Goal: Task Accomplishment & Management: Manage account settings

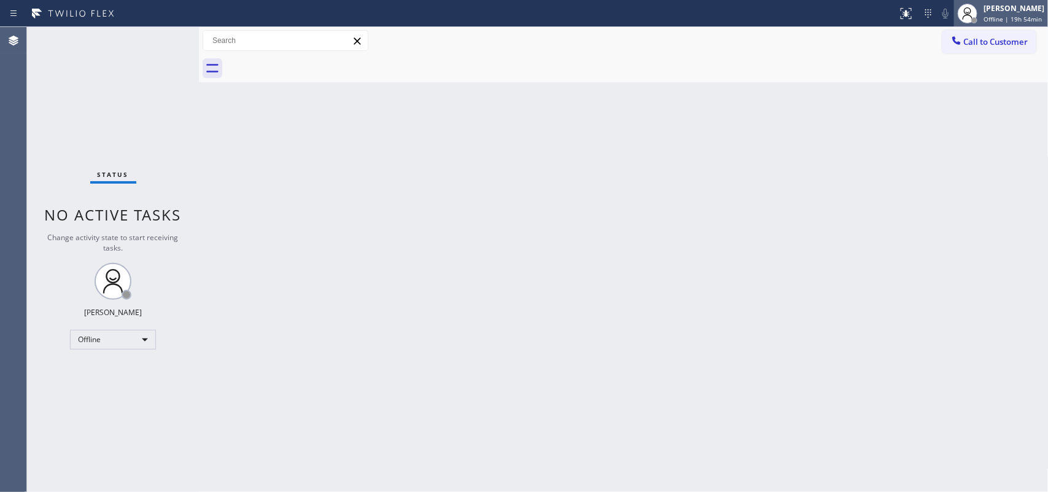
click at [838, 11] on div "[PERSON_NAME]" at bounding box center [1014, 8] width 61 height 10
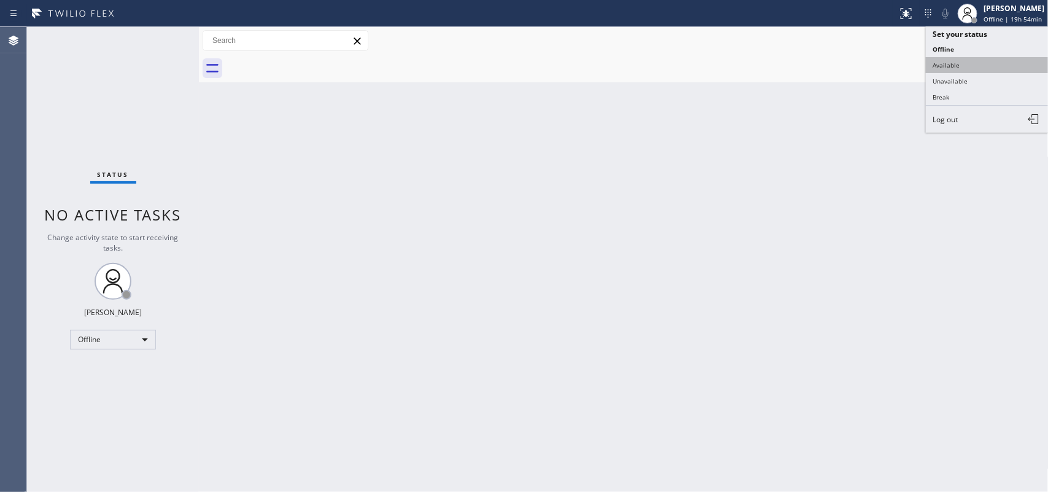
click at [838, 69] on button "Available" at bounding box center [987, 65] width 123 height 16
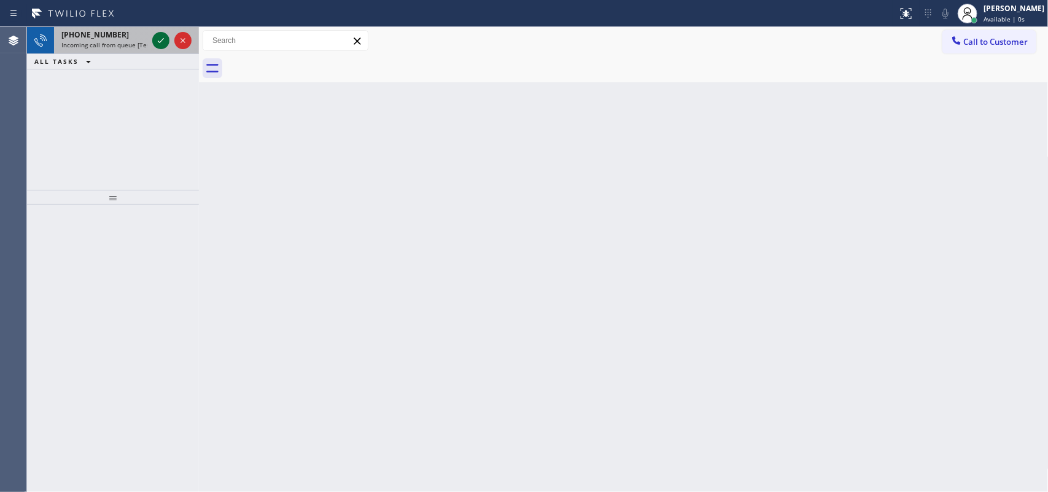
click at [162, 38] on icon at bounding box center [161, 40] width 15 height 15
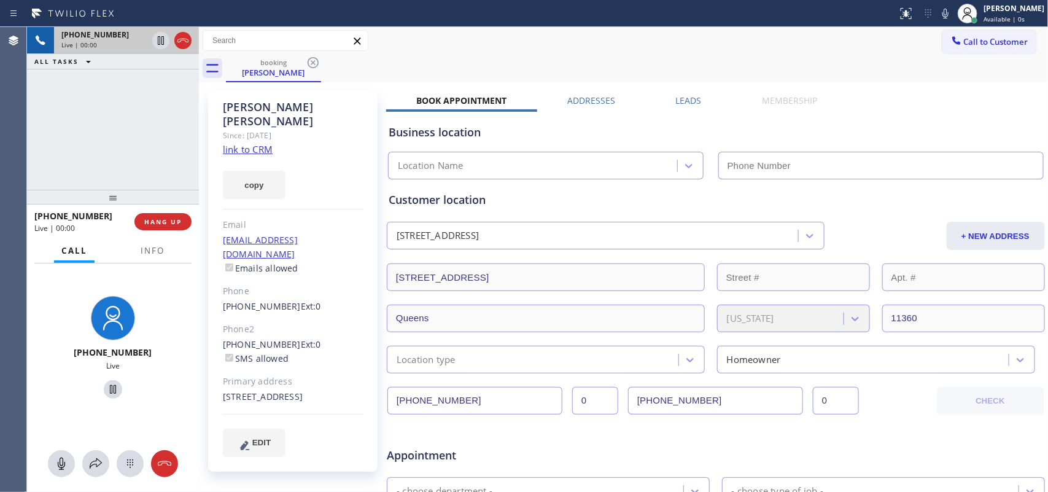
type input "[PHONE_NUMBER]"
click at [258, 143] on link "link to CRM" at bounding box center [248, 149] width 50 height 12
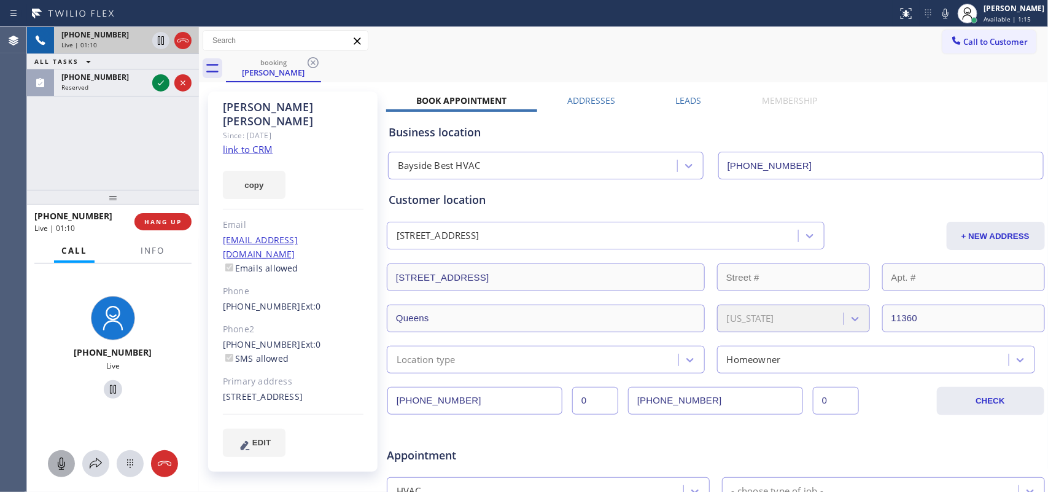
click at [56, 393] on icon at bounding box center [61, 463] width 15 height 15
drag, startPoint x: 109, startPoint y: 391, endPoint x: 112, endPoint y: 341, distance: 49.8
click at [109, 389] on icon at bounding box center [113, 389] width 15 height 15
click at [162, 84] on icon at bounding box center [161, 83] width 15 height 15
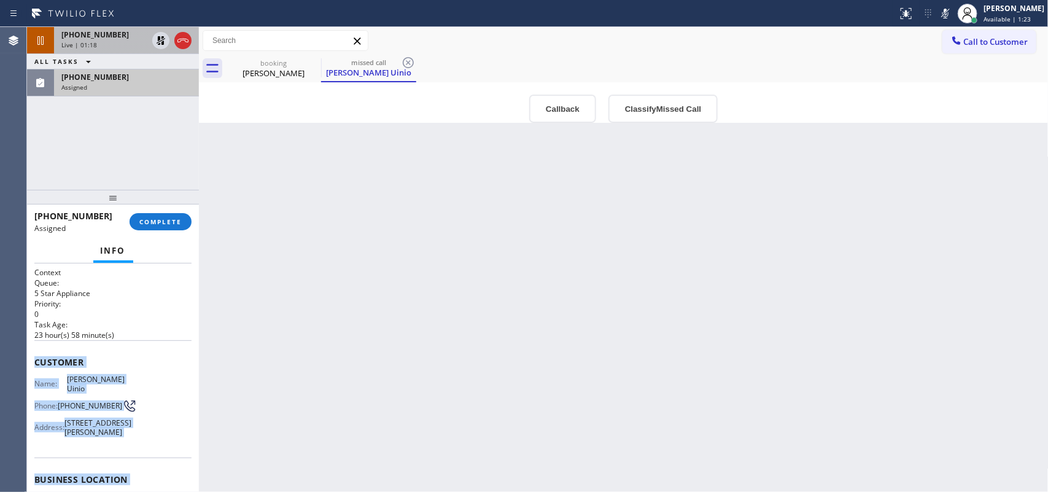
drag, startPoint x: 149, startPoint y: 389, endPoint x: 34, endPoint y: 358, distance: 118.9
click at [34, 358] on div "Context Queue: 5 Star Appliance Priority: 0 Task Age: [DEMOGRAPHIC_DATA] hour(s…" at bounding box center [112, 460] width 157 height 386
copy div "Customer Name: [PERSON_NAME] Uinio Phone: [PHONE_NUMBER] Address: [STREET_ADDRE…"
click at [647, 102] on button "Classify Missed Call" at bounding box center [663, 109] width 109 height 28
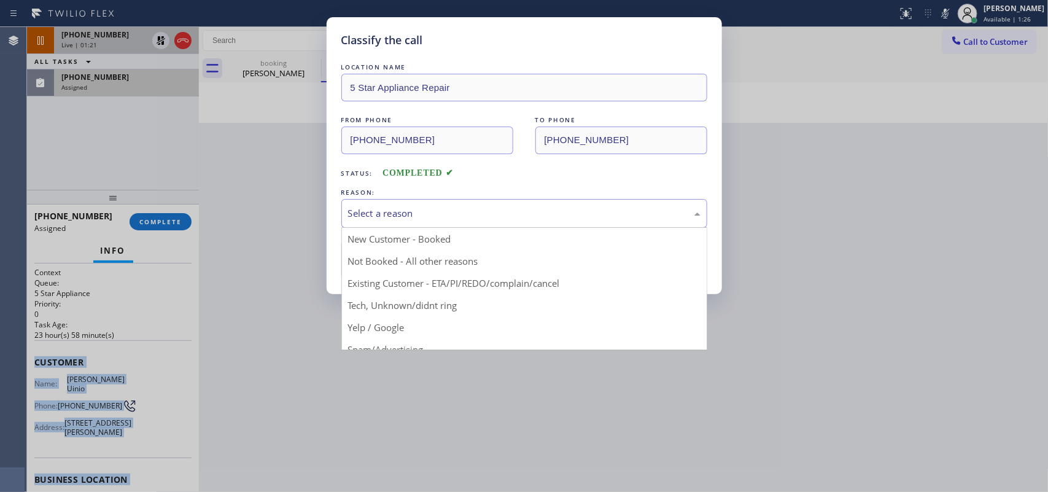
click at [628, 216] on div "Select a reason" at bounding box center [524, 213] width 353 height 14
drag, startPoint x: 487, startPoint y: 311, endPoint x: 453, endPoint y: 299, distance: 35.9
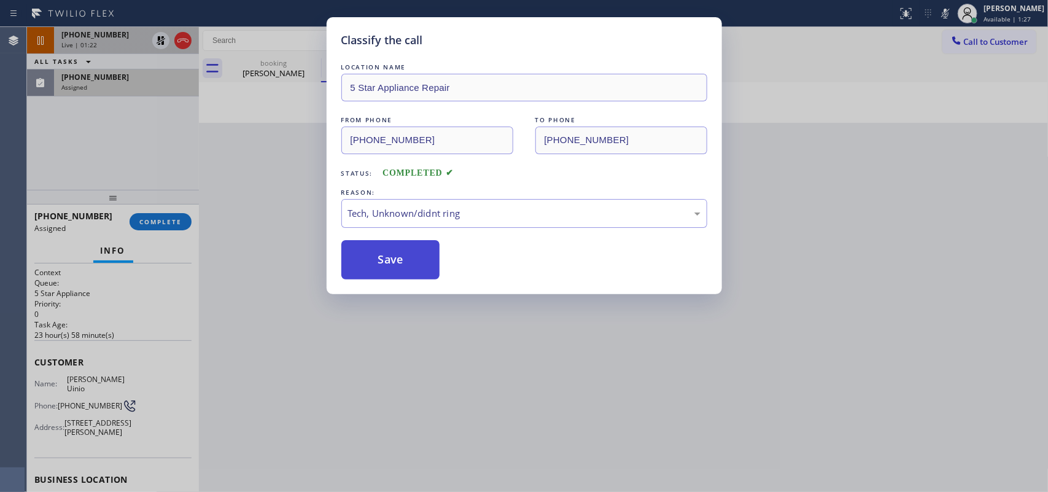
click at [381, 253] on button "Save" at bounding box center [390, 259] width 99 height 39
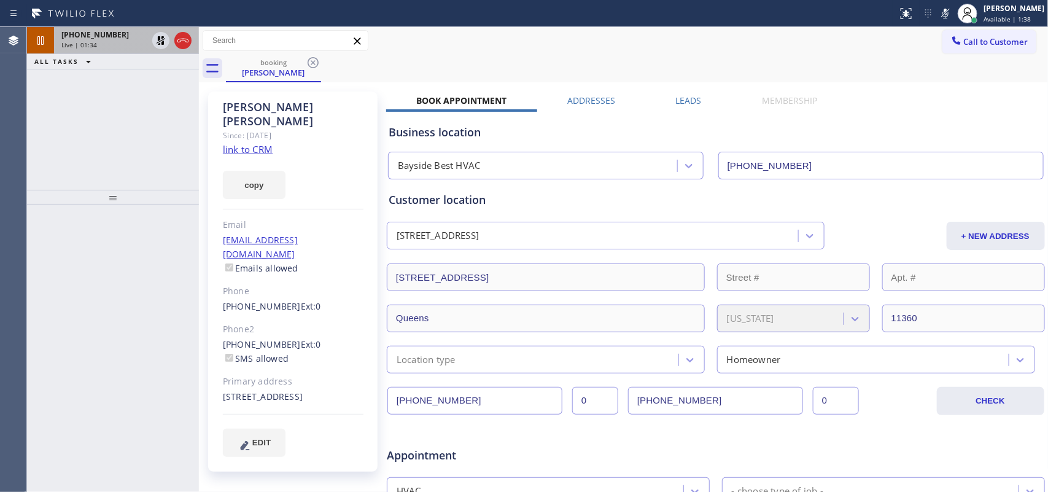
click at [108, 44] on div "Live | 01:34" at bounding box center [104, 45] width 86 height 9
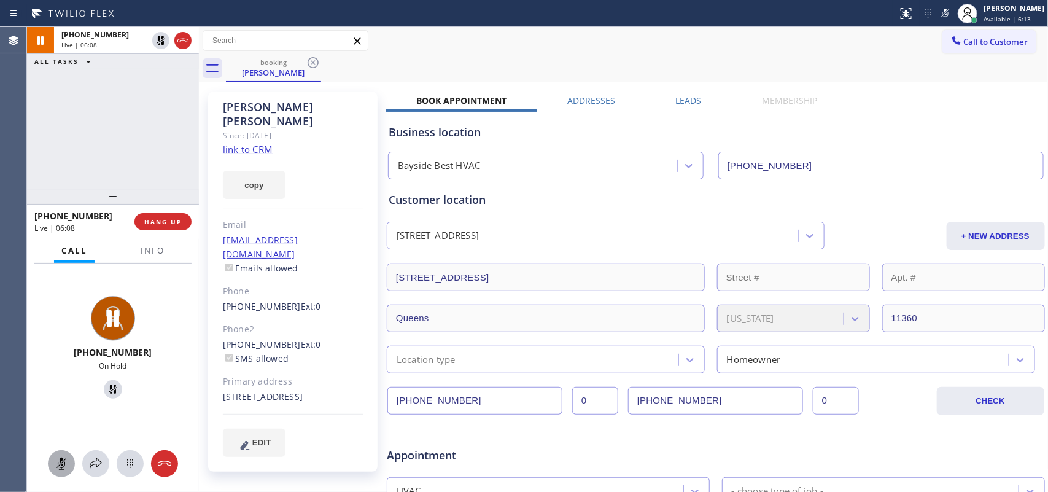
click at [61, 393] on rect at bounding box center [62, 463] width 10 height 10
click at [109, 387] on icon at bounding box center [113, 389] width 9 height 9
click at [448, 49] on div "Call to Customer Outbound call Location Search location Your caller id phone nu…" at bounding box center [624, 40] width 850 height 21
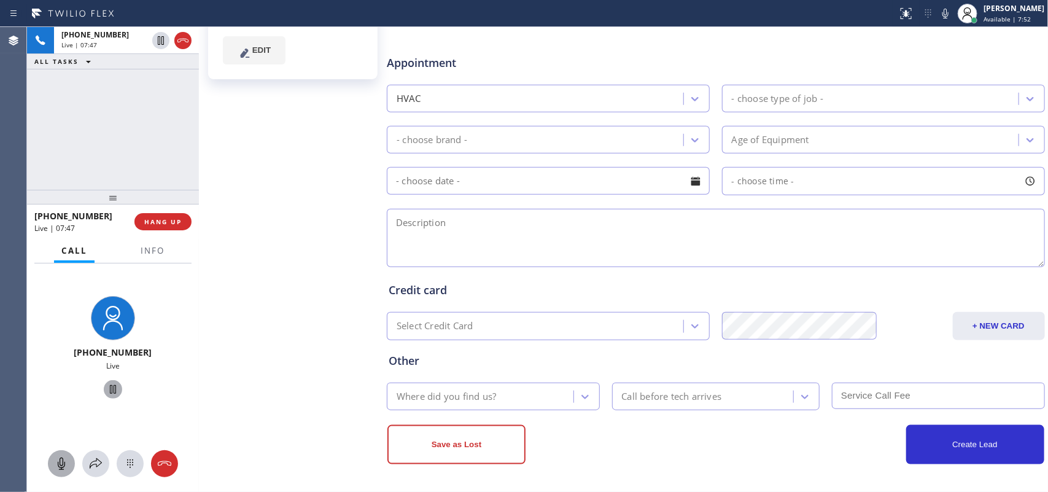
click at [246, 190] on div "[PERSON_NAME] Since: [DATE] link to CRM copy Email [EMAIL_ADDRESS][DOMAIN_NAME]…" at bounding box center [294, 91] width 184 height 796
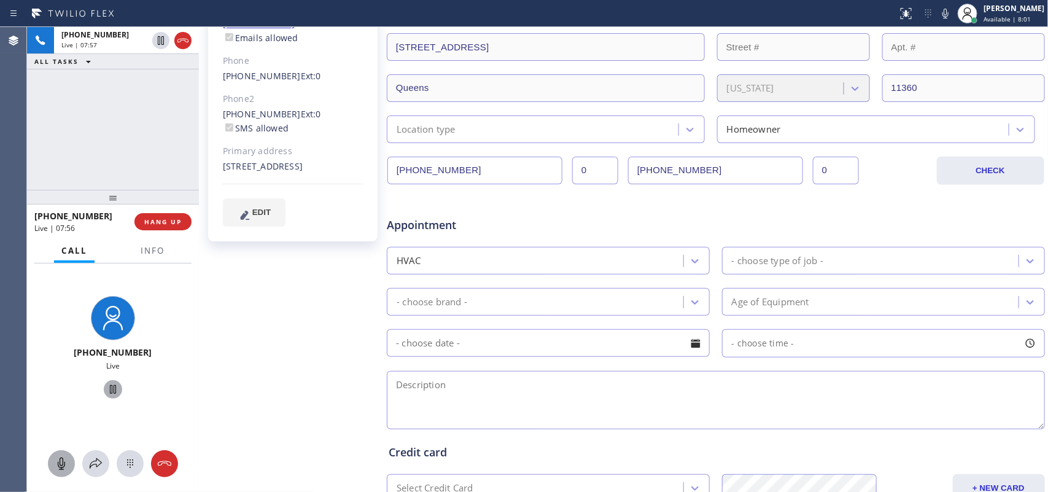
scroll to position [384, 0]
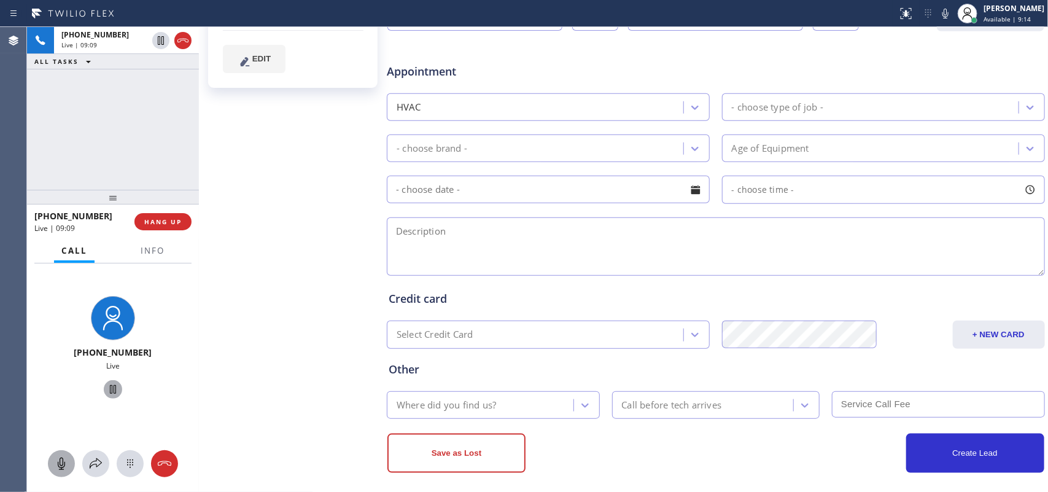
click at [332, 262] on div "[PERSON_NAME] Since: [DATE] link to CRM copy Email [EMAIL_ADDRESS][DOMAIN_NAME]…" at bounding box center [294, 100] width 184 height 796
click at [154, 83] on icon at bounding box center [161, 83] width 15 height 15
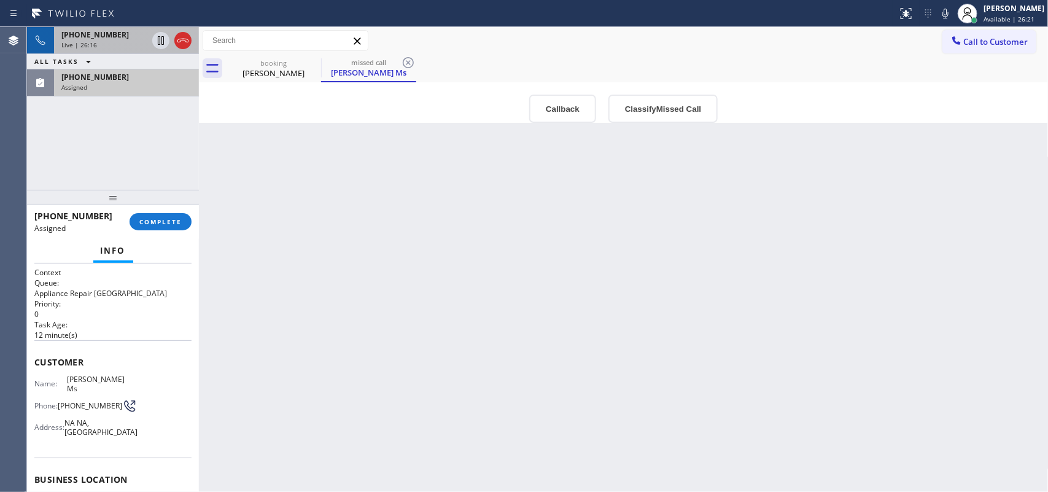
click at [109, 42] on div "Live | 26:16" at bounding box center [104, 45] width 86 height 9
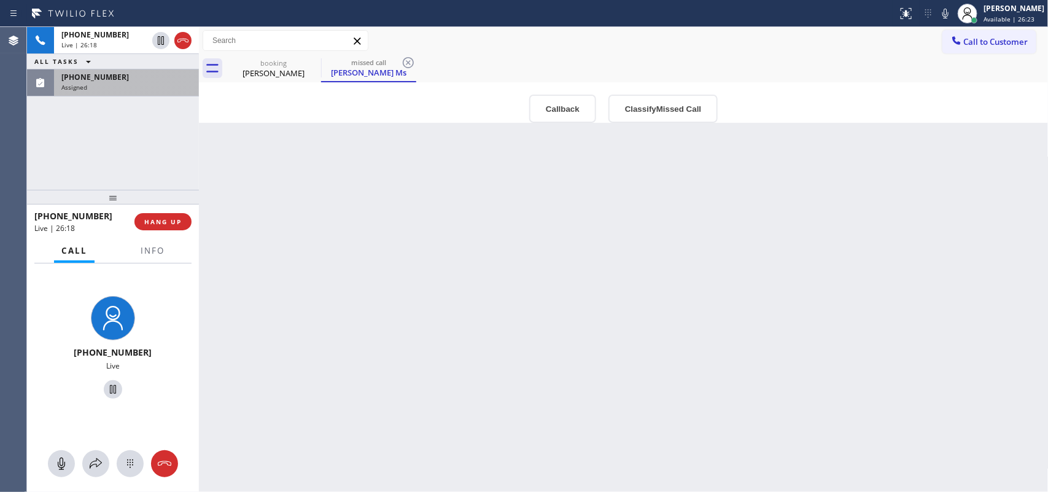
drag, startPoint x: 60, startPoint y: 462, endPoint x: 99, endPoint y: 399, distance: 74.0
click at [60, 393] on icon at bounding box center [61, 464] width 7 height 12
click at [109, 387] on icon at bounding box center [113, 389] width 15 height 15
click at [127, 90] on div "Assigned" at bounding box center [126, 87] width 130 height 9
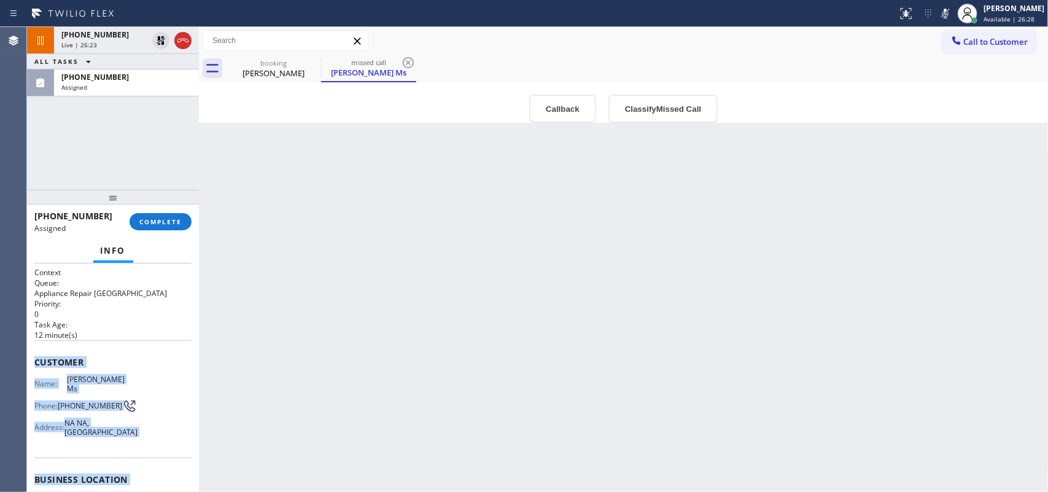
drag, startPoint x: 139, startPoint y: 385, endPoint x: 34, endPoint y: 357, distance: 108.2
click at [34, 357] on div "Context Queue: Appliance Repair High End Priority: 0 Task Age: [DEMOGRAPHIC_DAT…" at bounding box center [112, 465] width 157 height 396
copy div "Customer Name: [PERSON_NAME] Ms [PERSON_NAME]: [PHONE_NUMBER] Address: [GEOGRAP…"
click at [677, 111] on button "Classify Missed Call" at bounding box center [663, 109] width 109 height 28
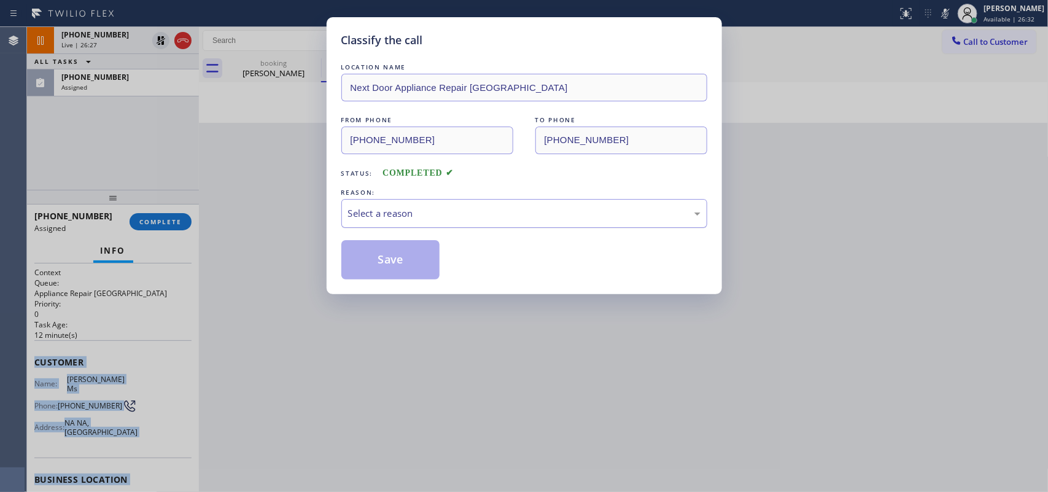
click at [596, 207] on div "Select a reason" at bounding box center [524, 213] width 353 height 14
click at [418, 279] on button "Save" at bounding box center [390, 259] width 99 height 39
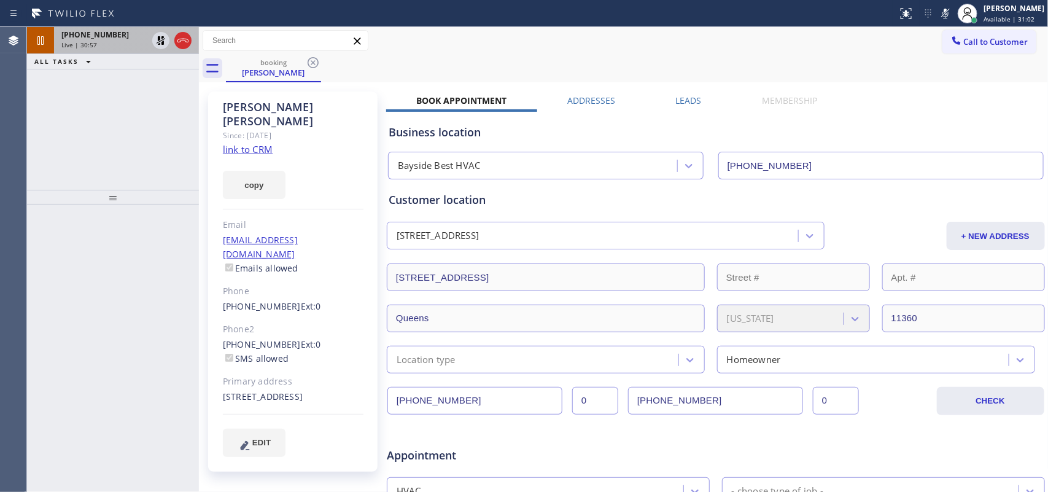
click at [121, 48] on div "Live | 30:57" at bounding box center [104, 45] width 86 height 9
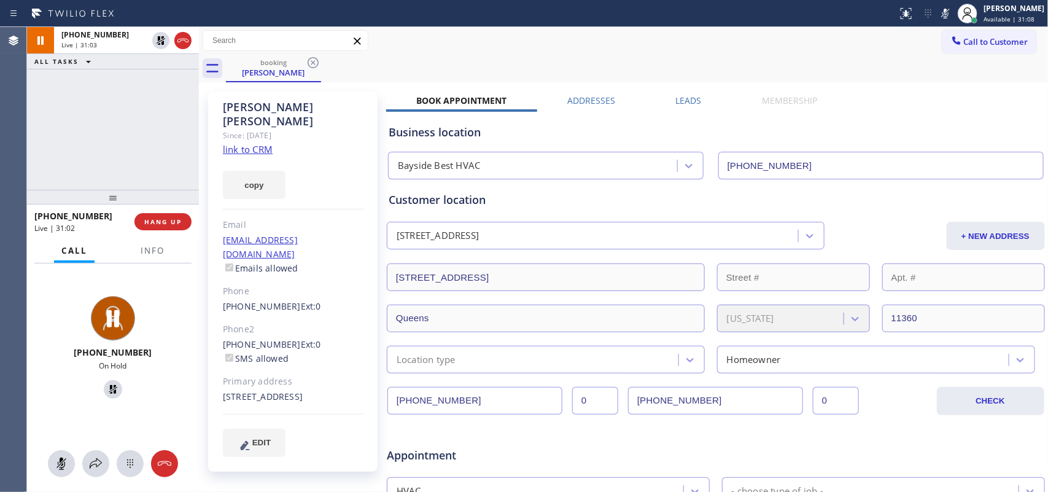
drag, startPoint x: 56, startPoint y: 462, endPoint x: 80, endPoint y: 434, distance: 37.0
click at [58, 393] on icon at bounding box center [61, 463] width 15 height 15
click at [106, 391] on icon at bounding box center [113, 389] width 15 height 15
click at [160, 141] on div "[PHONE_NUMBER] Live | 31:17 ALL TASKS ALL TASKS ACTIVE TASKS TASKS IN WRAP UP" at bounding box center [113, 108] width 172 height 163
click at [149, 143] on div "[PHONE_NUMBER] Live | 31:23 ALL TASKS ALL TASKS ACTIVE TASKS TASKS IN WRAP UP" at bounding box center [113, 108] width 172 height 163
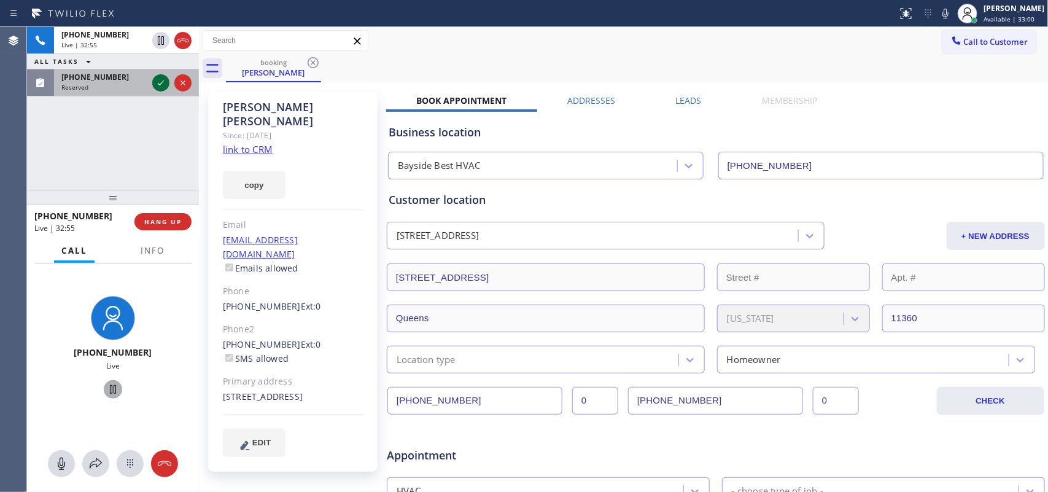
click at [160, 84] on icon at bounding box center [161, 83] width 15 height 15
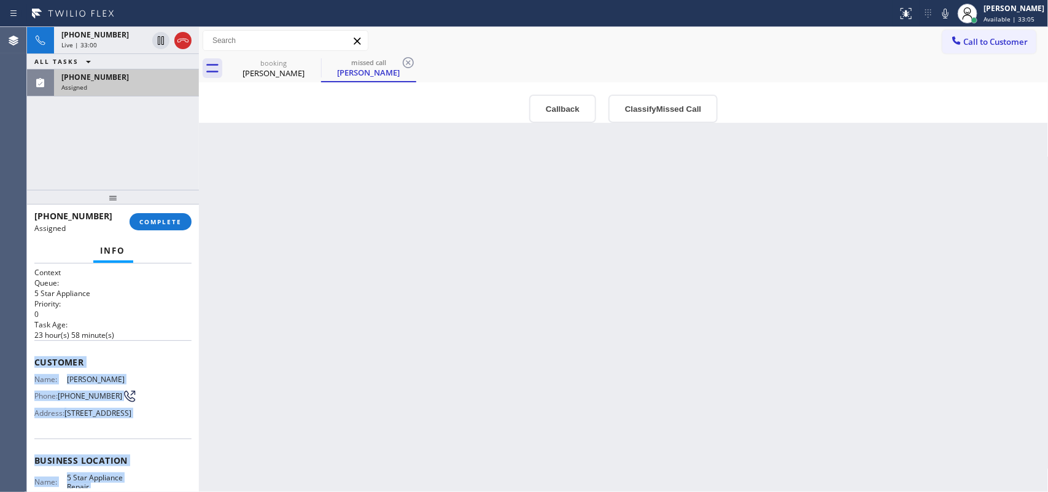
drag, startPoint x: 141, startPoint y: 376, endPoint x: 28, endPoint y: 357, distance: 115.1
click at [28, 357] on div "Context Queue: 5 Star Appliance Priority: 0 Task Age: [DEMOGRAPHIC_DATA] hour(s…" at bounding box center [113, 377] width 172 height 229
copy div "Customer Name: [PERSON_NAME] Phone: [PHONE_NUMBER] Address: [STREET_ADDRESS] Bu…"
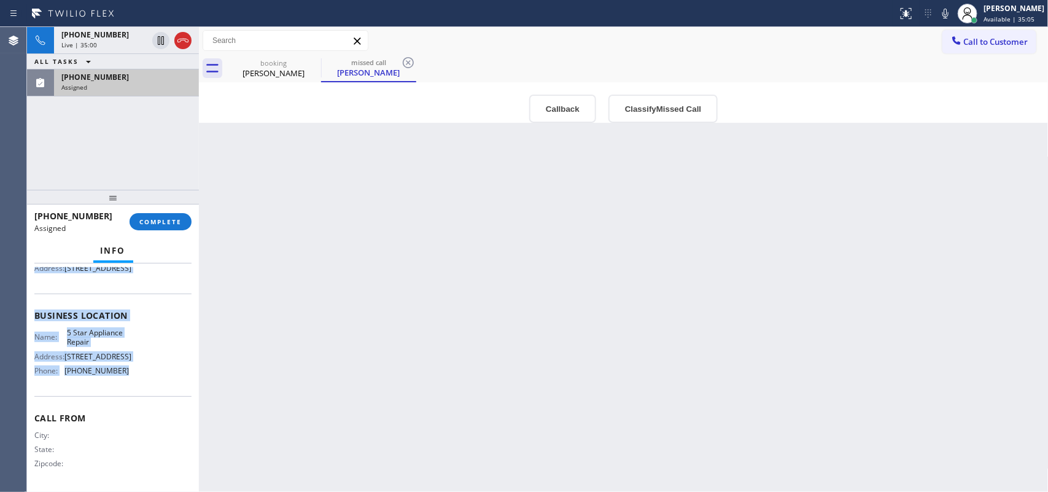
scroll to position [165, 0]
click at [128, 376] on div "Name: 5 Star Appliance Repair Address: [STREET_ADDRESS] Phone: [PHONE_NUMBER]" at bounding box center [112, 354] width 157 height 53
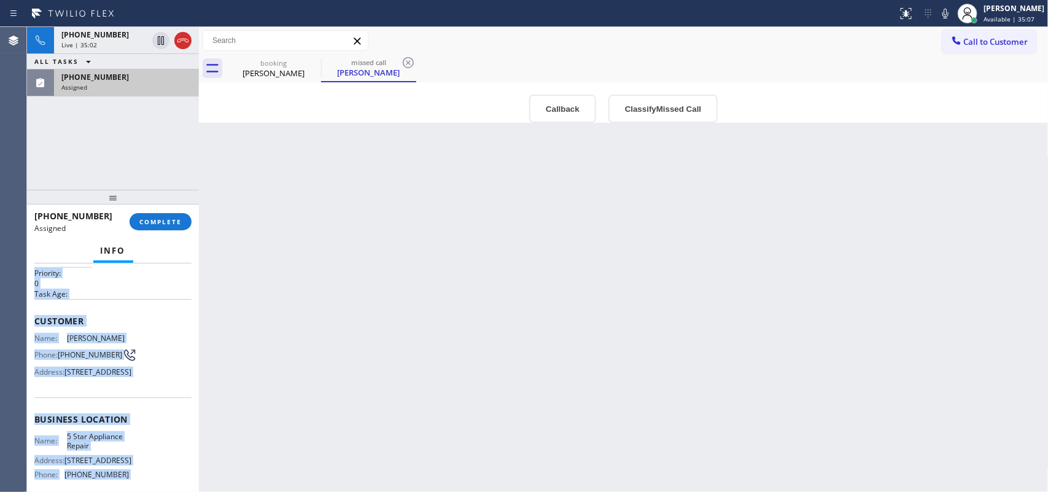
scroll to position [0, 0]
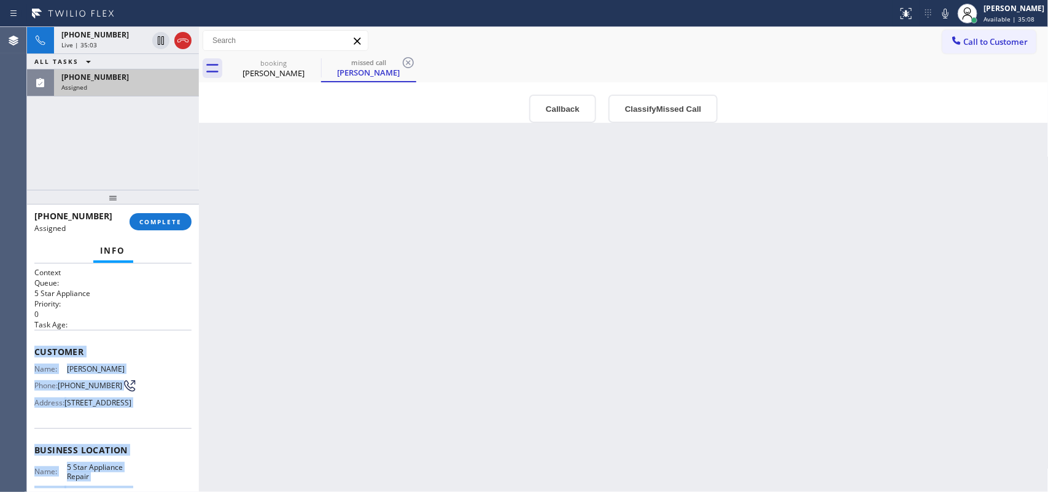
drag, startPoint x: 128, startPoint y: 376, endPoint x: 45, endPoint y: 351, distance: 86.8
click at [45, 351] on div "Context Queue: 5 Star Appliance Priority: 0 Task Age: Customer Name: [PERSON_NA…" at bounding box center [112, 445] width 157 height 356
click at [652, 108] on button "Classify Missed Call" at bounding box center [663, 109] width 109 height 28
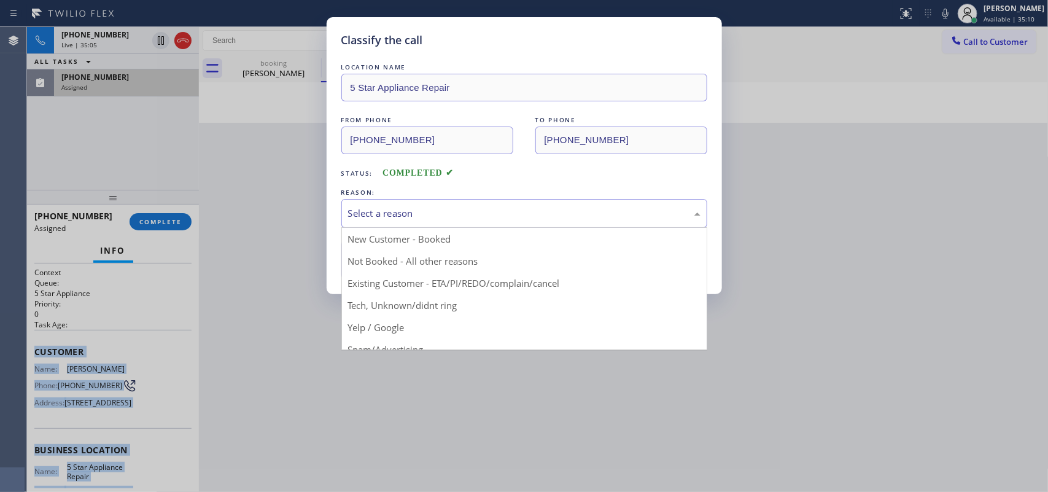
click at [578, 218] on div "Select a reason" at bounding box center [524, 213] width 353 height 14
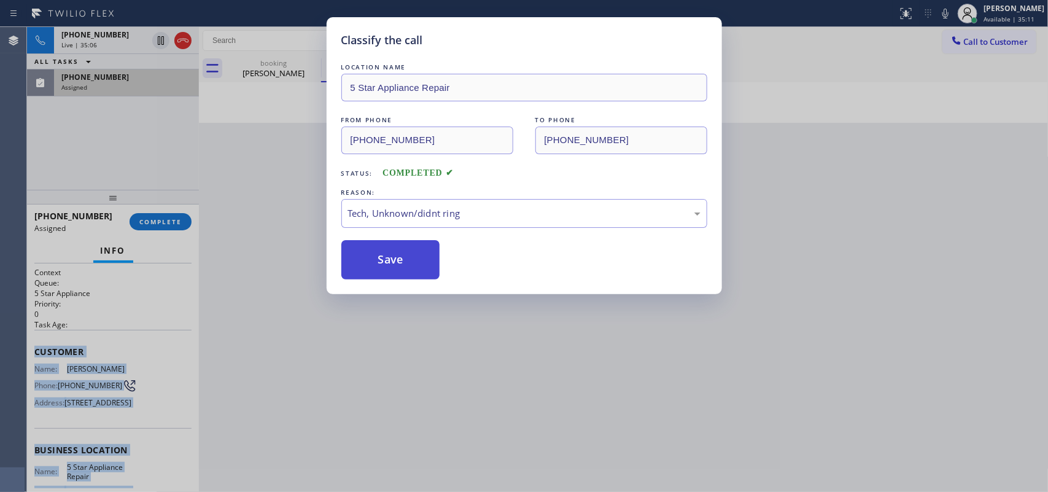
click at [415, 272] on button "Save" at bounding box center [390, 259] width 99 height 39
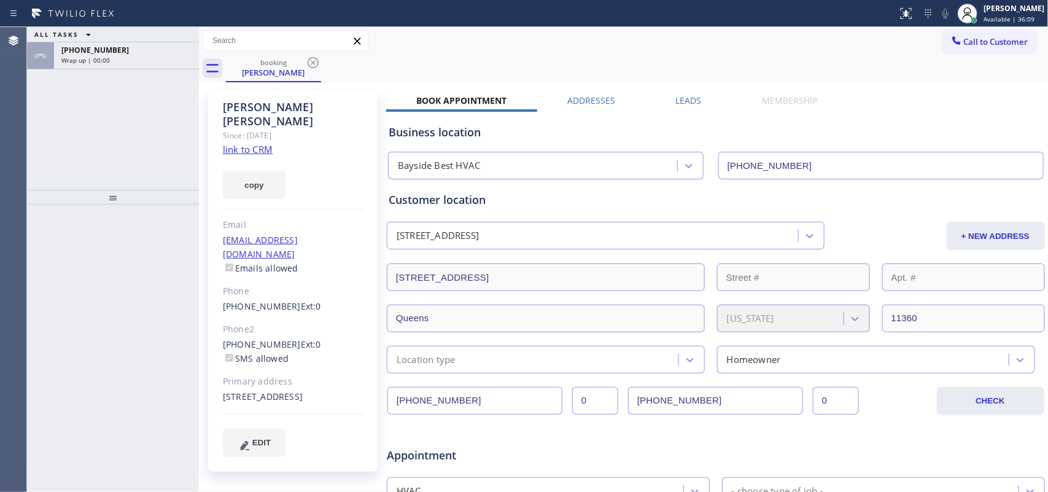
scroll to position [230, 0]
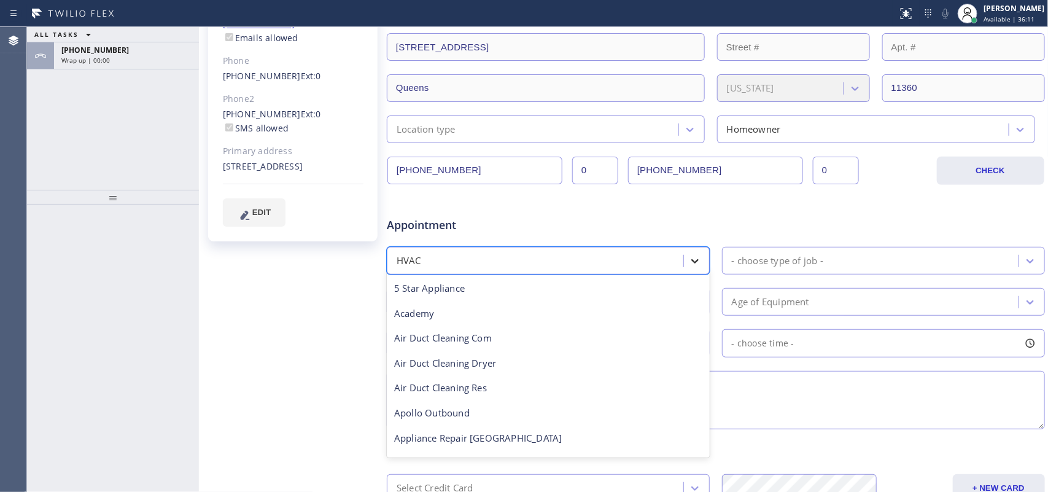
click at [689, 259] on icon at bounding box center [695, 261] width 12 height 12
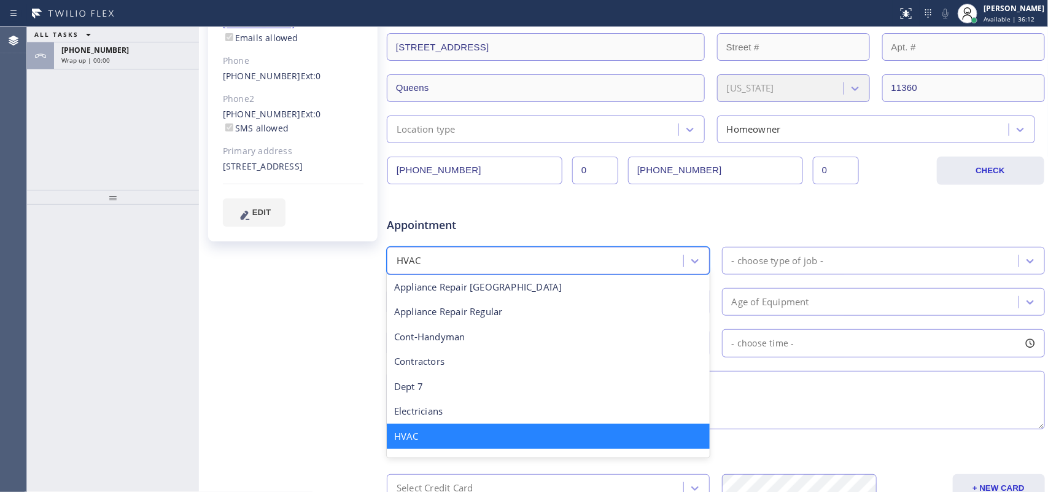
click at [778, 256] on div "- choose type of job -" at bounding box center [778, 261] width 92 height 14
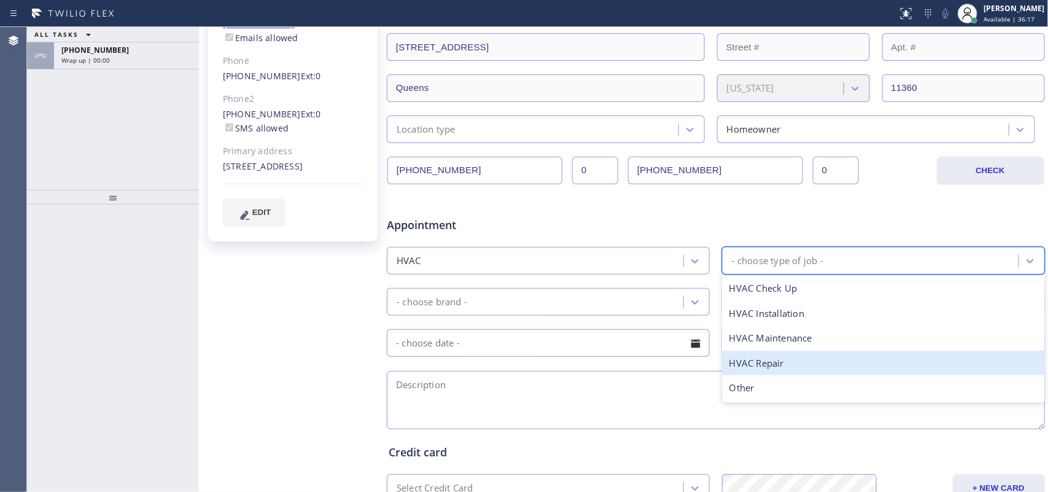
click at [802, 365] on div "HVAC Repair" at bounding box center [883, 363] width 323 height 25
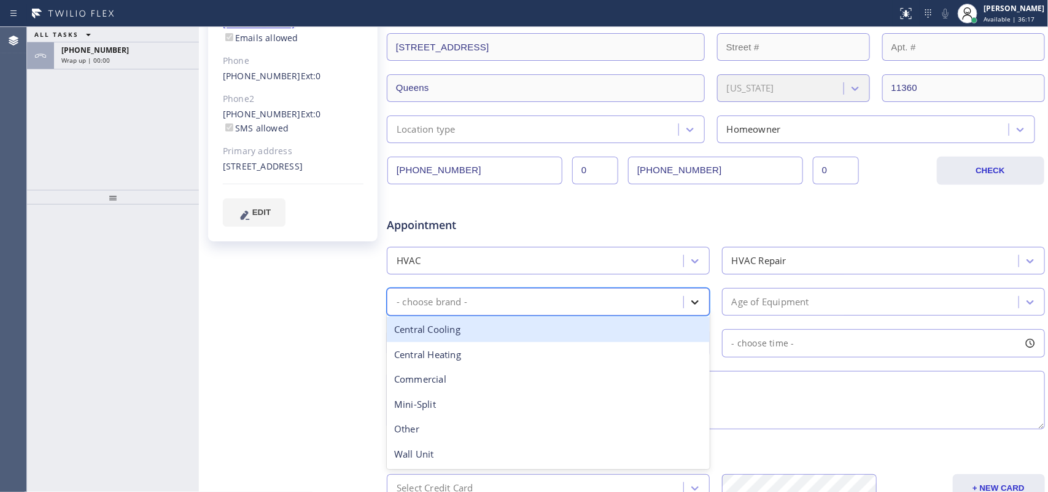
click at [693, 305] on icon at bounding box center [695, 302] width 12 height 12
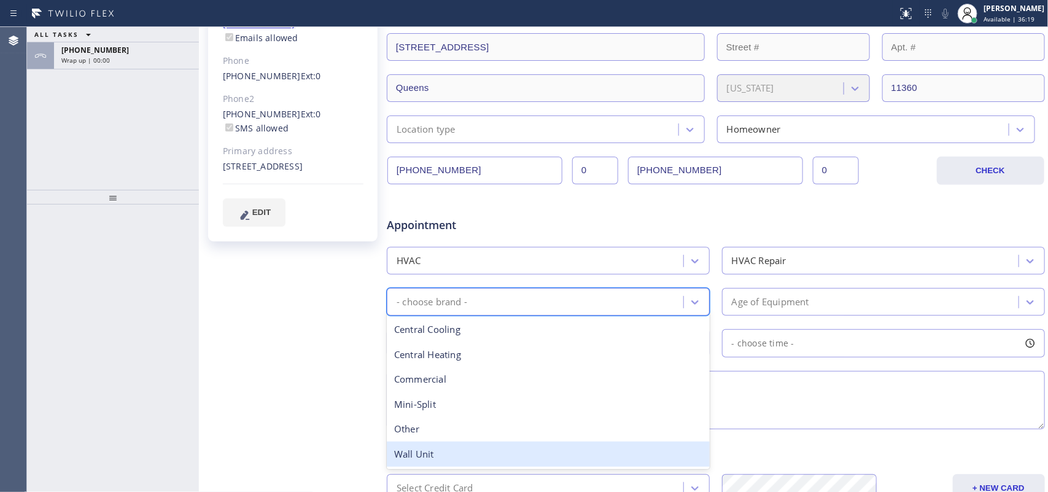
scroll to position [307, 0]
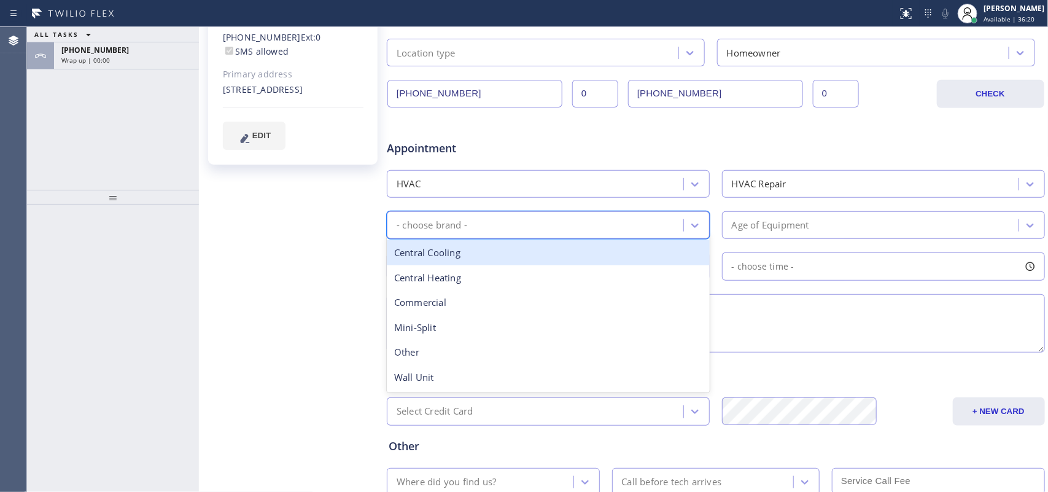
click at [588, 251] on div "Central Cooling" at bounding box center [548, 252] width 323 height 25
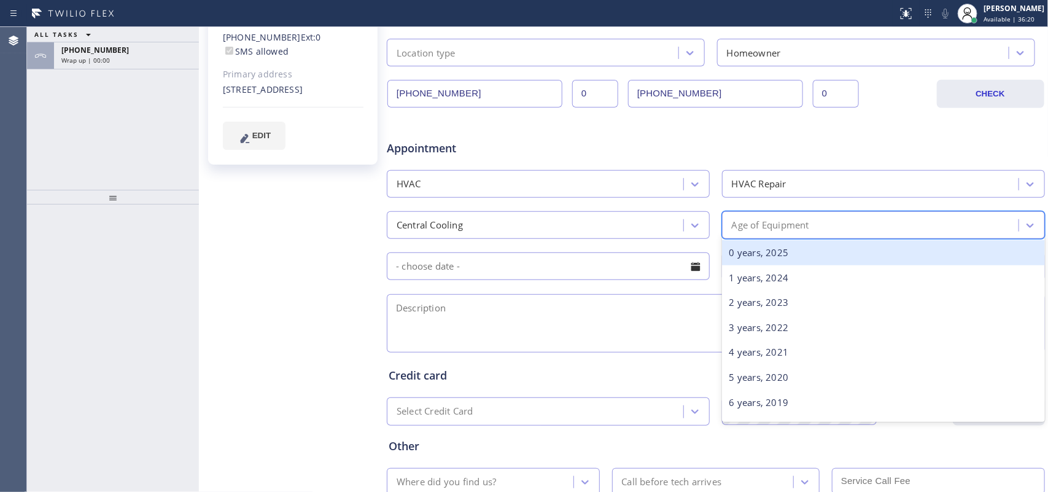
click at [811, 230] on div "Age of Equipment" at bounding box center [872, 224] width 293 height 21
click at [803, 255] on div "0 years, 2025" at bounding box center [883, 252] width 323 height 25
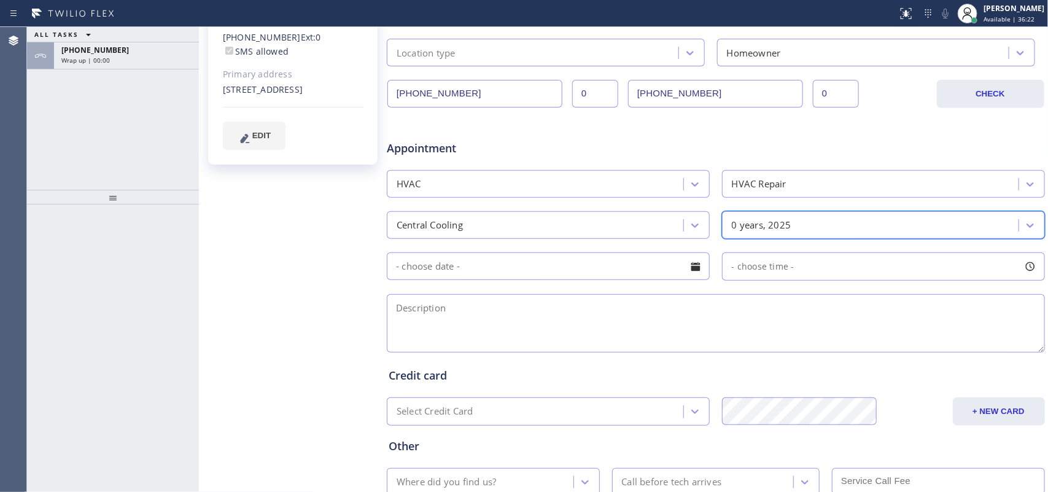
click at [703, 265] on input "text" at bounding box center [548, 266] width 323 height 28
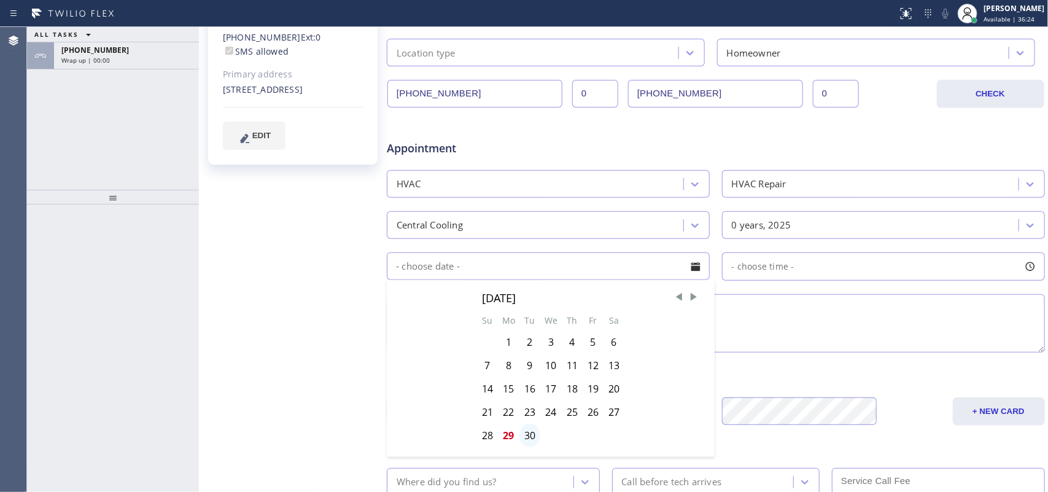
click at [532, 393] on div "30" at bounding box center [530, 435] width 21 height 23
type input "[DATE]"
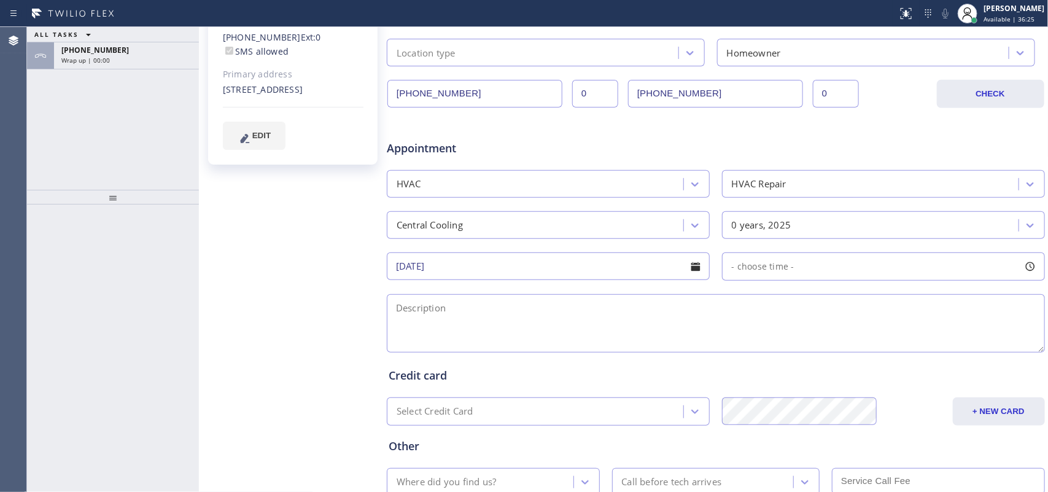
click at [838, 266] on div at bounding box center [1030, 266] width 21 height 21
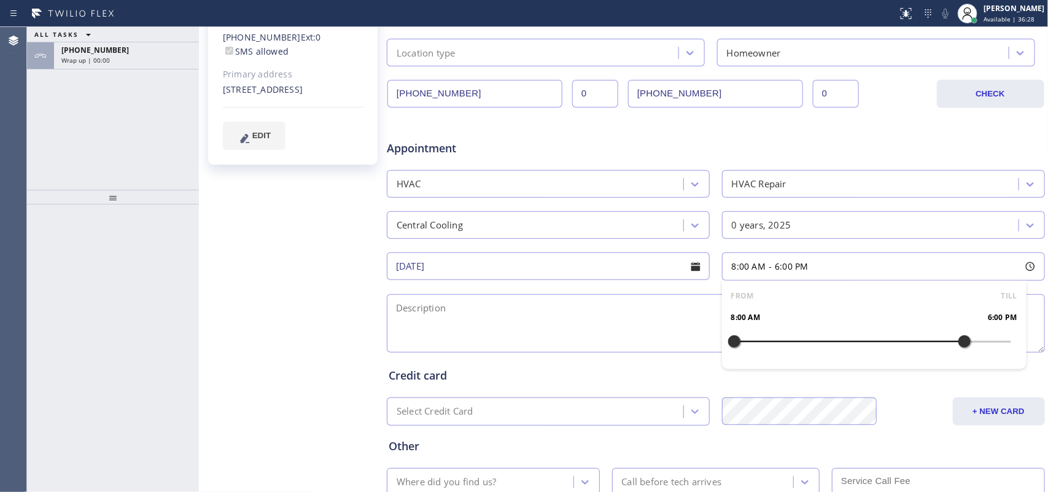
drag, startPoint x: 733, startPoint y: 341, endPoint x: 958, endPoint y: 348, distance: 225.5
click at [838, 348] on div at bounding box center [965, 342] width 15 height 26
drag, startPoint x: 724, startPoint y: 343, endPoint x: 886, endPoint y: 349, distance: 162.9
click at [838, 349] on div at bounding box center [896, 342] width 15 height 26
click at [602, 316] on textarea at bounding box center [716, 323] width 658 height 58
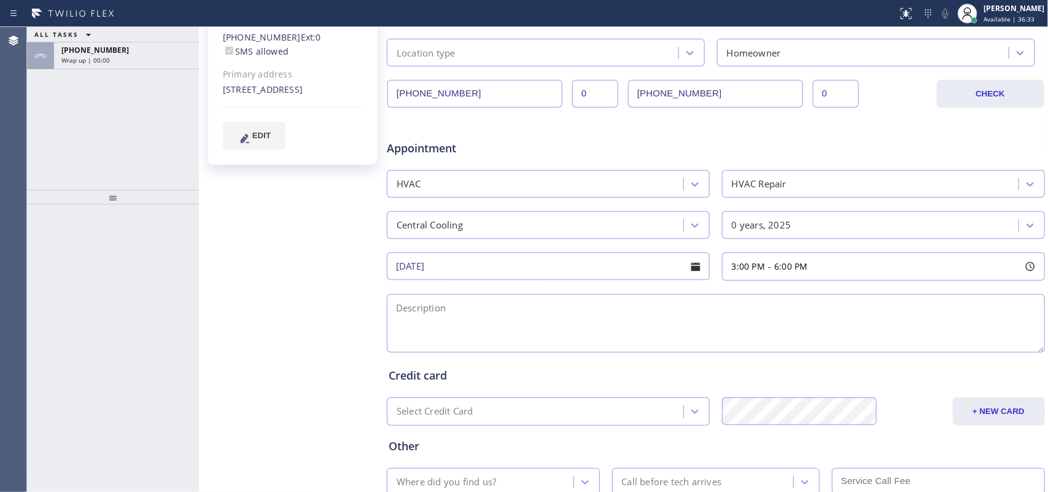
click at [778, 314] on textarea at bounding box center [716, 323] width 658 height 58
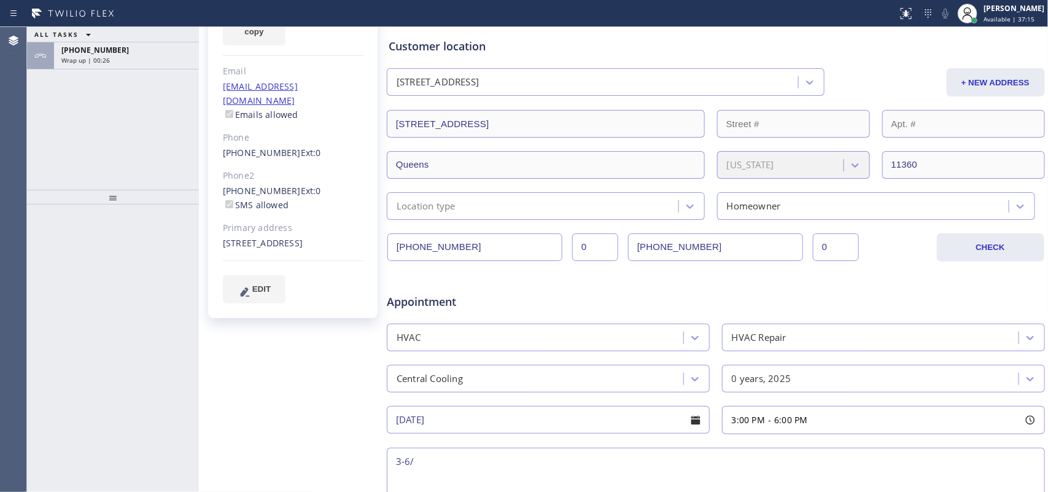
click at [252, 341] on div "[PERSON_NAME] Since: [DATE] link to CRM copy Email [EMAIL_ADDRESS][DOMAIN_NAME]…" at bounding box center [294, 330] width 184 height 796
drag, startPoint x: 275, startPoint y: 223, endPoint x: 213, endPoint y: 210, distance: 62.8
click at [213, 210] on div "[PERSON_NAME] Since: [DATE] link to CRM copy Email [EMAIL_ADDRESS][DOMAIN_NAME]…" at bounding box center [293, 128] width 170 height 380
copy div "[STREET_ADDRESS]"
click at [47, 235] on div at bounding box center [113, 348] width 172 height 287
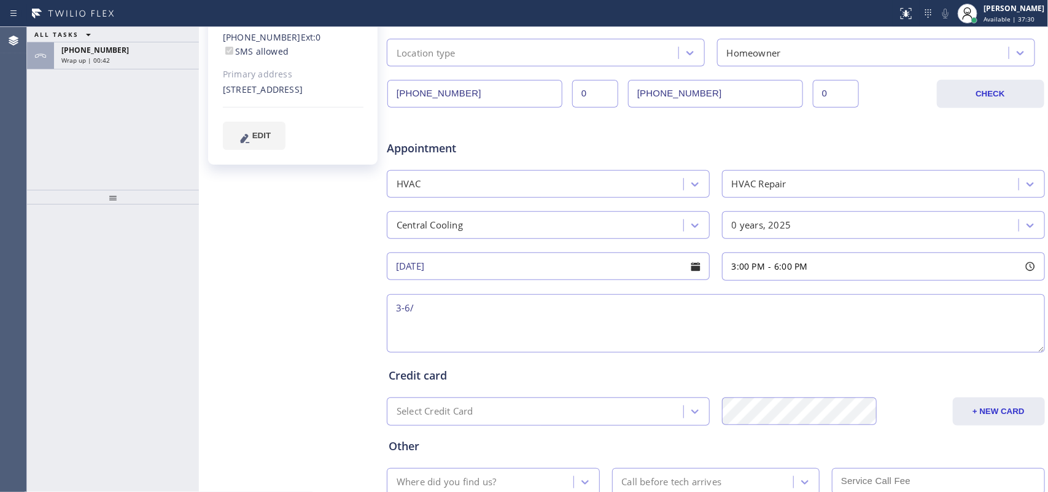
scroll to position [393, 0]
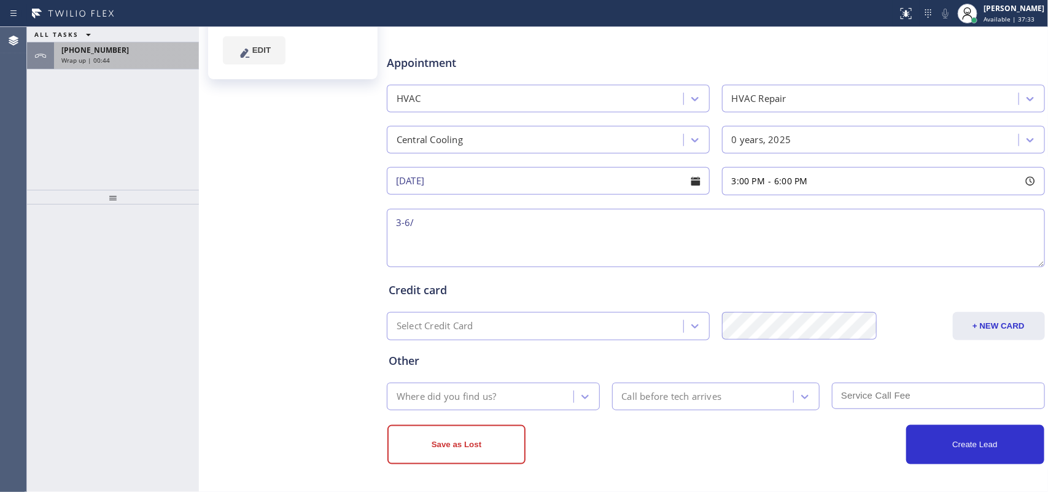
click at [135, 60] on div "Wrap up | 00:44" at bounding box center [126, 60] width 130 height 9
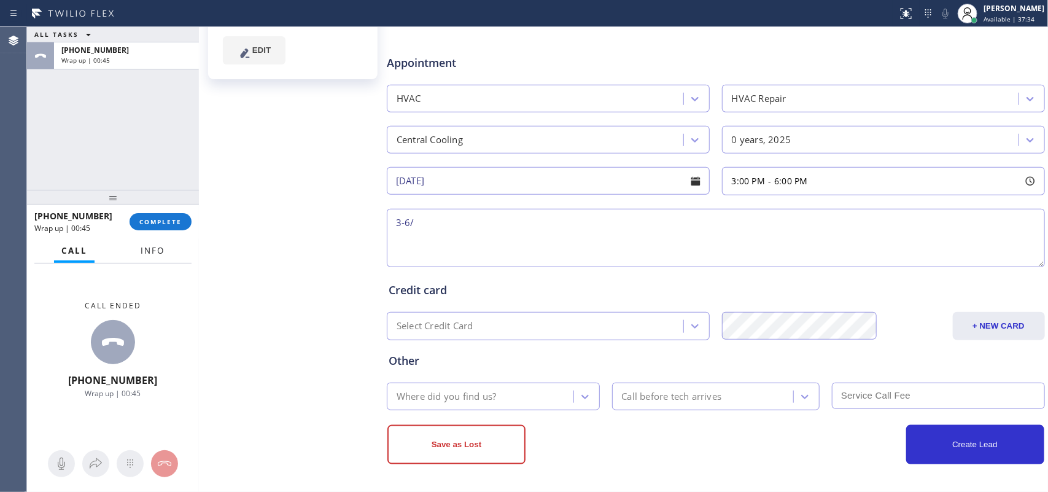
click at [149, 253] on span "Info" at bounding box center [153, 250] width 24 height 11
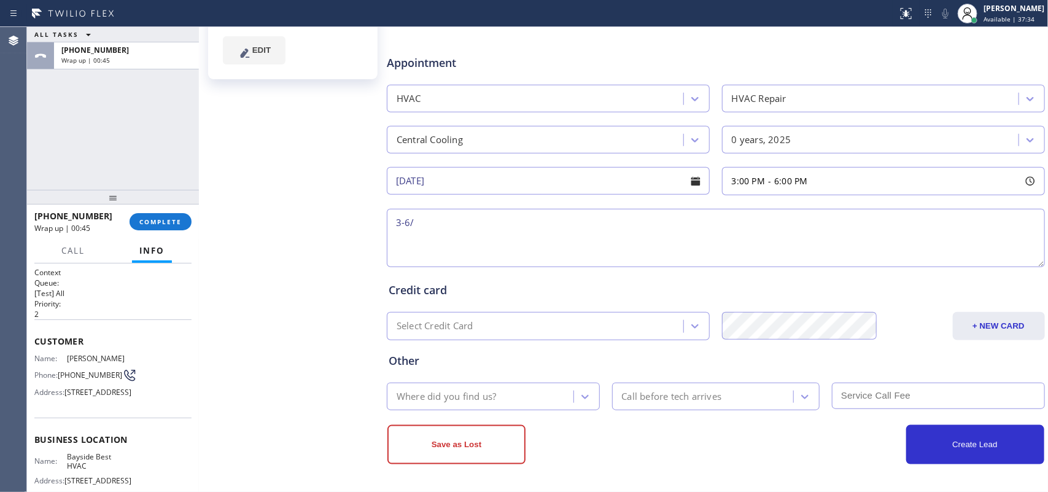
scroll to position [146, 0]
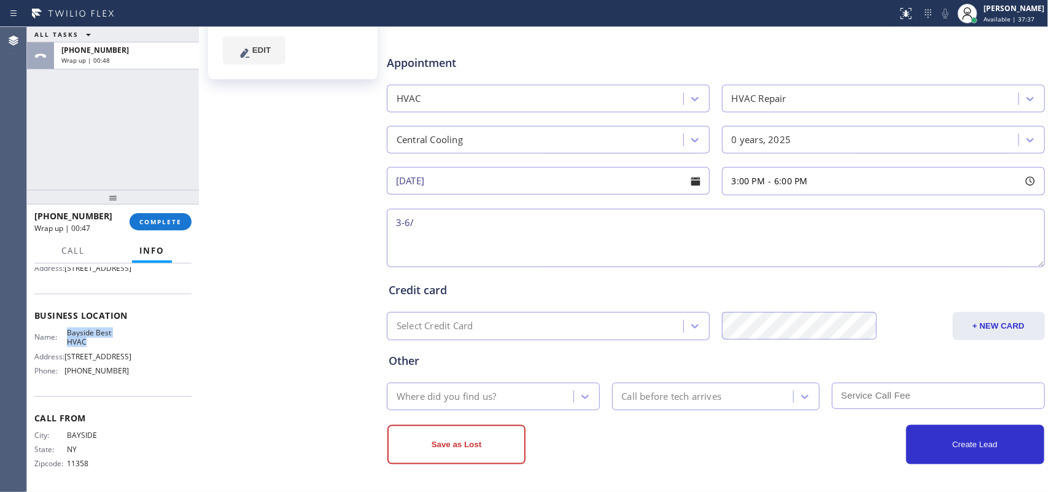
drag, startPoint x: 87, startPoint y: 341, endPoint x: 62, endPoint y: 329, distance: 28.0
click at [61, 329] on div "Name: Bayside Best HVAC" at bounding box center [81, 337] width 95 height 19
copy div "Bayside Best HVAC"
click at [741, 241] on textarea "3-6/" at bounding box center [716, 238] width 658 height 58
paste textarea "Bayside Best HVAC"
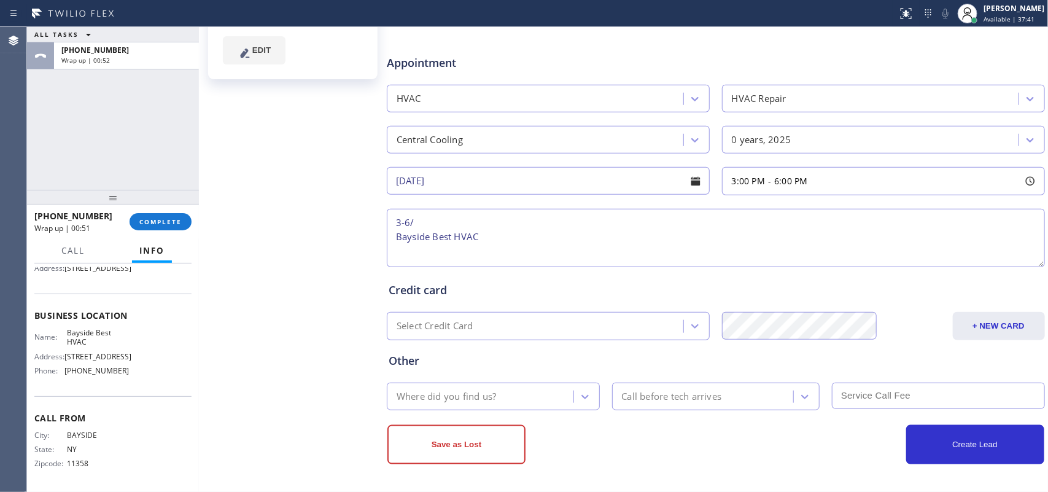
click at [689, 230] on textarea "3-6/ Bayside Best HVAC" at bounding box center [716, 238] width 658 height 58
click at [670, 241] on textarea "3-6/ Bayside Best HVAC" at bounding box center [716, 238] width 658 height 58
drag, startPoint x: 641, startPoint y: 234, endPoint x: 660, endPoint y: 249, distance: 24.9
click at [660, 249] on textarea "3-6/ Bayside Best HVAC" at bounding box center [716, 238] width 658 height 58
click at [291, 136] on div "[PERSON_NAME] Since: [DATE] link to CRM copy Email [EMAIL_ADDRESS][DOMAIN_NAME]…" at bounding box center [294, 91] width 184 height 796
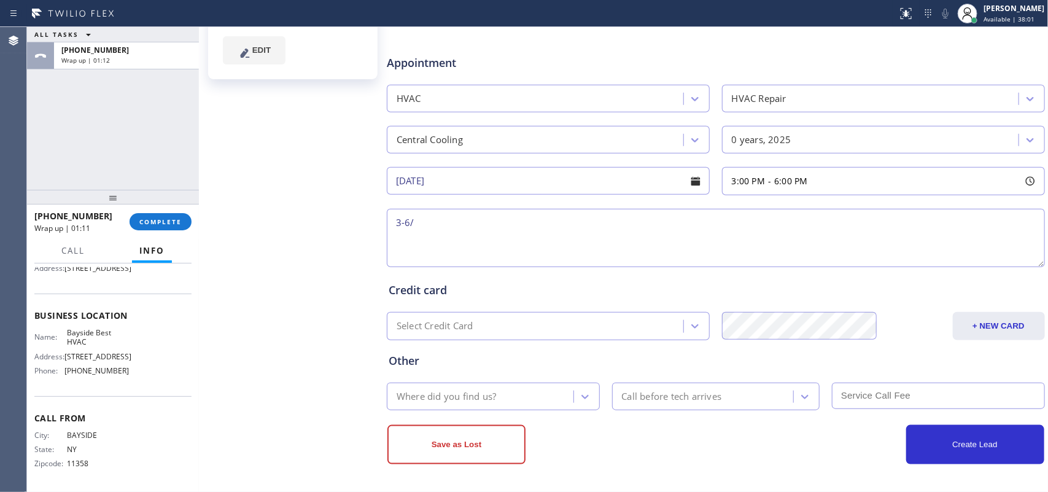
click at [443, 217] on textarea "3-6/" at bounding box center [716, 238] width 658 height 58
drag, startPoint x: 232, startPoint y: 327, endPoint x: 259, endPoint y: 326, distance: 27.0
click at [232, 326] on div "[PERSON_NAME] Since: [DATE] link to CRM copy Email [EMAIL_ADDRESS][DOMAIN_NAME]…" at bounding box center [294, 91] width 184 height 796
click at [609, 223] on textarea "3-6/ $200/" at bounding box center [716, 238] width 658 height 58
paste textarea "right now tstat is saying has low battery, view more info/ needs someone to cha…"
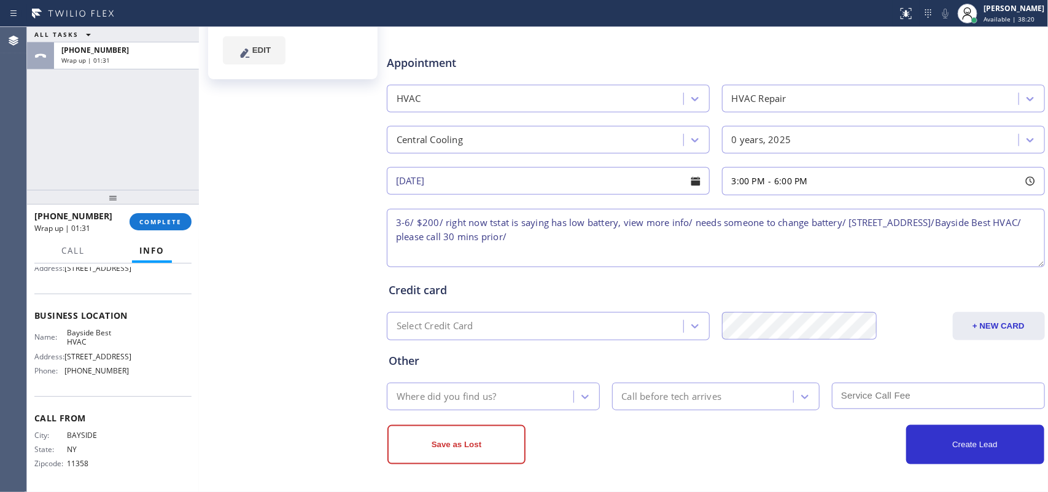
type textarea "3-6/ $200/ right now tstat is saying has low battery, view more info/ needs som…"
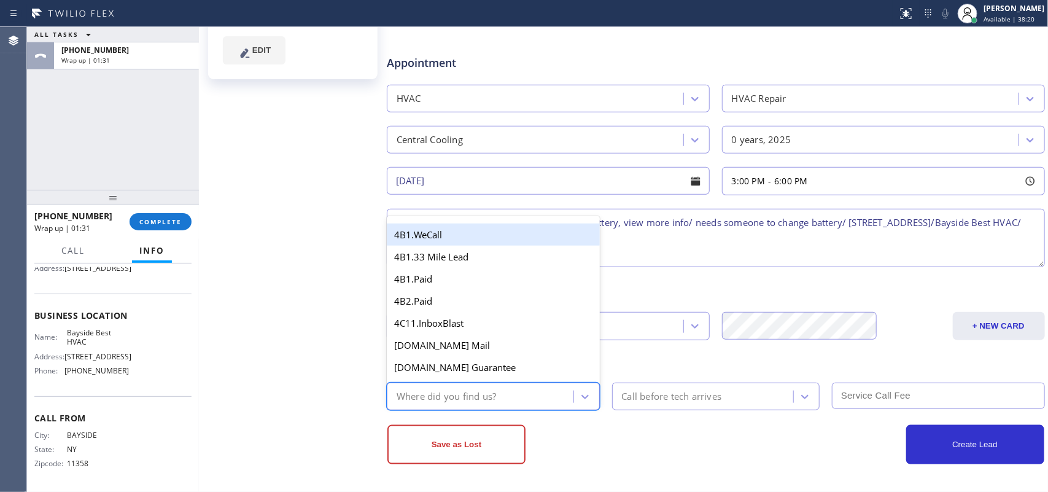
click at [568, 393] on div "Where did you find us?" at bounding box center [482, 396] width 183 height 21
type input "re"
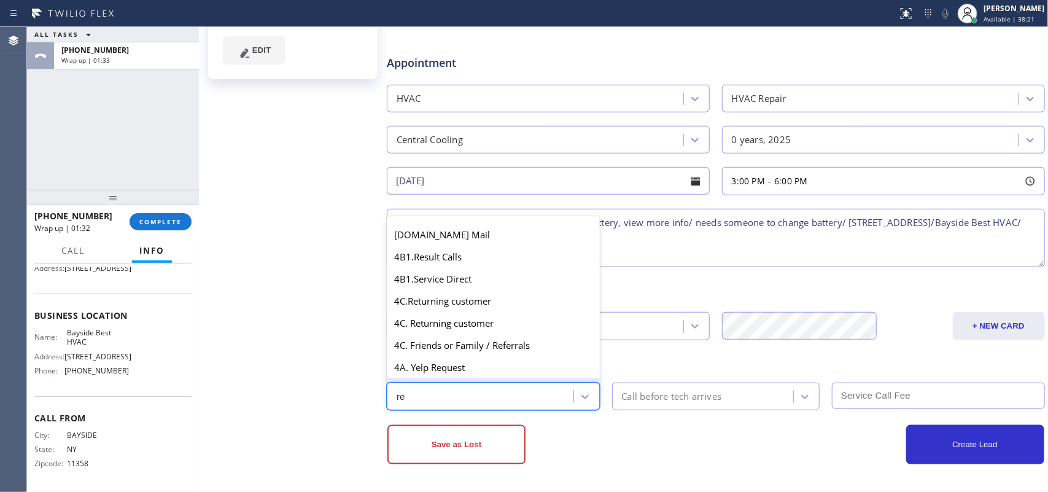
scroll to position [72, 0]
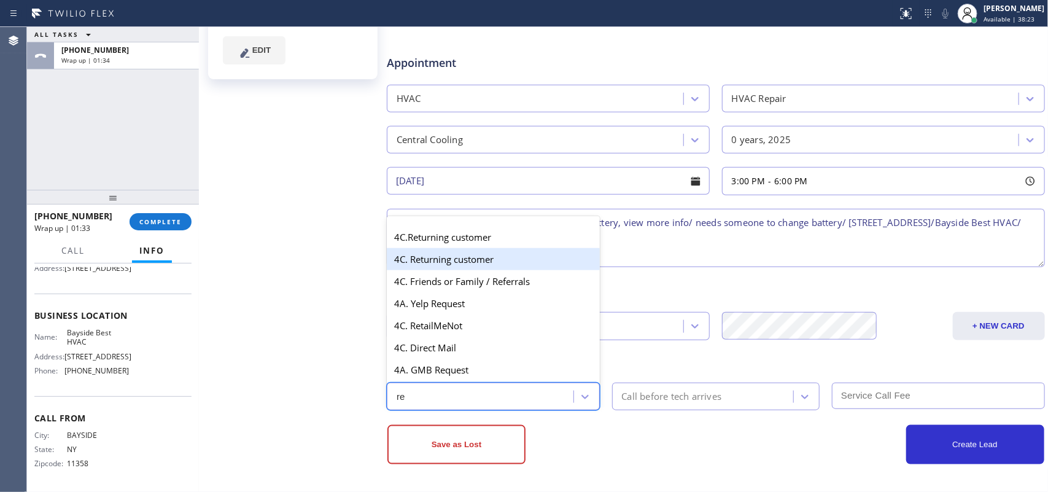
click at [502, 252] on div "4C. Returning customer" at bounding box center [493, 259] width 213 height 22
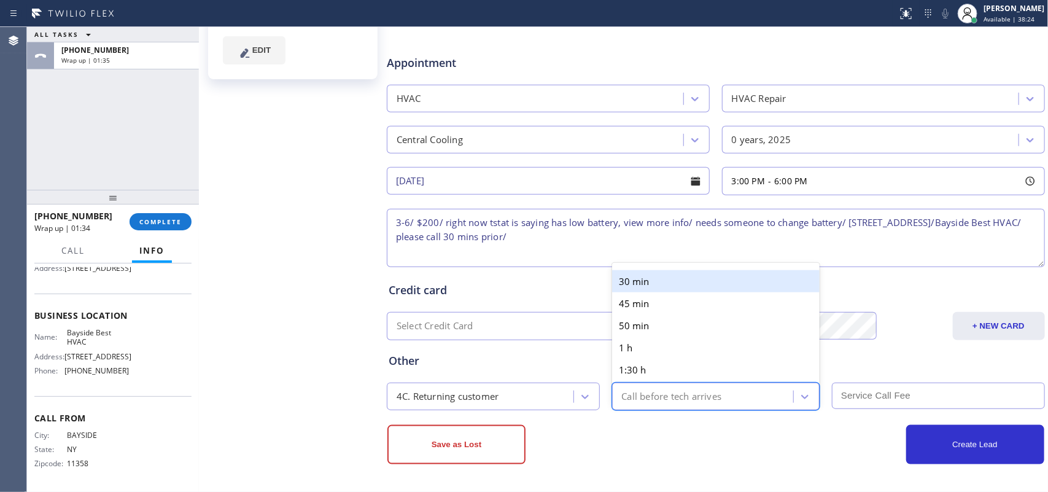
click at [677, 390] on div "Call before tech arrives" at bounding box center [672, 396] width 100 height 14
click at [666, 270] on div "30 min" at bounding box center [716, 281] width 208 height 22
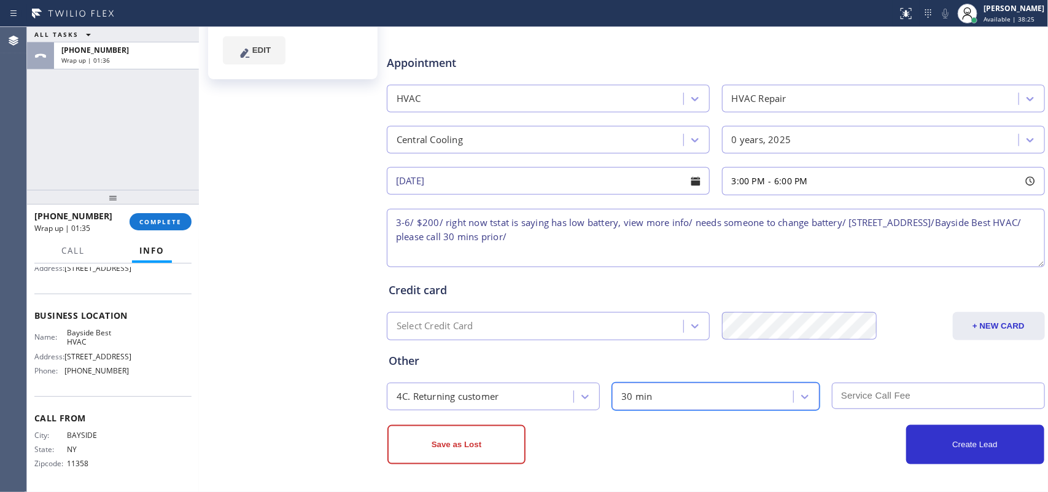
click at [838, 393] on input "text" at bounding box center [938, 396] width 213 height 26
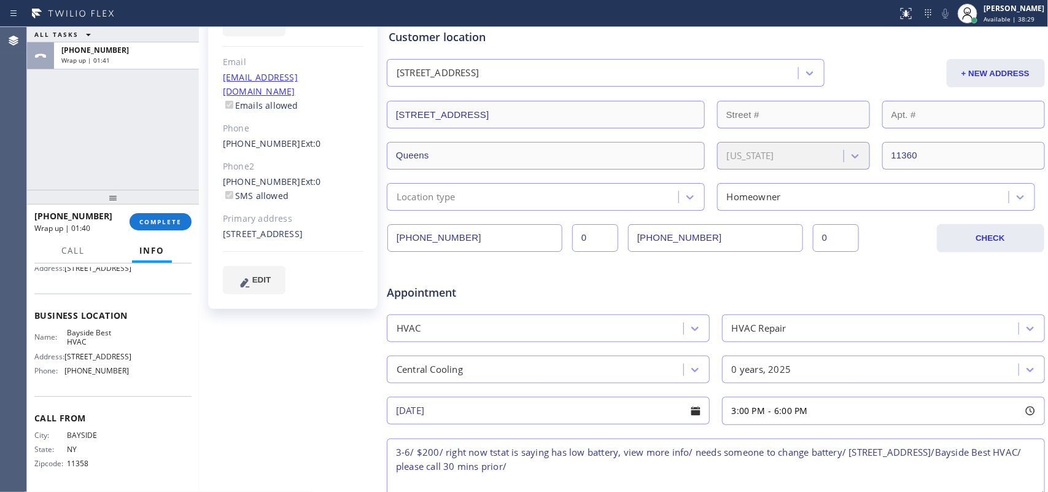
scroll to position [86, 0]
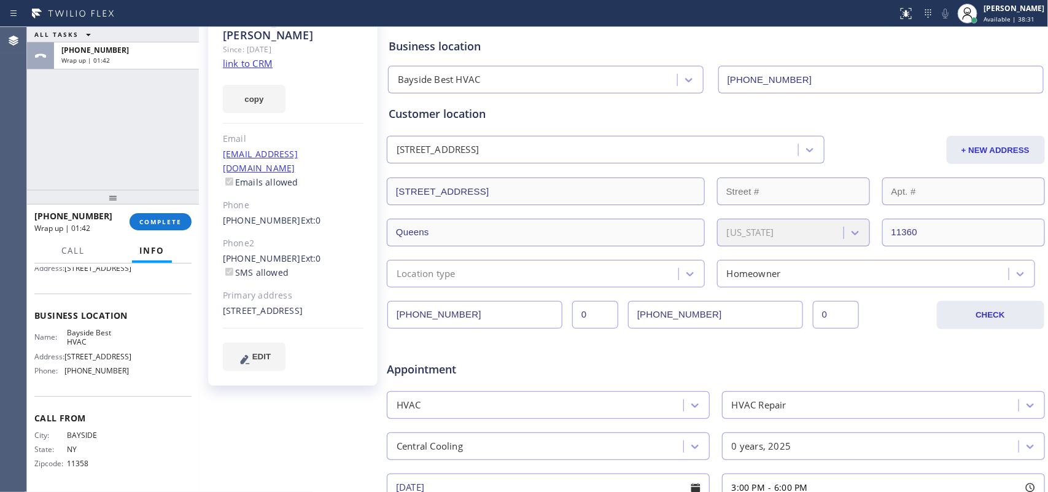
type input "200"
drag, startPoint x: 219, startPoint y: 231, endPoint x: 286, endPoint y: 231, distance: 67.6
click at [286, 231] on div "[PERSON_NAME] Since: [DATE] link to CRM copy Email [EMAIL_ADDRESS][DOMAIN_NAME]…" at bounding box center [293, 196] width 170 height 380
copy div "[PHONE_NUMBER]"
drag, startPoint x: 340, startPoint y: 416, endPoint x: 367, endPoint y: 415, distance: 27.1
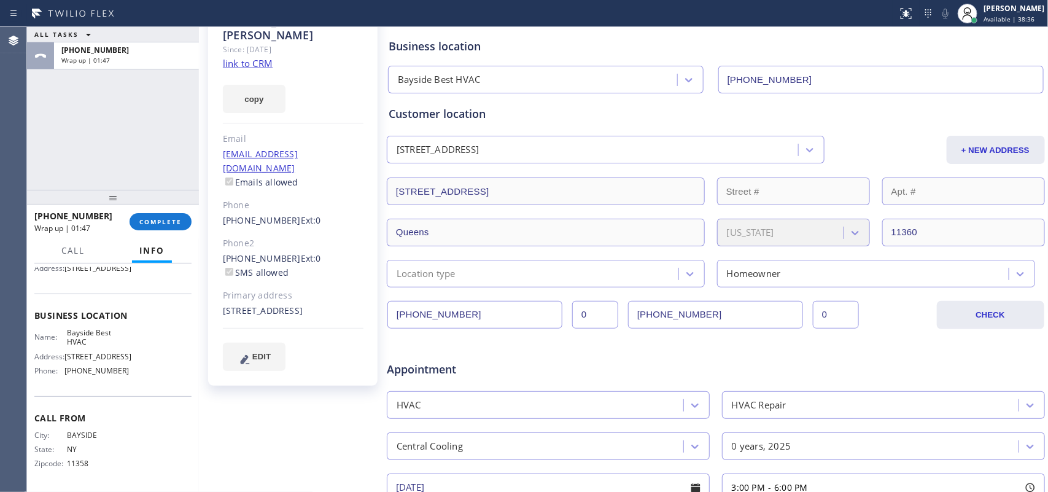
click at [340, 393] on div "[PERSON_NAME] Since: [DATE] link to CRM copy Email [EMAIL_ADDRESS][DOMAIN_NAME]…" at bounding box center [294, 397] width 184 height 796
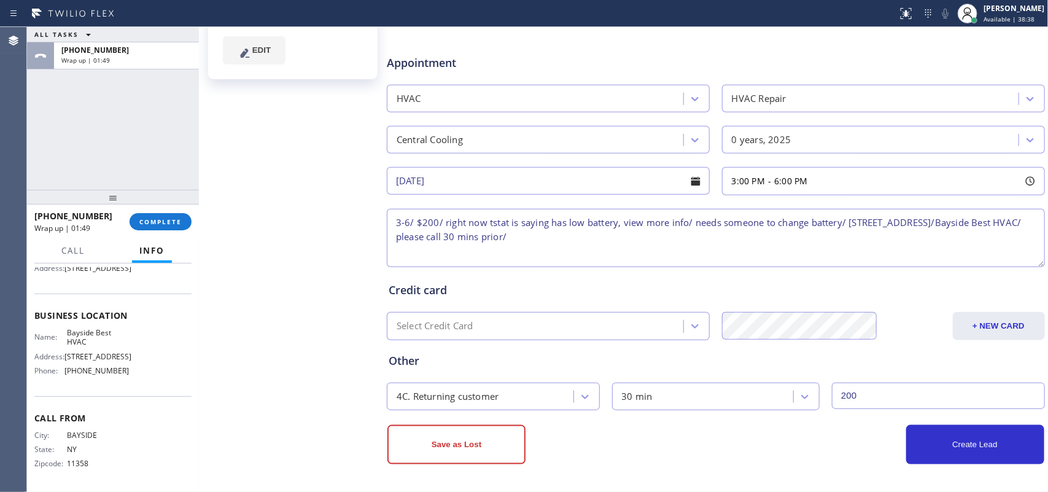
click at [548, 235] on textarea "3-6/ $200/ right now tstat is saying has low battery, view more info/ needs som…" at bounding box center [716, 238] width 658 height 58
paste textarea "[PHONE_NUMBER]"
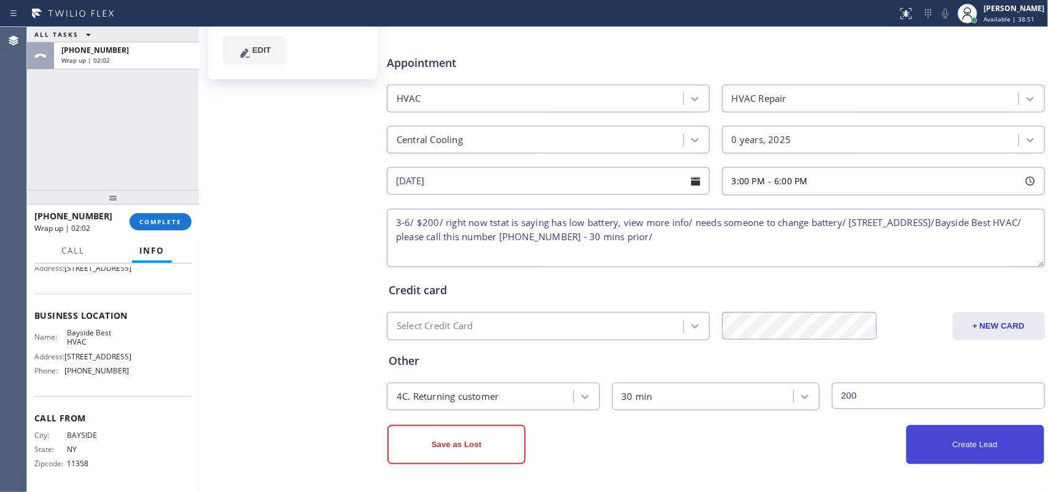
type textarea "3-6/ $200/ right now tstat is saying has low battery, view more info/ needs som…"
click at [838, 393] on button "Create Lead" at bounding box center [976, 444] width 138 height 39
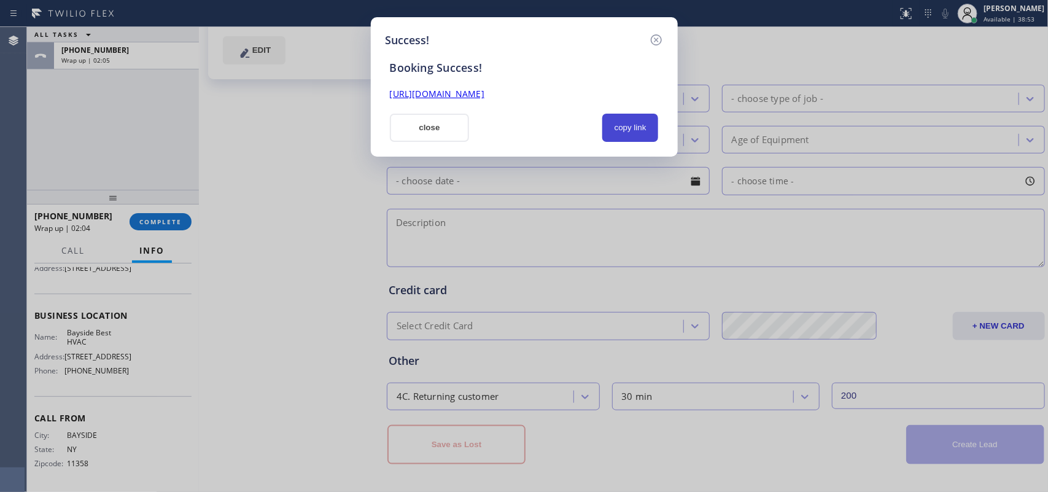
click at [642, 127] on button "copy link" at bounding box center [631, 128] width 57 height 28
click at [485, 94] on link "[URL][DOMAIN_NAME]" at bounding box center [437, 94] width 95 height 12
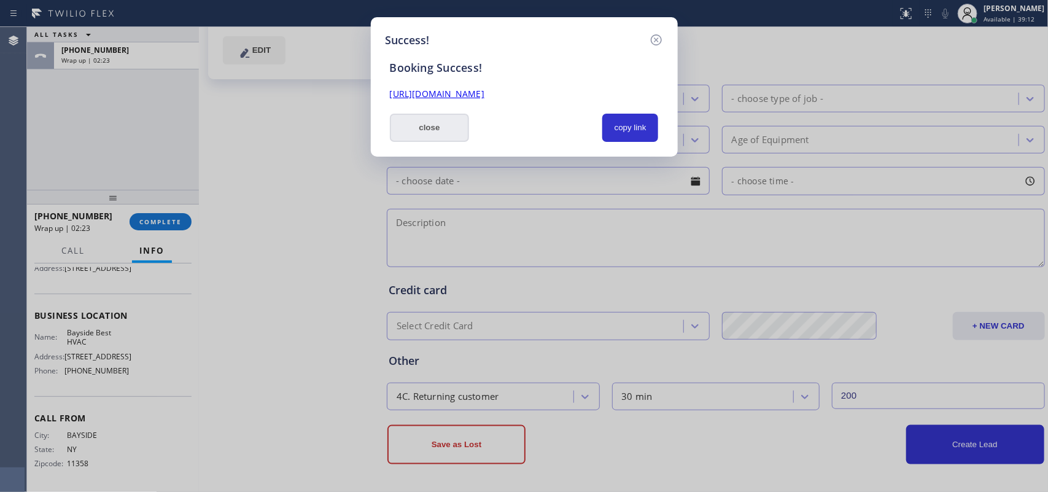
click at [436, 133] on button "close" at bounding box center [430, 128] width 80 height 28
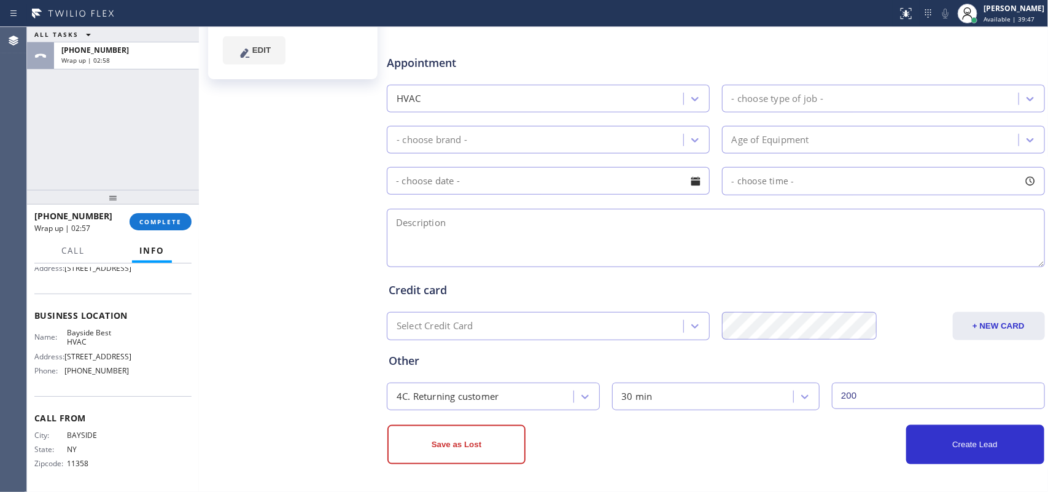
scroll to position [0, 0]
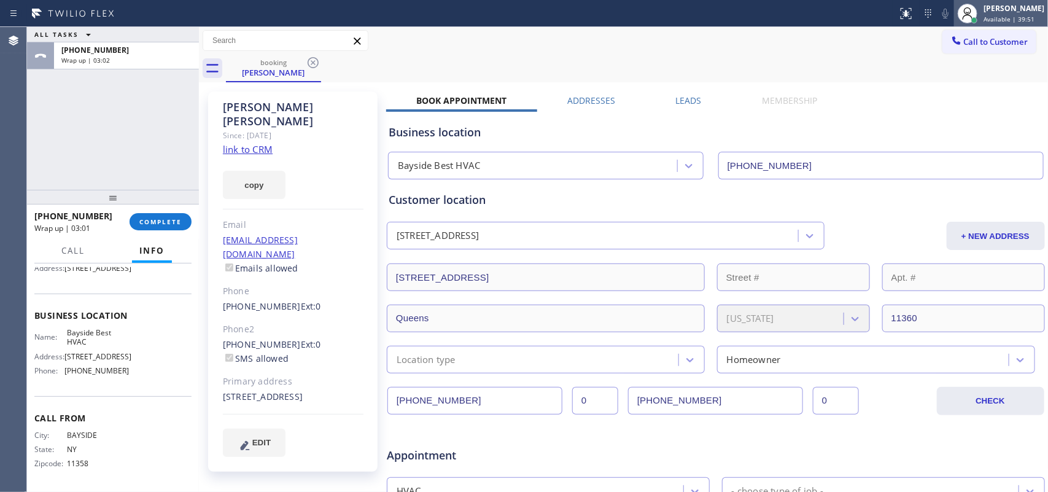
click at [838, 15] on span "Available | 39:51" at bounding box center [1009, 19] width 51 height 9
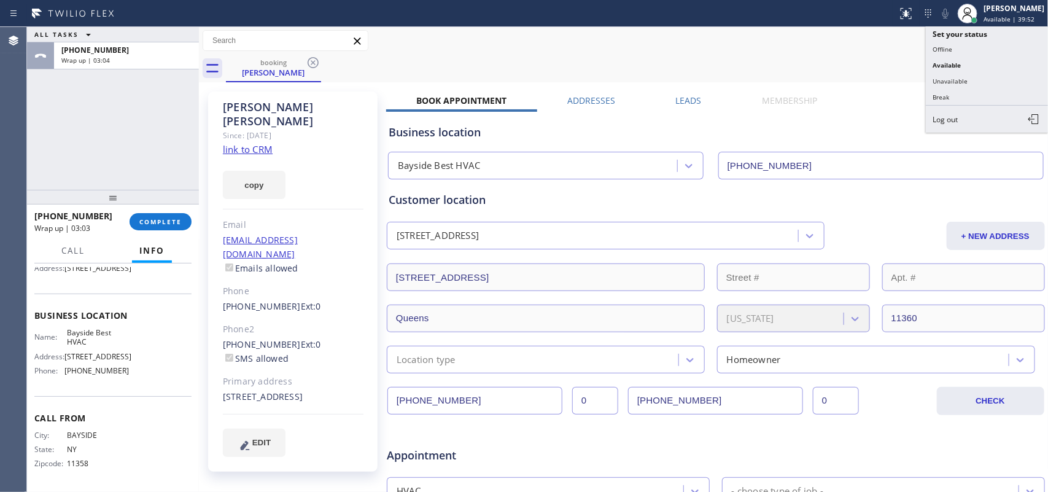
drag, startPoint x: 978, startPoint y: 75, endPoint x: 815, endPoint y: 7, distance: 176.5
click at [838, 75] on button "Unavailable" at bounding box center [987, 81] width 123 height 16
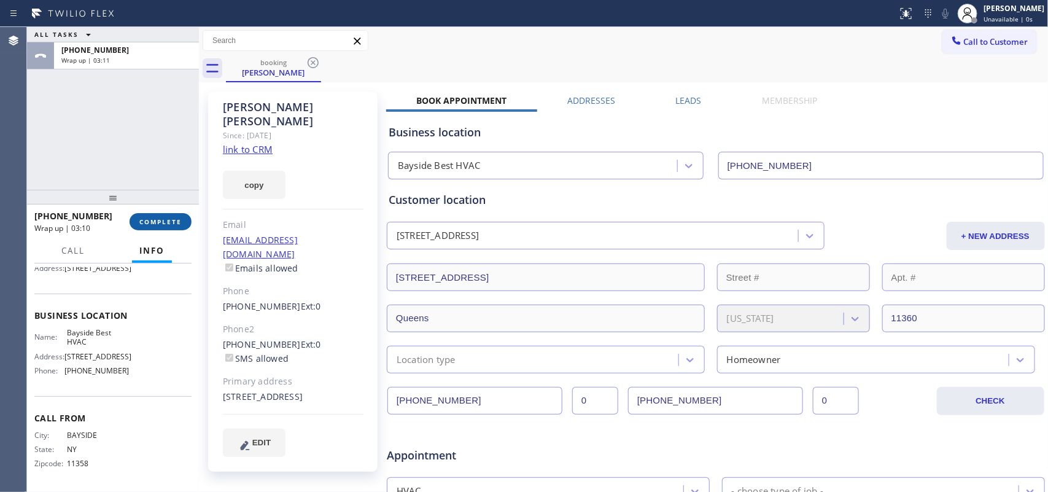
click at [164, 219] on span "COMPLETE" at bounding box center [160, 221] width 42 height 9
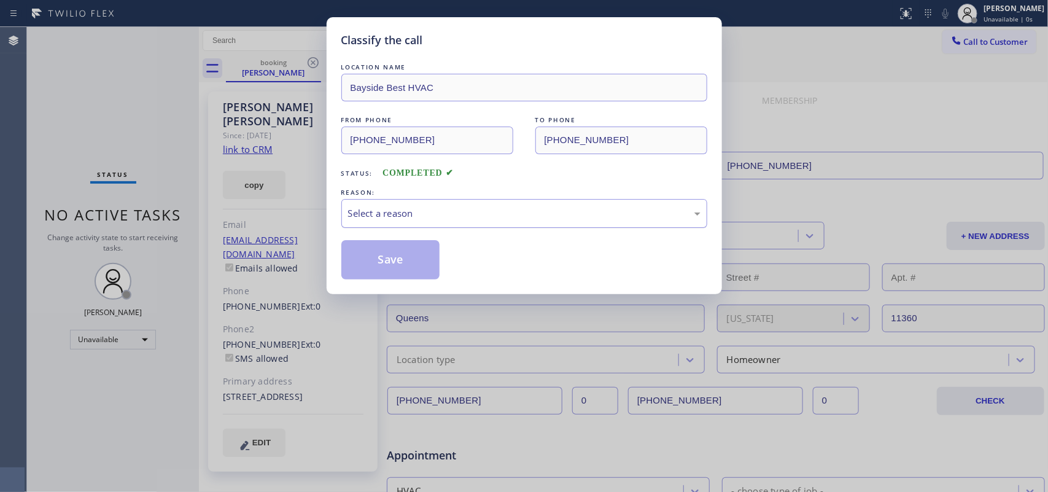
click at [452, 217] on div "Select a reason" at bounding box center [524, 213] width 353 height 14
click at [400, 257] on button "Save" at bounding box center [390, 259] width 99 height 39
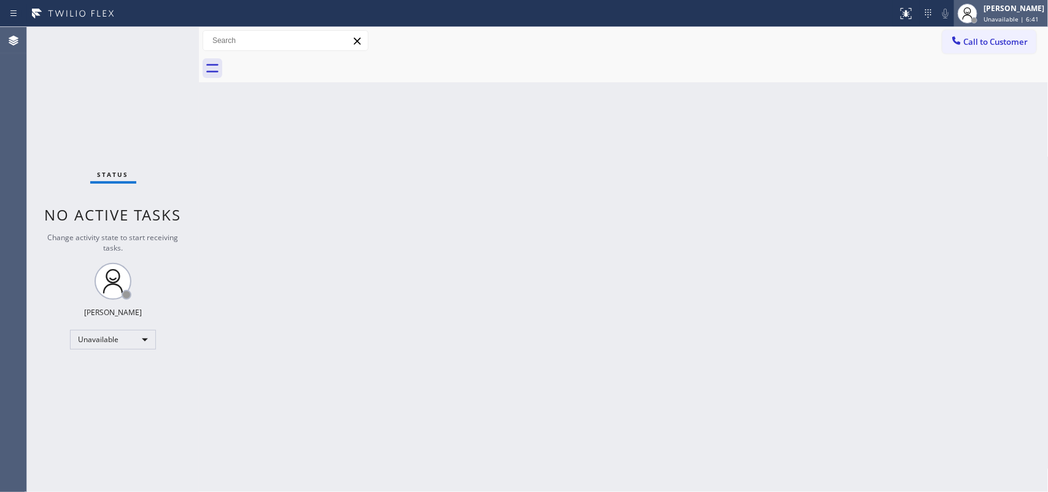
click at [838, 17] on div at bounding box center [967, 13] width 27 height 27
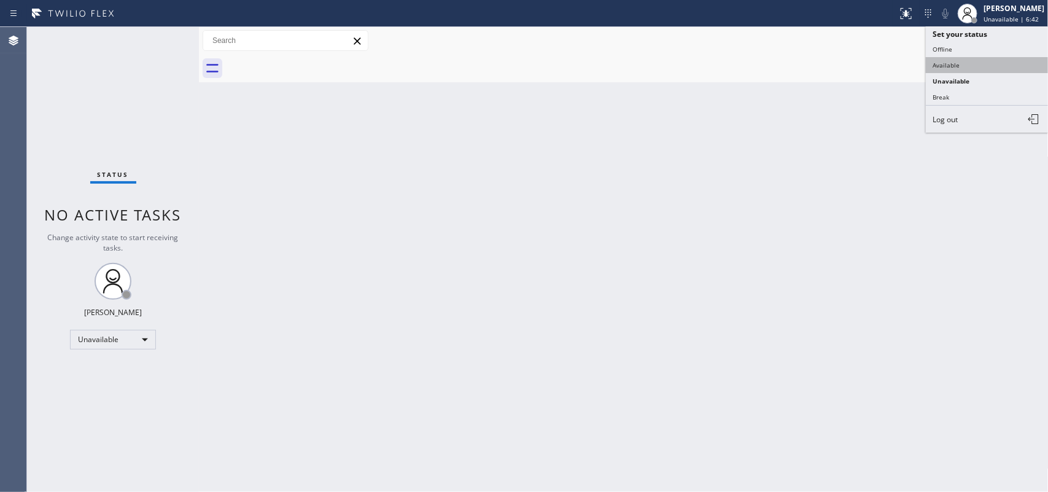
click at [838, 68] on button "Available" at bounding box center [987, 65] width 123 height 16
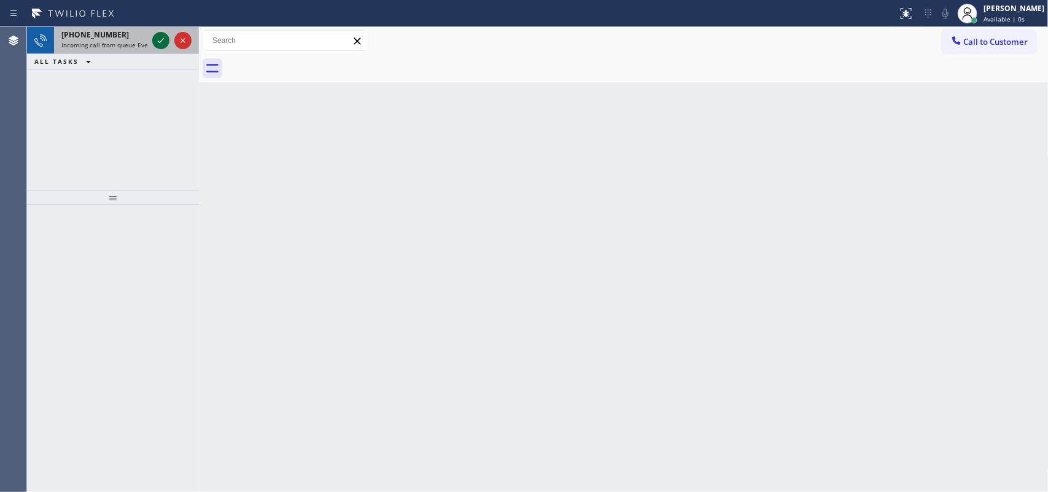
click at [160, 38] on icon at bounding box center [161, 40] width 15 height 15
click at [160, 41] on icon at bounding box center [161, 40] width 6 height 5
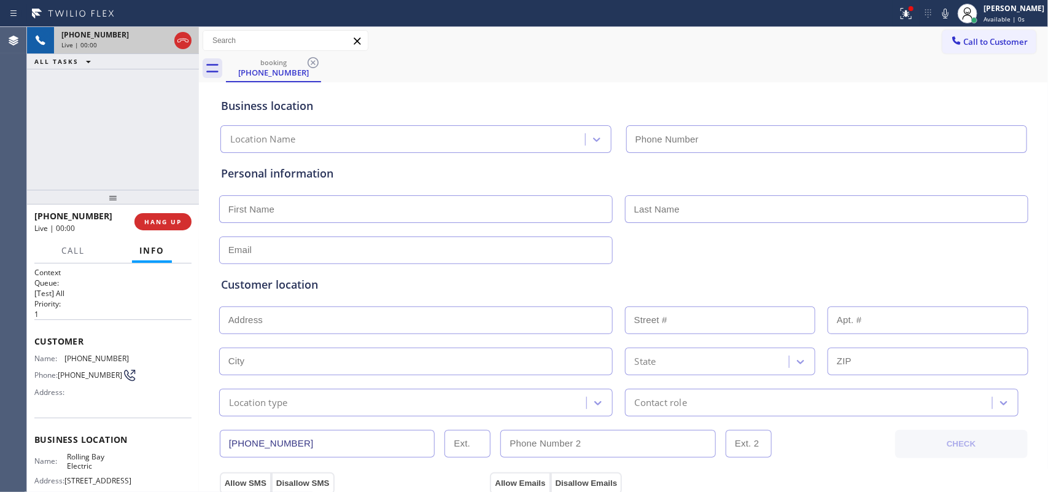
type input "[PHONE_NUMBER]"
click at [183, 219] on button "HANG UP" at bounding box center [163, 221] width 57 height 17
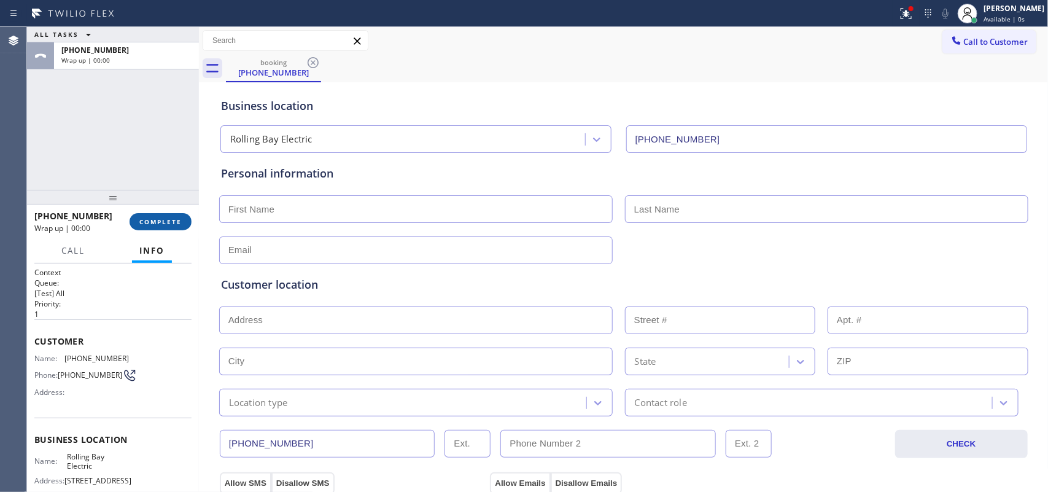
click at [183, 222] on button "COMPLETE" at bounding box center [161, 221] width 62 height 17
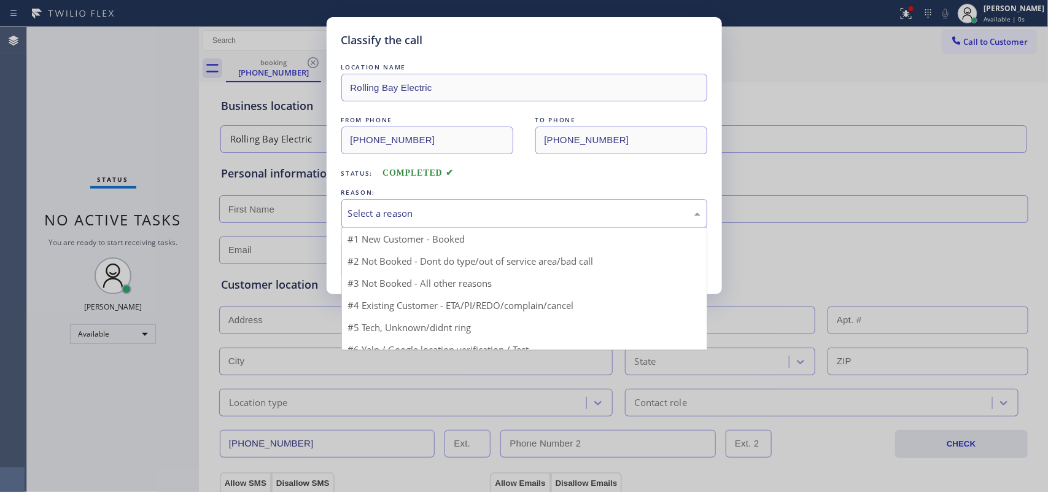
click at [441, 209] on div "Select a reason" at bounding box center [524, 213] width 353 height 14
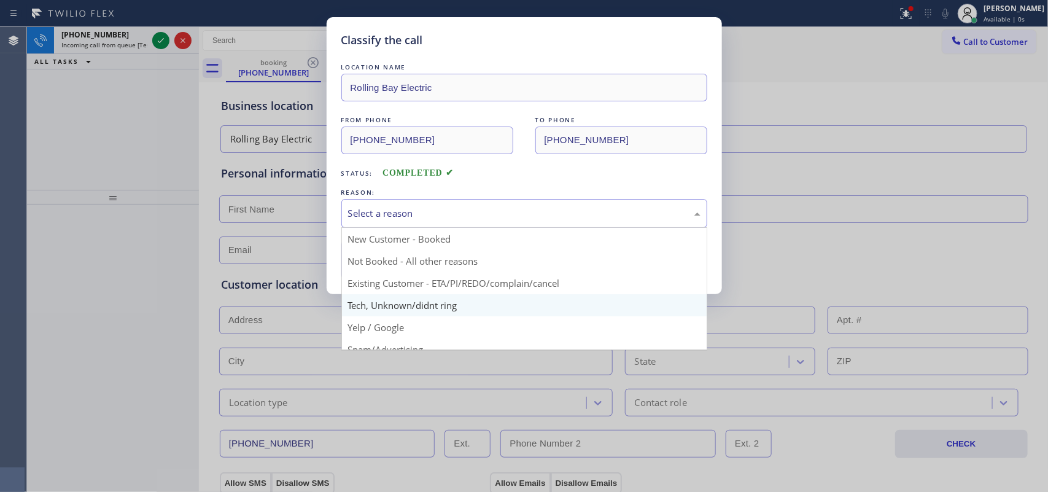
scroll to position [84, 0]
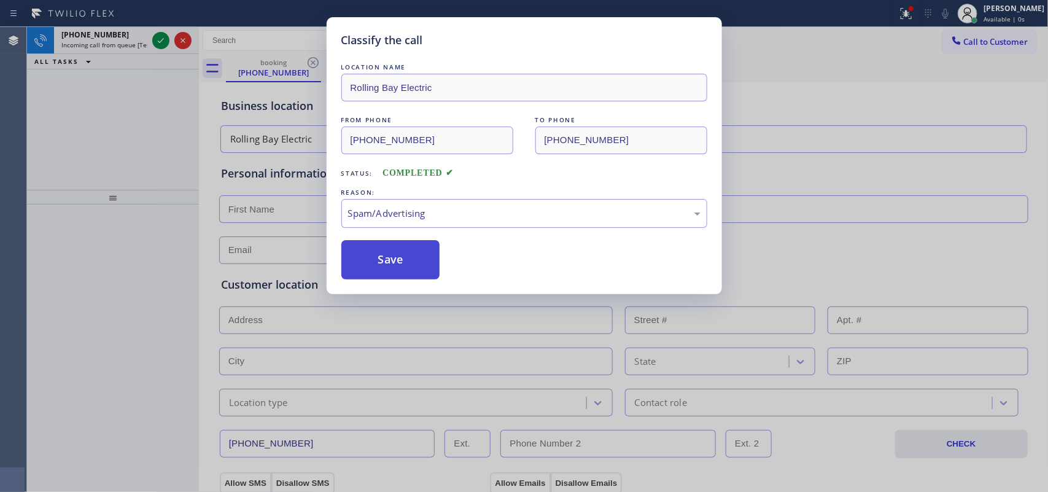
click at [416, 262] on button "Save" at bounding box center [390, 259] width 99 height 39
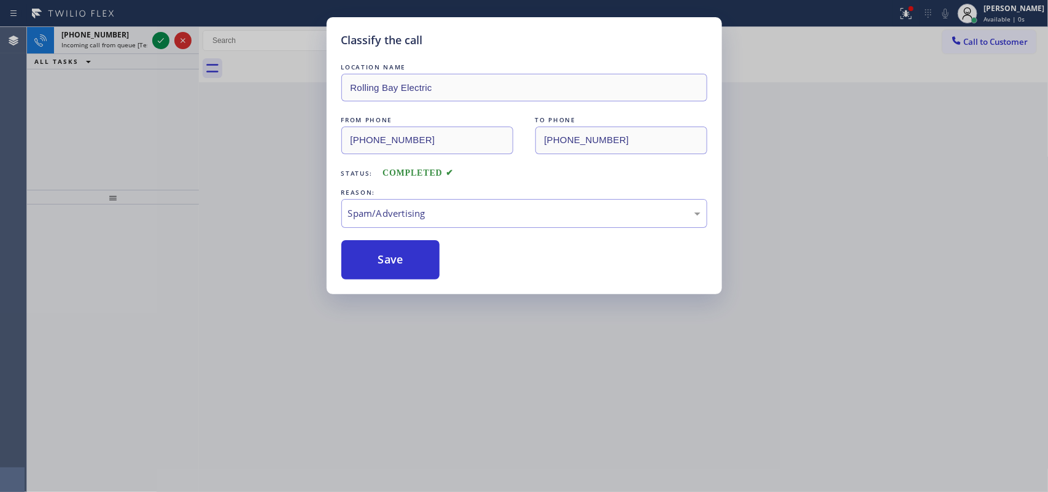
click at [80, 28] on div "Classify the call LOCATION NAME Rolling Bay Electric FROM PHONE [PHONE_NUMBER] …" at bounding box center [524, 246] width 1048 height 492
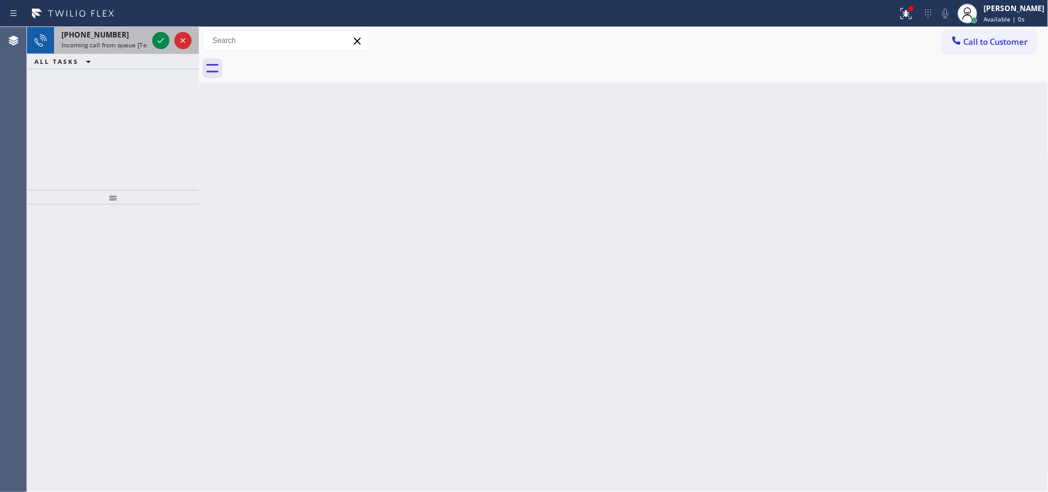
click at [105, 41] on span "Incoming call from queue [Test] All" at bounding box center [112, 45] width 102 height 9
click at [152, 37] on div at bounding box center [160, 40] width 17 height 15
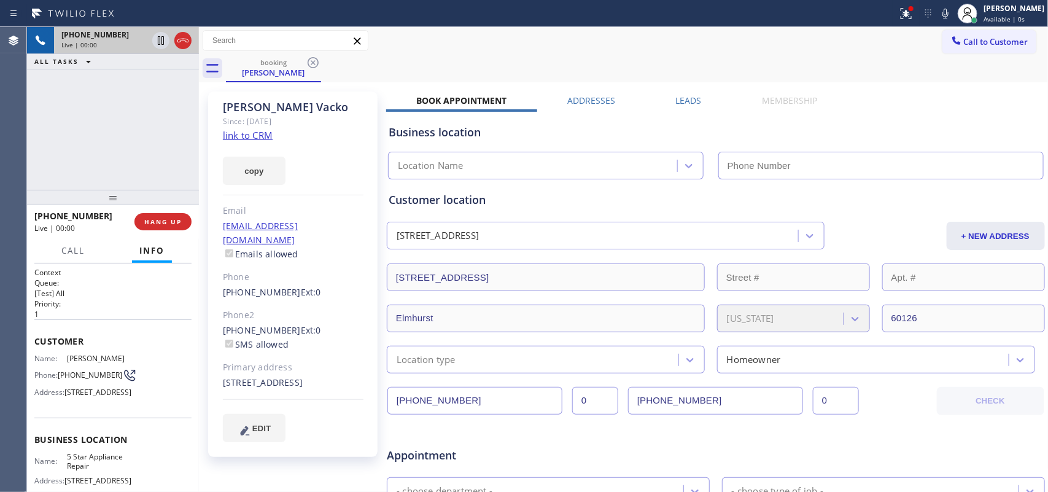
type input "[PHONE_NUMBER]"
click at [251, 135] on link "link to CRM" at bounding box center [248, 135] width 50 height 12
click at [78, 248] on span "Call" at bounding box center [72, 250] width 23 height 11
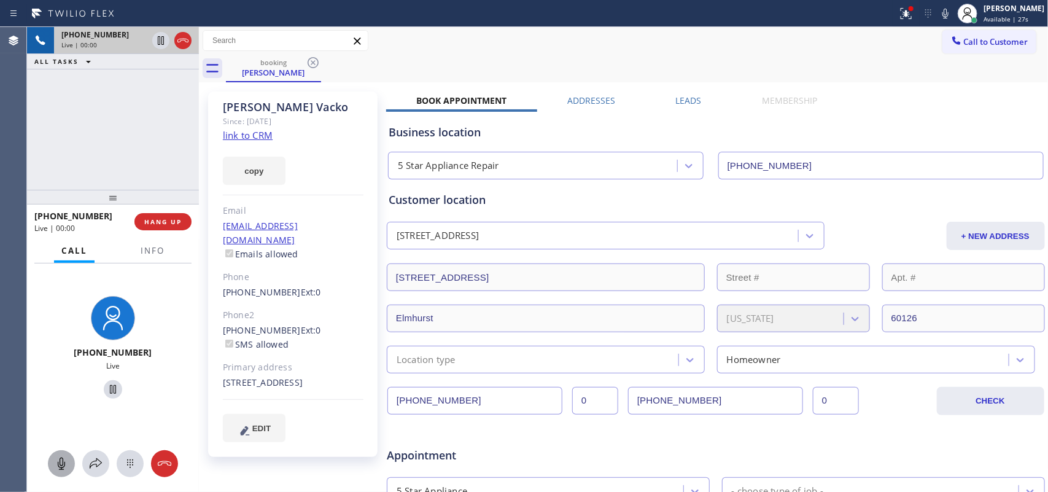
click at [63, 393] on icon at bounding box center [61, 463] width 15 height 15
click at [110, 389] on icon at bounding box center [113, 389] width 6 height 9
click at [64, 393] on rect at bounding box center [62, 463] width 10 height 10
click at [107, 387] on icon at bounding box center [113, 389] width 15 height 15
click at [65, 393] on icon at bounding box center [61, 463] width 15 height 15
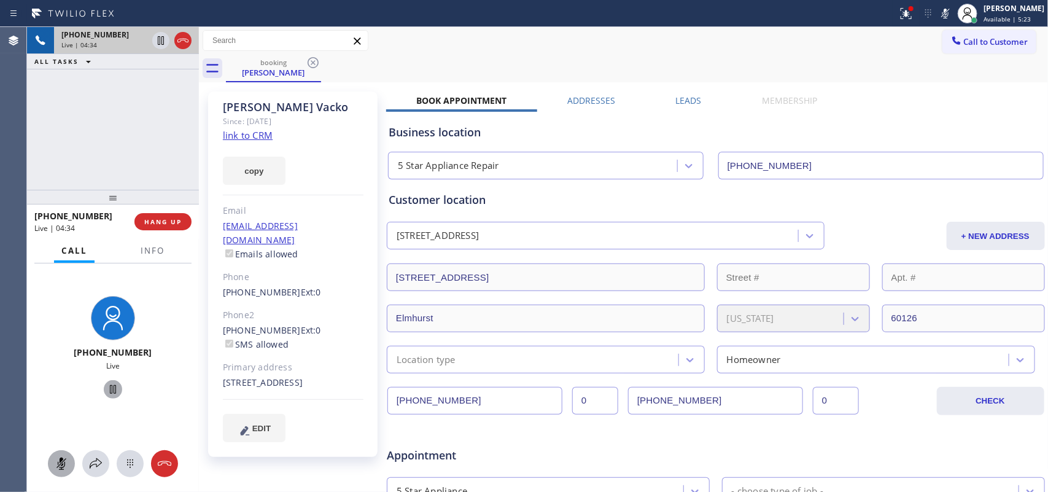
click at [111, 389] on icon at bounding box center [113, 389] width 15 height 15
click at [66, 393] on icon at bounding box center [61, 463] width 15 height 15
click at [109, 388] on icon at bounding box center [113, 389] width 9 height 9
drag, startPoint x: 209, startPoint y: 318, endPoint x: 283, endPoint y: 320, distance: 73.7
click at [283, 320] on div "[PERSON_NAME] Since: [DATE] link to CRM copy Email [EMAIL_ADDRESS][DOMAIN_NAME]…" at bounding box center [293, 274] width 170 height 365
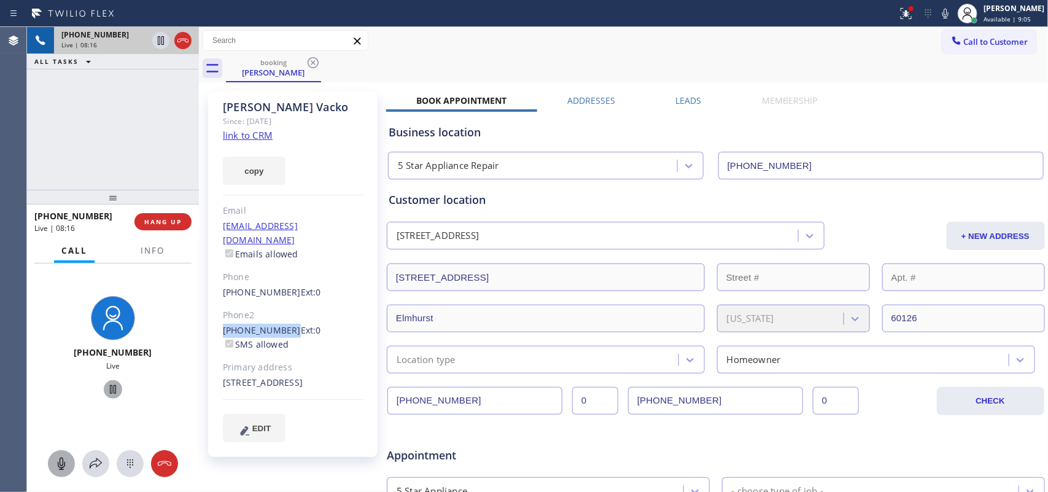
copy link "[PHONE_NUMBER]"
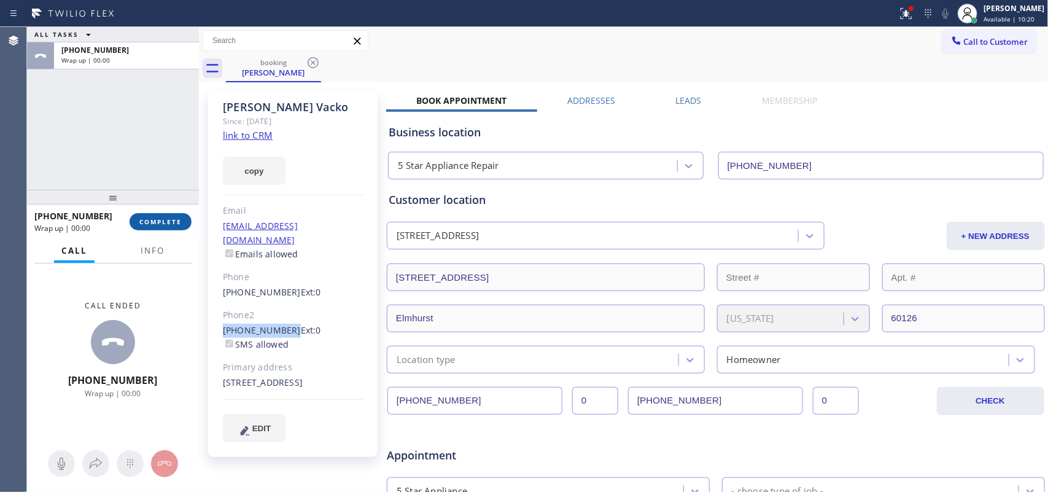
click at [154, 220] on span "COMPLETE" at bounding box center [160, 221] width 42 height 9
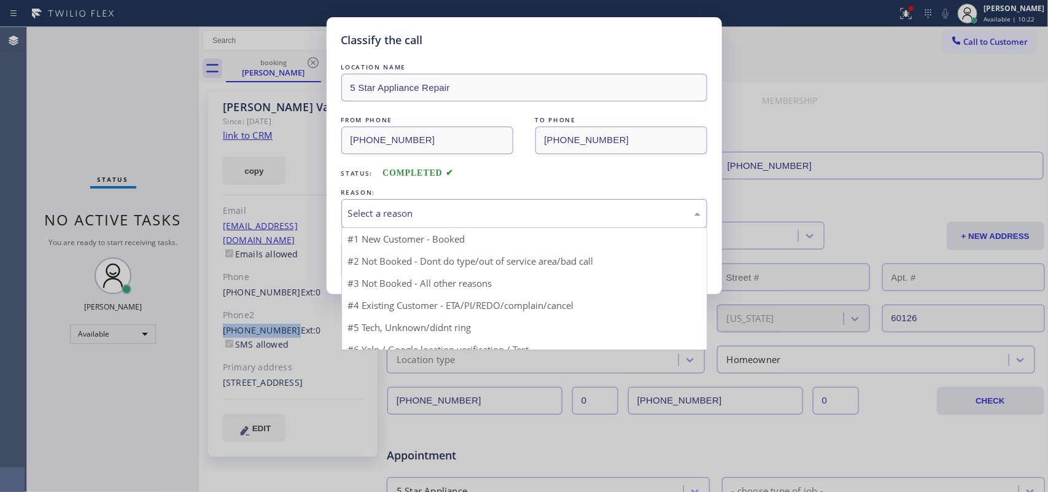
click at [502, 208] on div "Select a reason" at bounding box center [524, 213] width 353 height 14
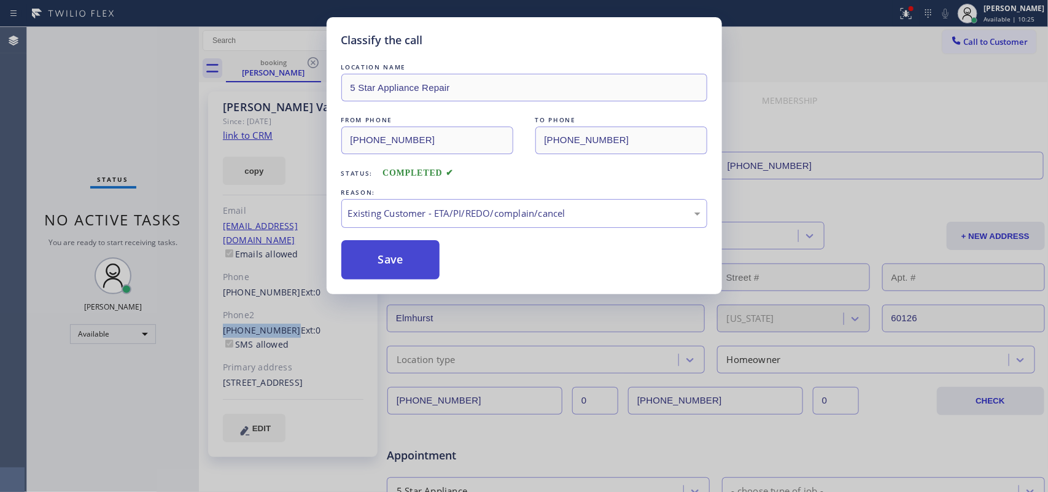
click at [413, 259] on button "Save" at bounding box center [390, 259] width 99 height 39
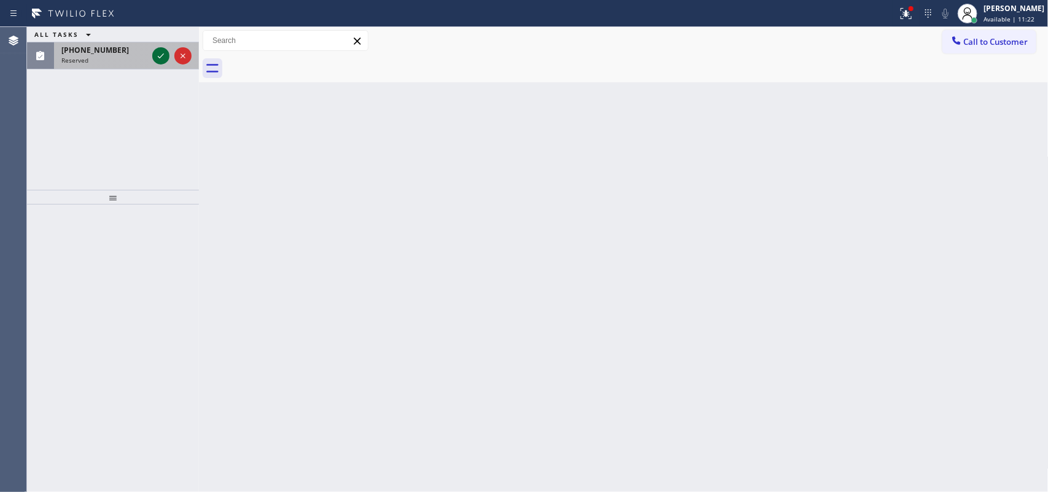
click at [165, 52] on icon at bounding box center [161, 56] width 15 height 15
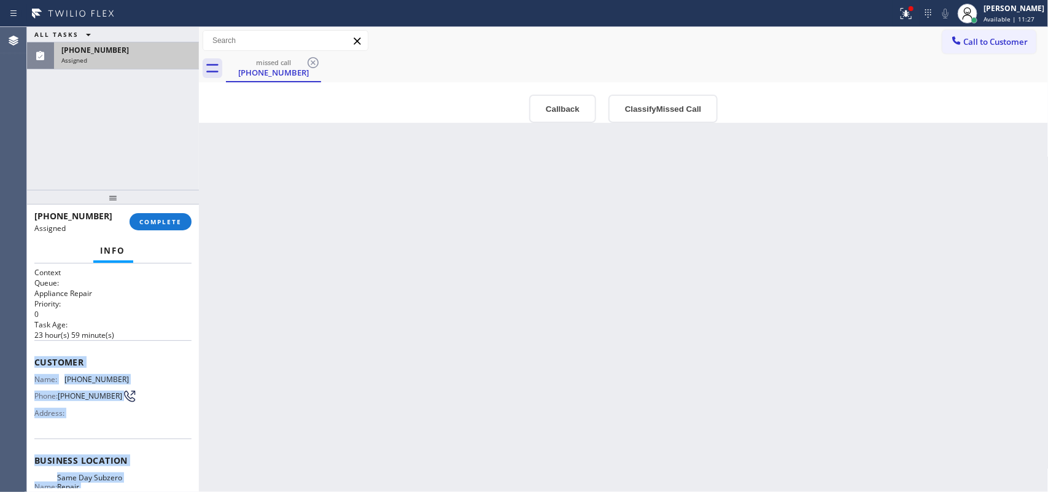
drag, startPoint x: 142, startPoint y: 381, endPoint x: 34, endPoint y: 352, distance: 112.0
click at [34, 352] on div "Context Queue: Appliance Repair Priority: 0 Task Age: [DEMOGRAPHIC_DATA] hour(s…" at bounding box center [112, 455] width 157 height 376
copy div "Customer Name: [PHONE_NUMBER] Phone: [PHONE_NUMBER] Address: Business location …"
click at [144, 222] on span "COMPLETE" at bounding box center [160, 221] width 42 height 9
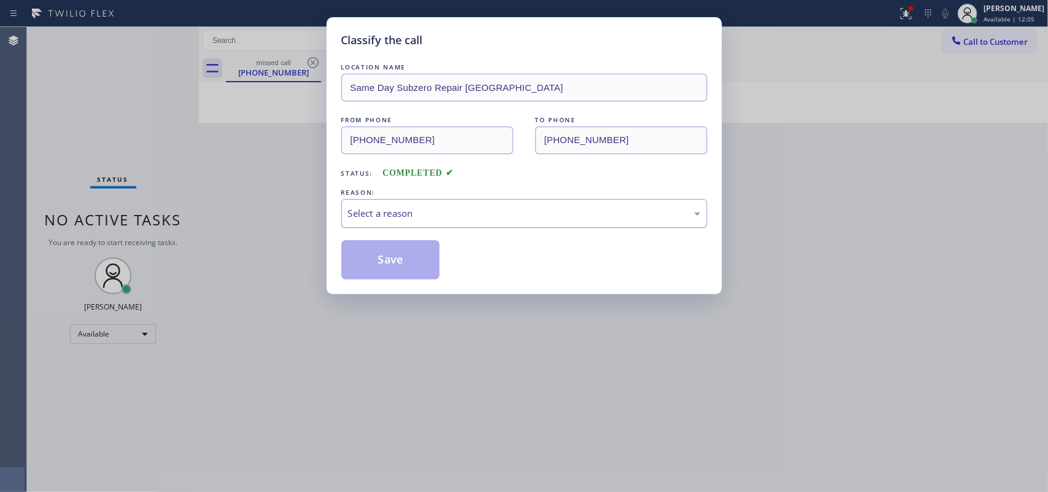
click at [461, 207] on div "Select a reason" at bounding box center [524, 213] width 353 height 14
click at [410, 265] on button "Save" at bounding box center [390, 259] width 99 height 39
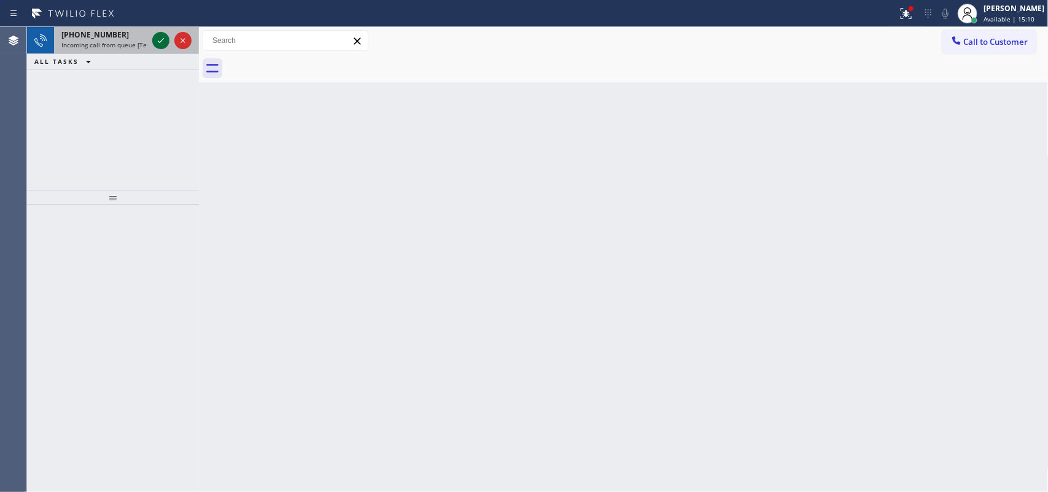
click at [157, 44] on icon at bounding box center [161, 40] width 15 height 15
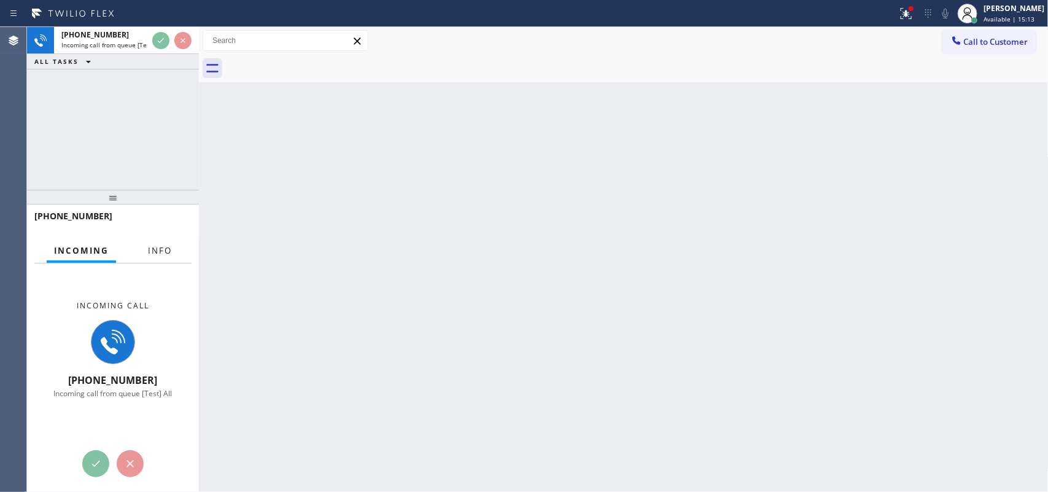
click at [155, 245] on span "Info" at bounding box center [160, 250] width 24 height 11
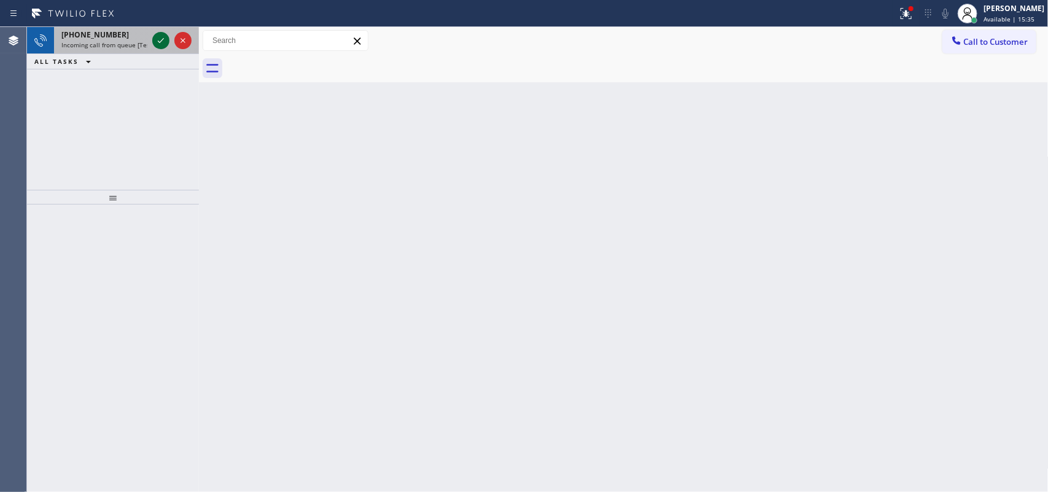
click at [158, 38] on icon at bounding box center [161, 40] width 15 height 15
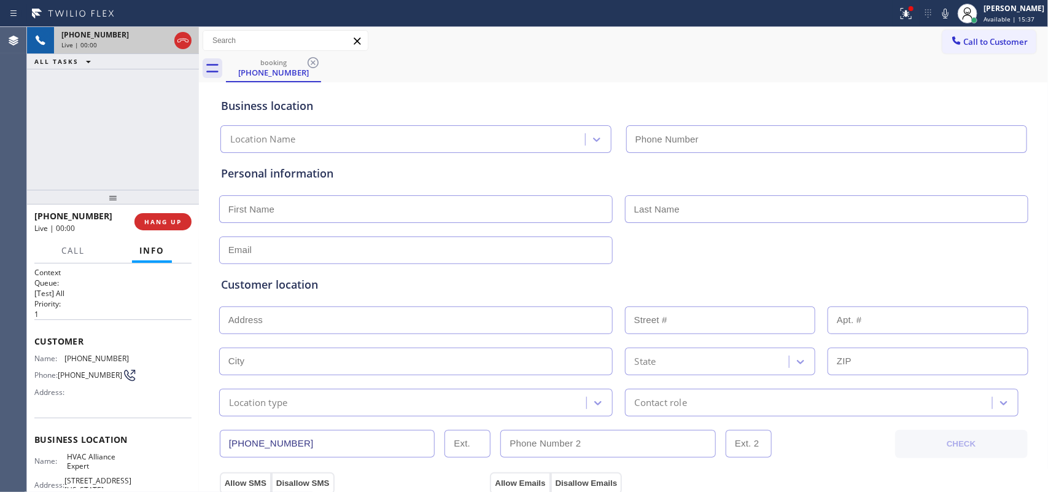
type input "[PHONE_NUMBER]"
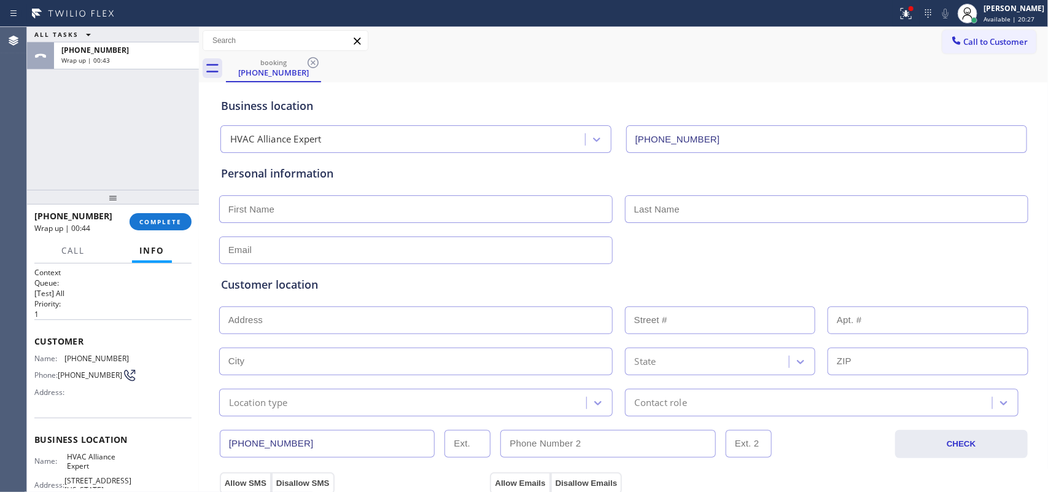
click at [326, 211] on input "text" at bounding box center [416, 209] width 394 height 28
click at [268, 204] on input "[PERSON_NAME]" at bounding box center [416, 209] width 394 height 28
type input "[PERSON_NAME]"
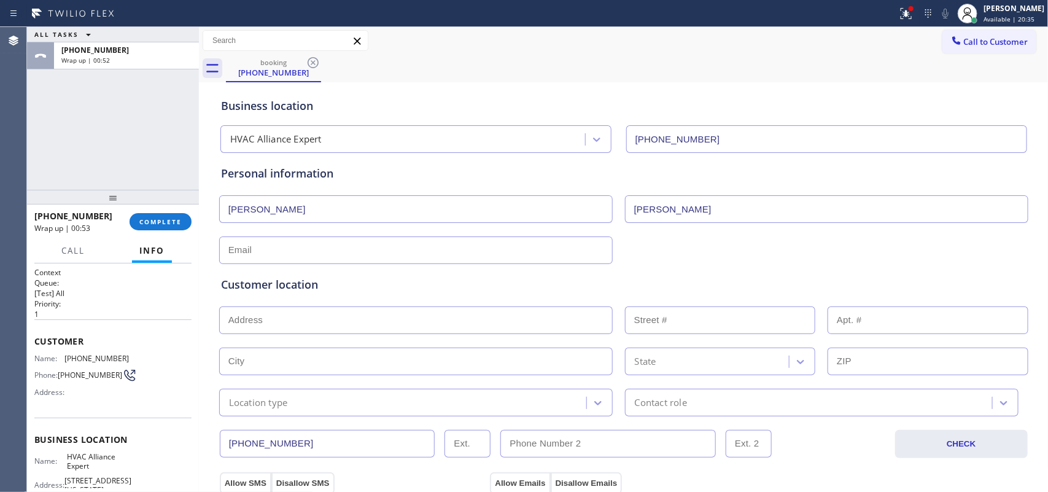
type input "[PERSON_NAME]"
click at [284, 255] on input "text" at bounding box center [416, 250] width 394 height 28
type input "[EMAIL_ADDRESS][DOMAIN_NAME]"
click at [429, 329] on input "text" at bounding box center [416, 320] width 394 height 28
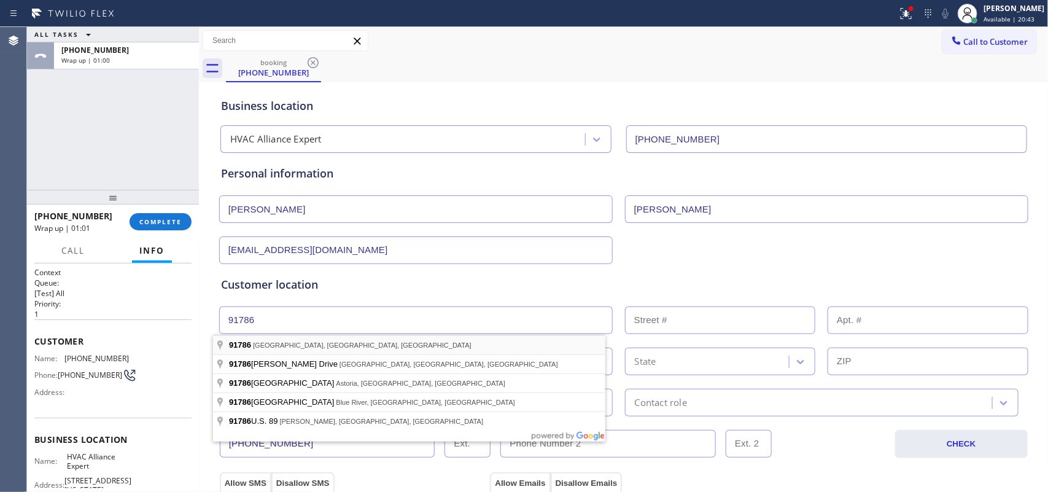
type input "[GEOGRAPHIC_DATA], [GEOGRAPHIC_DATA]"
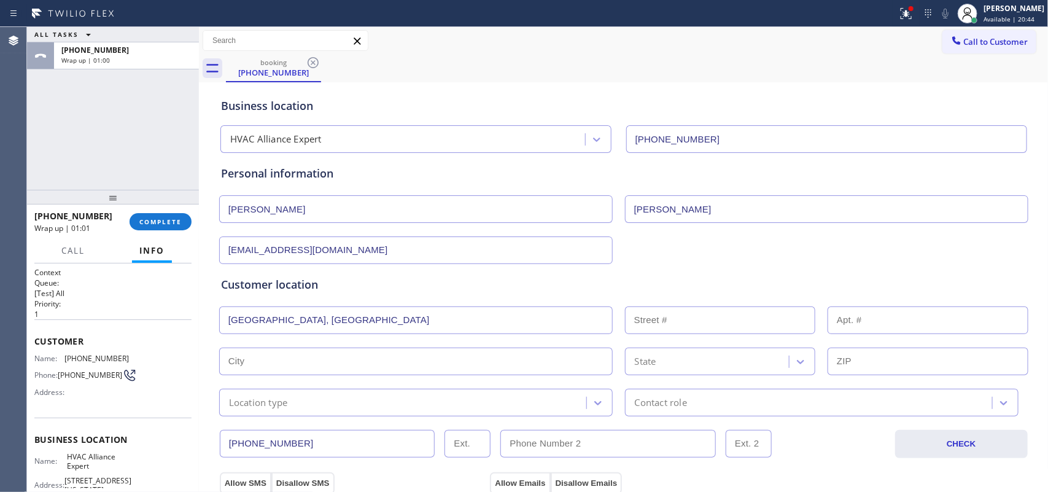
type input "Upland"
type input "91786"
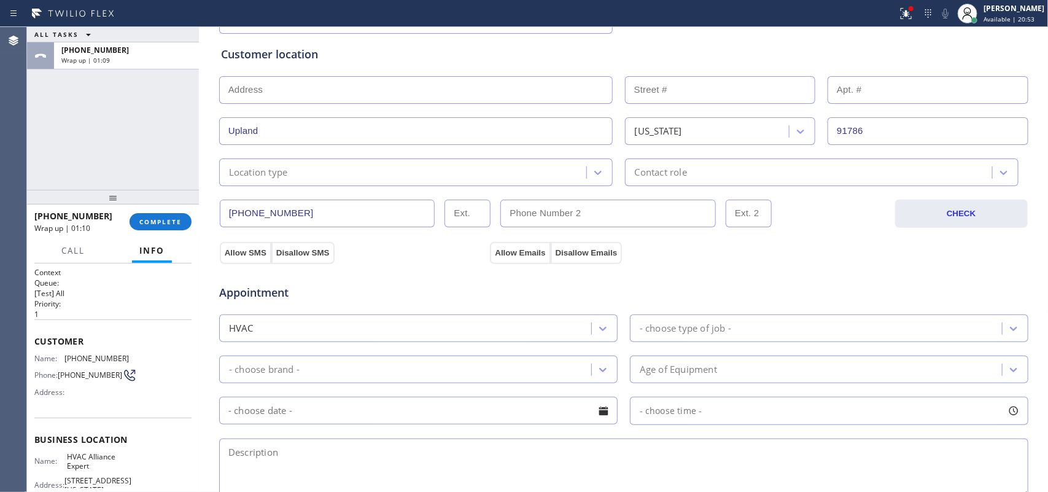
scroll to position [384, 0]
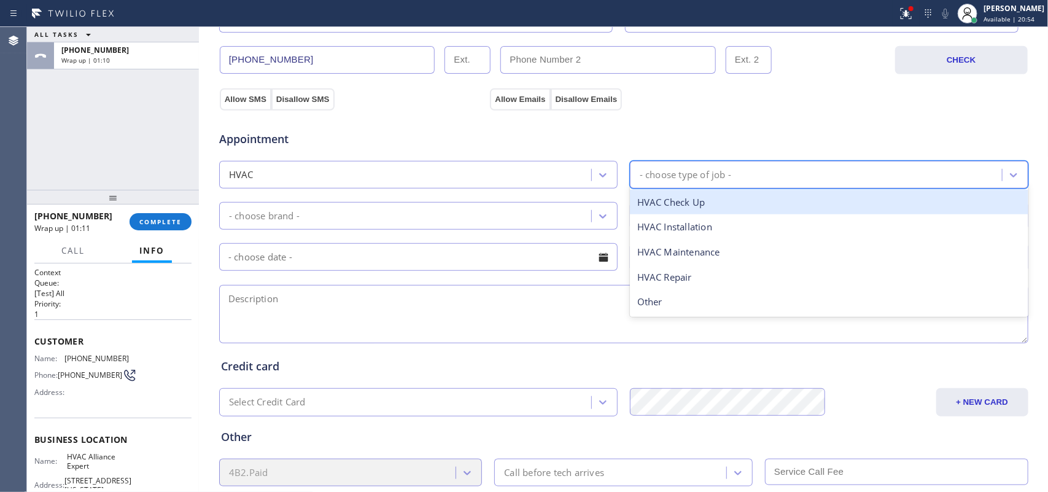
click at [763, 176] on div "- choose type of job -" at bounding box center [818, 174] width 369 height 21
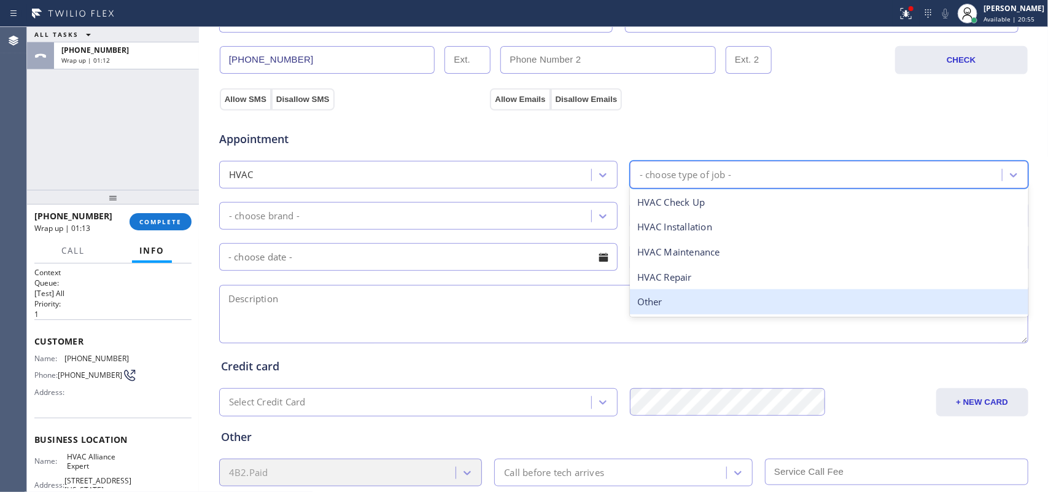
click at [692, 311] on div "Other" at bounding box center [829, 301] width 399 height 25
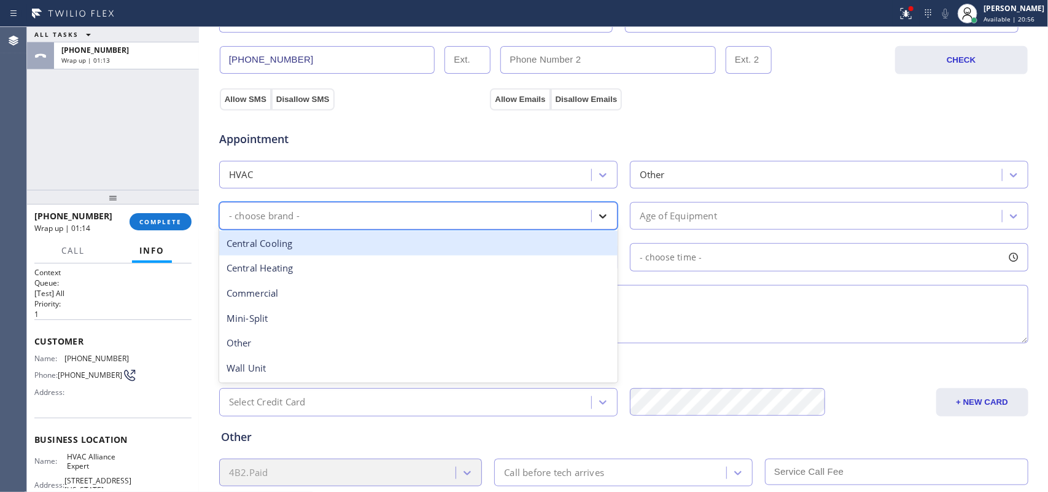
click at [597, 212] on icon at bounding box center [603, 216] width 12 height 12
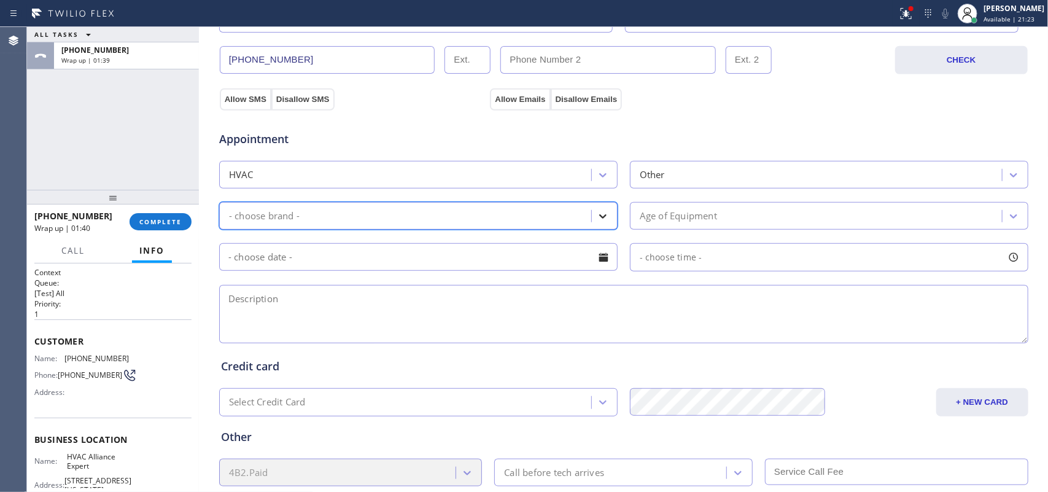
click at [597, 218] on icon at bounding box center [603, 216] width 12 height 12
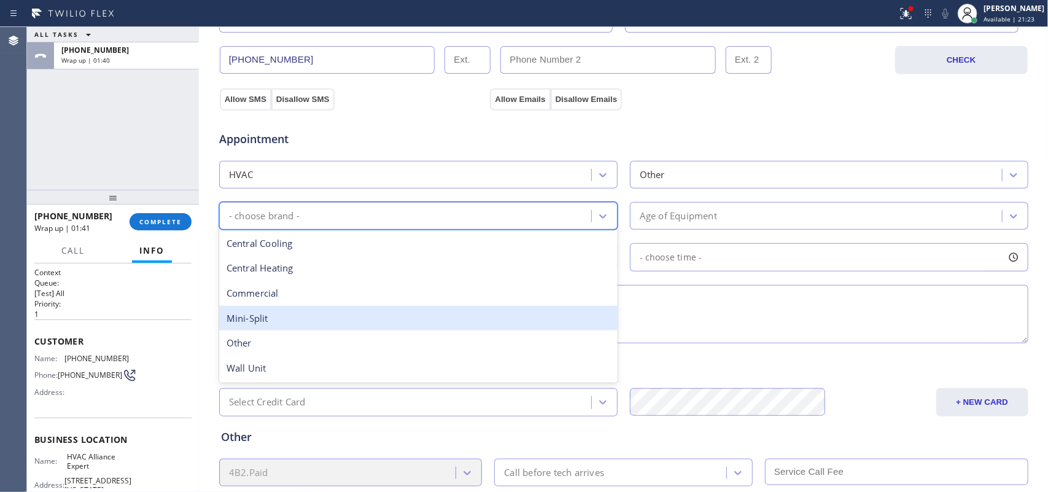
scroll to position [461, 0]
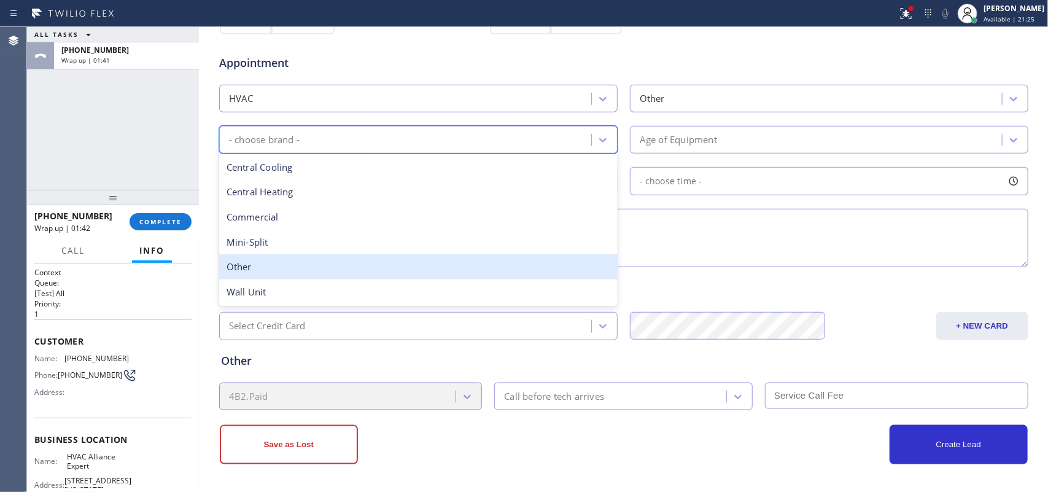
click at [351, 258] on div "Other" at bounding box center [418, 266] width 399 height 25
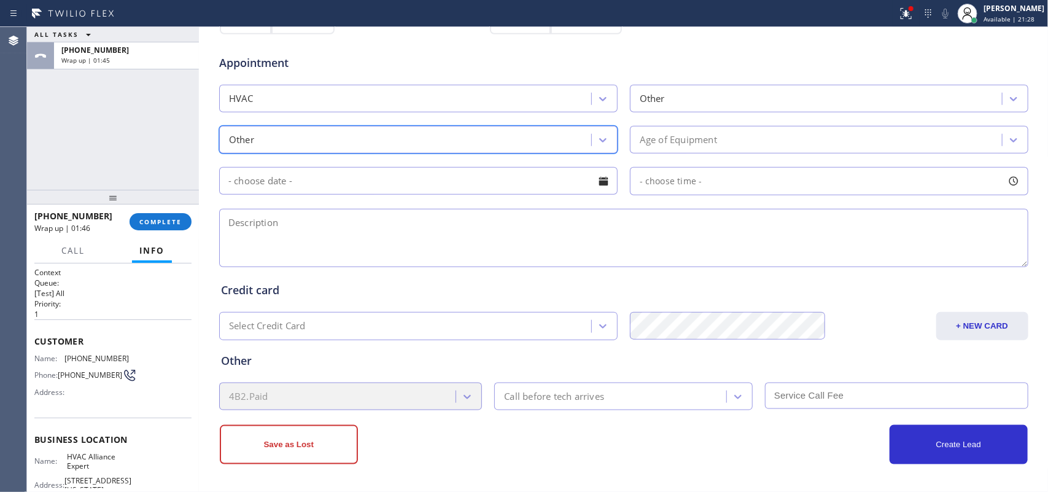
scroll to position [154, 0]
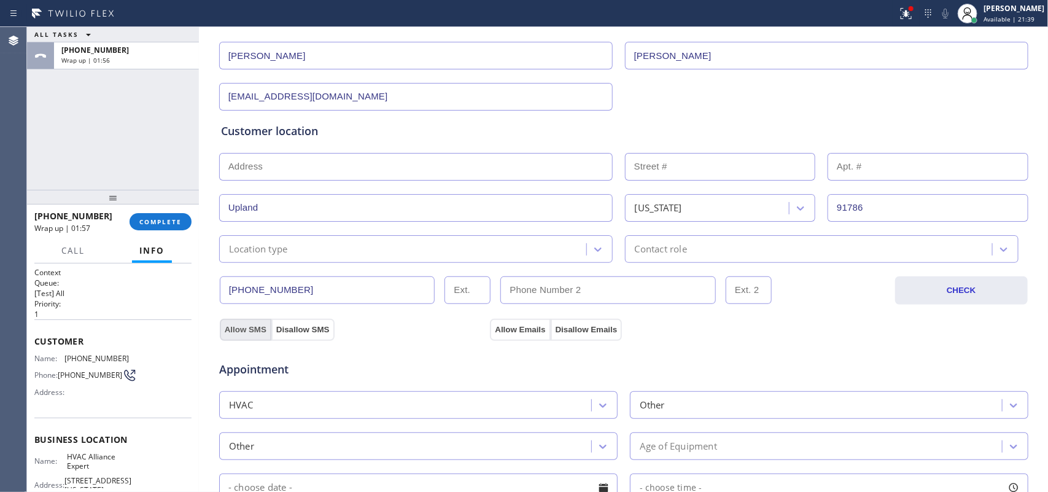
click at [260, 335] on button "Allow SMS" at bounding box center [246, 330] width 52 height 22
click at [529, 330] on button "Allow Emails" at bounding box center [520, 330] width 60 height 22
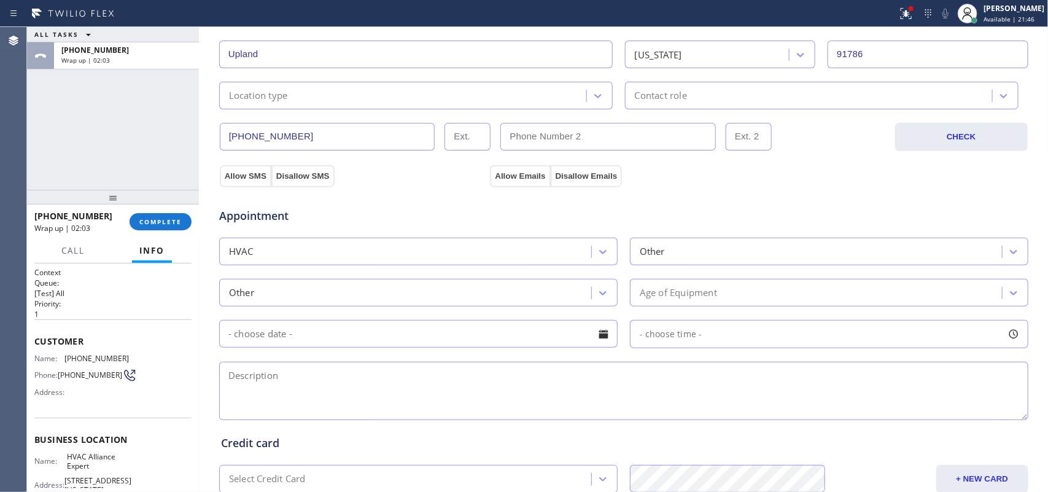
click at [727, 275] on div "Appointment HVAC Other Other Age of Equipment - choose time -" at bounding box center [624, 308] width 806 height 230
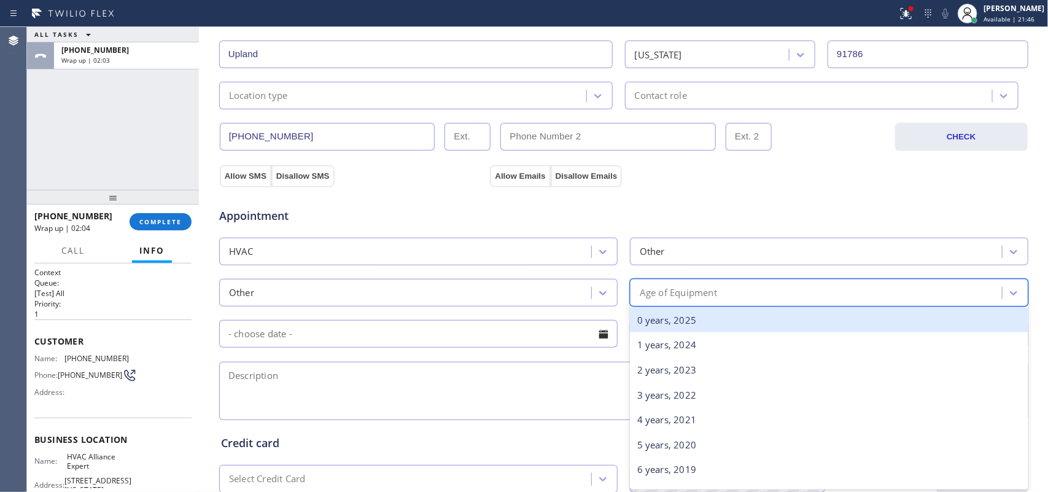
click at [724, 292] on div "Age of Equipment" at bounding box center [818, 292] width 369 height 21
click at [696, 324] on div "0 years, 2025" at bounding box center [829, 320] width 399 height 25
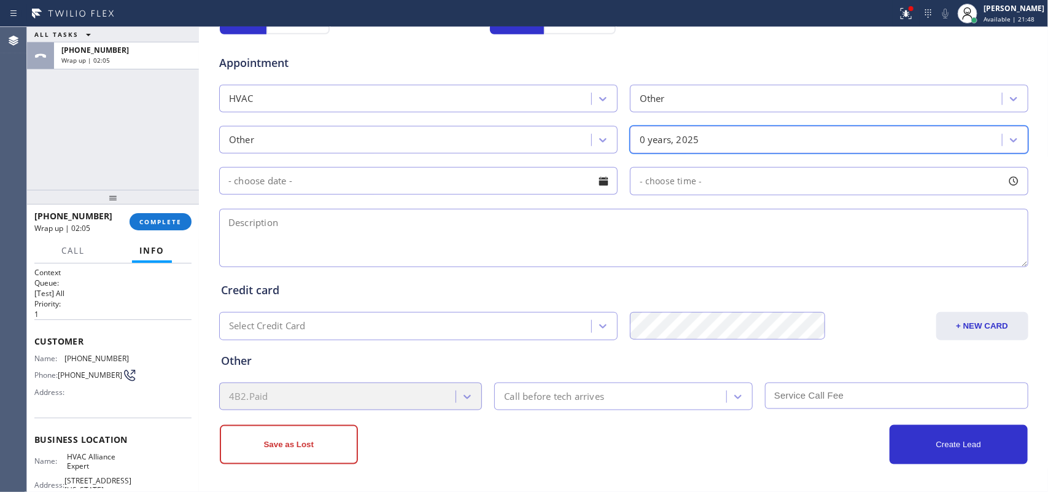
scroll to position [462, 0]
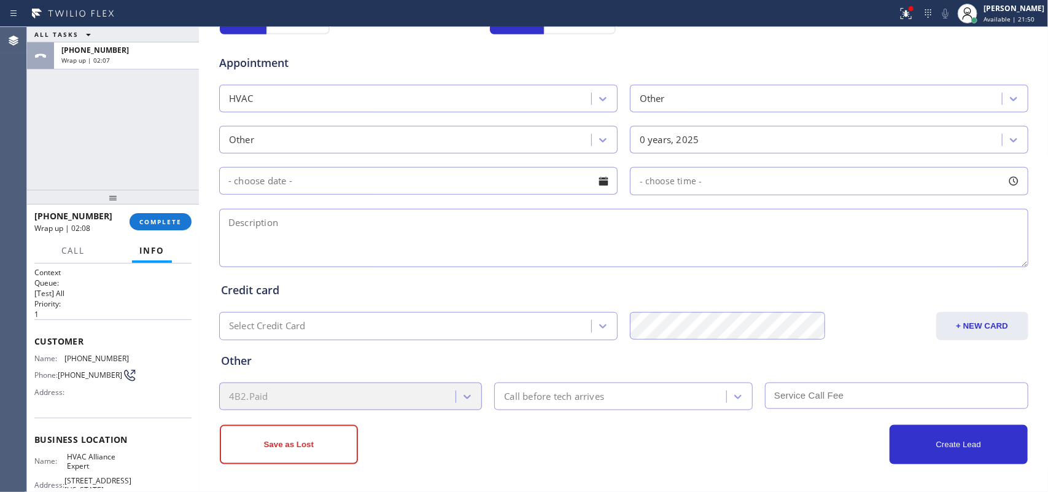
click at [613, 241] on textarea at bounding box center [624, 238] width 810 height 58
paste textarea "wants to buy portable AC/ 91786 this area is oosa/ will I [PERSON_NAME] oosa or…"
drag, startPoint x: 768, startPoint y: 225, endPoint x: 443, endPoint y: 220, distance: 324.9
click at [443, 220] on textarea "wants to buy portable AC/ 91786 this area is oosa/ will I [PERSON_NAME] oosa or…" at bounding box center [624, 238] width 810 height 58
click at [419, 232] on textarea "wants to buy portable AC/ 91786 this area is oosa/ will I [PERSON_NAME] oosa or…" at bounding box center [624, 238] width 810 height 58
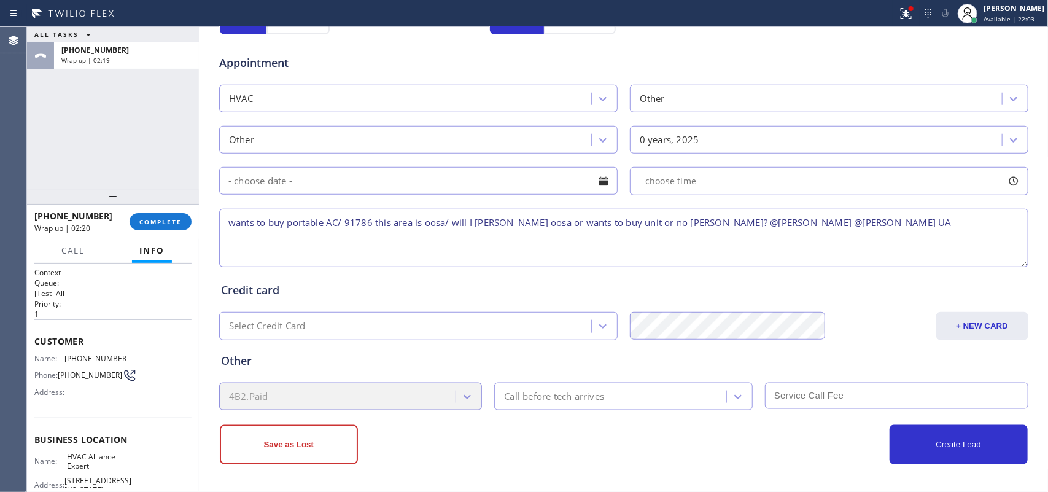
drag, startPoint x: 446, startPoint y: 225, endPoint x: 746, endPoint y: 244, distance: 300.9
click at [746, 244] on textarea "wants to buy portable AC/ 91786 this area is oosa/ will I [PERSON_NAME] oosa or…" at bounding box center [624, 238] width 810 height 58
type textarea "wants to buy portable AC/ 91786 this area is oosa/ [PERSON_NAME]-wants to buy p…"
click at [623, 393] on div "Call before tech arrives" at bounding box center [612, 396] width 228 height 21
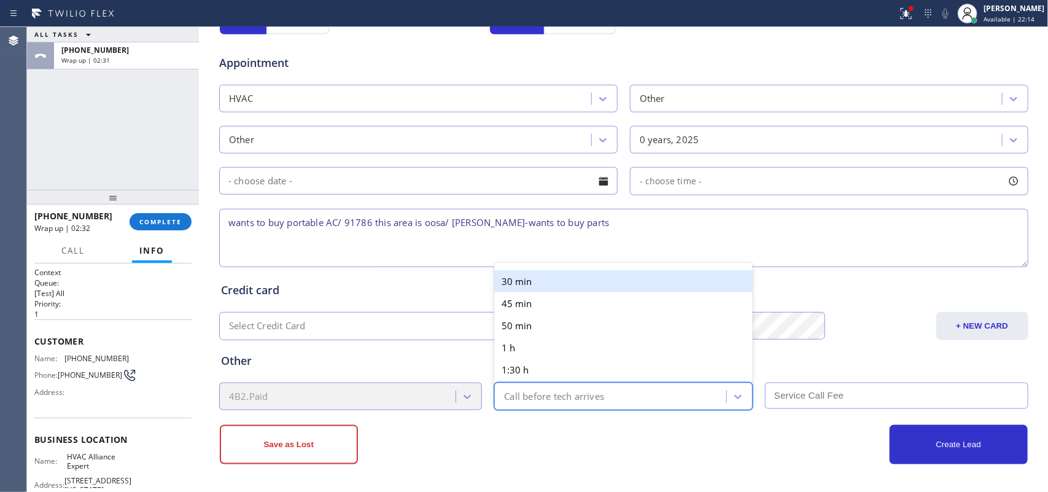
click at [596, 279] on div "30 min" at bounding box center [623, 281] width 259 height 22
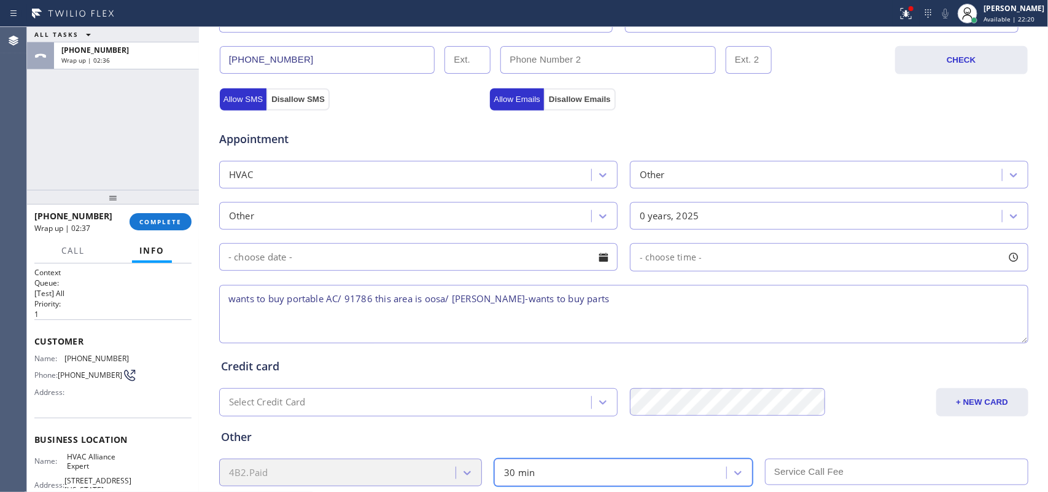
scroll to position [461, 0]
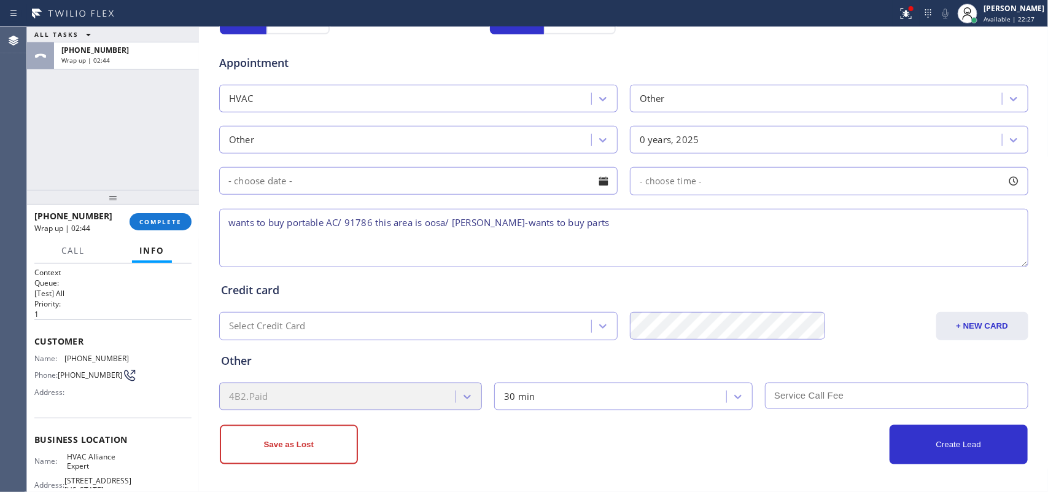
click at [139, 125] on div "ALL TASKS ALL TASKS ACTIVE TASKS TASKS IN WRAP UP [PHONE_NUMBER] Wrap up | 02:44" at bounding box center [113, 108] width 172 height 163
click at [297, 393] on button "Save as Lost" at bounding box center [289, 444] width 138 height 39
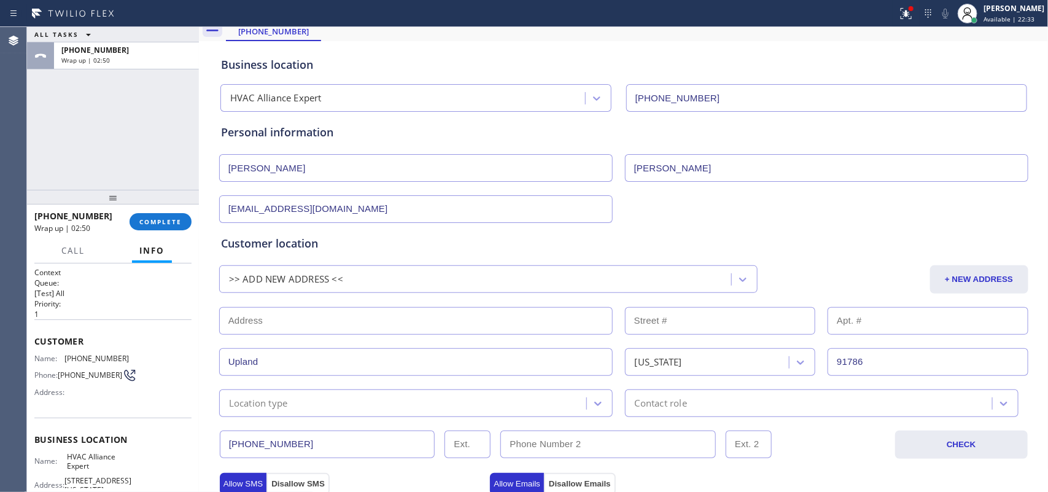
scroll to position [0, 0]
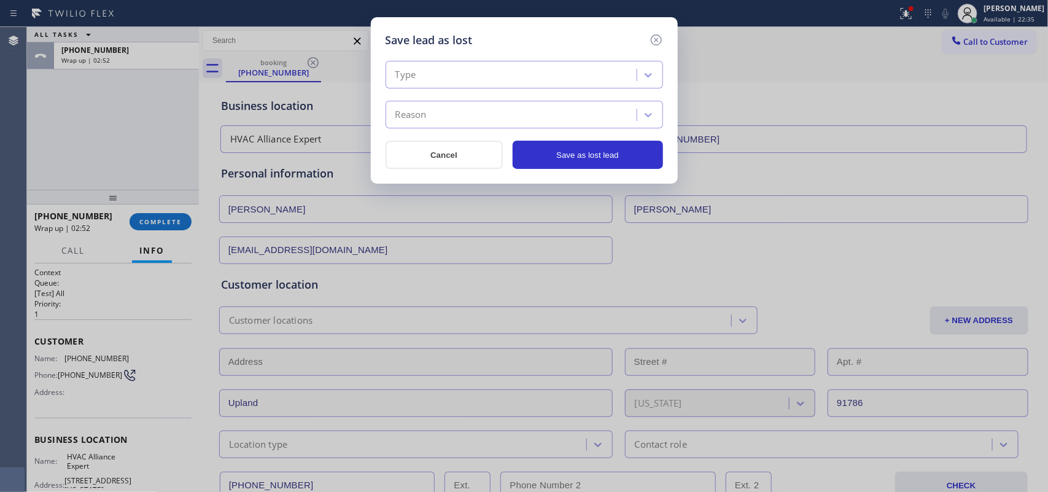
click at [452, 71] on div "Type" at bounding box center [513, 74] width 248 height 21
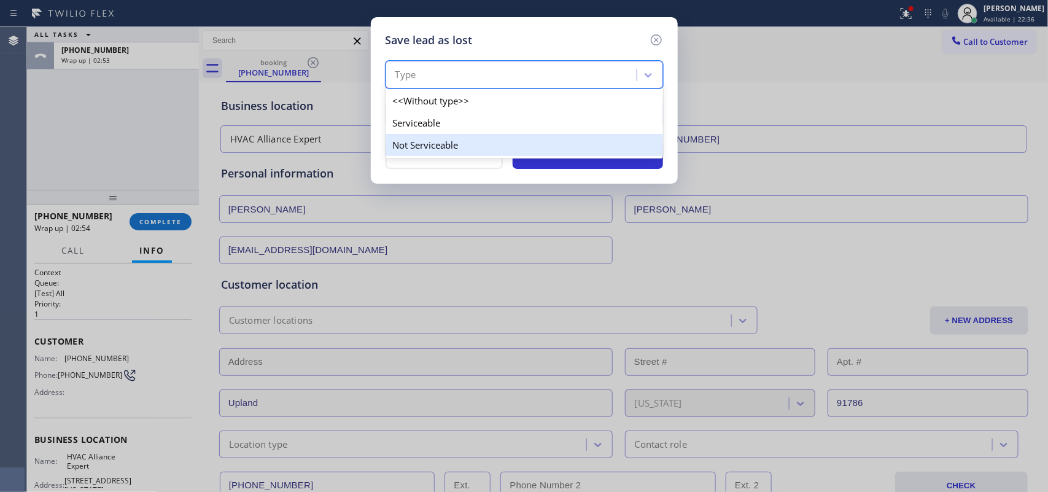
click at [421, 142] on div "Not Serviceable" at bounding box center [525, 145] width 278 height 22
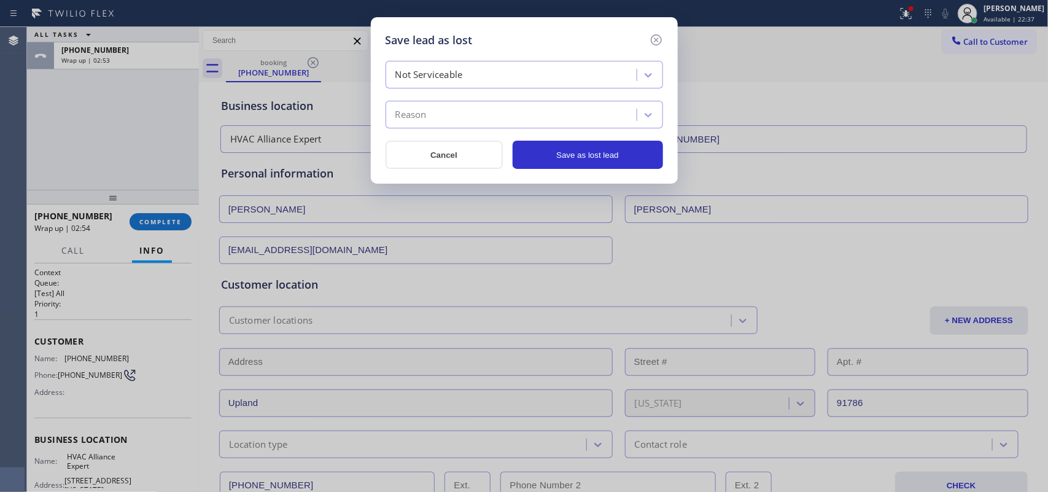
click at [425, 123] on div "Reason" at bounding box center [513, 114] width 248 height 21
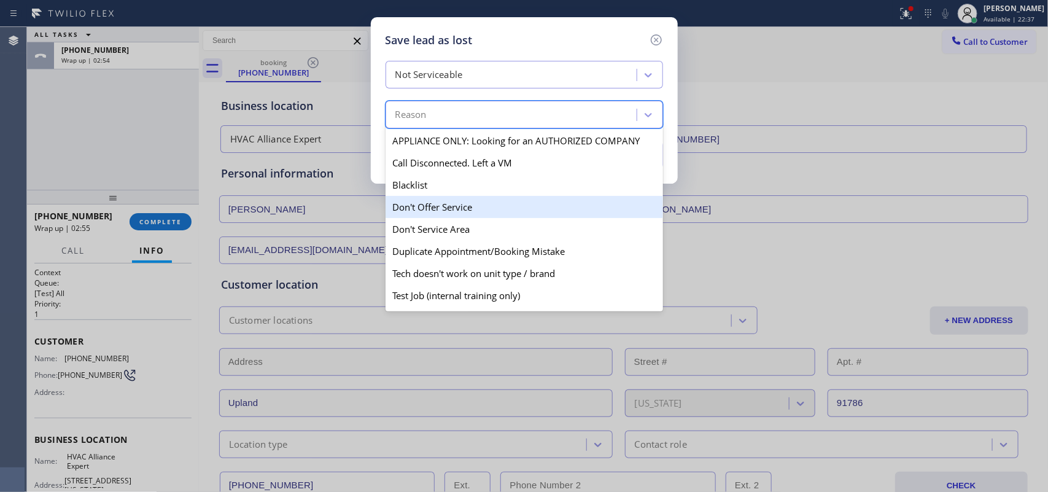
scroll to position [118, 0]
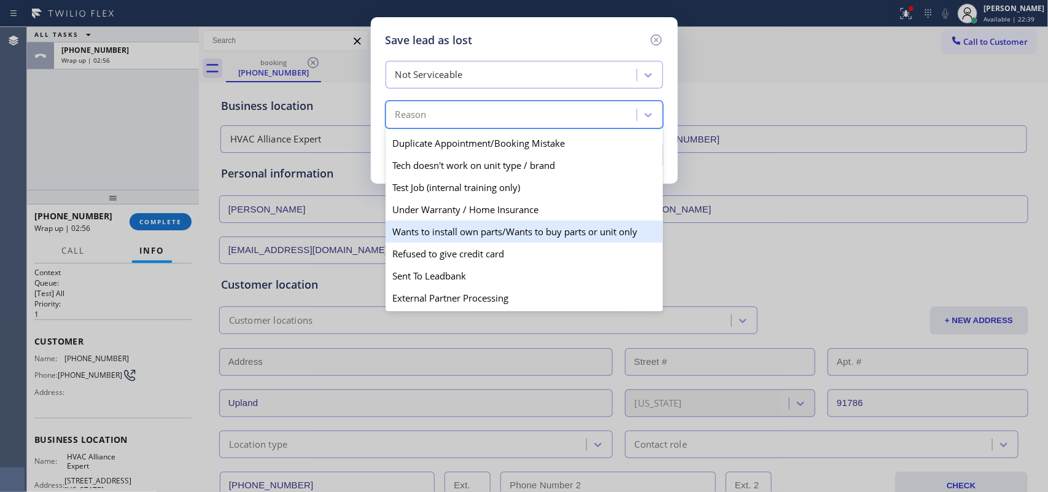
click at [419, 228] on div "Wants to install own parts/Wants to buy parts or unit only" at bounding box center [525, 231] width 278 height 22
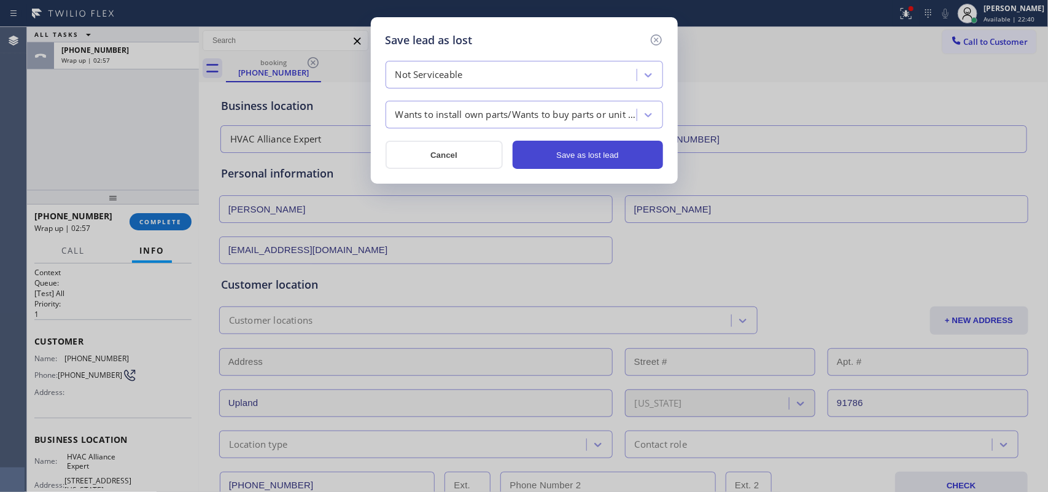
click at [536, 155] on button "Save as lost lead" at bounding box center [588, 155] width 150 height 28
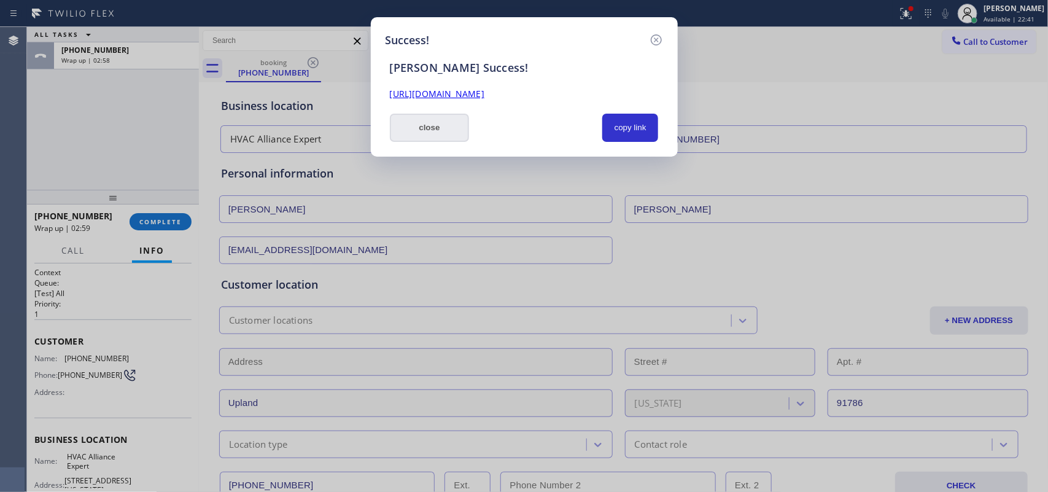
click at [435, 135] on button "close" at bounding box center [430, 128] width 80 height 28
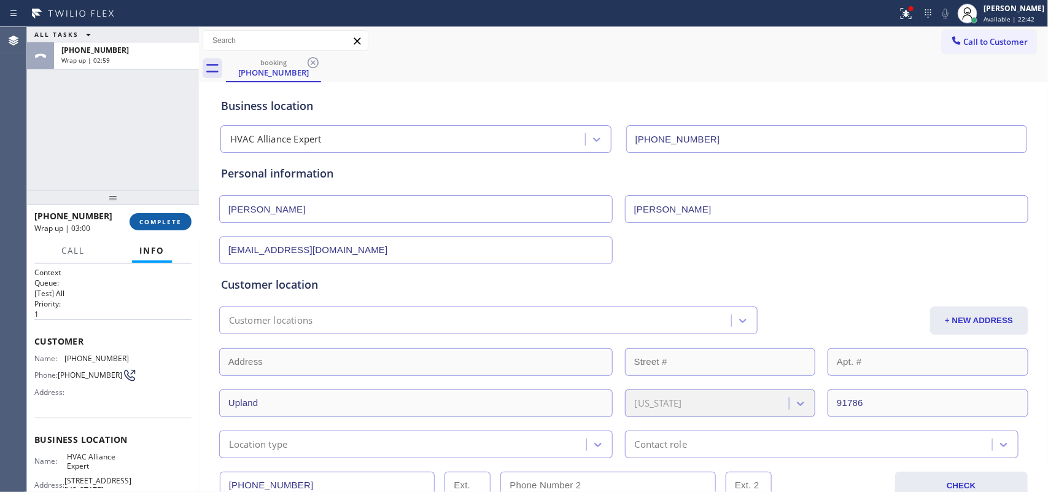
click at [173, 219] on span "COMPLETE" at bounding box center [160, 221] width 42 height 9
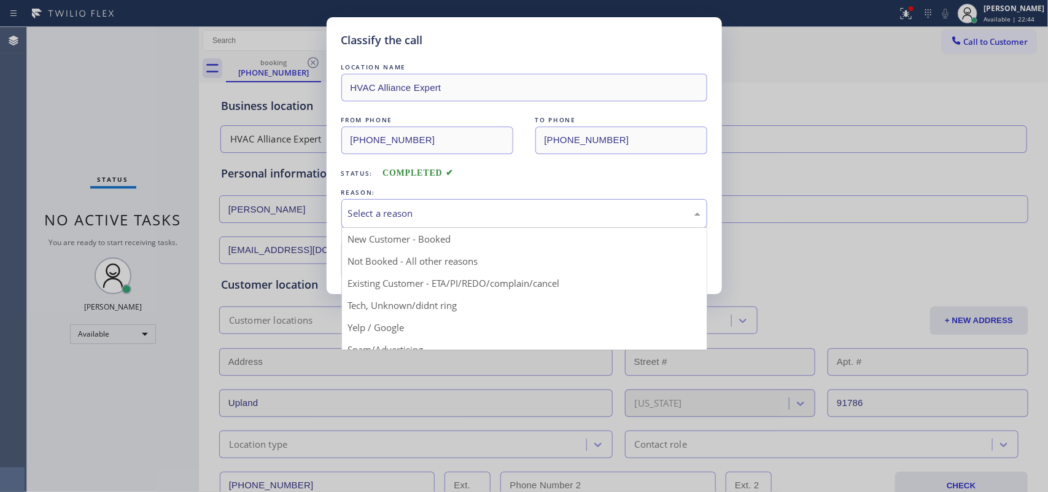
click at [419, 211] on div "Select a reason" at bounding box center [524, 213] width 353 height 14
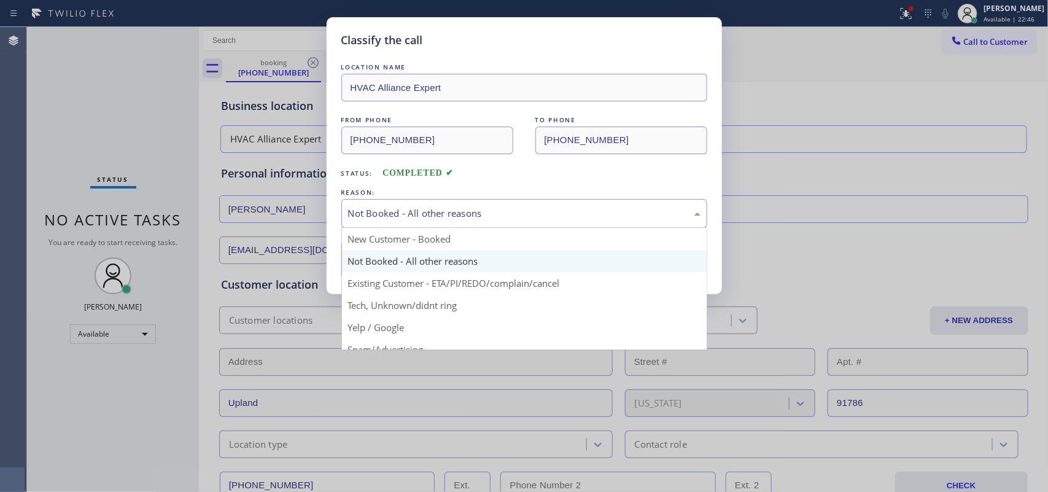
click at [419, 205] on div "Not Booked - All other reasons" at bounding box center [524, 213] width 366 height 29
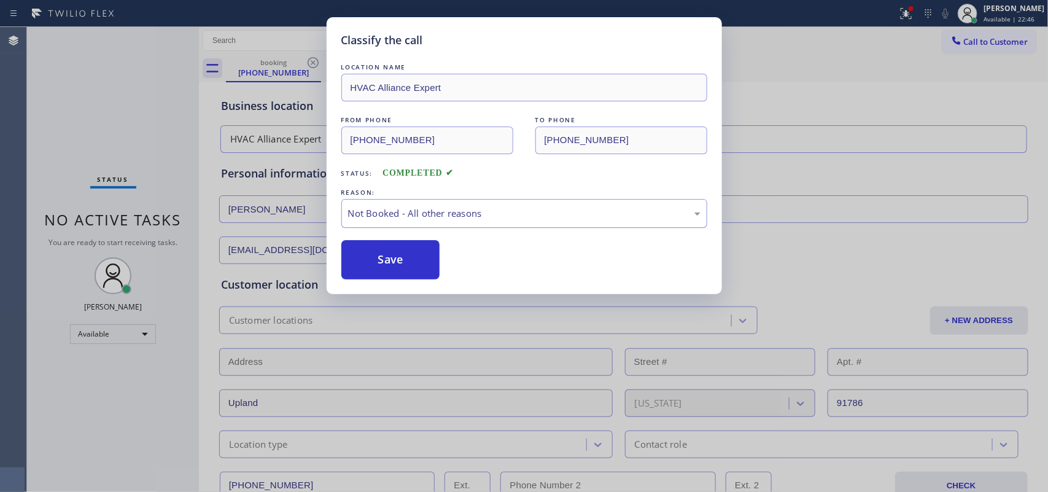
click at [419, 205] on div "Not Booked - All other reasons" at bounding box center [524, 213] width 366 height 29
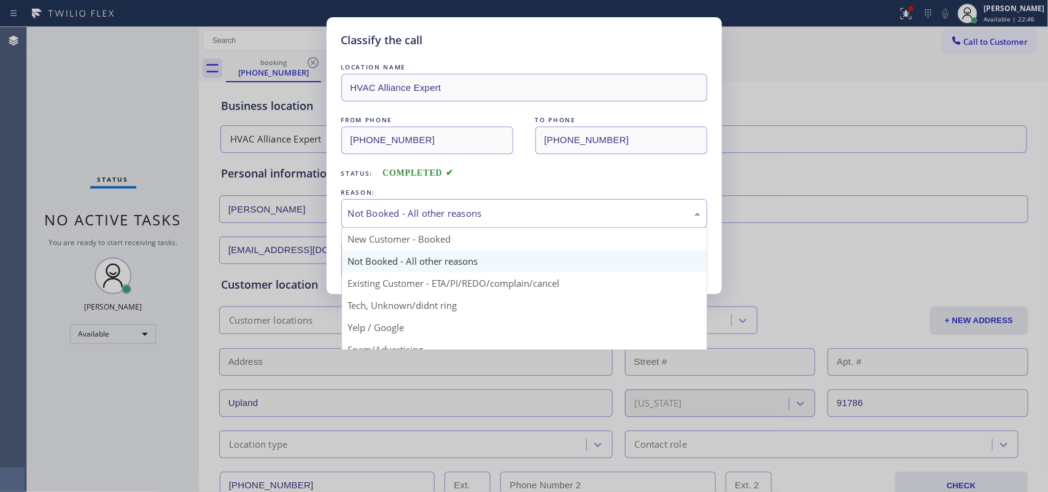
click at [419, 205] on div "Not Booked - All other reasons" at bounding box center [524, 213] width 366 height 29
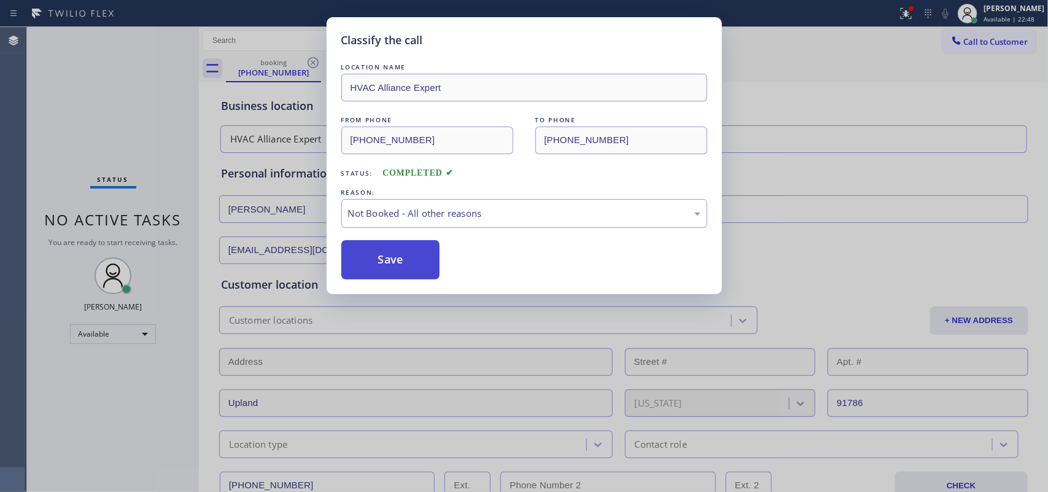
click at [395, 259] on button "Save" at bounding box center [390, 259] width 99 height 39
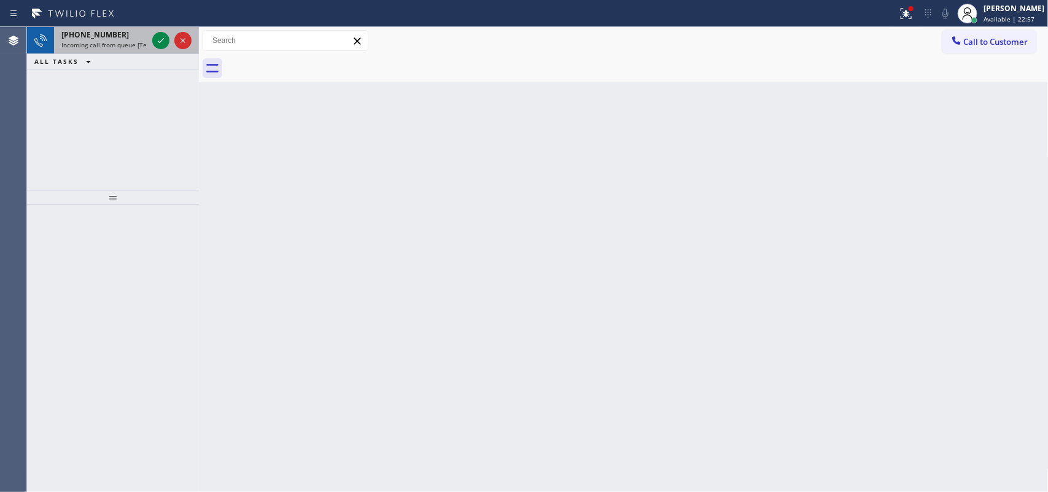
click at [121, 33] on div "[PHONE_NUMBER]" at bounding box center [104, 34] width 86 height 10
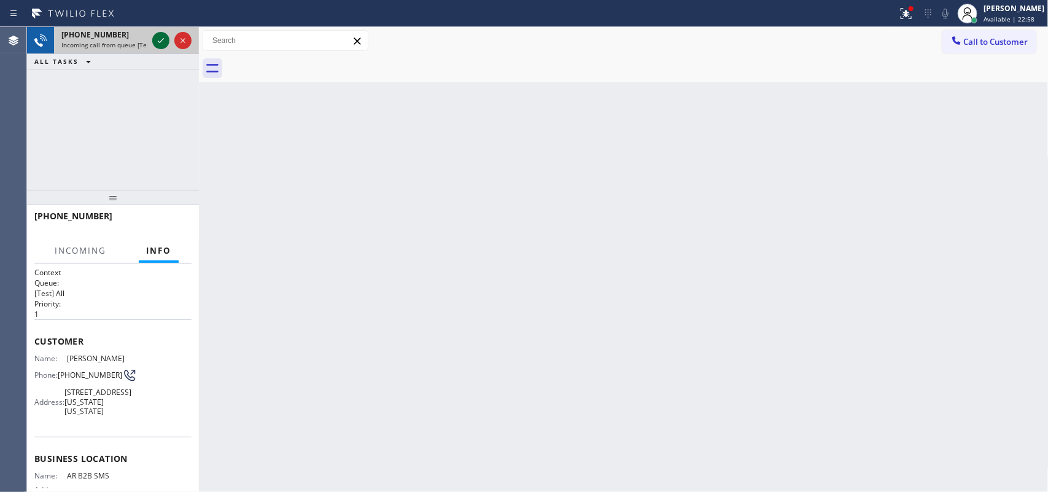
click at [162, 40] on icon at bounding box center [161, 40] width 6 height 5
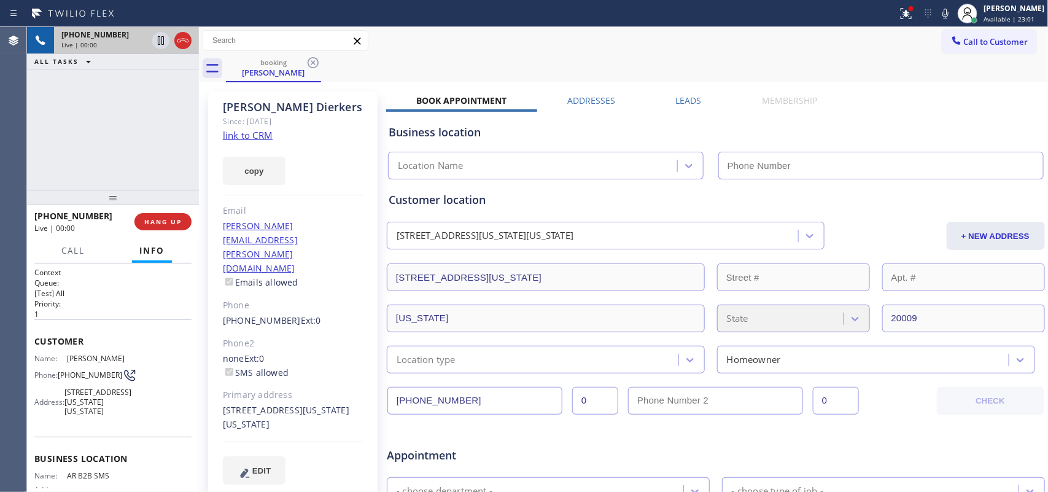
type input "[PHONE_NUMBER]"
click at [259, 134] on link "link to CRM" at bounding box center [248, 135] width 50 height 12
click at [81, 252] on span "Call" at bounding box center [72, 250] width 23 height 11
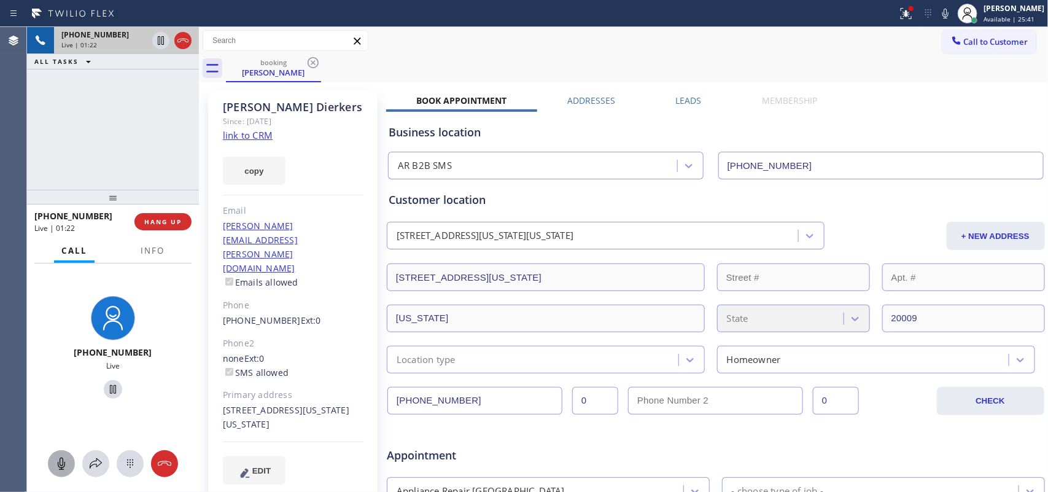
click at [60, 393] on icon at bounding box center [61, 464] width 7 height 12
click at [106, 391] on icon at bounding box center [113, 389] width 15 height 15
drag, startPoint x: 220, startPoint y: 367, endPoint x: 319, endPoint y: 385, distance: 101.1
click at [319, 385] on div "[PERSON_NAME] Since: [DATE] link to CRM copy Email [PERSON_NAME][EMAIL_ADDRESS]…" at bounding box center [293, 296] width 170 height 408
copy div "[STREET_ADDRESS][US_STATE][US_STATE]"
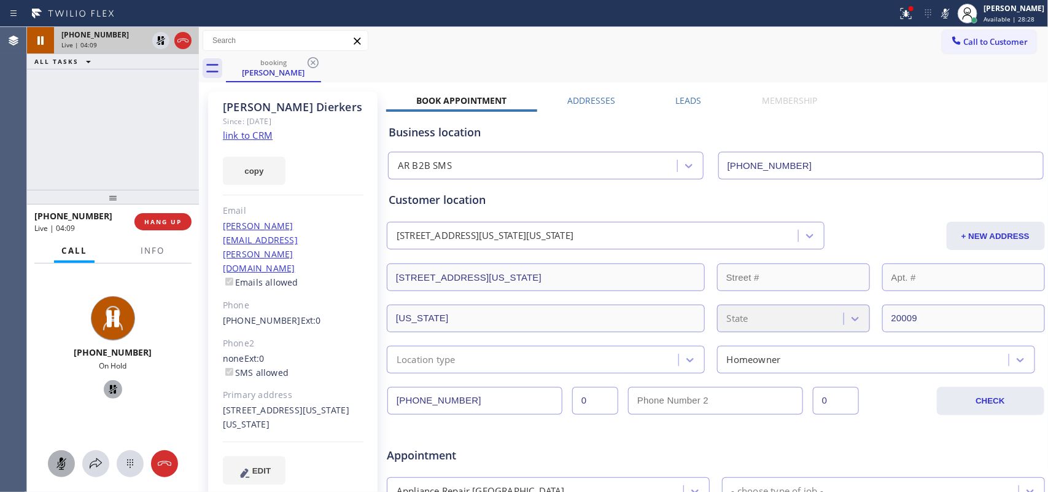
click at [68, 393] on icon at bounding box center [61, 463] width 15 height 15
click at [109, 390] on icon at bounding box center [113, 389] width 15 height 15
click at [166, 135] on div "[PHONE_NUMBER] Live | 06:01 ALL TASKS ALL TASKS ACTIVE TASKS TASKS IN WRAP UP" at bounding box center [113, 108] width 172 height 163
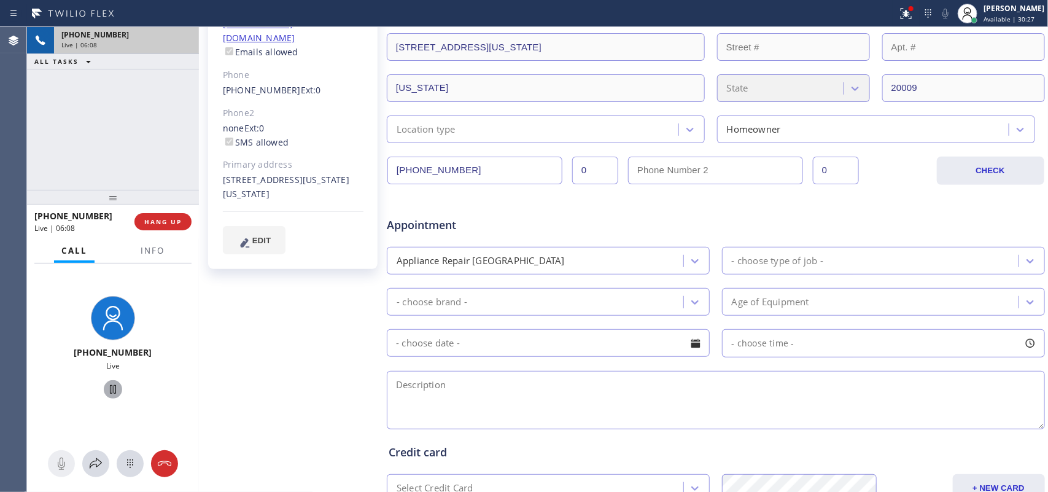
scroll to position [393, 0]
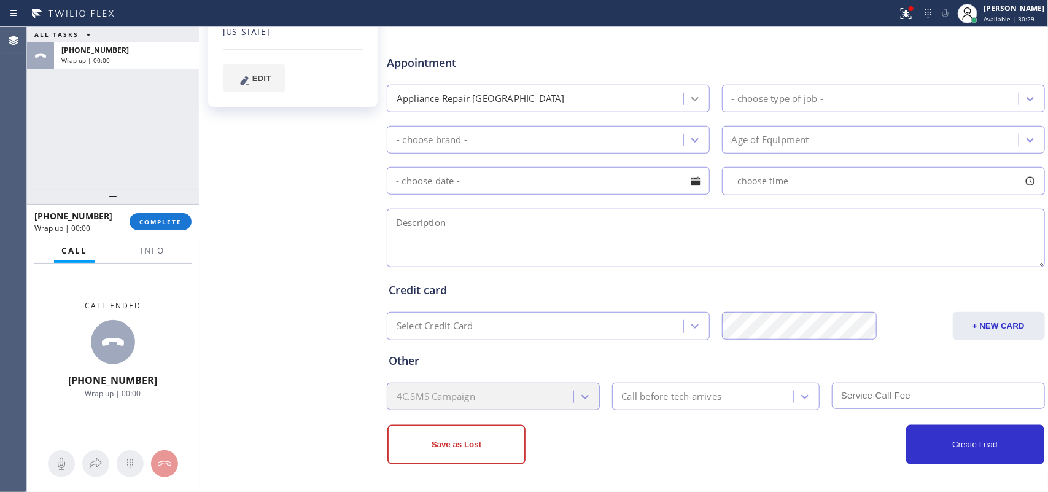
drag, startPoint x: 680, startPoint y: 97, endPoint x: 677, endPoint y: 103, distance: 6.6
click at [684, 96] on div at bounding box center [695, 99] width 22 height 22
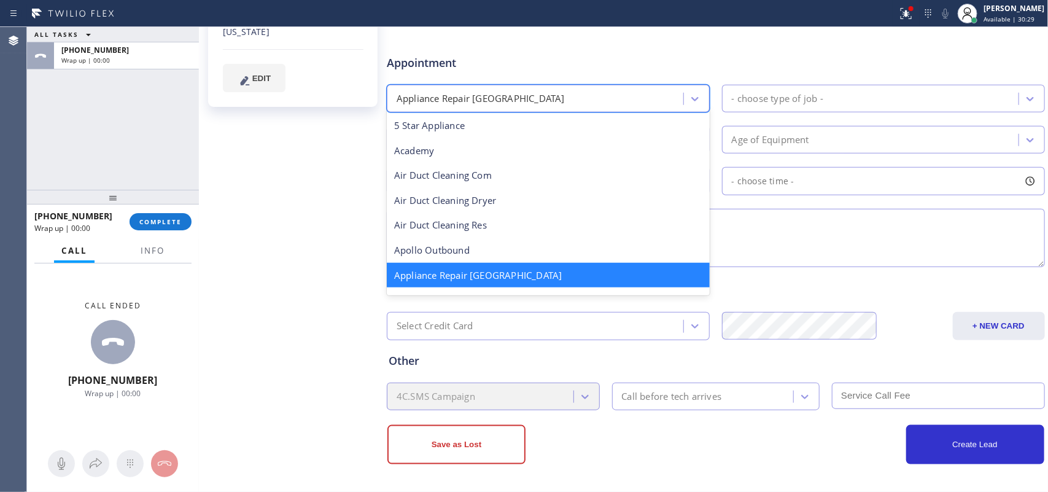
scroll to position [154, 0]
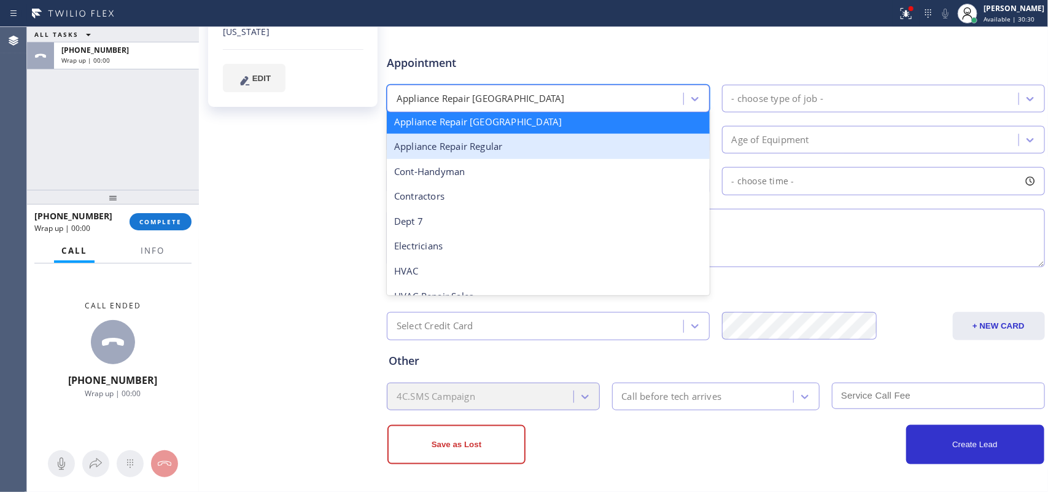
click at [599, 152] on div "Appliance Repair Regular" at bounding box center [548, 146] width 323 height 25
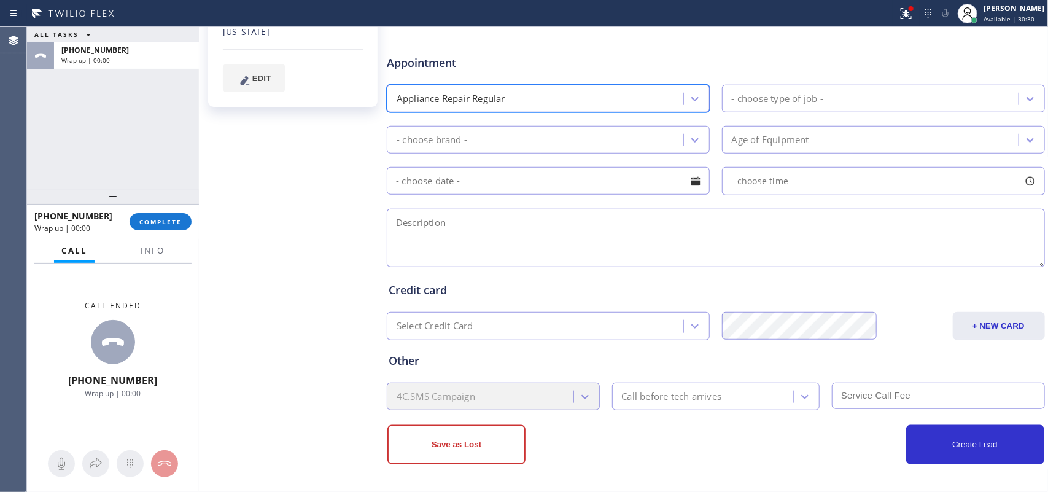
click at [778, 93] on div "- choose type of job -" at bounding box center [778, 99] width 92 height 14
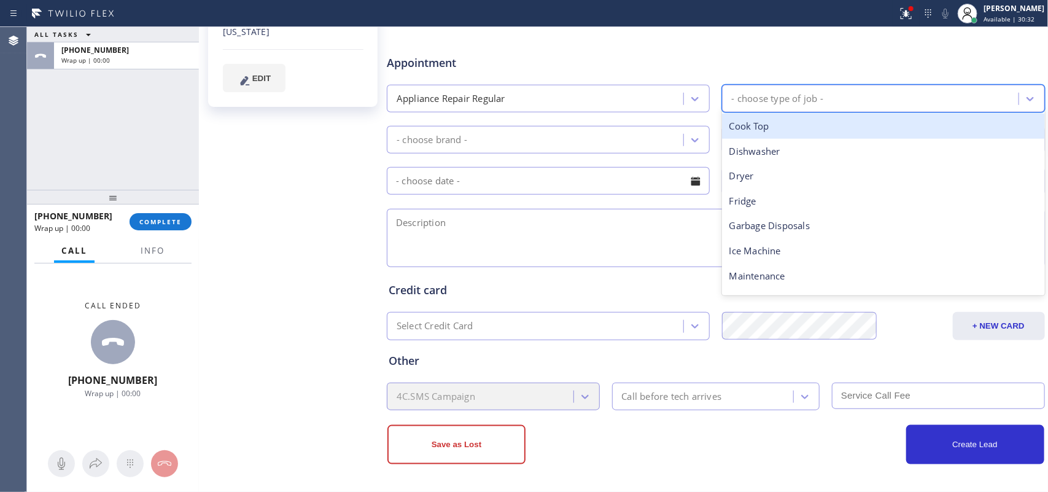
click at [77, 120] on div "ALL TASKS ALL TASKS ACTIVE TASKS TASKS IN WRAP UP [PHONE_NUMBER] Wrap up | 00:00" at bounding box center [113, 108] width 172 height 163
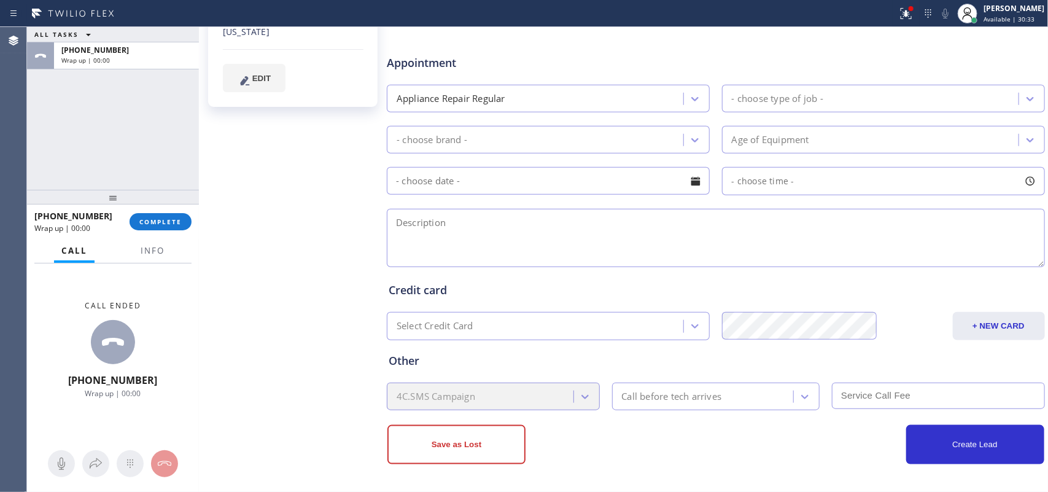
click at [796, 95] on div "- choose type of job -" at bounding box center [778, 99] width 92 height 14
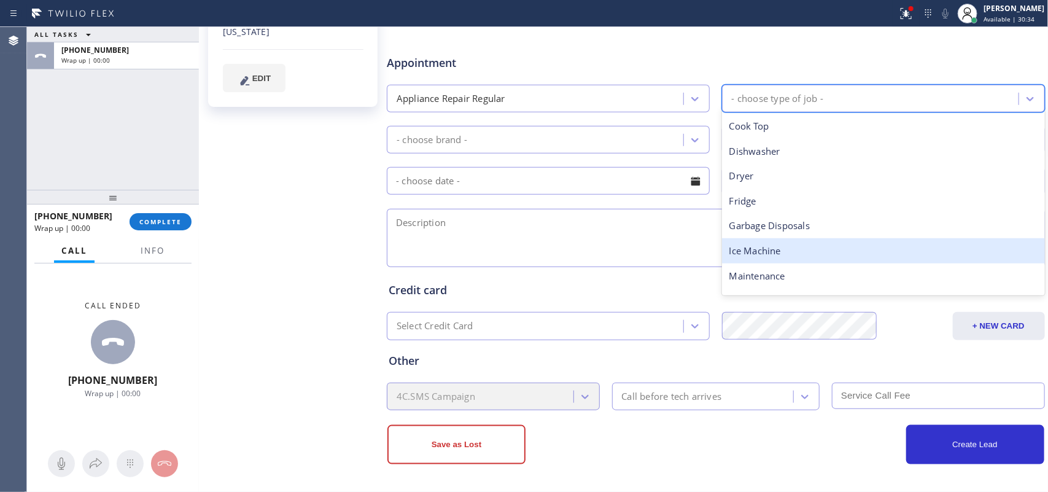
scroll to position [170, 0]
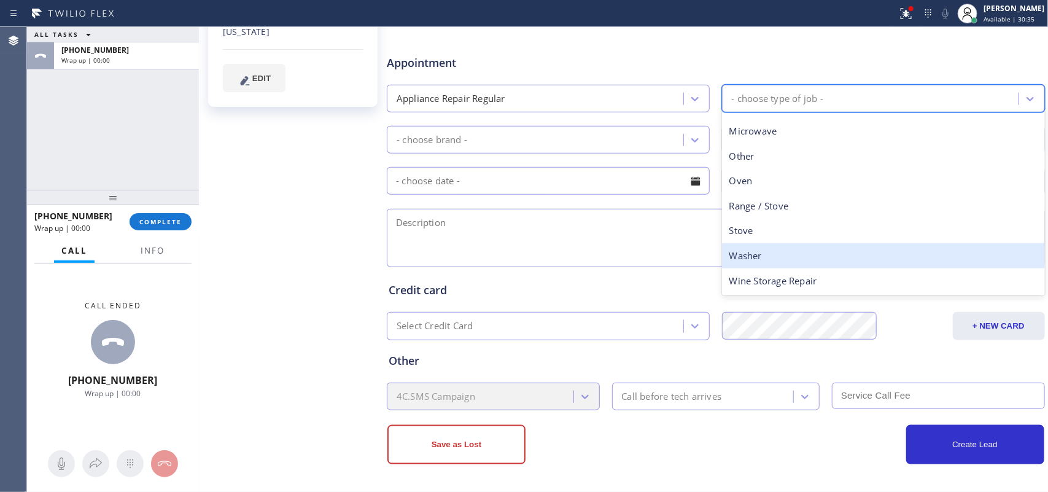
click at [783, 256] on div "Washer" at bounding box center [883, 255] width 323 height 25
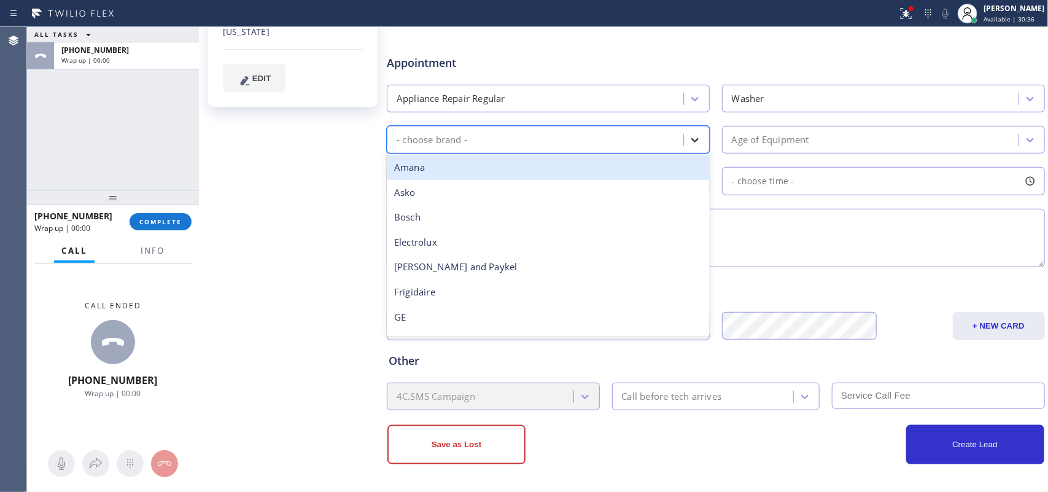
click at [695, 143] on icon at bounding box center [695, 140] width 12 height 12
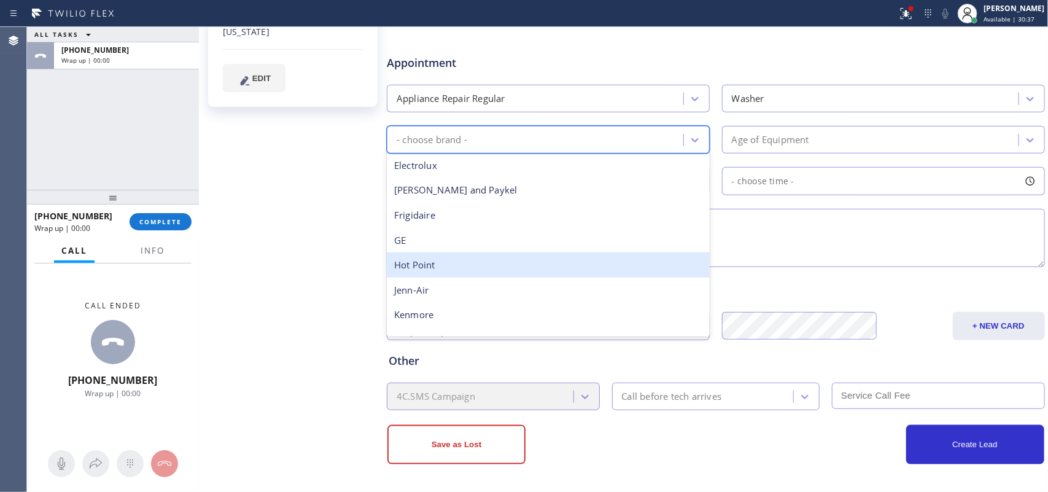
scroll to position [269, 0]
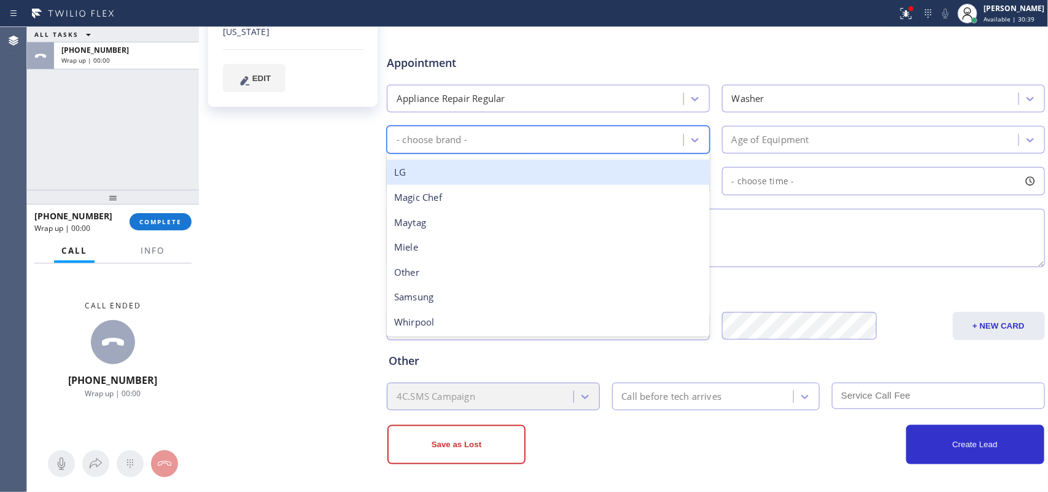
click at [588, 173] on div "LG" at bounding box center [548, 172] width 323 height 25
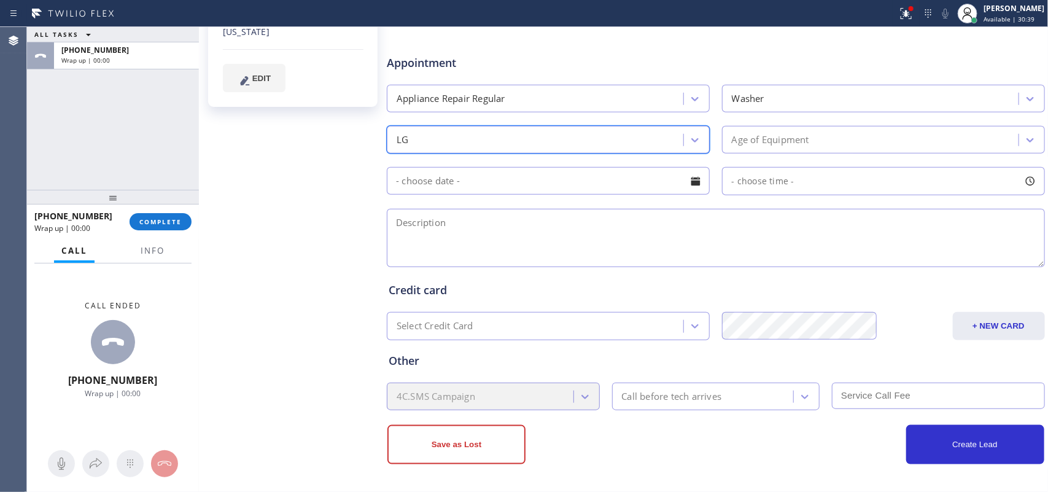
click at [786, 142] on div "Age of Equipment" at bounding box center [770, 140] width 77 height 14
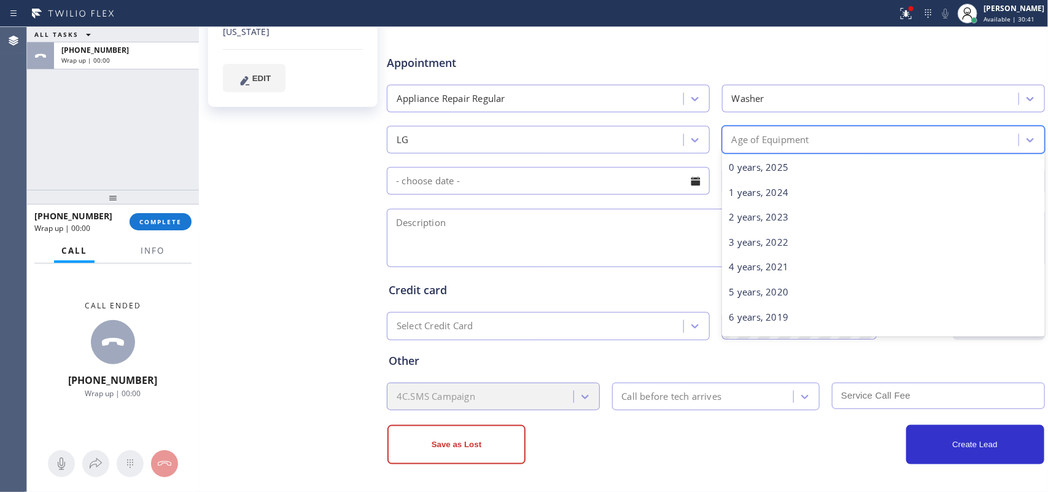
scroll to position [77, 0]
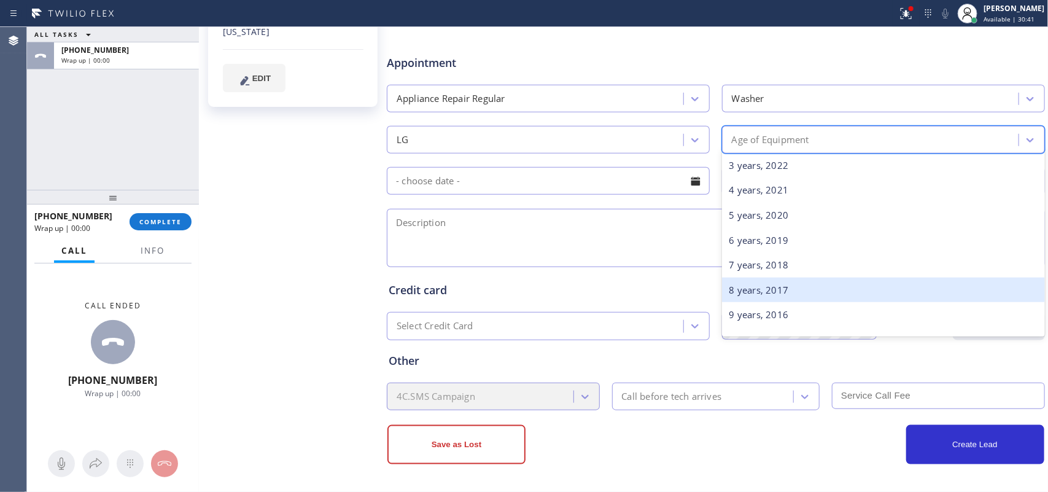
click at [798, 281] on div "8 years, 2017" at bounding box center [883, 290] width 323 height 25
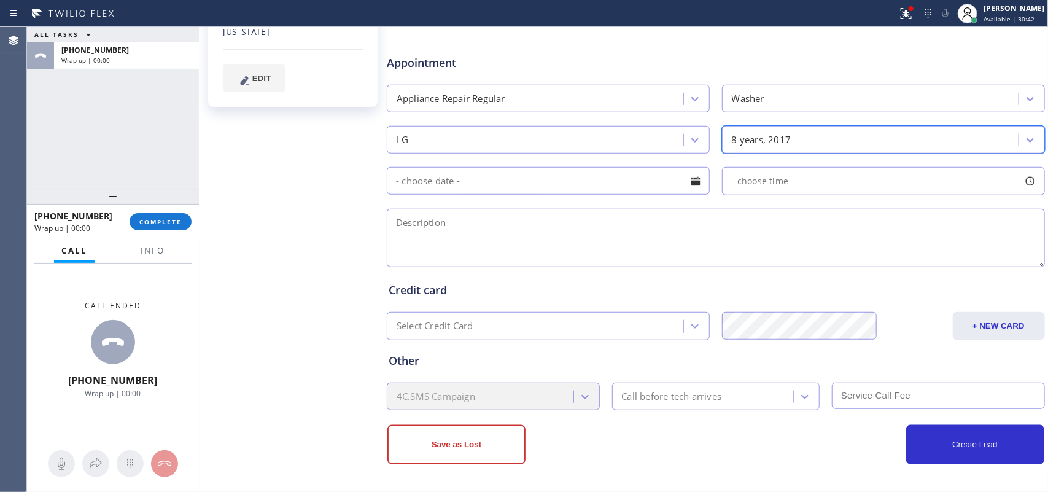
click at [711, 240] on textarea at bounding box center [716, 238] width 658 height 58
click at [324, 219] on div "[PERSON_NAME] Since: [DATE] link to CRM copy Email [PERSON_NAME][EMAIL_ADDRESS]…" at bounding box center [294, 91] width 184 height 796
click at [474, 232] on textarea at bounding box center [716, 238] width 658 height 58
paste textarea "LG combo unit washer and dryer/ [DEMOGRAPHIC_DATA]/it's leaking since a month a…"
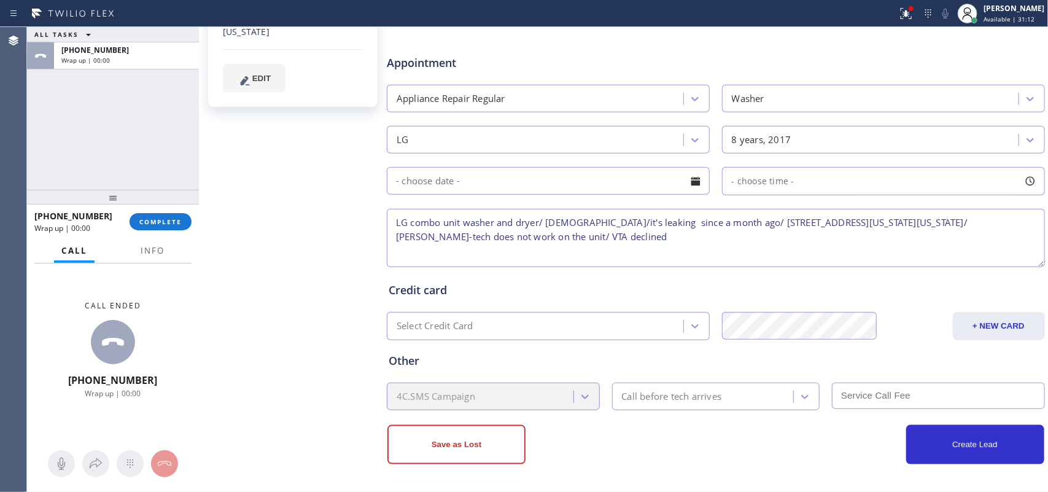
type textarea "LG combo unit washer and dryer/ [DEMOGRAPHIC_DATA]/it's leaking since a month a…"
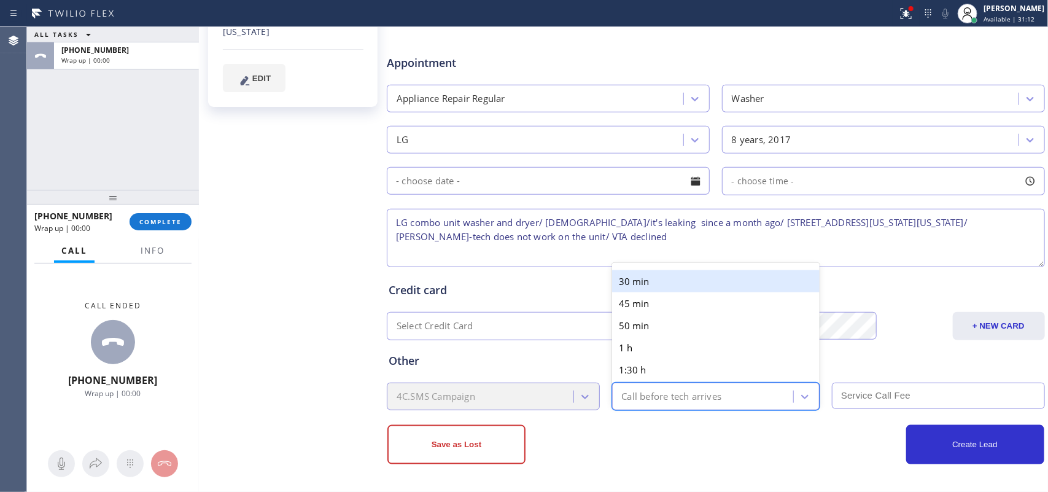
click at [673, 393] on div "Call before tech arrives" at bounding box center [672, 396] width 100 height 14
click at [677, 283] on div "30 min" at bounding box center [716, 281] width 208 height 22
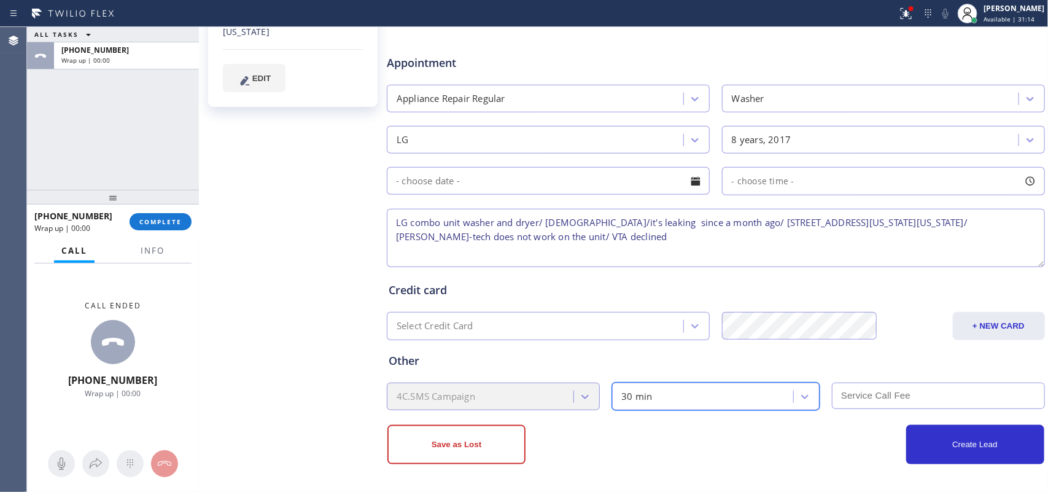
click at [838, 393] on input "text" at bounding box center [938, 396] width 213 height 26
click at [838, 391] on input "text" at bounding box center [938, 396] width 213 height 26
click at [838, 393] on input "text" at bounding box center [938, 396] width 213 height 26
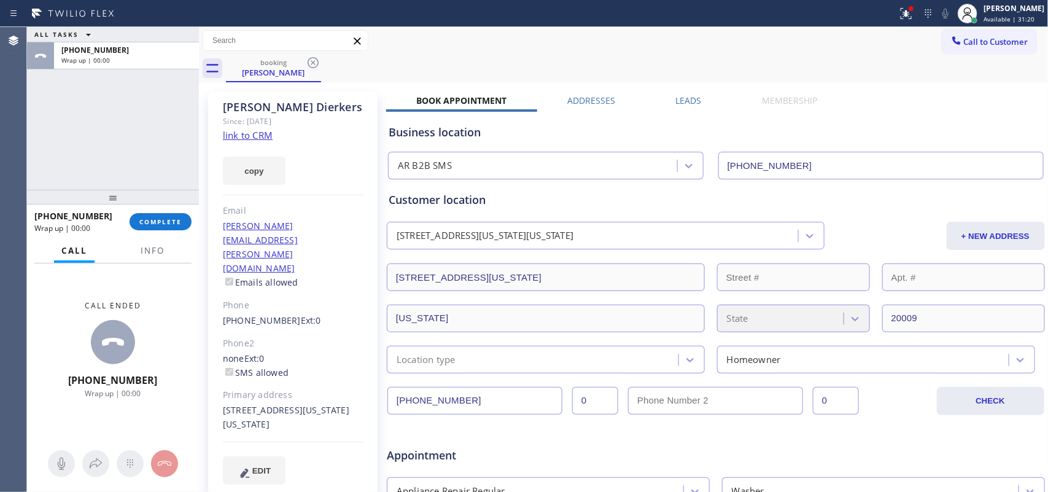
scroll to position [393, 0]
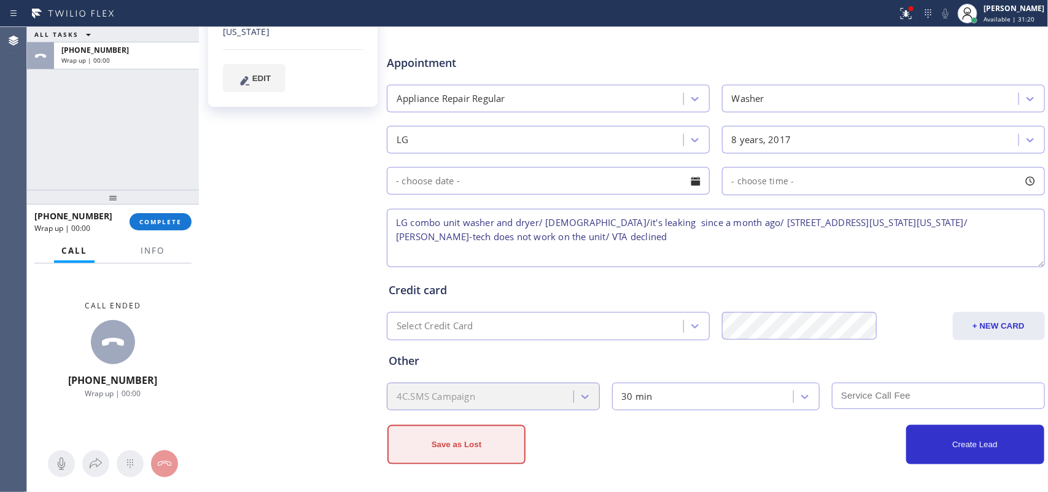
click at [491, 393] on button "Save as Lost" at bounding box center [457, 444] width 138 height 39
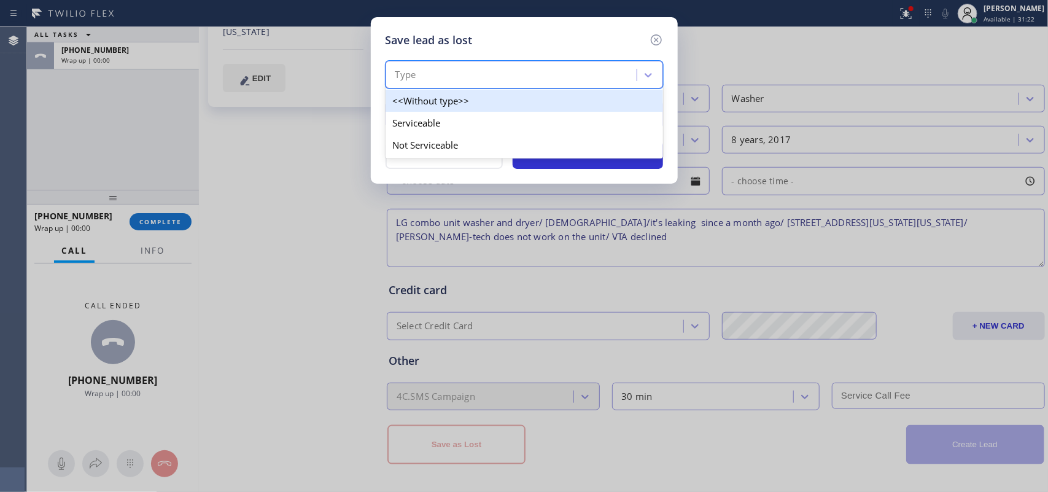
click at [557, 85] on div "Type" at bounding box center [513, 74] width 248 height 21
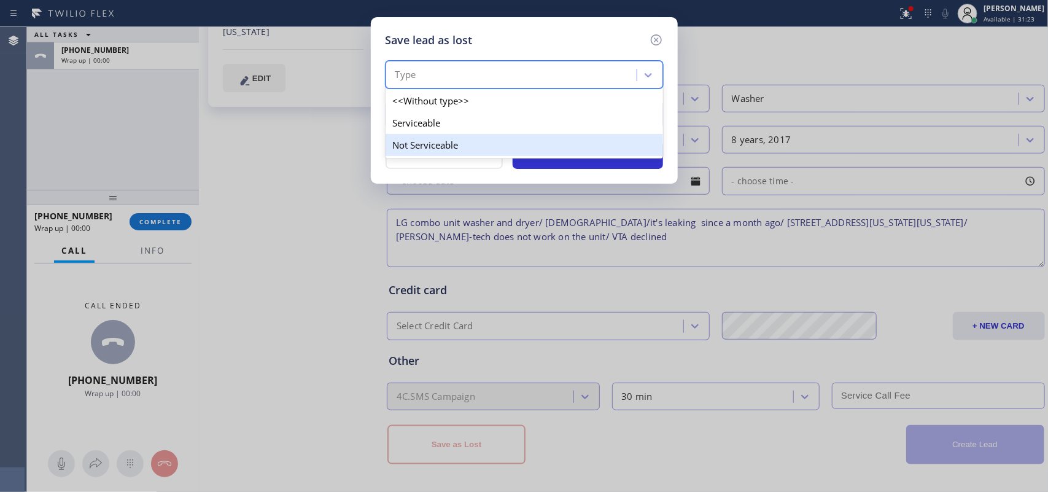
click at [533, 144] on div "Not Serviceable" at bounding box center [525, 145] width 278 height 22
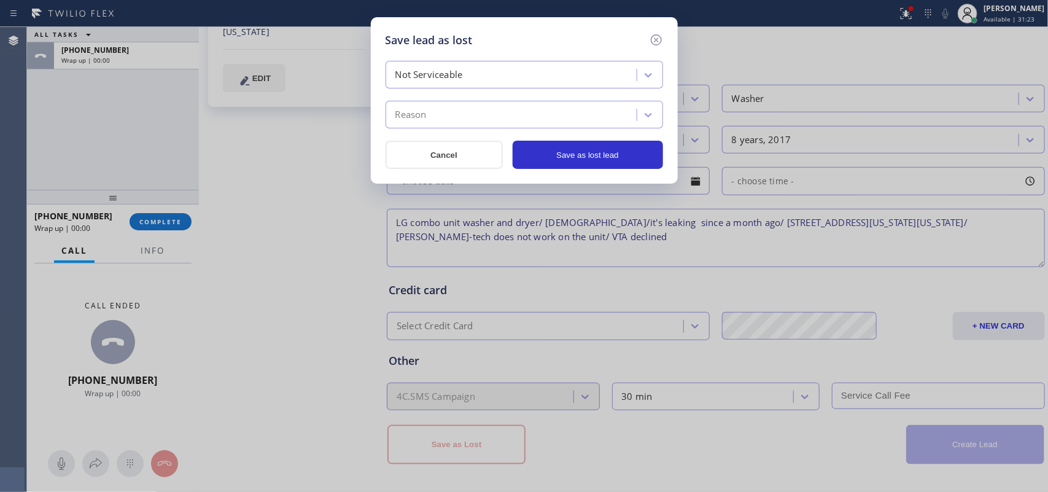
click at [537, 118] on div "Reason" at bounding box center [513, 114] width 248 height 21
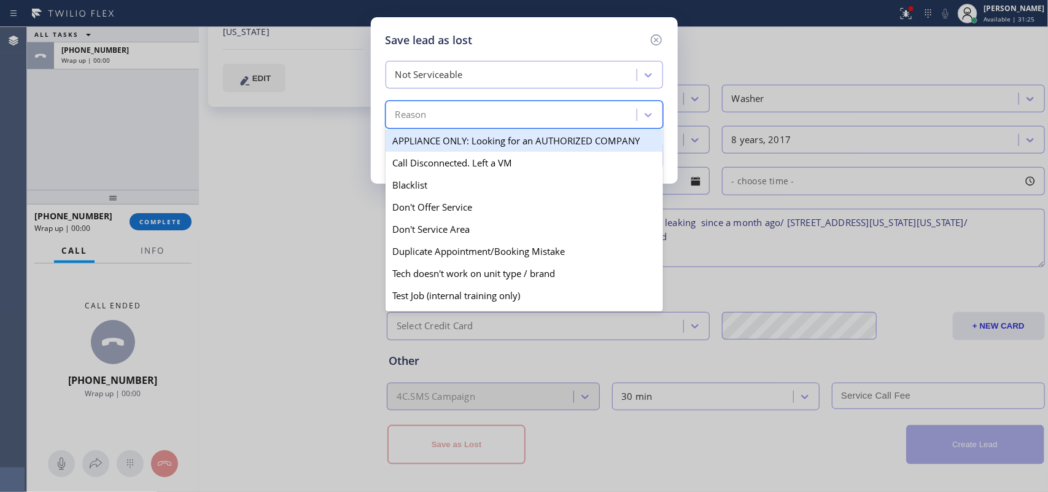
click at [511, 72] on div "Not Serviceable" at bounding box center [513, 74] width 248 height 21
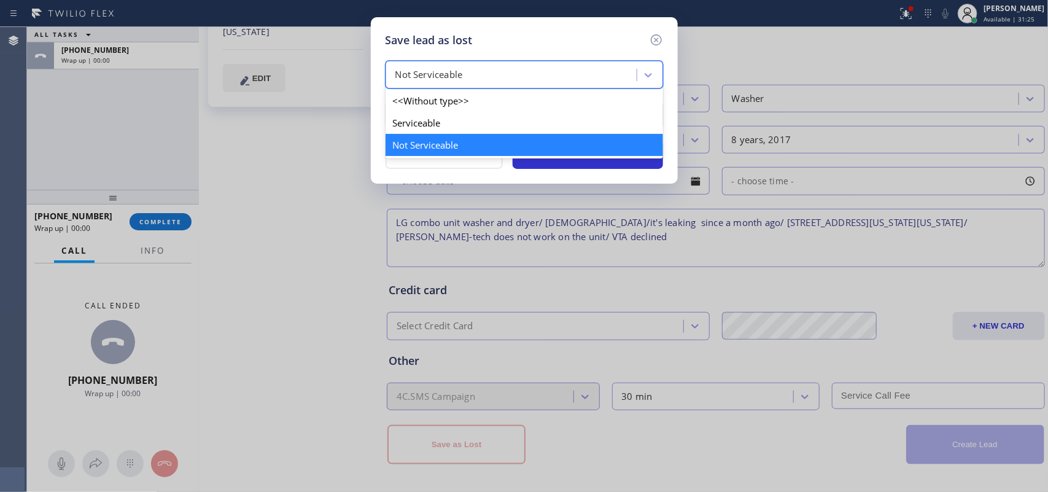
click at [511, 72] on div "Not Serviceable" at bounding box center [513, 74] width 248 height 21
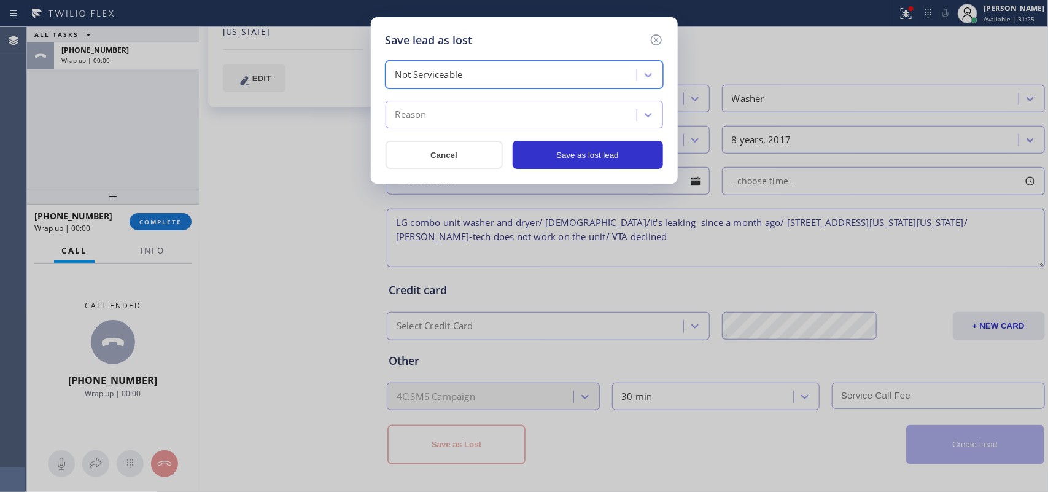
click at [511, 72] on div "Not Serviceable" at bounding box center [513, 74] width 248 height 21
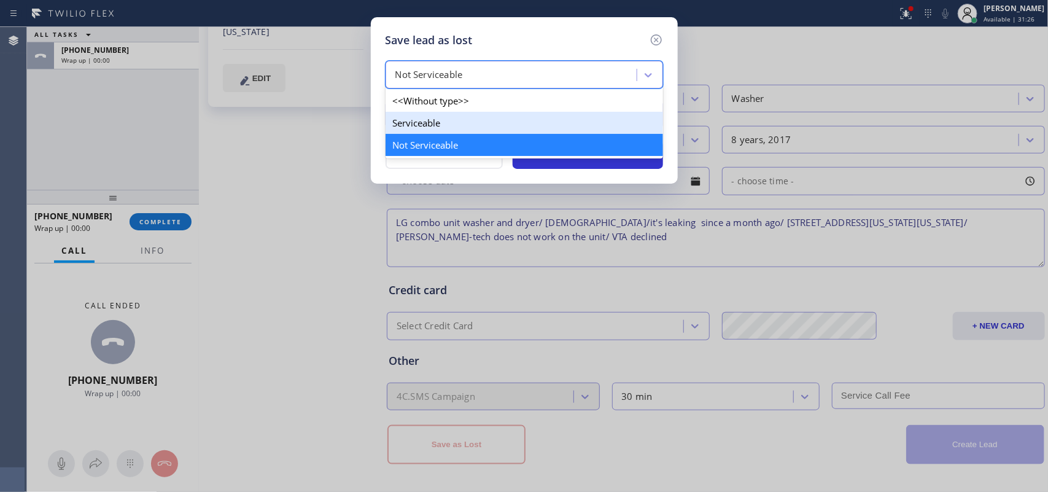
click at [480, 115] on div "Serviceable" at bounding box center [525, 123] width 278 height 22
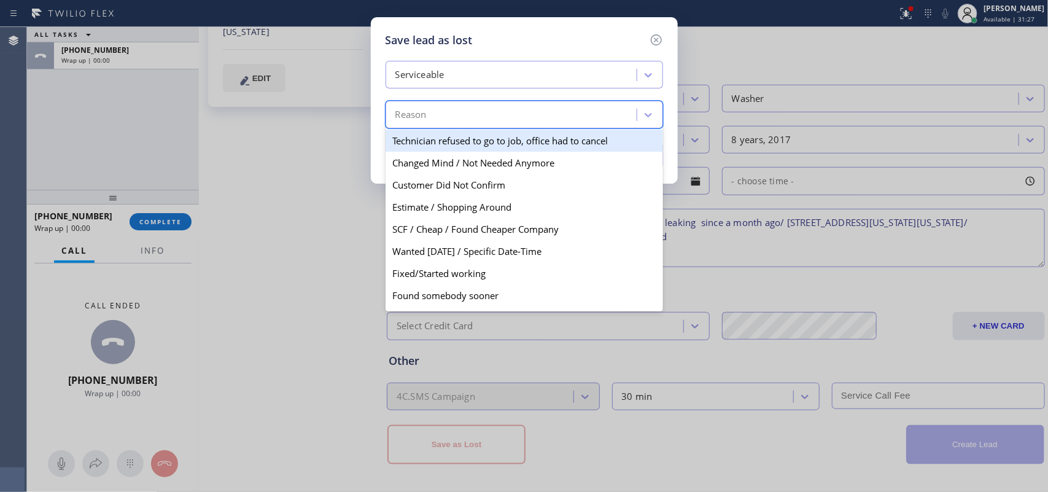
click at [481, 115] on div "Reason" at bounding box center [513, 114] width 248 height 21
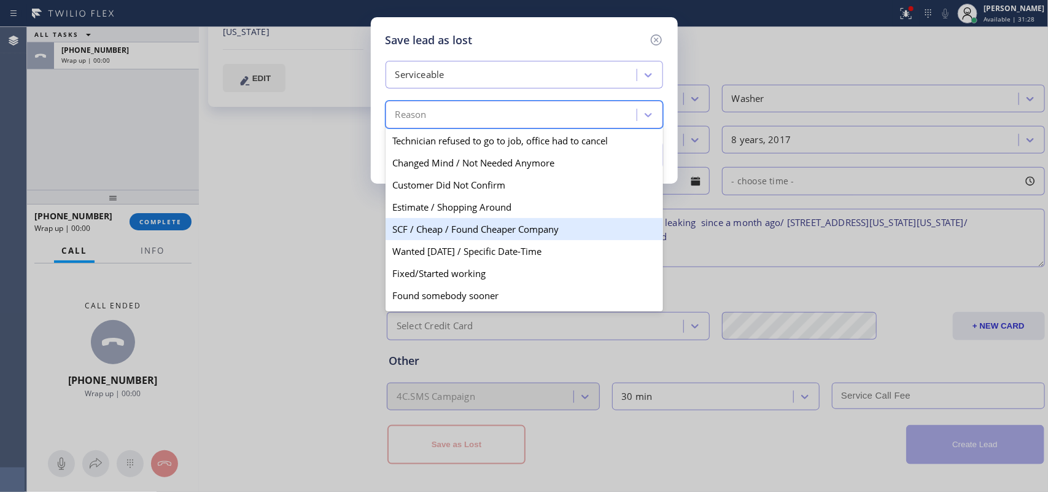
scroll to position [72, 0]
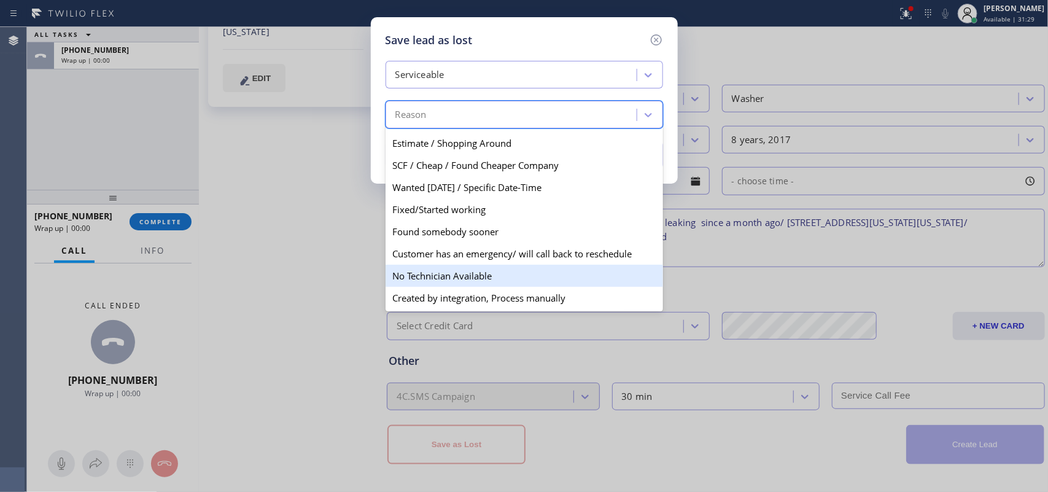
click at [486, 267] on div "No Technician Available" at bounding box center [525, 276] width 278 height 22
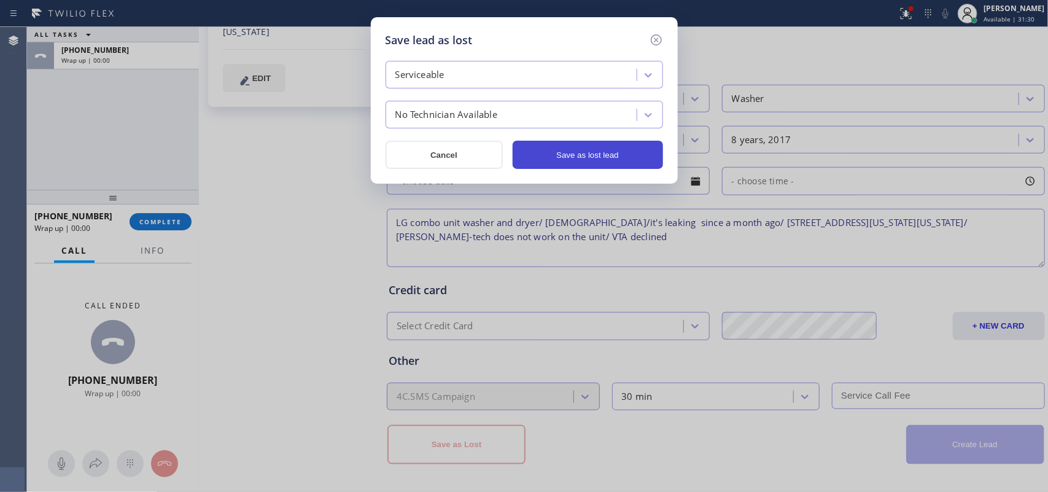
click at [611, 148] on button "Save as lost lead" at bounding box center [588, 155] width 150 height 28
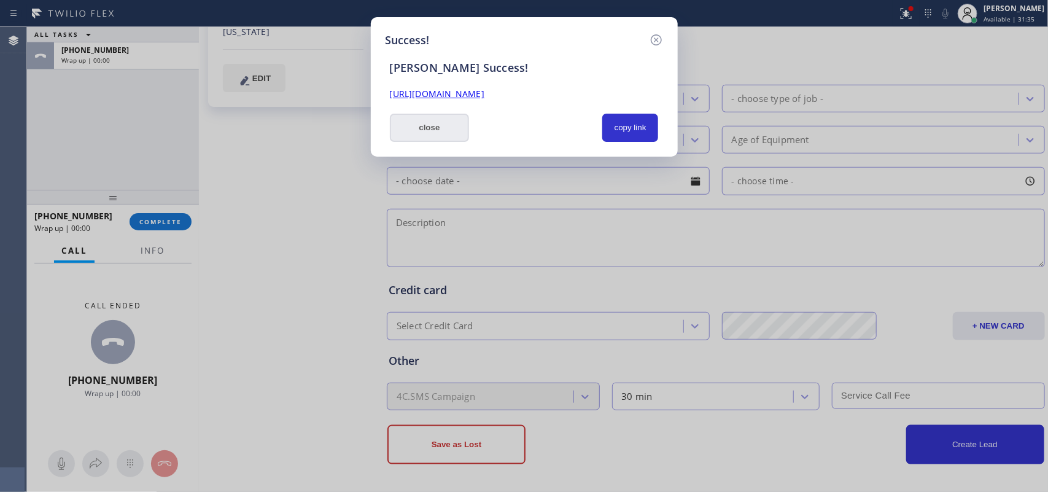
click at [422, 131] on button "close" at bounding box center [430, 128] width 80 height 28
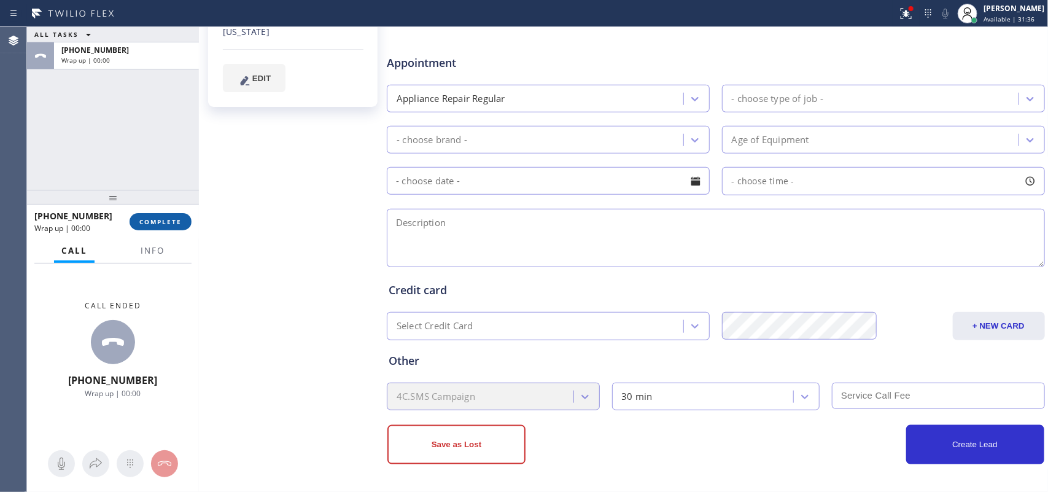
click at [169, 221] on span "COMPLETE" at bounding box center [160, 221] width 42 height 9
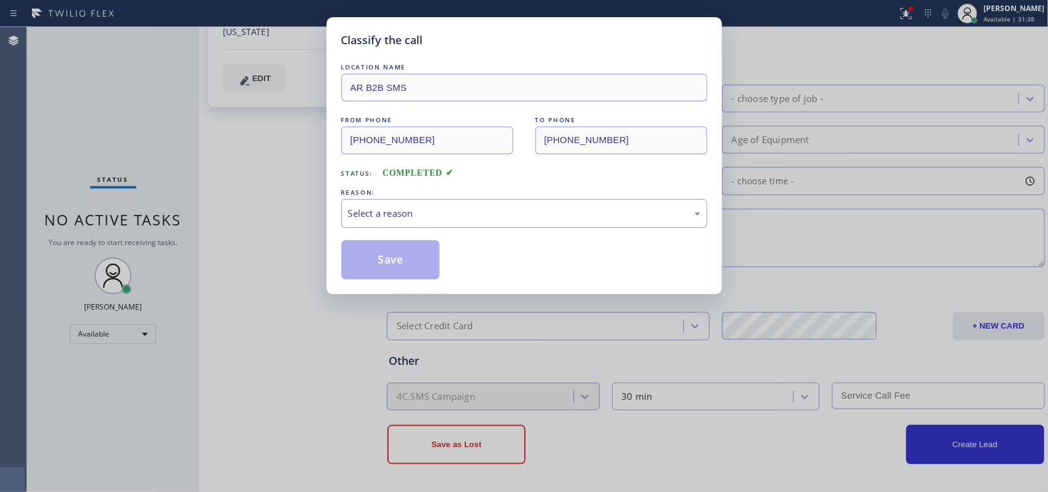
click at [494, 195] on div "REASON:" at bounding box center [524, 192] width 366 height 13
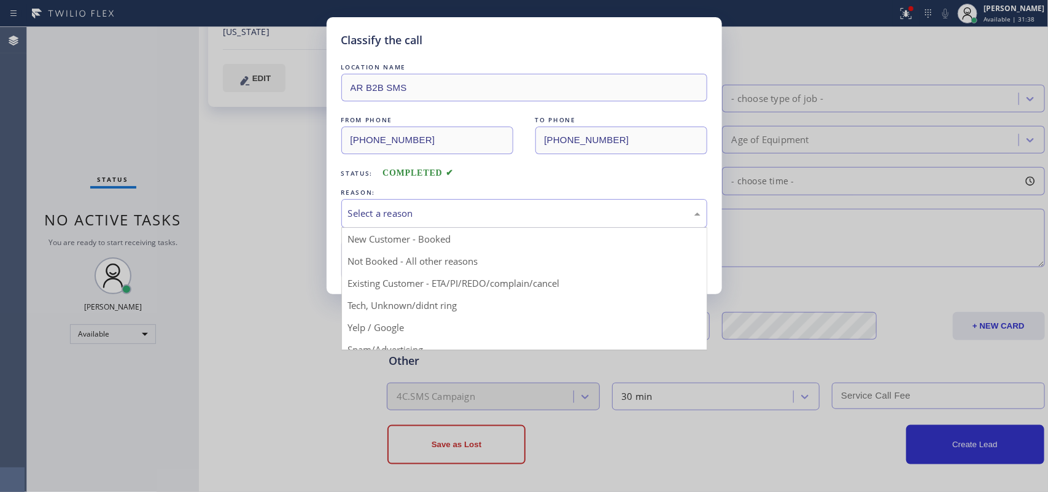
click at [490, 209] on div "Select a reason" at bounding box center [524, 213] width 353 height 14
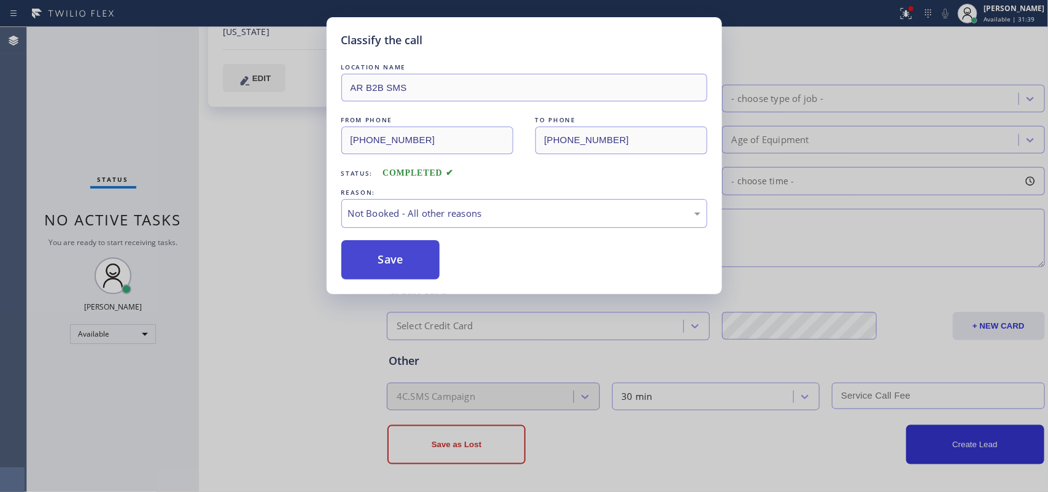
click at [379, 263] on button "Save" at bounding box center [390, 259] width 99 height 39
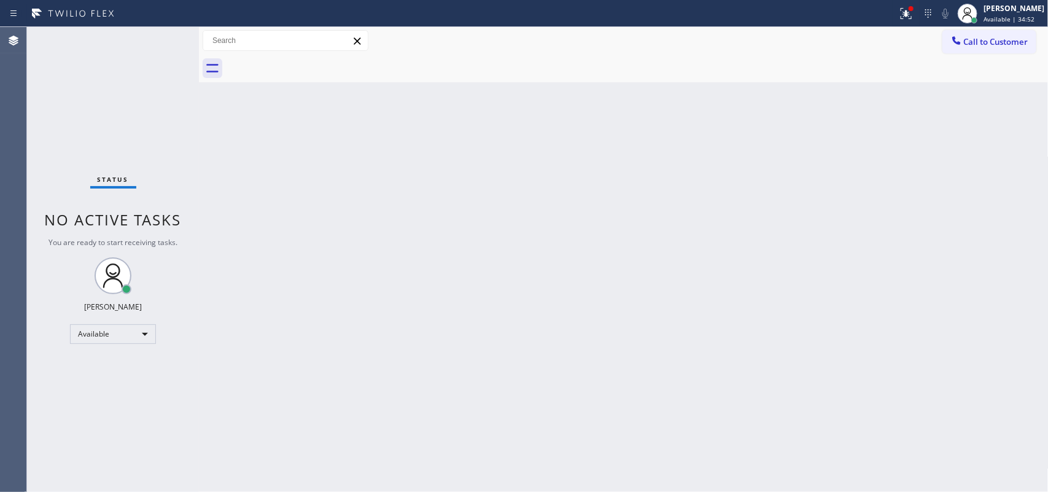
click at [162, 37] on div "Status No active tasks You are ready to start receiving tasks. [PERSON_NAME] Av…" at bounding box center [113, 259] width 172 height 465
click at [838, 10] on div "[PERSON_NAME]" at bounding box center [1014, 8] width 61 height 10
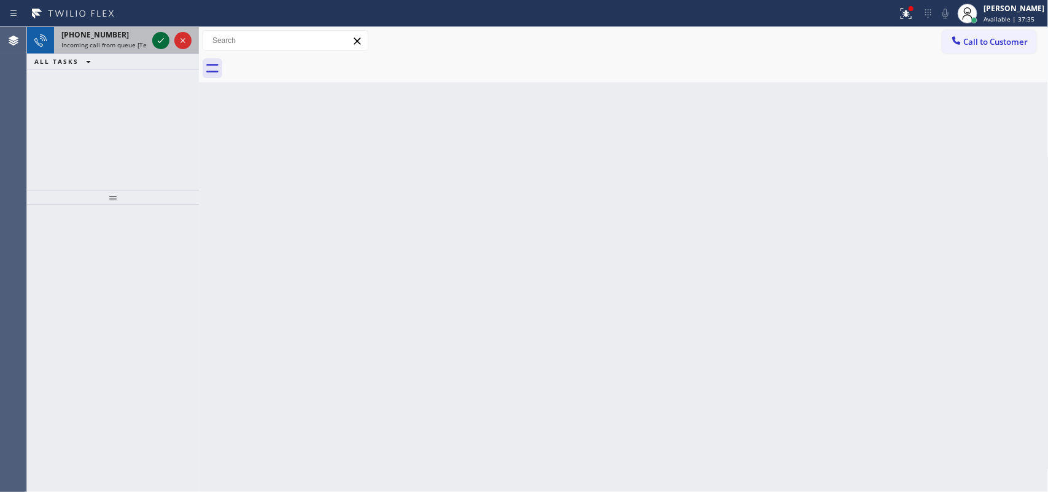
click at [155, 39] on icon at bounding box center [161, 40] width 15 height 15
click at [160, 40] on icon at bounding box center [161, 40] width 15 height 15
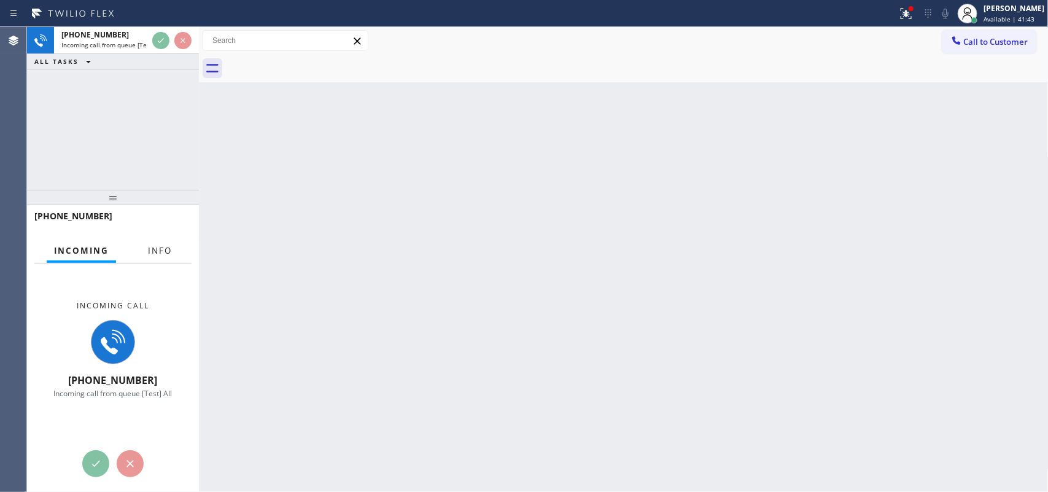
click at [165, 248] on span "Info" at bounding box center [160, 250] width 24 height 11
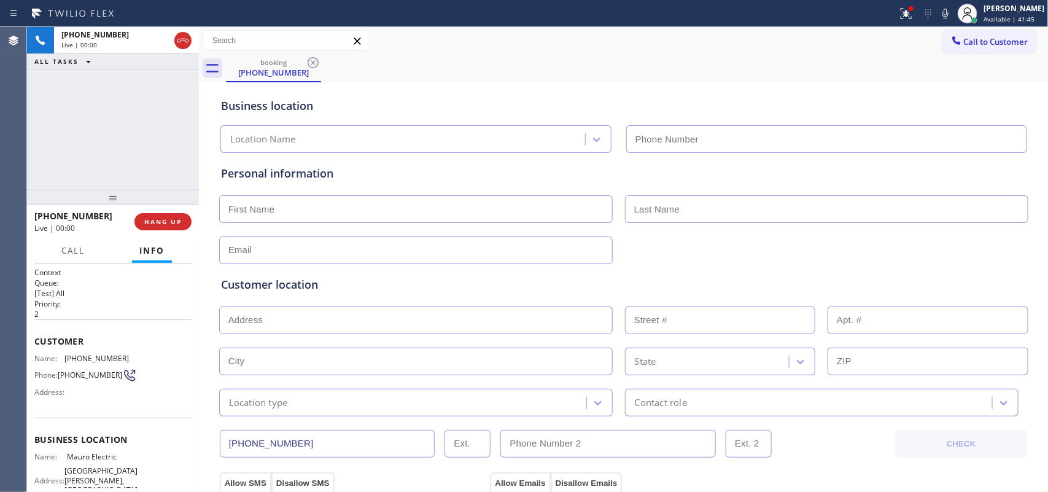
type input "[PHONE_NUMBER]"
click at [182, 225] on button "HANG UP" at bounding box center [163, 221] width 57 height 17
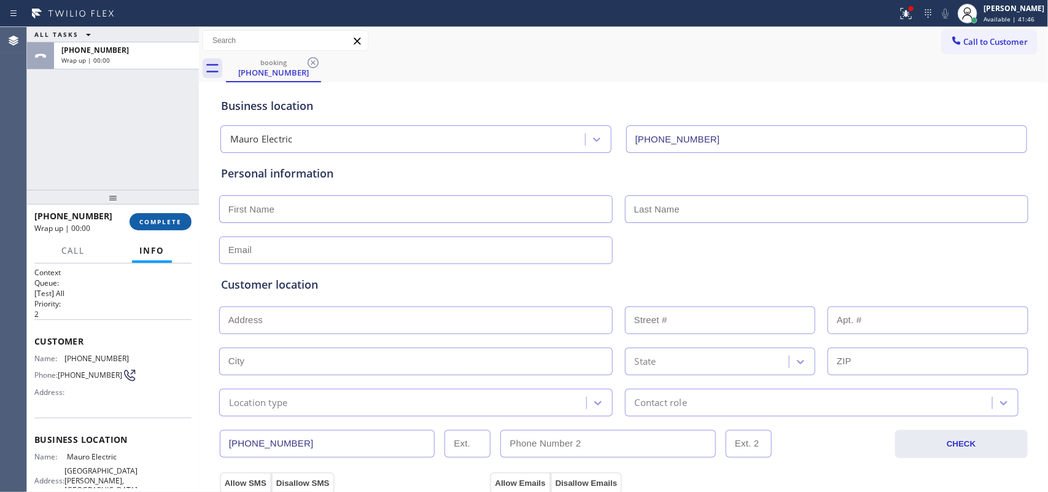
click at [182, 225] on button "COMPLETE" at bounding box center [161, 221] width 62 height 17
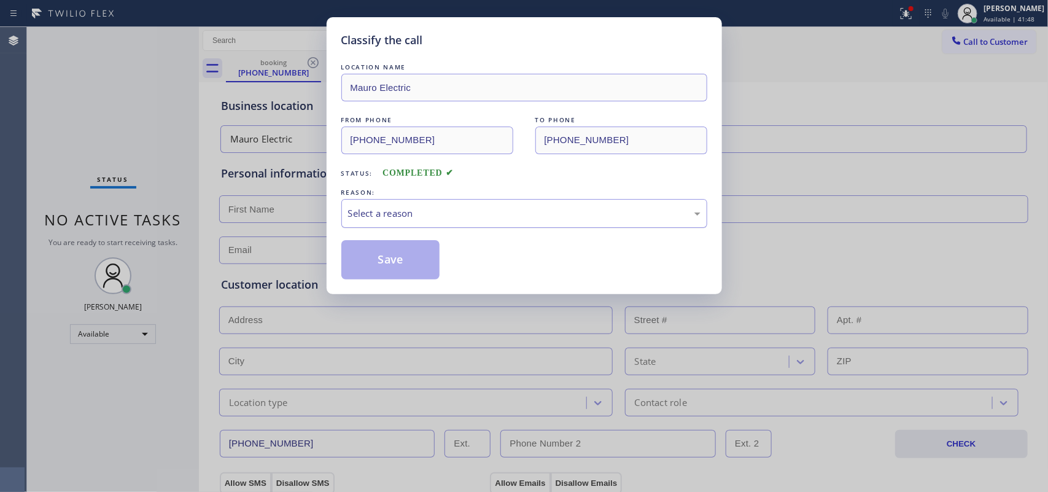
click at [495, 210] on div "Select a reason" at bounding box center [524, 213] width 353 height 14
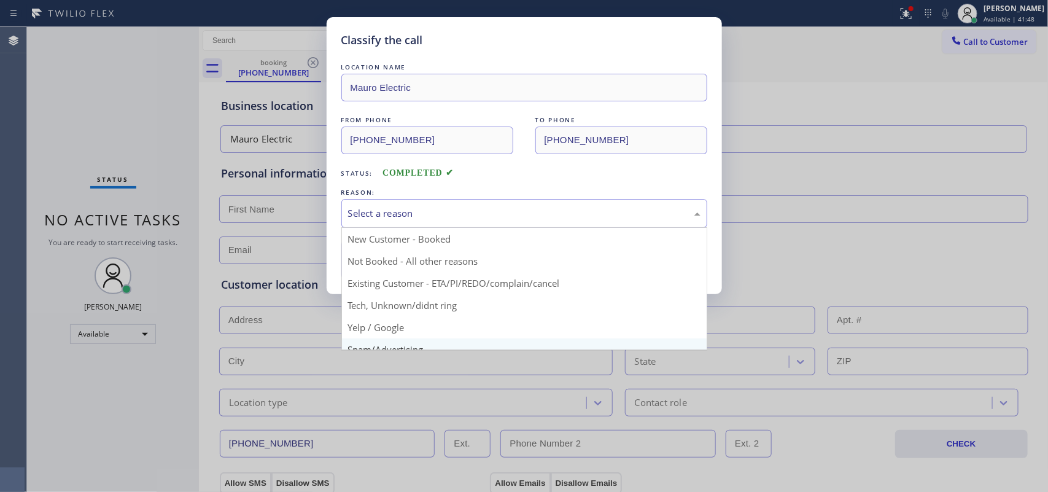
scroll to position [84, 0]
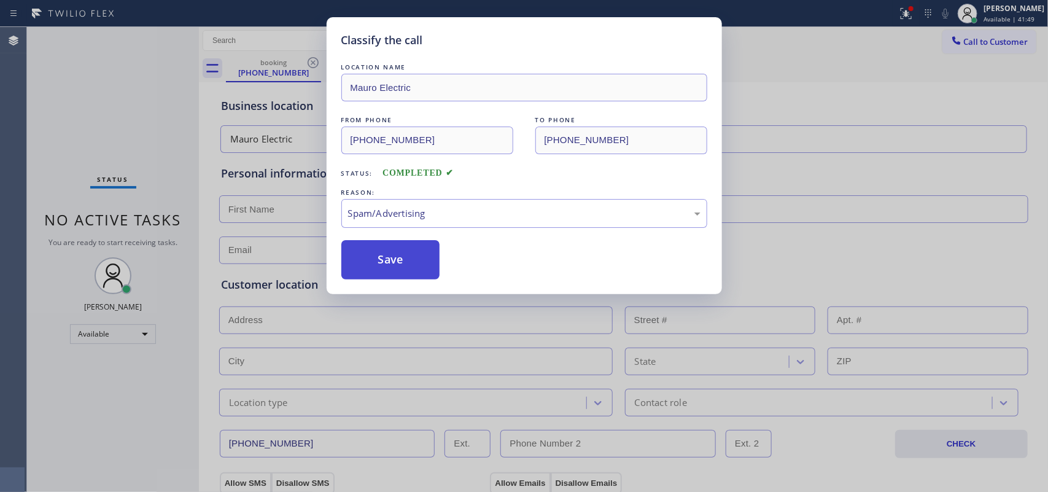
click at [413, 256] on button "Save" at bounding box center [390, 259] width 99 height 39
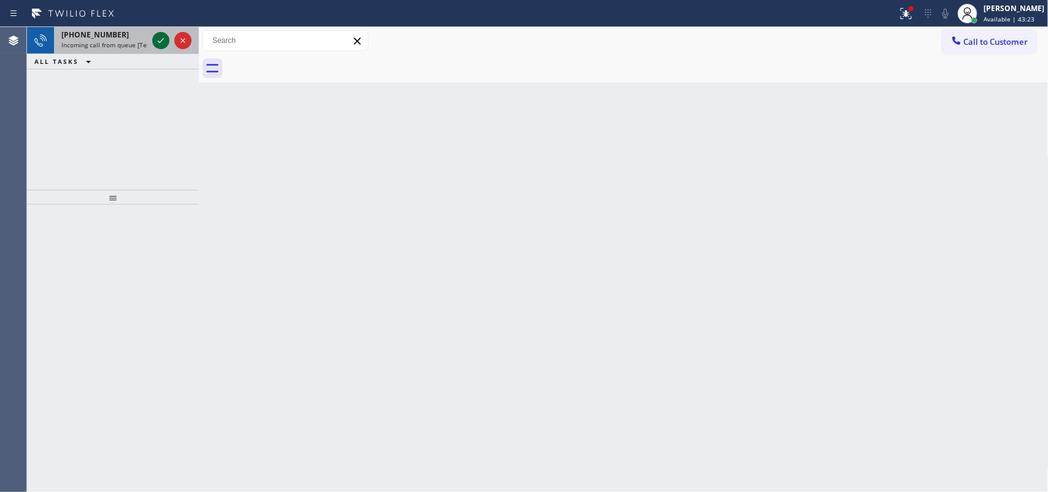
click at [158, 38] on icon at bounding box center [161, 40] width 15 height 15
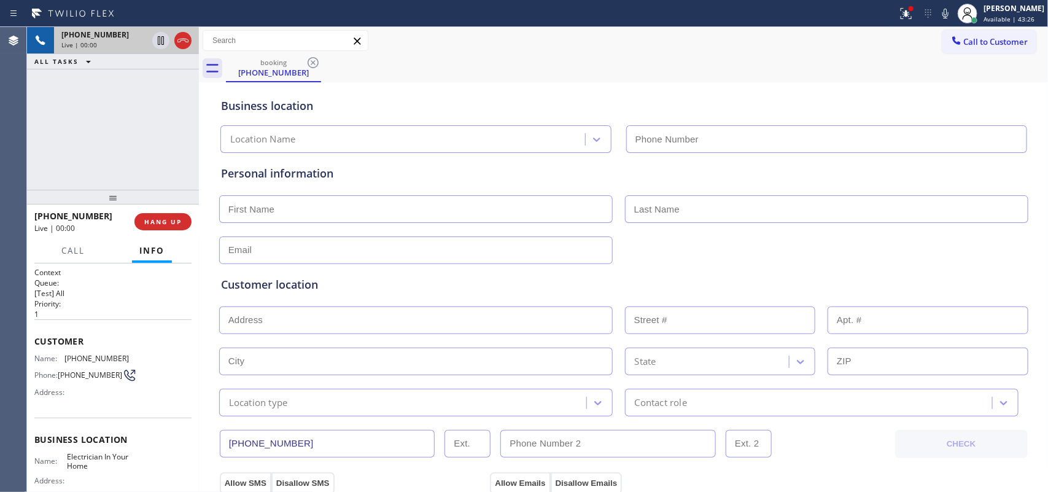
type input "[PHONE_NUMBER]"
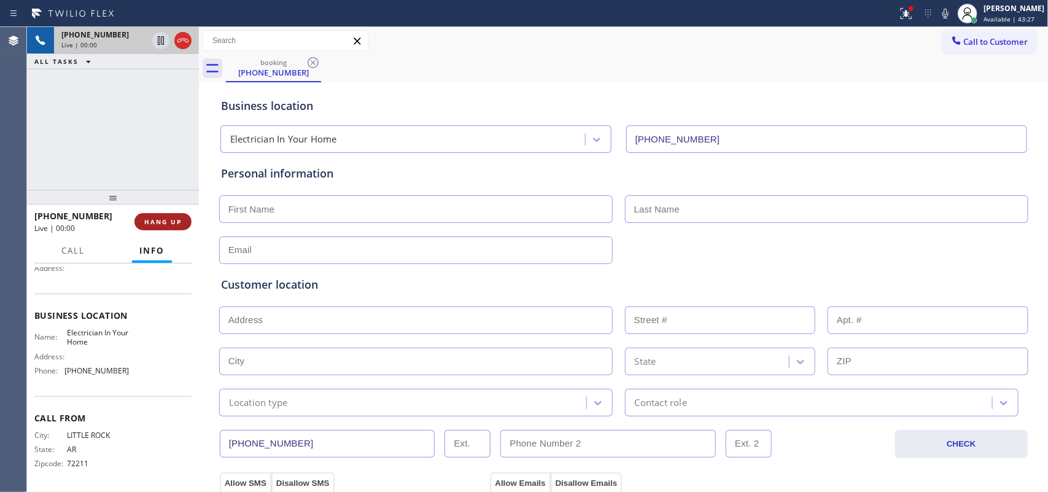
click at [177, 223] on span "HANG UP" at bounding box center [162, 221] width 37 height 9
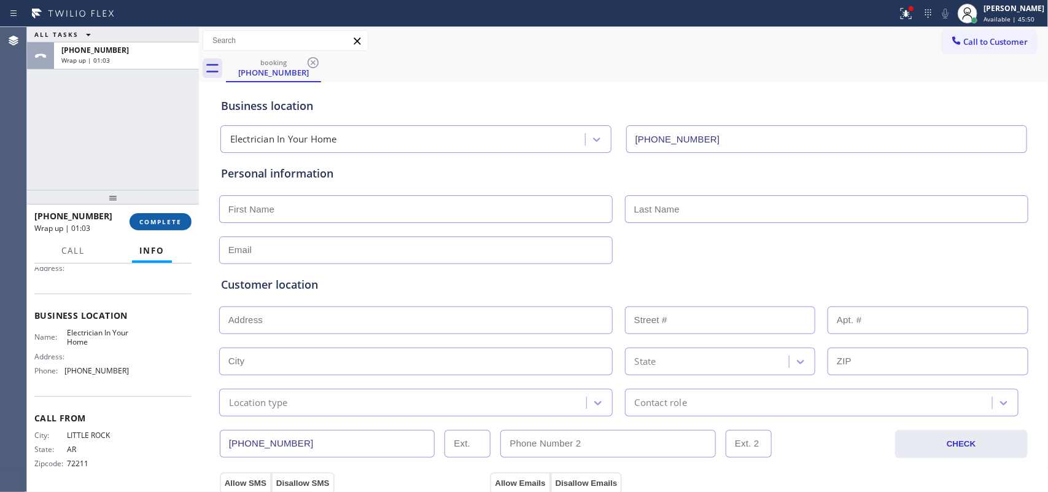
click at [189, 221] on button "COMPLETE" at bounding box center [161, 221] width 62 height 17
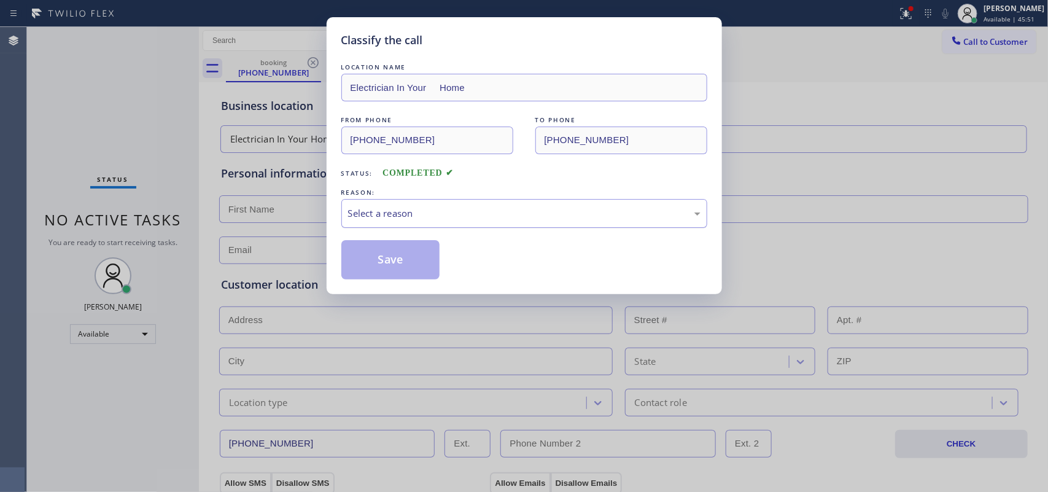
click at [438, 215] on div "Select a reason" at bounding box center [524, 213] width 353 height 14
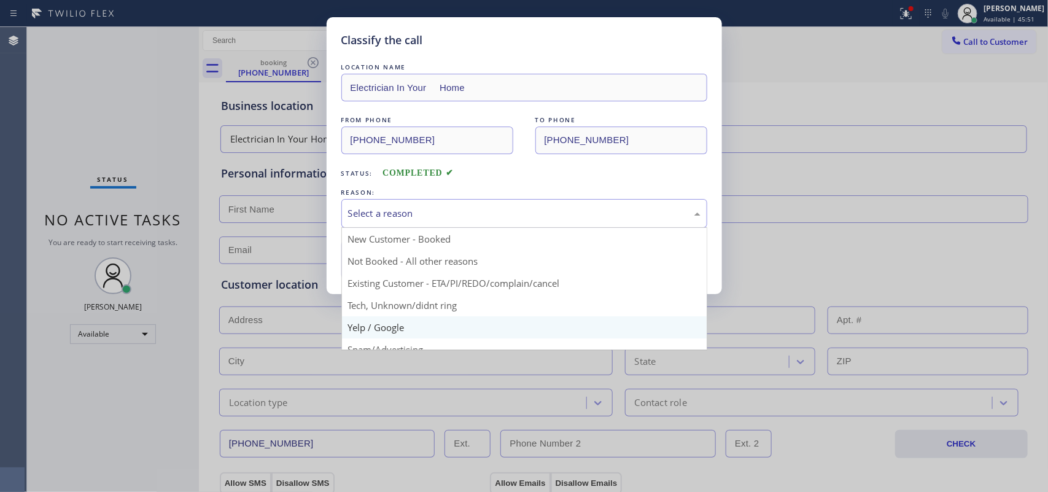
scroll to position [84, 0]
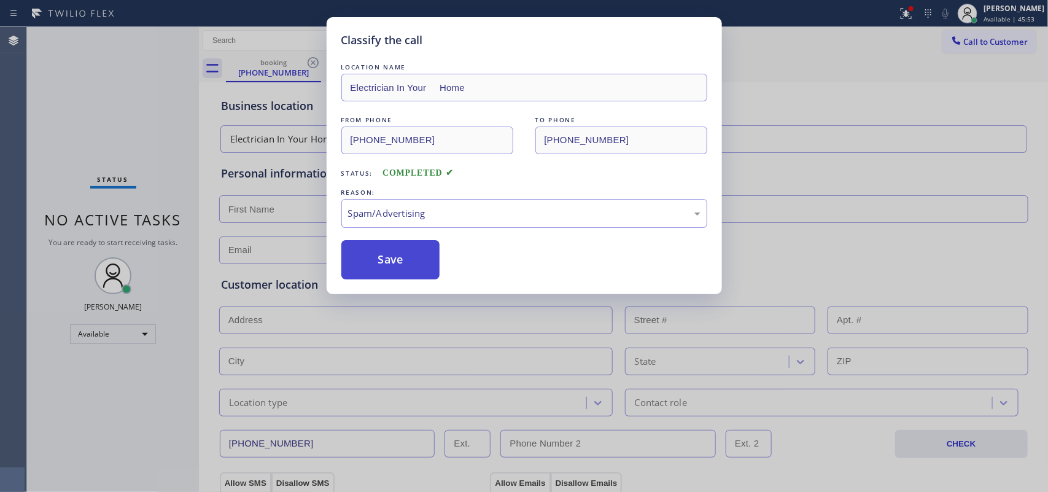
click at [415, 264] on button "Save" at bounding box center [390, 259] width 99 height 39
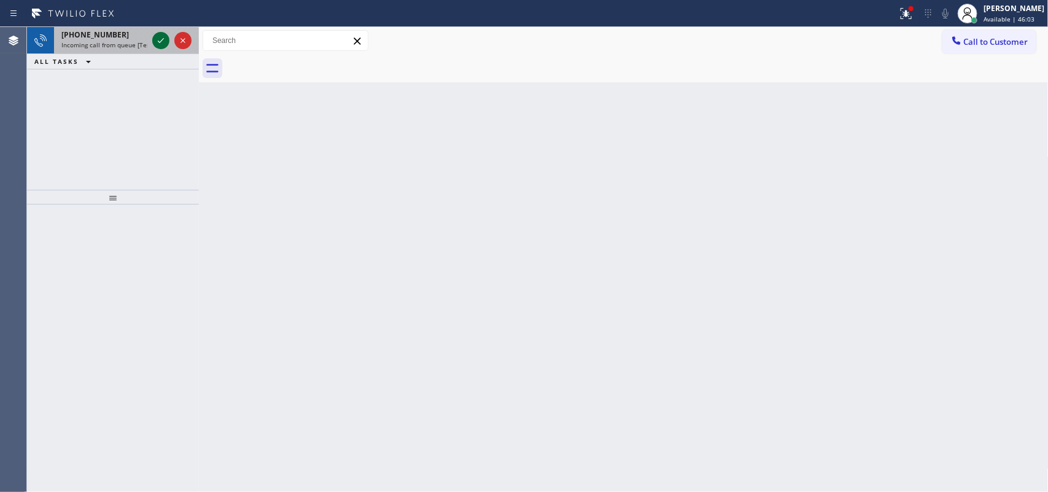
click at [162, 37] on icon at bounding box center [161, 40] width 15 height 15
click at [103, 31] on span "[PHONE_NUMBER]" at bounding box center [95, 34] width 68 height 10
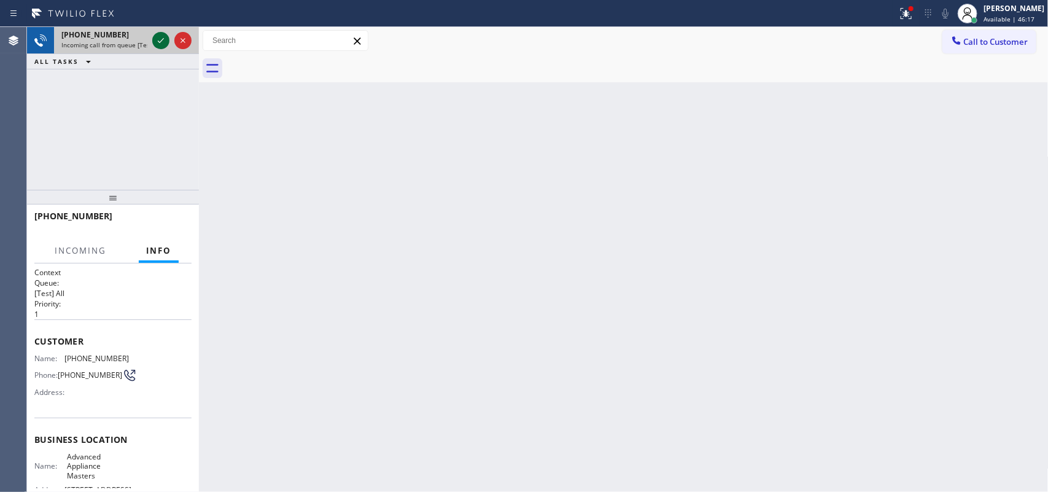
click at [160, 39] on icon at bounding box center [161, 40] width 15 height 15
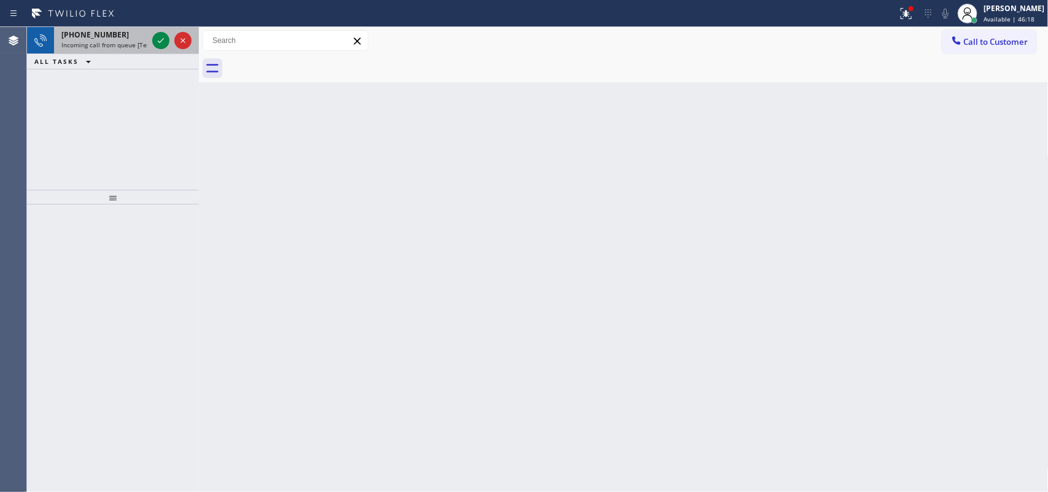
click at [111, 46] on span "Incoming call from queue [Test] All" at bounding box center [112, 45] width 102 height 9
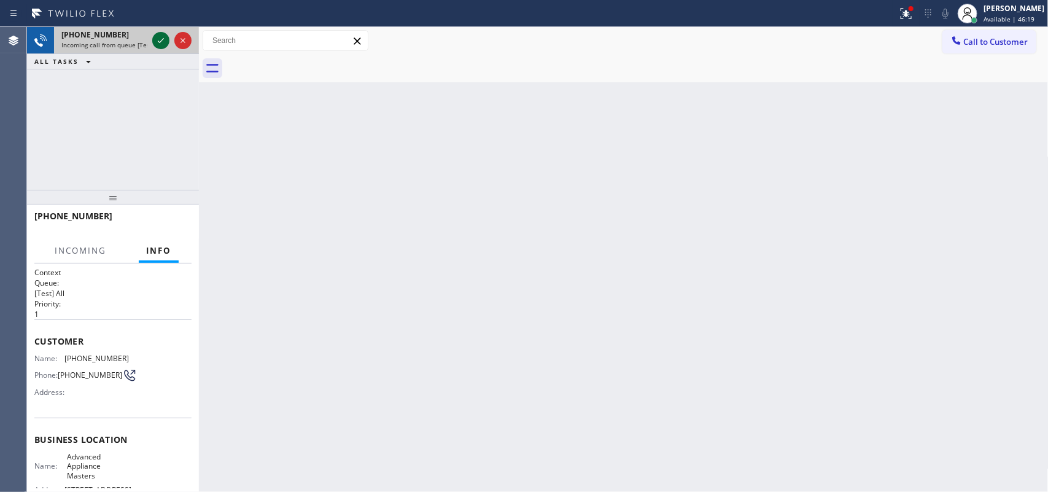
click at [157, 38] on icon at bounding box center [161, 40] width 15 height 15
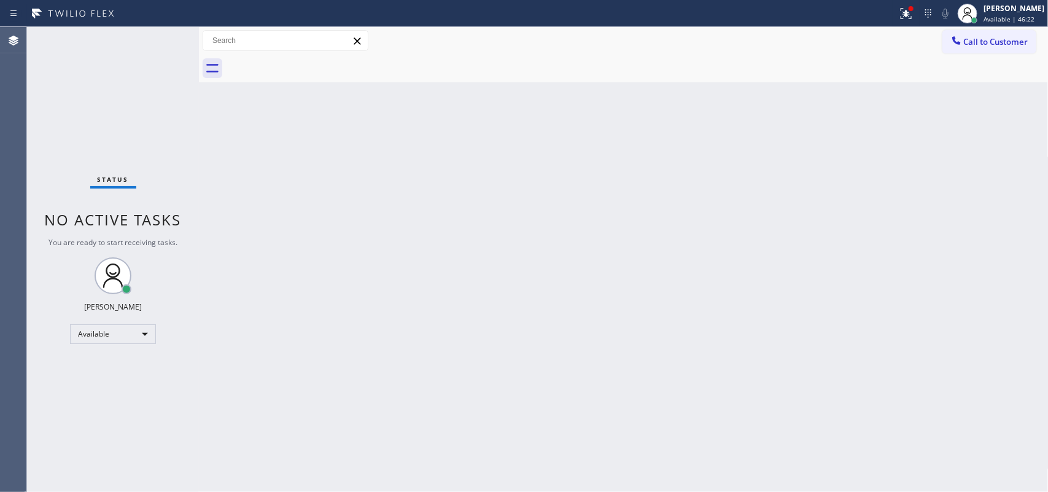
click at [160, 38] on div "Status No active tasks You are ready to start receiving tasks. [PERSON_NAME] Av…" at bounding box center [113, 259] width 172 height 465
click at [138, 348] on div "Status No active tasks You are ready to start receiving tasks. [PERSON_NAME] Av…" at bounding box center [113, 259] width 172 height 465
click at [820, 289] on div "Back to Dashboard Change Sender ID Customers Technicians Select a contact Outbo…" at bounding box center [624, 259] width 850 height 465
click at [838, 317] on div "Back to Dashboard Change Sender ID Customers Technicians Select a contact Outbo…" at bounding box center [624, 259] width 850 height 465
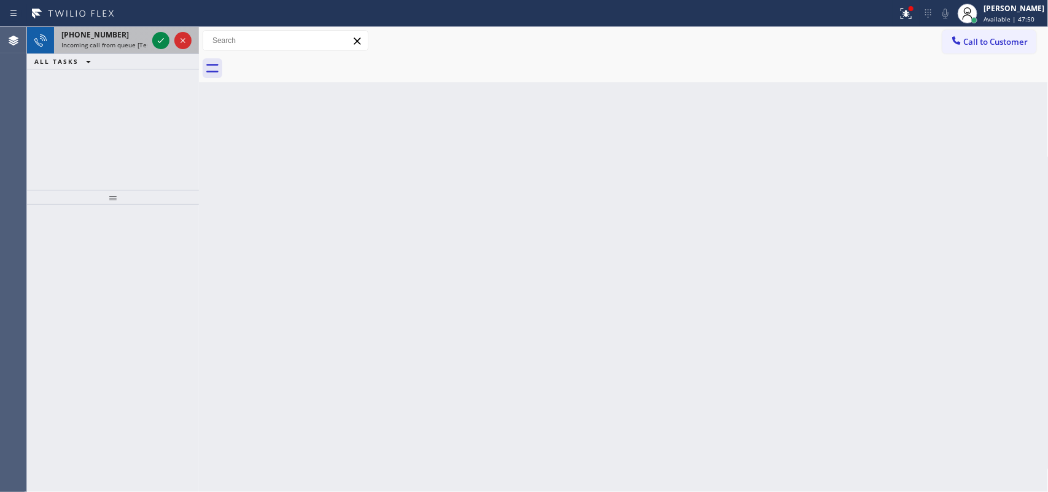
click at [139, 38] on div "[PHONE_NUMBER]" at bounding box center [104, 34] width 86 height 10
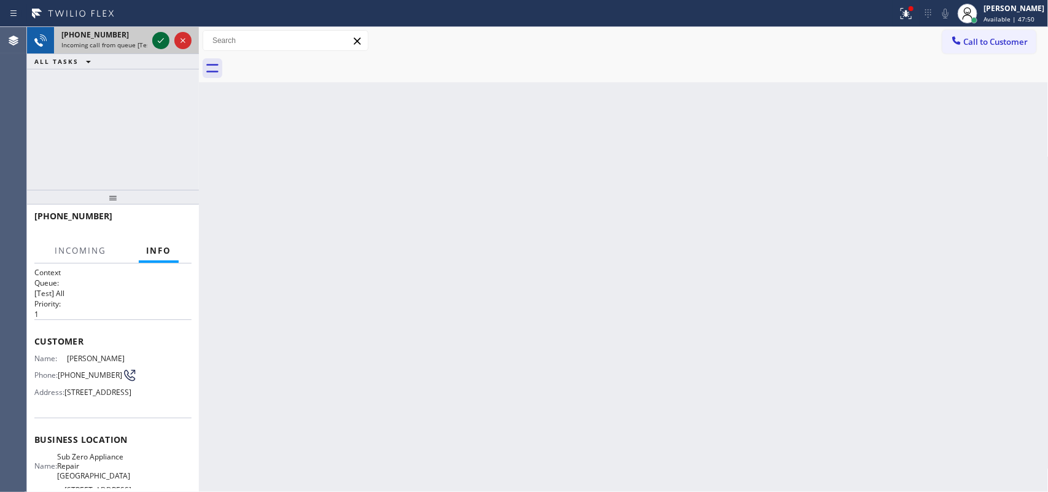
click at [157, 41] on icon at bounding box center [161, 40] width 15 height 15
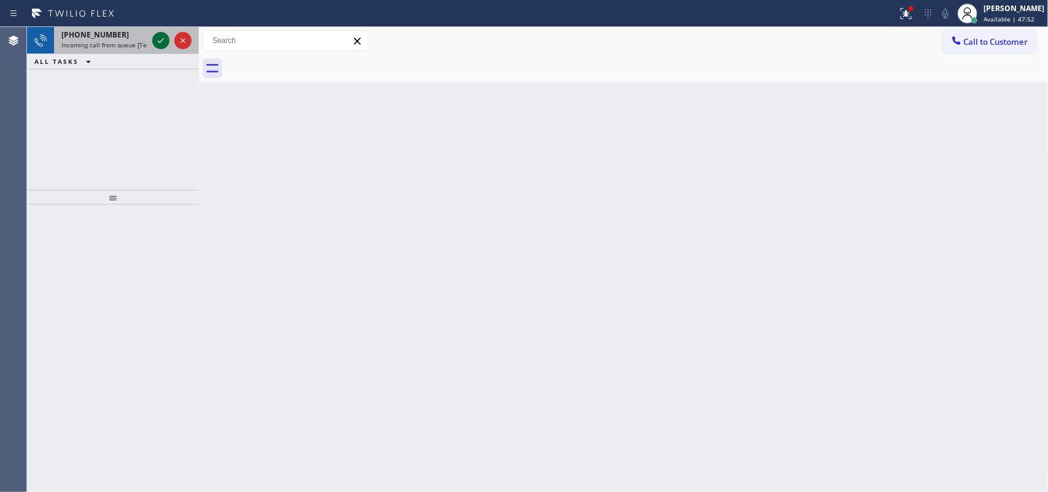
click at [157, 41] on icon at bounding box center [161, 40] width 15 height 15
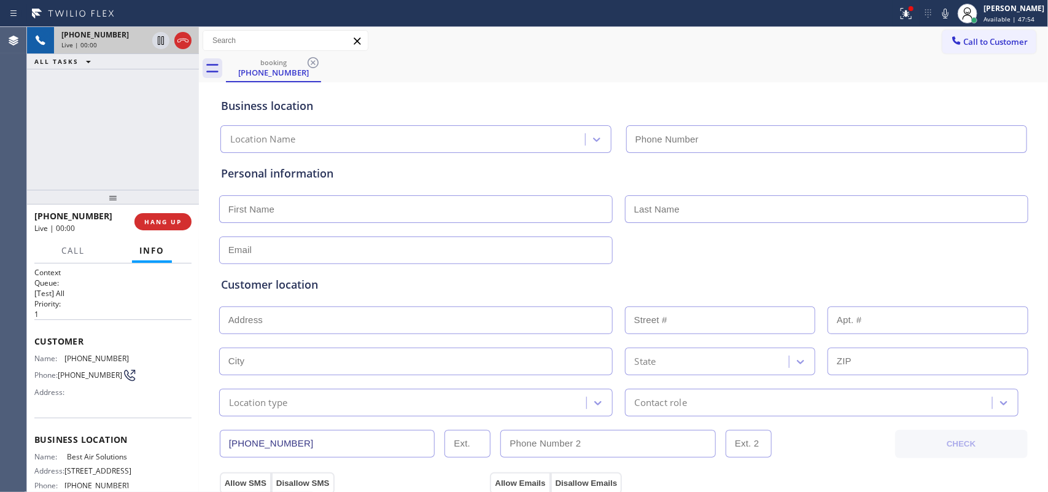
type input "[PHONE_NUMBER]"
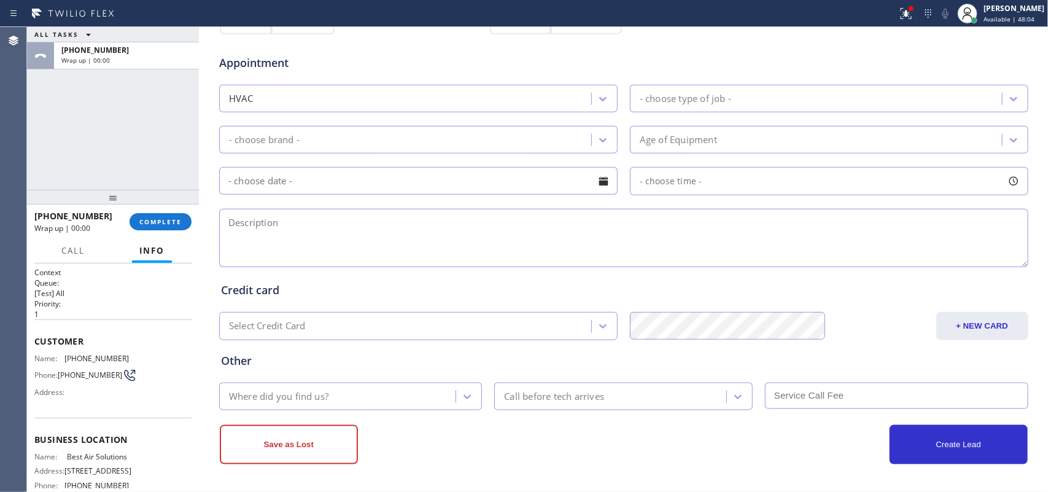
scroll to position [127, 0]
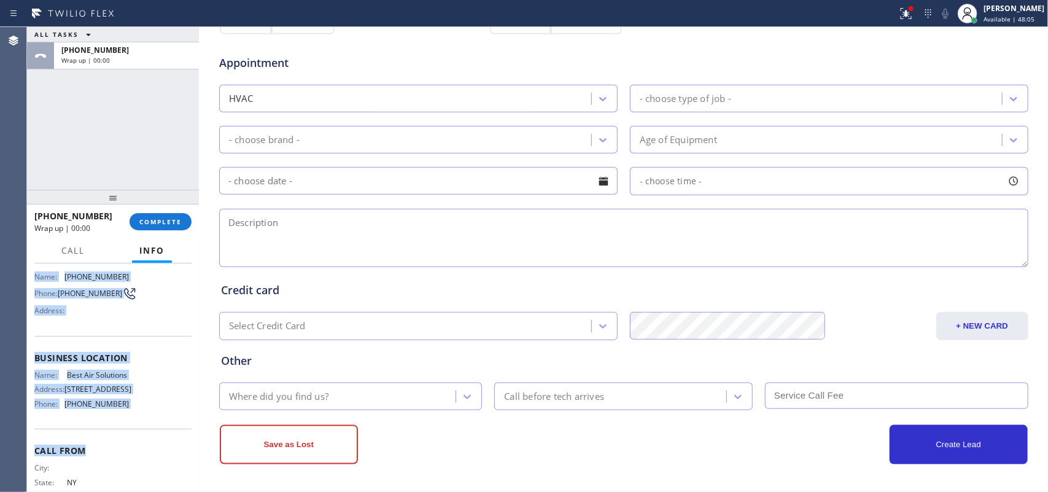
click at [103, 275] on div "Context Queue: [Test] All Priority: 1 Customer Name: [PHONE_NUMBER] Phone: [PHO…" at bounding box center [112, 353] width 157 height 337
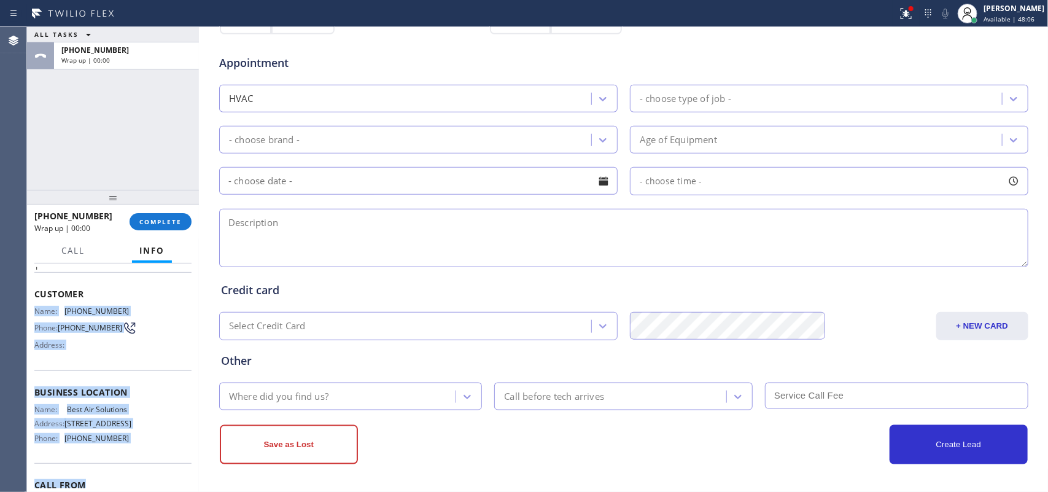
click at [139, 358] on div "Customer Name: [PHONE_NUMBER] Phone: [PHONE_NUMBER] Address:" at bounding box center [112, 321] width 157 height 98
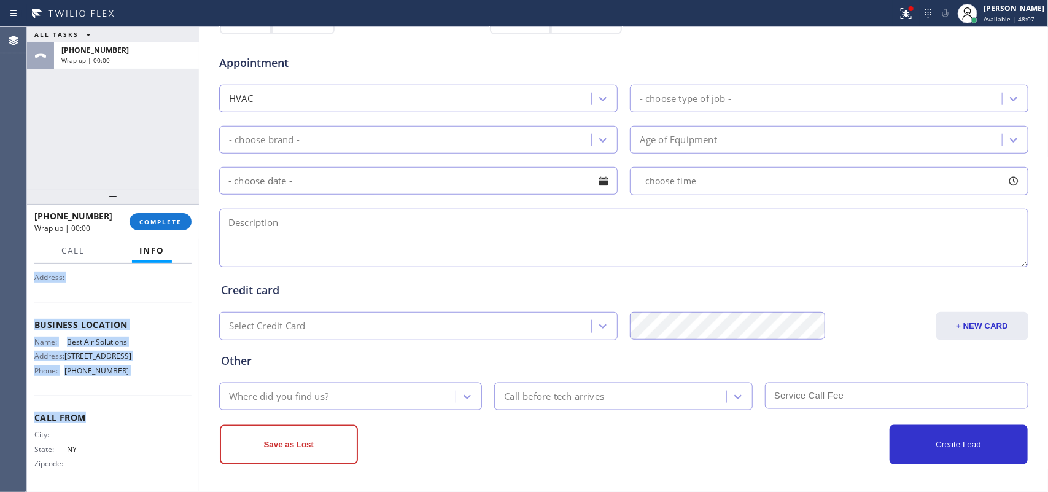
click at [140, 357] on div "Name: Best Air Solutions Address: [STREET_ADDRESS] Phone: [PHONE_NUMBER]" at bounding box center [112, 358] width 157 height 43
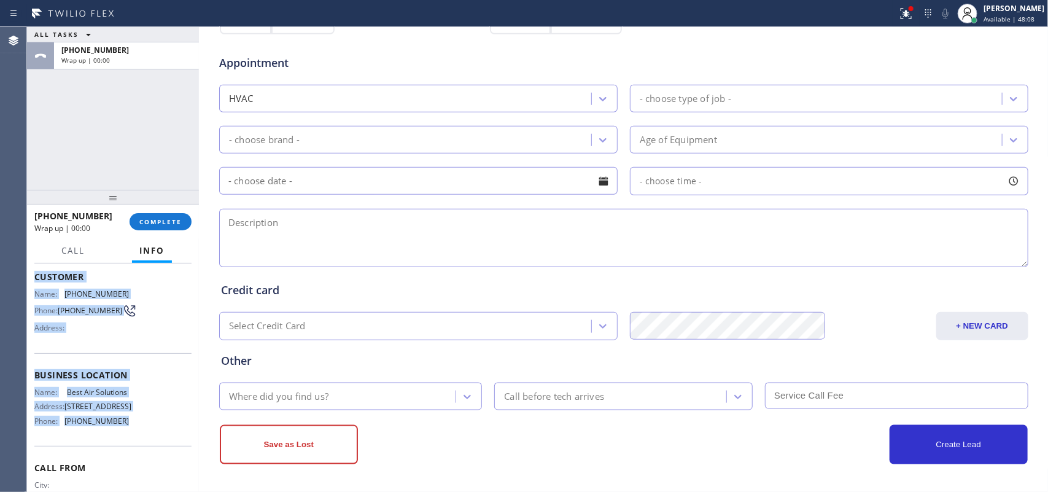
scroll to position [0, 0]
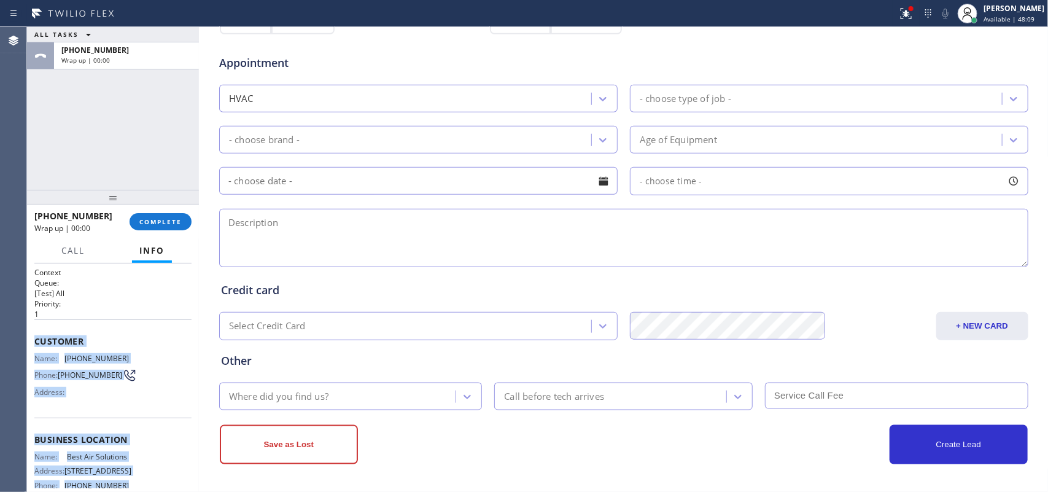
drag, startPoint x: 123, startPoint y: 363, endPoint x: 33, endPoint y: 337, distance: 94.1
click at [33, 337] on div "Context Queue: [Test] All Priority: 1 Customer Name: [PHONE_NUMBER] Phone: [PHO…" at bounding box center [113, 377] width 172 height 229
copy div "Customer Name: [PHONE_NUMBER] Phone: [PHONE_NUMBER] Address: Business location …"
click at [170, 229] on button "COMPLETE" at bounding box center [161, 221] width 62 height 17
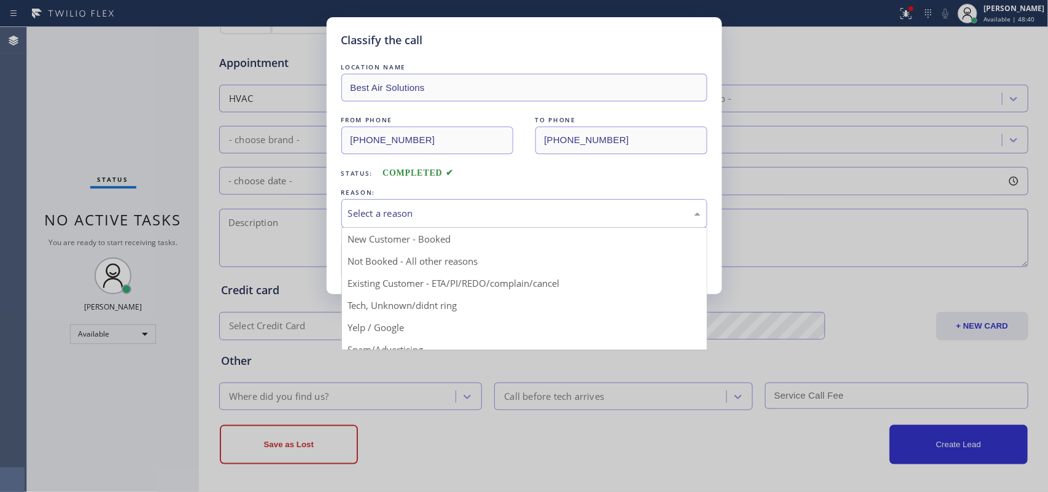
click at [449, 211] on div "Select a reason" at bounding box center [524, 213] width 353 height 14
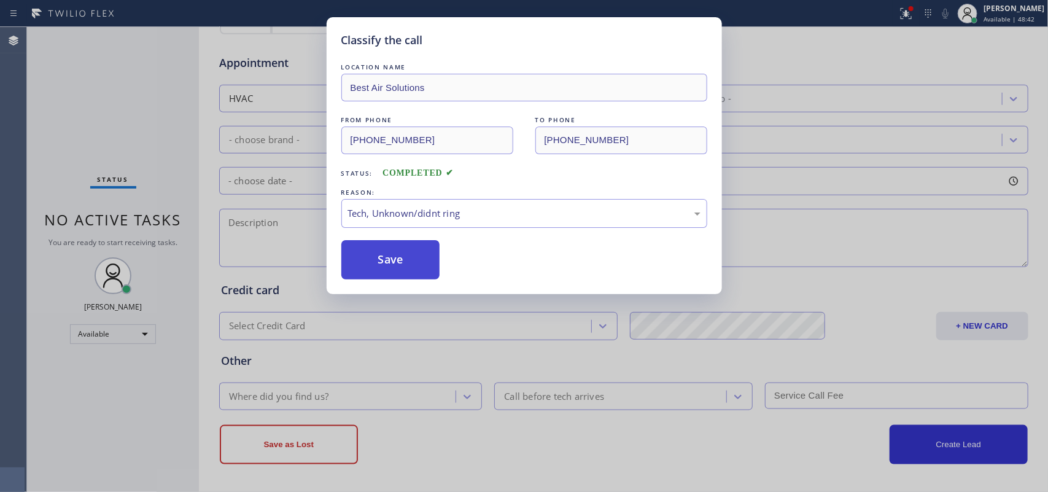
click at [412, 269] on button "Save" at bounding box center [390, 259] width 99 height 39
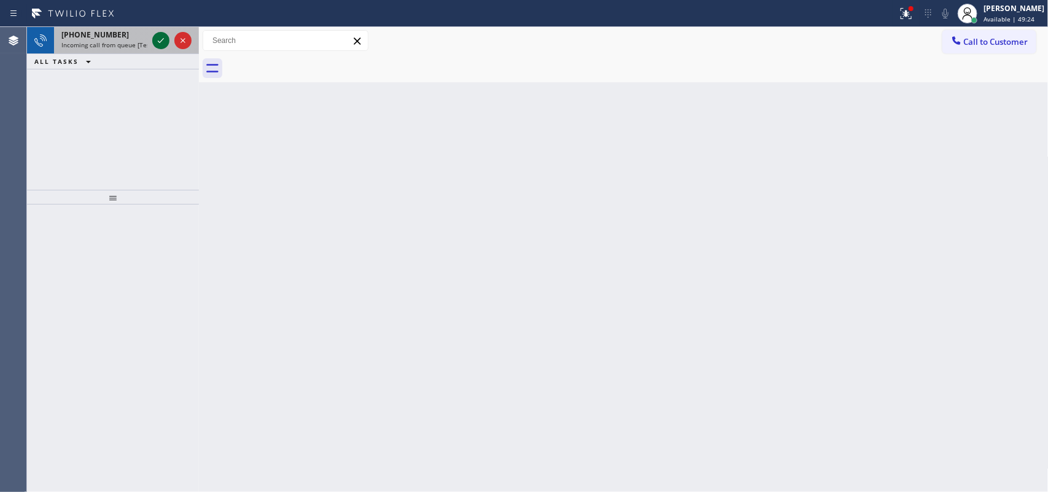
click at [157, 39] on icon at bounding box center [161, 40] width 15 height 15
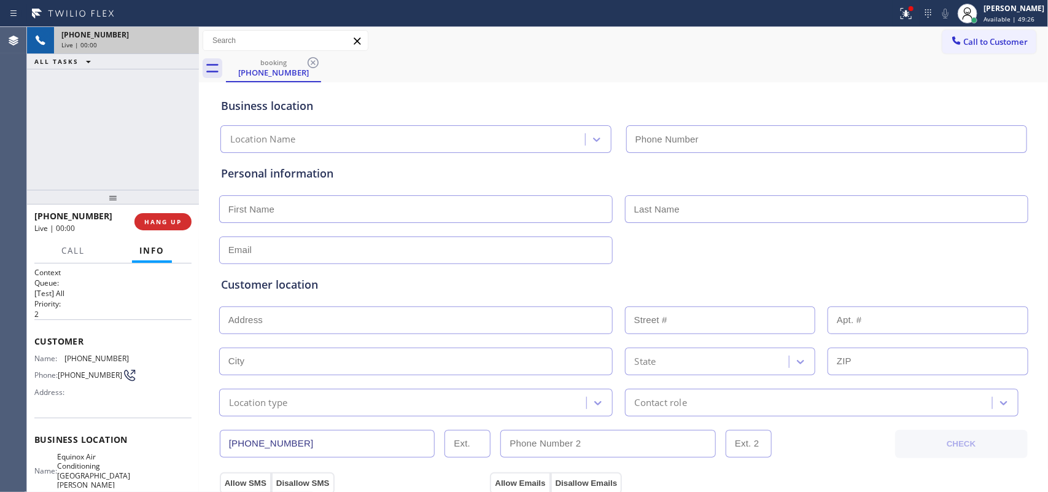
type input "[PHONE_NUMBER]"
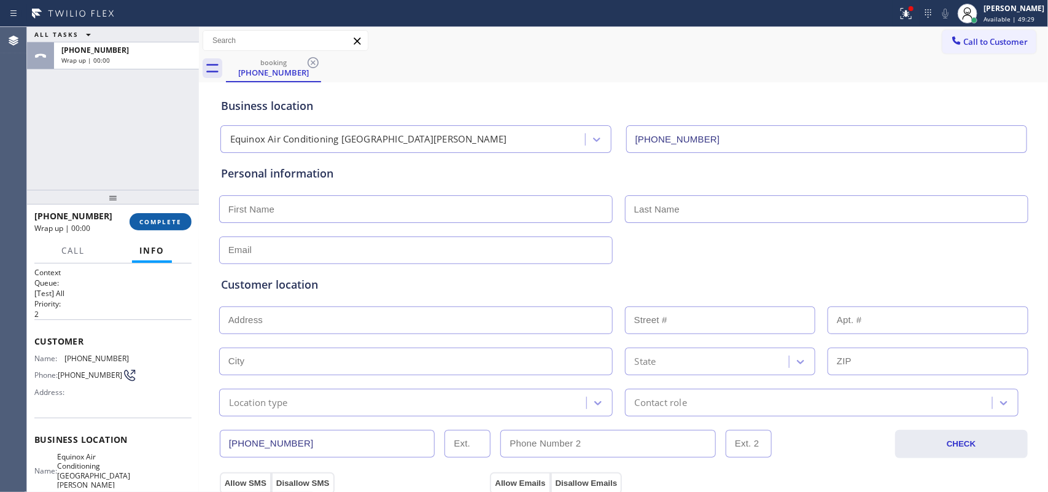
click at [179, 228] on button "COMPLETE" at bounding box center [161, 221] width 62 height 17
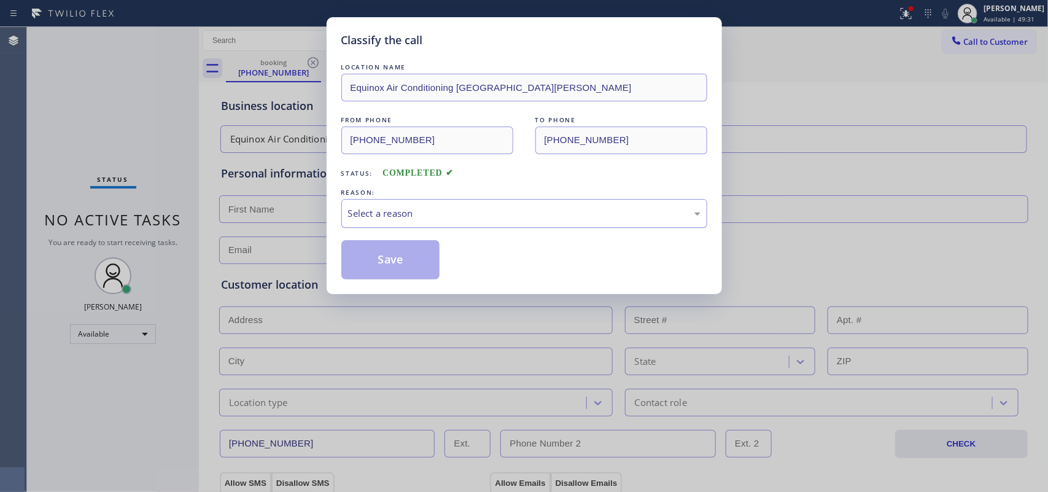
click at [449, 204] on div "Select a reason" at bounding box center [524, 213] width 366 height 29
click at [422, 266] on button "Save" at bounding box center [390, 259] width 99 height 39
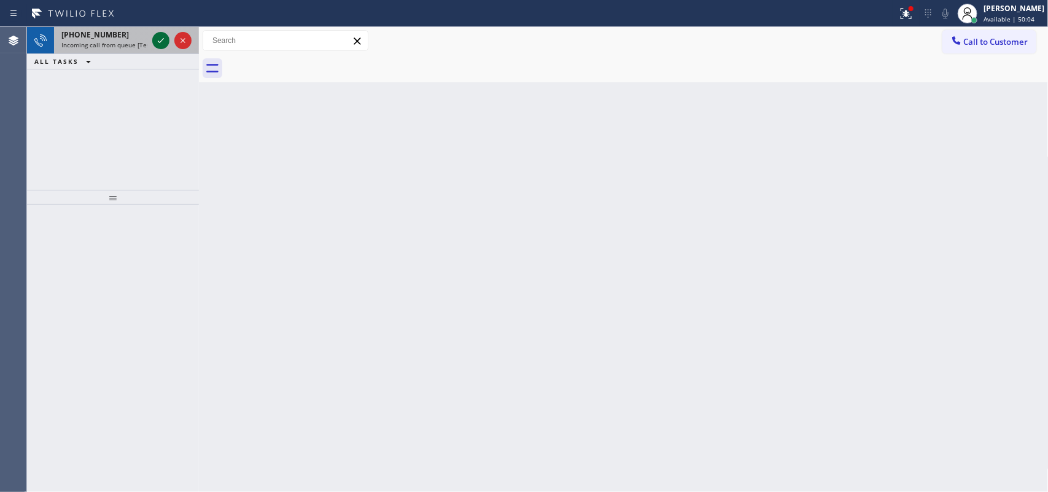
click at [158, 44] on icon at bounding box center [161, 40] width 15 height 15
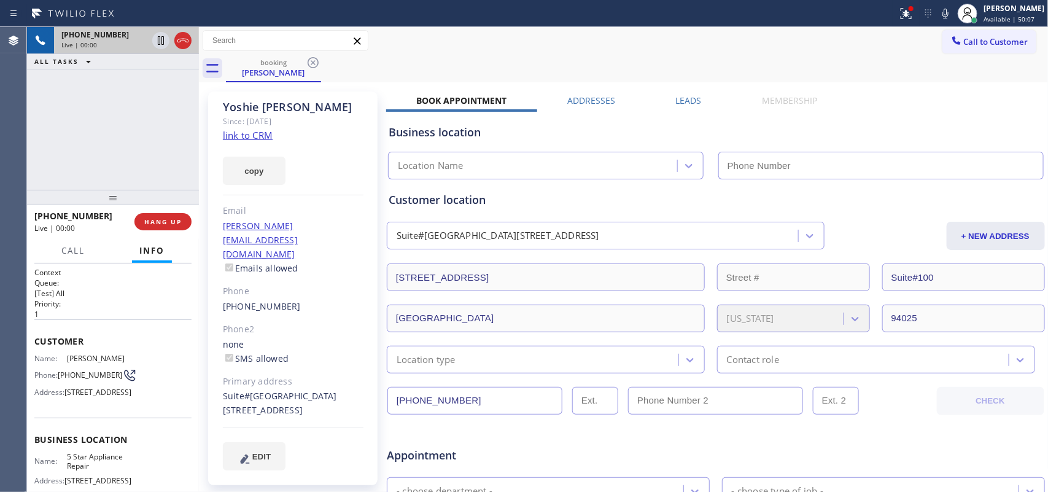
type input "[PHONE_NUMBER]"
click at [244, 131] on link "link to CRM" at bounding box center [248, 135] width 50 height 12
click at [71, 256] on button "Call" at bounding box center [73, 251] width 38 height 24
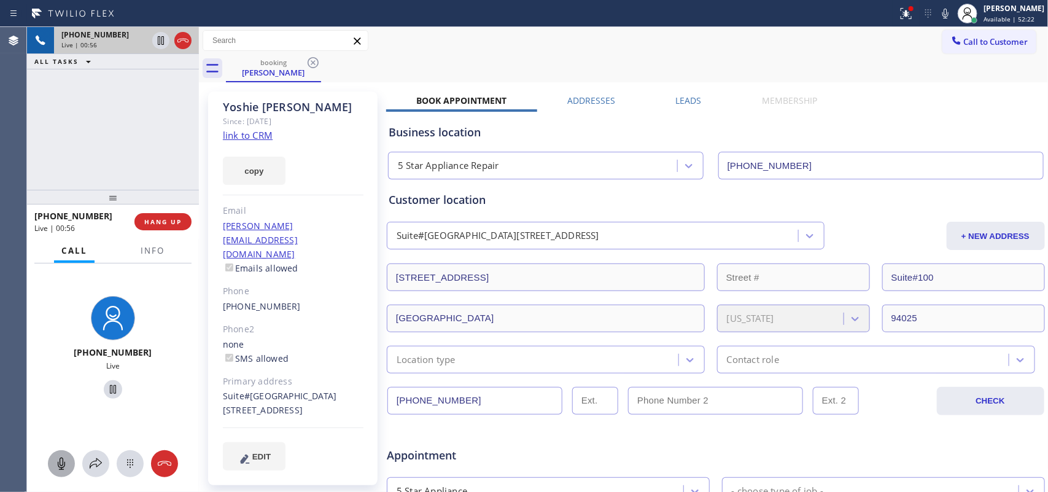
click at [61, 393] on icon at bounding box center [61, 463] width 15 height 15
click at [107, 391] on icon at bounding box center [113, 389] width 15 height 15
click at [57, 393] on icon at bounding box center [61, 463] width 15 height 15
click at [109, 393] on icon at bounding box center [113, 389] width 9 height 9
click at [181, 222] on span "HANG UP" at bounding box center [162, 221] width 37 height 9
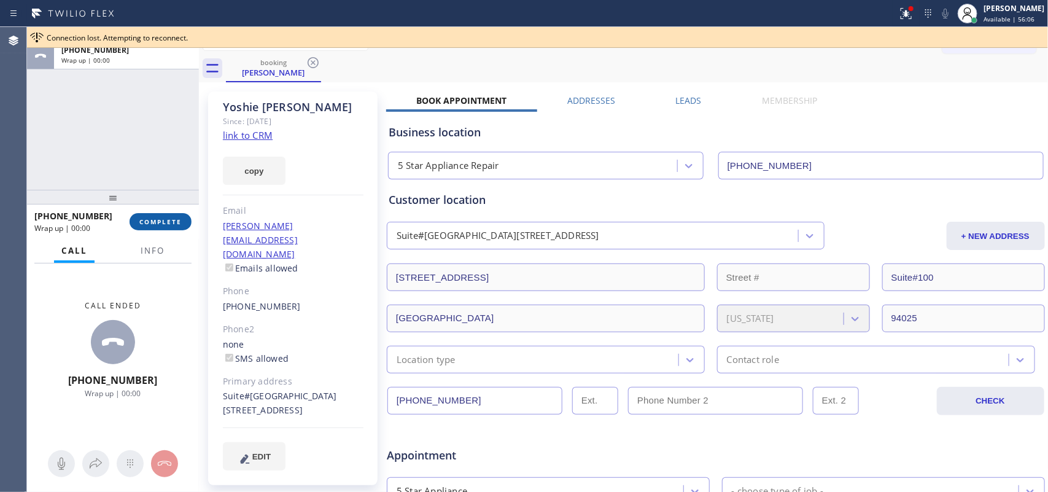
click at [176, 225] on span "COMPLETE" at bounding box center [160, 221] width 42 height 9
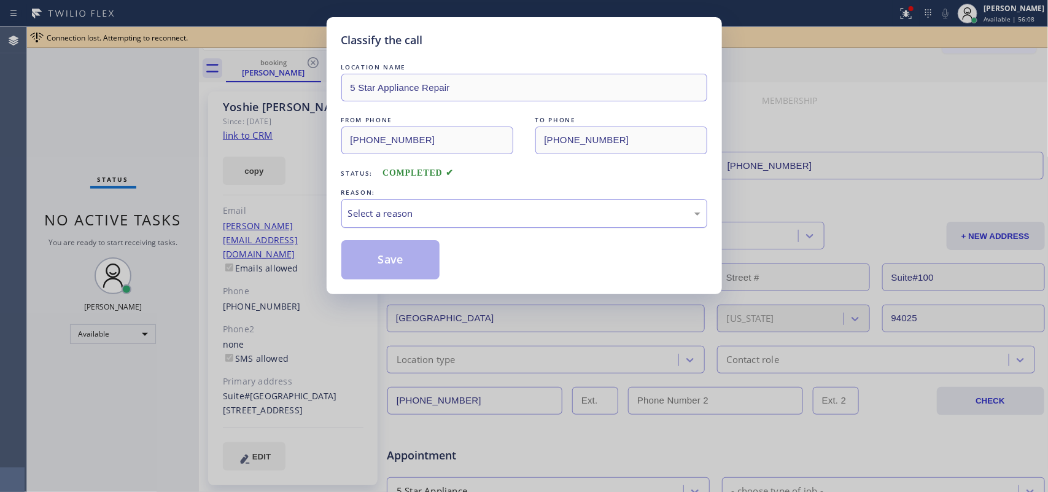
click at [427, 219] on div "Select a reason" at bounding box center [524, 213] width 353 height 14
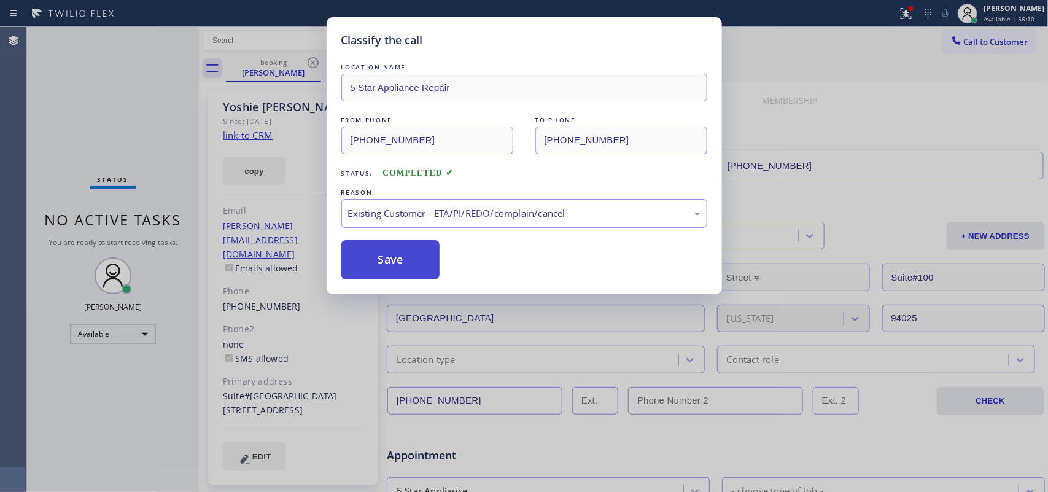
click at [400, 275] on button "Save" at bounding box center [390, 259] width 99 height 39
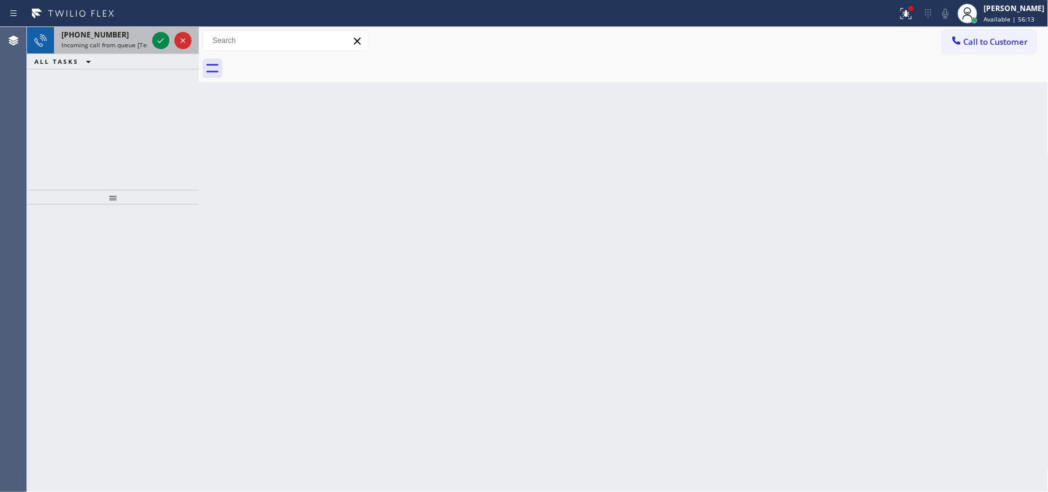
click at [138, 34] on div "[PHONE_NUMBER]" at bounding box center [104, 34] width 86 height 10
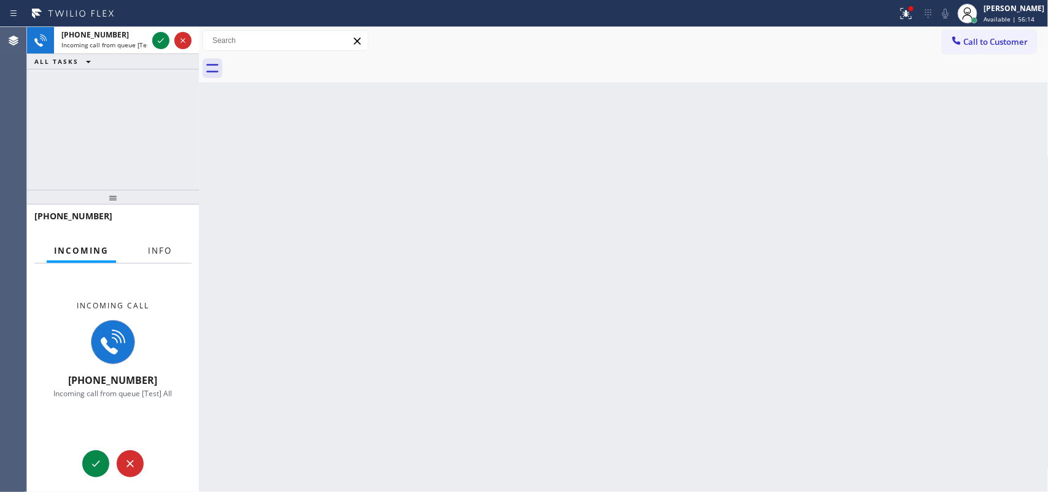
click at [149, 252] on span "Info" at bounding box center [160, 250] width 24 height 11
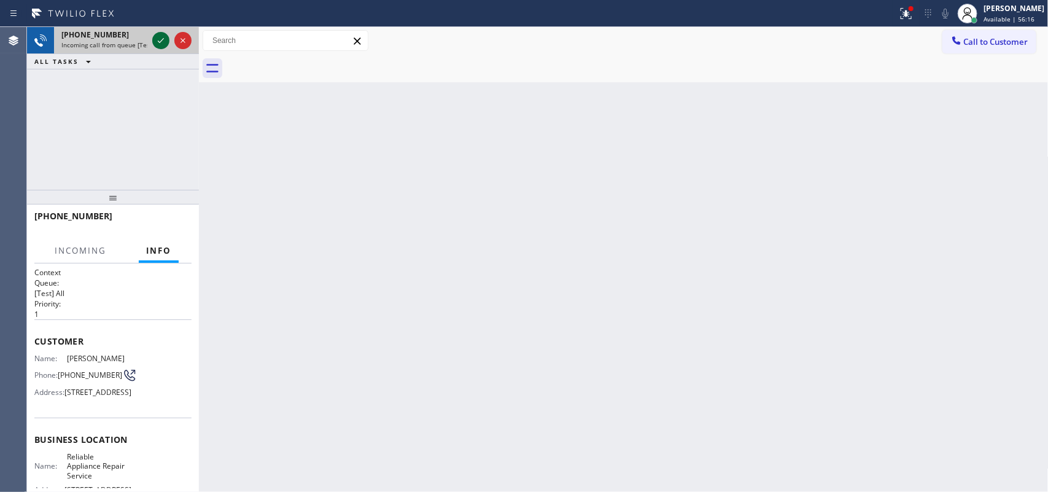
click at [160, 41] on icon at bounding box center [161, 40] width 15 height 15
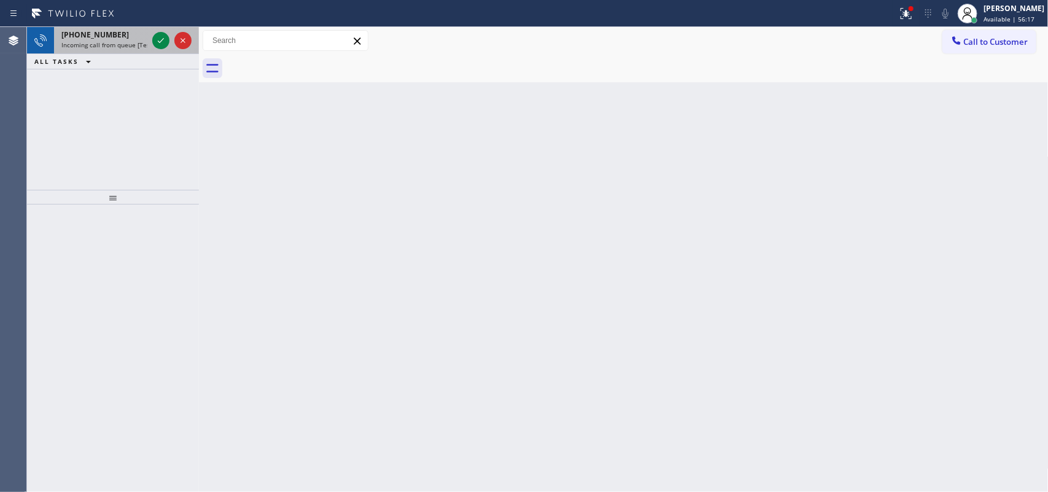
click at [127, 47] on span "Incoming call from queue [Test] All" at bounding box center [112, 45] width 102 height 9
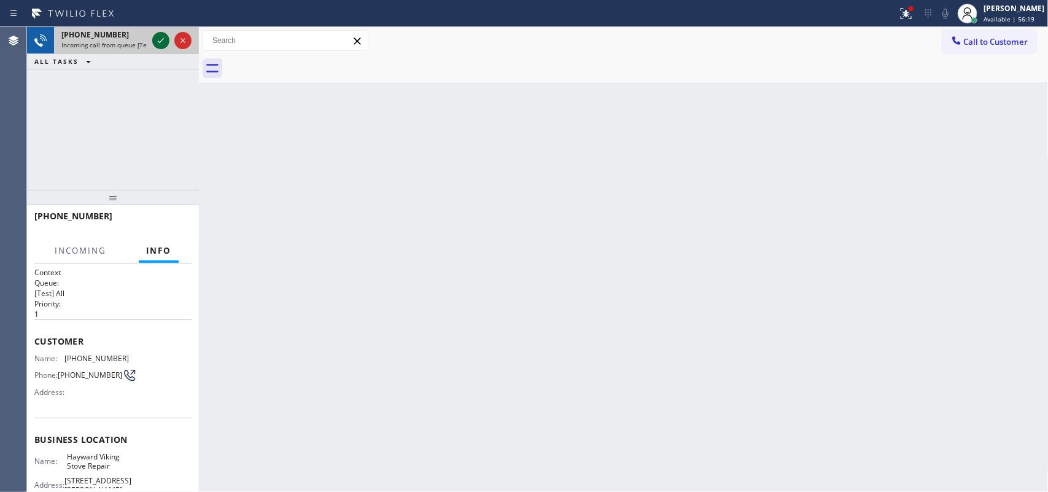
click at [166, 34] on icon at bounding box center [161, 40] width 15 height 15
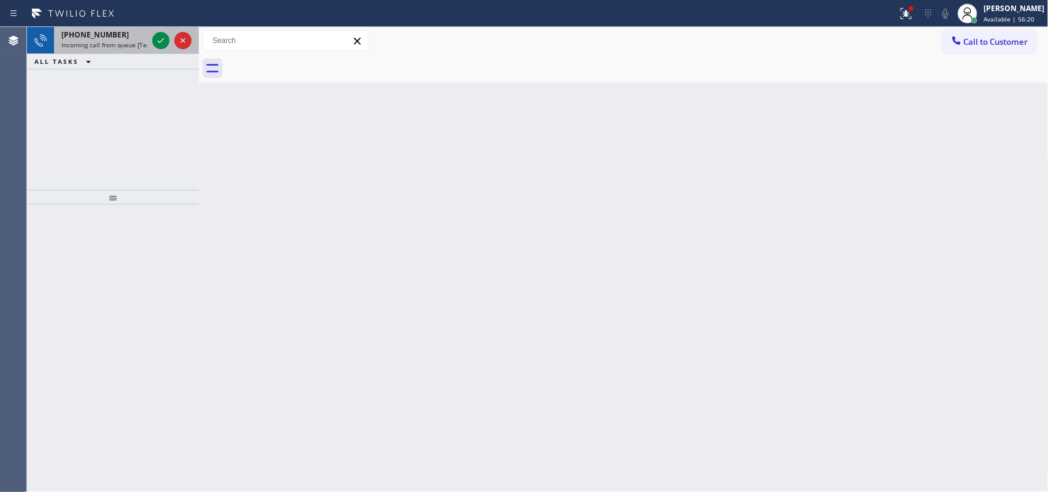
click at [130, 41] on span "Incoming call from queue [Test] All" at bounding box center [112, 45] width 102 height 9
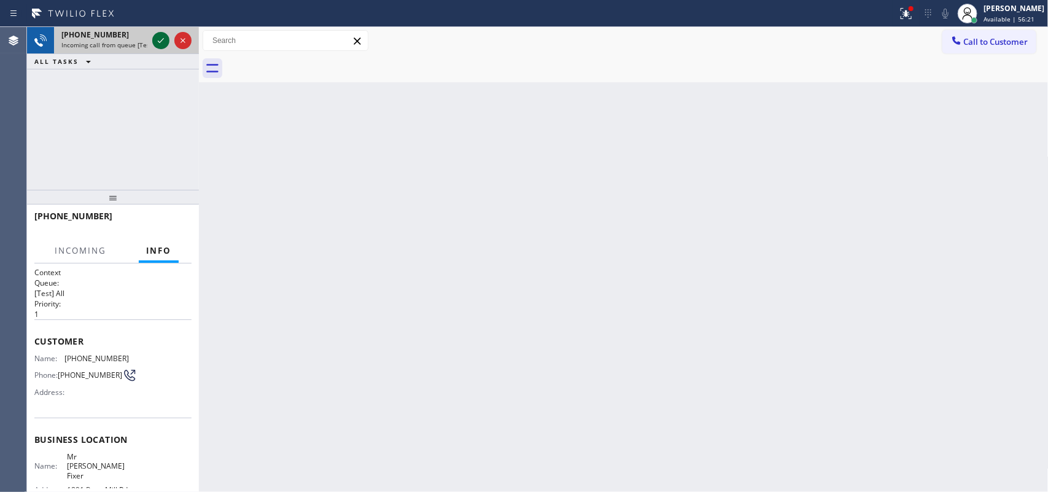
click at [157, 37] on icon at bounding box center [161, 40] width 15 height 15
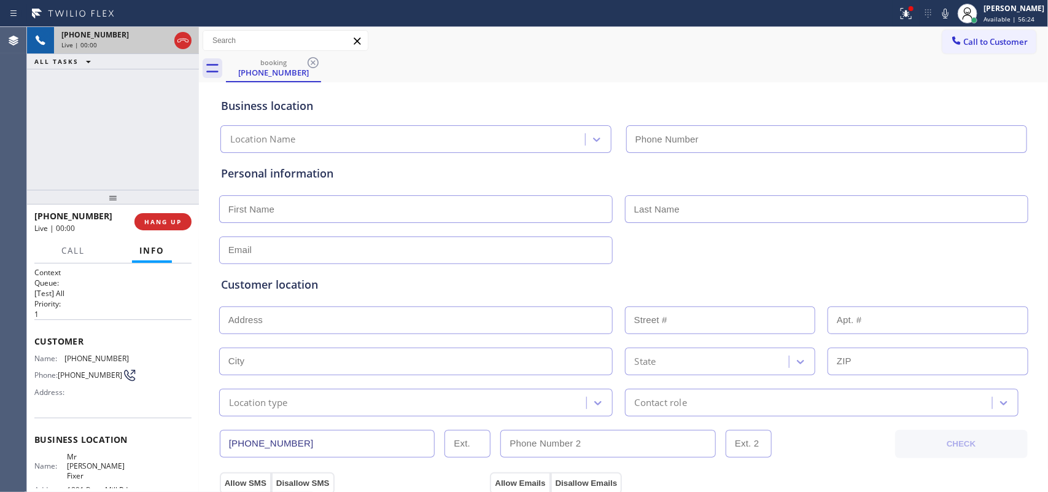
type input "[PHONE_NUMBER]"
click at [76, 246] on span "Call" at bounding box center [72, 250] width 23 height 11
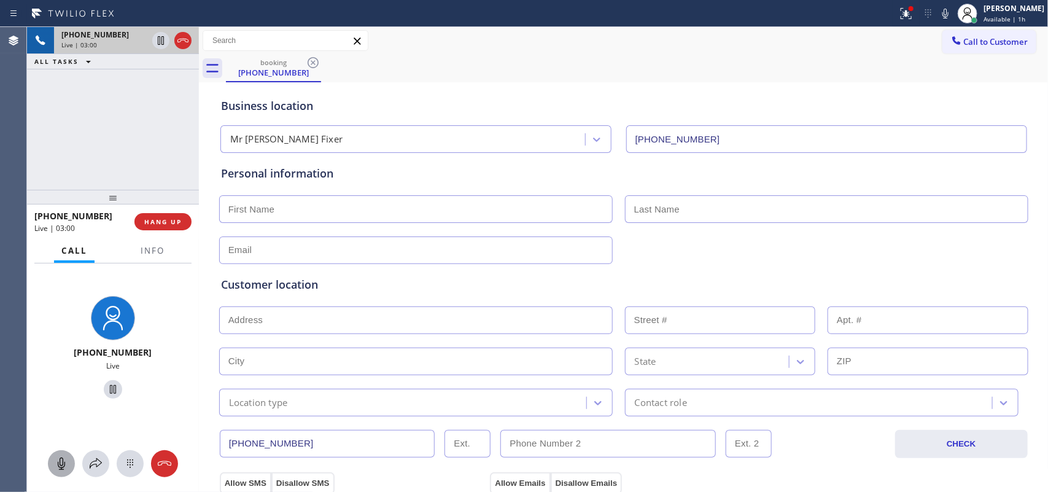
click at [68, 393] on icon at bounding box center [61, 463] width 15 height 15
click at [110, 391] on icon at bounding box center [113, 389] width 6 height 9
drag, startPoint x: 62, startPoint y: 467, endPoint x: 112, endPoint y: 393, distance: 89.4
click at [62, 393] on icon at bounding box center [61, 464] width 7 height 12
click at [106, 391] on icon at bounding box center [113, 389] width 15 height 15
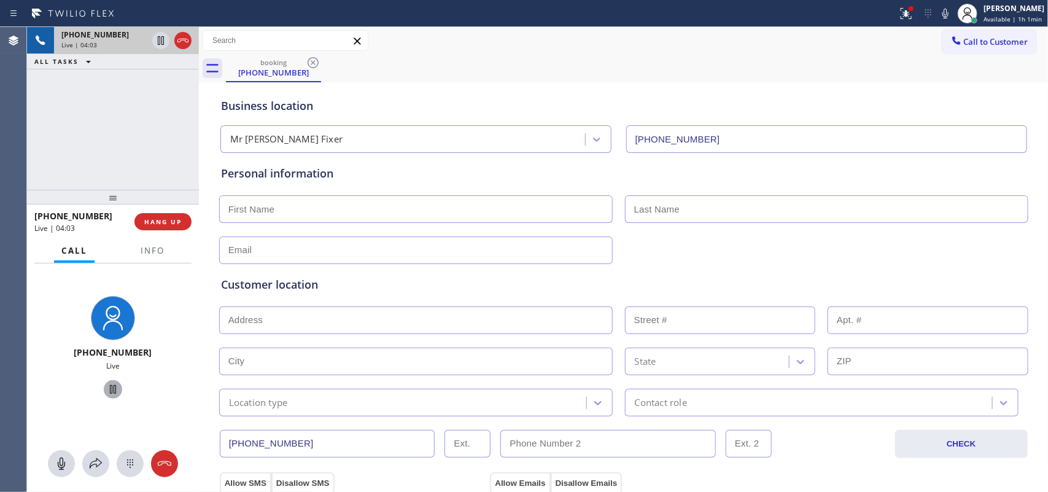
click at [262, 214] on input "text" at bounding box center [416, 209] width 394 height 28
click at [473, 216] on input "text" at bounding box center [416, 209] width 394 height 28
click at [289, 252] on input "text" at bounding box center [416, 250] width 394 height 28
paste input "[PERSON_NAME][EMAIL_ADDRESS][DOMAIN_NAME]"
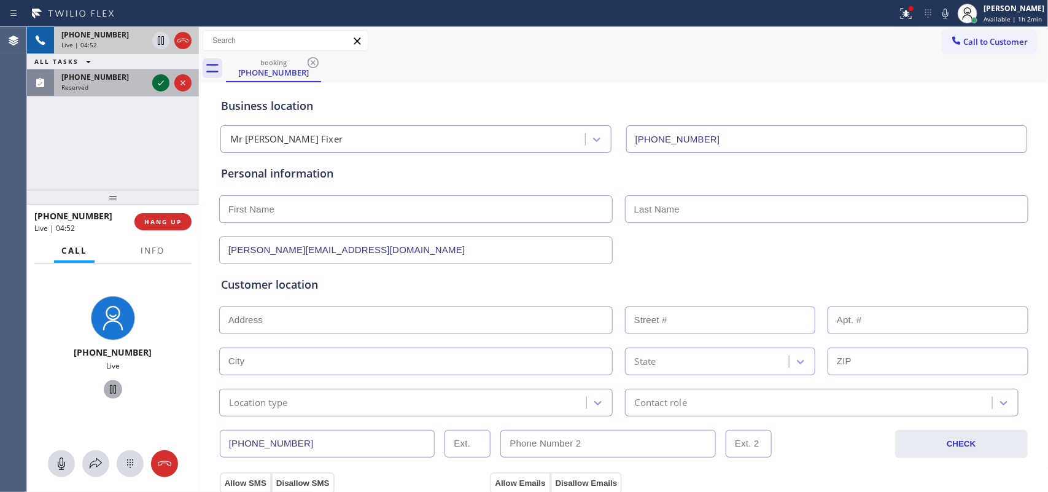
type input "[PERSON_NAME][EMAIL_ADDRESS][DOMAIN_NAME]"
click at [158, 83] on icon at bounding box center [161, 83] width 15 height 15
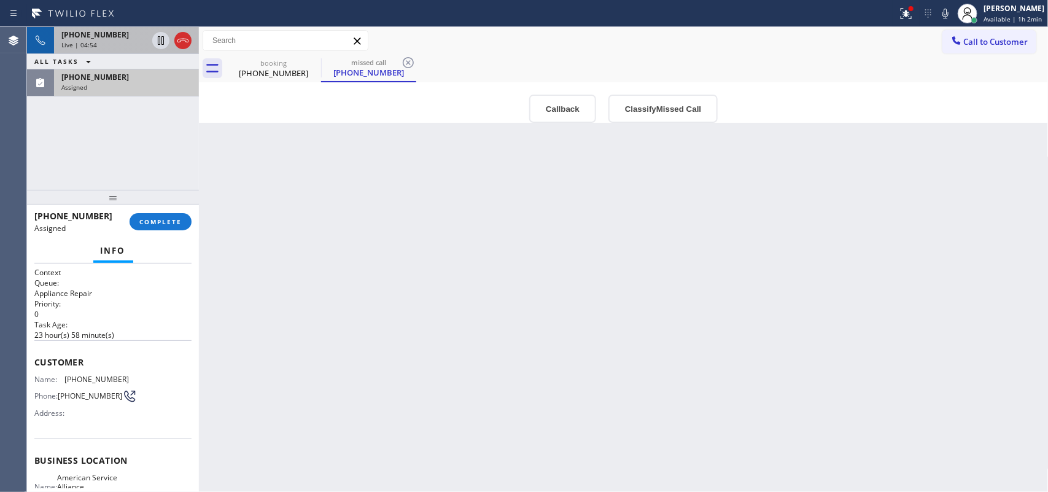
click at [112, 37] on div "[PHONE_NUMBER]" at bounding box center [104, 34] width 86 height 10
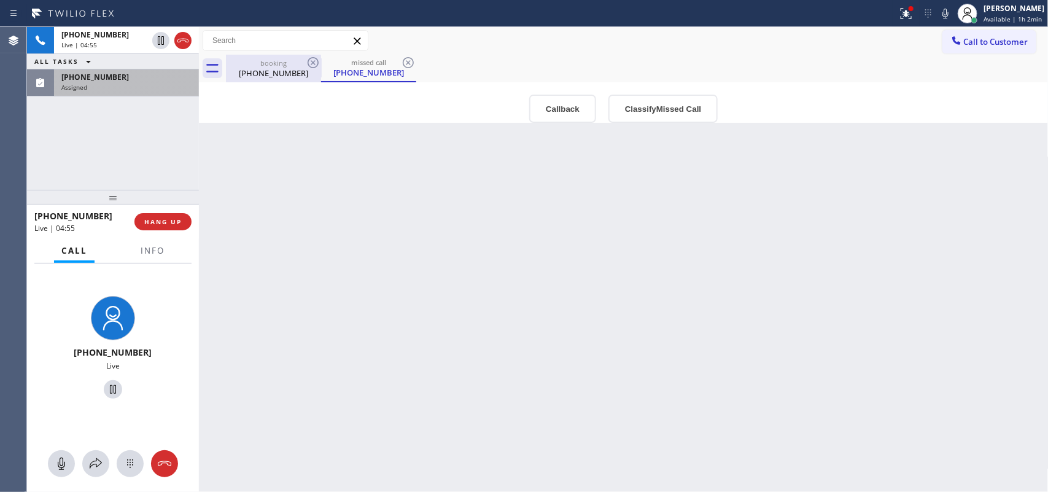
click at [264, 69] on div "[PHONE_NUMBER]" at bounding box center [273, 73] width 93 height 11
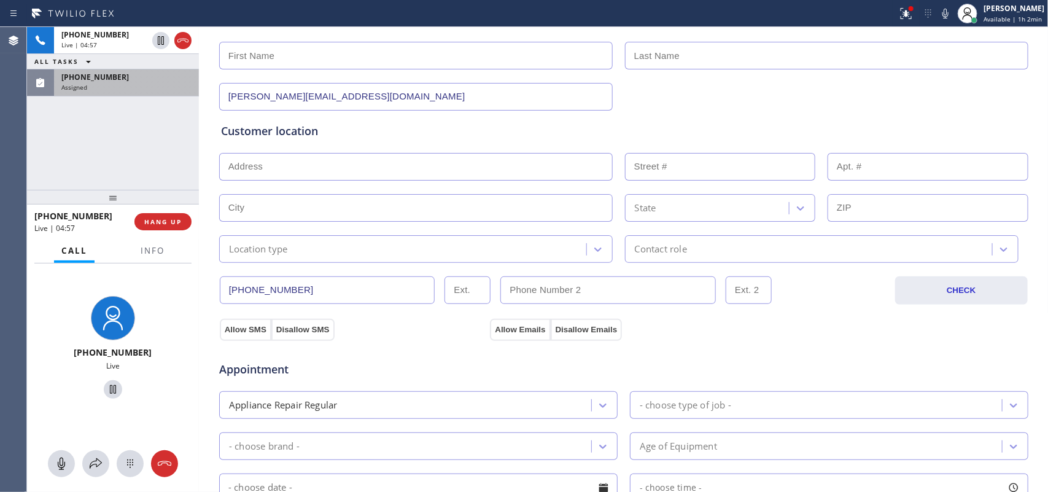
scroll to position [77, 0]
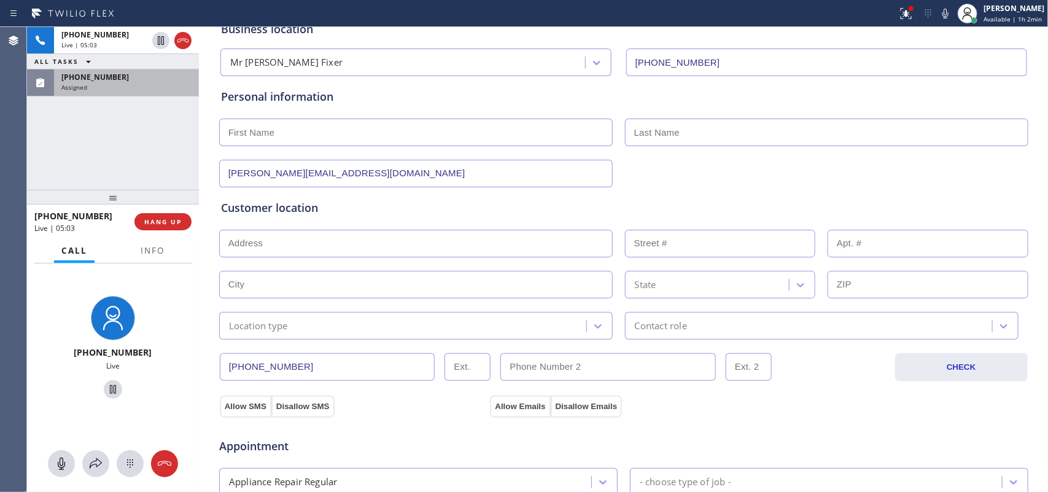
click at [287, 143] on input "text" at bounding box center [416, 133] width 394 height 28
paste input "[PERSON_NAME]"
type input "[PERSON_NAME]"
click at [652, 133] on input "text" at bounding box center [827, 133] width 404 height 28
type input "[PERSON_NAME]"
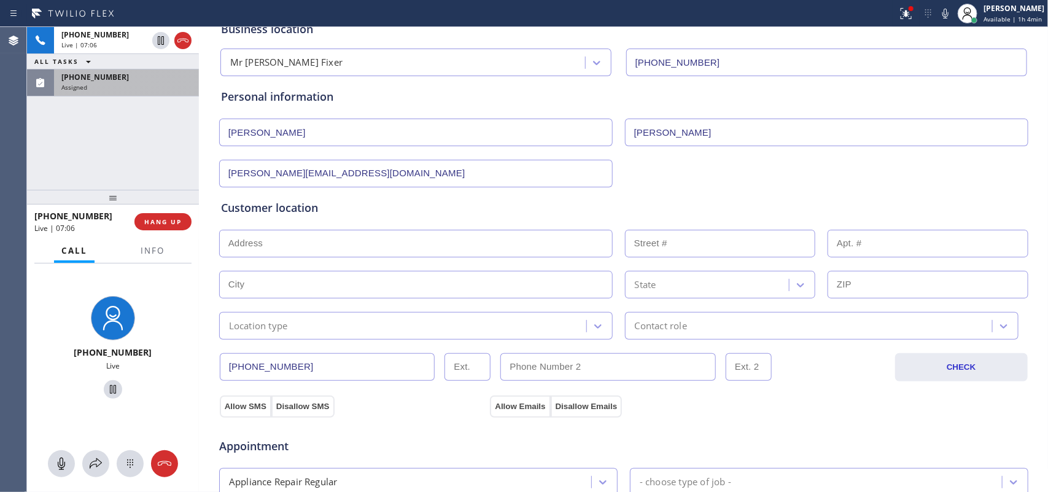
click at [305, 244] on input "text" at bounding box center [416, 244] width 394 height 28
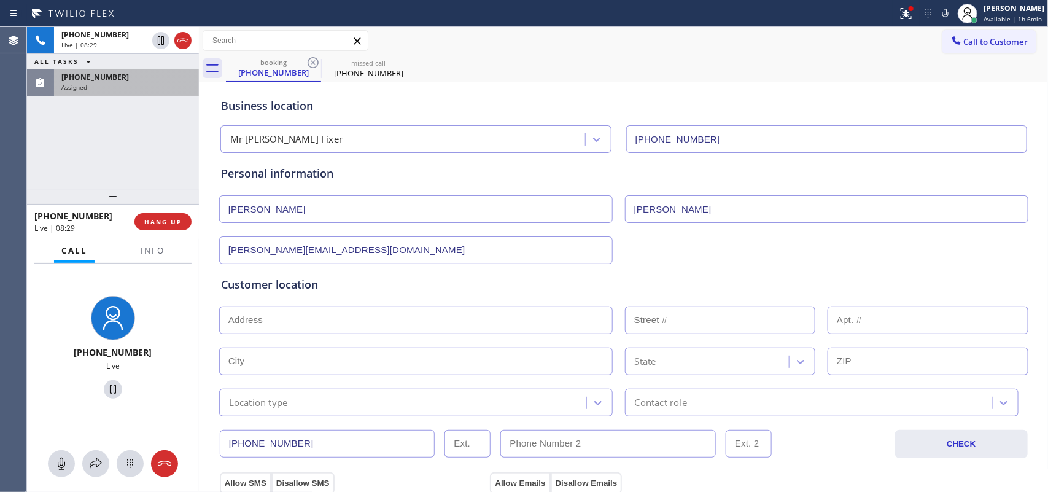
click at [337, 212] on input "[PERSON_NAME]" at bounding box center [416, 209] width 394 height 28
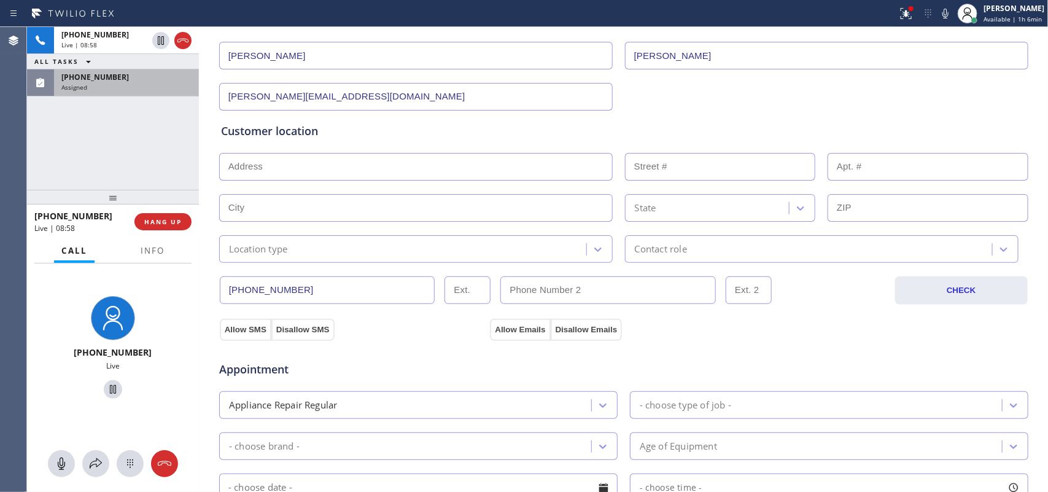
click at [106, 84] on div "Assigned" at bounding box center [126, 87] width 130 height 9
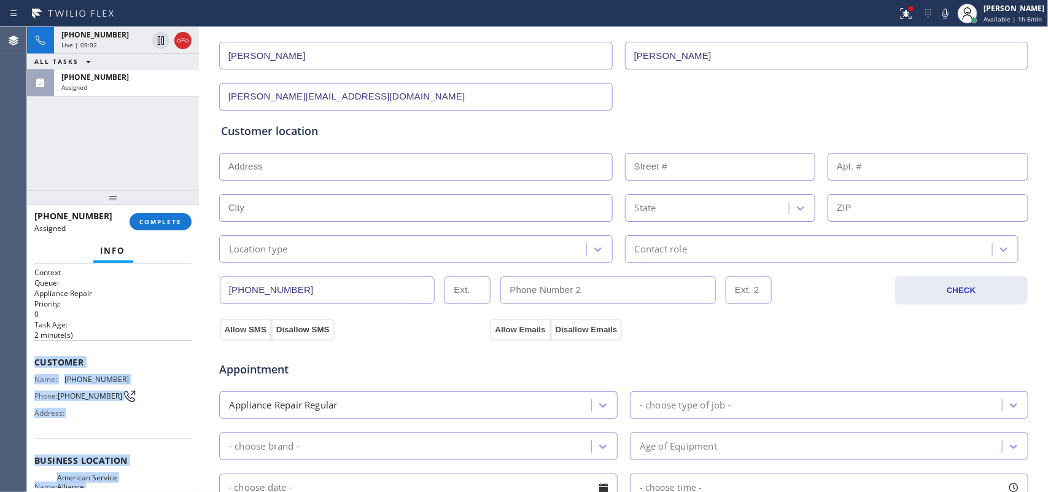
drag, startPoint x: 142, startPoint y: 373, endPoint x: 36, endPoint y: 356, distance: 108.2
click at [36, 356] on div "Context Queue: Appliance Repair Priority: 0 Task Age: [DEMOGRAPHIC_DATA] minute…" at bounding box center [112, 455] width 157 height 376
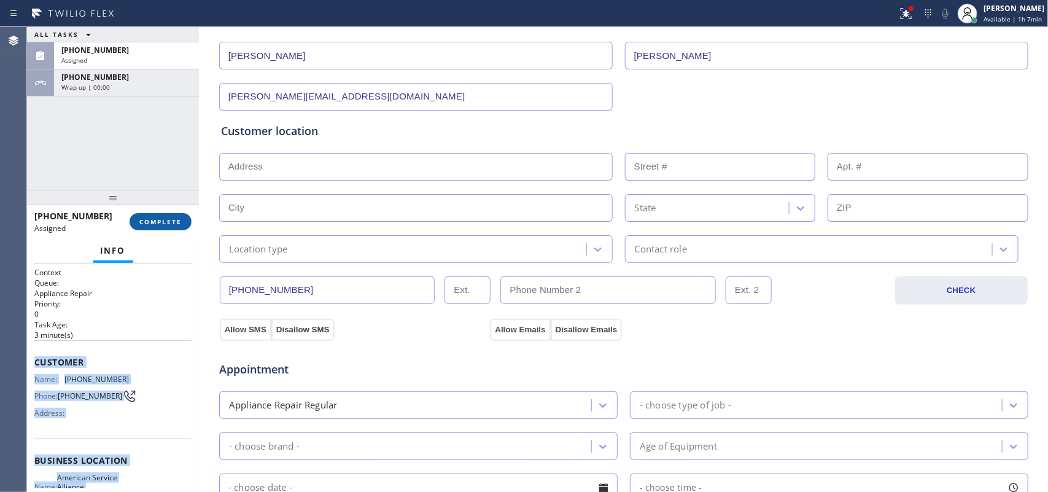
click at [180, 229] on button "COMPLETE" at bounding box center [161, 221] width 62 height 17
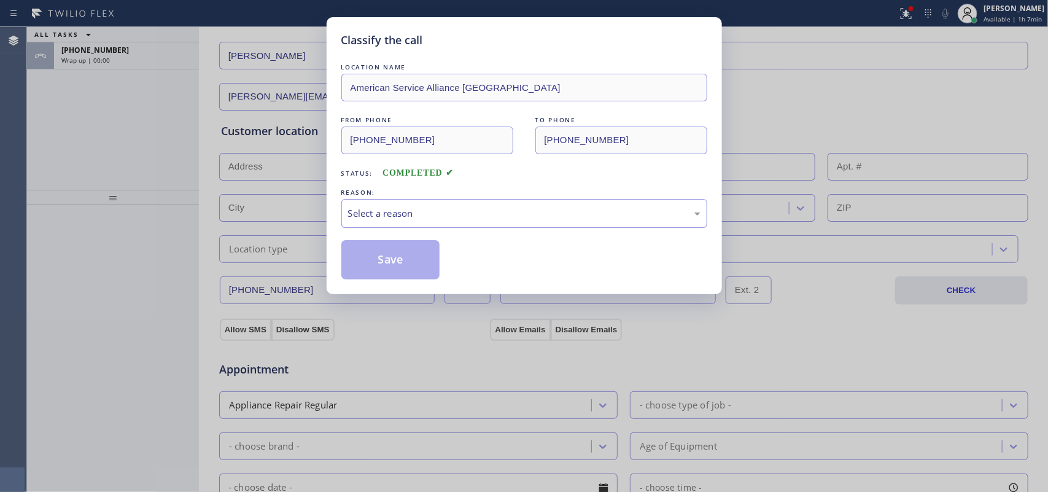
click at [425, 220] on div "Select a reason" at bounding box center [524, 213] width 353 height 14
click at [397, 264] on button "Save" at bounding box center [390, 259] width 99 height 39
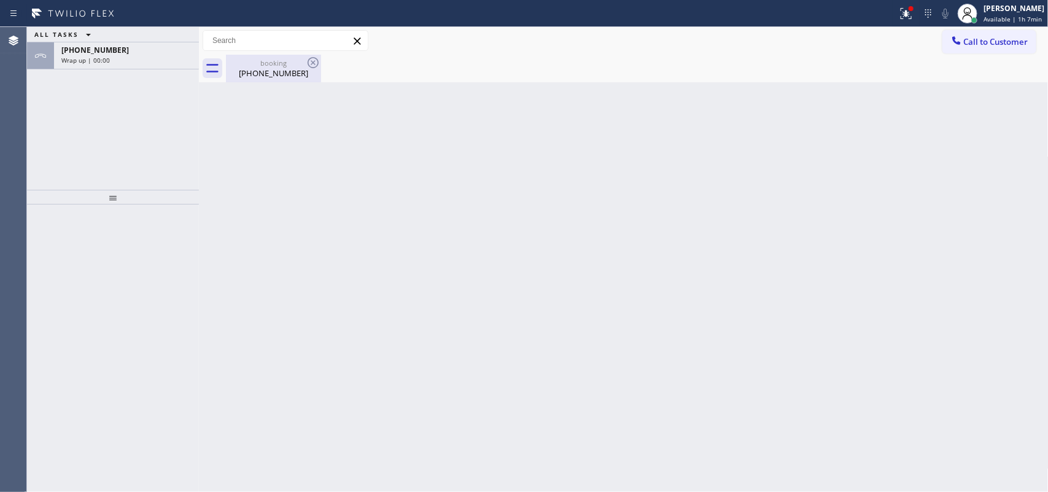
click at [271, 57] on div "booking [PHONE_NUMBER]" at bounding box center [273, 69] width 93 height 28
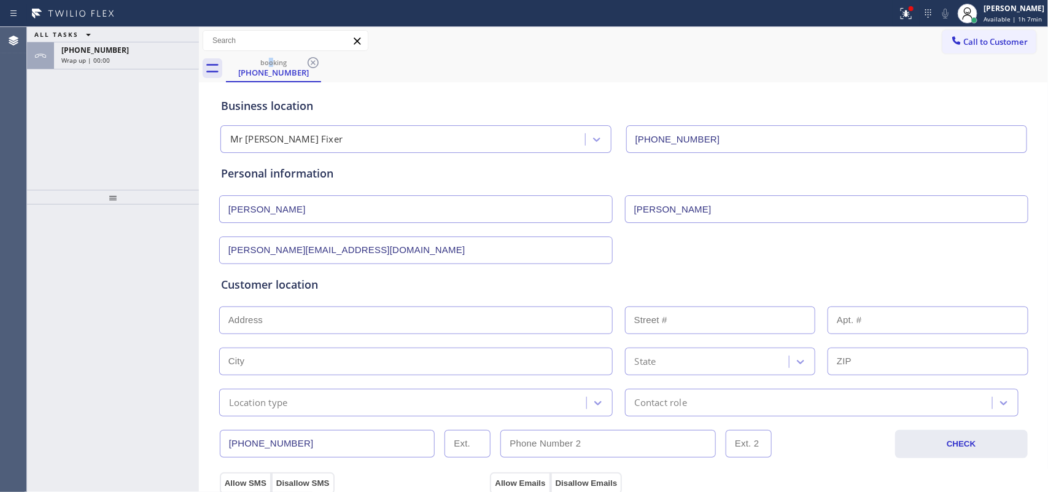
scroll to position [77, 0]
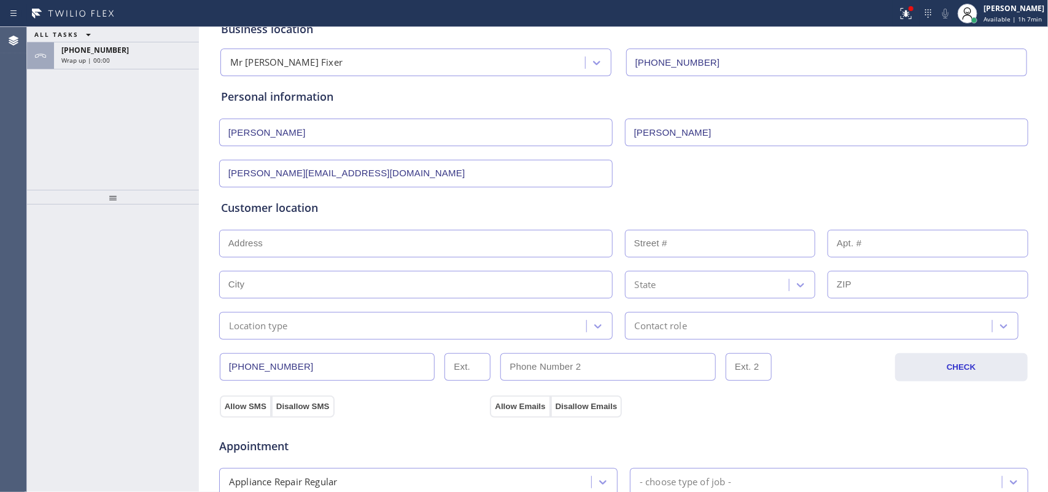
click at [326, 240] on input "text" at bounding box center [416, 244] width 394 height 28
paste input "[STREET_ADDRESS]"
type input "[STREET_ADDRESS]"
type input "1333"
type input "Pleasanton"
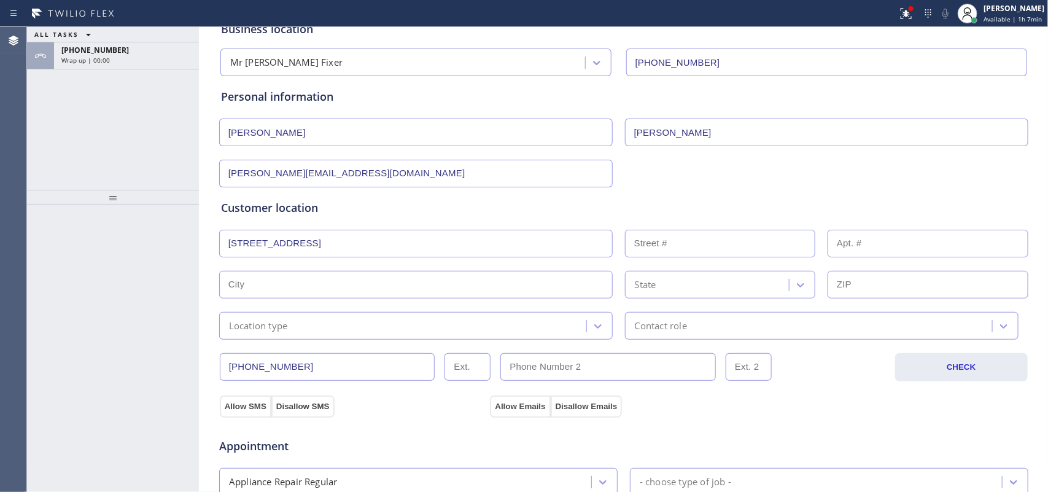
type input "94566"
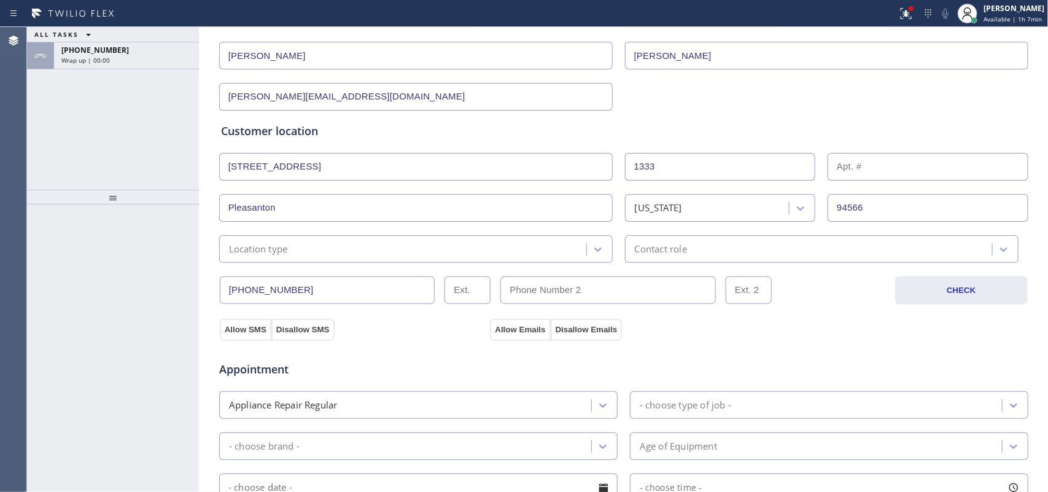
click at [453, 254] on div "Location type" at bounding box center [405, 248] width 364 height 21
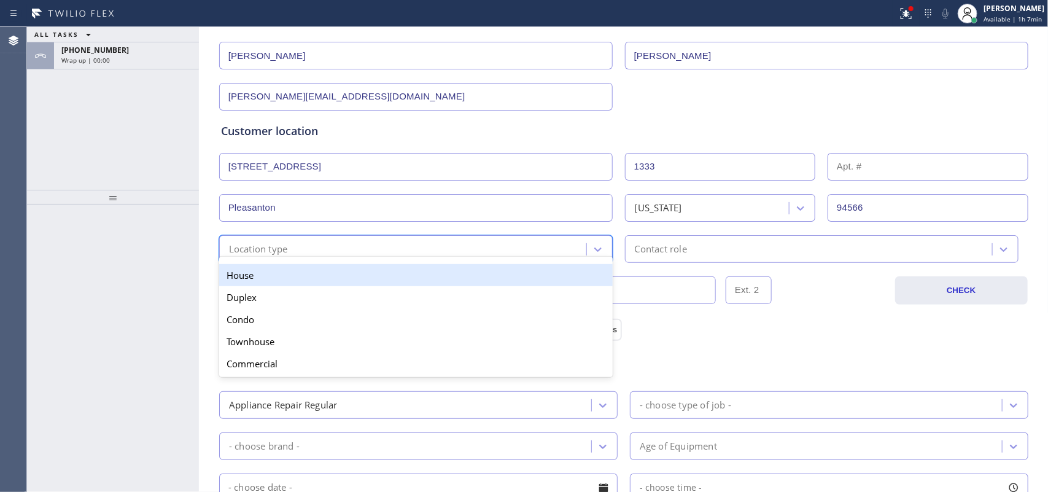
click at [450, 271] on div "House" at bounding box center [416, 275] width 394 height 22
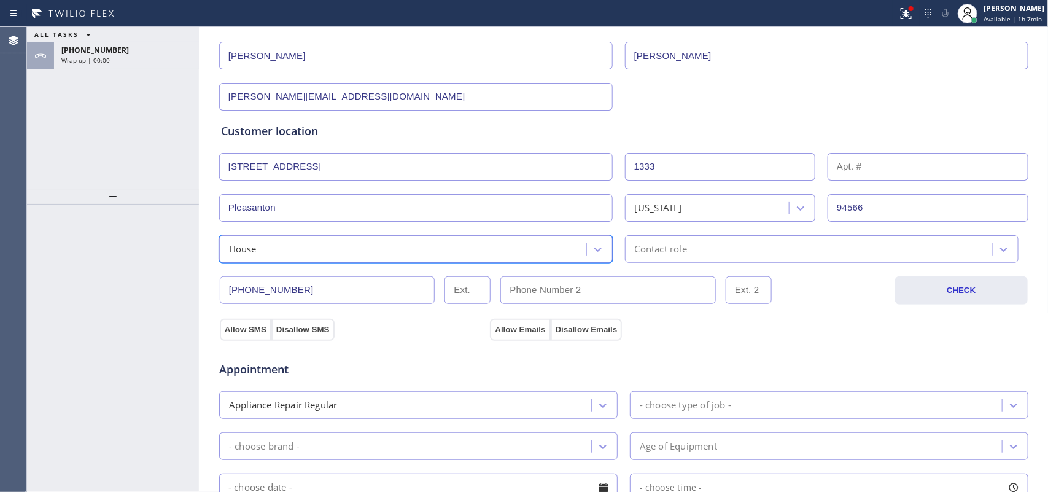
click at [682, 259] on div "Contact role" at bounding box center [822, 249] width 394 height 28
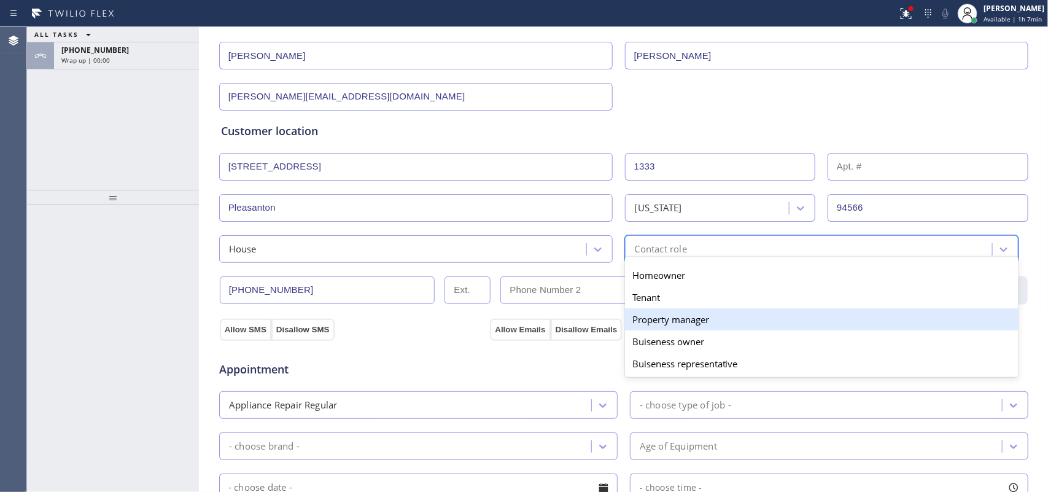
click at [699, 327] on div "Property manager" at bounding box center [822, 319] width 394 height 22
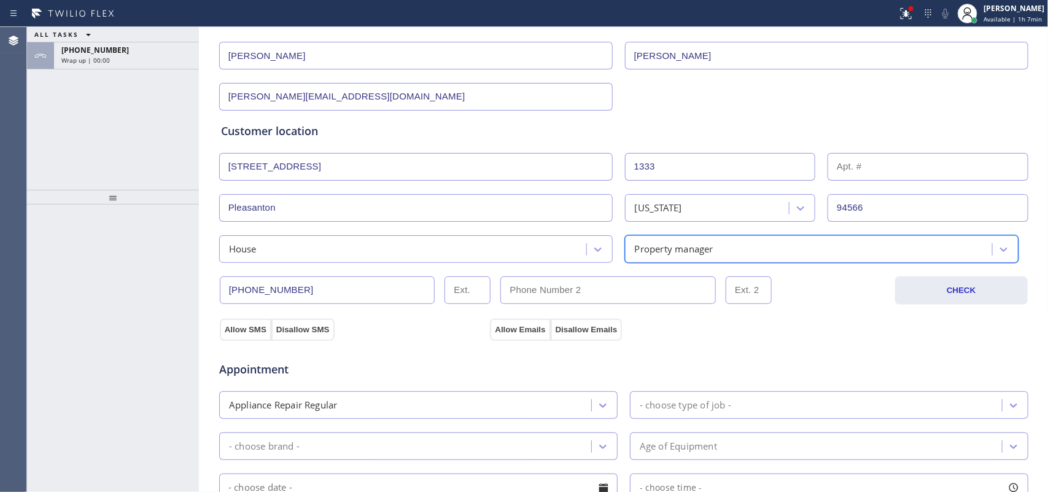
scroll to position [384, 0]
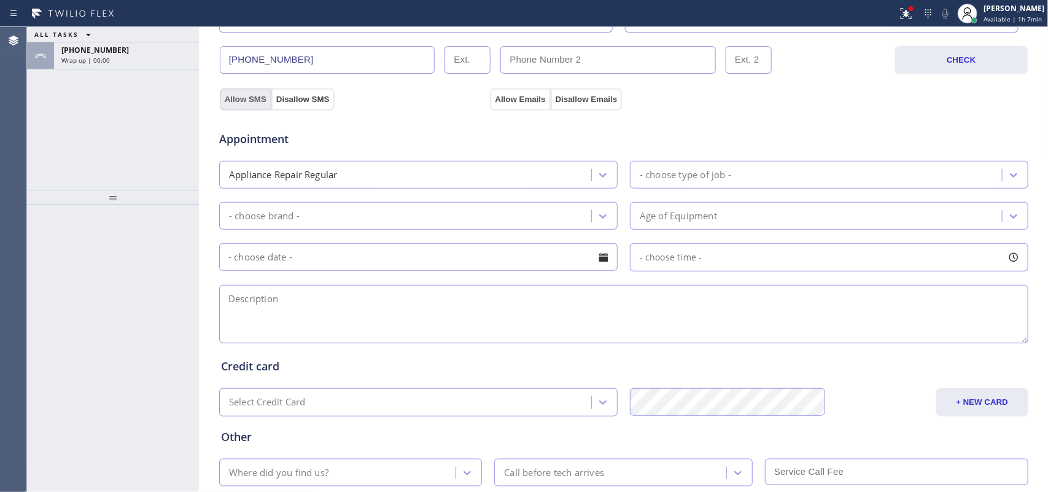
click at [232, 95] on button "Allow SMS" at bounding box center [246, 99] width 52 height 22
click at [521, 97] on button "Allow Emails" at bounding box center [520, 99] width 60 height 22
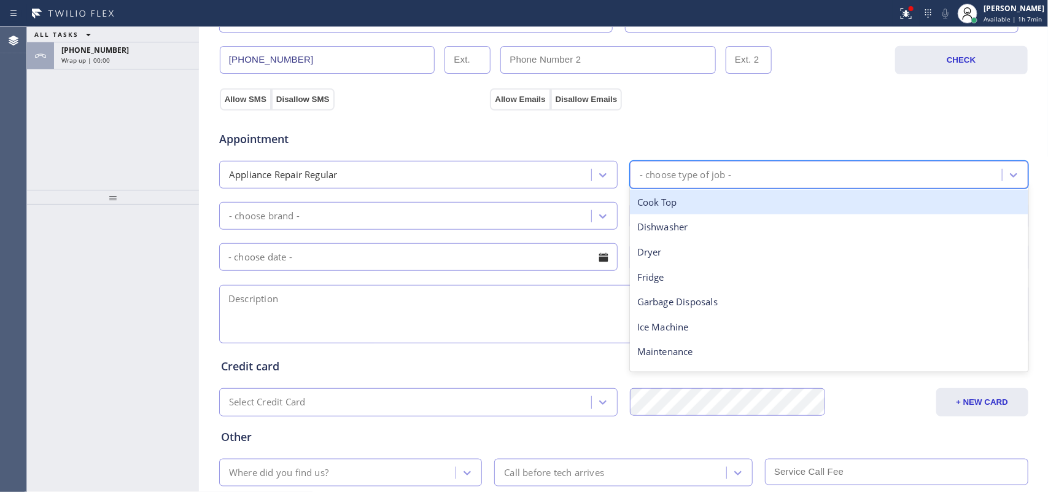
click at [694, 173] on div "- choose type of job -" at bounding box center [686, 175] width 92 height 14
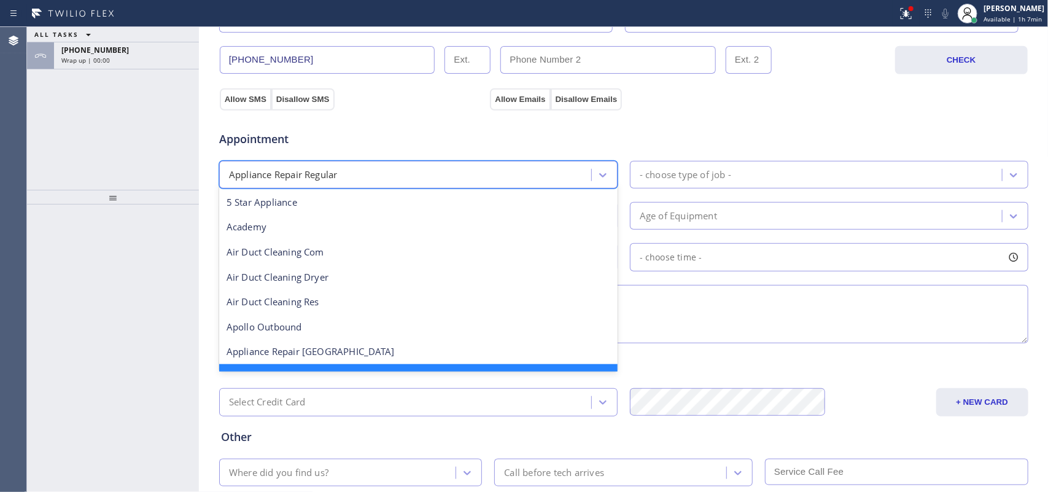
click at [582, 171] on div "Appliance Repair Regular" at bounding box center [407, 174] width 369 height 21
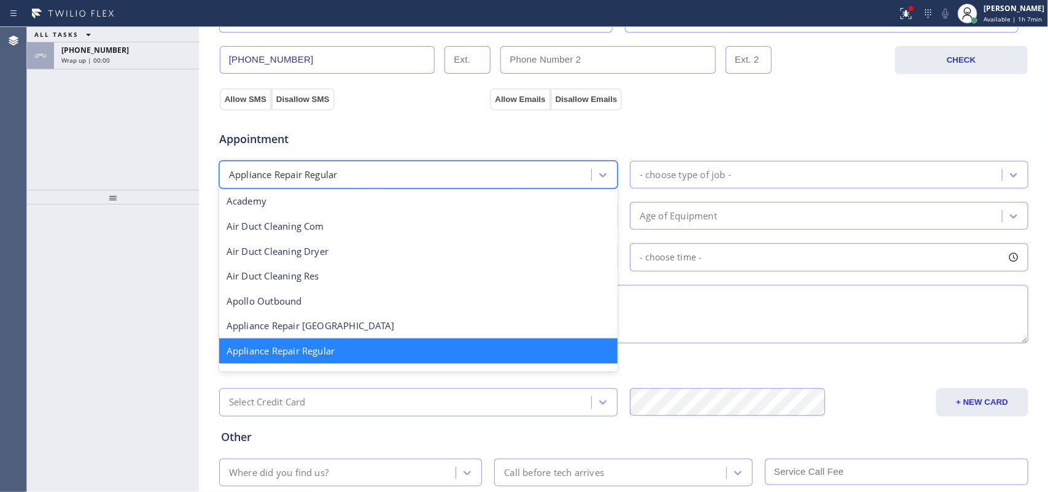
scroll to position [179, 0]
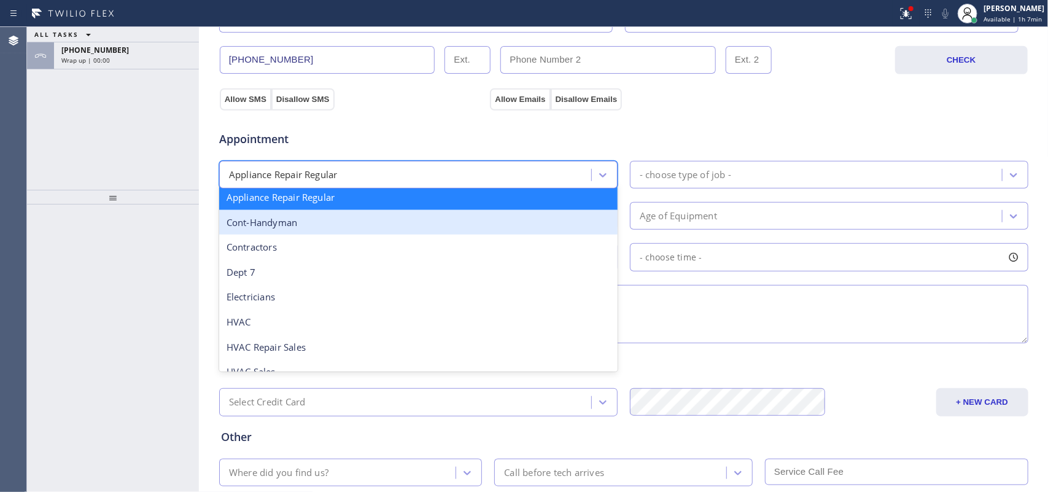
click at [462, 223] on div "Cont-Handyman" at bounding box center [418, 222] width 399 height 25
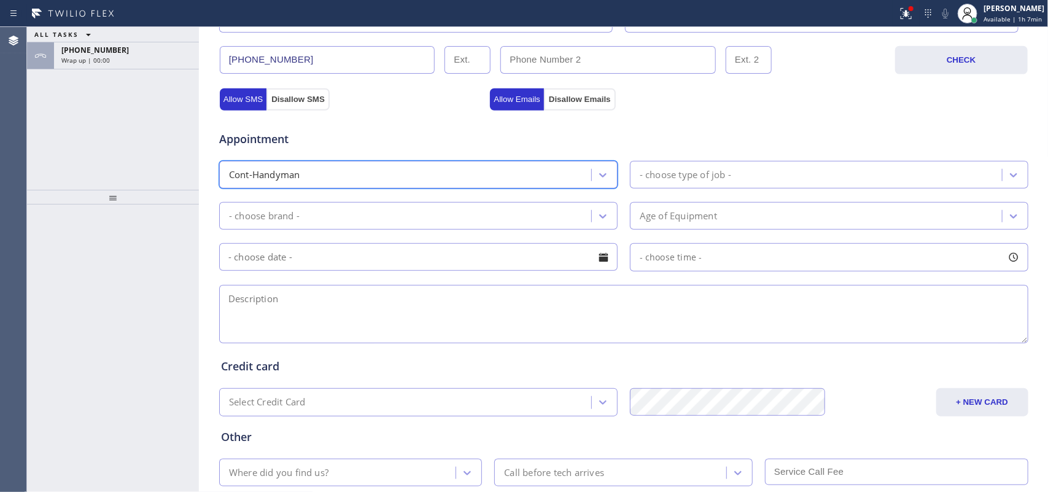
click at [470, 181] on div "Cont-Handyman" at bounding box center [407, 174] width 369 height 21
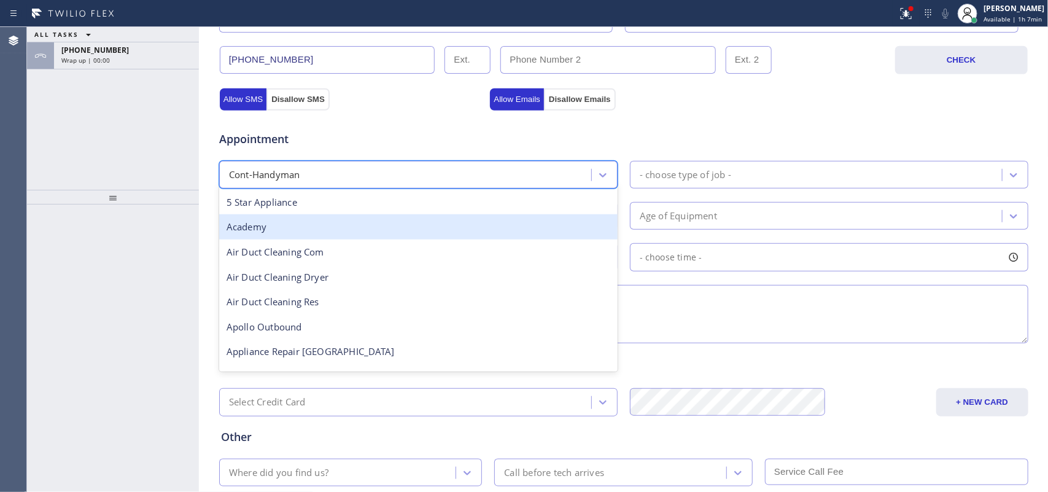
scroll to position [77, 0]
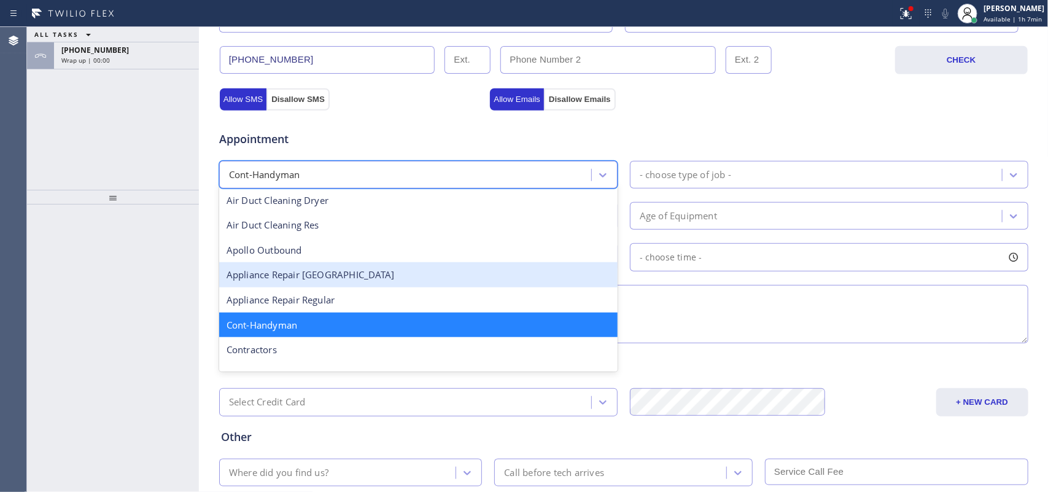
click at [437, 274] on div "Appliance Repair [GEOGRAPHIC_DATA]" at bounding box center [418, 274] width 399 height 25
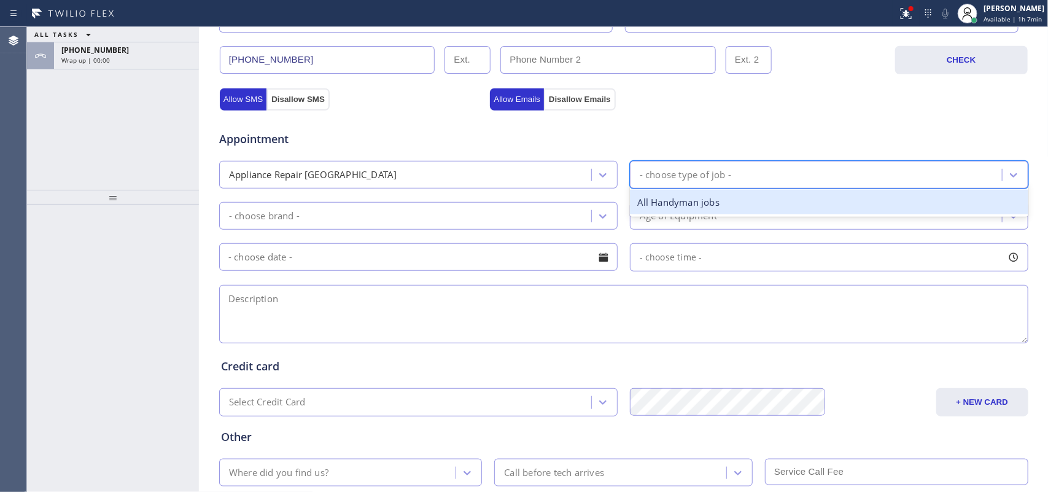
click at [693, 176] on div "- choose type of job -" at bounding box center [686, 175] width 92 height 14
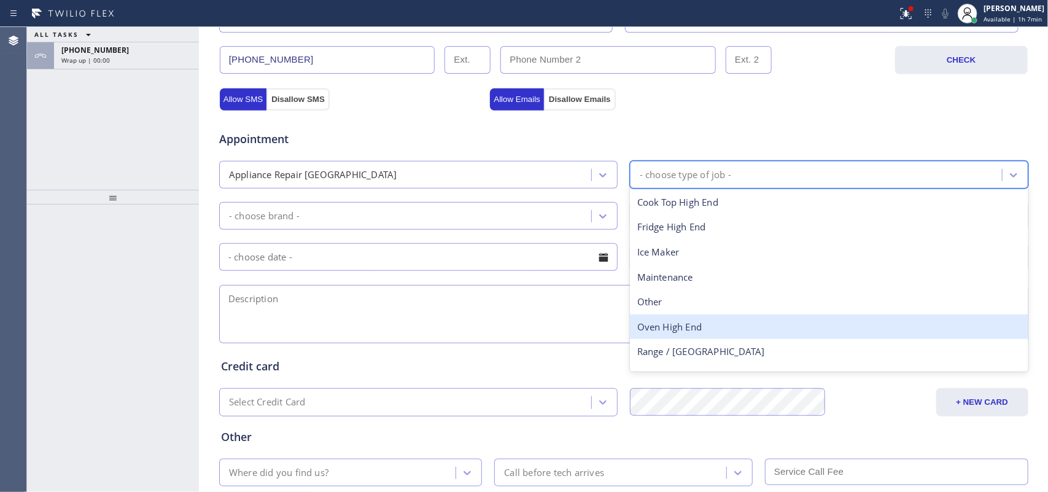
scroll to position [44, 0]
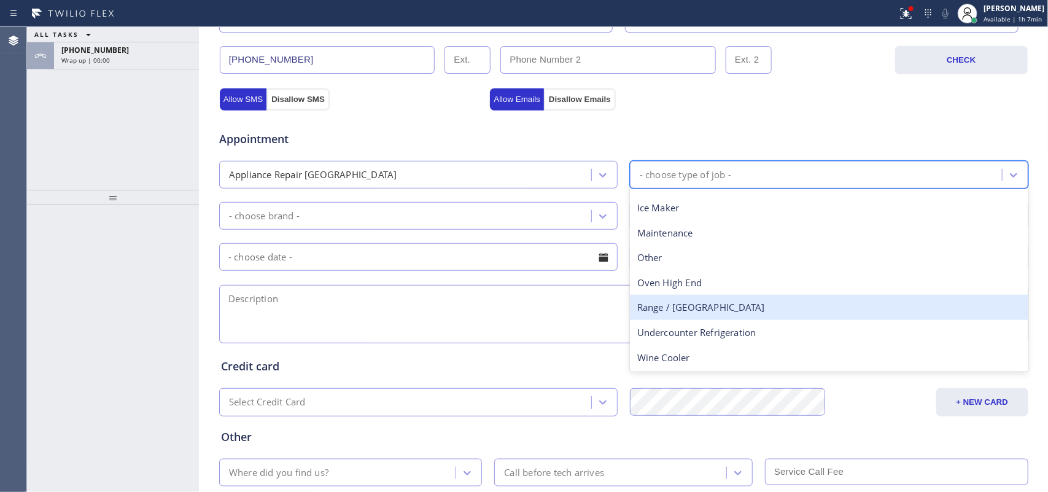
click at [728, 305] on div "Range / [GEOGRAPHIC_DATA]" at bounding box center [829, 307] width 399 height 25
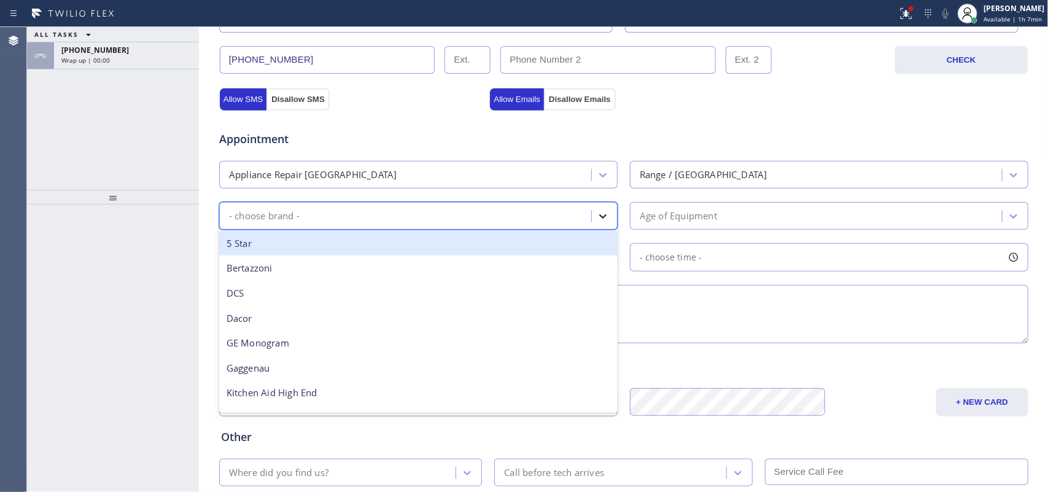
click at [598, 222] on icon at bounding box center [603, 216] width 12 height 12
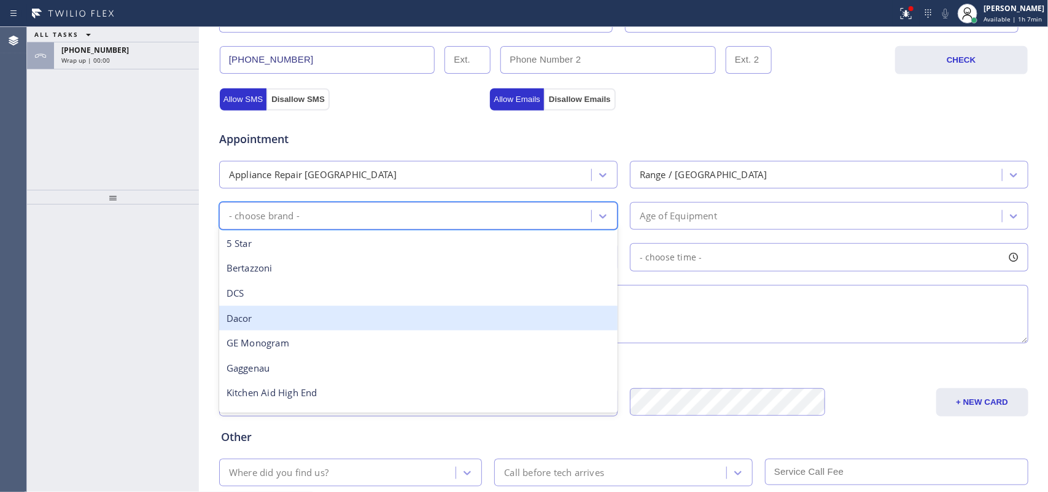
scroll to position [170, 0]
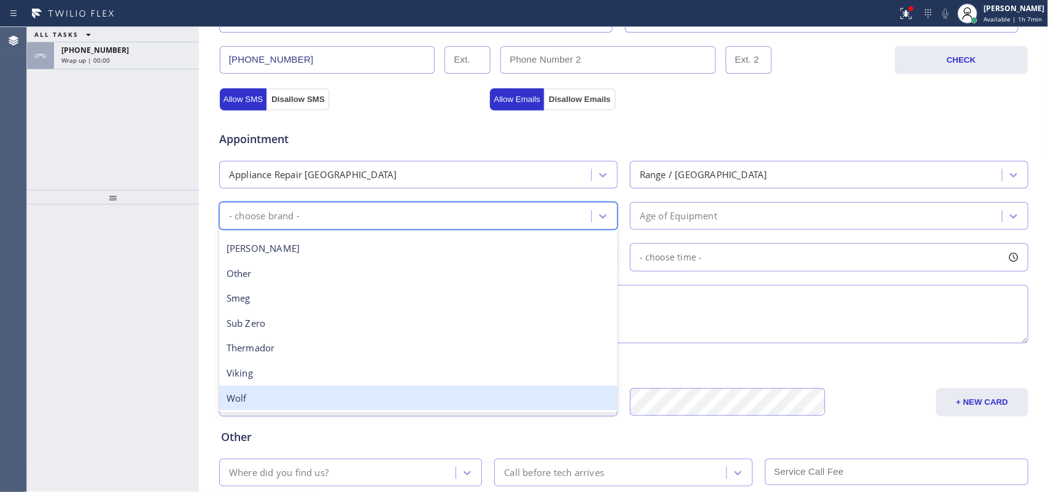
click at [404, 391] on div "Wolf" at bounding box center [418, 398] width 399 height 25
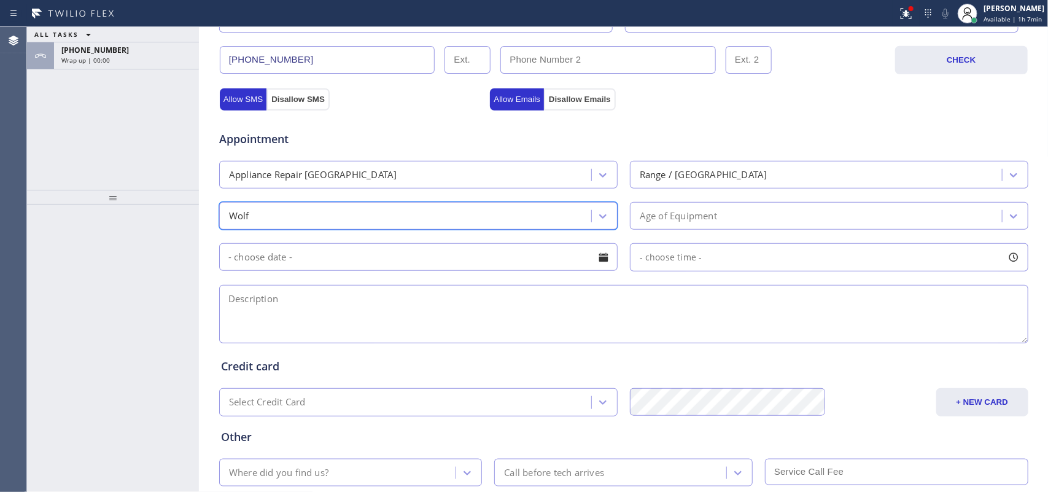
click at [725, 219] on div "Age of Equipment" at bounding box center [818, 215] width 369 height 21
click at [544, 206] on div "Wolf" at bounding box center [418, 216] width 399 height 28
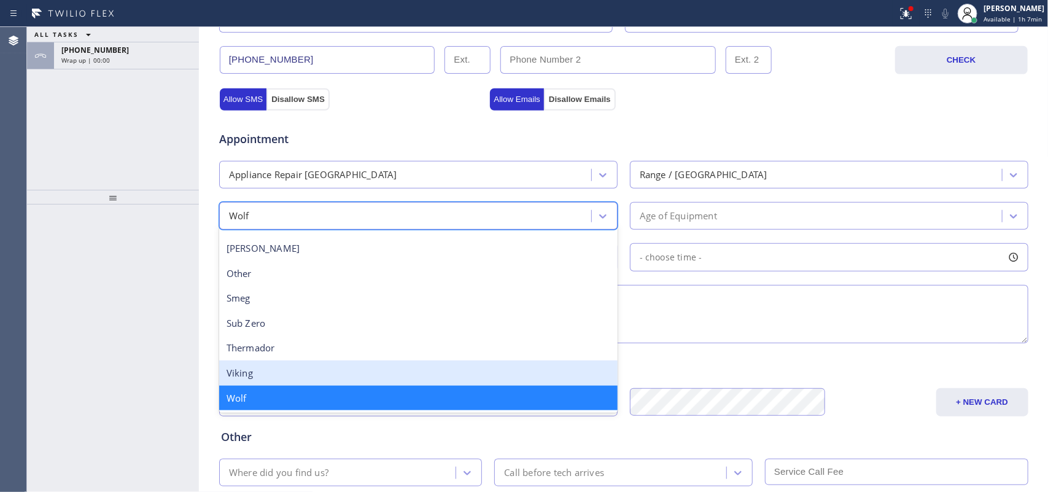
click at [388, 364] on div "Viking" at bounding box center [418, 373] width 399 height 25
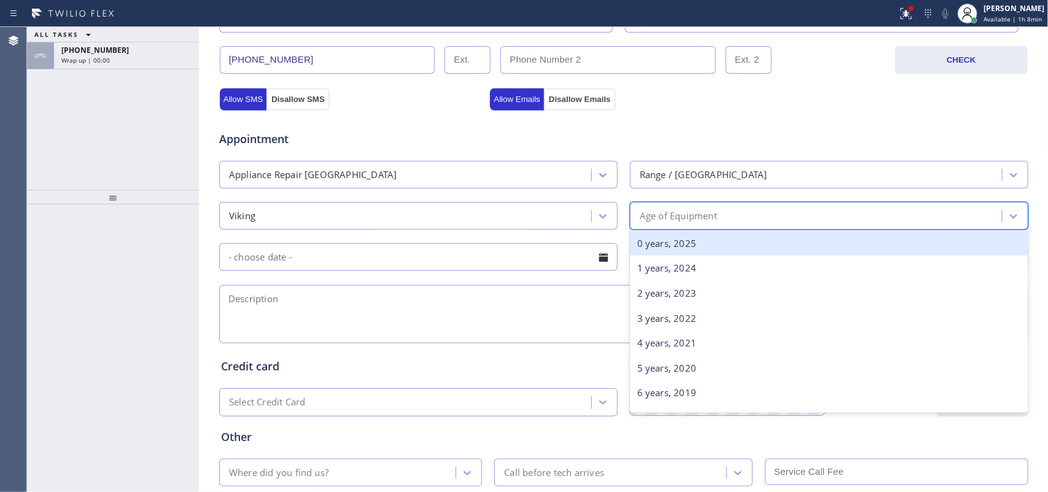
click at [742, 207] on div "Age of Equipment" at bounding box center [818, 215] width 369 height 21
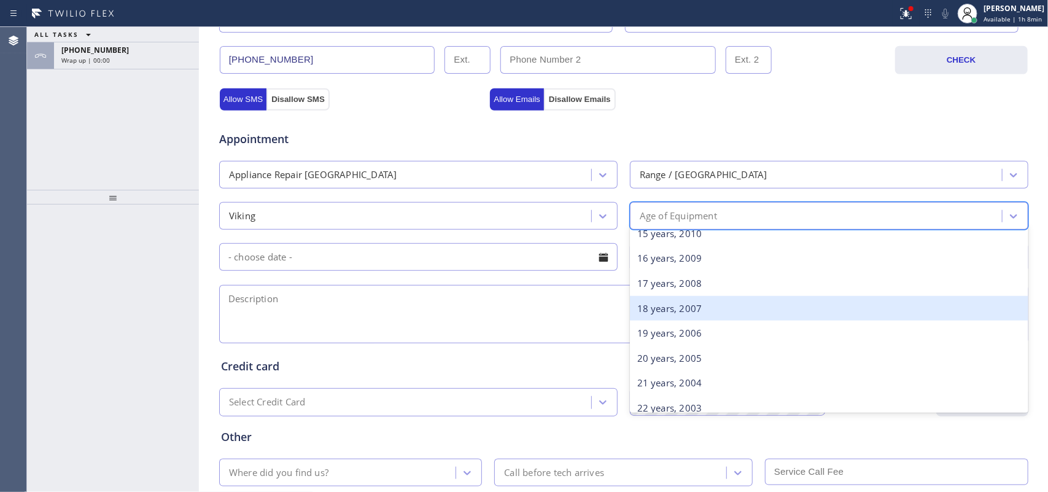
scroll to position [307, 0]
click at [698, 315] on div "15 years, 2010" at bounding box center [829, 310] width 399 height 25
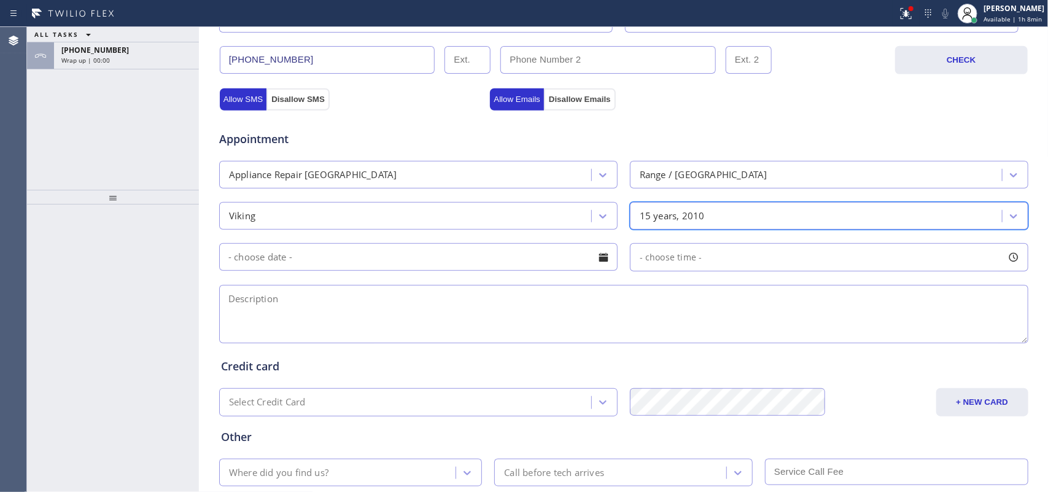
click at [600, 258] on div at bounding box center [603, 257] width 21 height 21
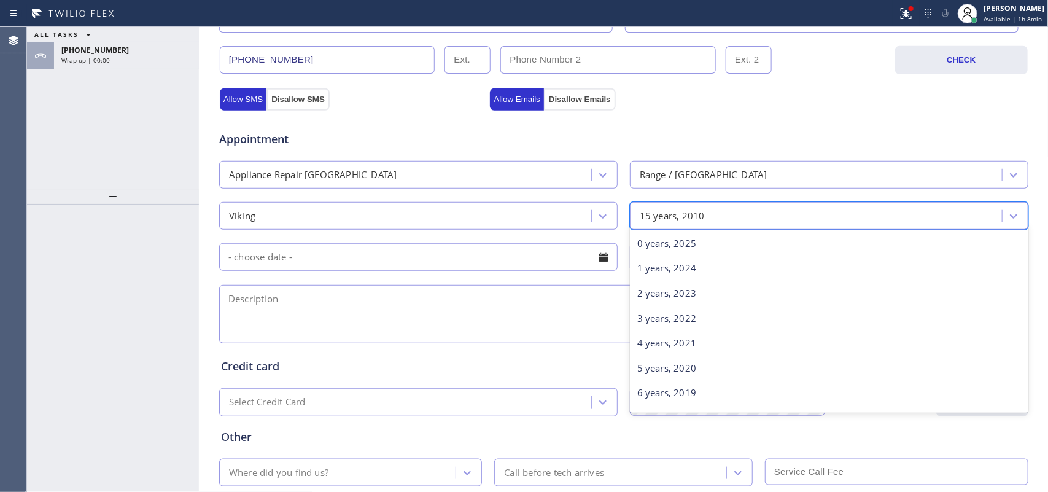
click at [686, 215] on div "15 years, 2010" at bounding box center [672, 216] width 65 height 14
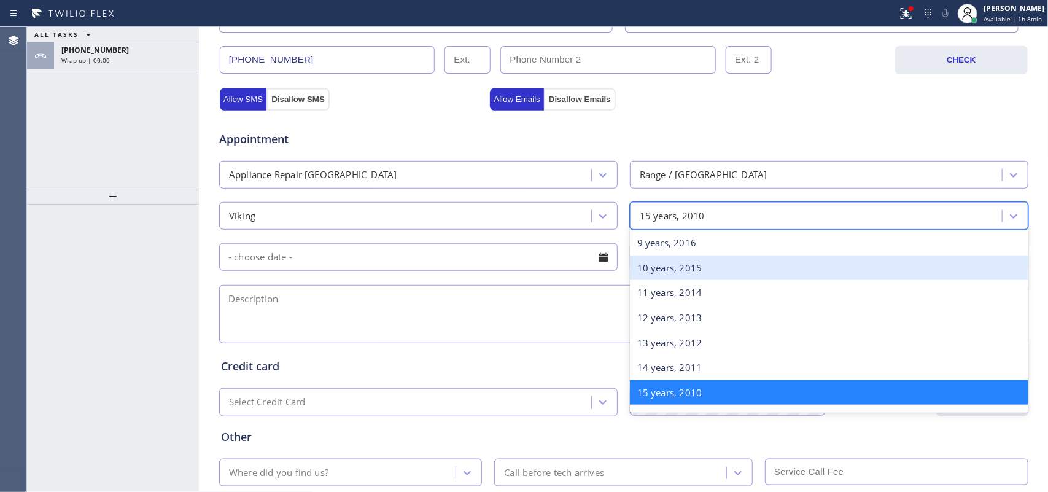
click at [694, 271] on div "10 years, 2015" at bounding box center [829, 268] width 399 height 25
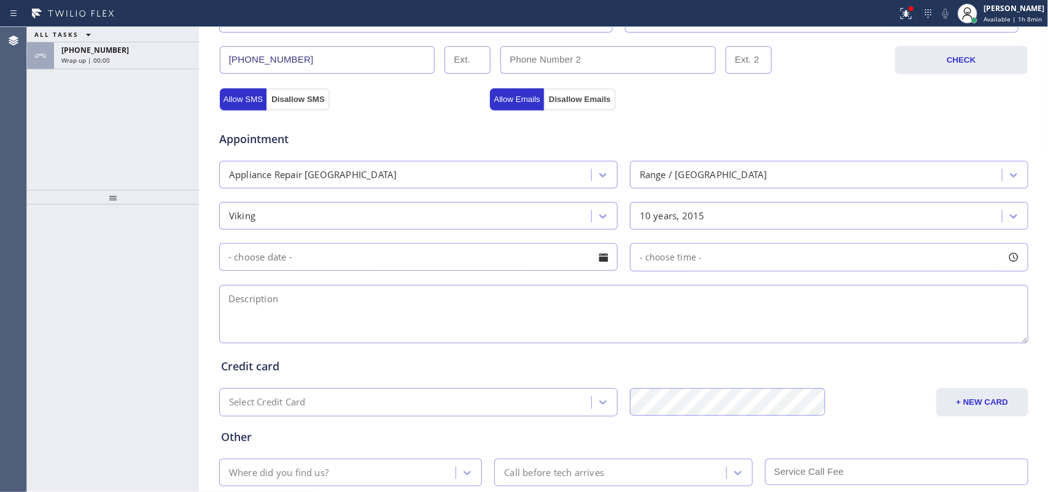
click at [600, 256] on div at bounding box center [603, 257] width 21 height 21
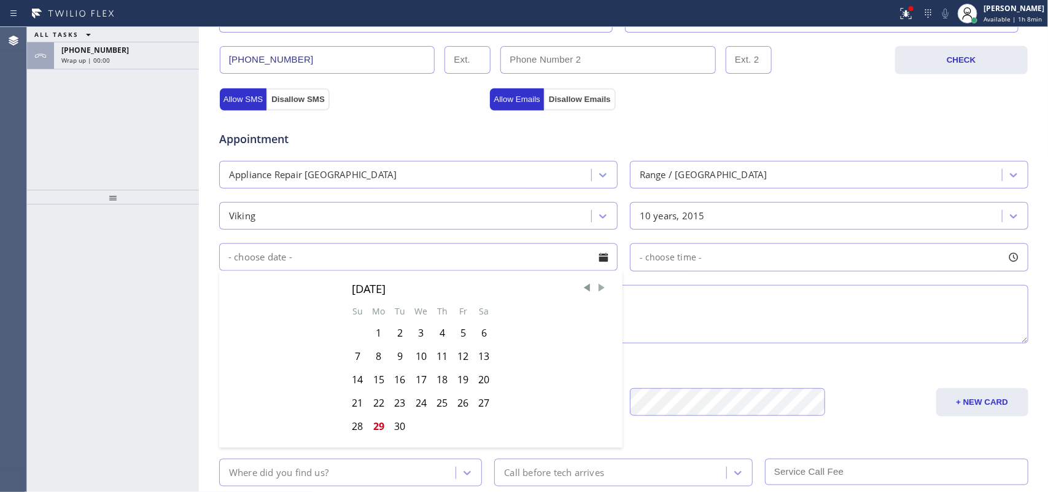
click at [597, 292] on span "Next Month" at bounding box center [602, 288] width 12 height 12
click at [418, 335] on div "1" at bounding box center [420, 332] width 21 height 23
type input "[DATE]"
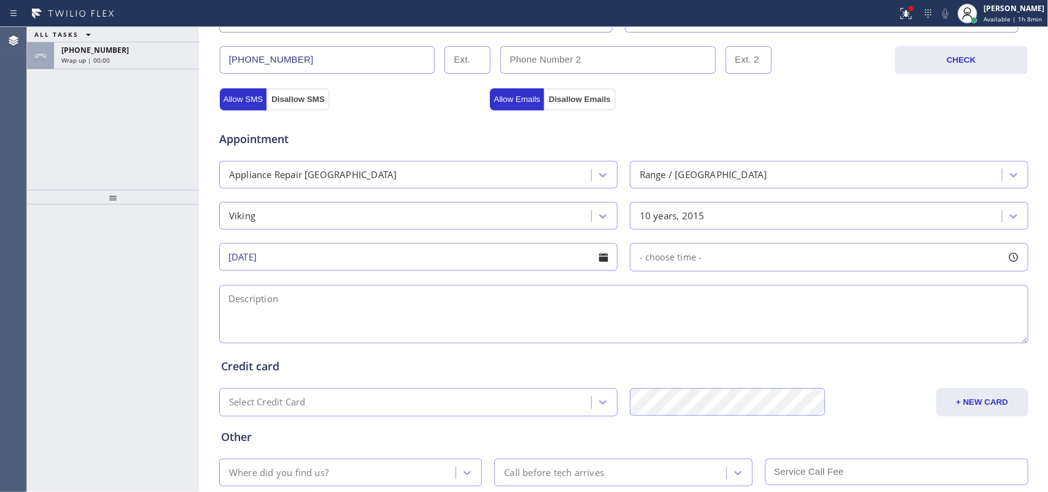
click at [838, 265] on div at bounding box center [1014, 257] width 21 height 21
drag, startPoint x: 636, startPoint y: 338, endPoint x: 760, endPoint y: 329, distance: 123.8
click at [760, 329] on div at bounding box center [759, 332] width 15 height 26
drag, startPoint x: 634, startPoint y: 333, endPoint x: 670, endPoint y: 335, distance: 36.3
click at [670, 335] on div at bounding box center [672, 332] width 15 height 26
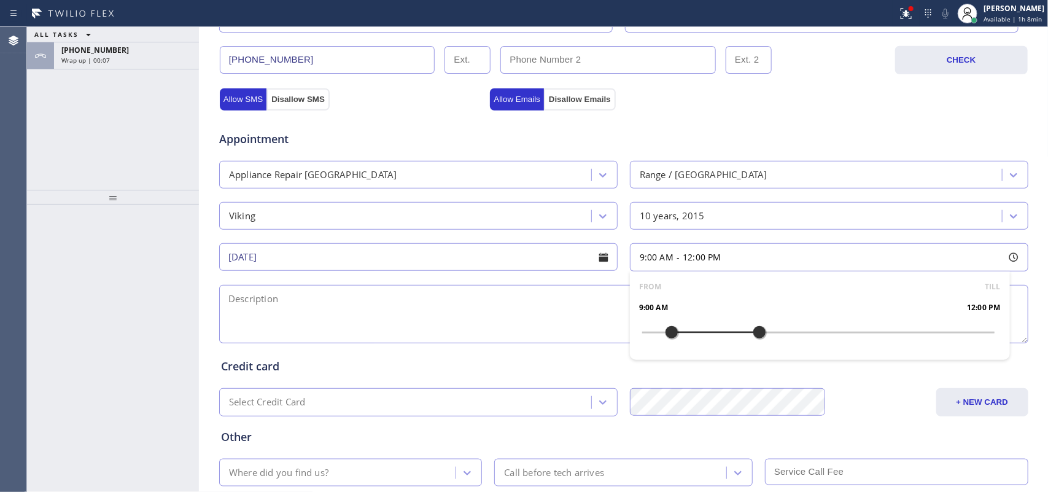
click at [477, 314] on textarea at bounding box center [624, 314] width 810 height 58
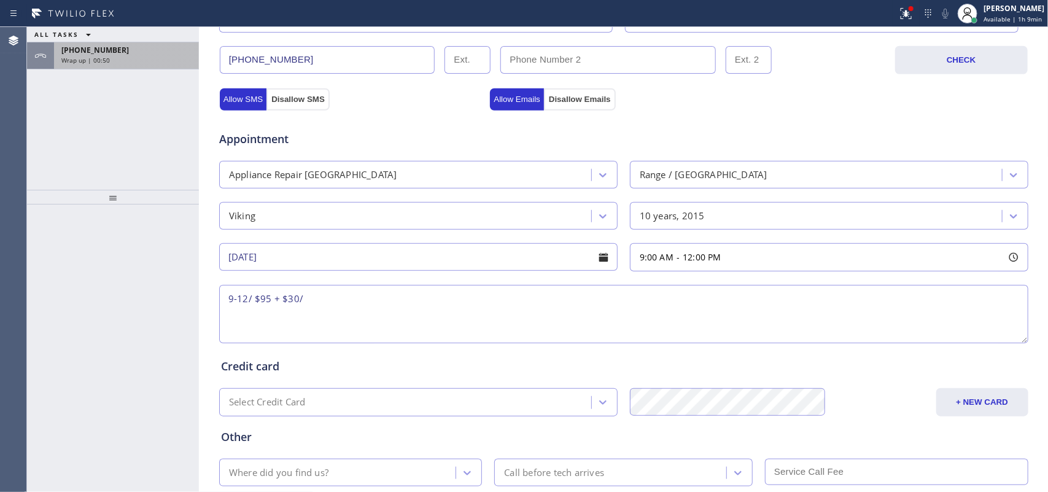
click at [132, 50] on div "[PHONE_NUMBER]" at bounding box center [126, 50] width 130 height 10
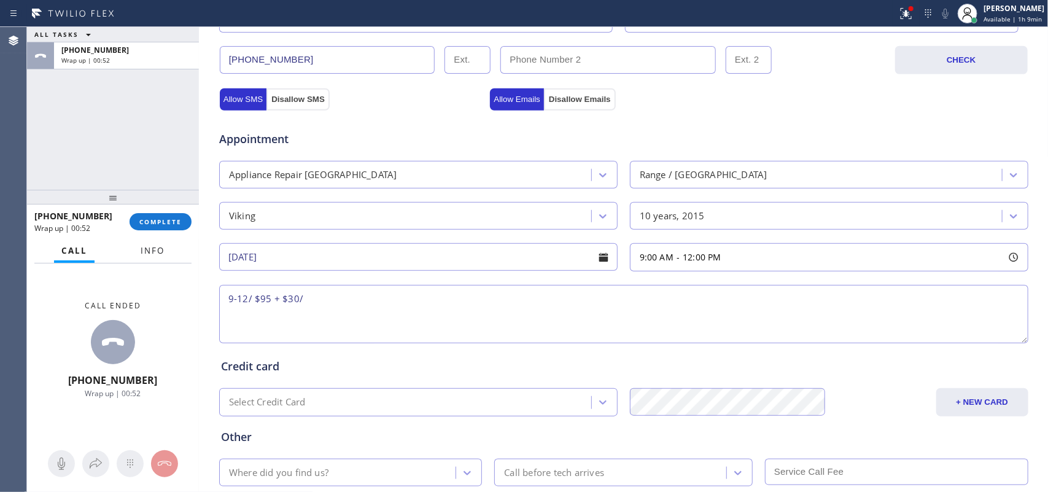
click at [143, 255] on button "Info" at bounding box center [152, 251] width 39 height 24
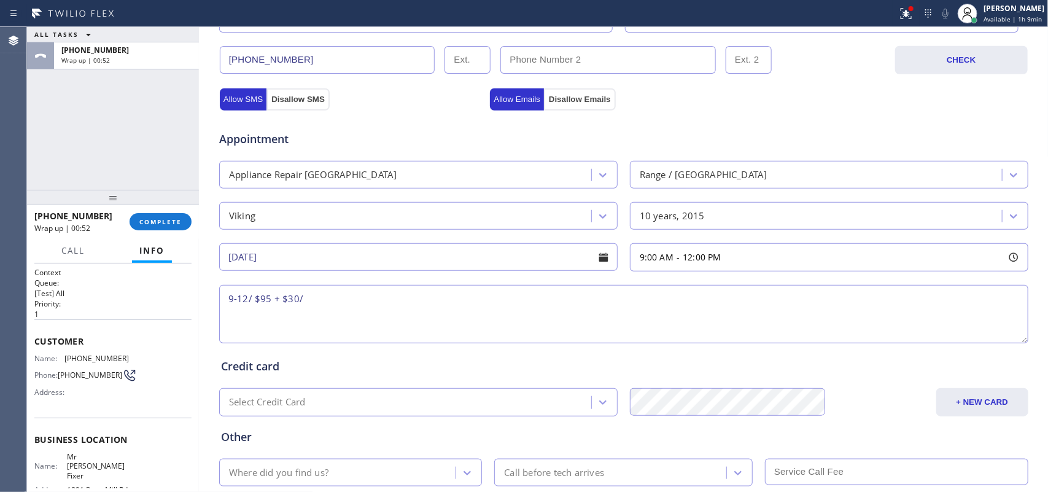
scroll to position [136, 0]
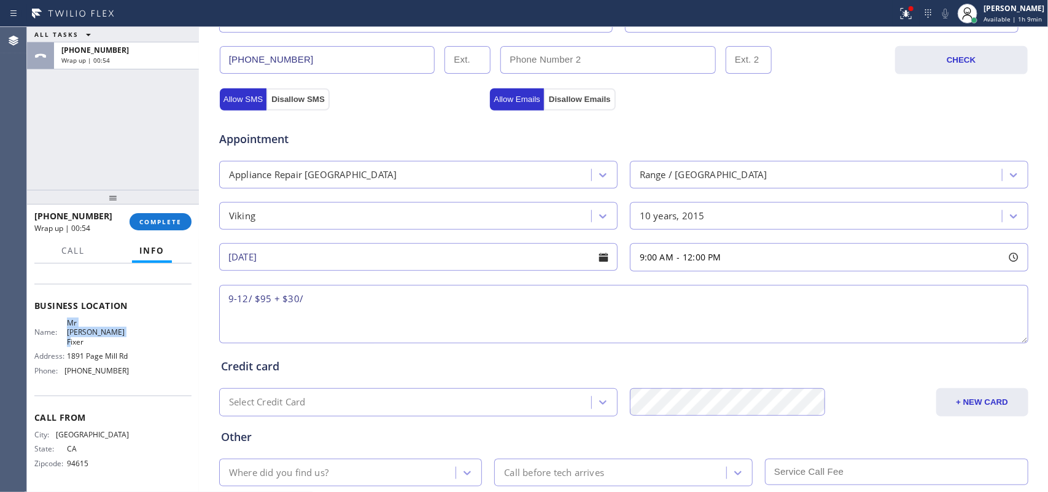
drag, startPoint x: 82, startPoint y: 332, endPoint x: 63, endPoint y: 321, distance: 22.0
click at [63, 321] on div "Name: Mr [PERSON_NAME]" at bounding box center [81, 332] width 95 height 28
click at [324, 302] on textarea "9-12/ $95 + $30/" at bounding box center [624, 314] width 810 height 58
paste textarea "Viking or Wolf Range Stove/ [DEMOGRAPHIC_DATA]/stove tops not lighthing up, nee…"
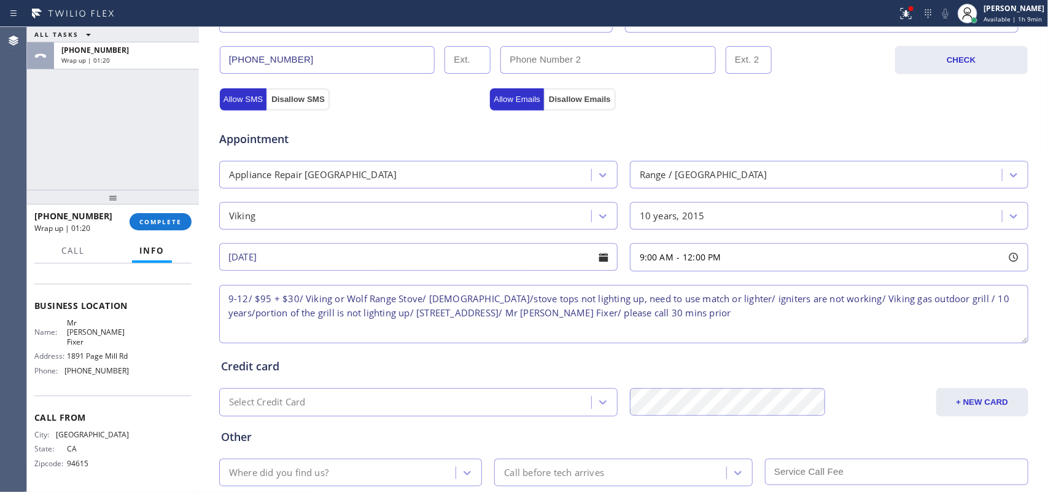
scroll to position [462, 0]
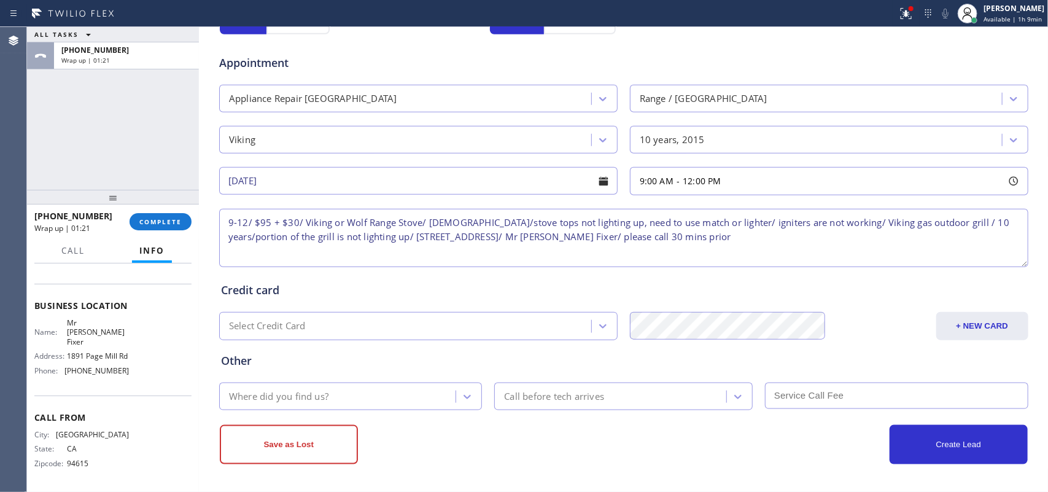
type textarea "9-12/ $95 + $30/ Viking or Wolf Range Stove/ [DEMOGRAPHIC_DATA]/stove tops not …"
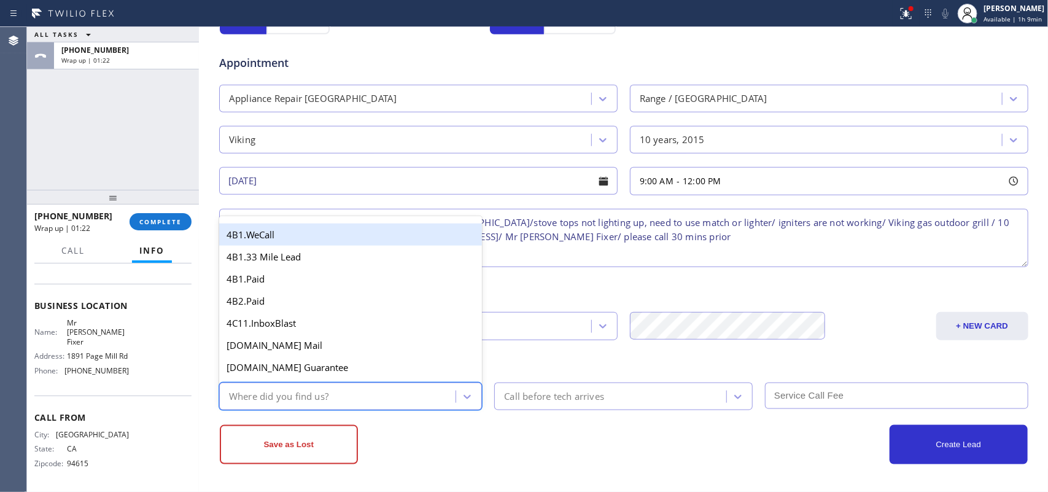
click at [440, 393] on div "Where did you find us?" at bounding box center [339, 396] width 233 height 21
type input "g"
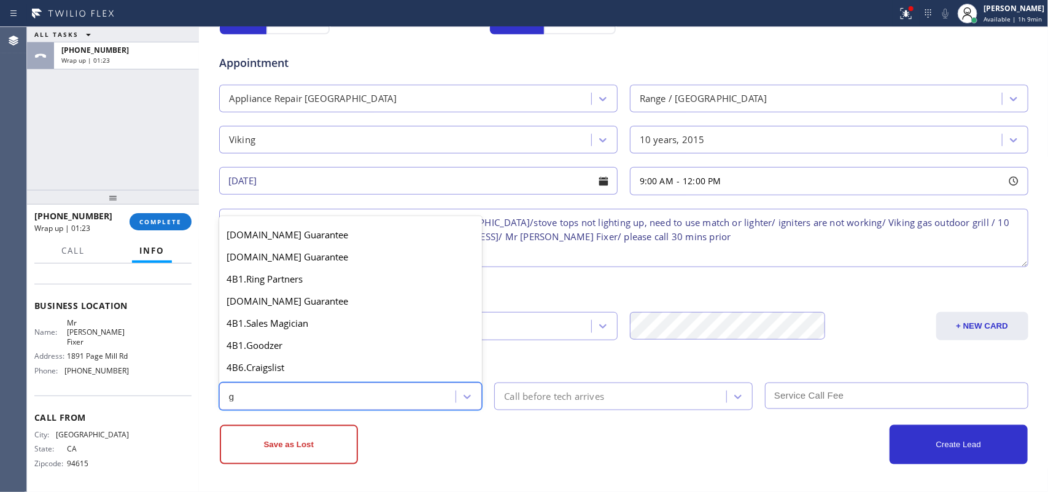
scroll to position [232, 0]
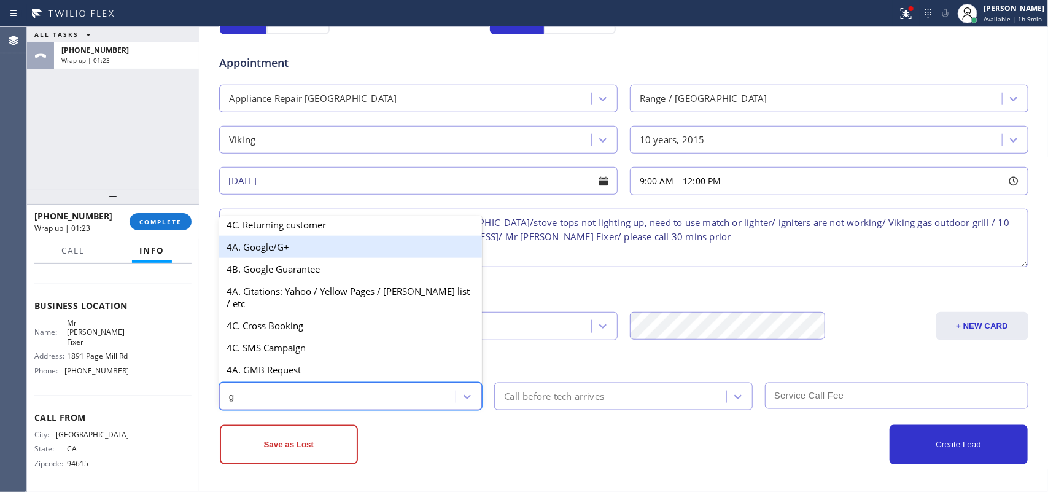
click at [284, 253] on div "4A. Google/G+" at bounding box center [350, 247] width 263 height 22
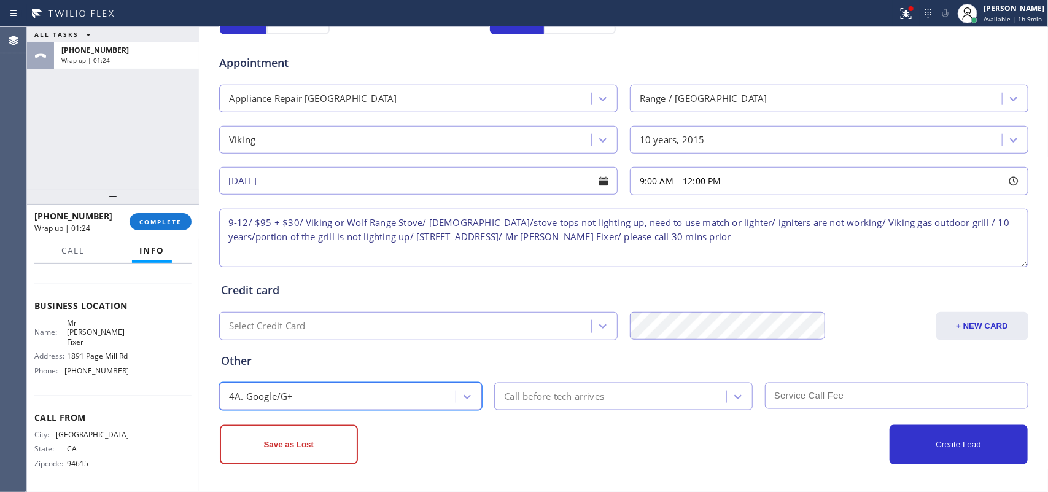
click at [569, 393] on div "Call before tech arrives" at bounding box center [554, 396] width 100 height 14
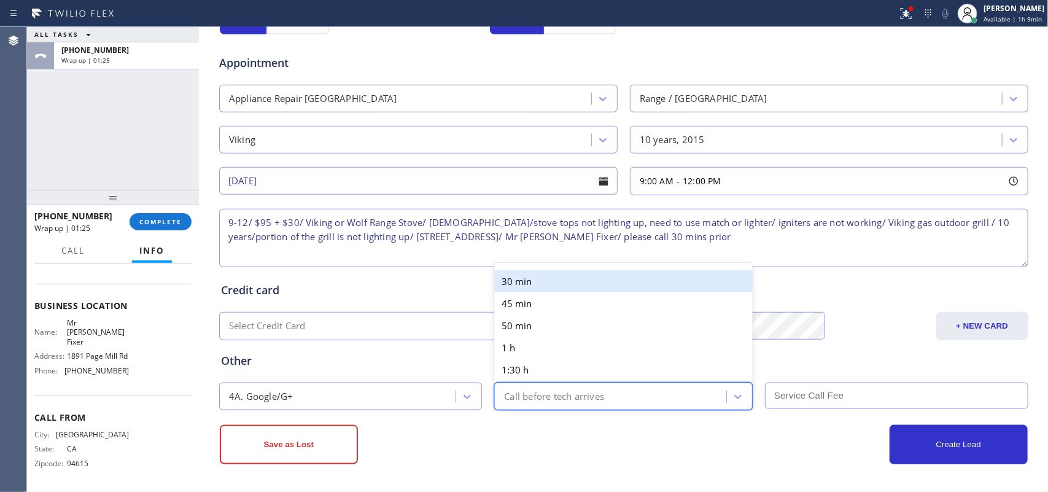
click at [542, 276] on div "30 min" at bounding box center [623, 281] width 259 height 22
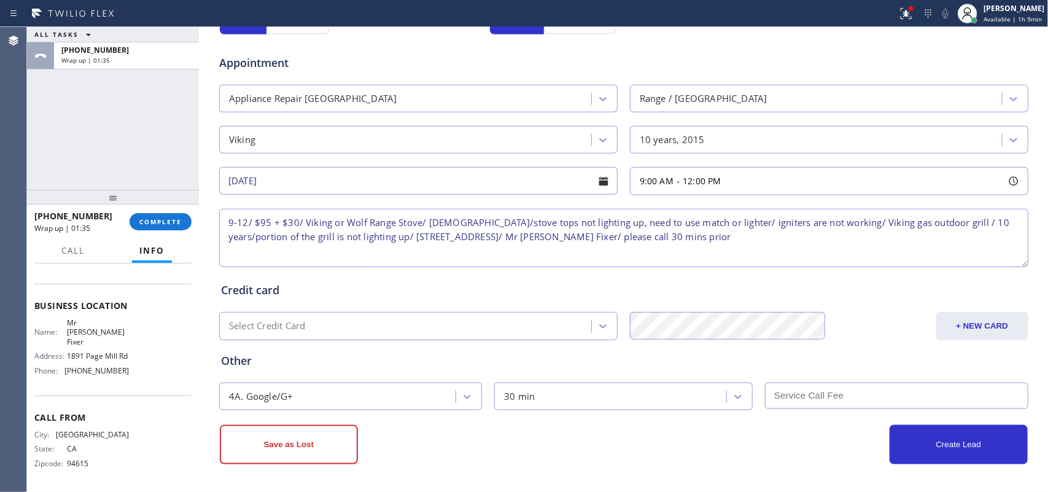
click at [838, 393] on input "text" at bounding box center [896, 396] width 263 height 26
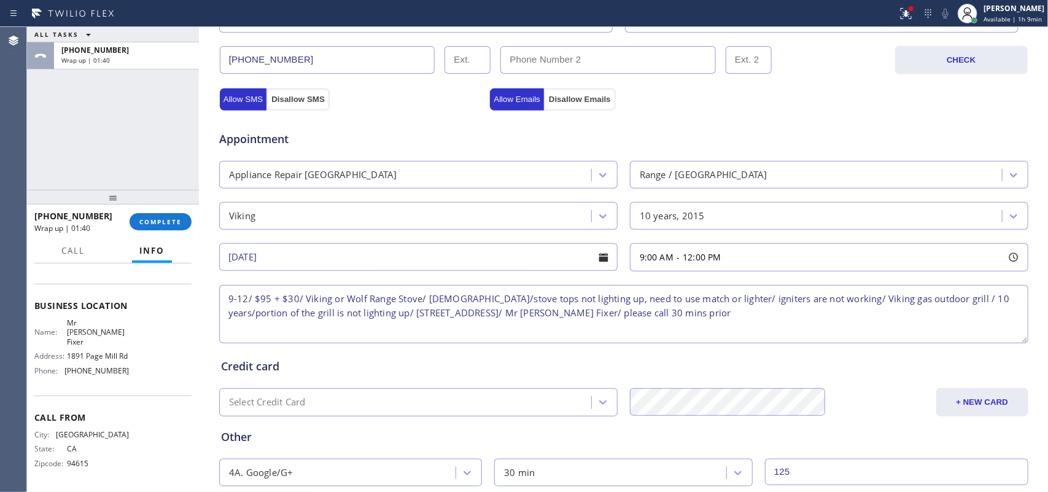
scroll to position [462, 0]
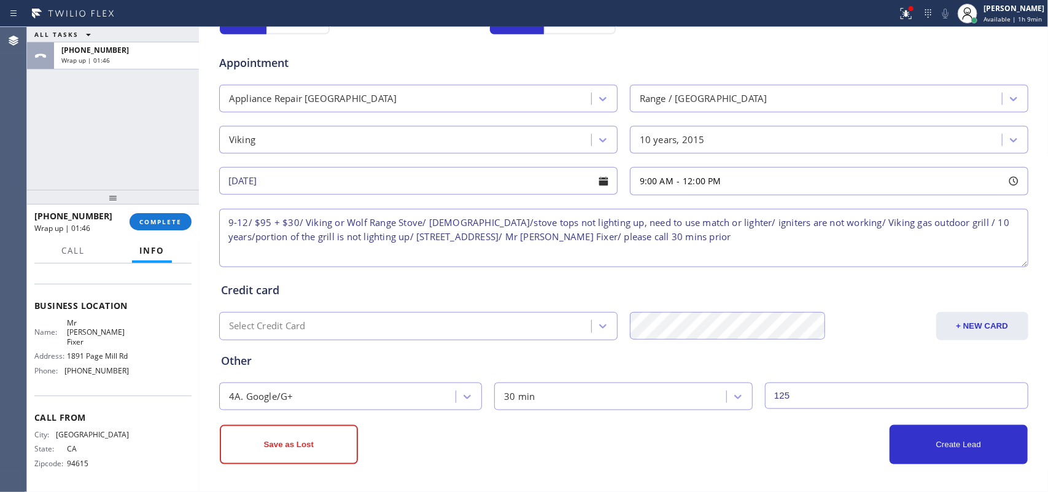
type input "125"
click at [415, 219] on textarea "9-12/ $95 + $30/ Viking or Wolf Range Stove/ [DEMOGRAPHIC_DATA]/stove tops not …" at bounding box center [624, 238] width 810 height 58
click at [295, 223] on textarea "9-12/ $95 + $30/ Viking or Wolf Range Stove/ [DEMOGRAPHIC_DATA]/stove tops not …" at bounding box center [624, 238] width 810 height 58
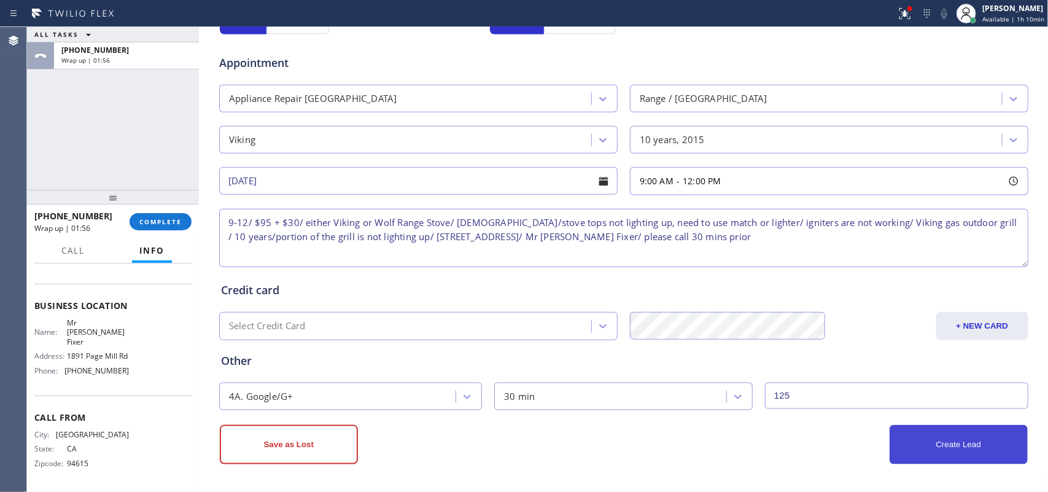
type textarea "9-12/ $95 + $30/ either Viking or Wolf Range Stove/ [DEMOGRAPHIC_DATA]/stove to…"
click at [838, 393] on button "Create Lead" at bounding box center [959, 444] width 138 height 39
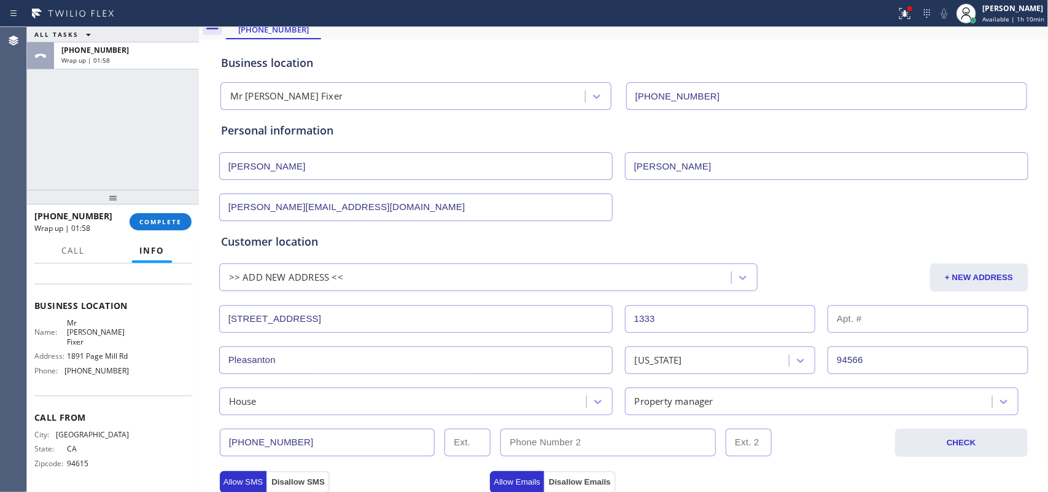
scroll to position [0, 0]
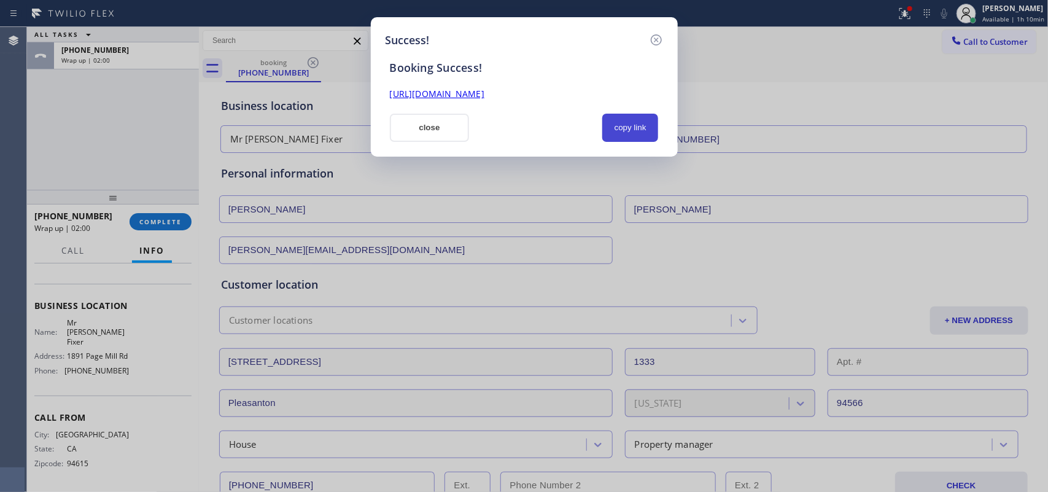
click at [634, 128] on button "copy link" at bounding box center [631, 128] width 57 height 28
click at [485, 96] on link "[URL][DOMAIN_NAME]" at bounding box center [437, 94] width 95 height 12
click at [425, 127] on button "close" at bounding box center [430, 128] width 80 height 28
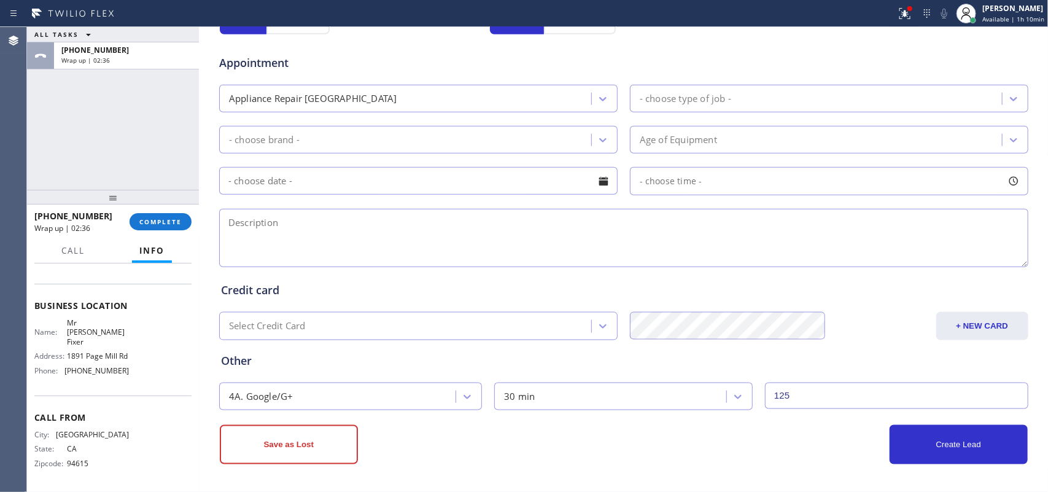
scroll to position [120, 0]
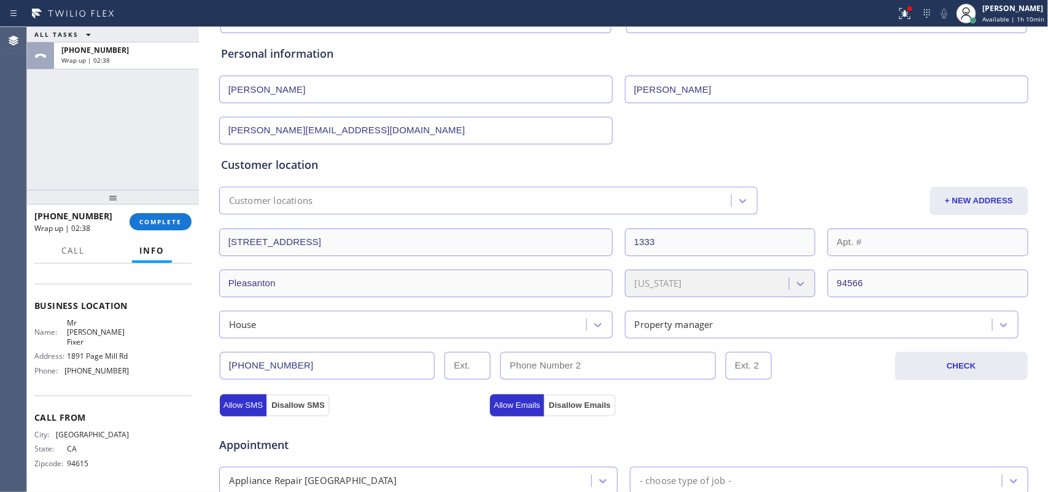
click at [259, 363] on input "[PHONE_NUMBER]" at bounding box center [328, 366] width 216 height 28
click at [150, 219] on span "COMPLETE" at bounding box center [160, 221] width 42 height 9
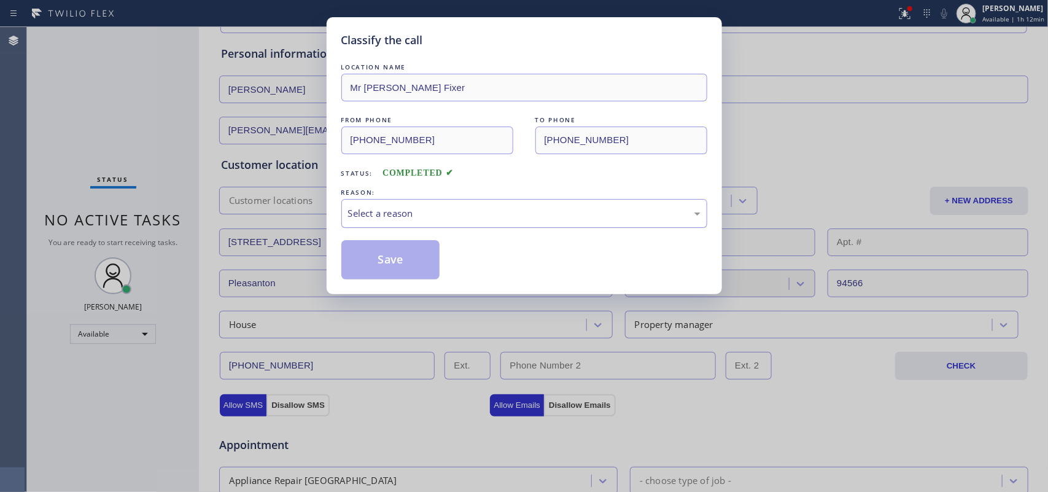
click at [461, 209] on div "Select a reason" at bounding box center [524, 213] width 353 height 14
click at [409, 265] on button "Save" at bounding box center [390, 259] width 99 height 39
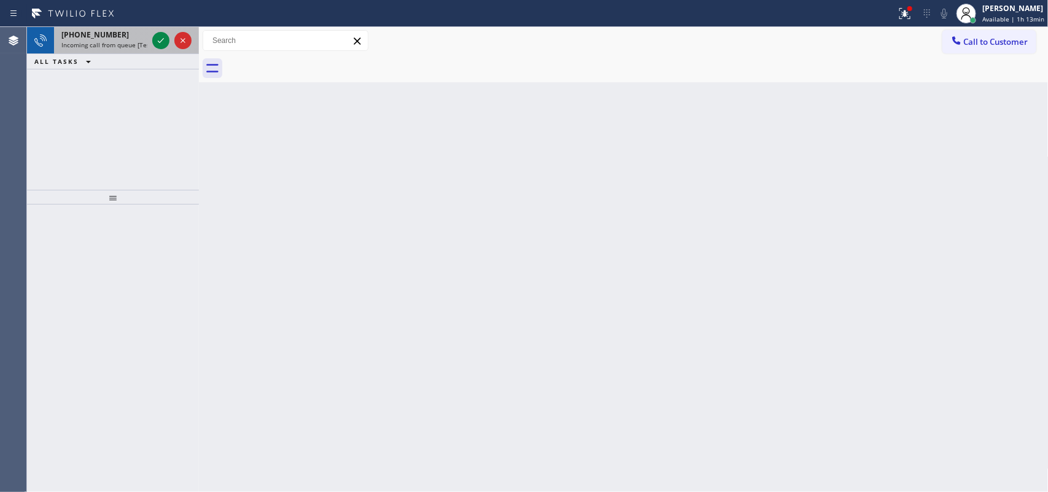
click at [129, 35] on div "[PHONE_NUMBER]" at bounding box center [104, 34] width 86 height 10
click at [123, 39] on div "[PHONE_NUMBER]" at bounding box center [104, 34] width 86 height 10
click at [118, 41] on span "Incoming call from queue [Test] All" at bounding box center [112, 45] width 102 height 9
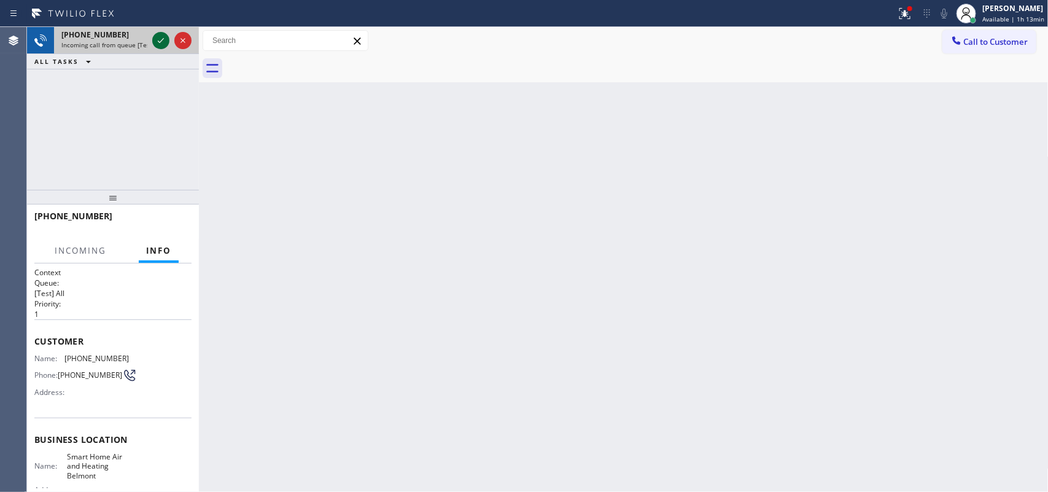
click at [154, 39] on icon at bounding box center [161, 40] width 15 height 15
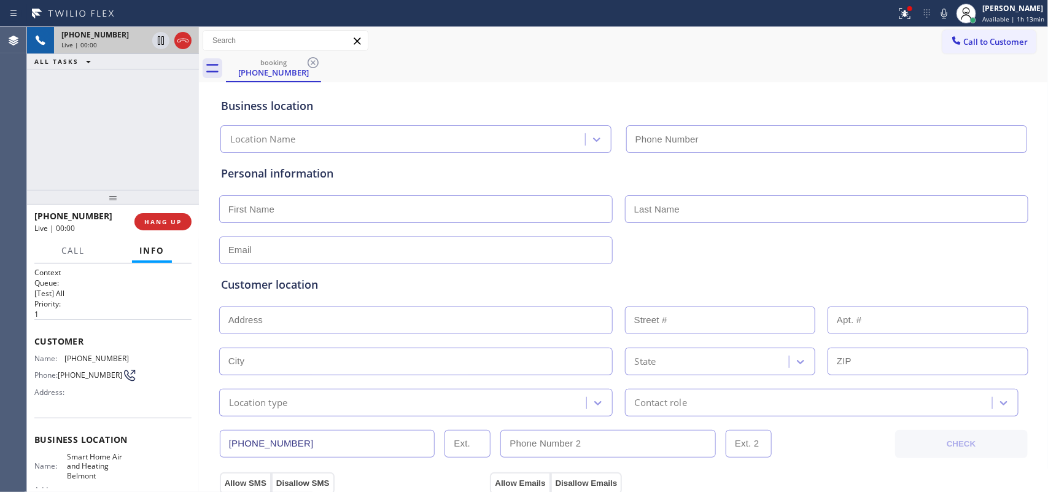
type input "[PHONE_NUMBER]"
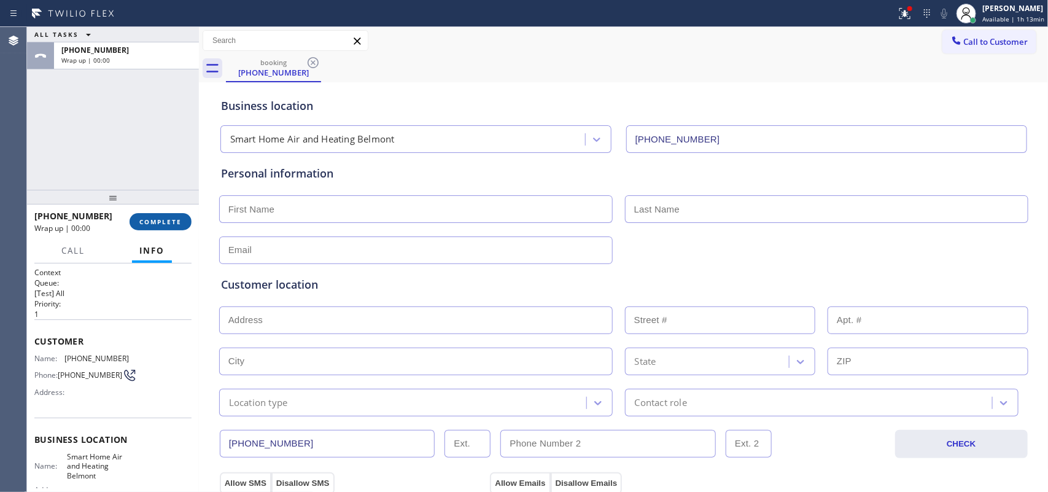
click at [161, 216] on button "COMPLETE" at bounding box center [161, 221] width 62 height 17
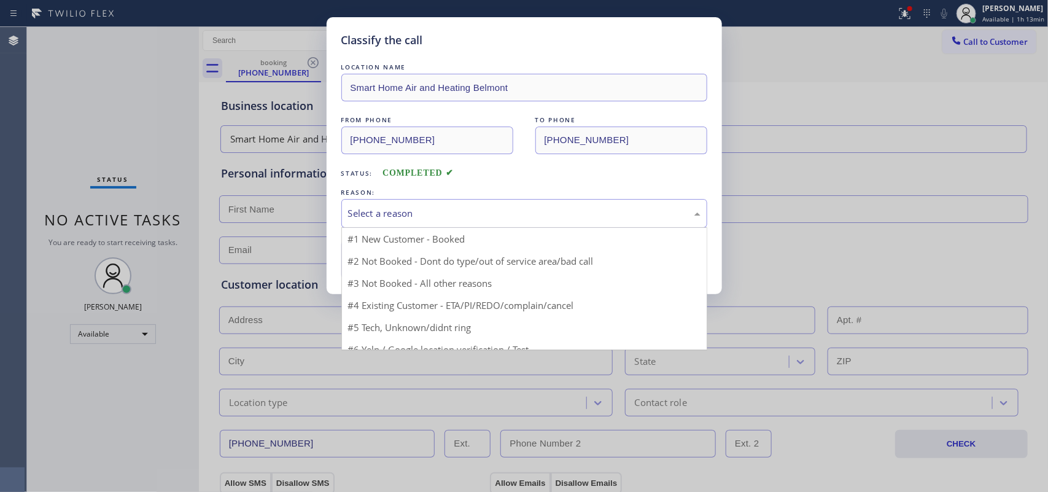
click at [461, 216] on div "Select a reason" at bounding box center [524, 213] width 353 height 14
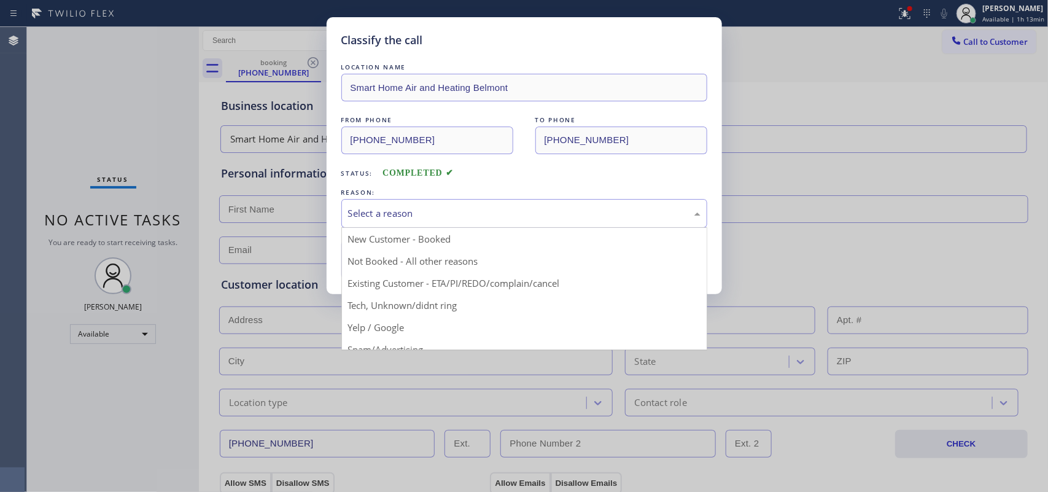
drag, startPoint x: 432, startPoint y: 311, endPoint x: 427, endPoint y: 289, distance: 22.7
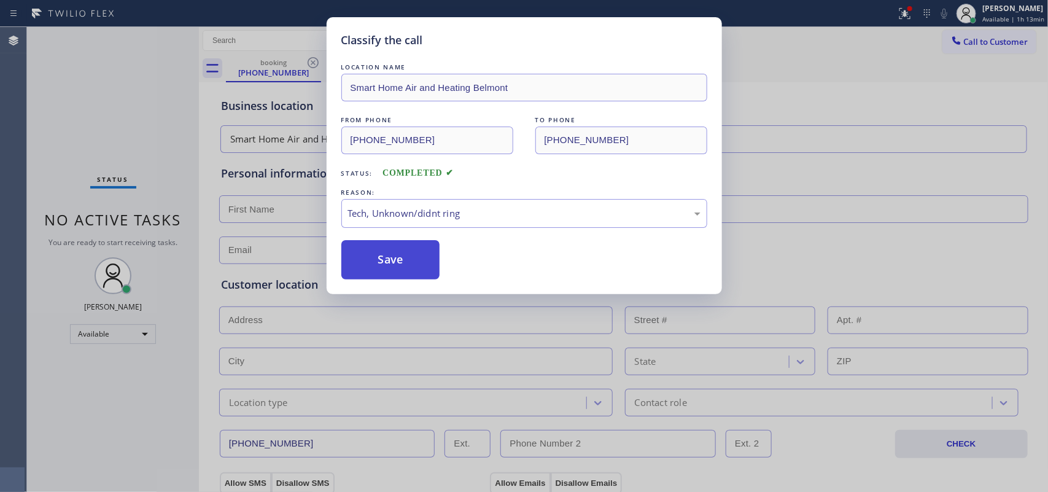
click at [413, 264] on button "Save" at bounding box center [390, 259] width 99 height 39
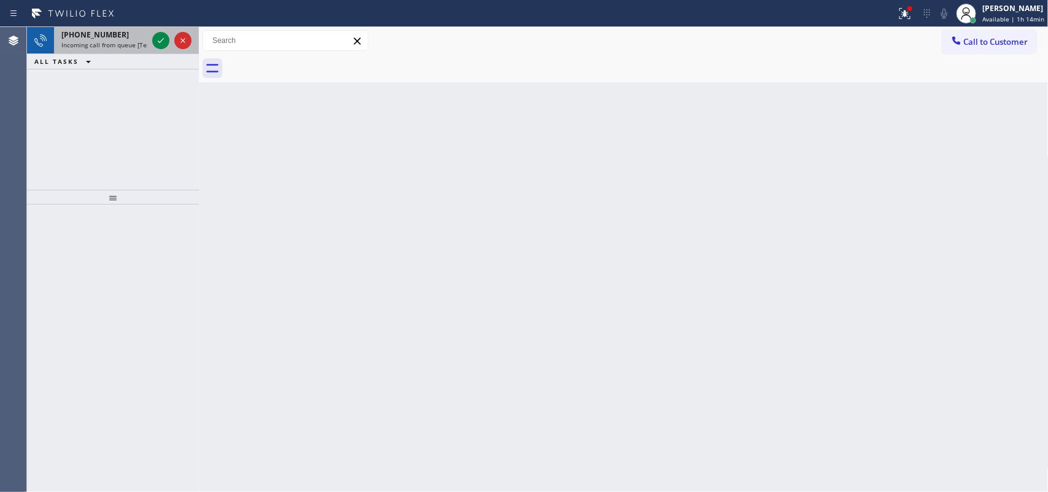
click at [123, 41] on span "Incoming call from queue [Test] All" at bounding box center [112, 45] width 102 height 9
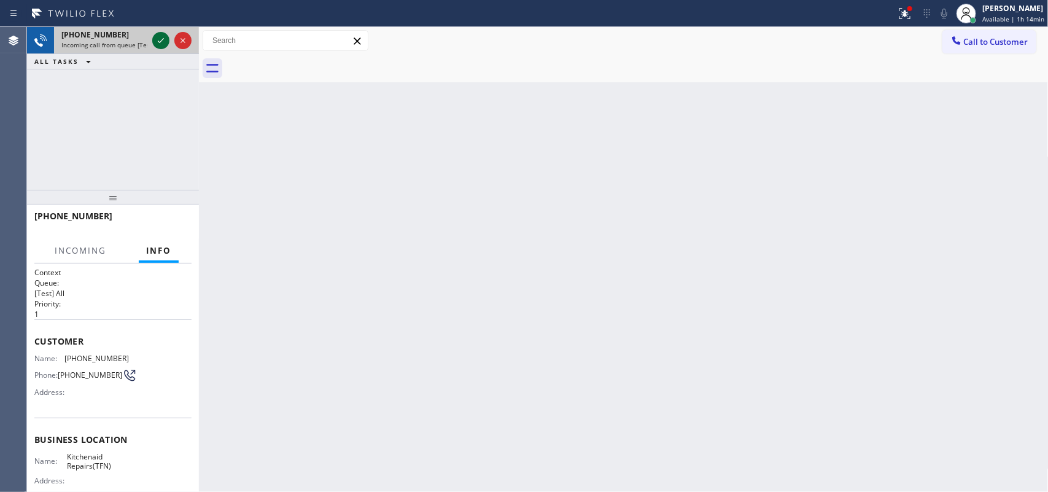
click at [155, 37] on icon at bounding box center [161, 40] width 15 height 15
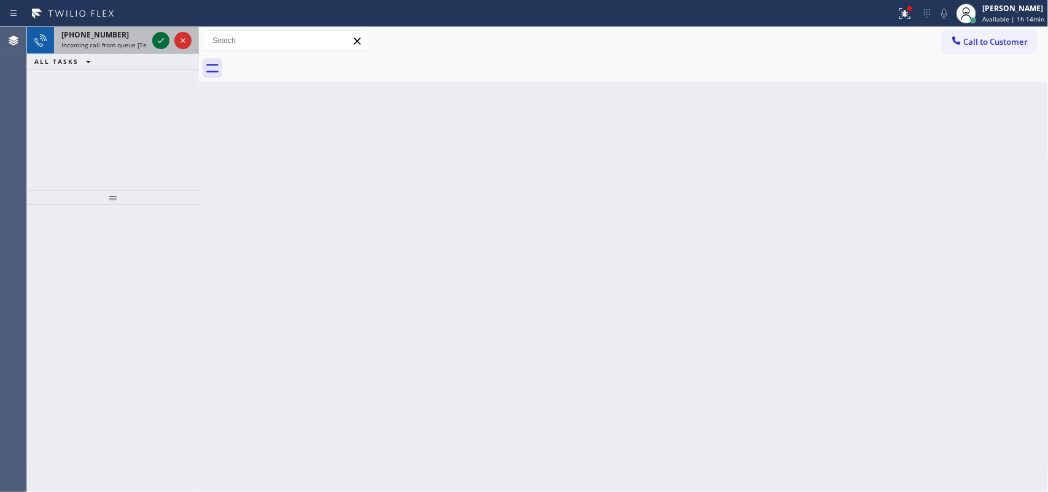
click at [158, 35] on icon at bounding box center [161, 40] width 15 height 15
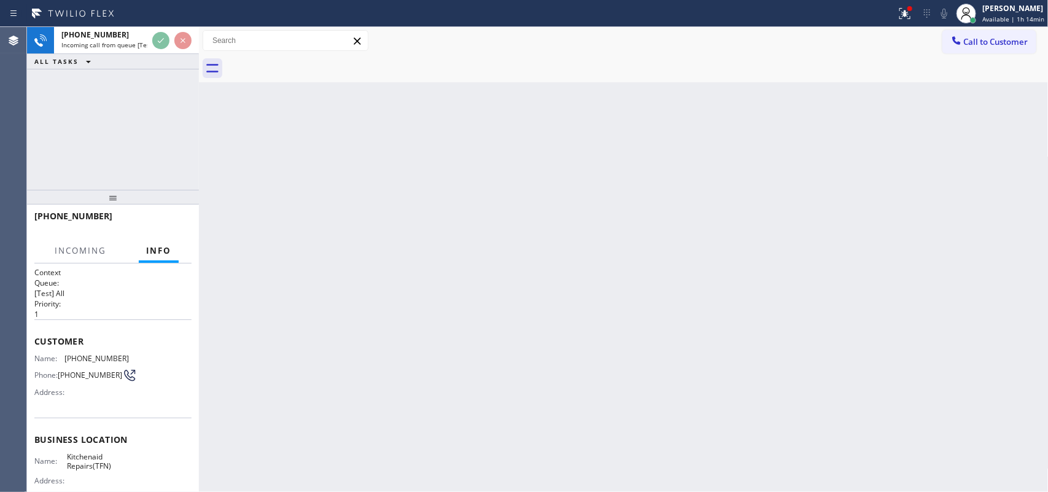
scroll to position [127, 0]
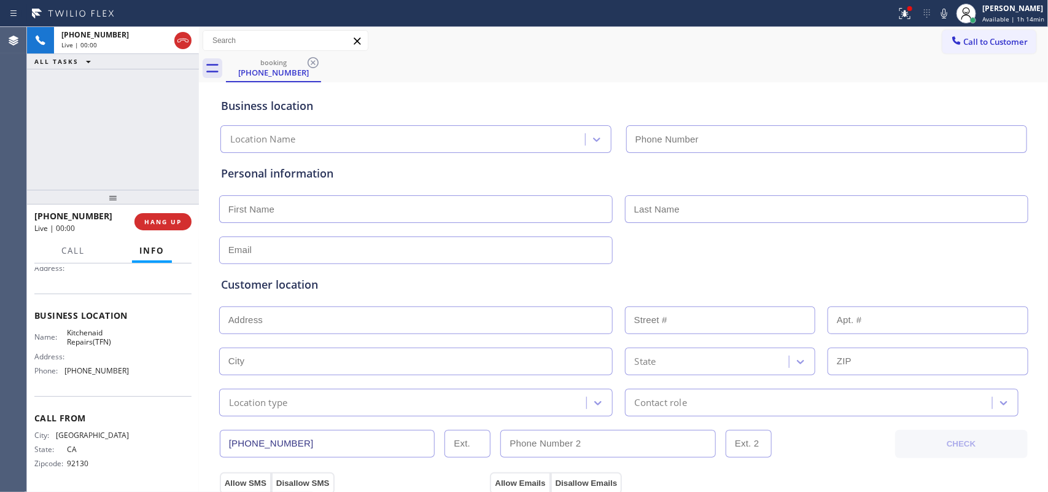
type input "[PHONE_NUMBER]"
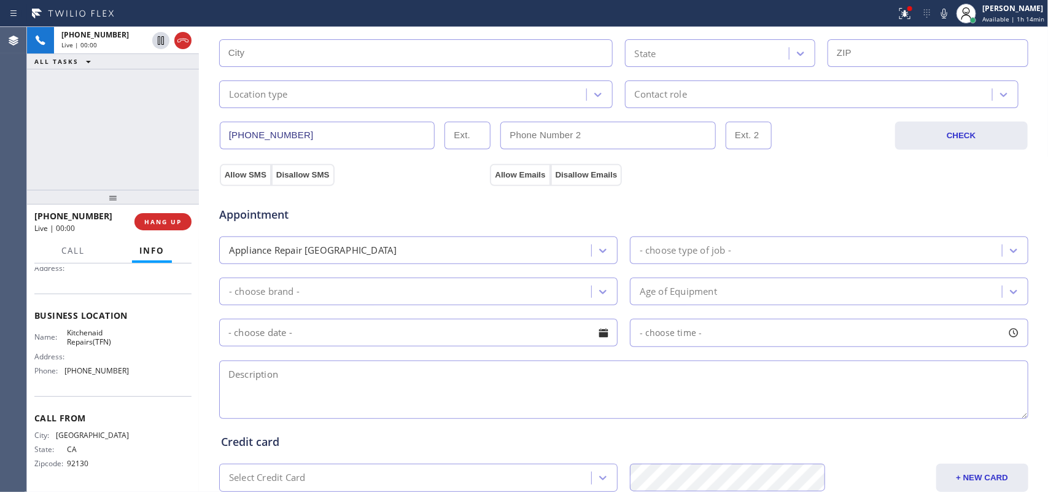
scroll to position [1, 0]
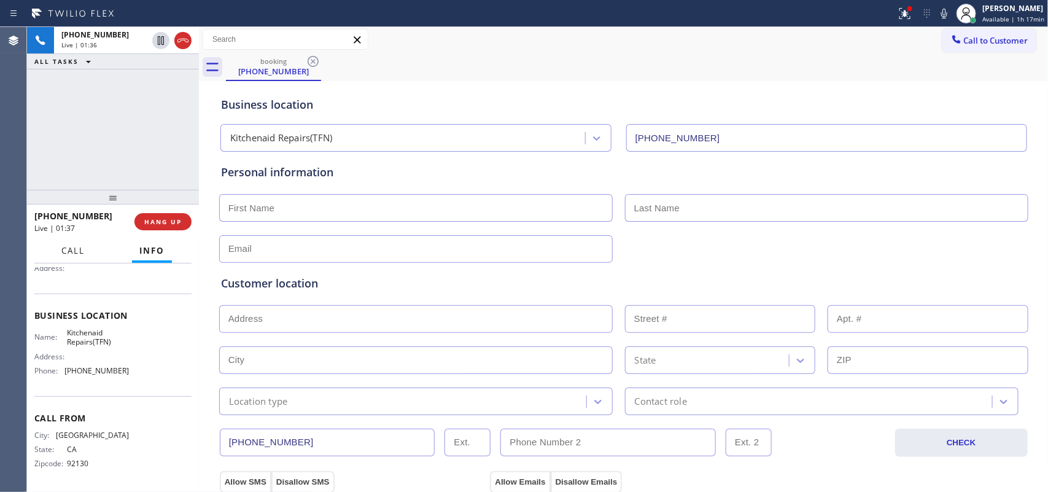
click at [76, 250] on span "Call" at bounding box center [72, 250] width 23 height 11
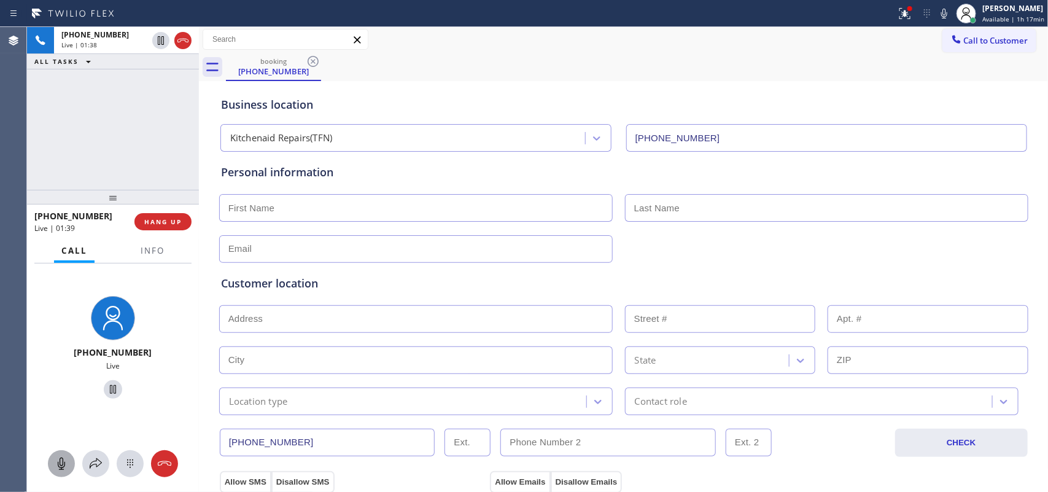
click at [59, 393] on icon at bounding box center [61, 463] width 15 height 15
click at [112, 388] on icon at bounding box center [113, 389] width 15 height 15
click at [453, 31] on div "Call to Customer Outbound call Location Search location Your caller id phone nu…" at bounding box center [624, 39] width 850 height 21
click at [54, 393] on button at bounding box center [61, 463] width 27 height 27
click at [109, 392] on icon at bounding box center [113, 389] width 9 height 9
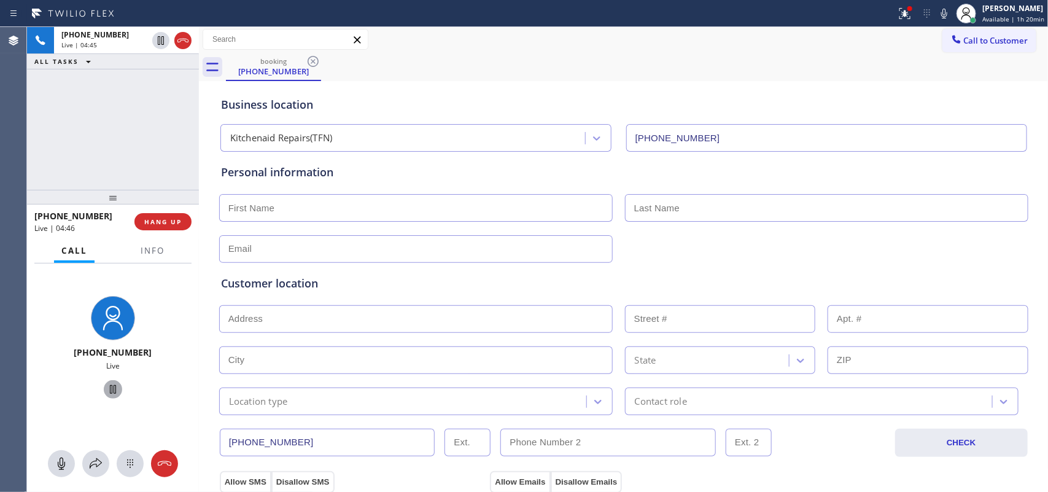
click at [333, 208] on input "text" at bounding box center [416, 208] width 394 height 28
click at [329, 249] on input "text" at bounding box center [416, 249] width 394 height 28
paste input "[EMAIL_ADDRESS][DOMAIN_NAME]"
type input "[EMAIL_ADDRESS][DOMAIN_NAME]"
click at [362, 209] on input "text" at bounding box center [416, 208] width 394 height 28
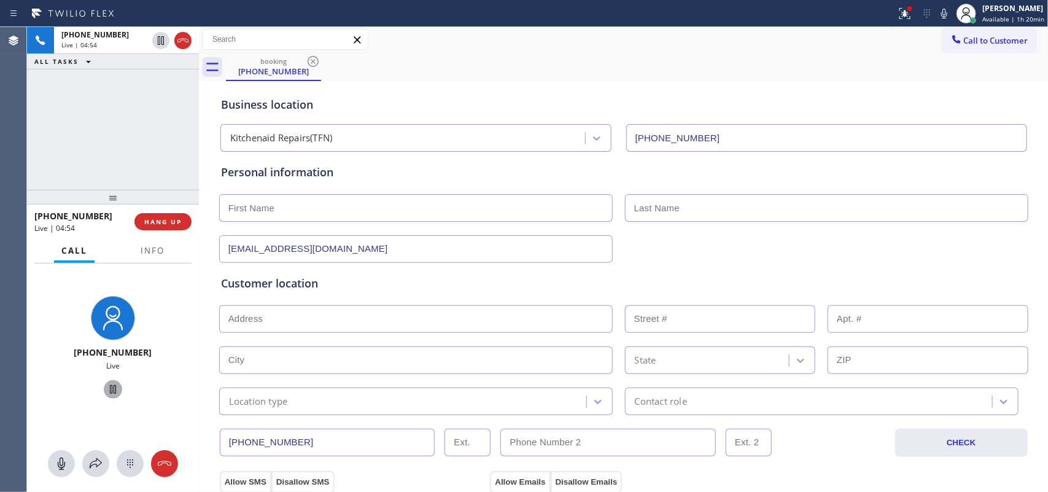
click at [272, 211] on input "text" at bounding box center [416, 208] width 394 height 28
paste input "[PERSON_NAME]"
type input "[PERSON_NAME]"
click at [329, 203] on input "[PERSON_NAME]" at bounding box center [416, 208] width 394 height 28
click at [158, 81] on icon at bounding box center [161, 83] width 15 height 15
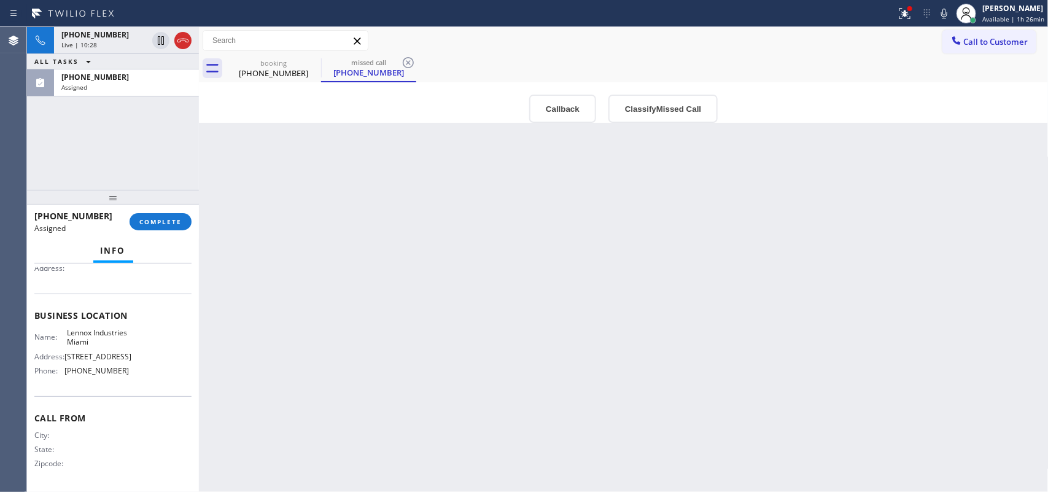
scroll to position [146, 0]
click at [428, 227] on div "Back to Dashboard Change Sender ID Customers Technicians Select a contact Outbo…" at bounding box center [624, 259] width 850 height 465
click at [109, 35] on span "[PHONE_NUMBER]" at bounding box center [95, 34] width 68 height 10
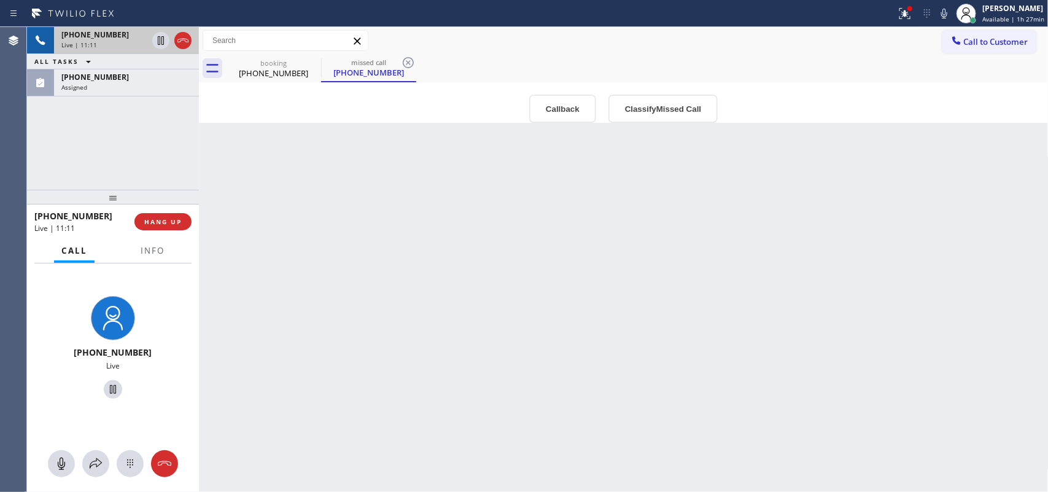
scroll to position [127, 0]
click at [60, 393] on icon at bounding box center [61, 463] width 15 height 15
click at [107, 387] on icon at bounding box center [113, 389] width 15 height 15
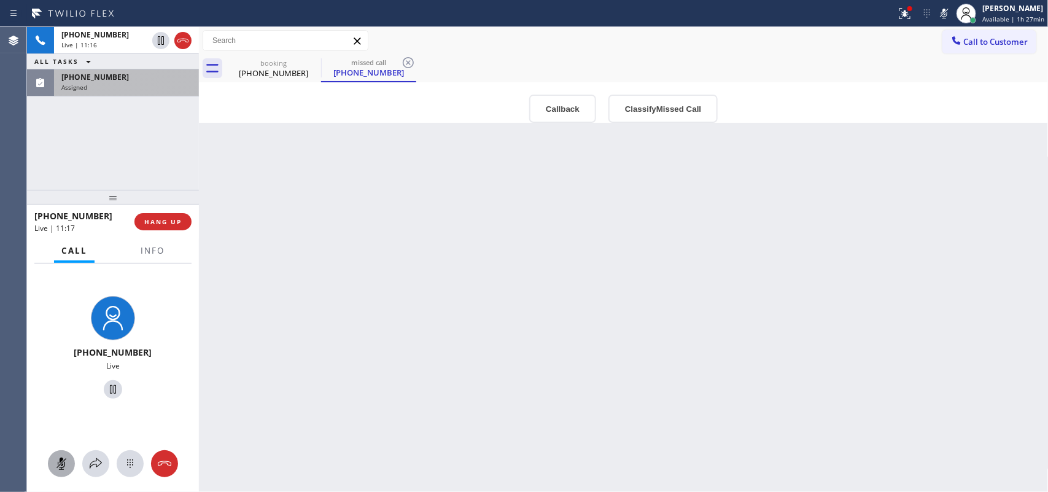
click at [102, 83] on div "Assigned" at bounding box center [126, 87] width 130 height 9
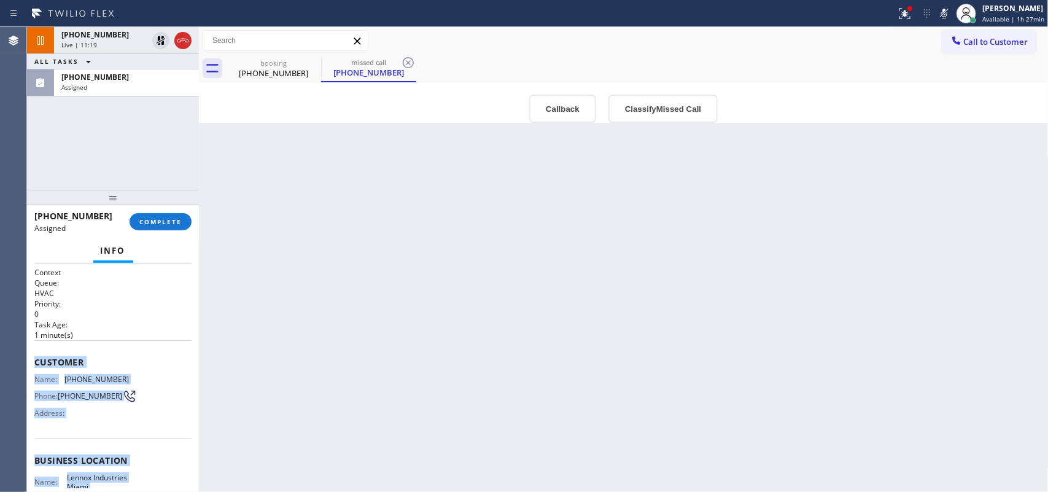
drag, startPoint x: 133, startPoint y: 370, endPoint x: 32, endPoint y: 356, distance: 101.7
click at [32, 356] on div "Context Queue: HVAC Priority: 0 Task Age: [DEMOGRAPHIC_DATA] minute(s) Customer…" at bounding box center [113, 377] width 172 height 229
click at [677, 119] on button "Classify Missed Call" at bounding box center [663, 109] width 109 height 28
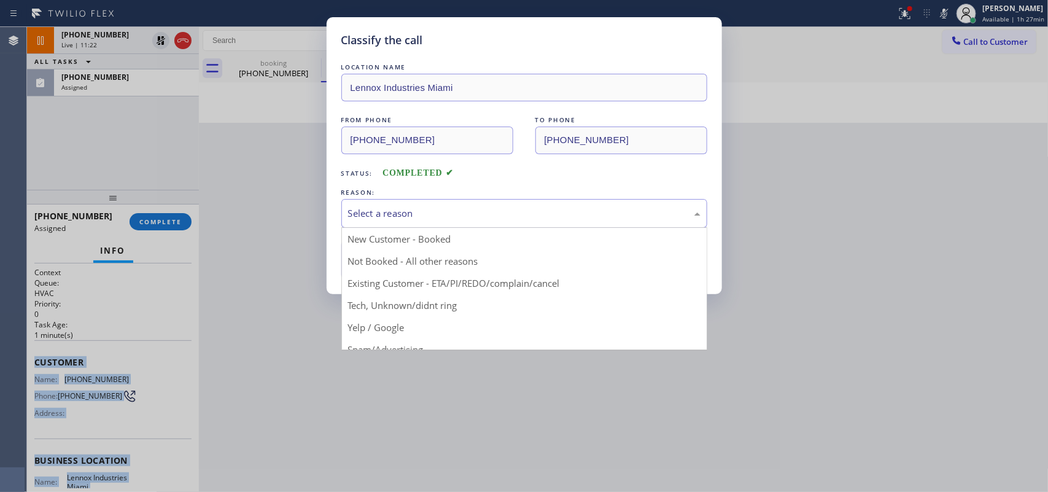
click at [597, 219] on div "Select a reason" at bounding box center [524, 213] width 353 height 14
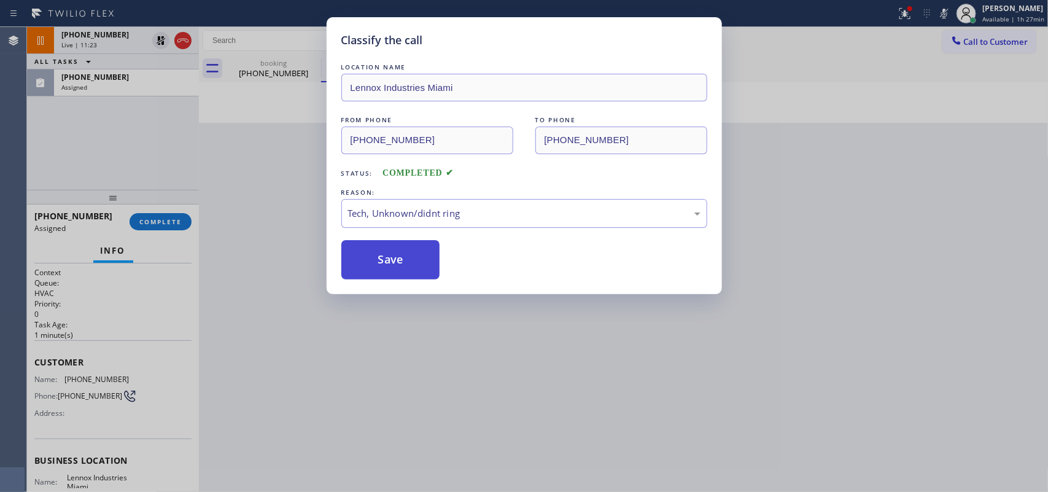
click at [407, 269] on button "Save" at bounding box center [390, 259] width 99 height 39
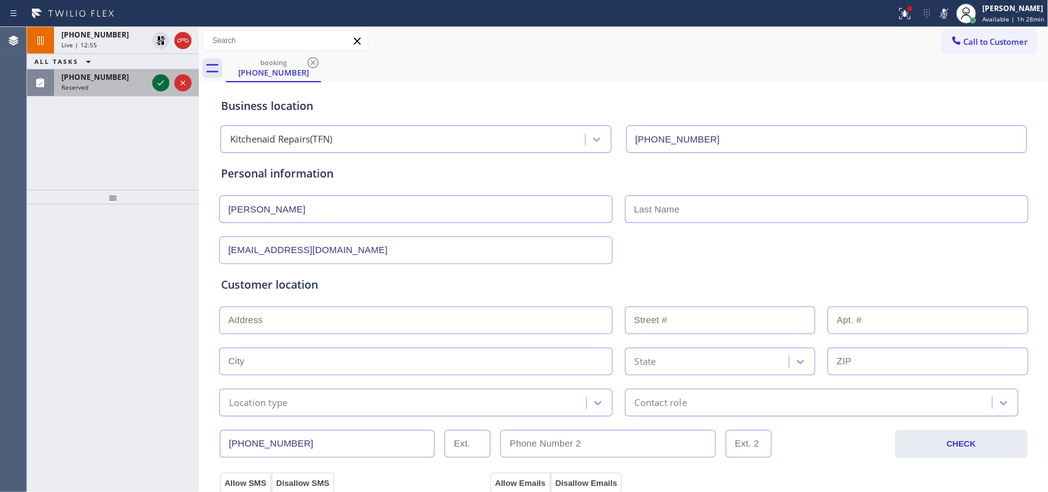
click at [157, 85] on icon at bounding box center [161, 83] width 15 height 15
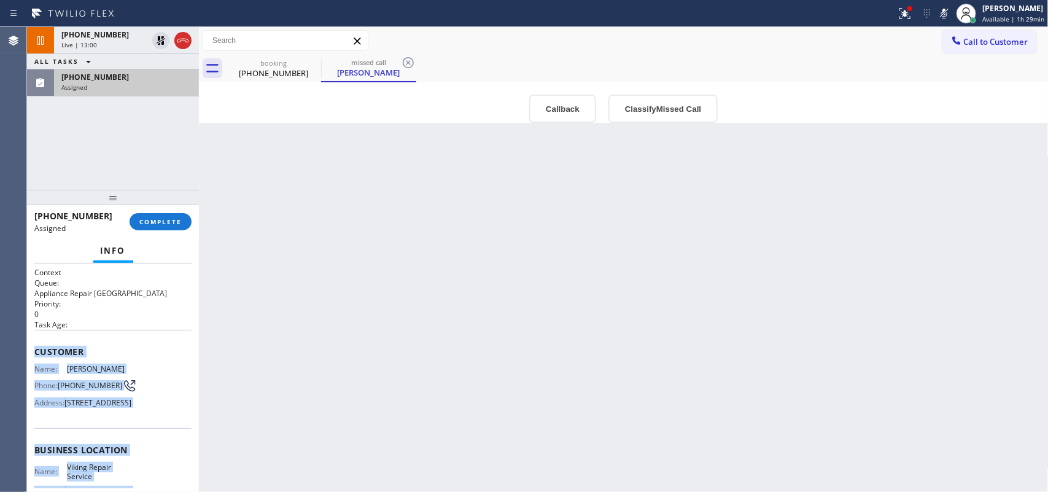
drag, startPoint x: 140, startPoint y: 386, endPoint x: 33, endPoint y: 351, distance: 113.0
click at [33, 351] on div "Context Queue: Appliance Repair High End Priority: 0 Task Age: Customer Name: […" at bounding box center [113, 377] width 172 height 229
click at [649, 115] on button "Classify Missed Call" at bounding box center [663, 109] width 109 height 28
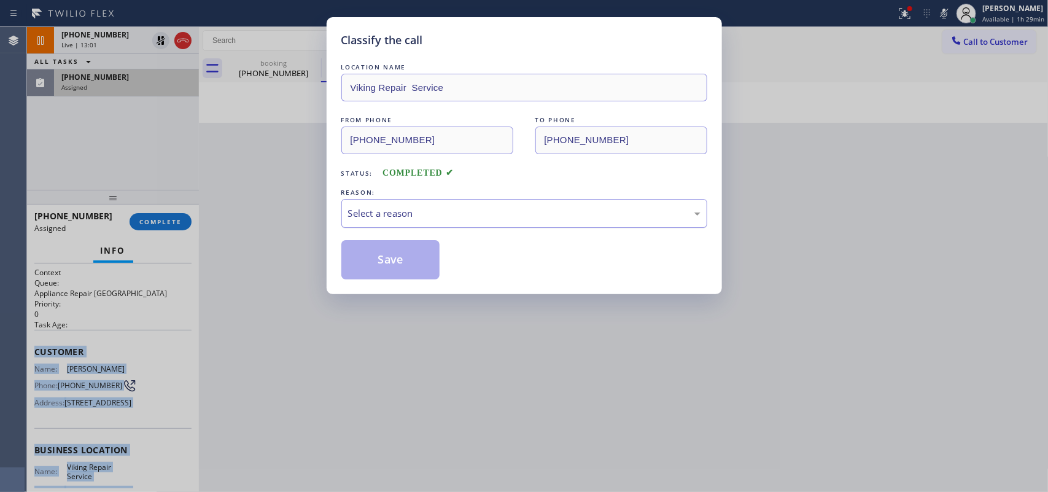
click at [612, 210] on div "Select a reason" at bounding box center [524, 213] width 353 height 14
click at [404, 255] on button "Save" at bounding box center [390, 259] width 99 height 39
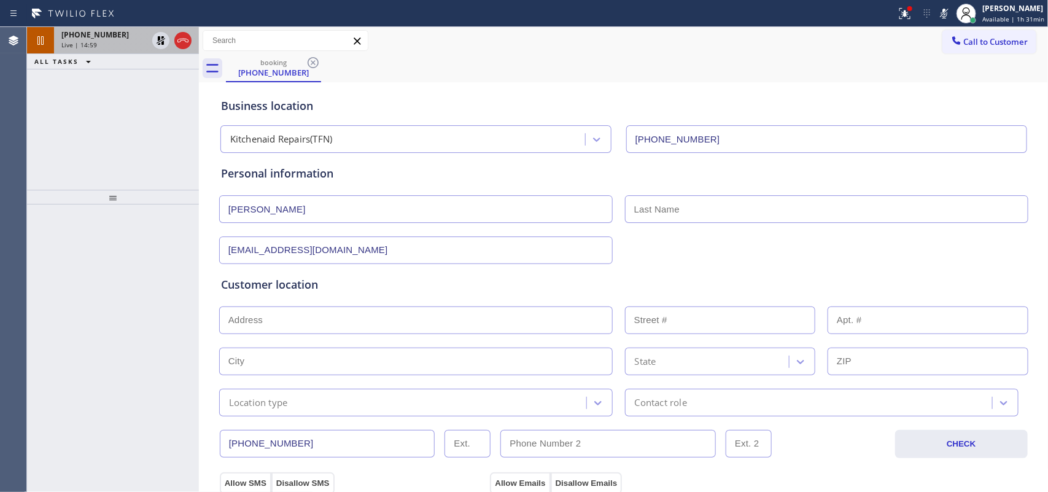
click at [111, 44] on div "Live | 14:59" at bounding box center [104, 45] width 86 height 9
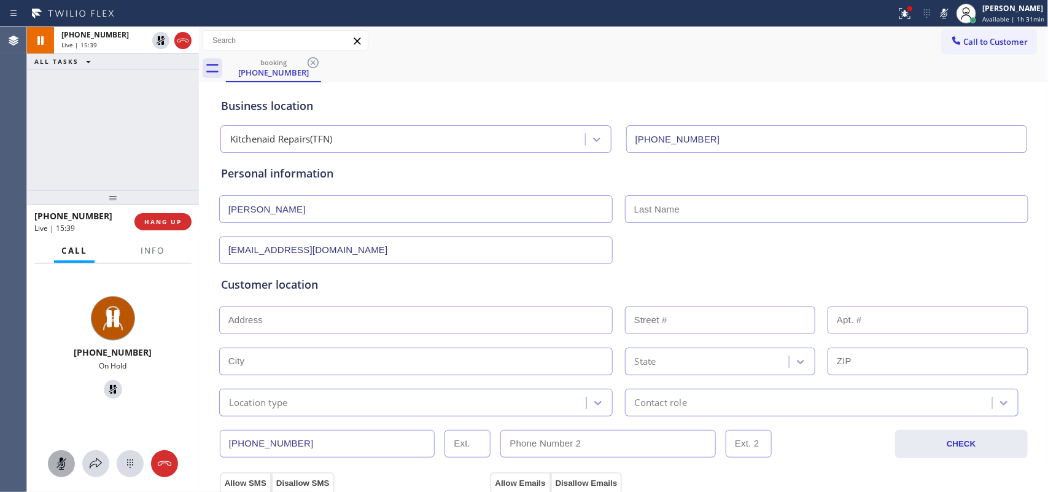
drag, startPoint x: 61, startPoint y: 462, endPoint x: 69, endPoint y: 458, distance: 8.5
click at [62, 393] on rect at bounding box center [62, 463] width 10 height 10
click at [106, 385] on icon at bounding box center [113, 389] width 15 height 15
click at [66, 393] on icon at bounding box center [61, 463] width 15 height 15
click at [112, 388] on icon at bounding box center [113, 389] width 15 height 15
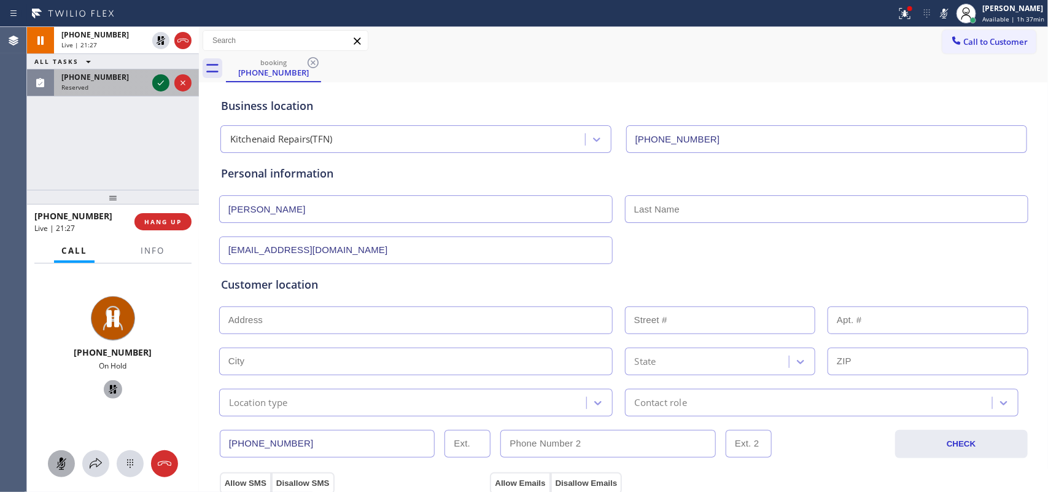
click at [155, 86] on icon at bounding box center [161, 83] width 15 height 15
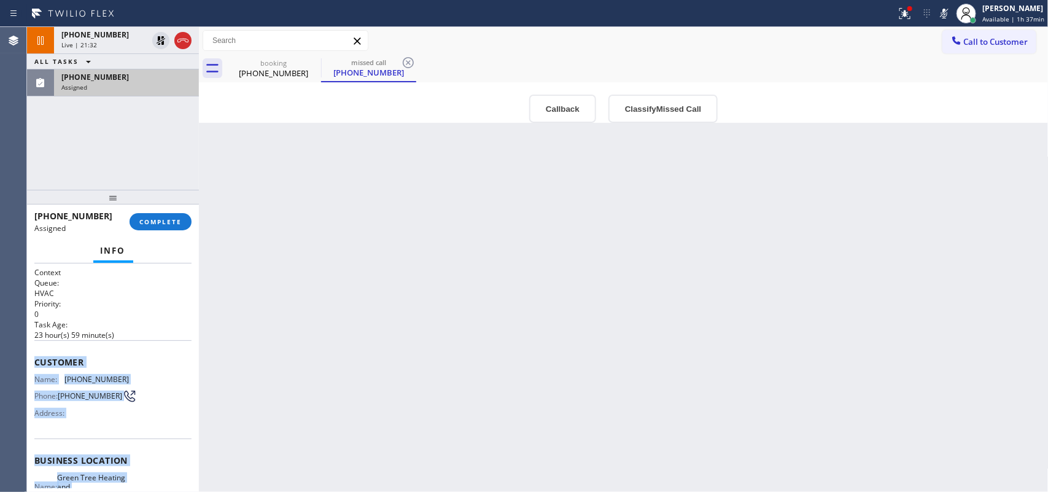
drag, startPoint x: 131, startPoint y: 381, endPoint x: 32, endPoint y: 354, distance: 102.7
click at [32, 354] on div "Context Queue: HVAC Priority: 0 Task Age: [DEMOGRAPHIC_DATA] hour(s) 59 minute(…" at bounding box center [113, 377] width 172 height 229
click at [114, 41] on div "Live | 22:00" at bounding box center [104, 45] width 86 height 9
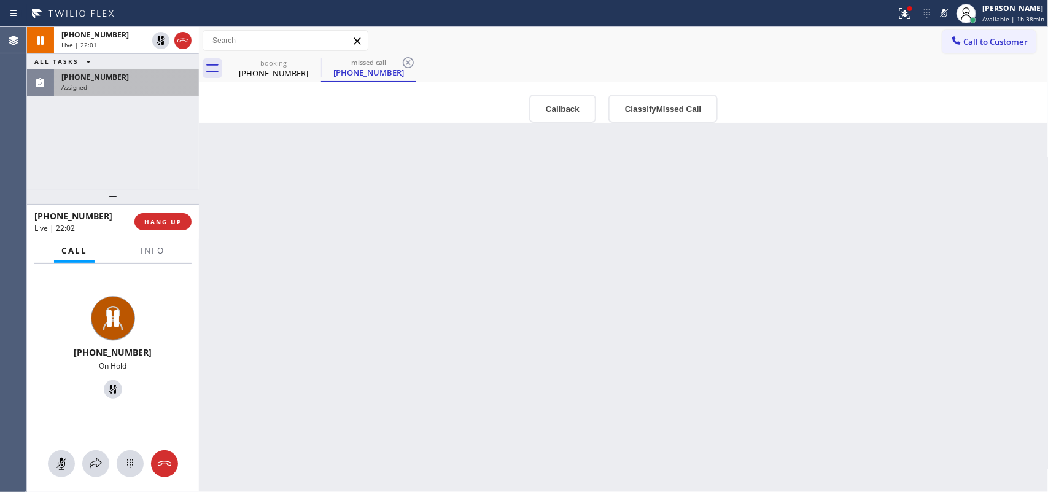
drag, startPoint x: 66, startPoint y: 459, endPoint x: 98, endPoint y: 418, distance: 52.6
click at [64, 393] on icon at bounding box center [61, 463] width 15 height 15
click at [109, 391] on icon at bounding box center [113, 389] width 9 height 9
click at [272, 71] on div "[PHONE_NUMBER]" at bounding box center [273, 73] width 93 height 11
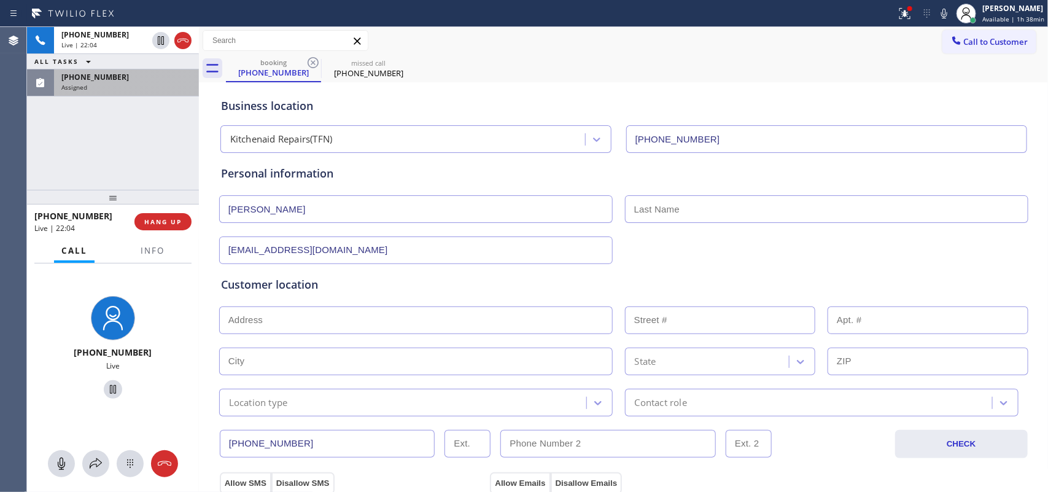
click at [123, 87] on div "Assigned" at bounding box center [126, 87] width 130 height 9
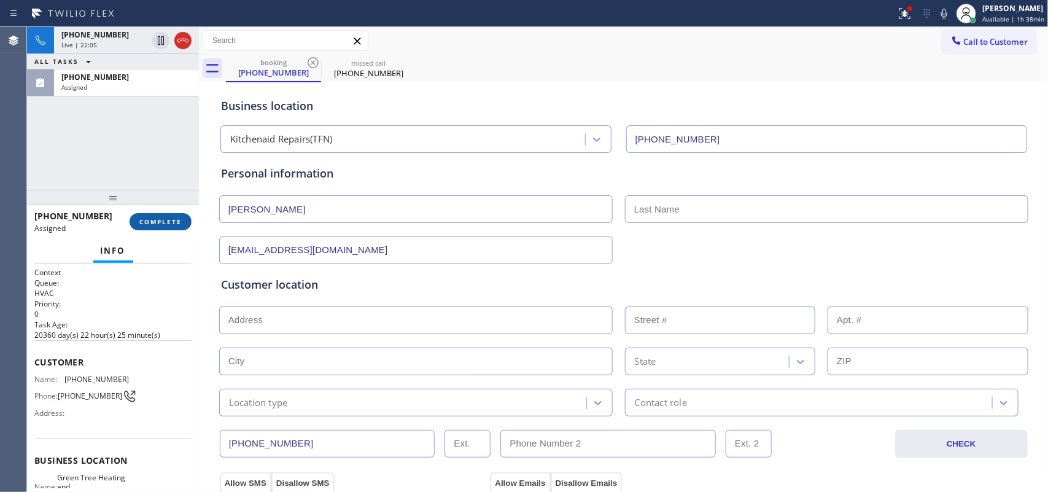
click at [163, 219] on span "COMPLETE" at bounding box center [160, 221] width 42 height 9
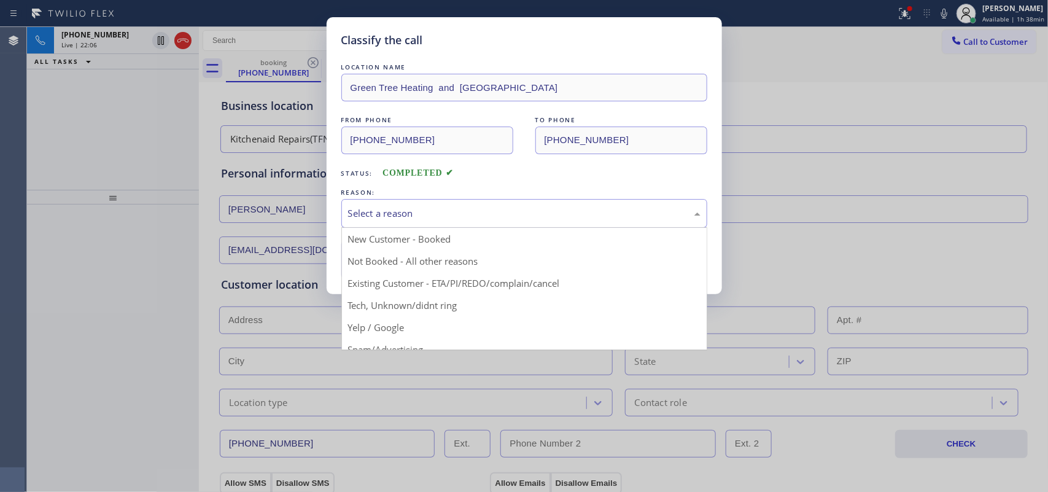
click at [424, 222] on div "Select a reason" at bounding box center [524, 213] width 366 height 29
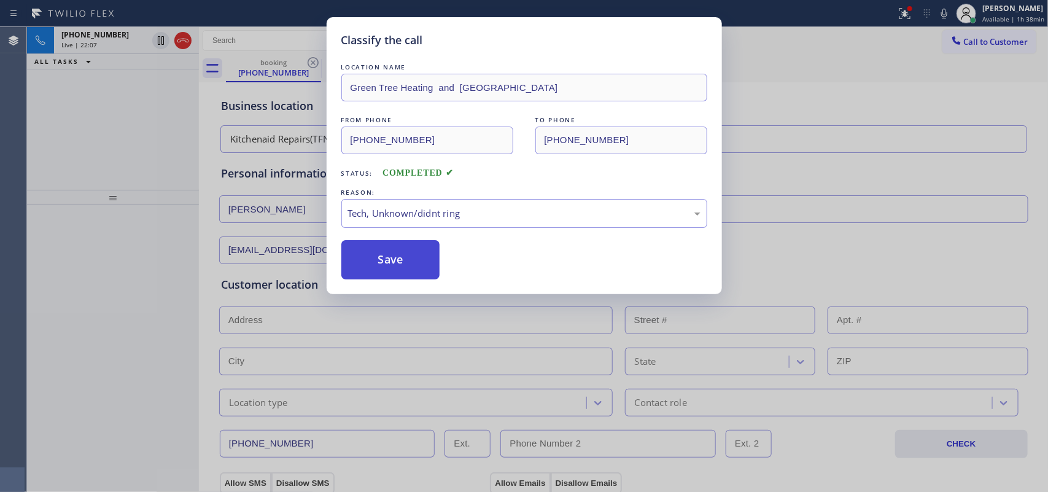
click at [400, 259] on button "Save" at bounding box center [390, 259] width 99 height 39
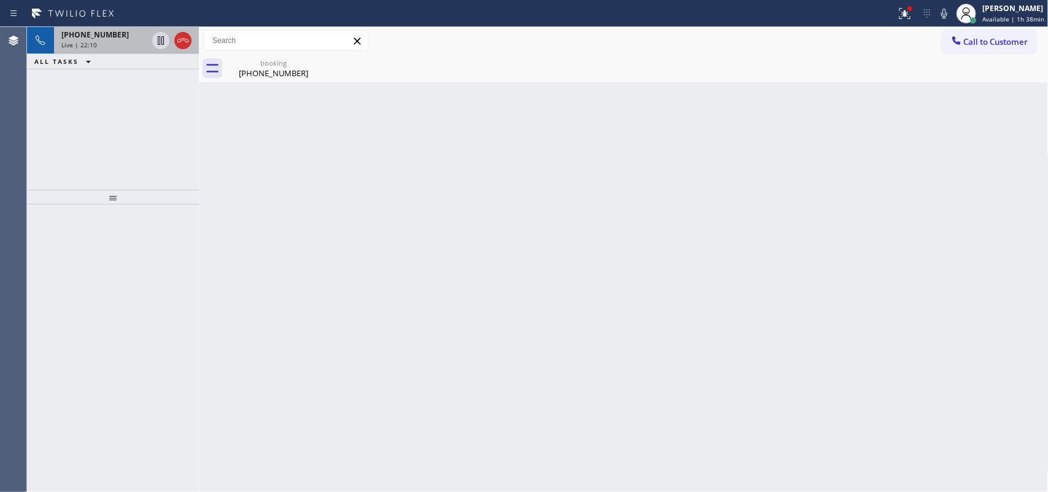
click at [120, 43] on div "Live | 22:10" at bounding box center [104, 45] width 86 height 9
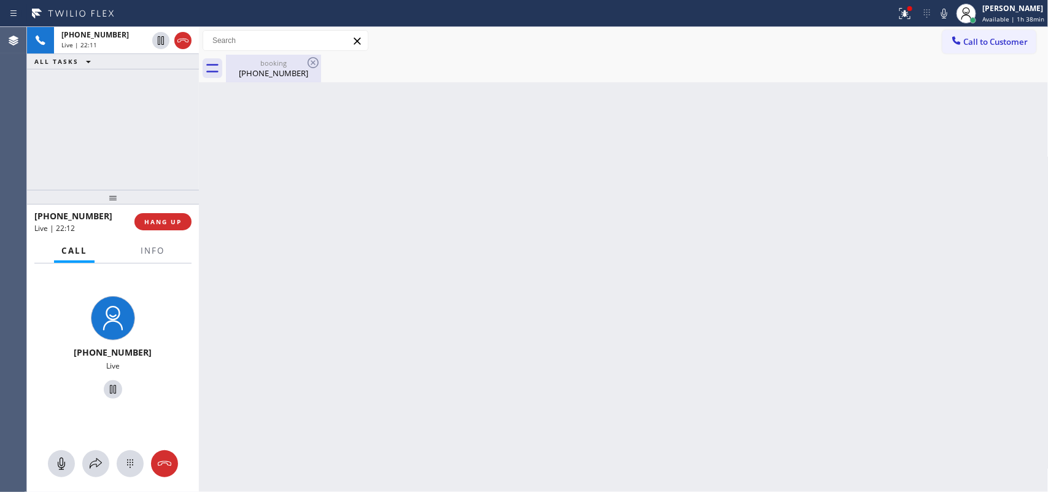
click at [266, 69] on div "[PHONE_NUMBER]" at bounding box center [273, 73] width 93 height 11
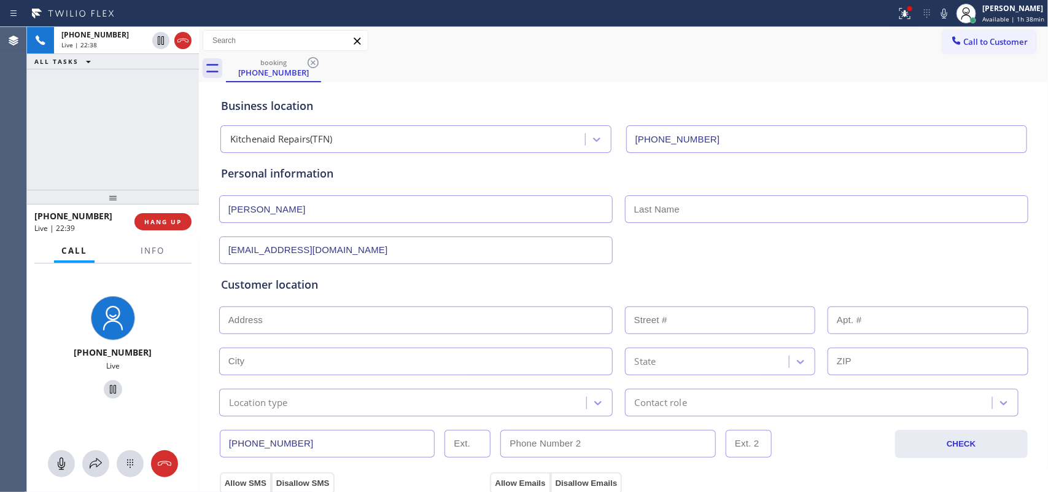
click at [332, 107] on div "Business location" at bounding box center [624, 106] width 806 height 17
click at [701, 213] on input "text" at bounding box center [827, 209] width 404 height 28
paste input "[PERSON_NAME]"
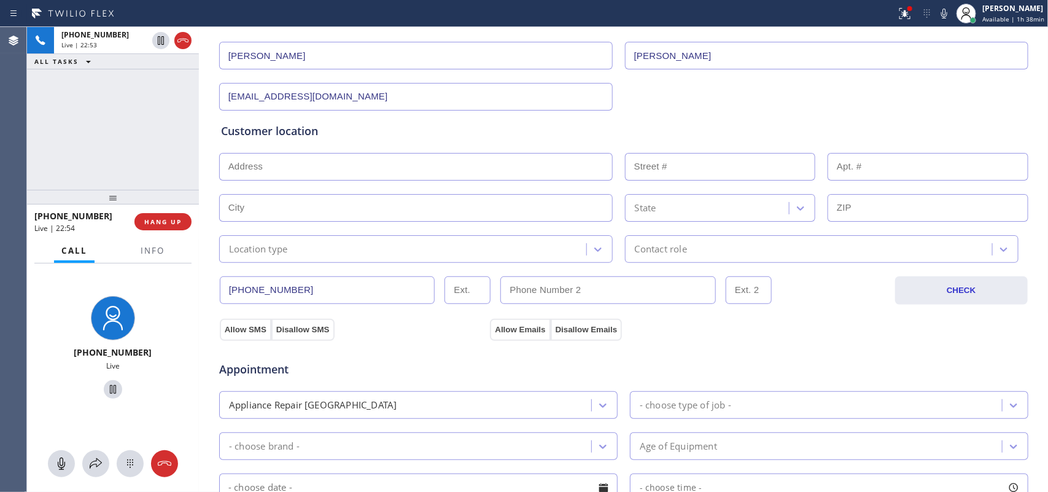
type input "[PERSON_NAME]"
click at [345, 173] on input "text" at bounding box center [416, 167] width 394 height 28
paste input "[STREET_ADDRESS]"
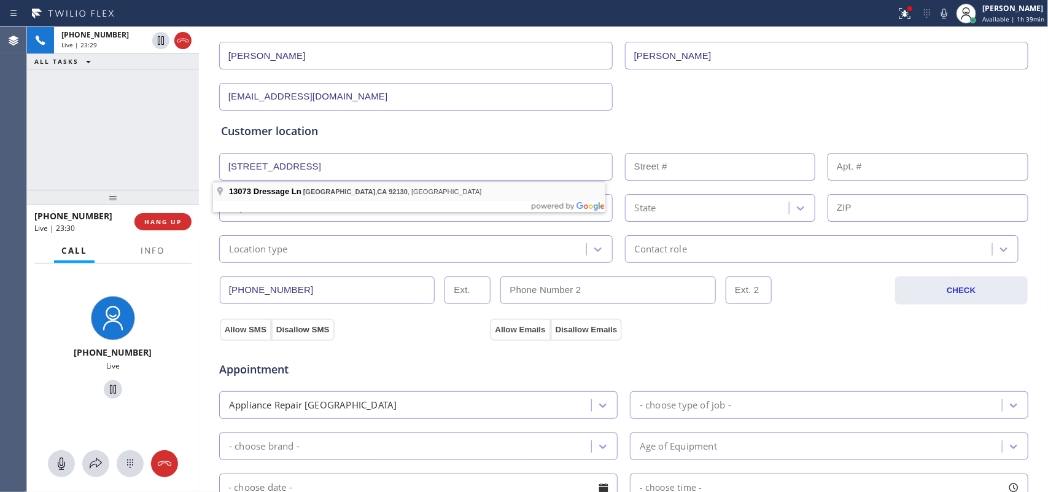
type input "[STREET_ADDRESS]"
type input "13073"
type input "[GEOGRAPHIC_DATA]"
type input "92130"
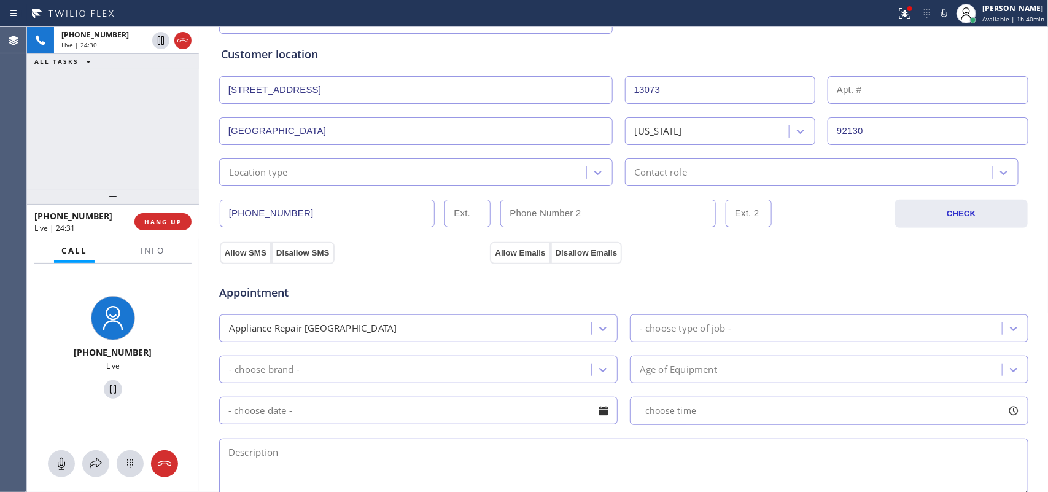
scroll to position [307, 0]
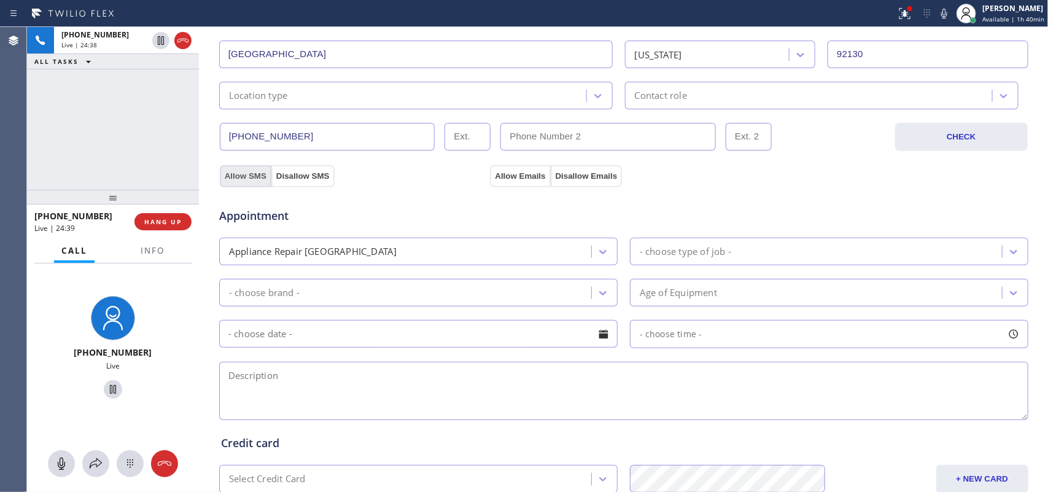
click at [244, 181] on button "Allow SMS" at bounding box center [246, 176] width 52 height 22
click at [521, 176] on button "Allow Emails" at bounding box center [520, 176] width 60 height 22
click at [60, 393] on icon at bounding box center [61, 463] width 15 height 15
click at [107, 386] on icon at bounding box center [113, 389] width 15 height 15
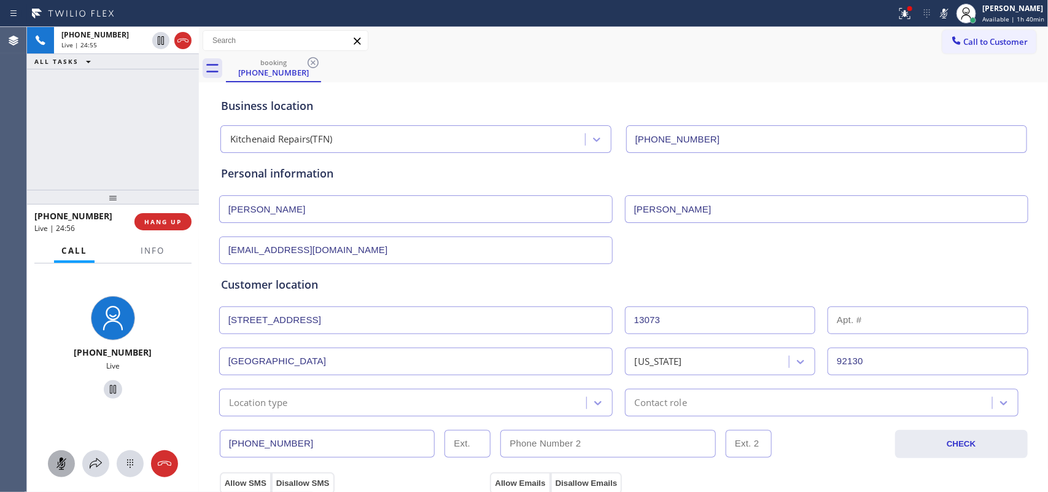
scroll to position [154, 0]
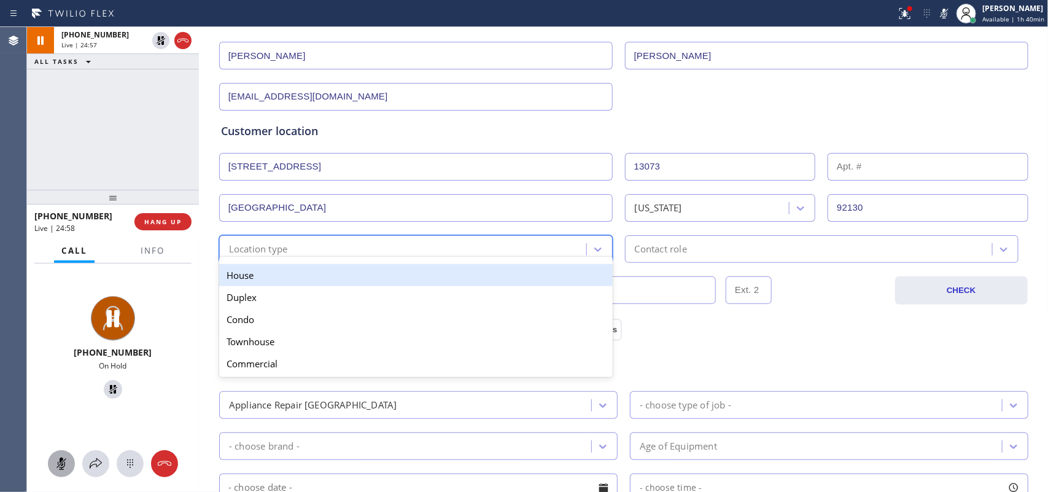
click at [554, 244] on div "Location type" at bounding box center [405, 248] width 364 height 21
click at [488, 284] on div "House Duplex [GEOGRAPHIC_DATA] Commercial" at bounding box center [416, 319] width 394 height 115
click at [488, 284] on div "House" at bounding box center [416, 275] width 394 height 22
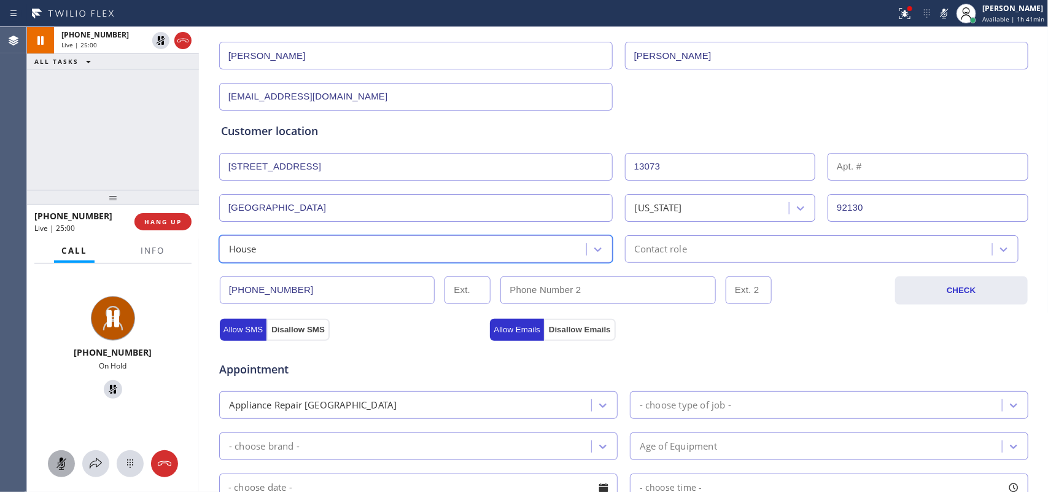
click at [664, 240] on div "Contact role" at bounding box center [811, 248] width 364 height 21
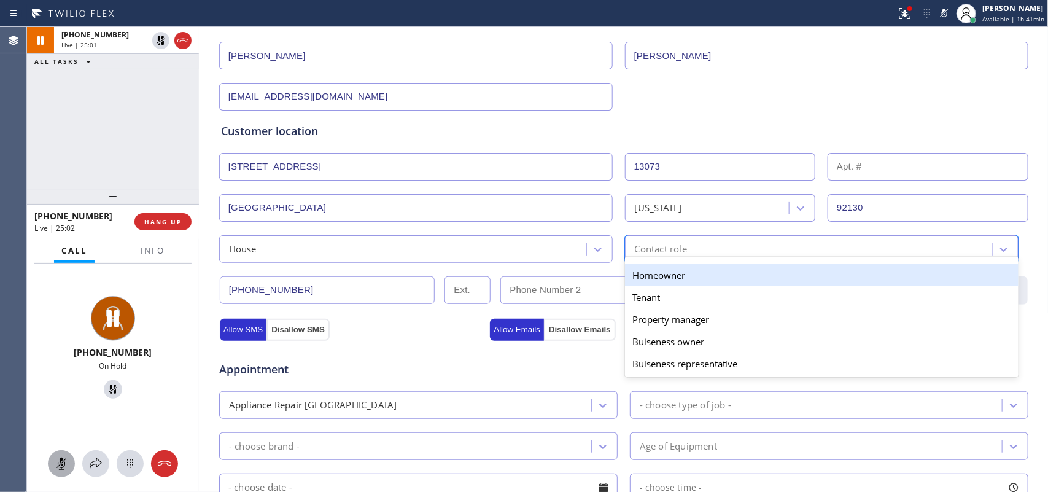
click at [722, 283] on div "Homeowner" at bounding box center [822, 275] width 394 height 22
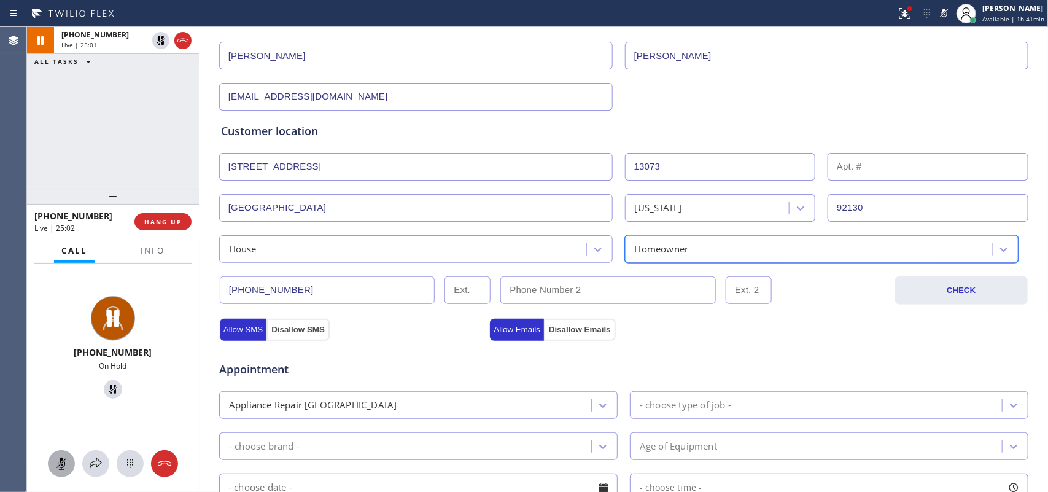
scroll to position [461, 0]
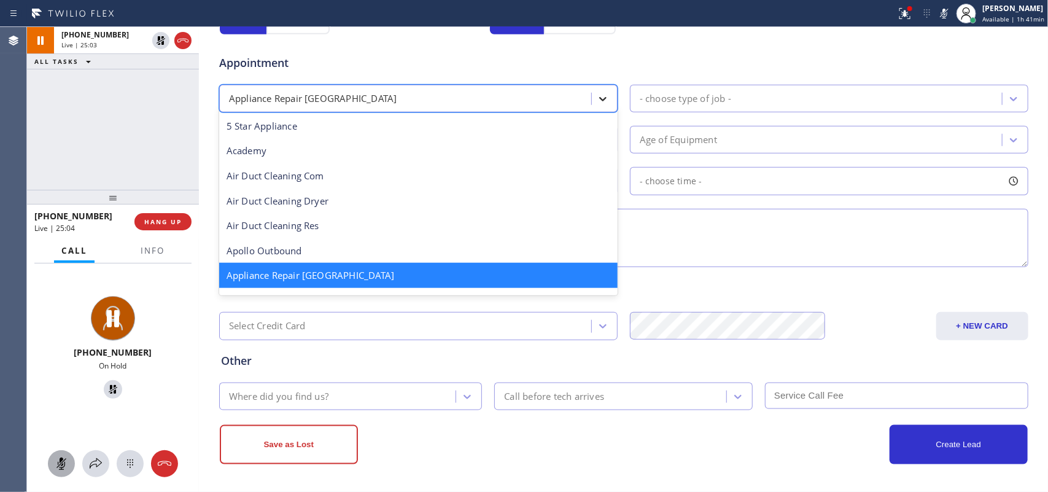
click at [597, 94] on icon at bounding box center [603, 99] width 12 height 12
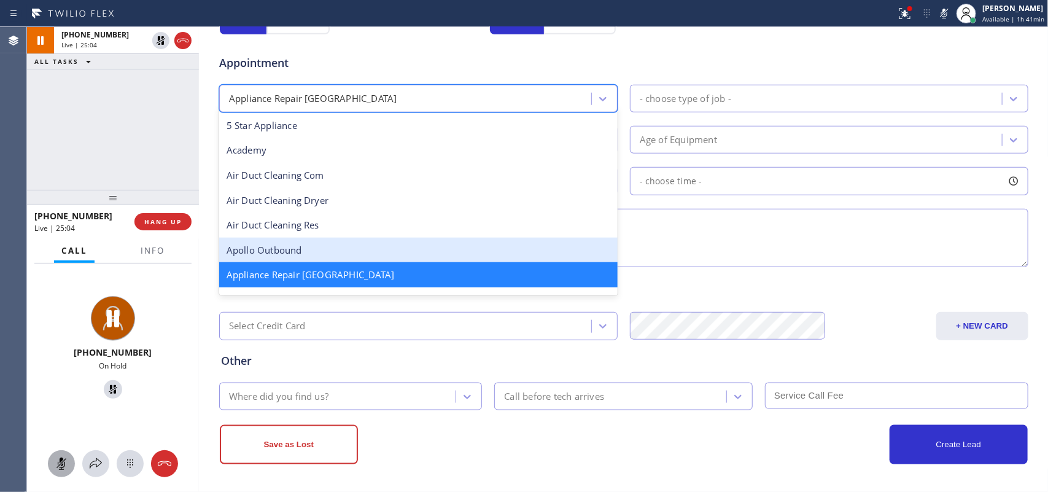
scroll to position [77, 0]
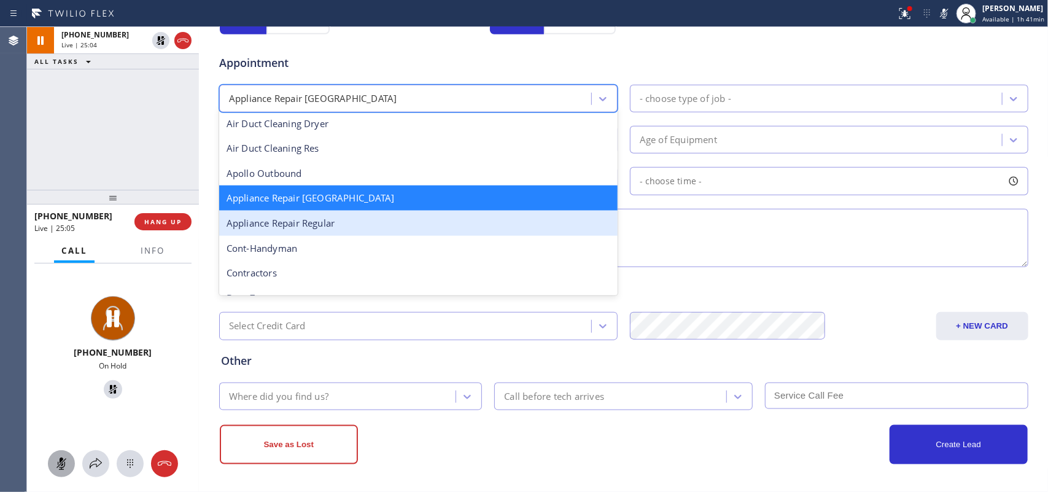
click at [405, 225] on div "Appliance Repair Regular" at bounding box center [418, 223] width 399 height 25
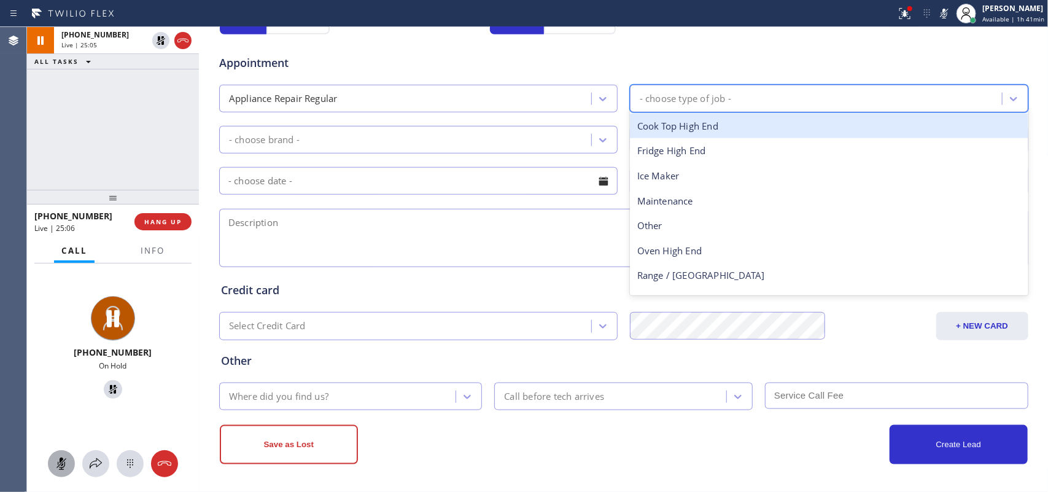
click at [747, 99] on div "- choose type of job -" at bounding box center [818, 98] width 369 height 21
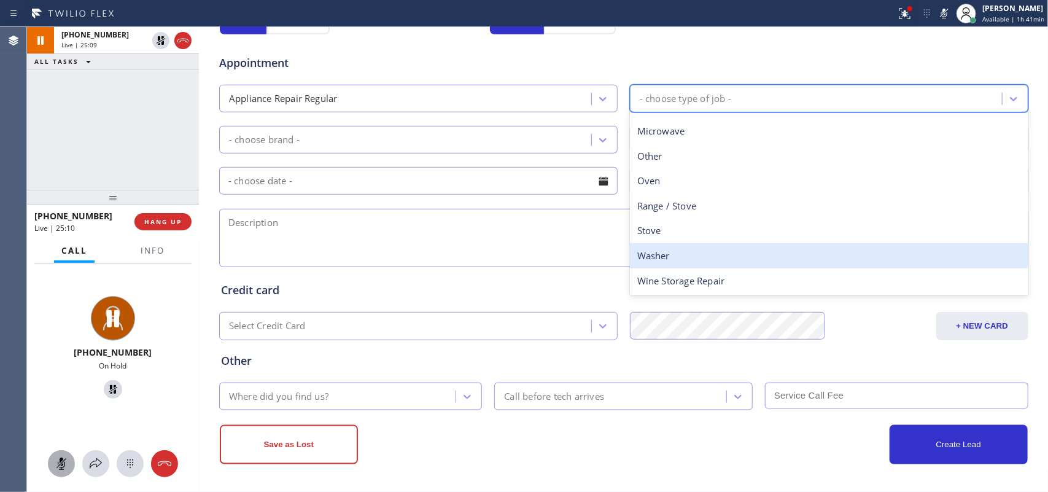
scroll to position [0, 0]
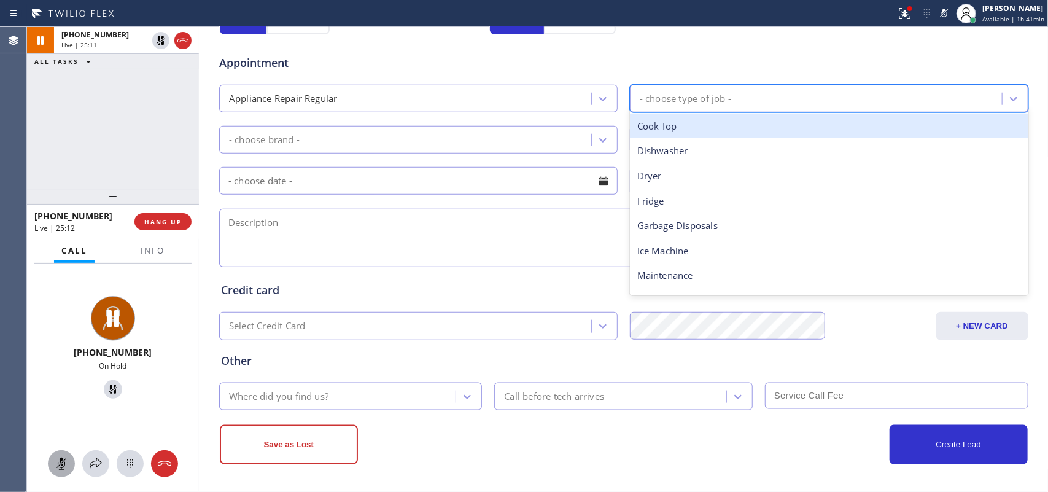
click at [695, 126] on div "Cook Top" at bounding box center [829, 126] width 399 height 25
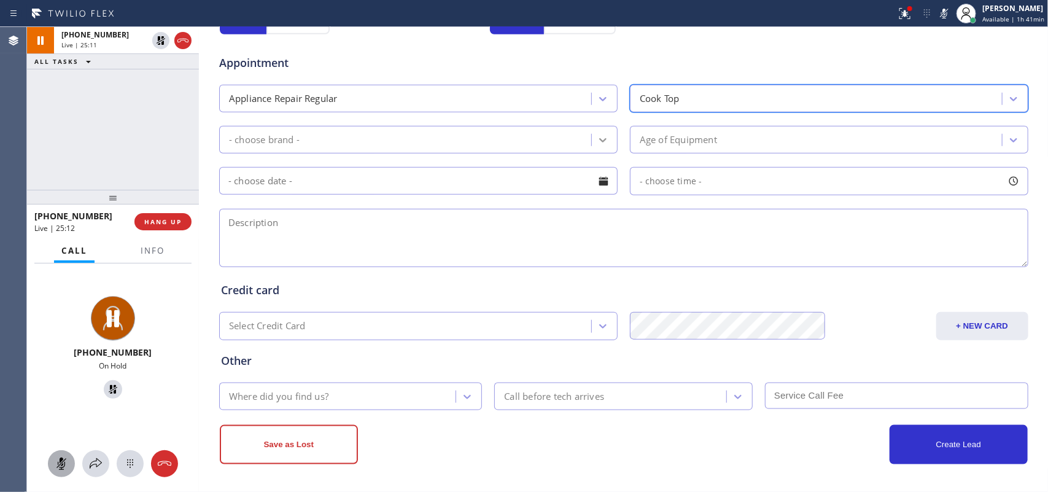
click at [592, 143] on div at bounding box center [603, 140] width 22 height 22
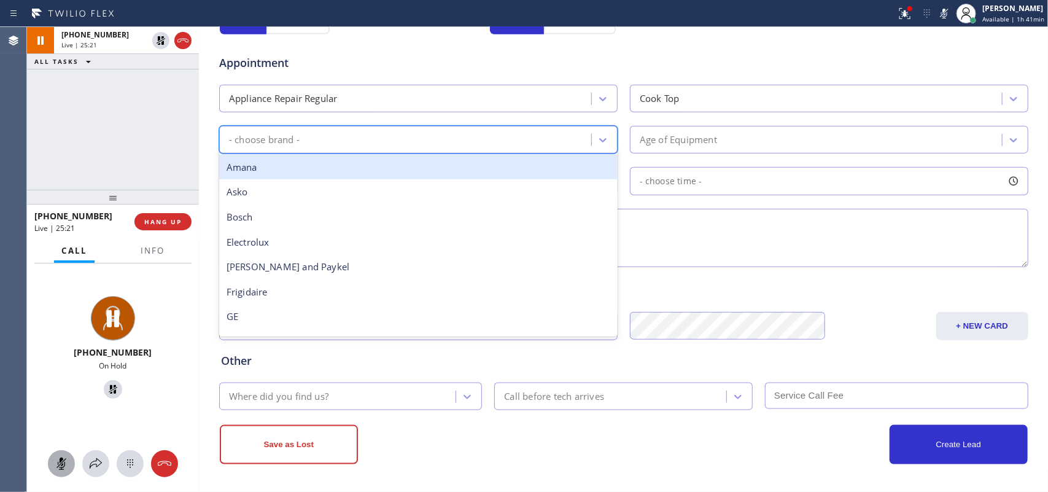
click at [327, 148] on div "- choose brand -" at bounding box center [407, 139] width 369 height 21
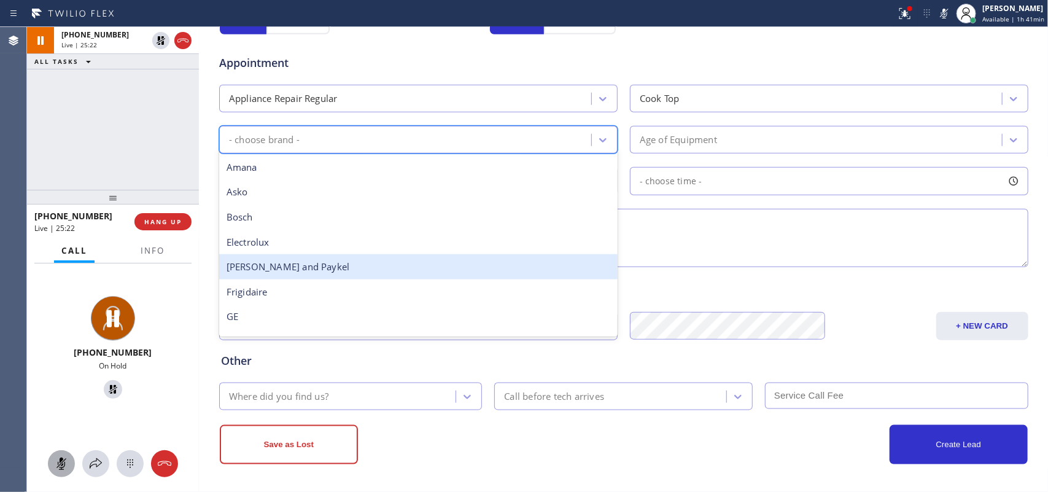
scroll to position [154, 0]
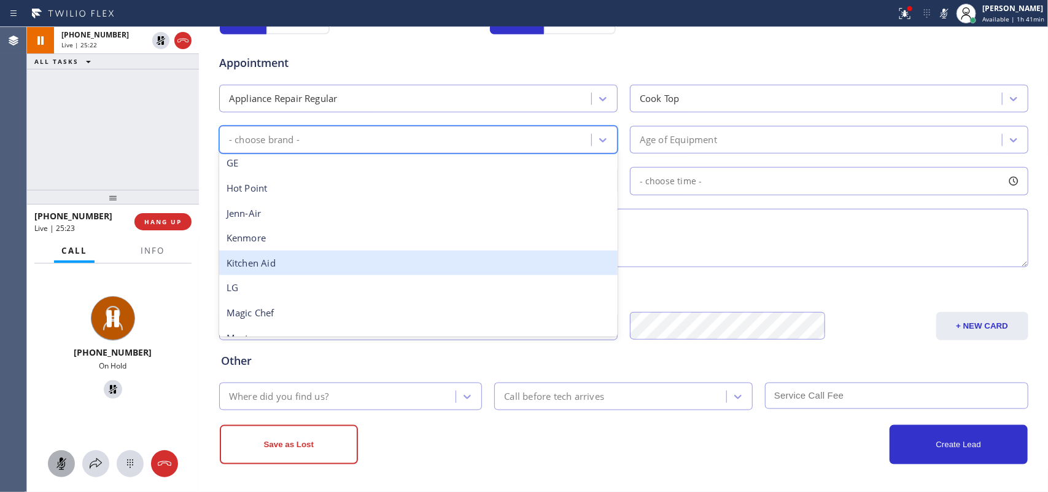
click at [308, 261] on div "Kitchen Aid" at bounding box center [418, 263] width 399 height 25
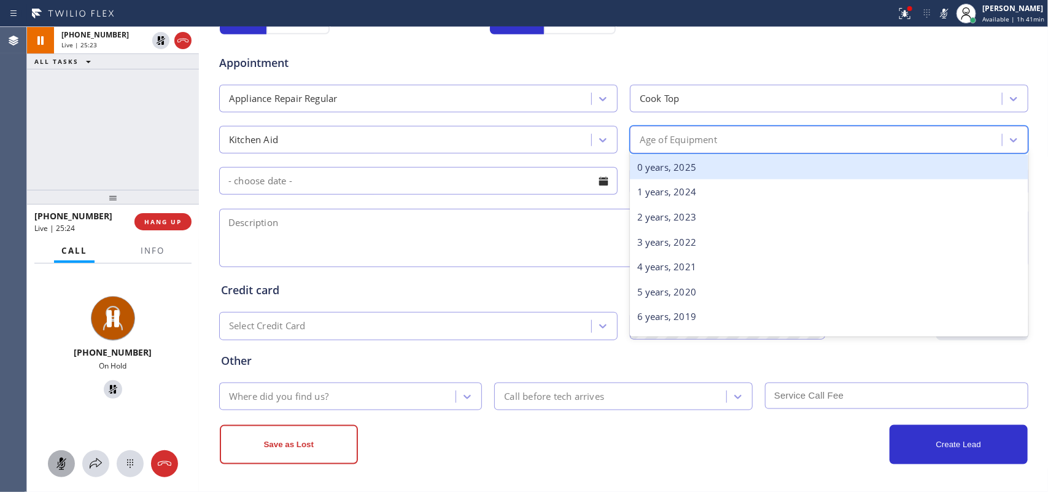
click at [753, 142] on div "Age of Equipment" at bounding box center [818, 139] width 369 height 21
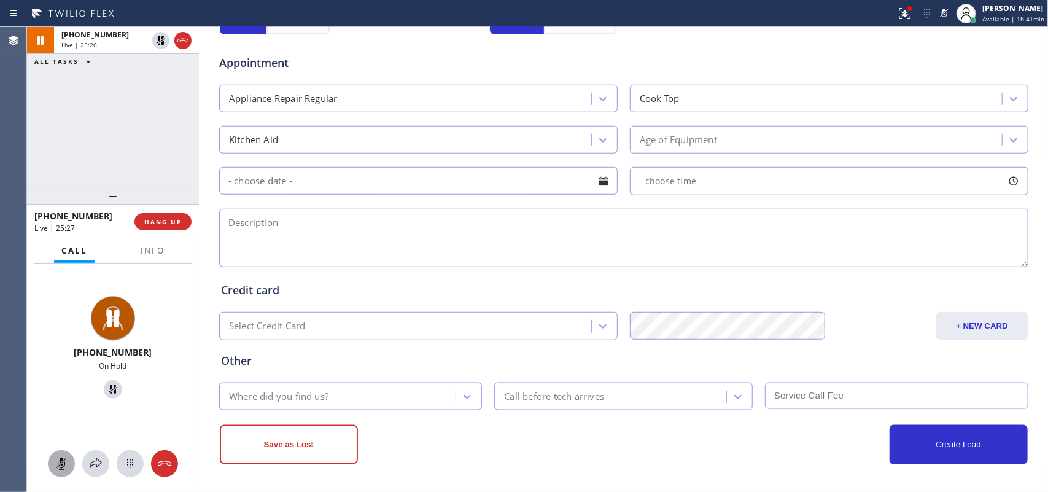
click at [302, 189] on input "text" at bounding box center [418, 181] width 399 height 28
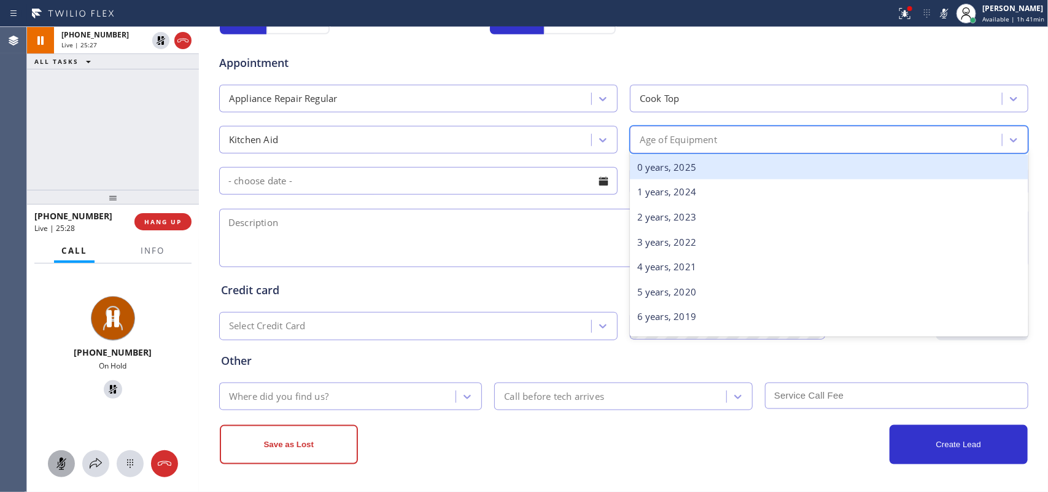
click at [667, 131] on div "Age of Equipment" at bounding box center [818, 139] width 369 height 21
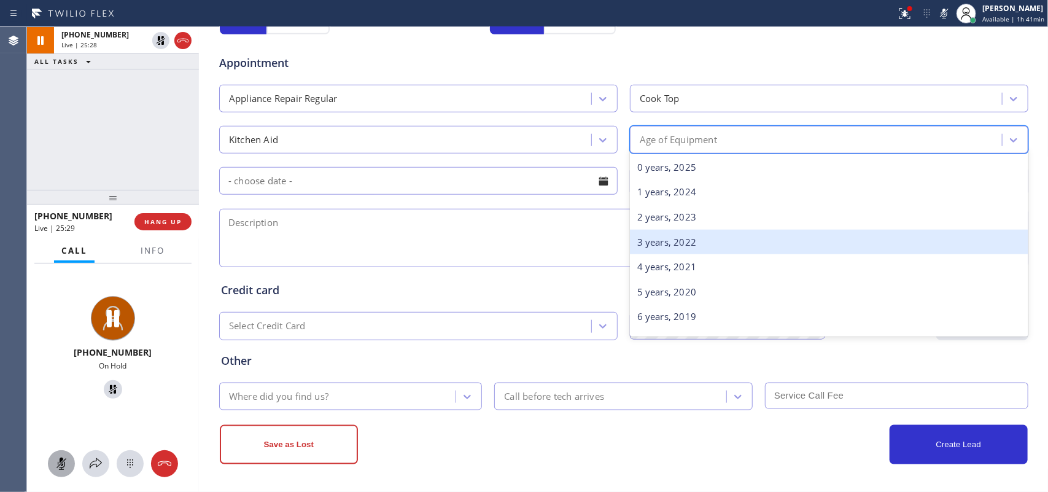
click at [686, 247] on div "3 years, 2022" at bounding box center [829, 242] width 399 height 25
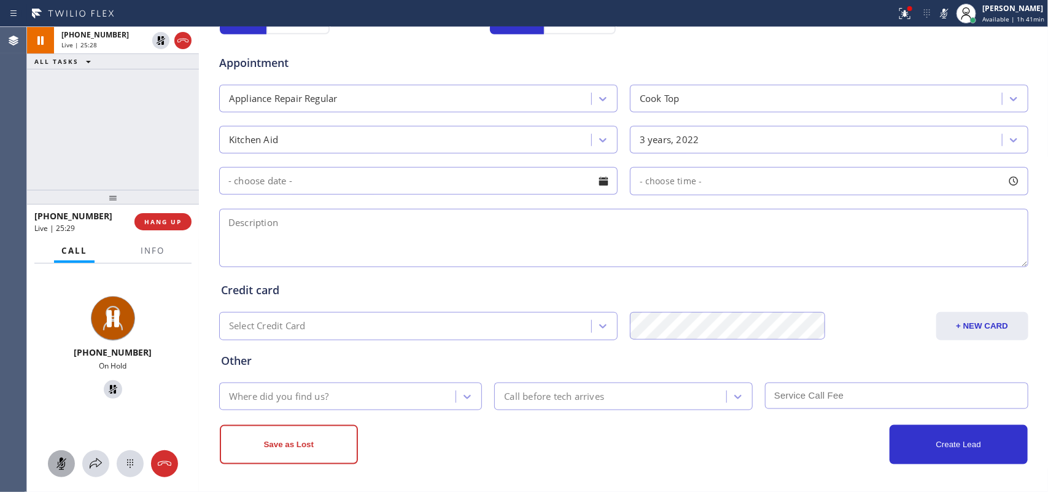
click at [599, 182] on div at bounding box center [603, 181] width 21 height 21
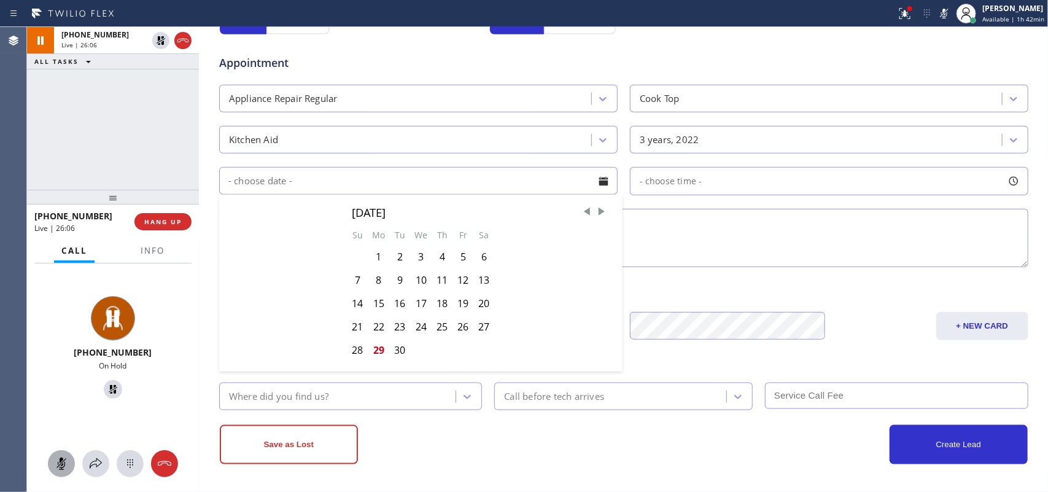
scroll to position [462, 0]
click at [596, 215] on span "Next Month" at bounding box center [602, 212] width 12 height 12
click at [439, 258] on div "2" at bounding box center [442, 256] width 21 height 23
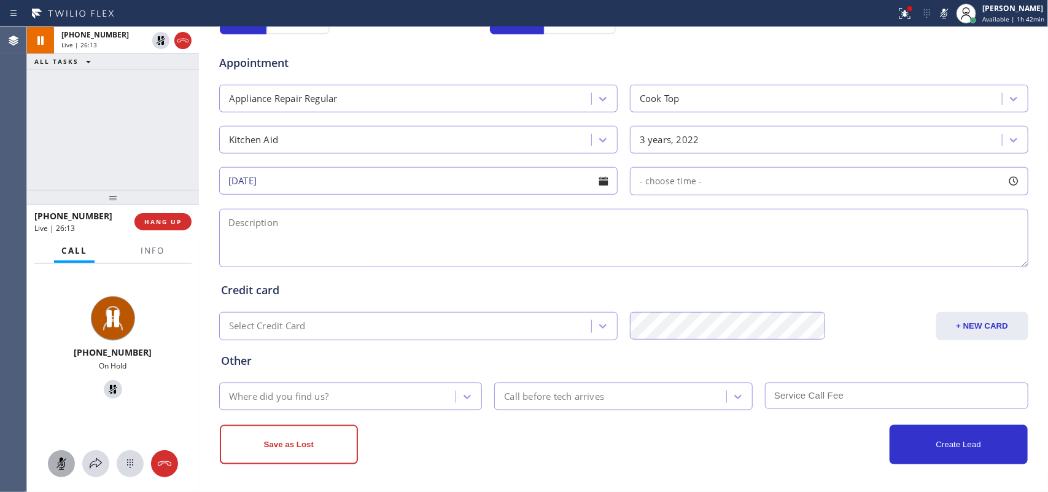
click at [838, 175] on div at bounding box center [1014, 181] width 21 height 21
drag, startPoint x: 641, startPoint y: 253, endPoint x: 857, endPoint y: 262, distance: 216.4
click at [838, 262] on div at bounding box center [863, 256] width 15 height 26
drag, startPoint x: 636, startPoint y: 258, endPoint x: 712, endPoint y: 259, distance: 76.2
click at [712, 259] on div at bounding box center [715, 256] width 15 height 26
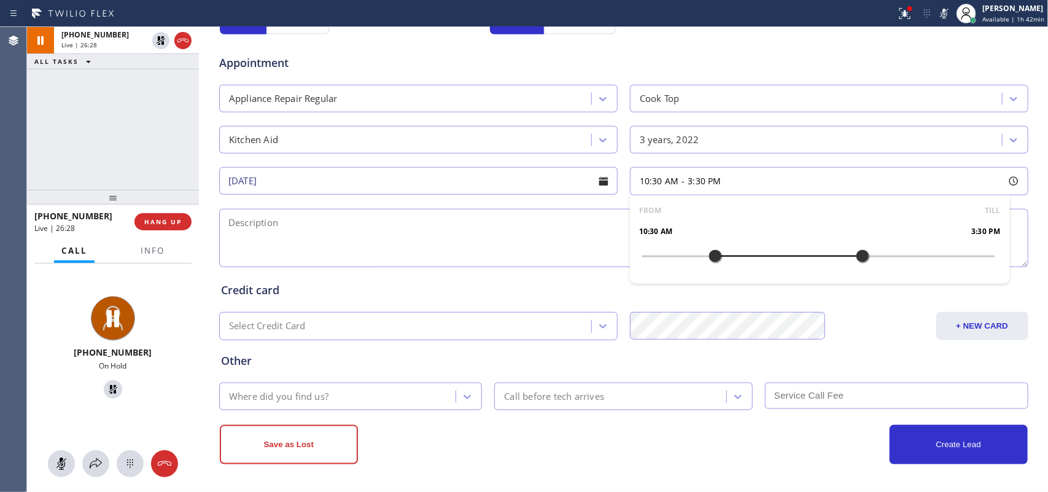
drag, startPoint x: 56, startPoint y: 462, endPoint x: 98, endPoint y: 425, distance: 56.6
click at [57, 393] on icon at bounding box center [61, 463] width 15 height 15
click at [107, 388] on icon at bounding box center [113, 389] width 15 height 15
click at [838, 181] on div at bounding box center [1014, 181] width 21 height 21
drag, startPoint x: 709, startPoint y: 256, endPoint x: 797, endPoint y: 254, distance: 87.2
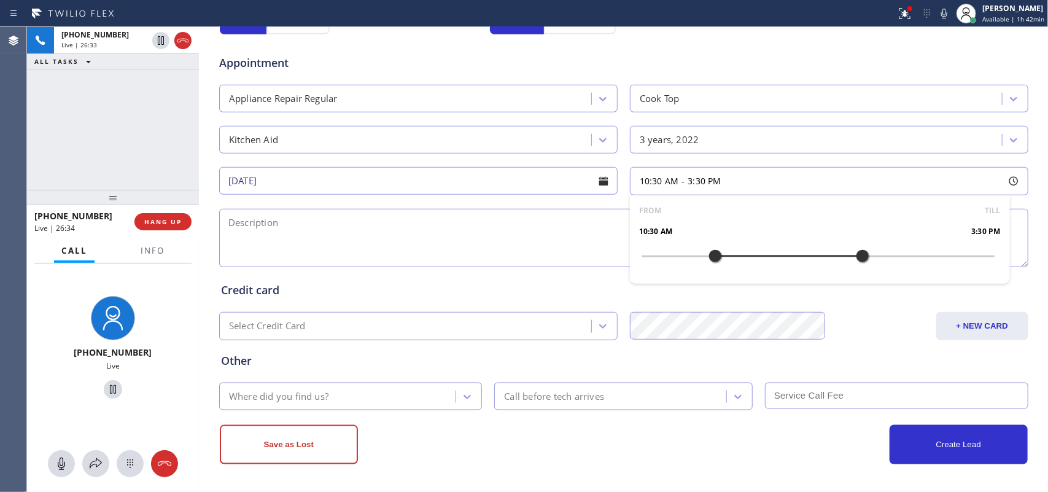
click at [716, 256] on div at bounding box center [715, 256] width 15 height 26
drag, startPoint x: 856, startPoint y: 253, endPoint x: 756, endPoint y: 256, distance: 99.5
click at [756, 256] on div at bounding box center [759, 256] width 15 height 26
drag, startPoint x: 709, startPoint y: 252, endPoint x: 668, endPoint y: 254, distance: 41.2
click at [668, 254] on div at bounding box center [672, 256] width 15 height 26
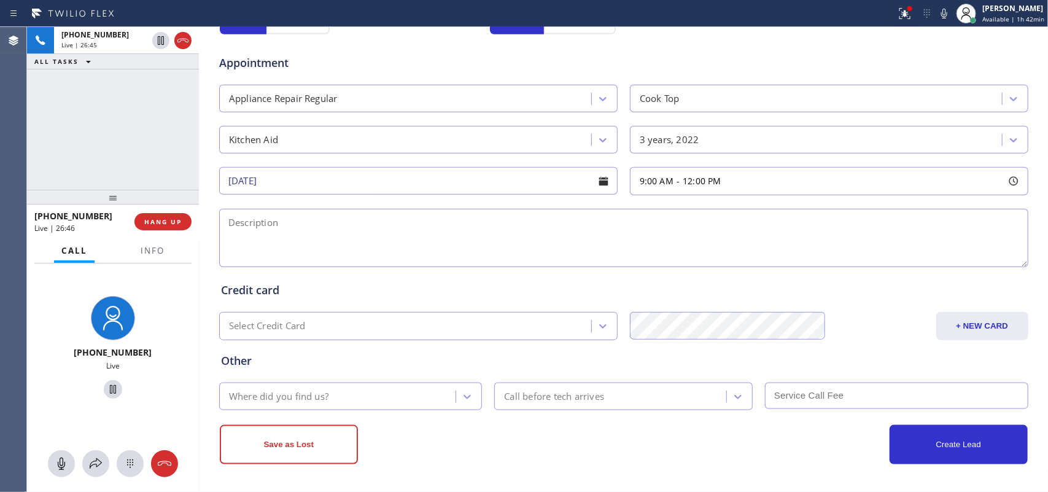
click at [455, 247] on textarea at bounding box center [624, 238] width 810 height 58
click at [60, 393] on icon at bounding box center [61, 463] width 15 height 15
click at [108, 388] on icon at bounding box center [113, 389] width 15 height 15
click at [123, 393] on div at bounding box center [113, 389] width 162 height 25
click at [109, 385] on icon at bounding box center [113, 389] width 9 height 9
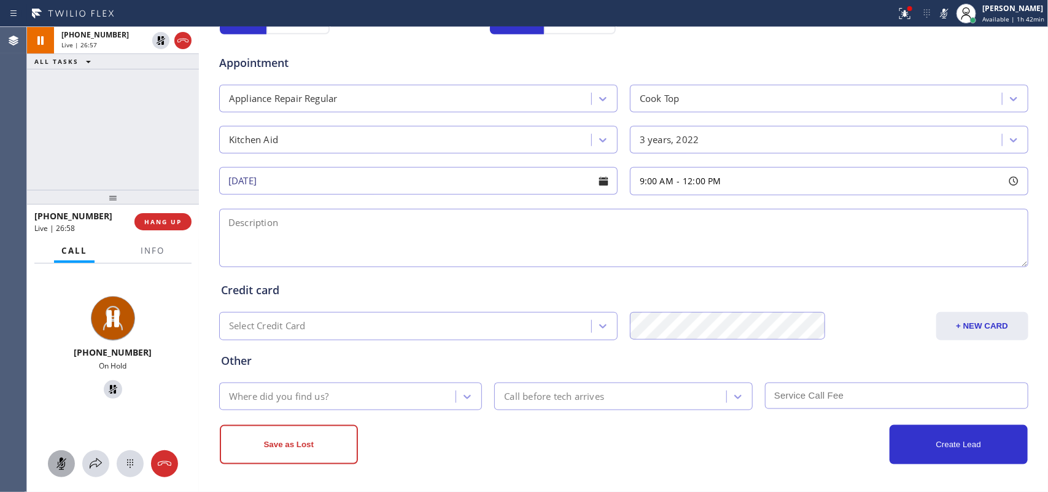
click at [59, 393] on icon at bounding box center [61, 463] width 15 height 15
click at [59, 393] on button at bounding box center [61, 463] width 27 height 27
drag, startPoint x: 107, startPoint y: 394, endPoint x: 119, endPoint y: 380, distance: 17.9
click at [107, 393] on icon at bounding box center [113, 389] width 15 height 15
click at [599, 182] on div at bounding box center [603, 181] width 21 height 21
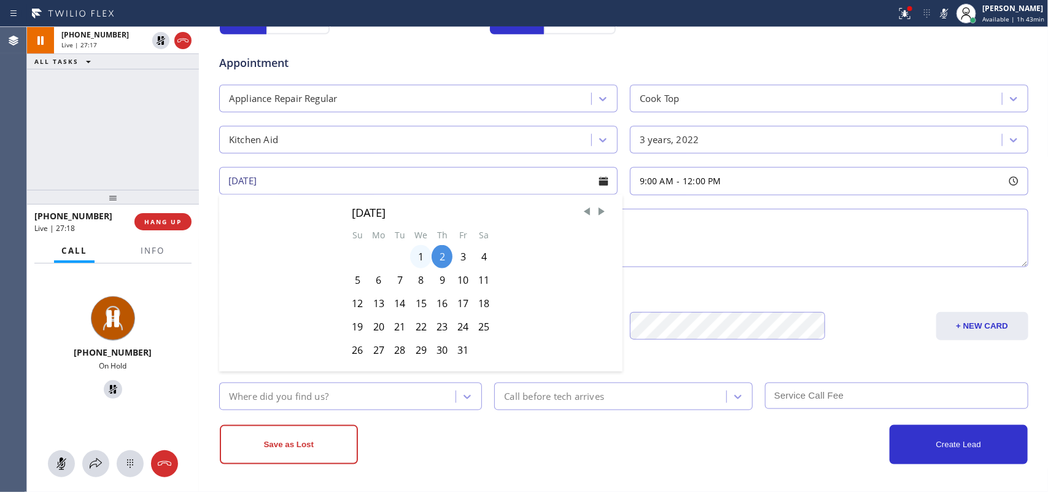
click at [415, 261] on div "1" at bounding box center [420, 256] width 21 height 23
type input "[DATE]"
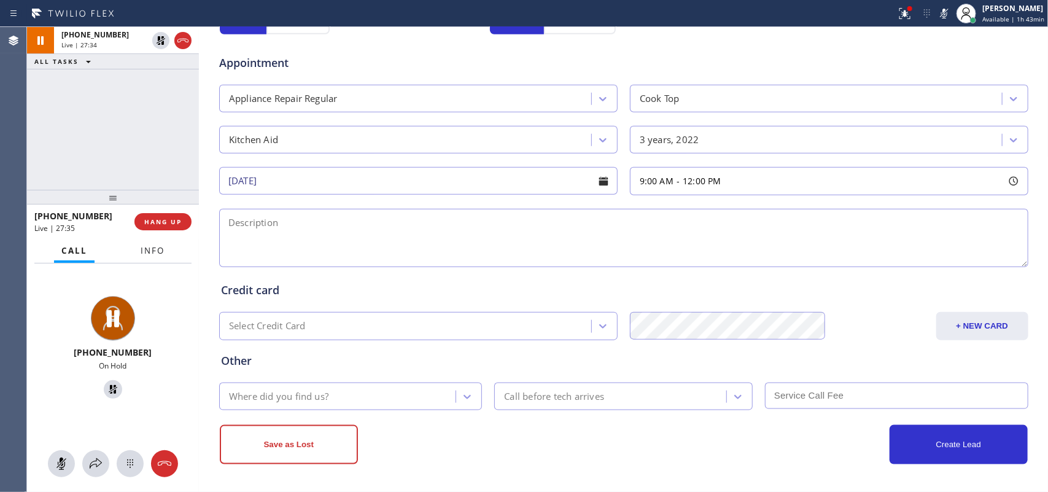
click at [146, 249] on span "Info" at bounding box center [153, 250] width 24 height 11
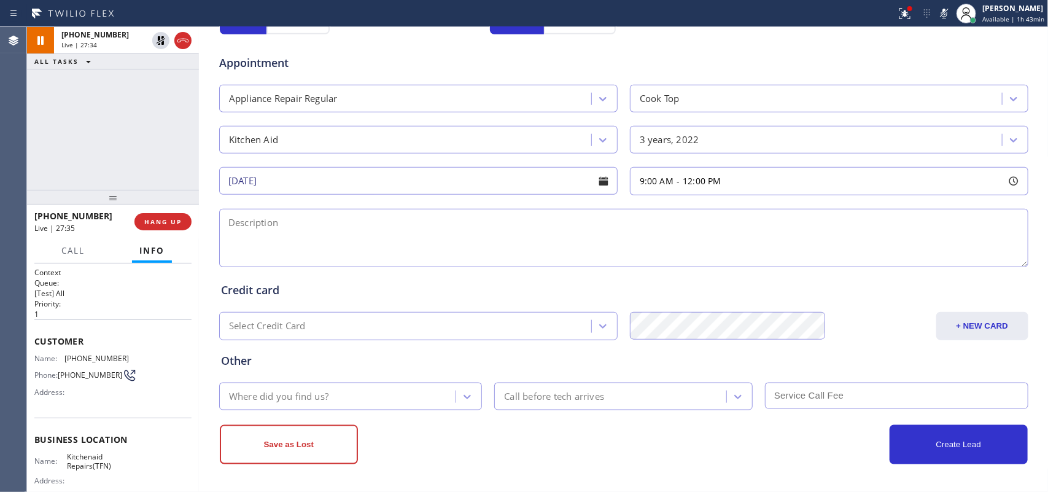
scroll to position [127, 0]
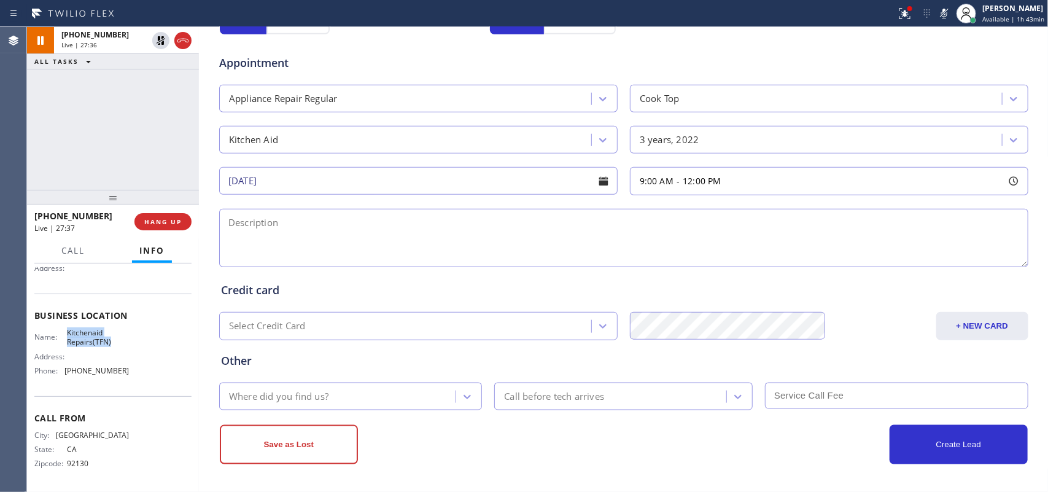
drag, startPoint x: 111, startPoint y: 341, endPoint x: 66, endPoint y: 324, distance: 48.0
click at [66, 324] on div "Business location Name: Kitchenaid Repairs(TFN) Address: Phone: [PHONE_NUMBER]" at bounding box center [112, 345] width 157 height 103
click at [334, 236] on textarea at bounding box center [624, 238] width 810 height 58
paste textarea "9-12/ Kitchen Gas Cook top/ [DEMOGRAPHIC_DATA]/ one of the knobs is not turning…"
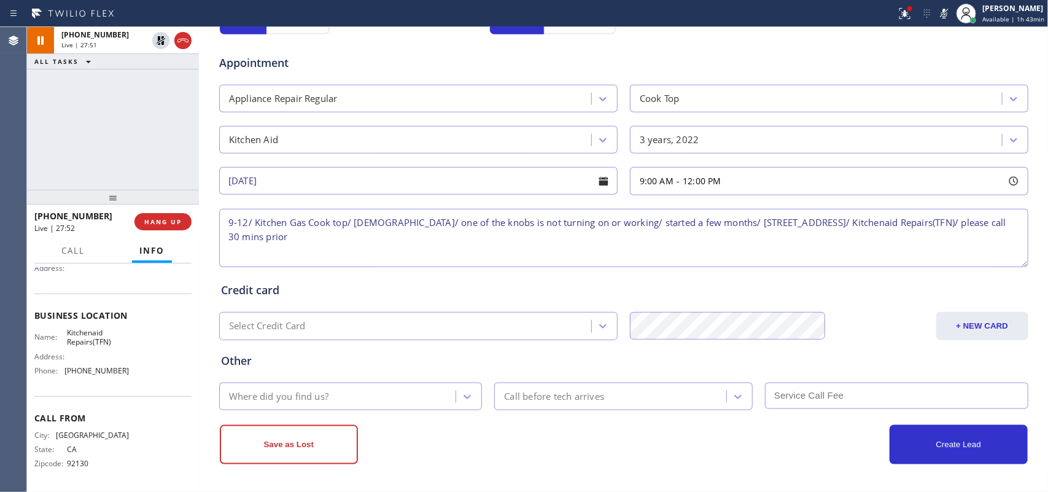
type textarea "9-12/ Kitchen Gas Cook top/ [DEMOGRAPHIC_DATA]/ one of the knobs is not turning…"
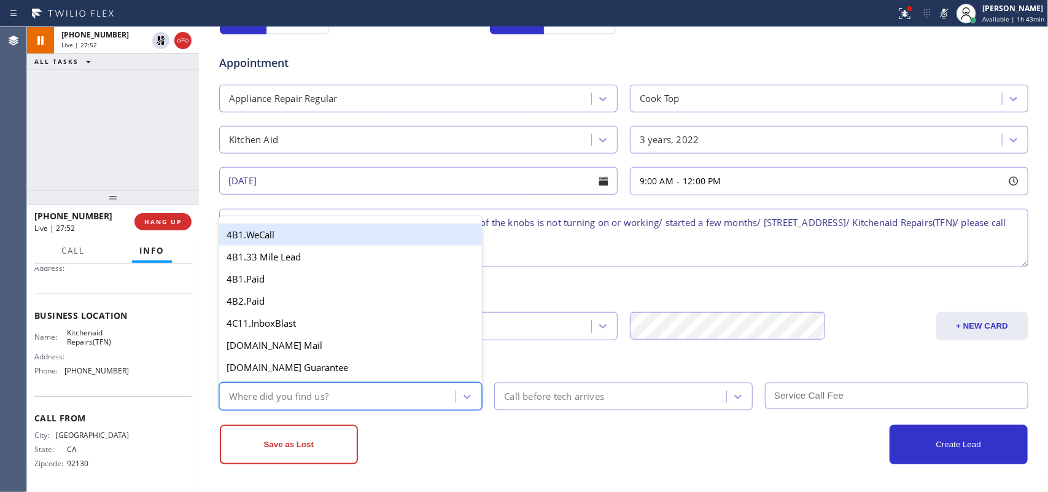
click at [366, 393] on div "Where did you find us?" at bounding box center [339, 396] width 233 height 21
type input "g"
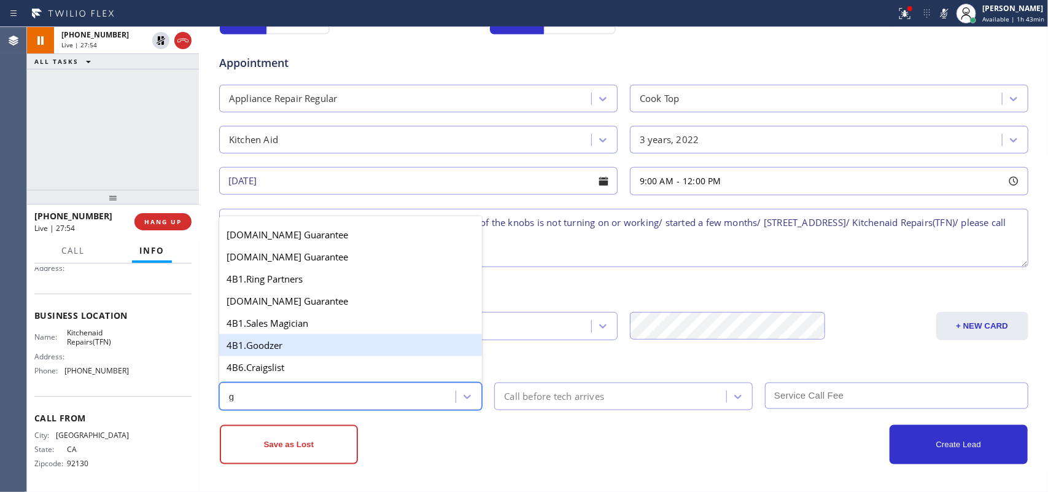
scroll to position [154, 0]
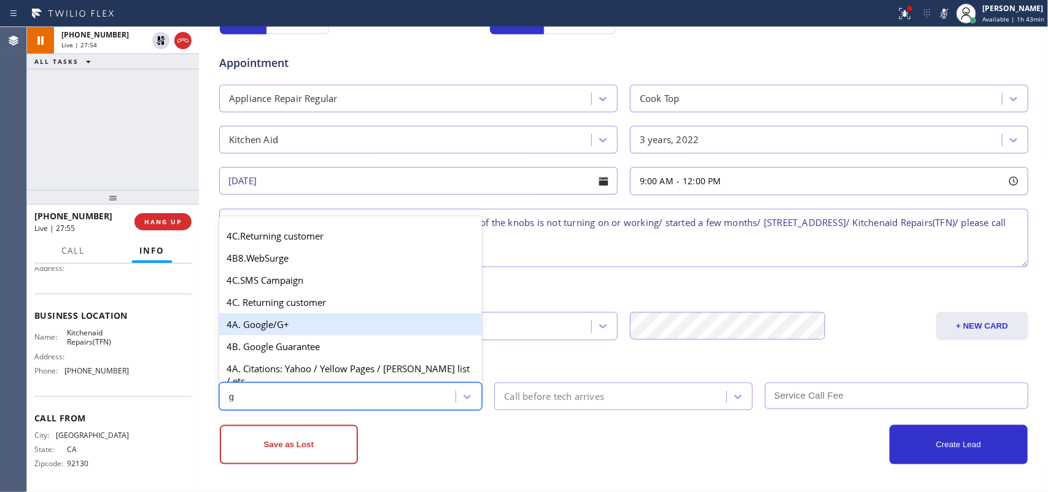
click at [308, 327] on div "4A. Google/G+" at bounding box center [350, 324] width 263 height 22
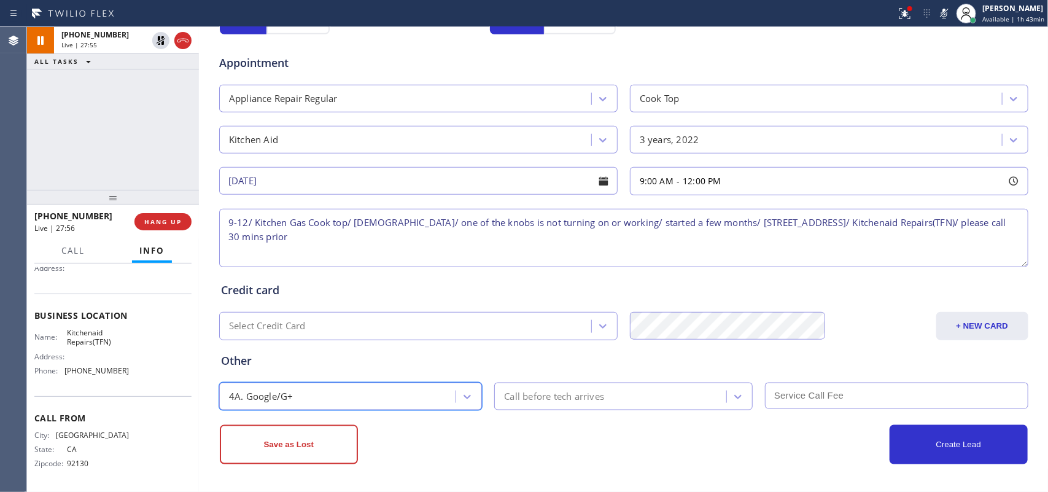
click at [563, 386] on div "Call before tech arrives" at bounding box center [612, 396] width 228 height 21
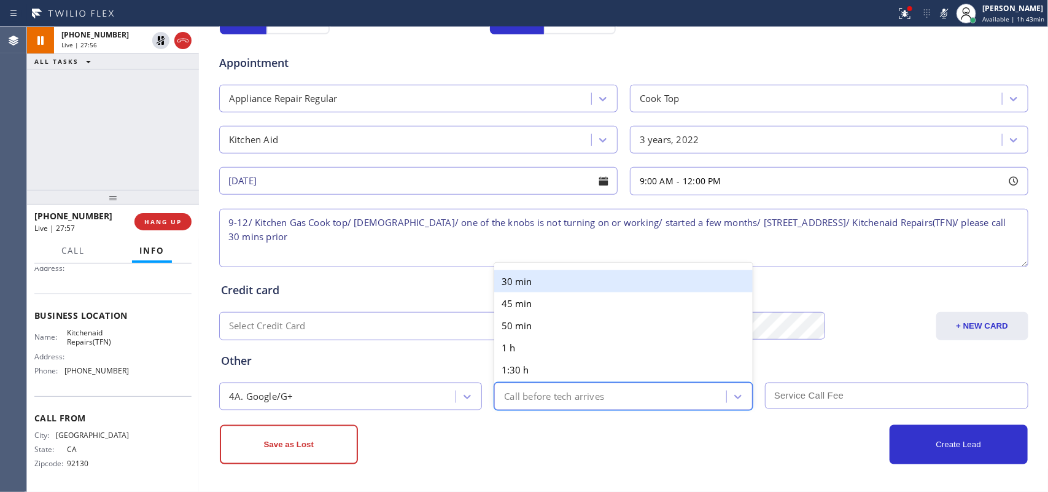
drag, startPoint x: 577, startPoint y: 279, endPoint x: 680, endPoint y: 308, distance: 106.4
click at [579, 278] on div "30 min" at bounding box center [623, 281] width 259 height 22
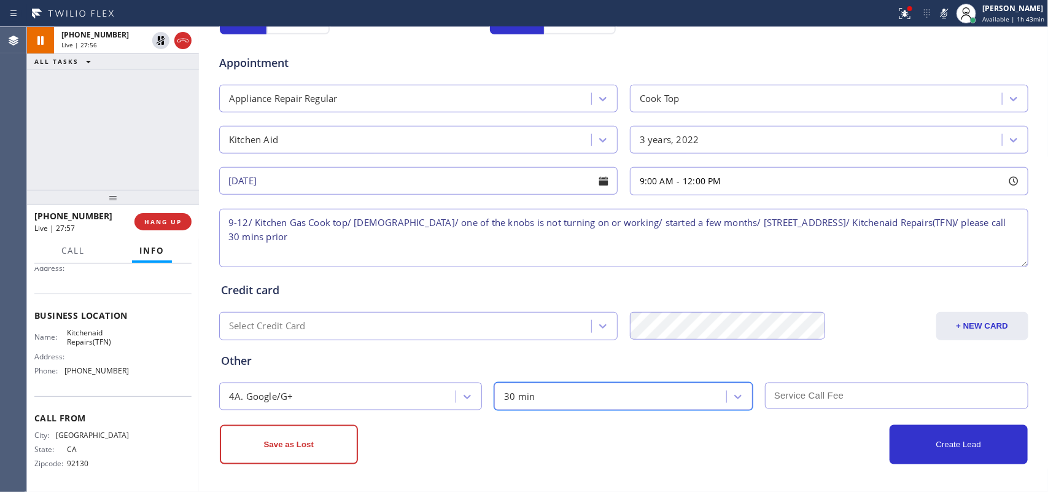
click at [838, 388] on input "text" at bounding box center [896, 396] width 263 height 26
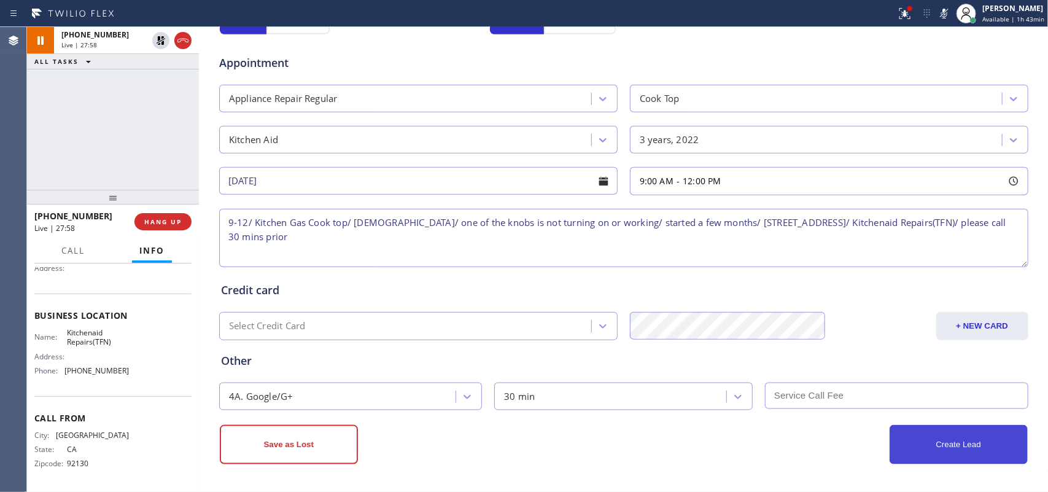
click at [838, 393] on button "Create Lead" at bounding box center [959, 444] width 138 height 39
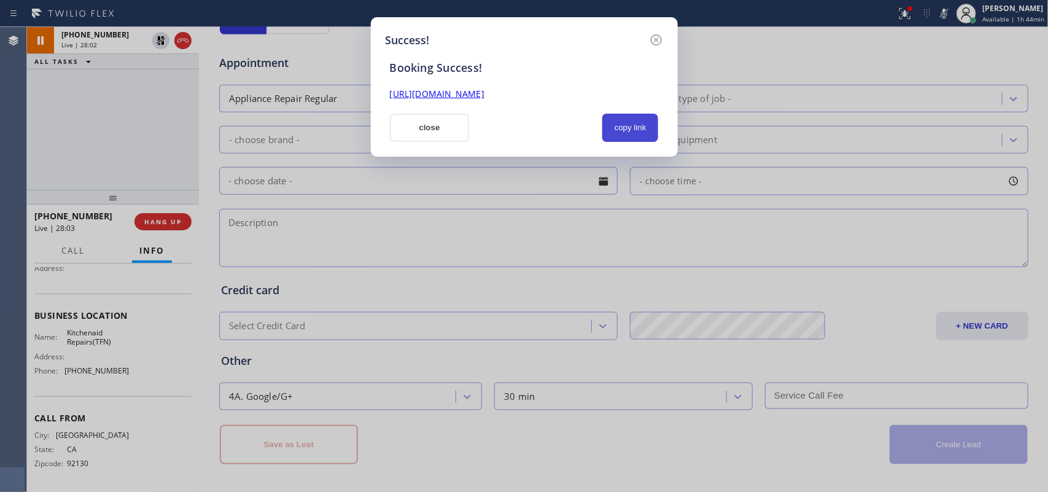
click at [648, 130] on button "copy link" at bounding box center [631, 128] width 57 height 28
click at [485, 94] on link "[URL][DOMAIN_NAME]" at bounding box center [437, 94] width 95 height 12
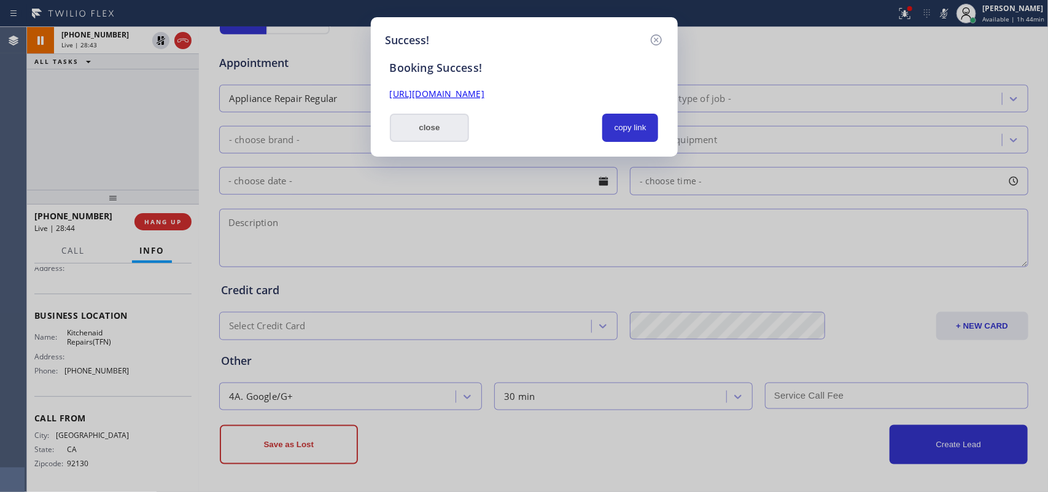
click at [434, 126] on button "close" at bounding box center [430, 128] width 80 height 28
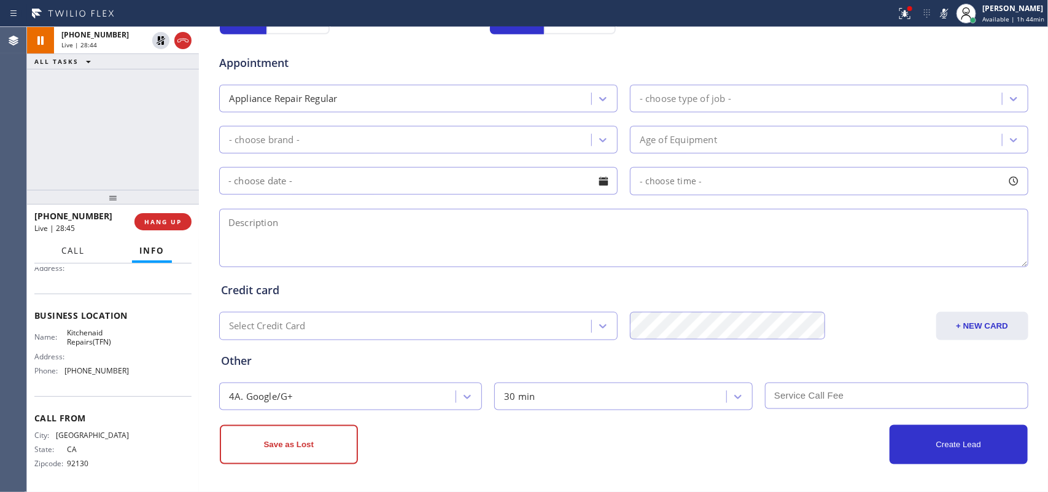
click at [78, 251] on span "Call" at bounding box center [72, 250] width 23 height 11
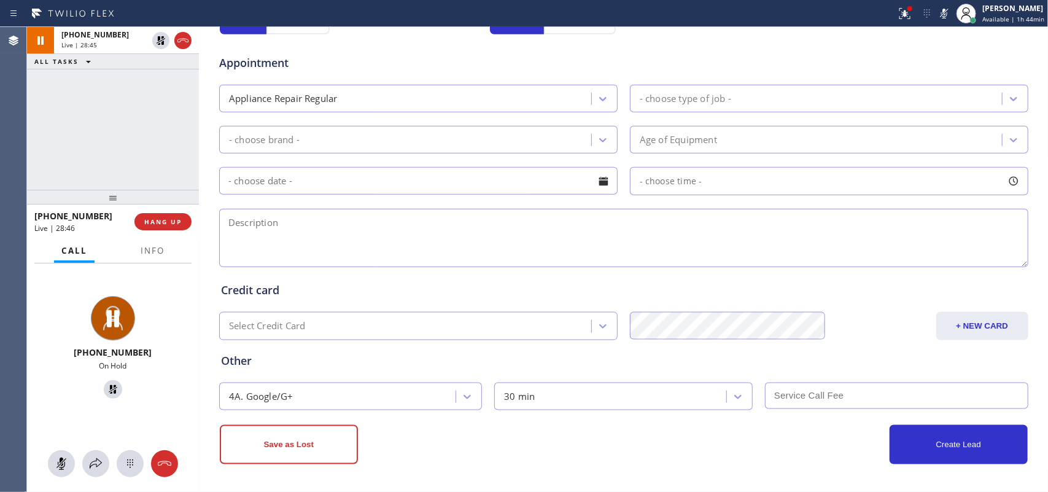
click at [60, 393] on rect at bounding box center [62, 463] width 10 height 10
click at [109, 388] on icon at bounding box center [113, 389] width 9 height 9
click at [58, 393] on icon at bounding box center [61, 464] width 7 height 12
click at [107, 393] on icon at bounding box center [113, 389] width 15 height 15
click at [157, 252] on span "Info" at bounding box center [153, 250] width 24 height 11
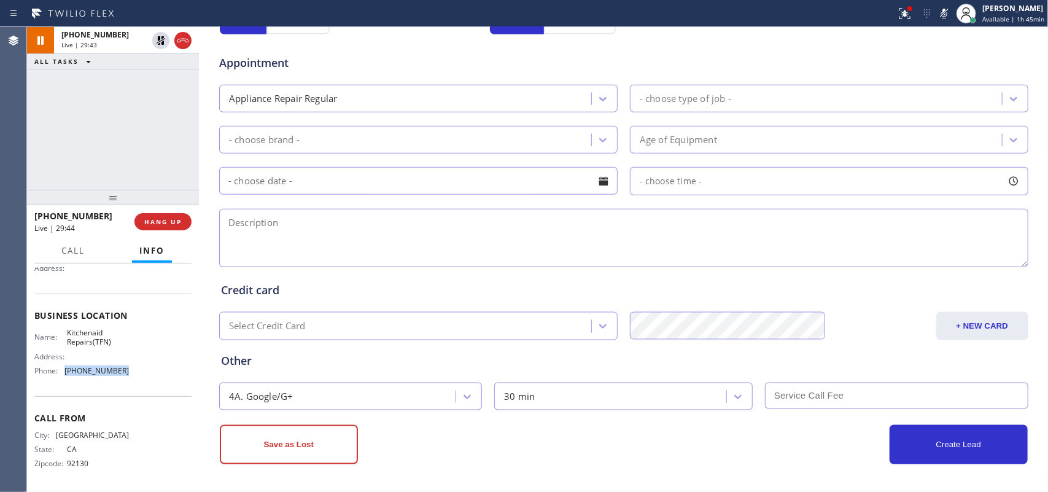
drag, startPoint x: 115, startPoint y: 373, endPoint x: 65, endPoint y: 367, distance: 50.7
click at [65, 367] on span "[PHONE_NUMBER]" at bounding box center [96, 370] width 64 height 9
click at [155, 83] on icon at bounding box center [161, 83] width 15 height 15
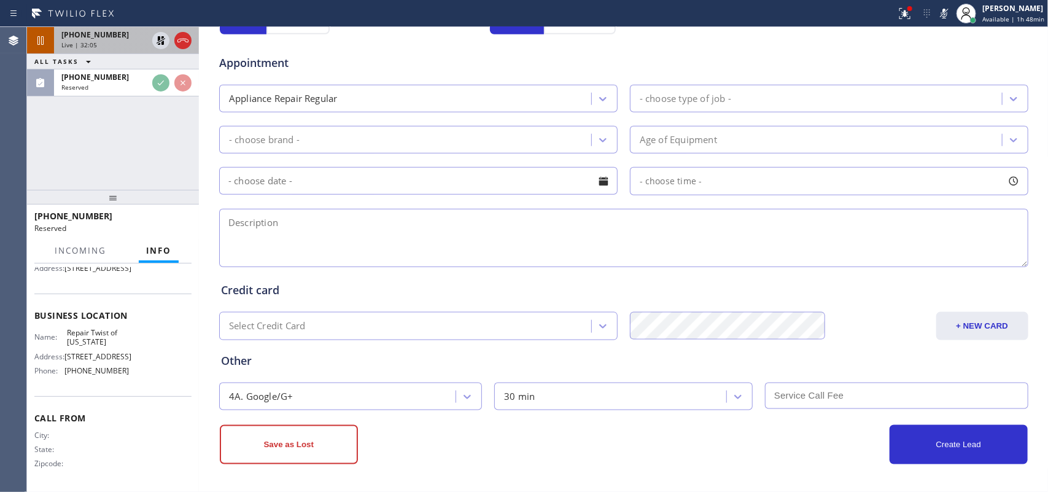
click at [132, 45] on div "Live | 32:05" at bounding box center [104, 45] width 86 height 9
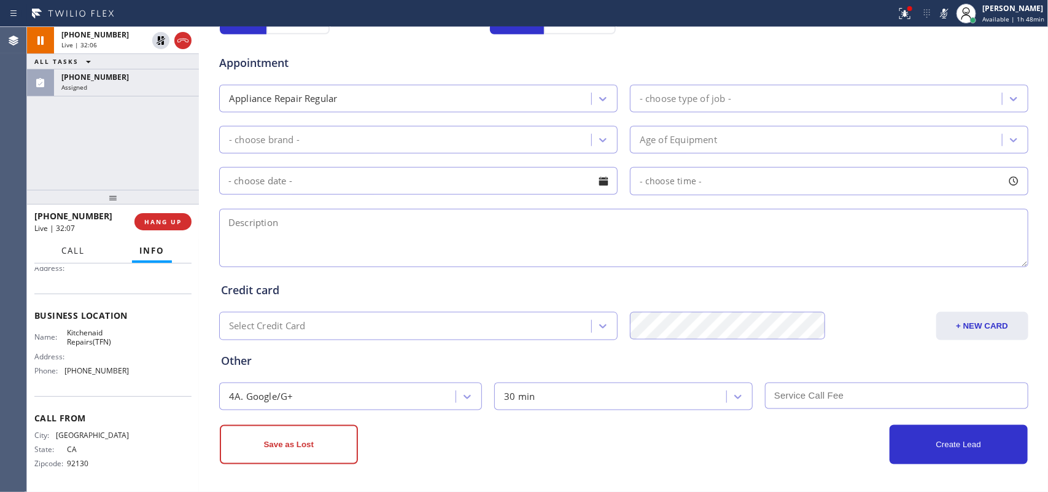
click at [72, 257] on button "Call" at bounding box center [73, 251] width 38 height 24
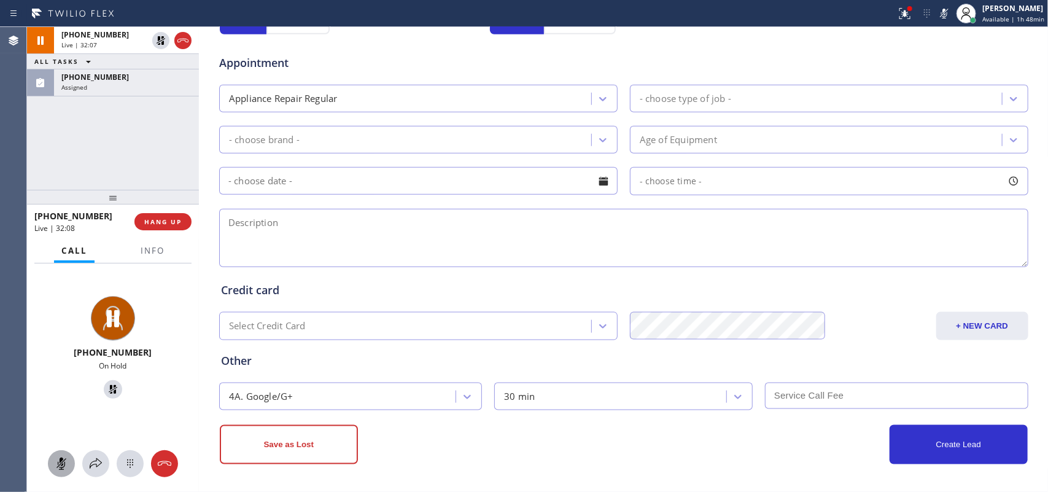
click at [64, 393] on icon at bounding box center [61, 463] width 15 height 15
click at [107, 384] on icon at bounding box center [113, 389] width 15 height 15
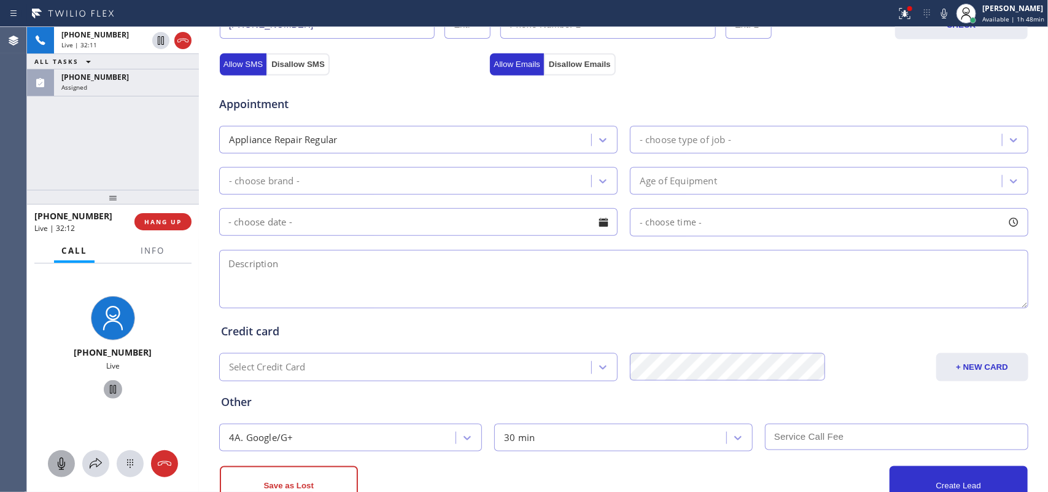
scroll to position [504, 0]
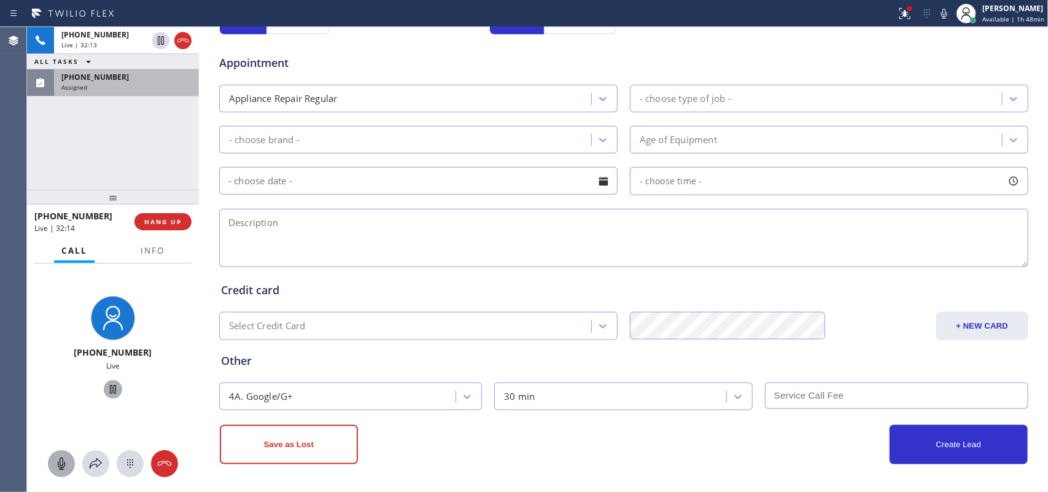
click at [117, 89] on div "Assigned" at bounding box center [126, 87] width 130 height 9
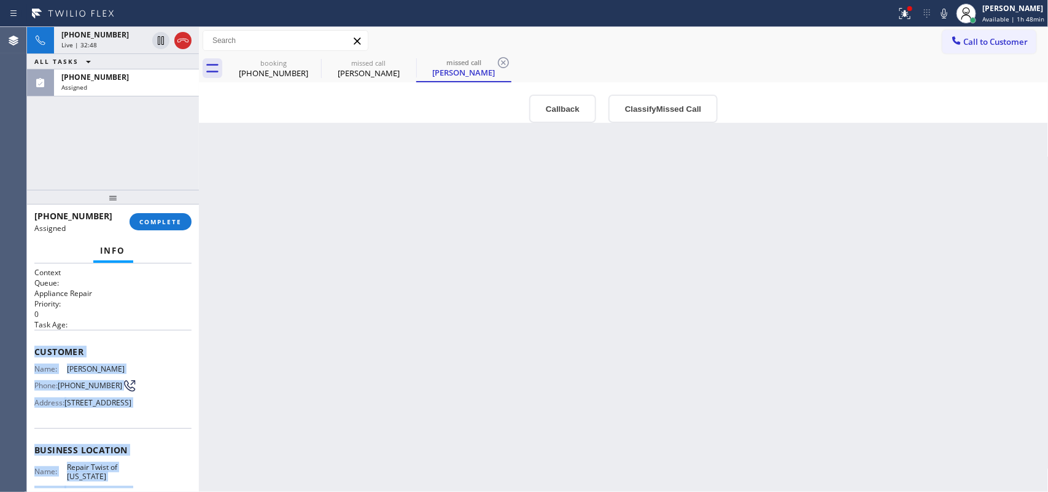
drag, startPoint x: 120, startPoint y: 372, endPoint x: 31, endPoint y: 349, distance: 92.5
click at [31, 349] on div "Context Queue: Appliance Repair Priority: 0 Task Age: Customer Name: [PERSON_NA…" at bounding box center [113, 377] width 172 height 229
click at [680, 111] on button "Classify Missed Call" at bounding box center [663, 109] width 109 height 28
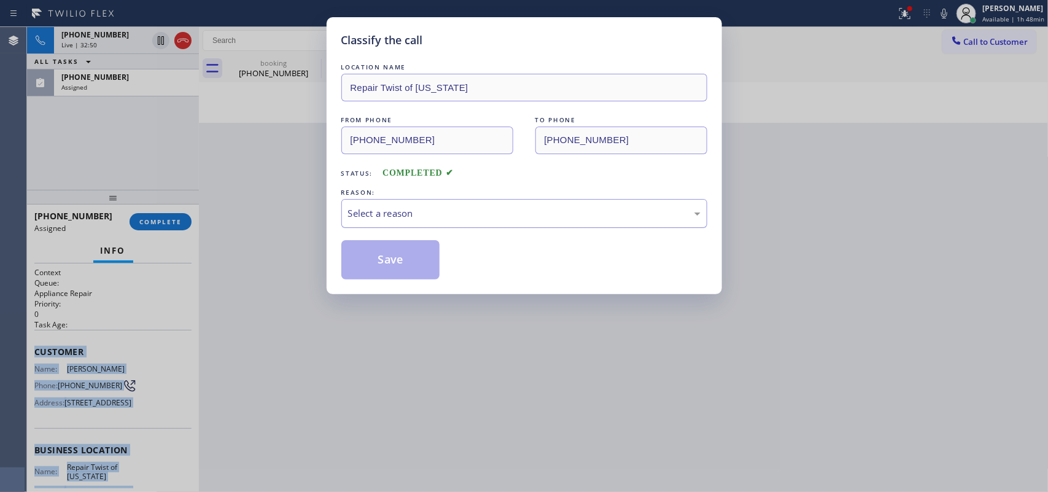
click at [611, 213] on div "Select a reason" at bounding box center [524, 213] width 353 height 14
click at [418, 262] on button "Save" at bounding box center [390, 259] width 99 height 39
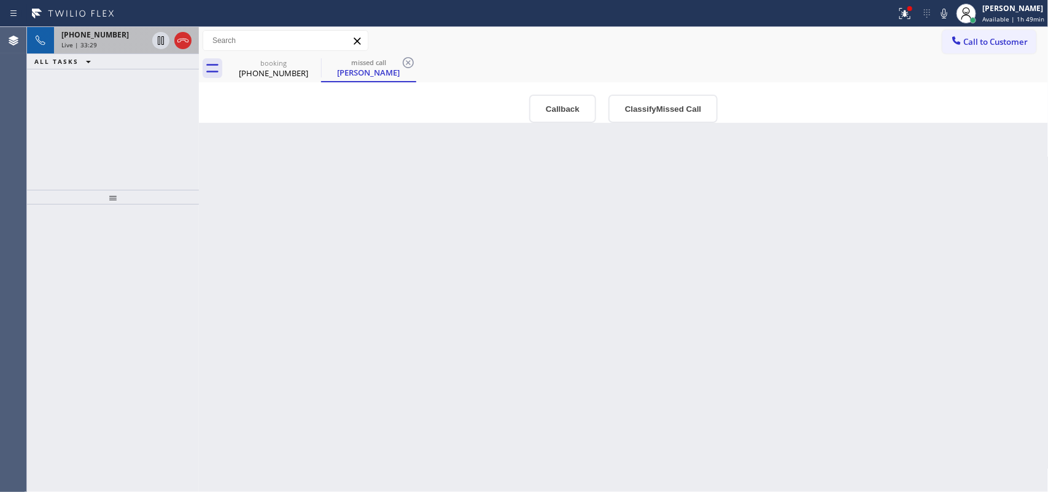
click at [120, 43] on div "Live | 33:29" at bounding box center [104, 45] width 86 height 9
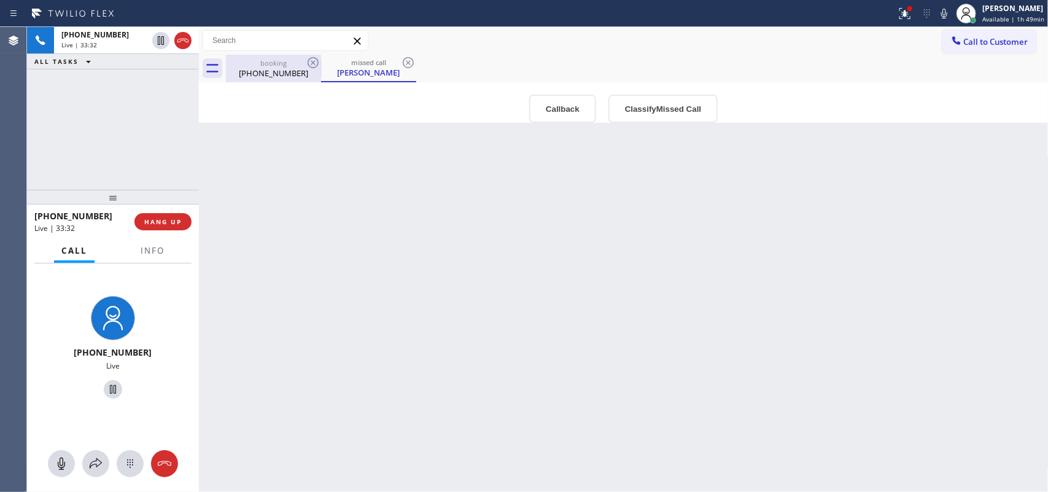
click at [268, 74] on div "[PHONE_NUMBER]" at bounding box center [273, 73] width 93 height 11
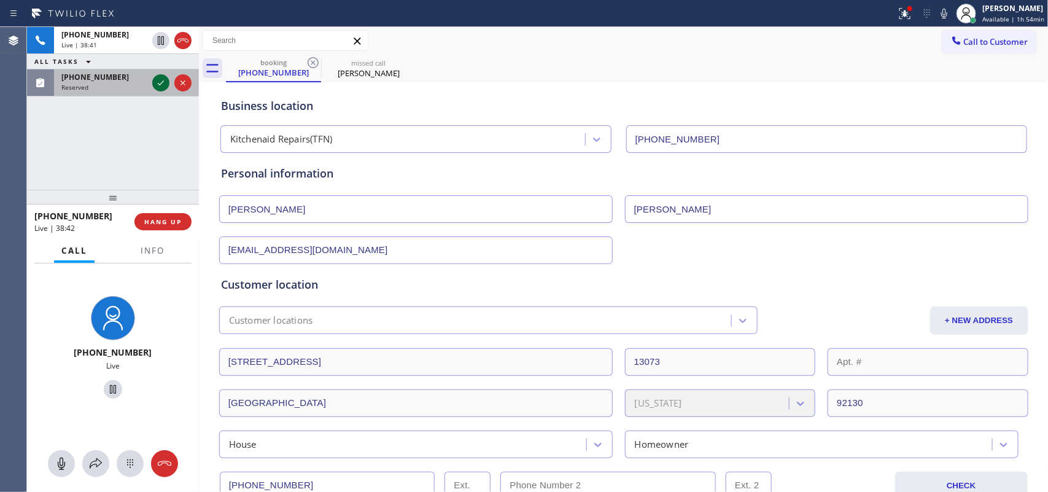
click at [161, 87] on icon at bounding box center [161, 83] width 15 height 15
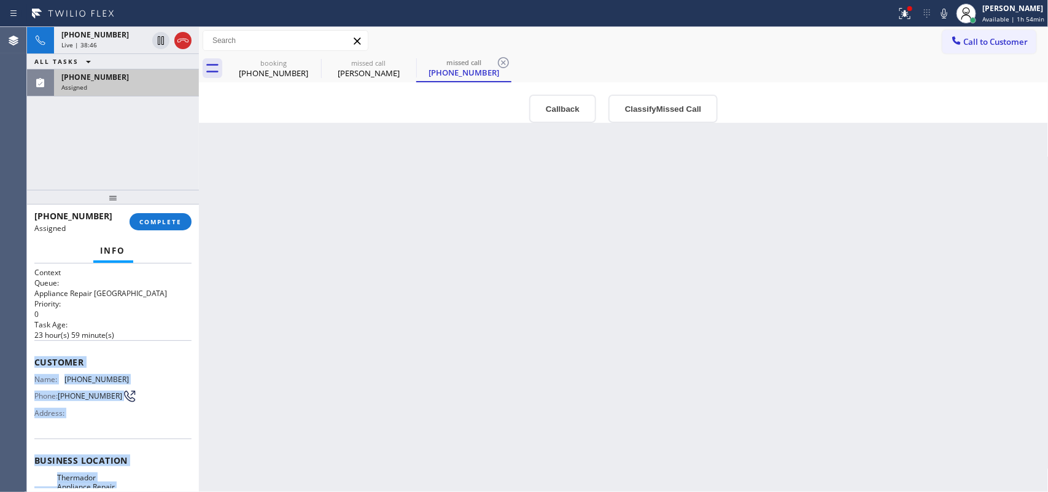
drag, startPoint x: 141, startPoint y: 382, endPoint x: 36, endPoint y: 351, distance: 110.0
click at [36, 351] on div "Context Queue: Appliance Repair High End Priority: 0 Task Age: [DEMOGRAPHIC_DAT…" at bounding box center [112, 460] width 157 height 386
click at [186, 224] on button "COMPLETE" at bounding box center [161, 221] width 62 height 17
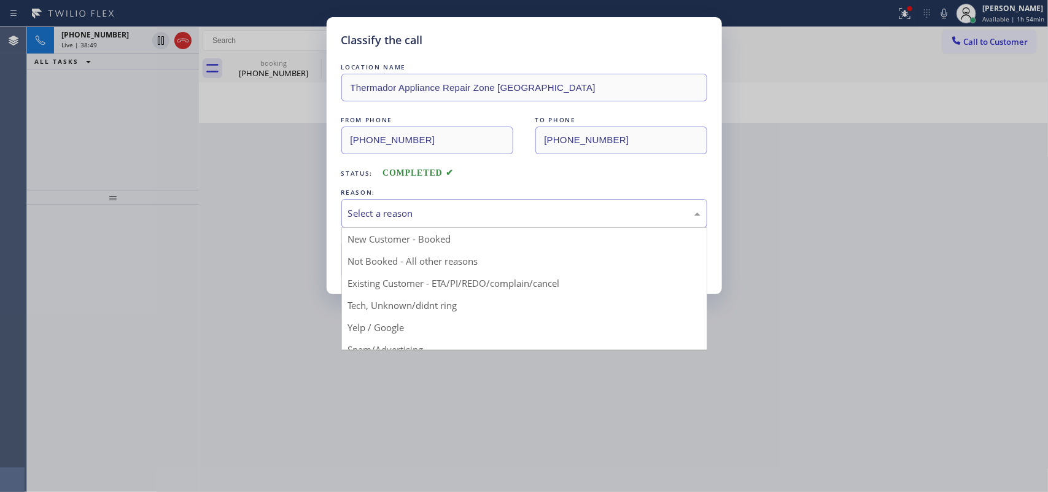
click at [480, 215] on div "Select a reason" at bounding box center [524, 213] width 353 height 14
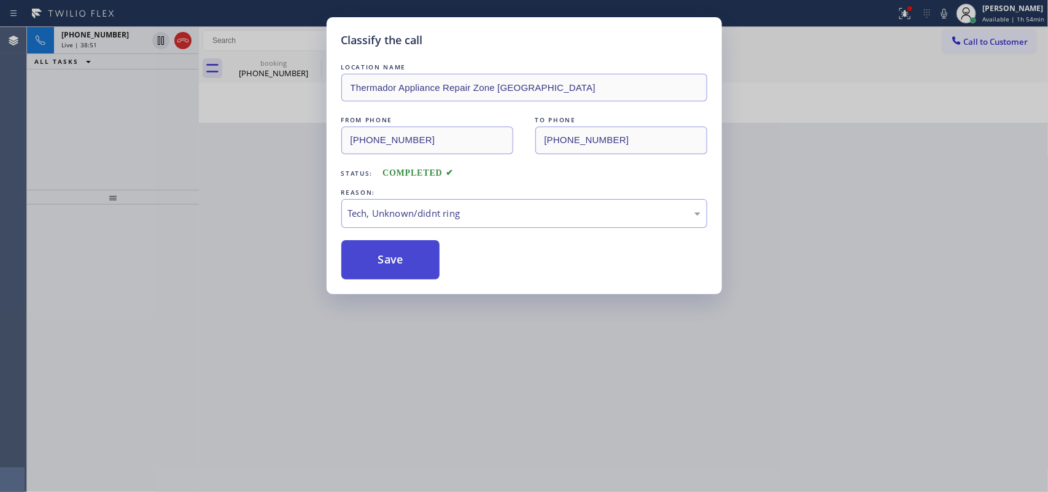
click at [407, 264] on button "Save" at bounding box center [390, 259] width 99 height 39
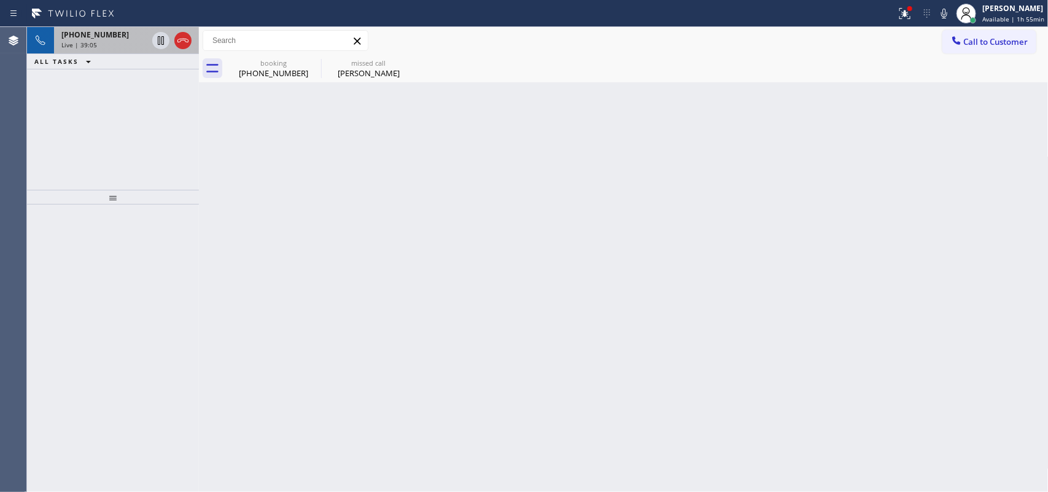
click at [109, 45] on div "Live | 39:05" at bounding box center [104, 45] width 86 height 9
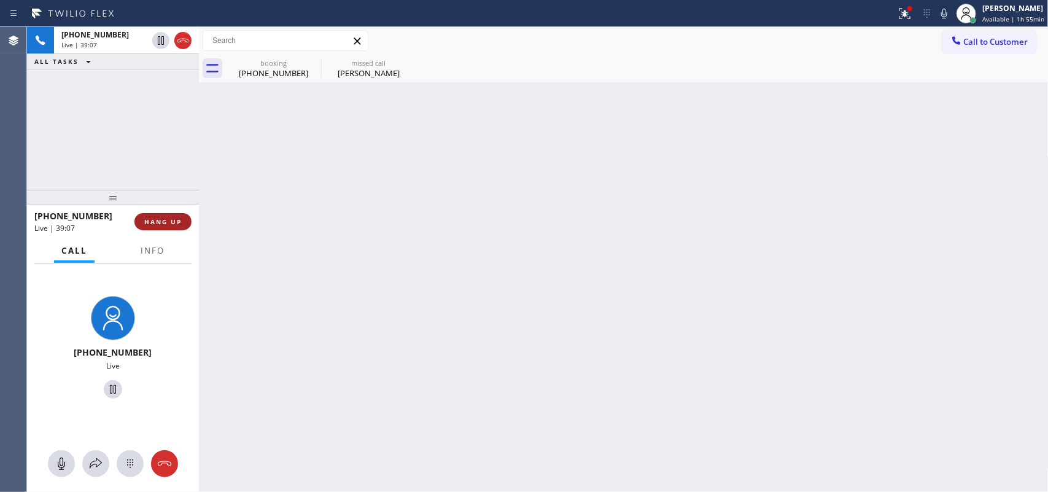
click at [166, 222] on span "HANG UP" at bounding box center [162, 221] width 37 height 9
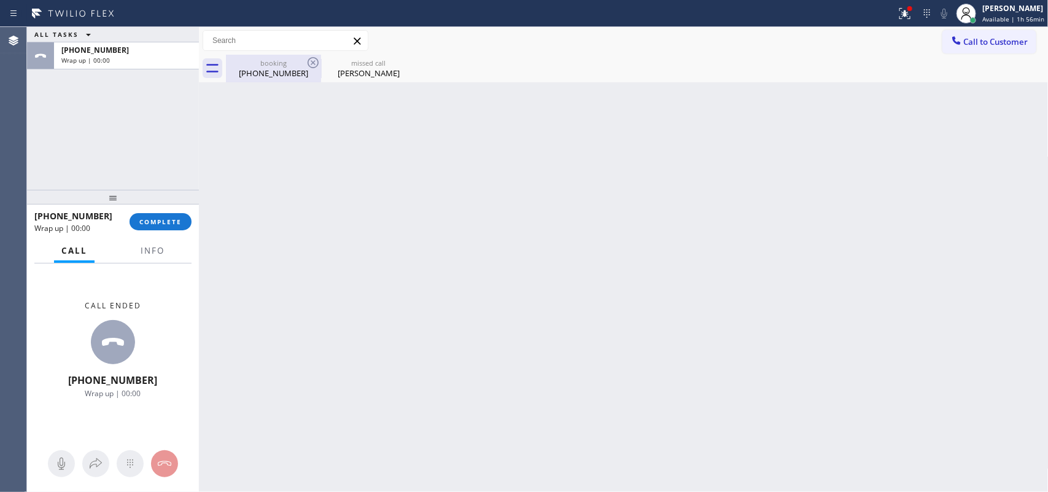
click at [256, 63] on div "booking" at bounding box center [273, 62] width 93 height 9
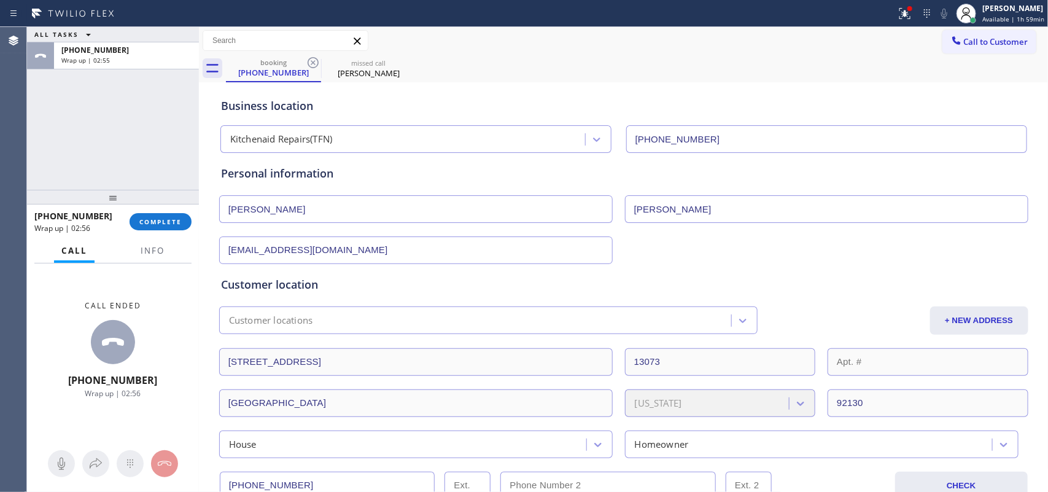
scroll to position [230, 0]
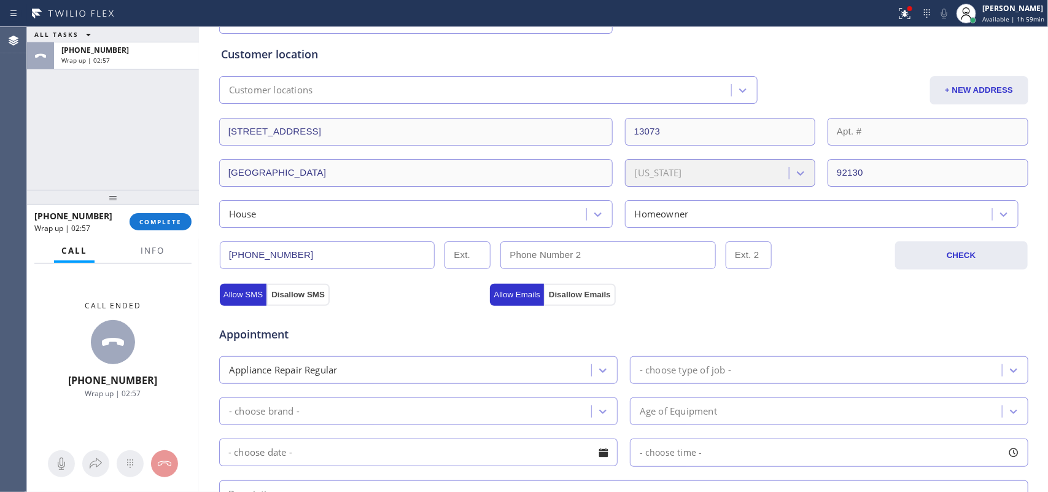
click at [287, 253] on input "[PHONE_NUMBER]" at bounding box center [328, 255] width 216 height 28
click at [317, 253] on input "[PHONE_NUMBER]" at bounding box center [328, 255] width 216 height 28
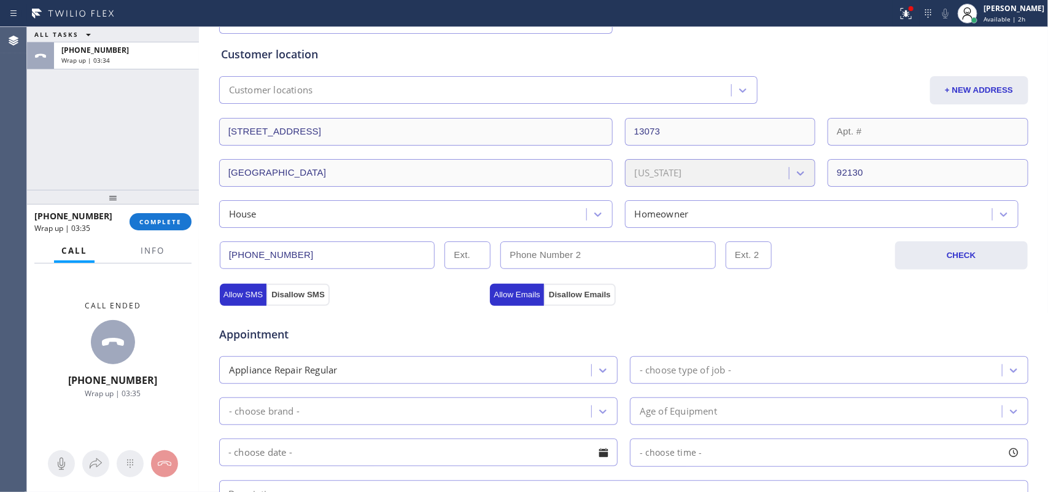
click at [317, 253] on input "[PHONE_NUMBER]" at bounding box center [328, 255] width 216 height 28
click at [149, 212] on div "[PHONE_NUMBER] Wrap up | 04:09 COMPLETE" at bounding box center [112, 222] width 157 height 32
drag, startPoint x: 157, startPoint y: 219, endPoint x: 276, endPoint y: 237, distance: 121.2
click at [158, 219] on span "COMPLETE" at bounding box center [160, 221] width 42 height 9
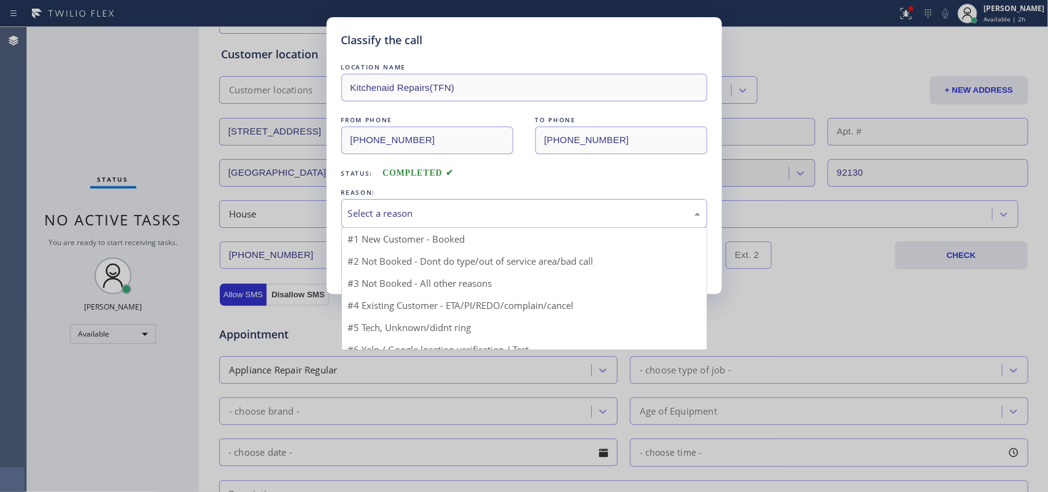
click at [462, 216] on div "Select a reason" at bounding box center [524, 213] width 353 height 14
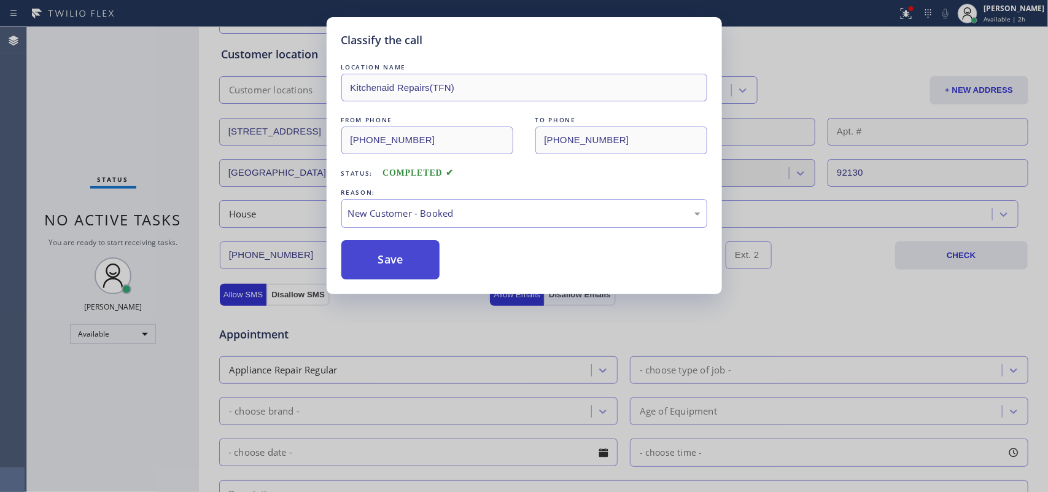
click at [389, 265] on button "Save" at bounding box center [390, 259] width 99 height 39
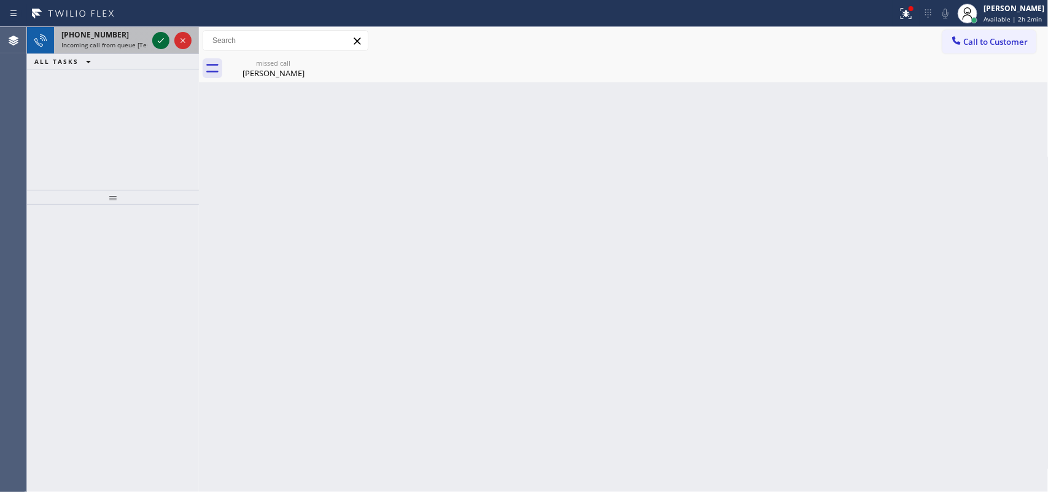
click at [162, 40] on icon at bounding box center [161, 40] width 6 height 5
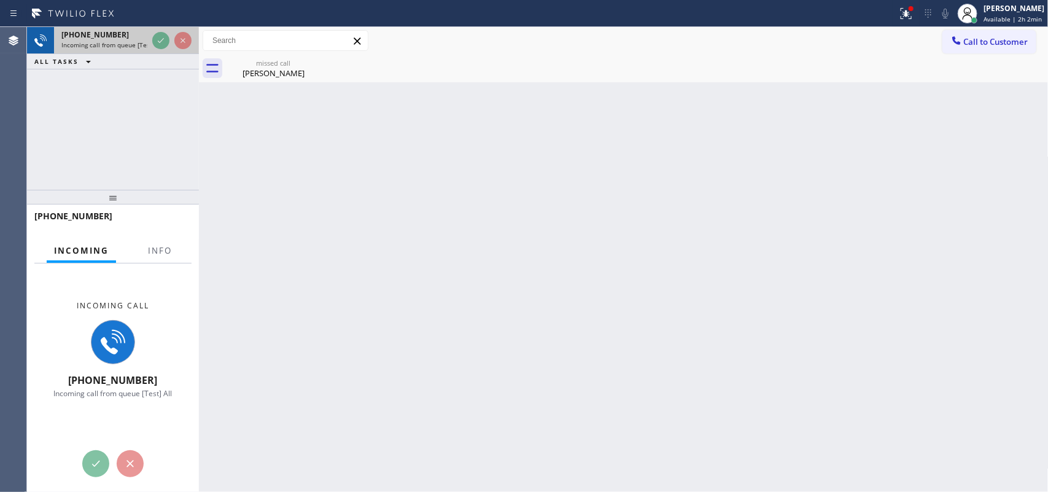
click at [128, 36] on div "[PHONE_NUMBER]" at bounding box center [104, 34] width 86 height 10
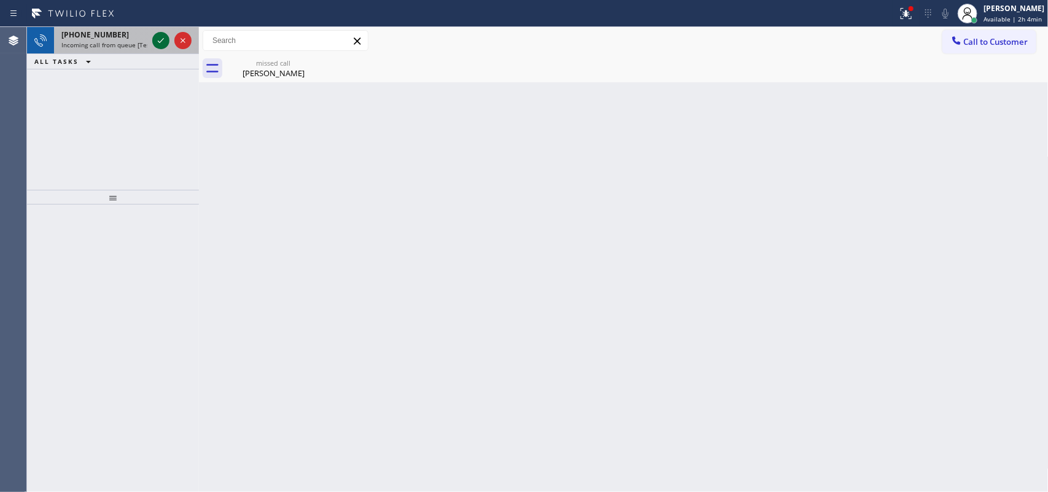
click at [158, 37] on icon at bounding box center [161, 40] width 15 height 15
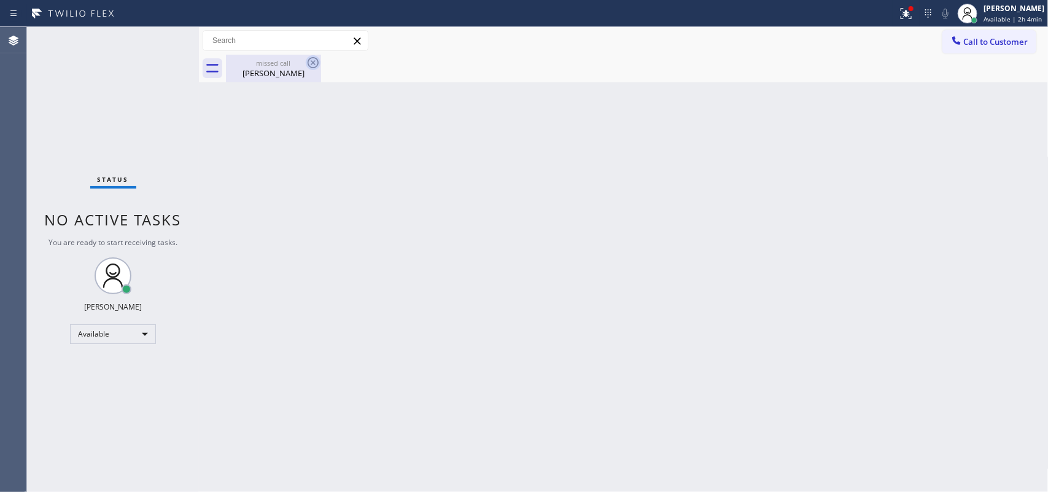
click at [311, 62] on icon at bounding box center [313, 62] width 15 height 15
click at [278, 74] on div "[PERSON_NAME]" at bounding box center [273, 73] width 93 height 11
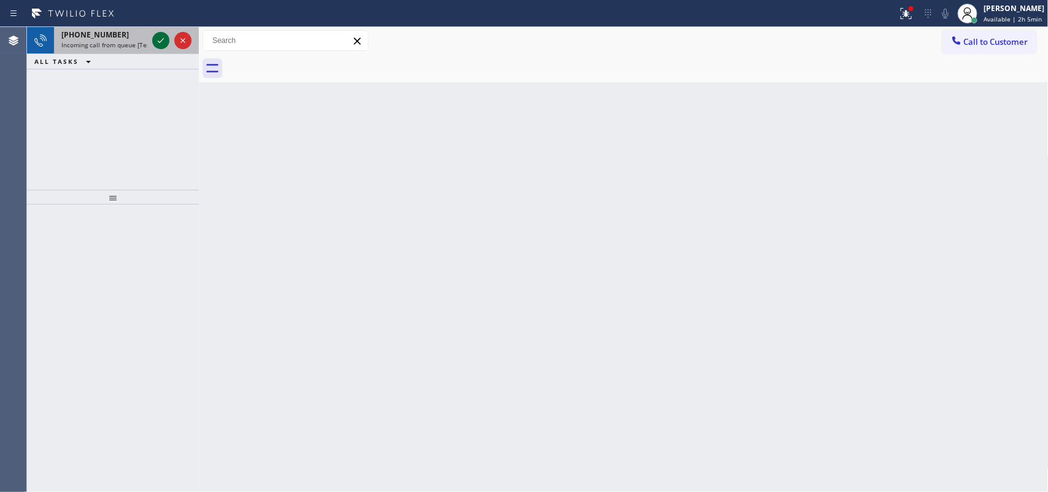
click at [160, 37] on icon at bounding box center [161, 40] width 15 height 15
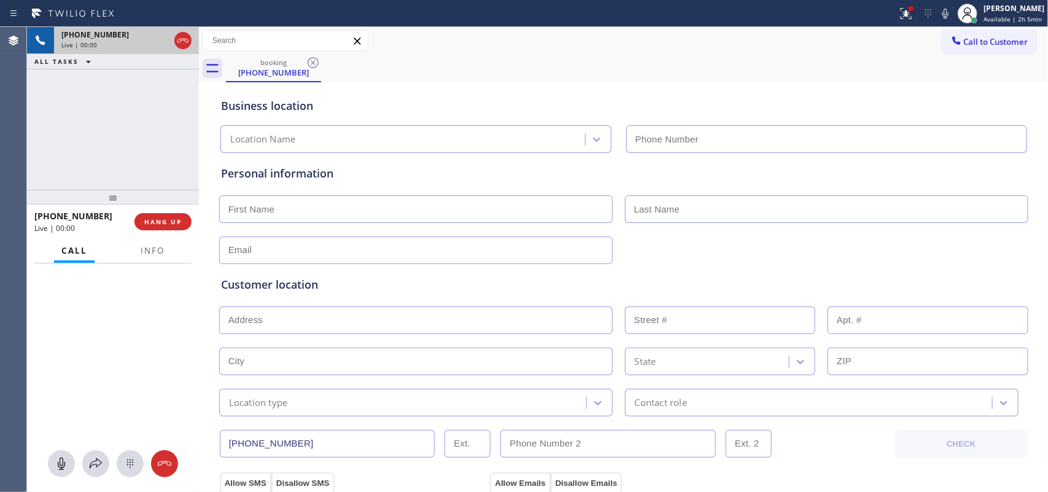
type input "[PHONE_NUMBER]"
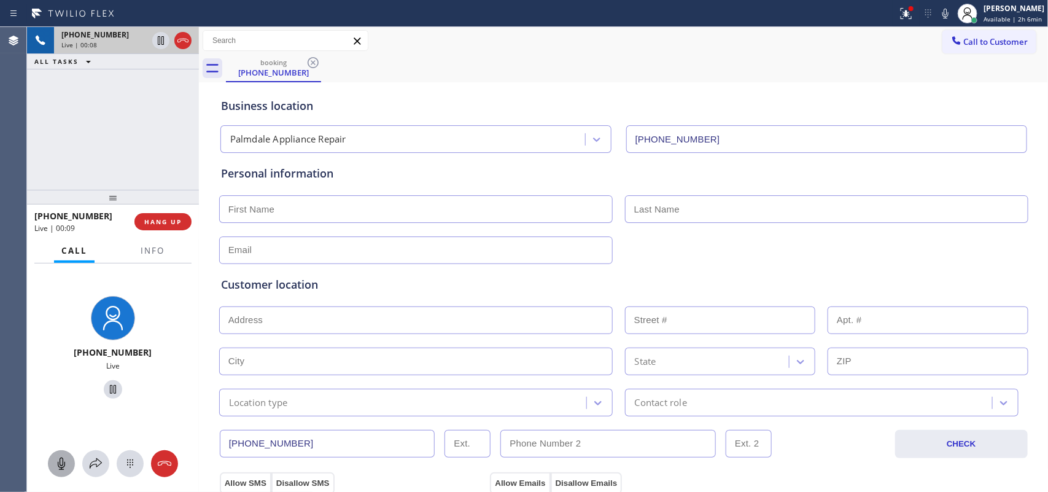
click at [63, 393] on icon at bounding box center [61, 463] width 15 height 15
click at [110, 389] on icon at bounding box center [113, 389] width 6 height 9
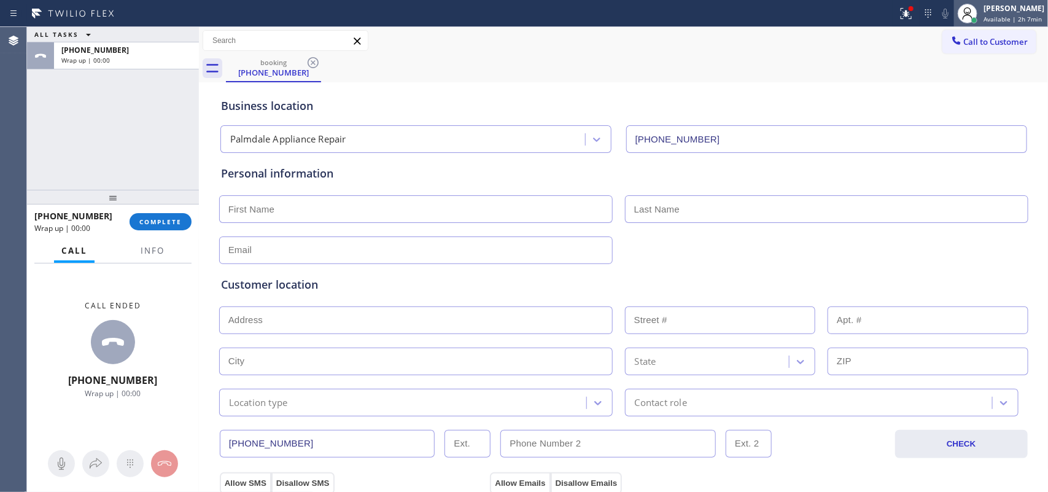
click at [838, 17] on span "Available | 2h 7min" at bounding box center [1013, 19] width 58 height 9
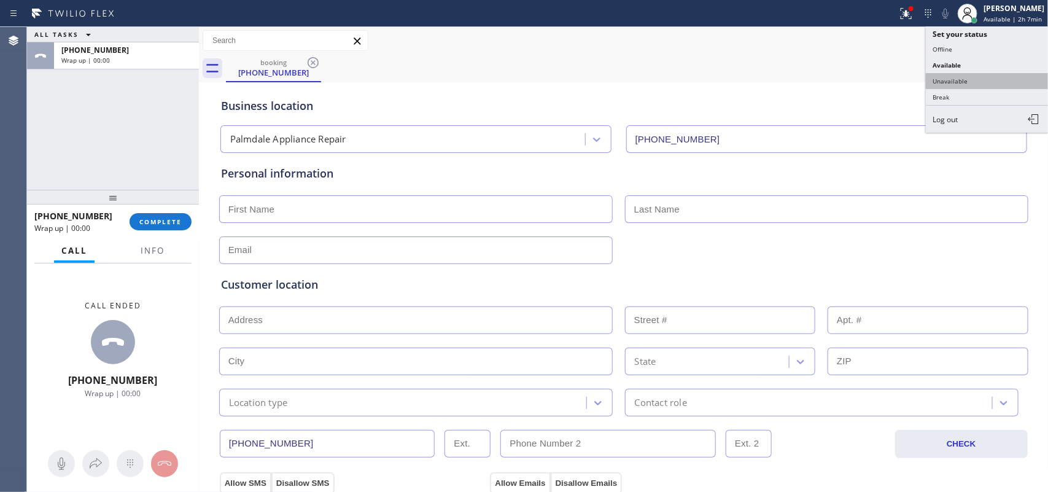
click at [838, 84] on button "Unavailable" at bounding box center [987, 81] width 123 height 16
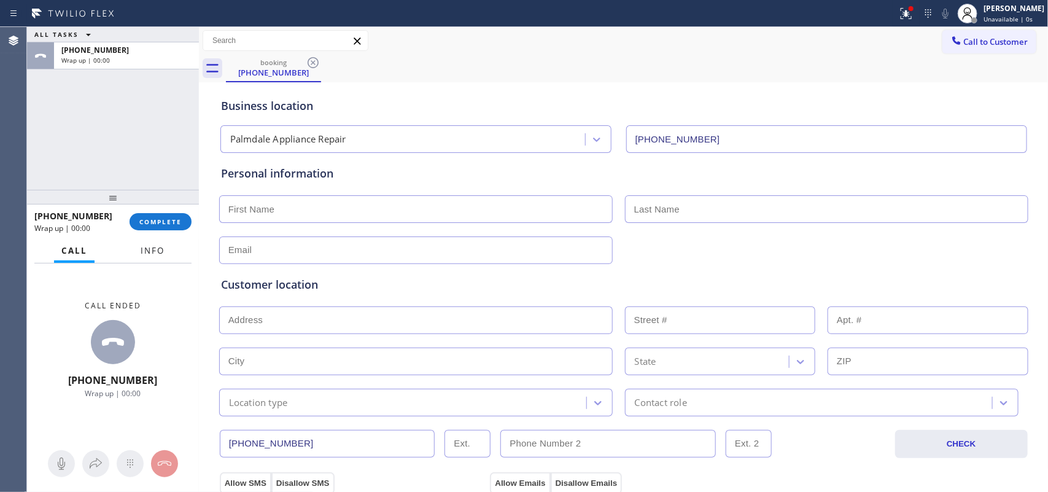
click at [163, 245] on span "Info" at bounding box center [153, 250] width 24 height 11
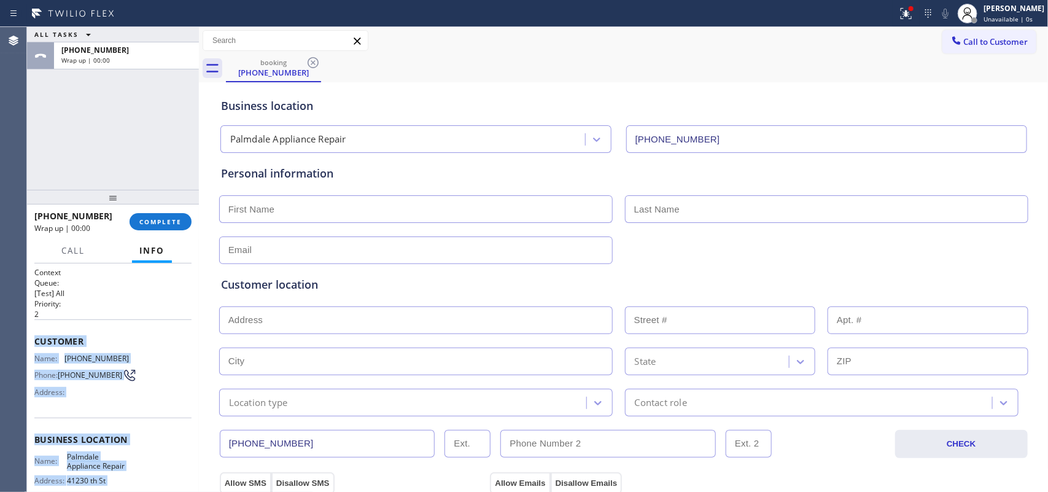
drag, startPoint x: 123, startPoint y: 379, endPoint x: 34, endPoint y: 339, distance: 97.6
click at [34, 339] on div "Context Queue: [Test] All Priority: 2 Customer Name: [PHONE_NUMBER] Phone: [PHO…" at bounding box center [112, 440] width 157 height 346
click at [182, 226] on button "COMPLETE" at bounding box center [161, 221] width 62 height 17
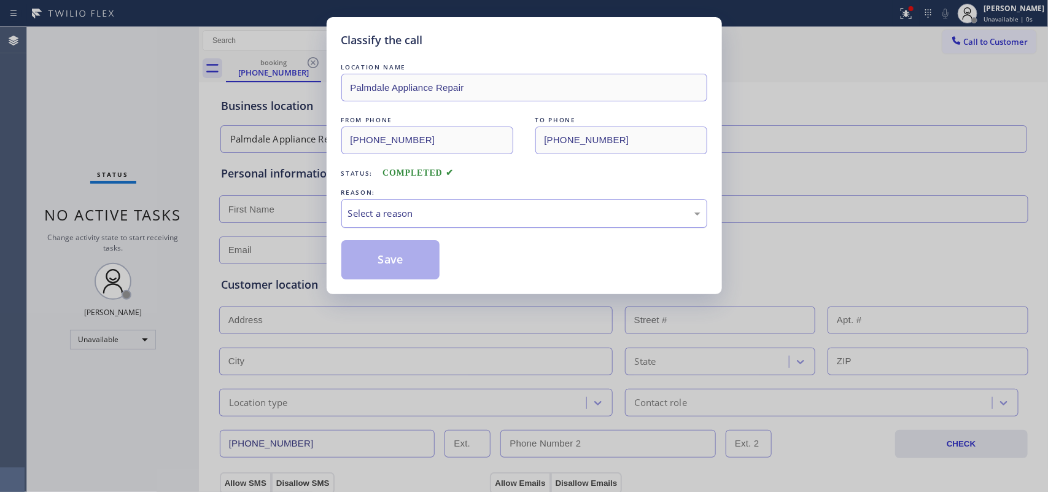
click at [496, 218] on div "Select a reason" at bounding box center [524, 213] width 353 height 14
click at [419, 253] on button "Save" at bounding box center [390, 259] width 99 height 39
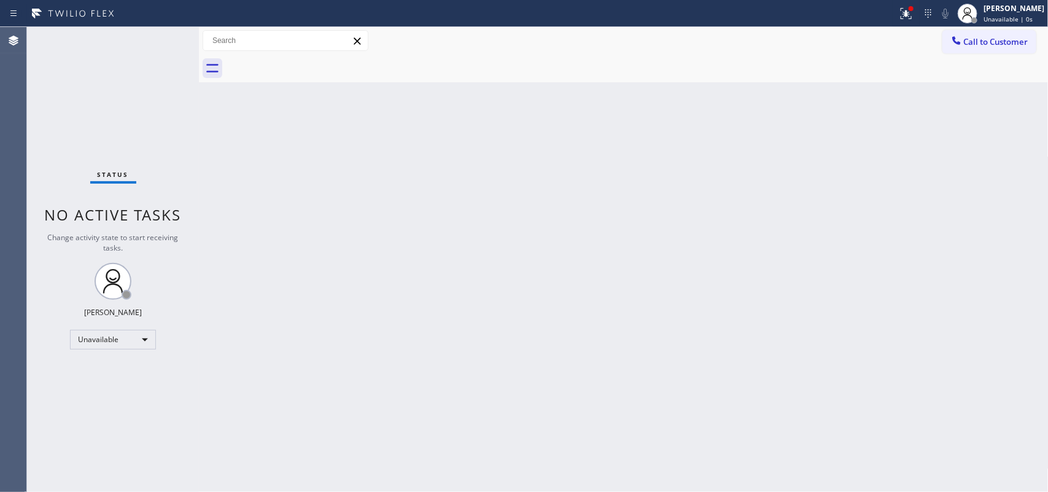
click at [838, 43] on span "Call to Customer" at bounding box center [996, 41] width 64 height 11
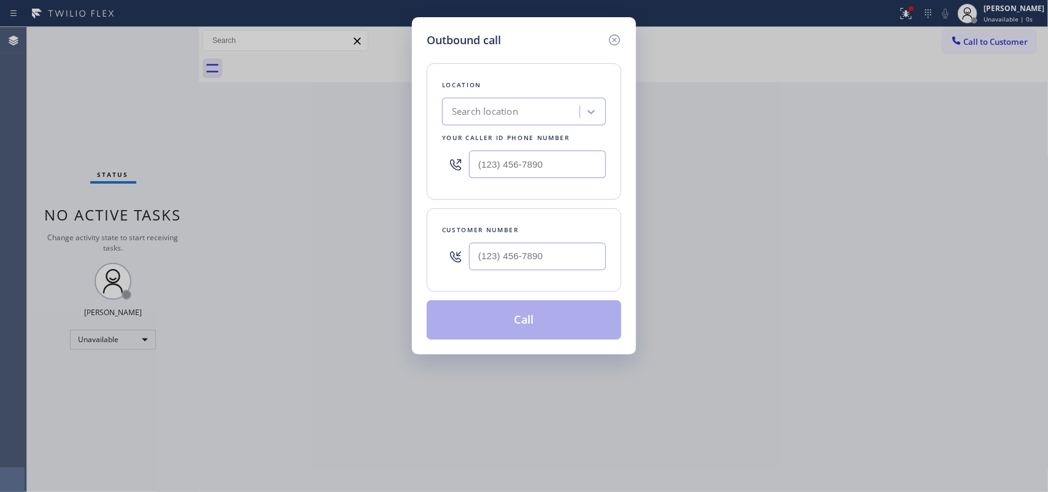
click at [456, 28] on div "Outbound call Location Search location Your caller id phone number Customer num…" at bounding box center [524, 185] width 224 height 337
click at [513, 166] on input "(___) ___-____" at bounding box center [537, 164] width 137 height 28
paste input "661) 344-4183"
type input "[PHONE_NUMBER]"
click at [470, 25] on div "Outbound call Location [GEOGRAPHIC_DATA] Appliance Repair Your caller id phone …" at bounding box center [524, 185] width 224 height 337
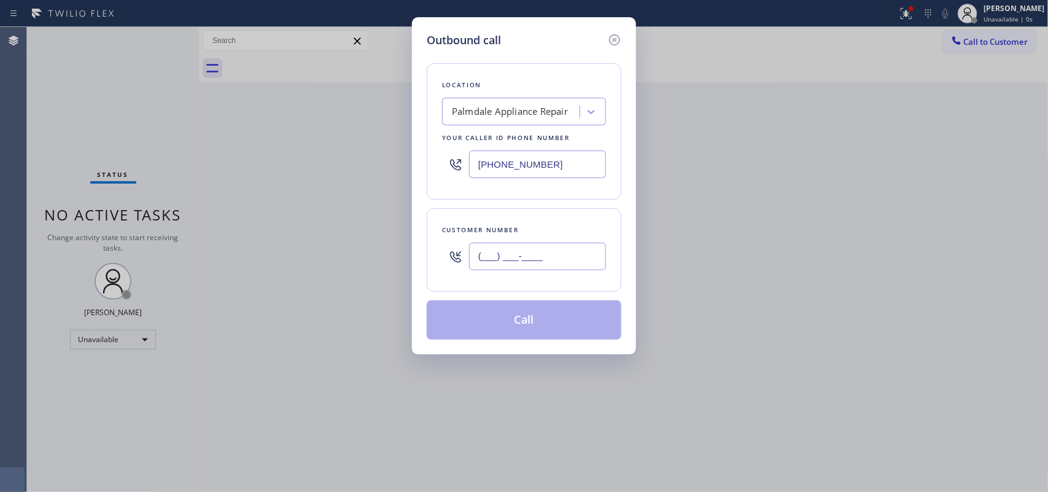
click at [520, 254] on input "(___) ___-____" at bounding box center [537, 257] width 137 height 28
paste input "661) 718-6062"
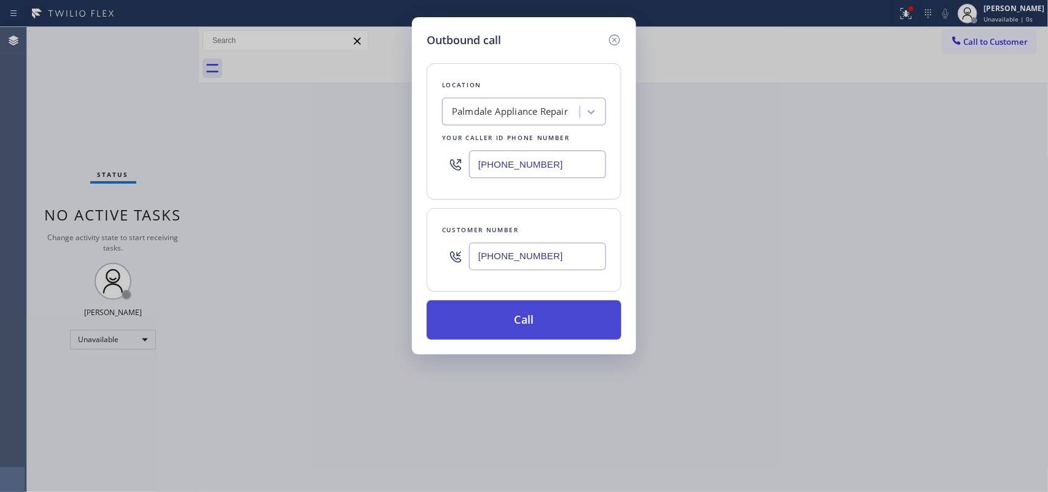
type input "[PHONE_NUMBER]"
click at [552, 332] on button "Call" at bounding box center [524, 319] width 195 height 39
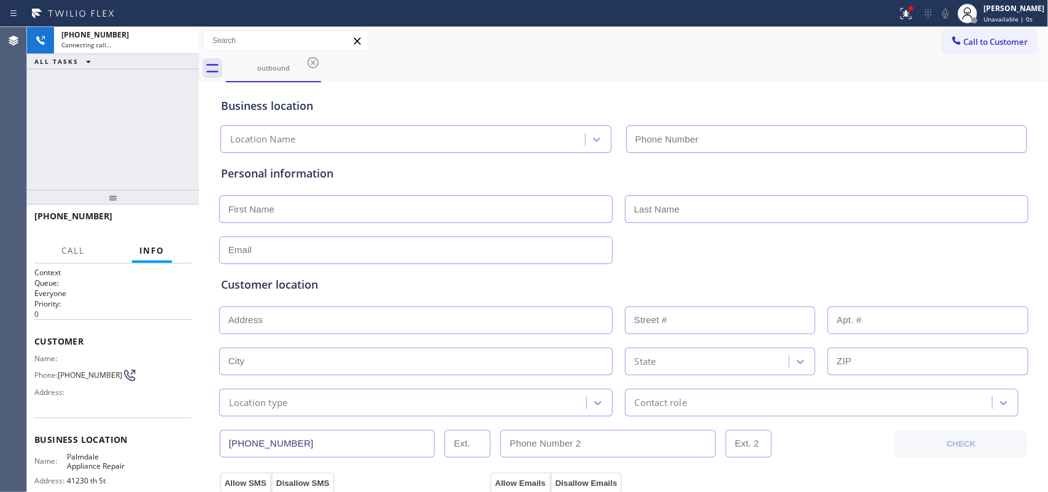
type input "[PHONE_NUMBER]"
click at [321, 209] on input "text" at bounding box center [416, 209] width 394 height 28
type input "Mr."
type input "[PERSON_NAME]"
click at [529, 251] on input "text" at bounding box center [416, 250] width 394 height 28
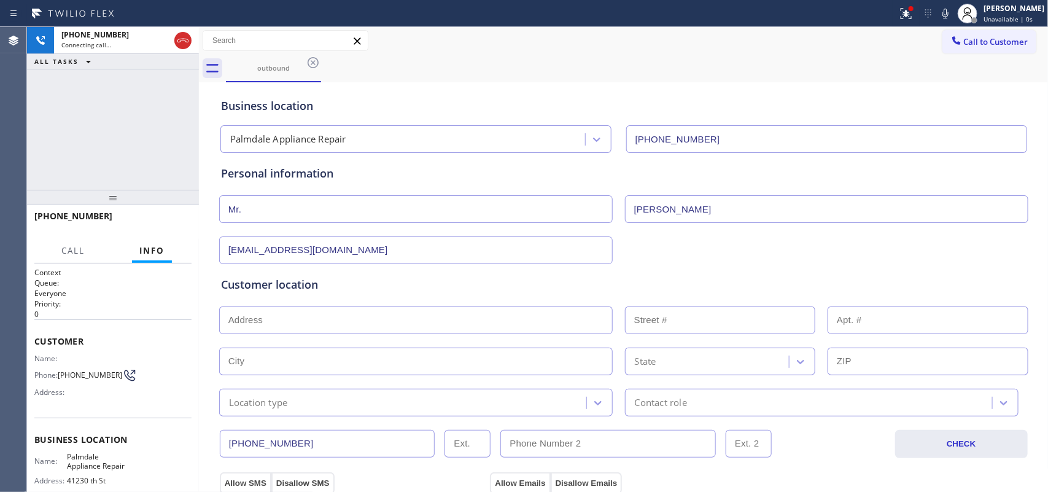
scroll to position [230, 0]
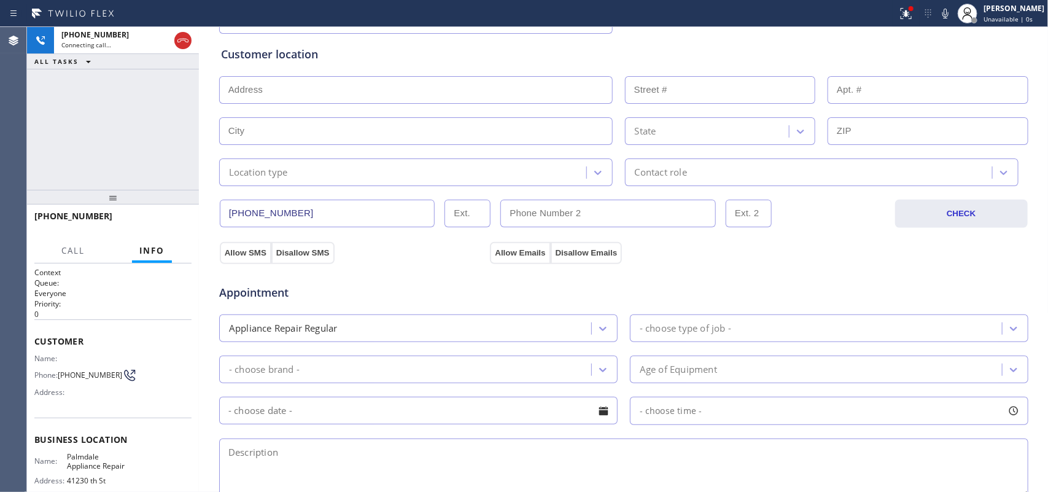
type input "[EMAIL_ADDRESS][DOMAIN_NAME]"
click at [302, 101] on input "text" at bounding box center [416, 90] width 394 height 28
paste input "93550"
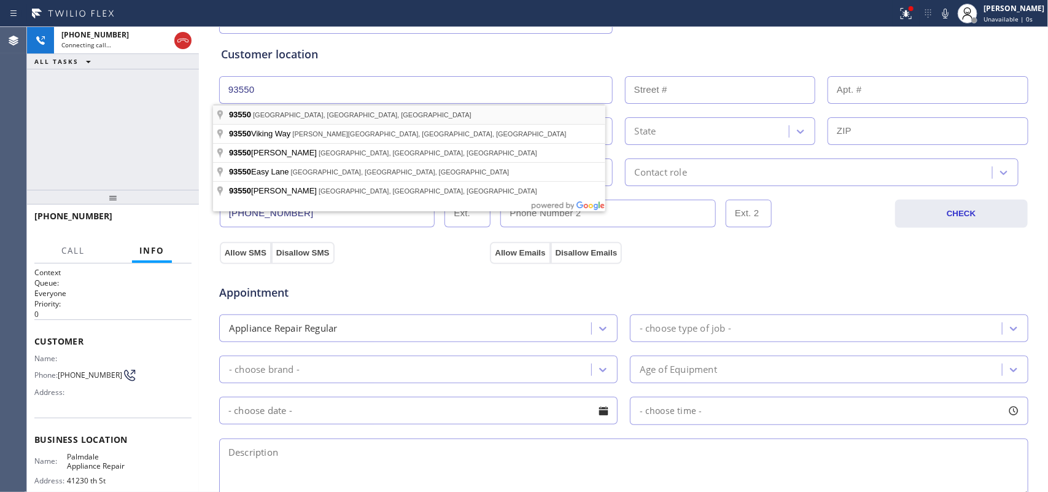
type input "[GEOGRAPHIC_DATA], [GEOGRAPHIC_DATA]"
type input "Lake [GEOGRAPHIC_DATA]"
type input "93550"
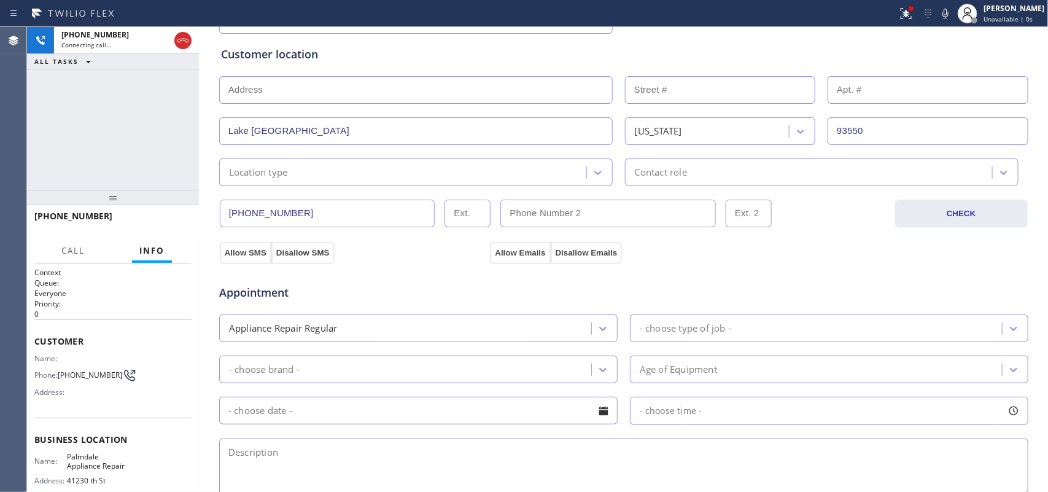
click at [321, 166] on div "Location type" at bounding box center [405, 172] width 364 height 21
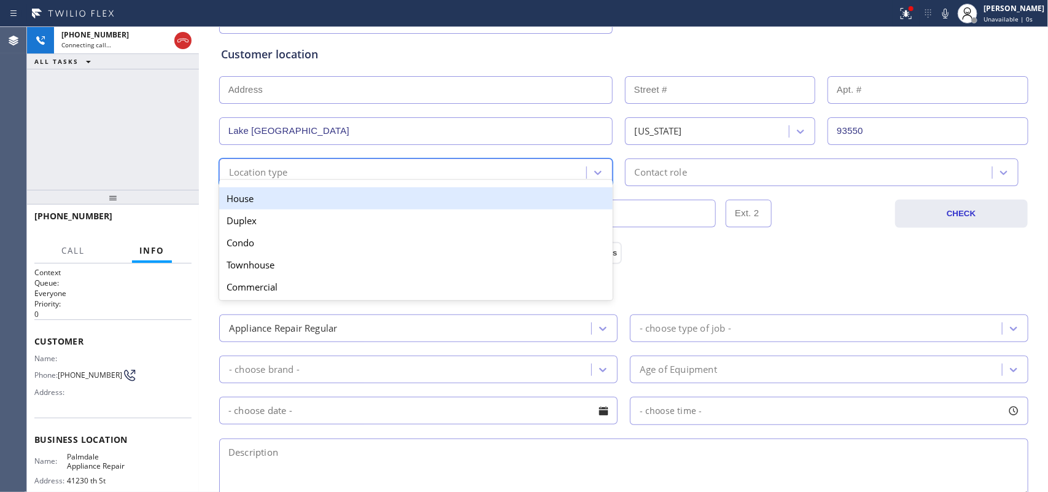
click at [329, 203] on div "House" at bounding box center [416, 198] width 394 height 22
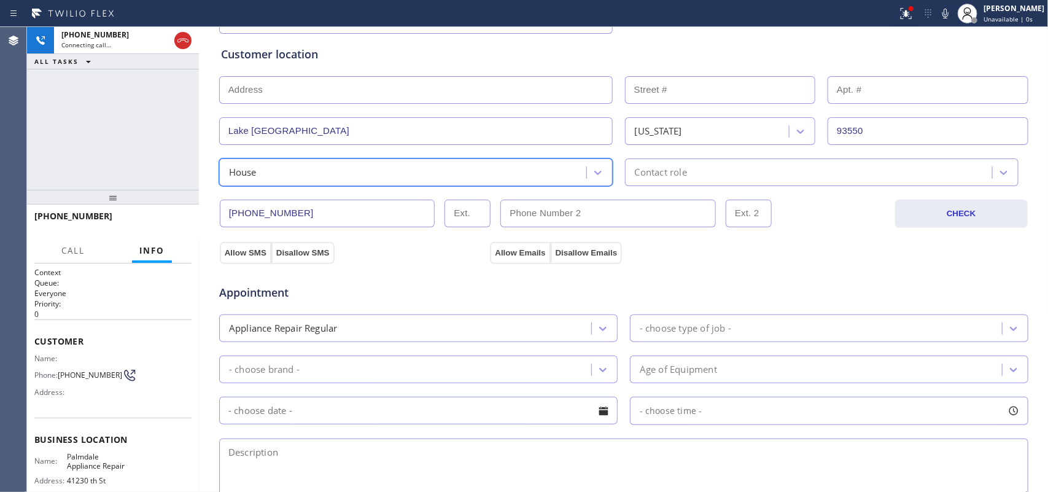
click at [635, 170] on div "Contact role" at bounding box center [661, 172] width 52 height 14
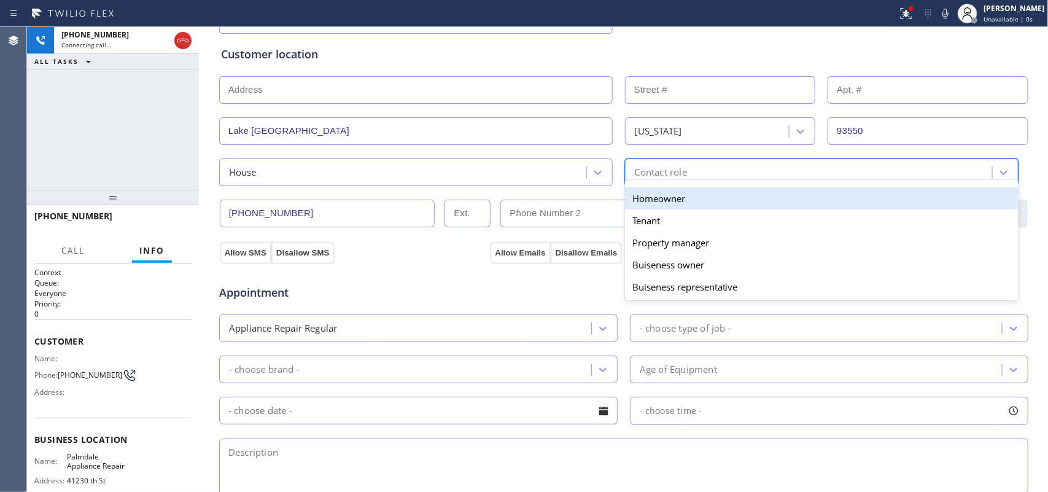
click at [639, 195] on div "Homeowner" at bounding box center [822, 198] width 394 height 22
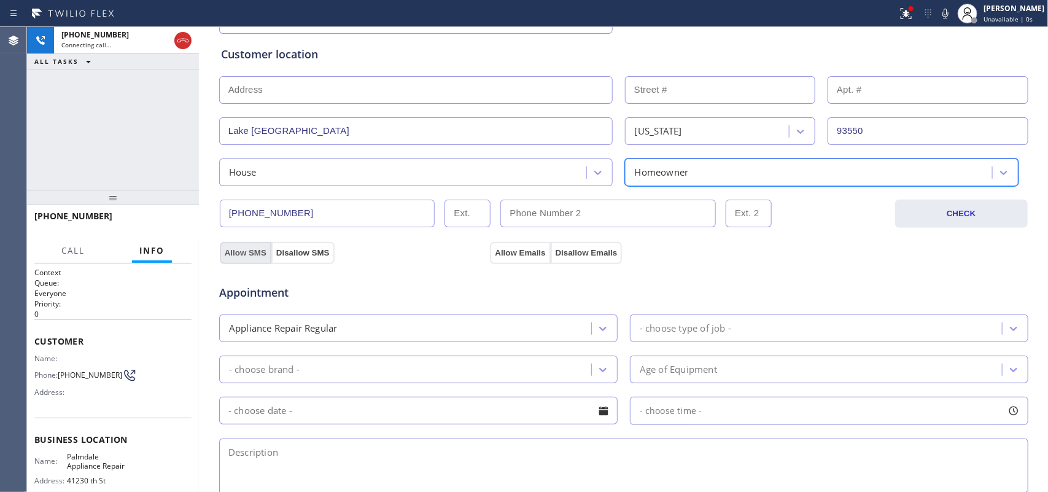
click at [248, 248] on button "Allow SMS" at bounding box center [246, 253] width 52 height 22
click at [513, 255] on button "Allow Emails" at bounding box center [520, 253] width 60 height 22
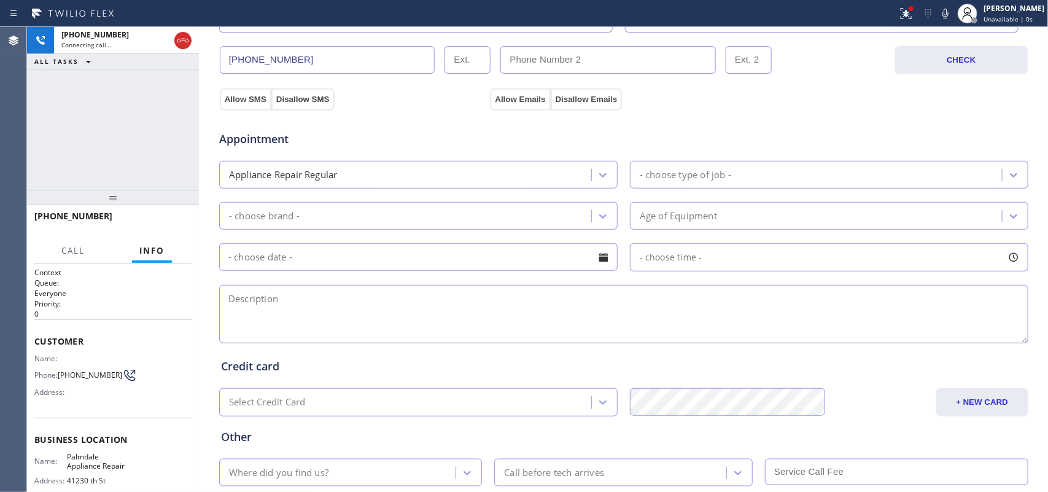
click at [789, 181] on div "- choose type of job -" at bounding box center [818, 174] width 369 height 21
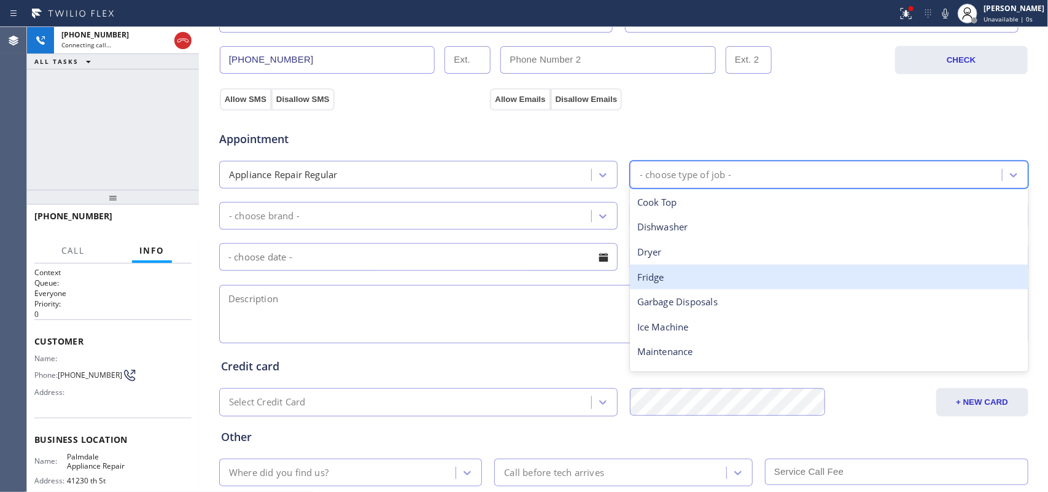
scroll to position [170, 0]
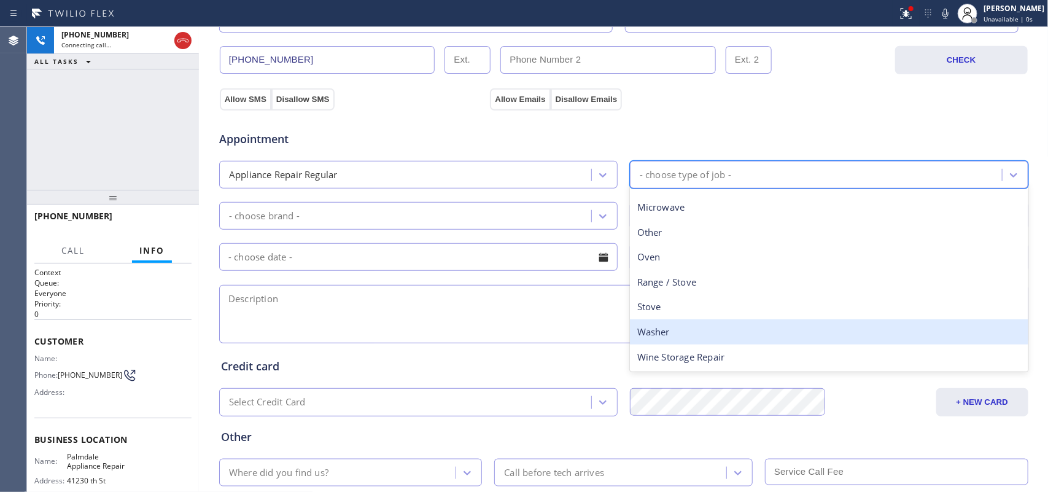
click at [671, 330] on div "Washer" at bounding box center [829, 331] width 399 height 25
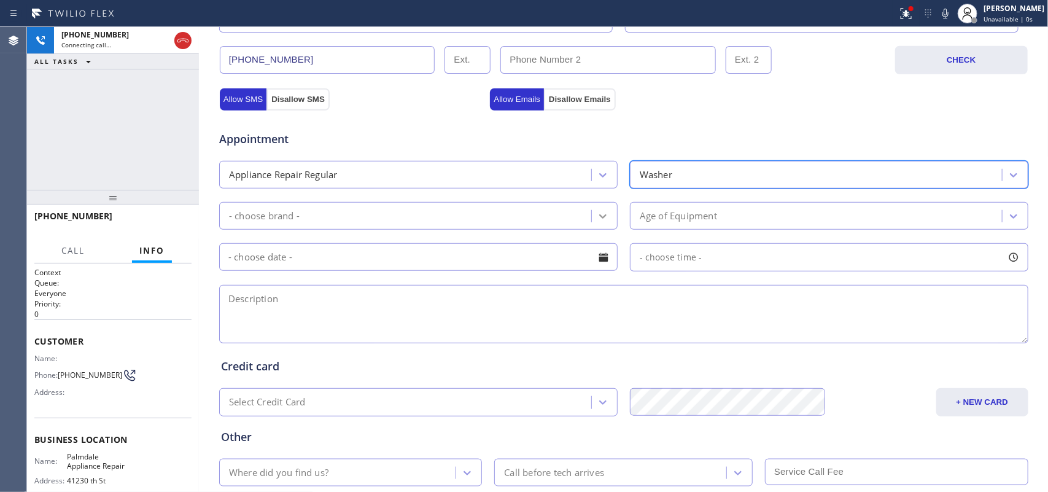
click at [592, 211] on div at bounding box center [603, 216] width 22 height 22
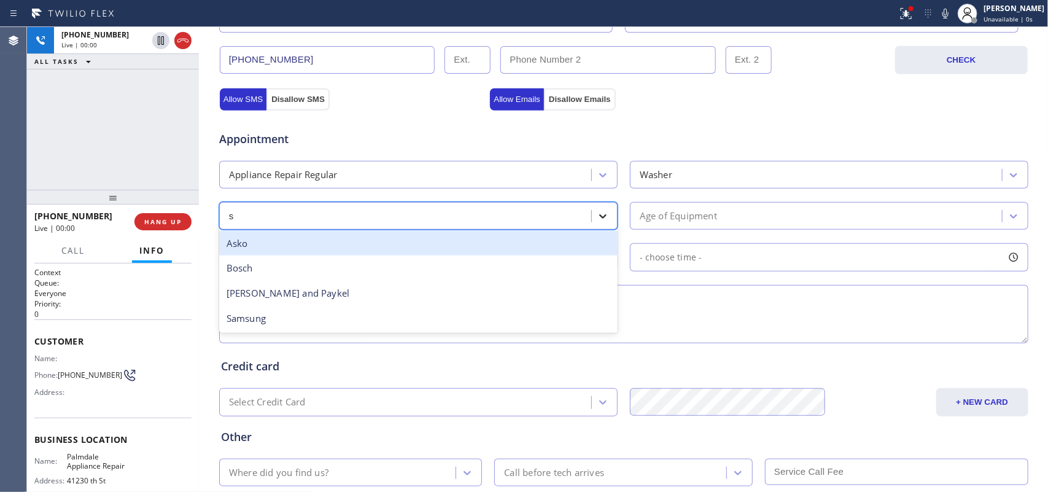
type input "sa"
click at [495, 243] on div "Samsung" at bounding box center [418, 243] width 399 height 25
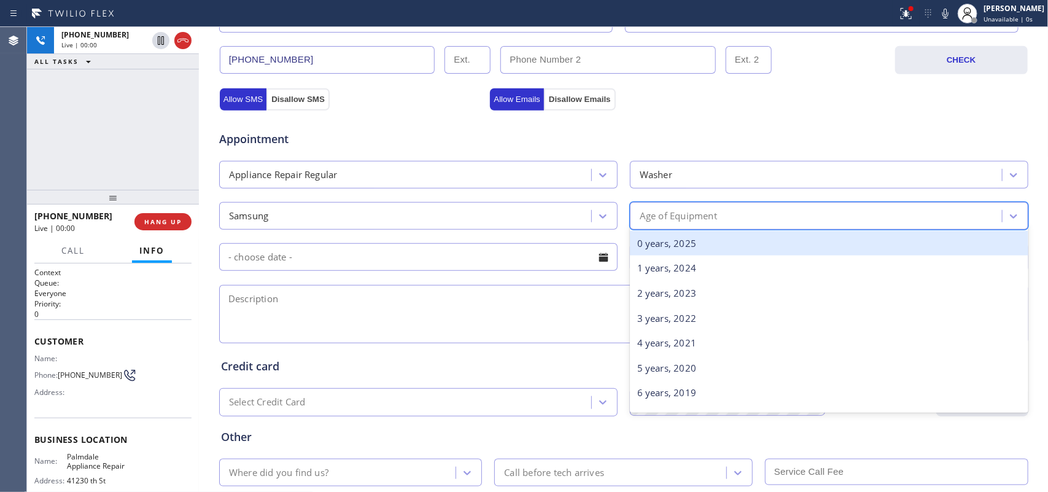
click at [691, 211] on div "Age of Equipment" at bounding box center [678, 216] width 77 height 14
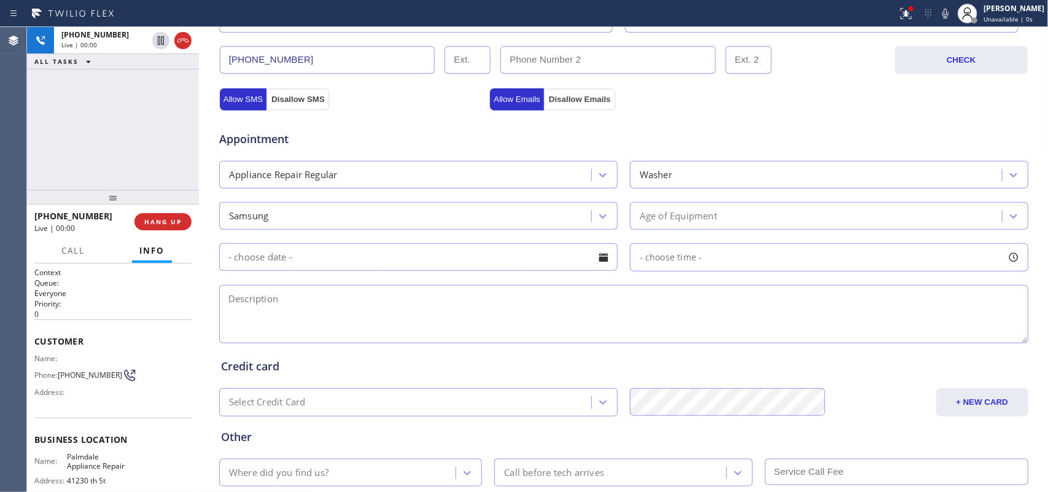
click at [319, 271] on input "text" at bounding box center [418, 257] width 399 height 28
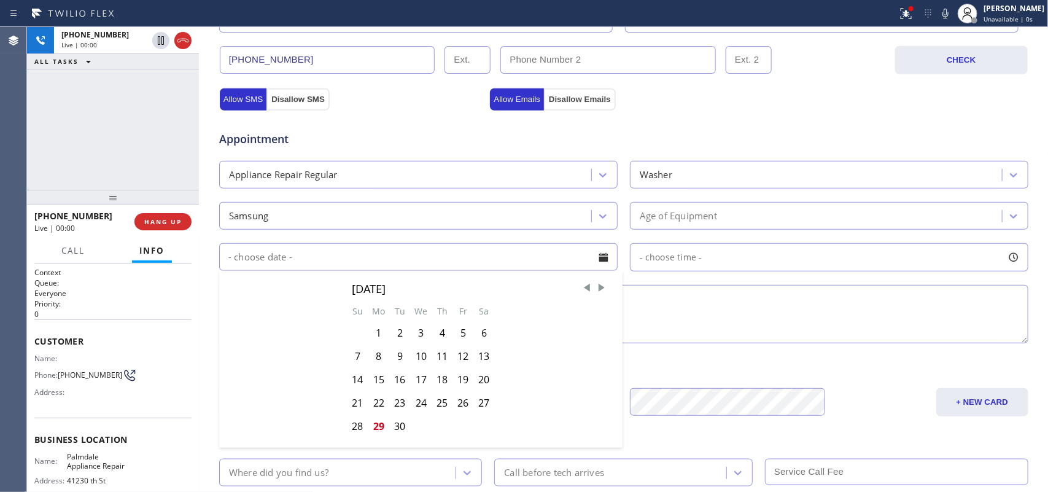
click at [704, 212] on div "Age of Equipment" at bounding box center [678, 216] width 77 height 14
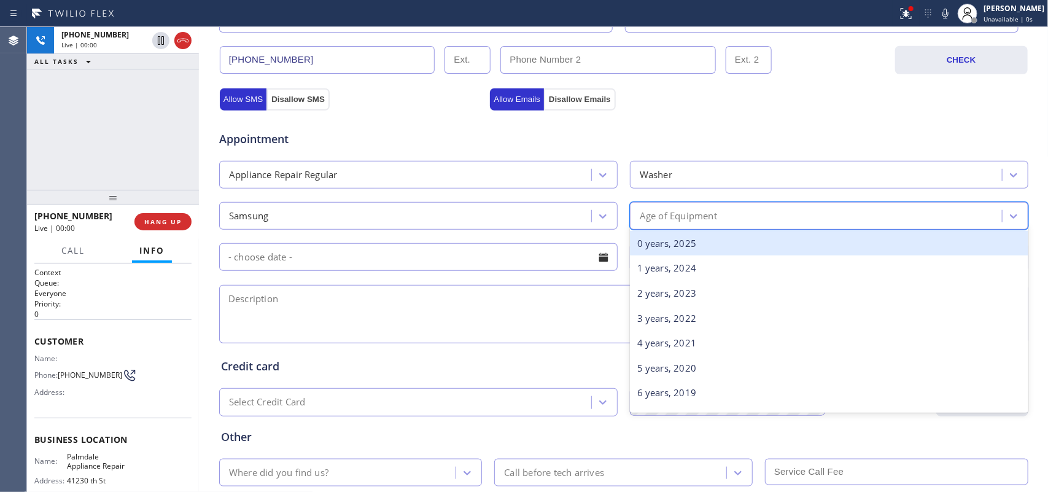
click at [708, 238] on div "0 years, 2025" at bounding box center [829, 243] width 399 height 25
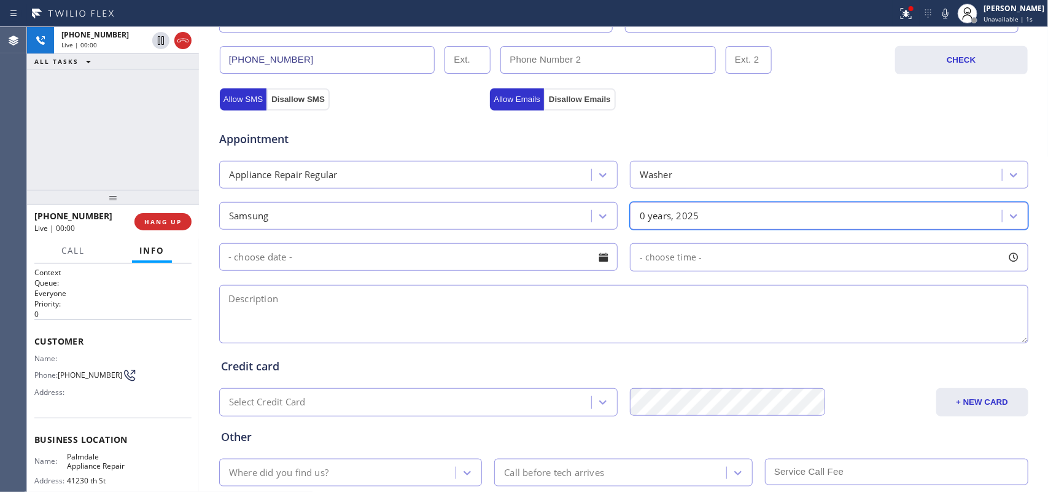
scroll to position [462, 0]
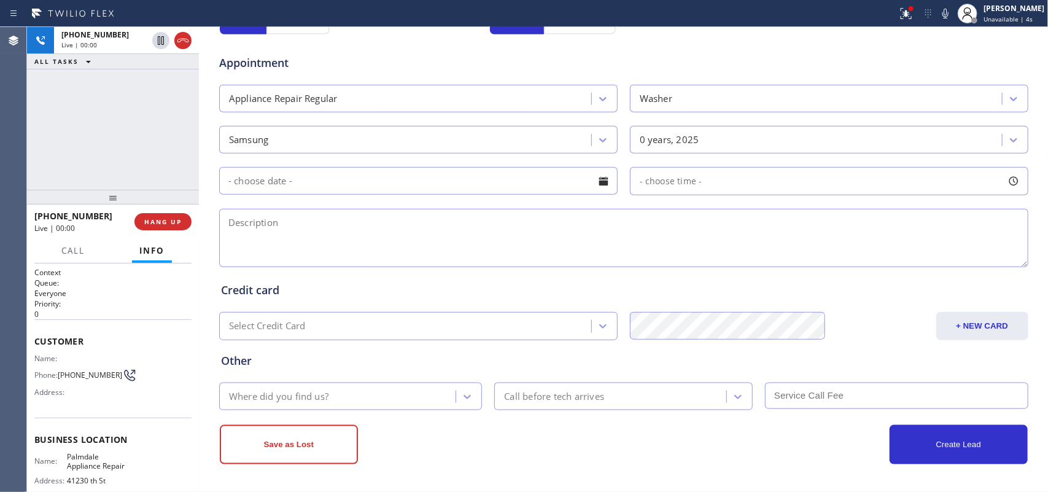
click at [297, 226] on textarea at bounding box center [624, 238] width 810 height 58
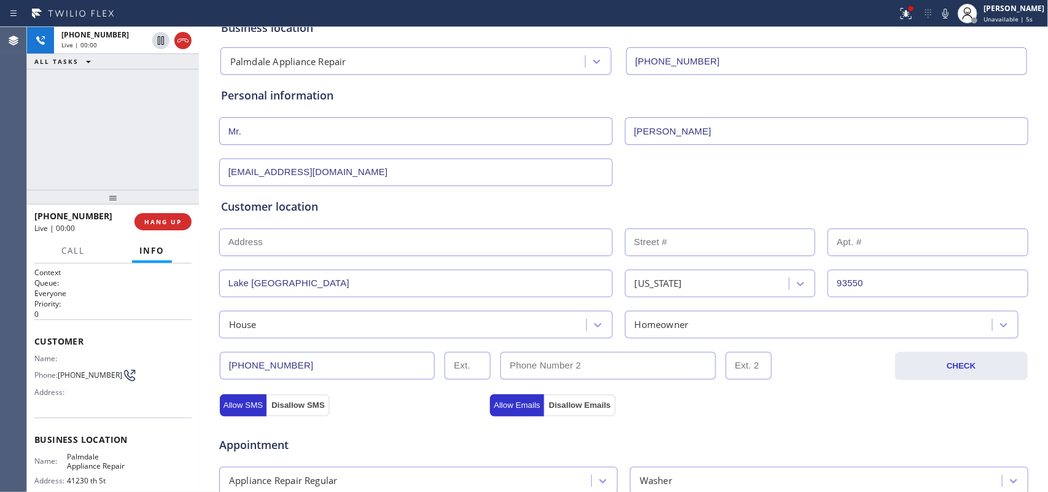
scroll to position [1, 0]
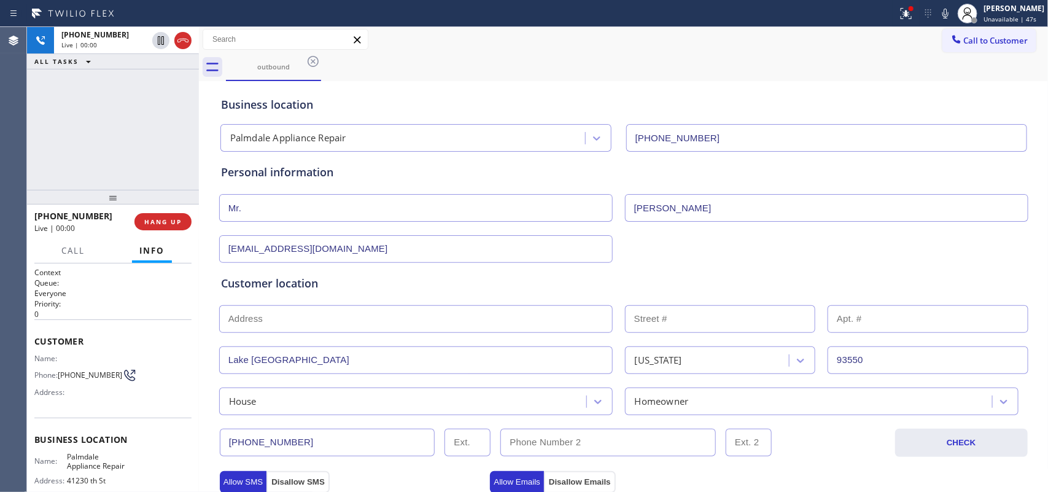
click at [298, 314] on input "text" at bounding box center [416, 319] width 394 height 28
click at [182, 222] on button "HANG UP" at bounding box center [163, 221] width 57 height 17
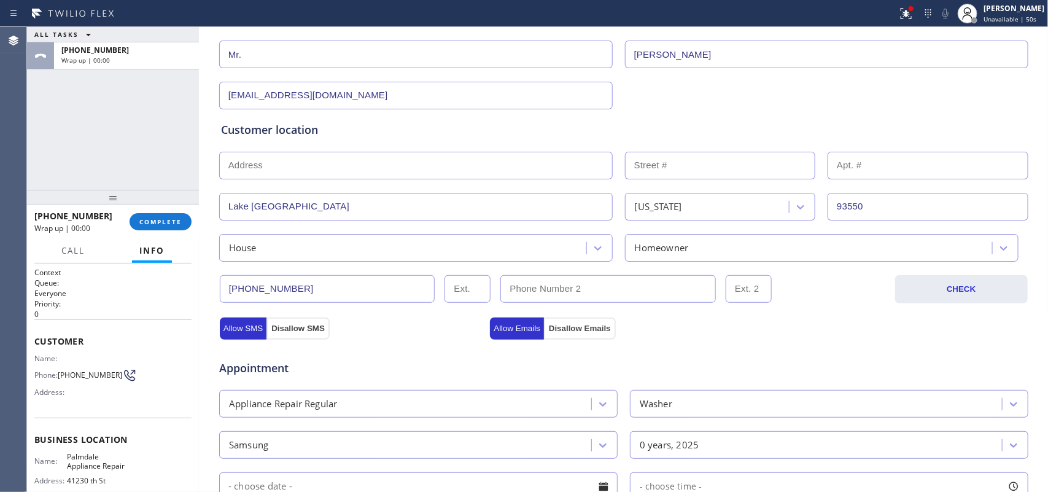
scroll to position [462, 0]
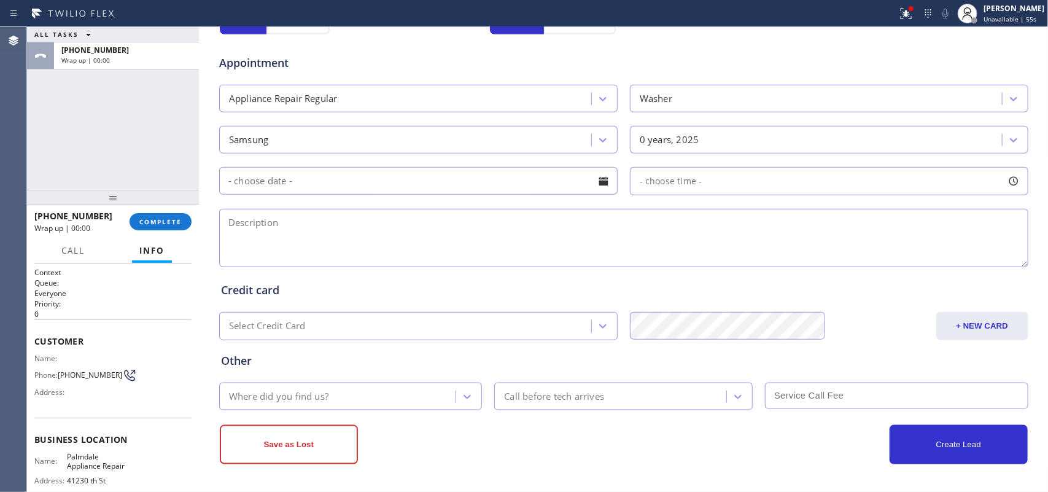
click at [84, 107] on div "ALL TASKS ALL TASKS ACTIVE TASKS TASKS IN WRAP UP [PHONE_NUMBER] Wrap up | 00:00" at bounding box center [113, 108] width 172 height 163
click at [308, 234] on textarea at bounding box center [624, 238] width 810 height 58
paste textarea "WF6100R/ Samsung steam washer/ a front weight/"
click at [505, 232] on textarea "WF6100R/ Samsung steam washer/ a front weight/" at bounding box center [624, 238] width 810 height 58
click at [505, 224] on textarea "WF6100R/ Samsung steam washer/ a front weight/" at bounding box center [624, 238] width 810 height 58
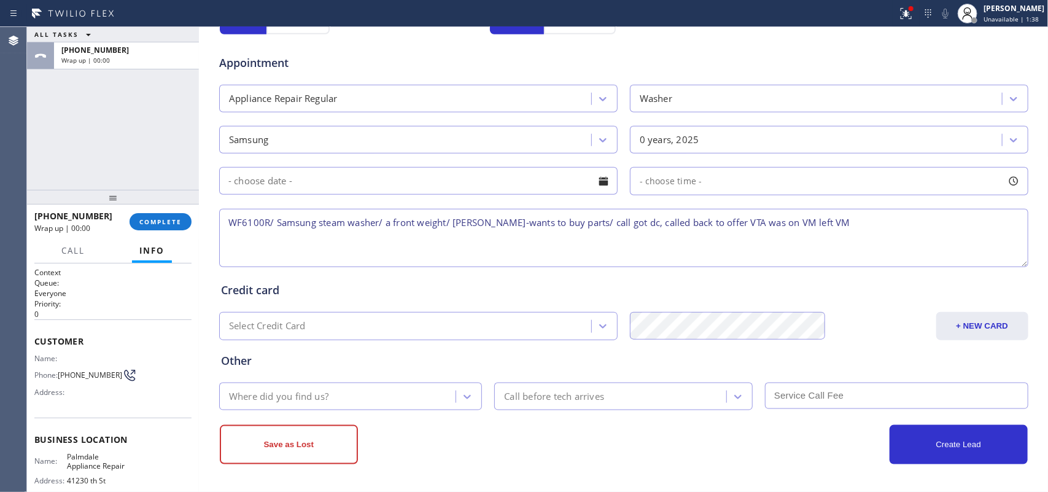
type textarea "WF6100R/ Samsung steam washer/ a front weight/ [PERSON_NAME]-wants to buy parts…"
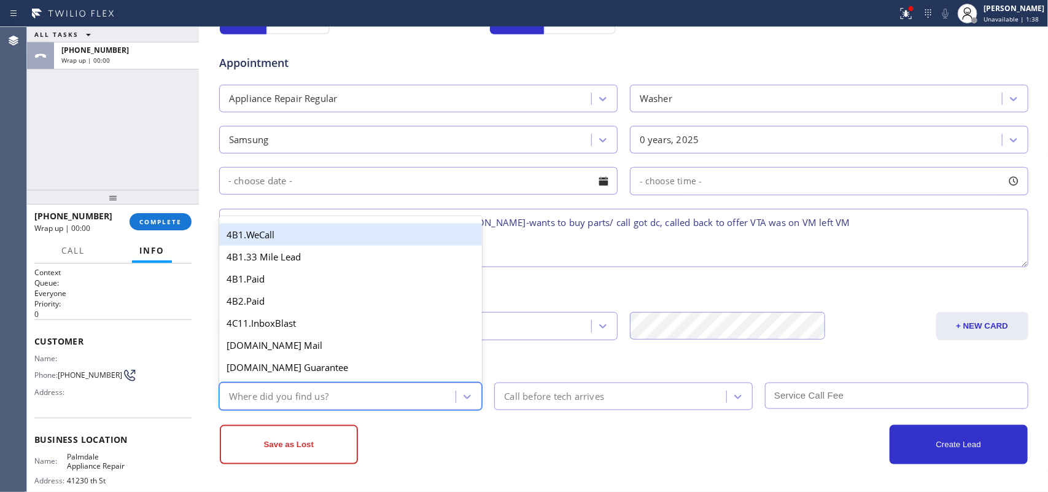
click at [350, 384] on div "Where did you find us?" at bounding box center [350, 397] width 263 height 28
type input "g"
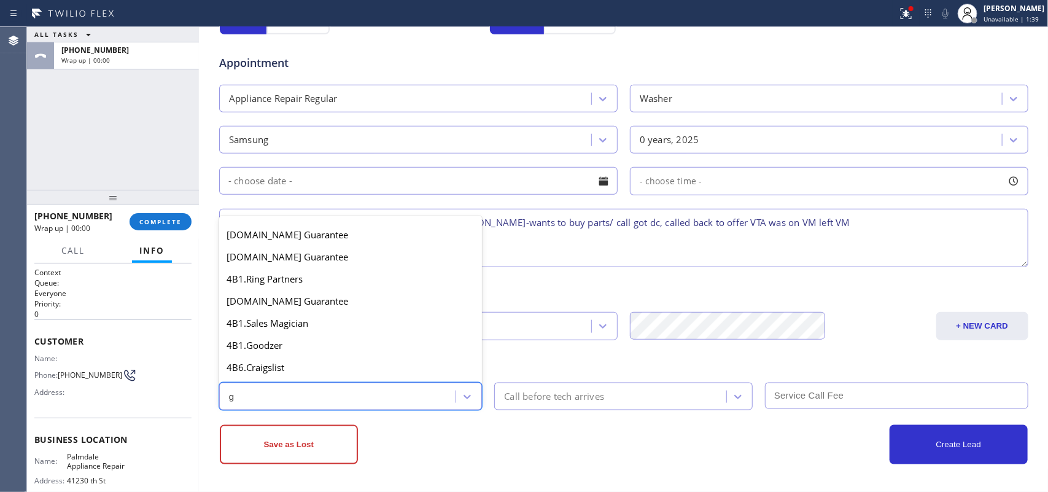
scroll to position [232, 0]
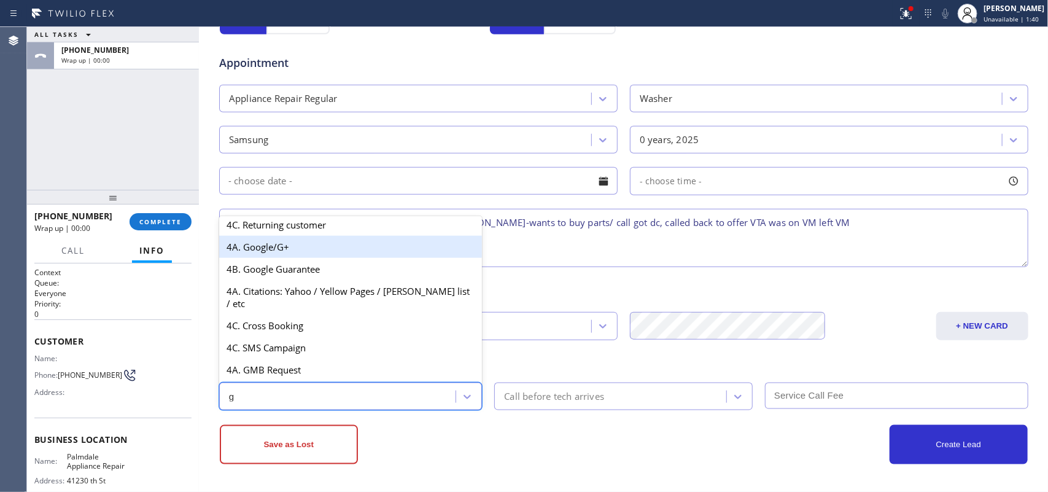
click at [304, 256] on div "4A. Google/G+" at bounding box center [350, 247] width 263 height 22
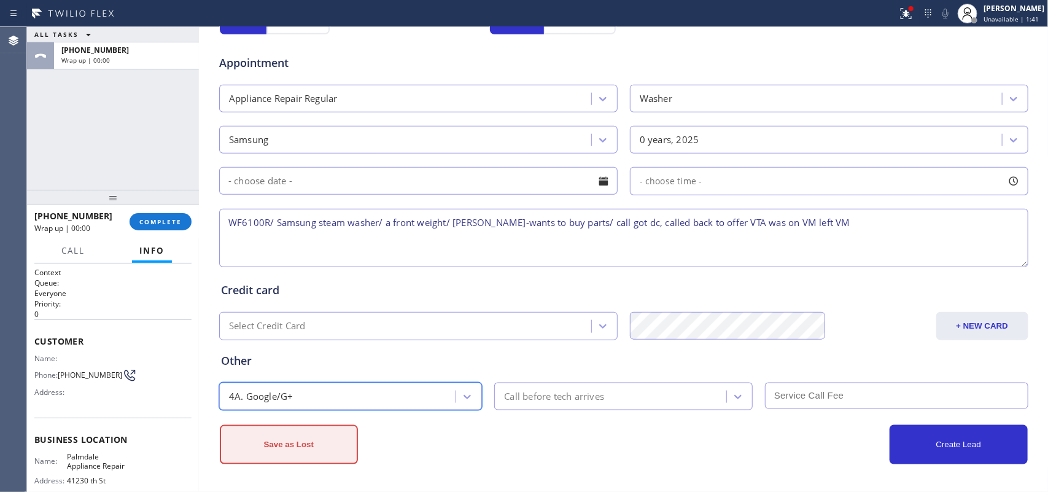
click at [314, 393] on button "Save as Lost" at bounding box center [289, 444] width 138 height 39
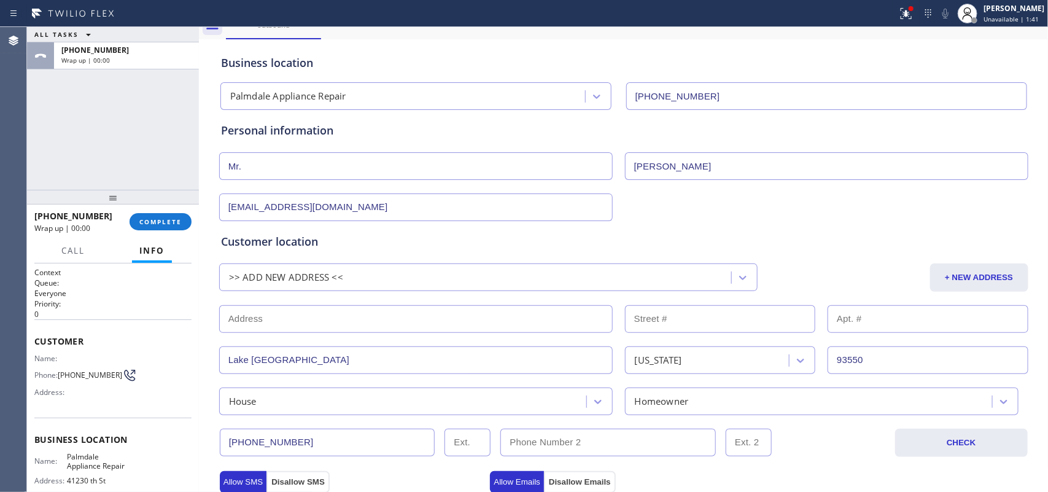
scroll to position [0, 0]
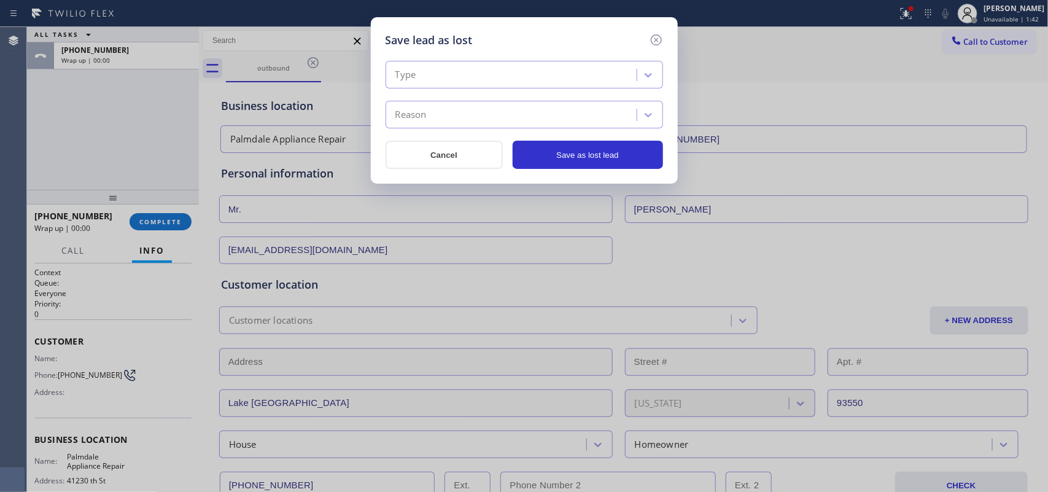
click at [588, 74] on div "Type" at bounding box center [513, 74] width 248 height 21
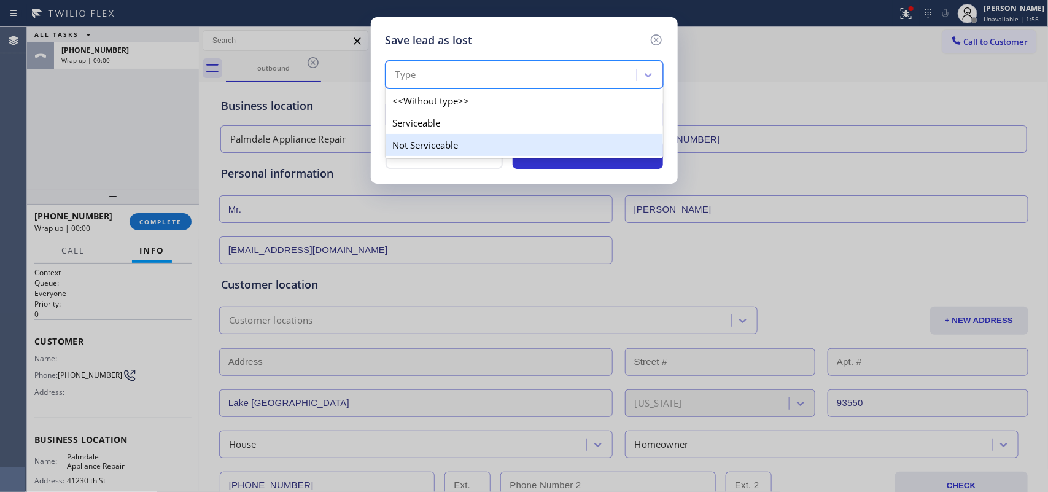
click at [528, 148] on div "Not Serviceable" at bounding box center [525, 145] width 278 height 22
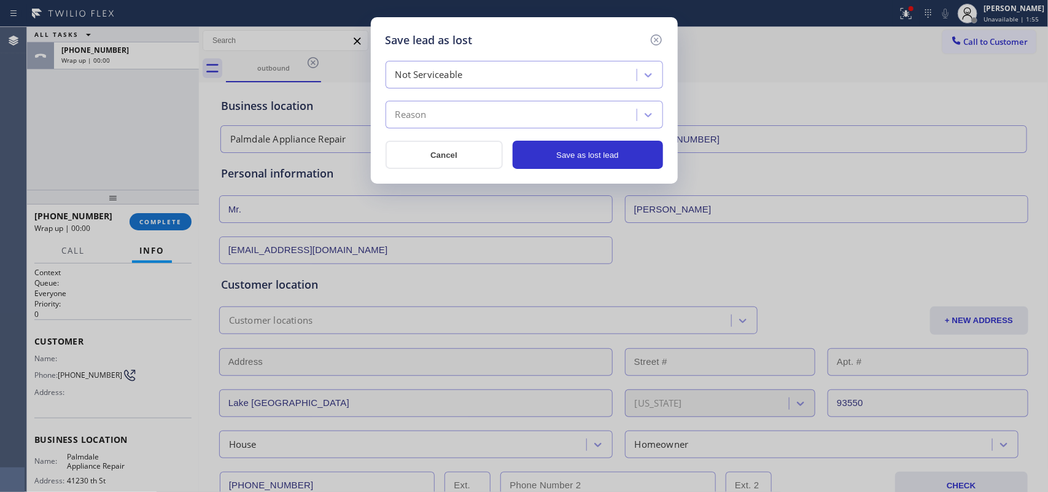
click at [535, 117] on div "Reason" at bounding box center [513, 114] width 248 height 21
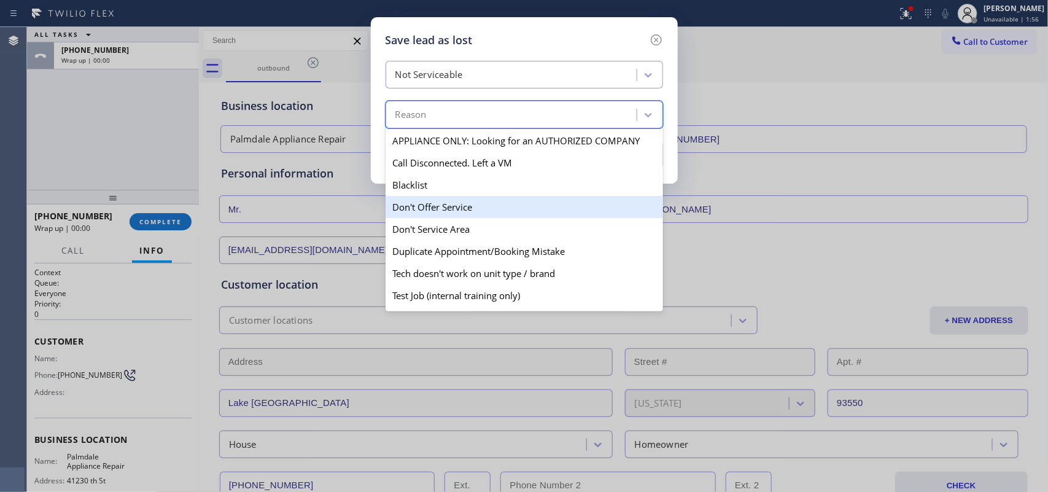
scroll to position [118, 0]
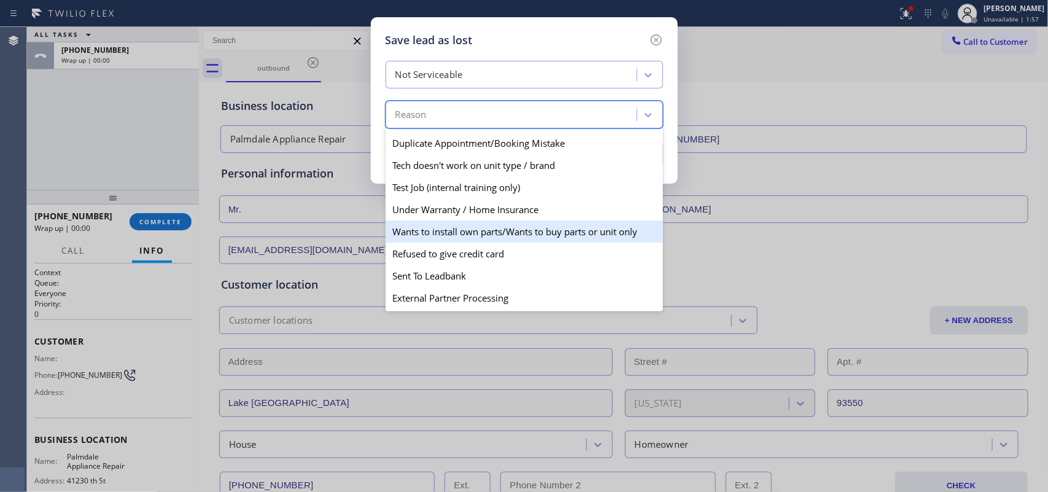
click at [511, 223] on div "Wants to install own parts/Wants to buy parts or unit only" at bounding box center [525, 231] width 278 height 22
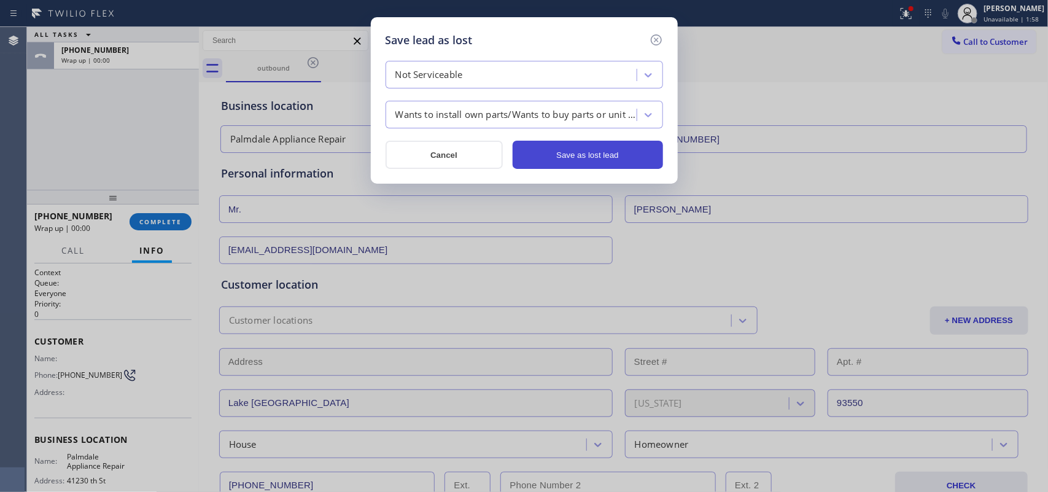
click at [554, 148] on button "Save as lost lead" at bounding box center [588, 155] width 150 height 28
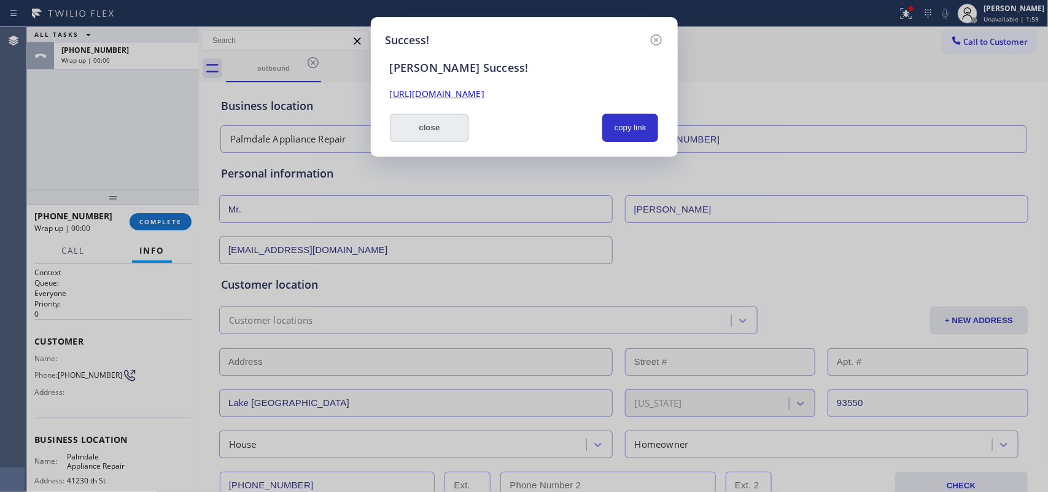
click at [450, 130] on button "close" at bounding box center [430, 128] width 80 height 28
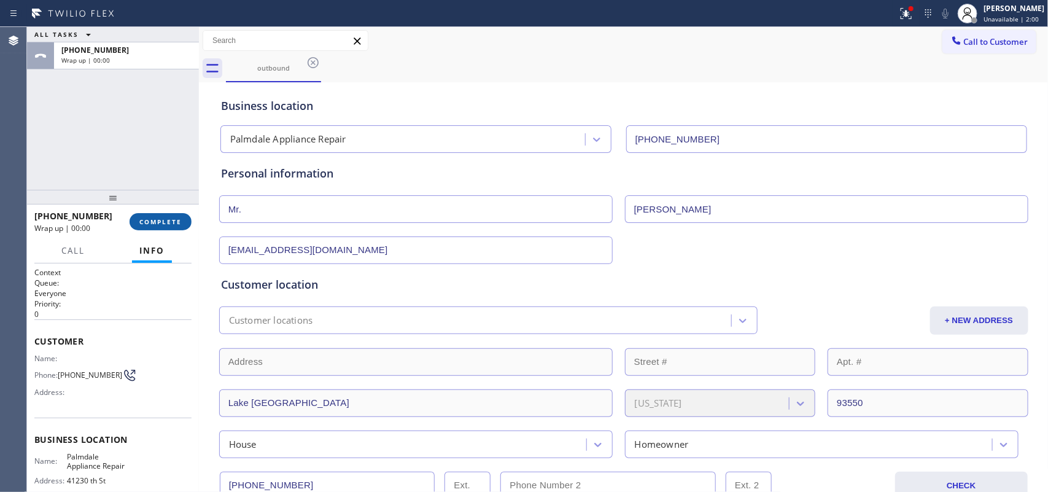
click at [166, 219] on span "COMPLETE" at bounding box center [160, 221] width 42 height 9
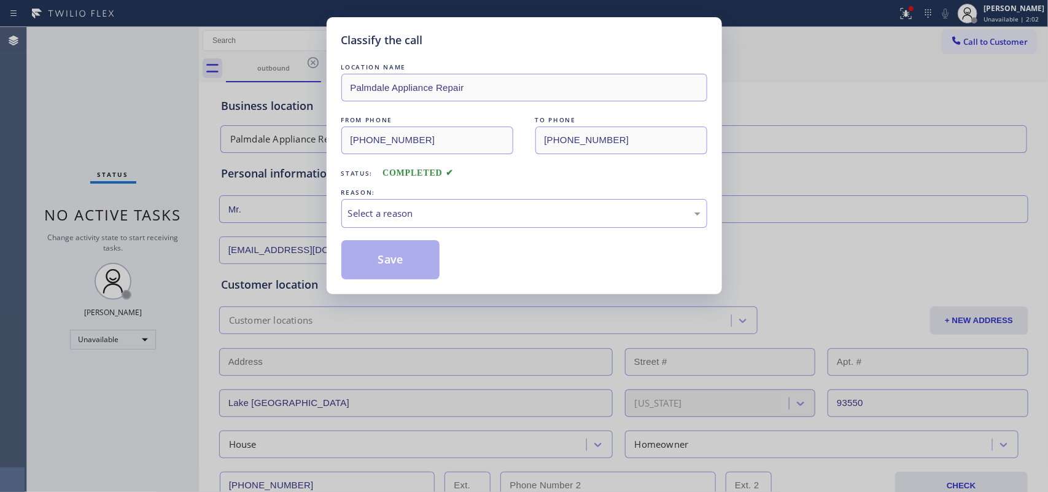
click at [475, 198] on div "REASON:" at bounding box center [524, 192] width 366 height 13
click at [456, 214] on div "Select a reason" at bounding box center [524, 213] width 353 height 14
click at [394, 263] on button "Save" at bounding box center [390, 259] width 99 height 39
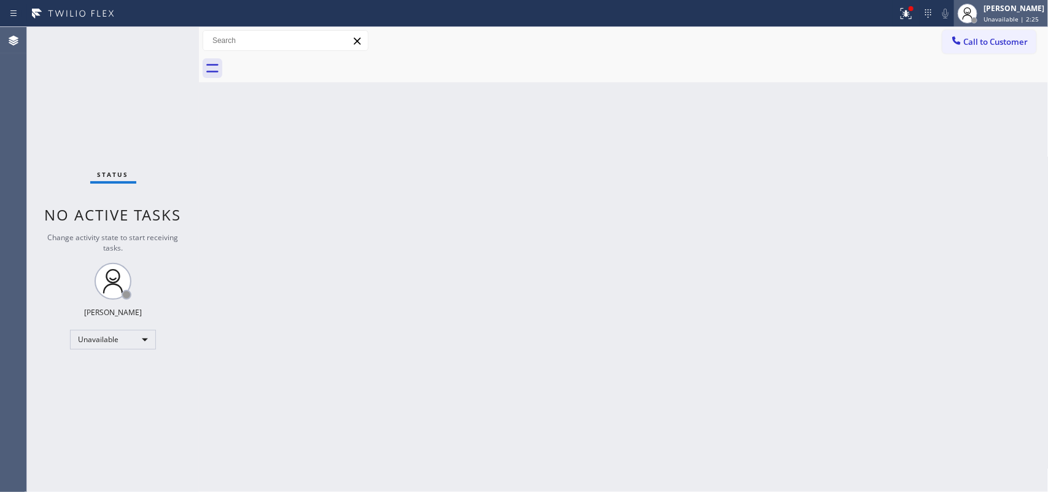
click at [838, 23] on div "[PERSON_NAME] Unavailable | 2:25" at bounding box center [1014, 12] width 67 height 21
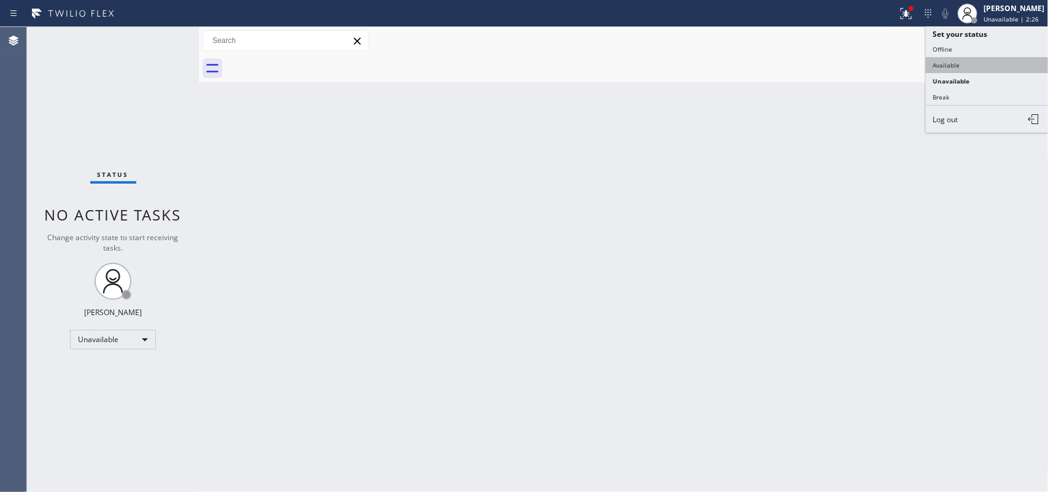
click at [838, 63] on button "Available" at bounding box center [987, 65] width 123 height 16
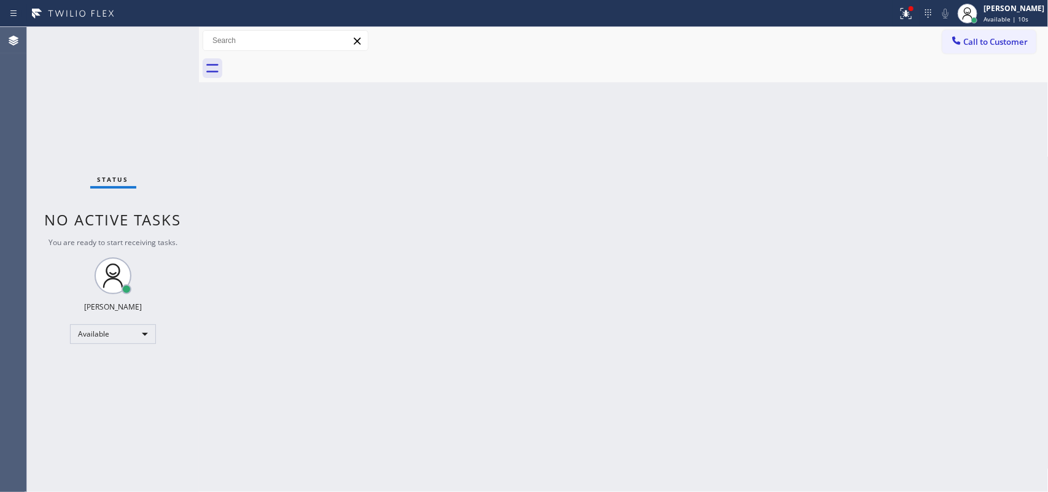
click at [125, 46] on div "Status No active tasks You are ready to start receiving tasks. [PERSON_NAME] Av…" at bounding box center [113, 259] width 172 height 465
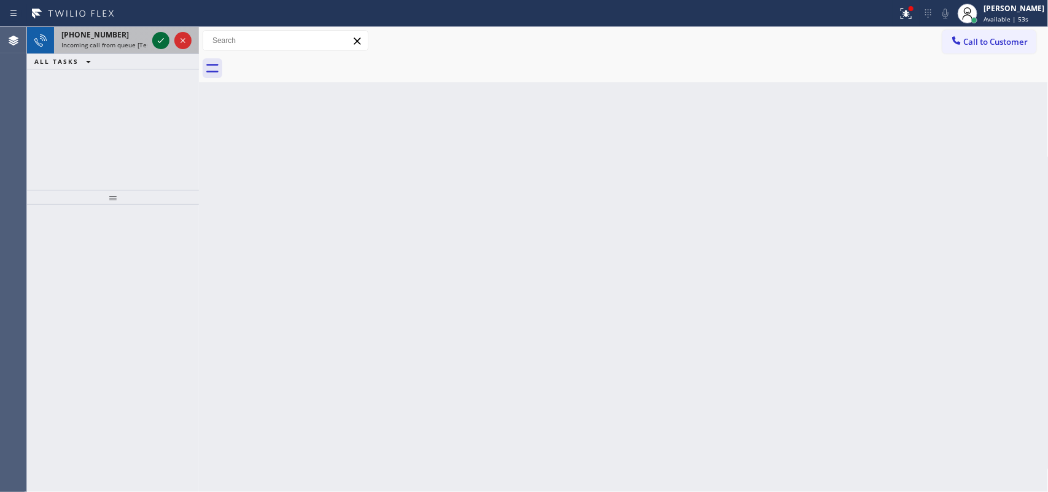
click at [162, 41] on icon at bounding box center [161, 40] width 6 height 5
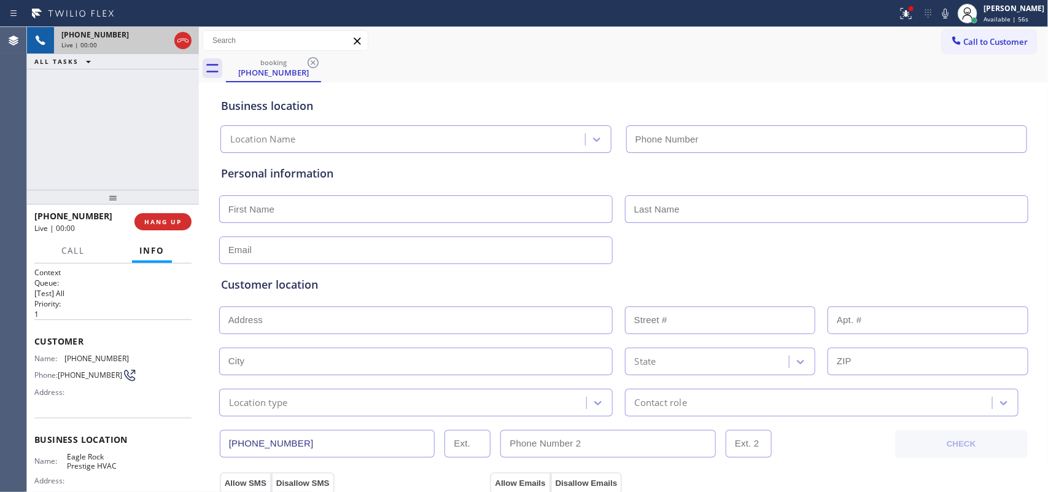
type input "[PHONE_NUMBER]"
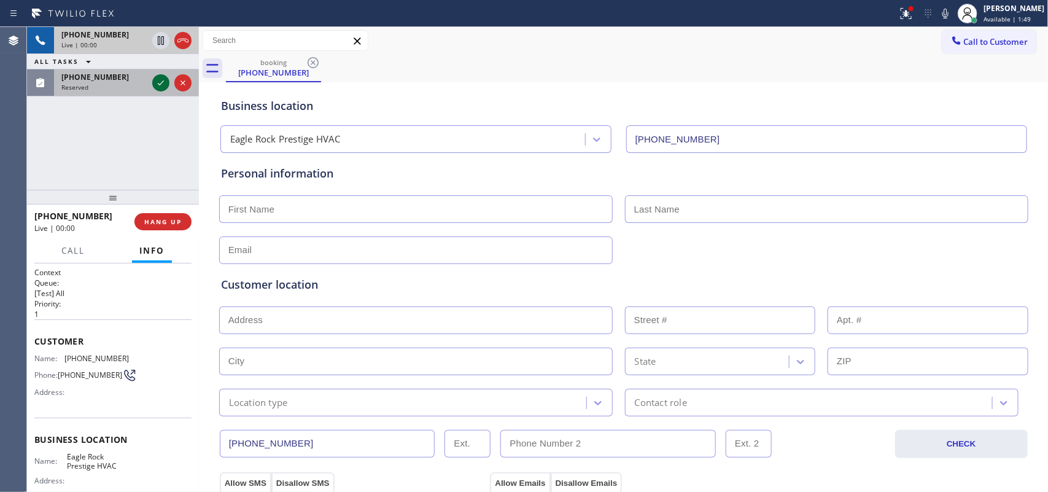
click at [160, 80] on icon at bounding box center [161, 83] width 15 height 15
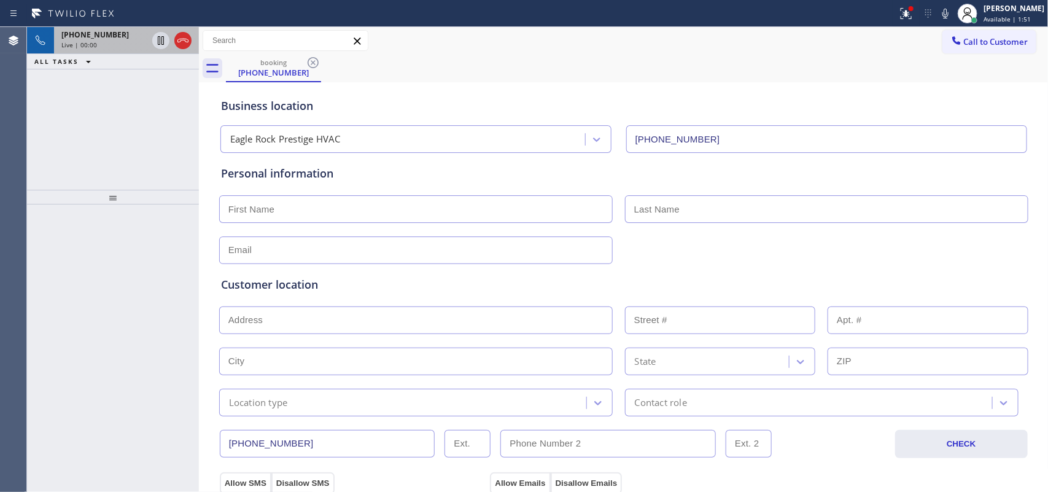
click at [103, 37] on span "[PHONE_NUMBER]" at bounding box center [95, 34] width 68 height 10
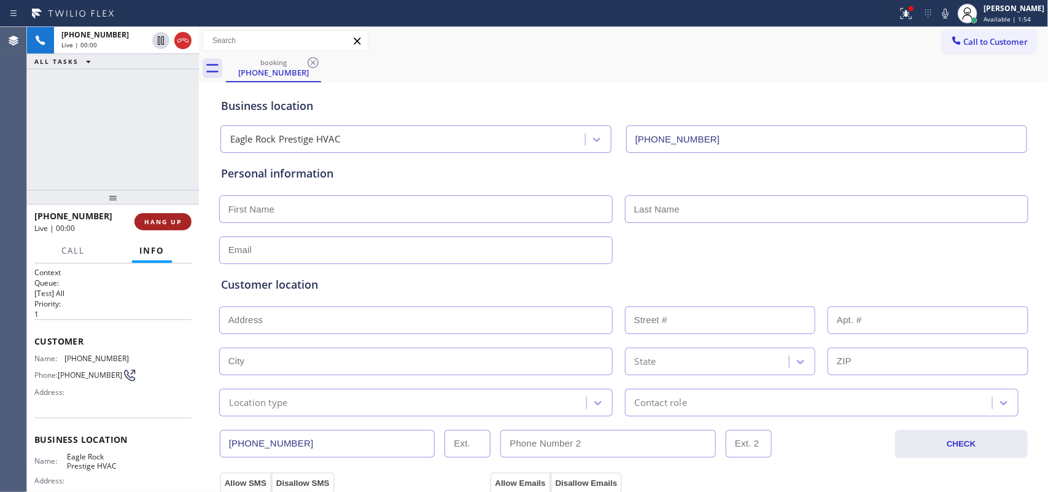
click at [163, 219] on span "HANG UP" at bounding box center [162, 221] width 37 height 9
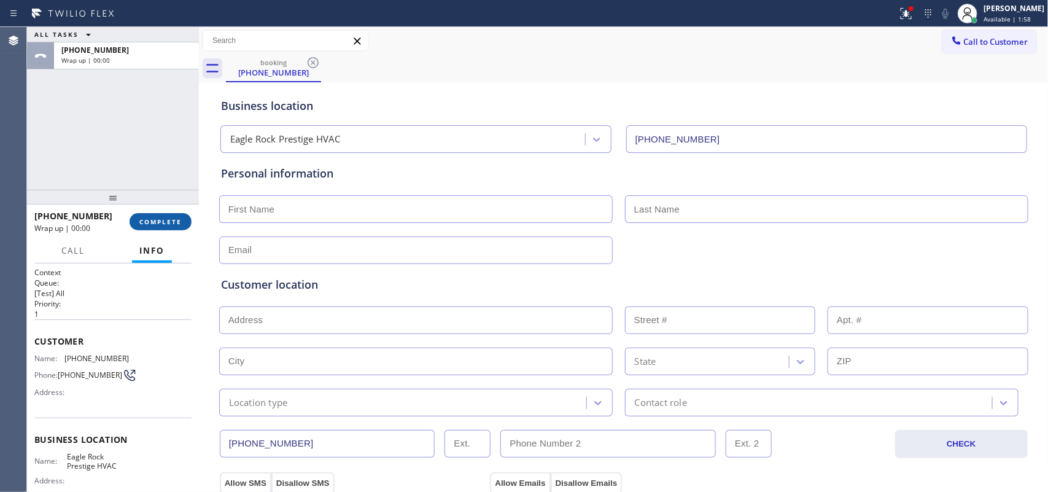
click at [162, 226] on button "COMPLETE" at bounding box center [161, 221] width 62 height 17
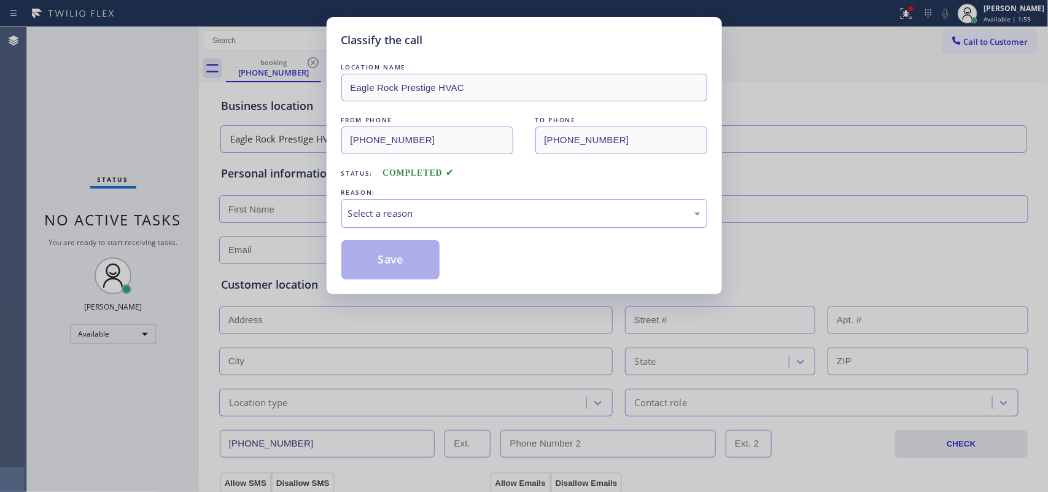
click at [499, 210] on div "Select a reason" at bounding box center [524, 213] width 353 height 14
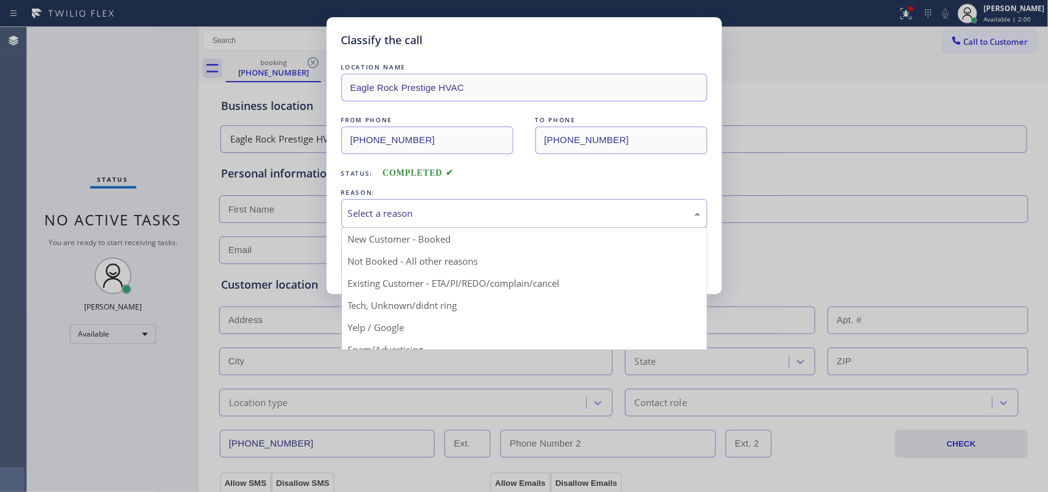
click at [77, 90] on div "Classify the call LOCATION NAME Eagle Rock Prestige HVAC FROM PHONE [PHONE_NUMB…" at bounding box center [524, 246] width 1048 height 492
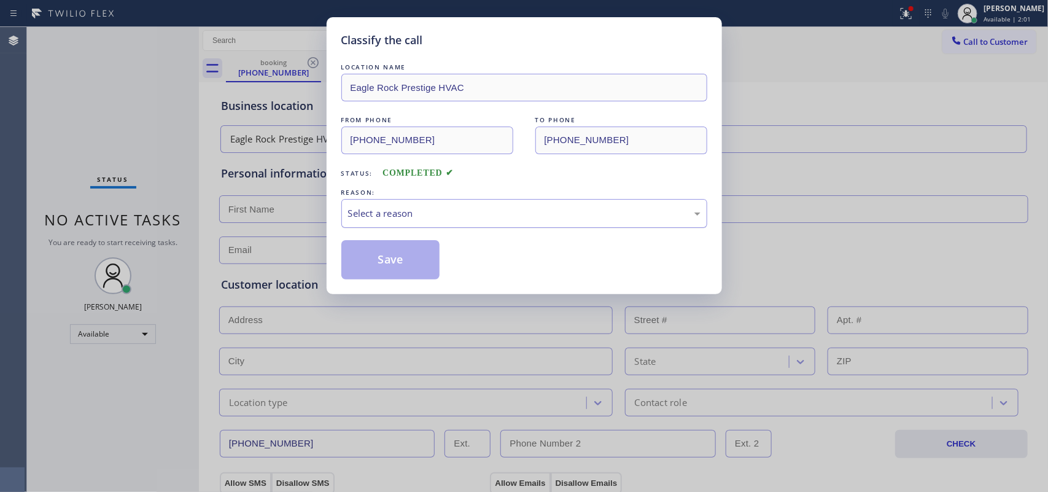
click at [430, 208] on div "Select a reason" at bounding box center [524, 213] width 353 height 14
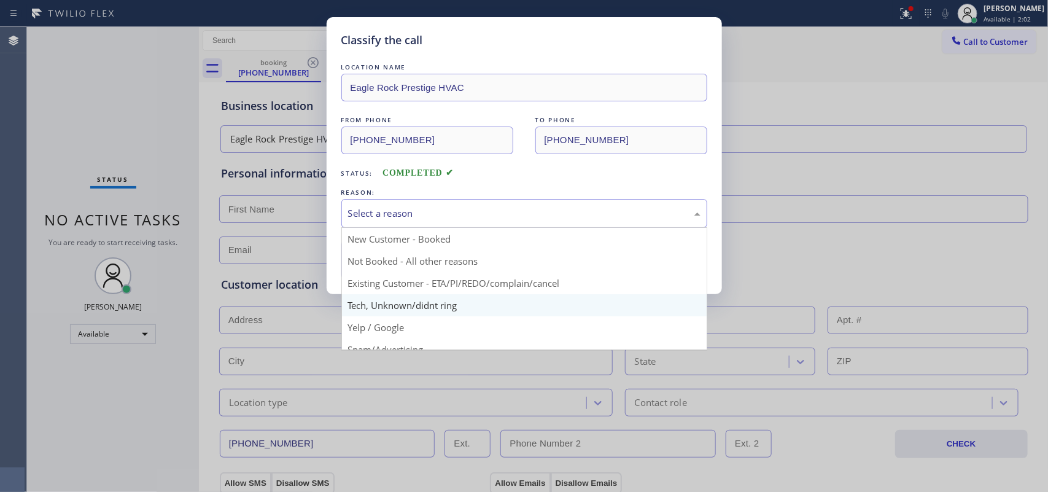
scroll to position [84, 0]
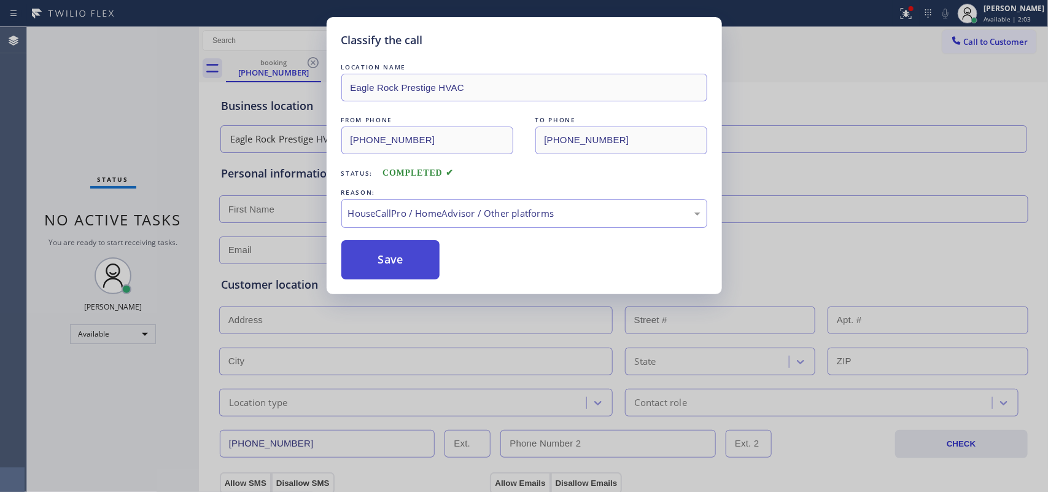
click at [415, 260] on button "Save" at bounding box center [390, 259] width 99 height 39
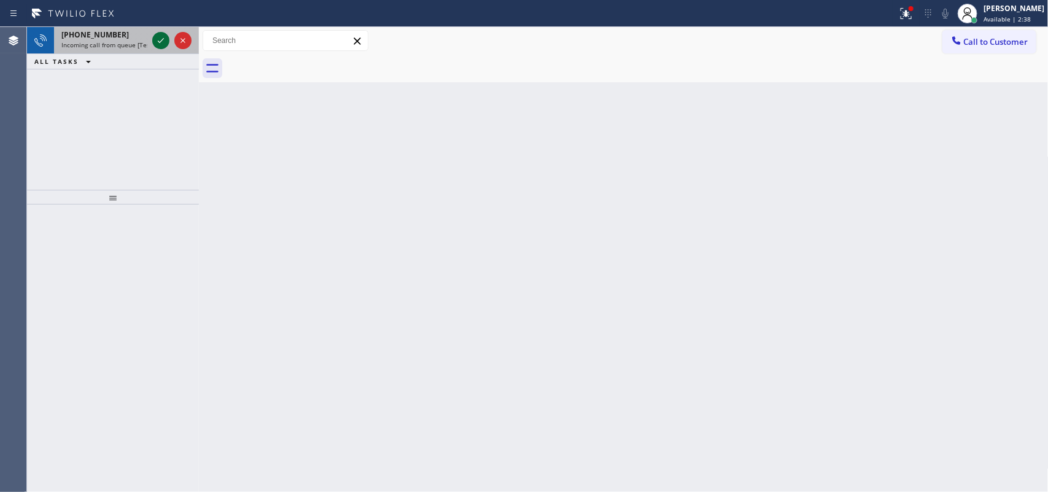
click at [158, 38] on icon at bounding box center [161, 40] width 15 height 15
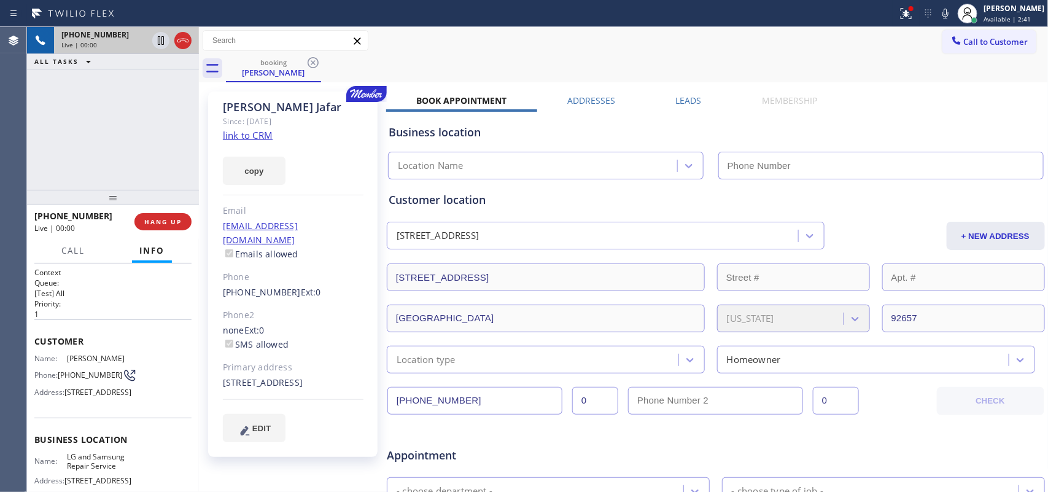
type input "[PHONE_NUMBER]"
click at [262, 136] on link "link to CRM" at bounding box center [248, 135] width 50 height 12
click at [68, 252] on span "Call" at bounding box center [72, 250] width 23 height 11
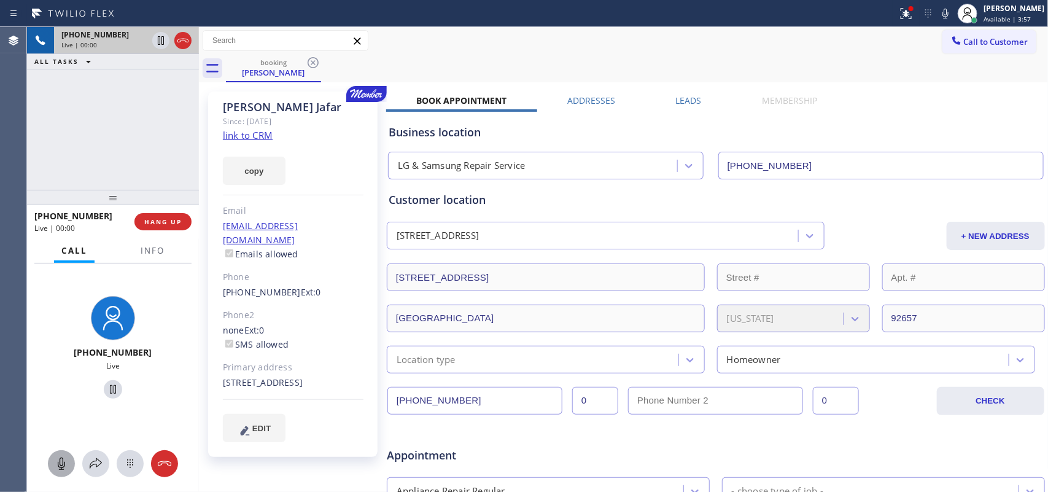
click at [63, 393] on icon at bounding box center [61, 463] width 15 height 15
click at [110, 392] on icon at bounding box center [113, 389] width 6 height 9
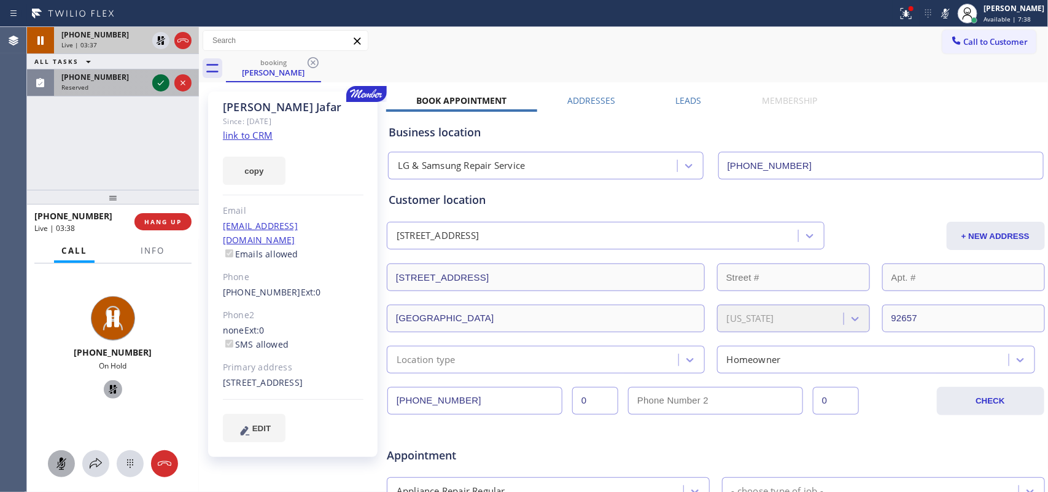
click at [163, 80] on icon at bounding box center [161, 83] width 15 height 15
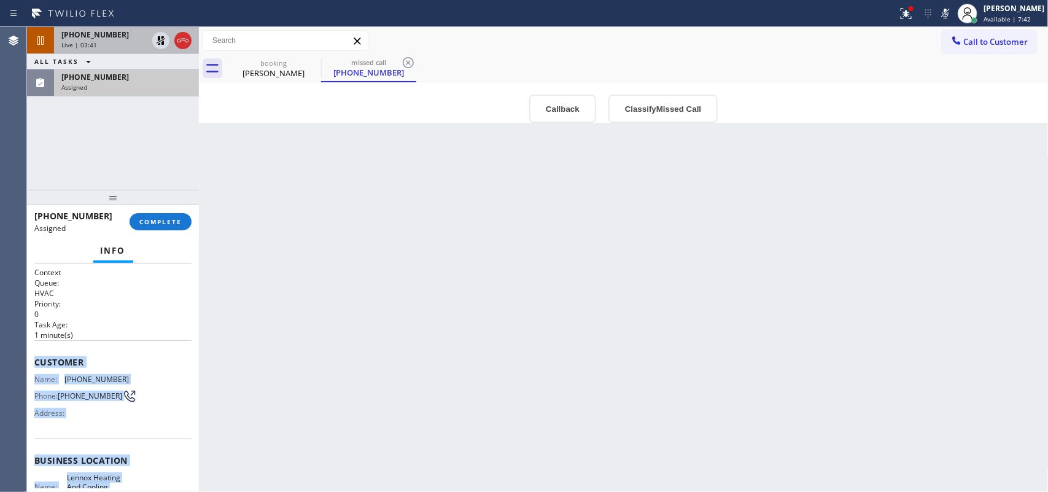
drag, startPoint x: 137, startPoint y: 386, endPoint x: 34, endPoint y: 358, distance: 106.8
click at [34, 358] on div "Context Queue: HVAC Priority: 0 Task Age: [DEMOGRAPHIC_DATA] minute(s) Customer…" at bounding box center [112, 460] width 157 height 386
click at [102, 32] on span "[PHONE_NUMBER]" at bounding box center [95, 34] width 68 height 10
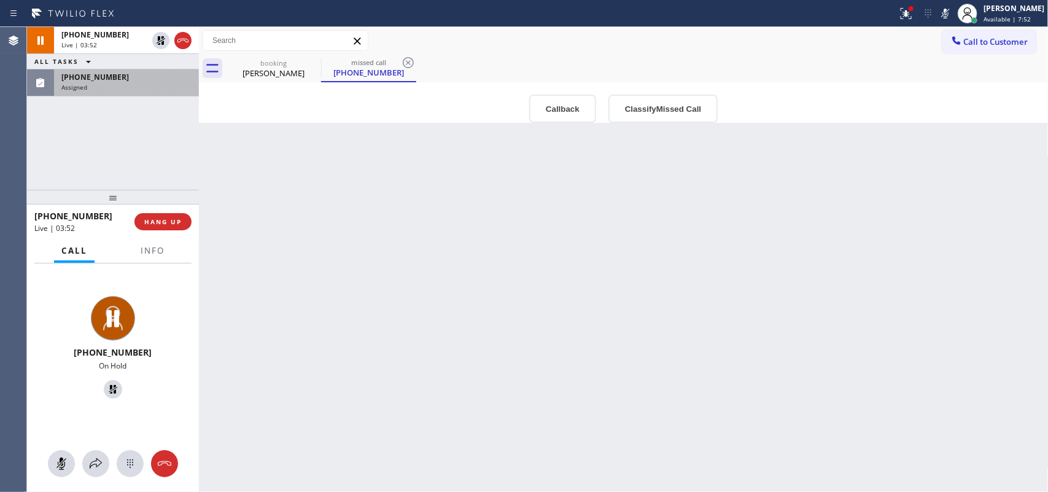
drag, startPoint x: 53, startPoint y: 459, endPoint x: 95, endPoint y: 421, distance: 56.5
click at [56, 393] on icon at bounding box center [61, 463] width 15 height 15
click at [109, 391] on icon at bounding box center [113, 389] width 9 height 9
click at [280, 82] on div "booking [PERSON_NAME]" at bounding box center [273, 69] width 93 height 28
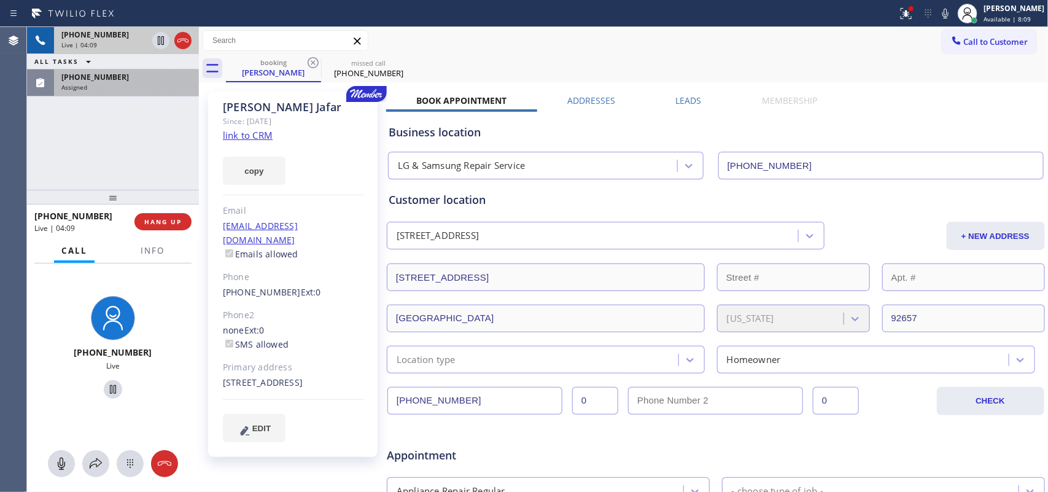
click at [115, 36] on div "[PHONE_NUMBER]" at bounding box center [104, 34] width 86 height 10
click at [117, 38] on div "[PHONE_NUMBER]" at bounding box center [104, 34] width 86 height 10
click at [122, 85] on div "Assigned" at bounding box center [126, 87] width 130 height 9
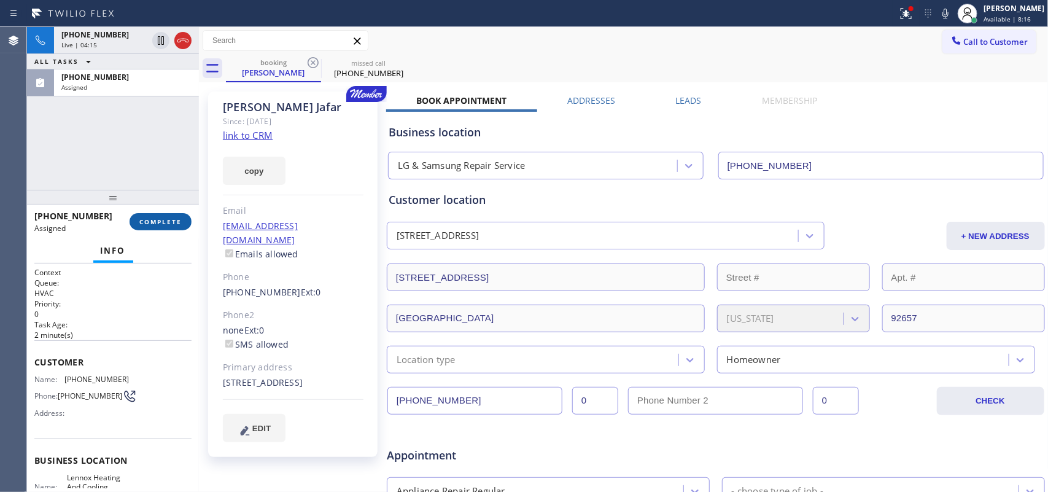
click at [158, 216] on button "COMPLETE" at bounding box center [161, 221] width 62 height 17
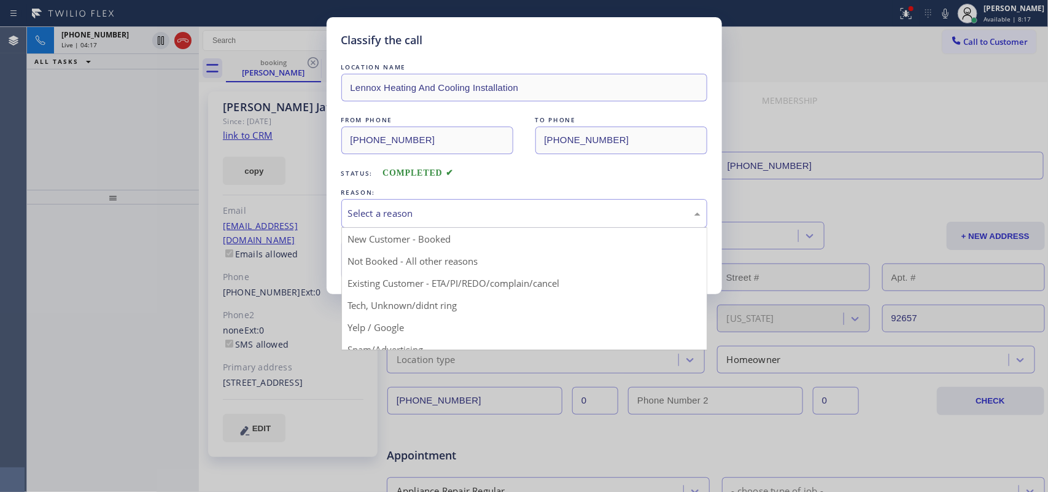
click at [563, 212] on div "Select a reason" at bounding box center [524, 213] width 353 height 14
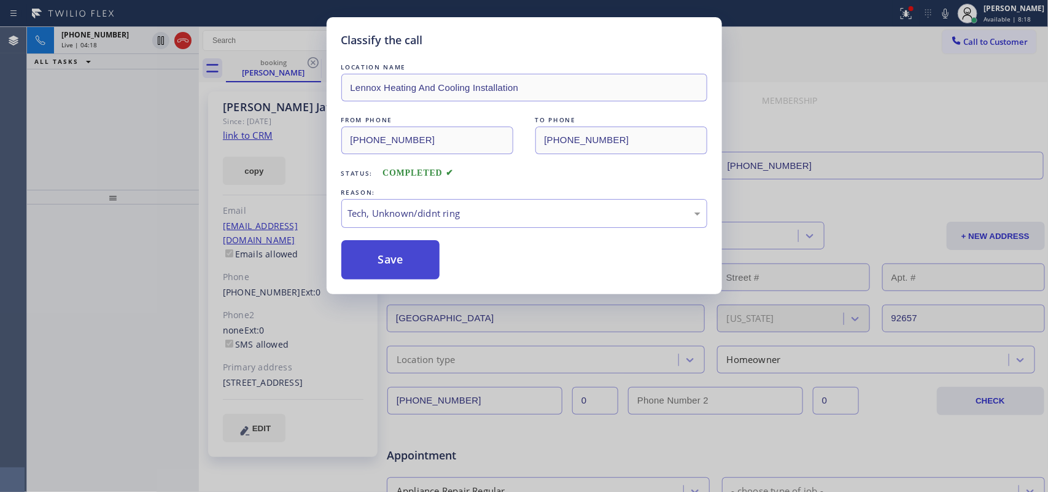
click at [421, 261] on button "Save" at bounding box center [390, 259] width 99 height 39
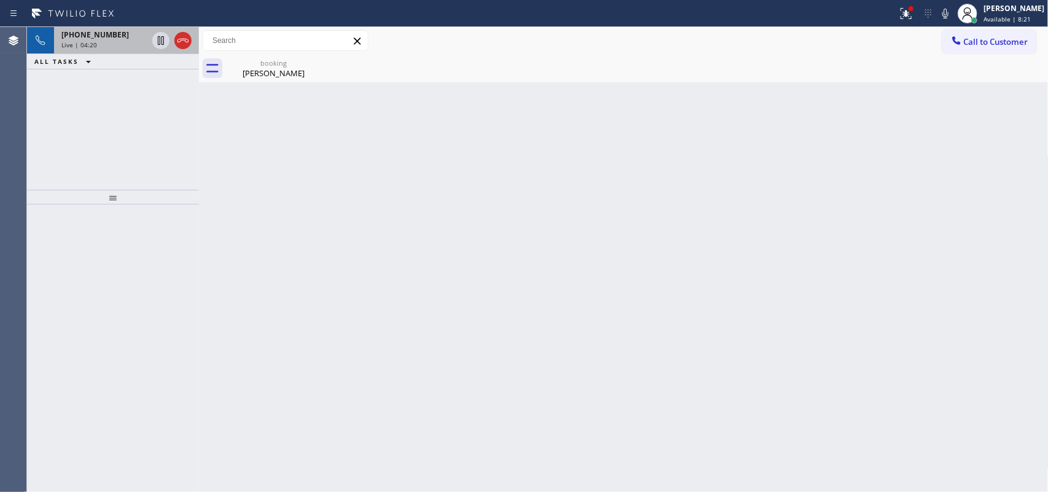
click at [123, 37] on div "[PHONE_NUMBER]" at bounding box center [104, 34] width 86 height 10
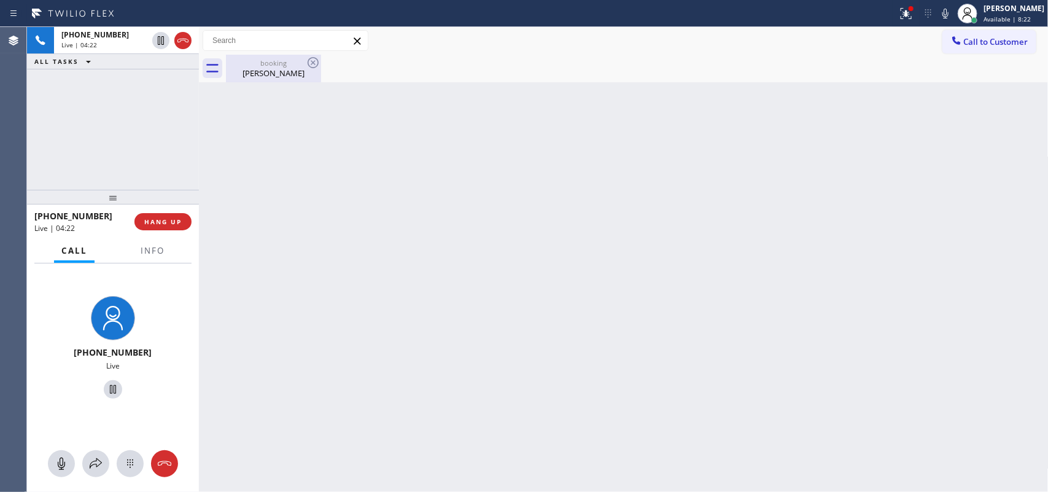
click at [261, 71] on div "[PERSON_NAME]" at bounding box center [273, 73] width 93 height 11
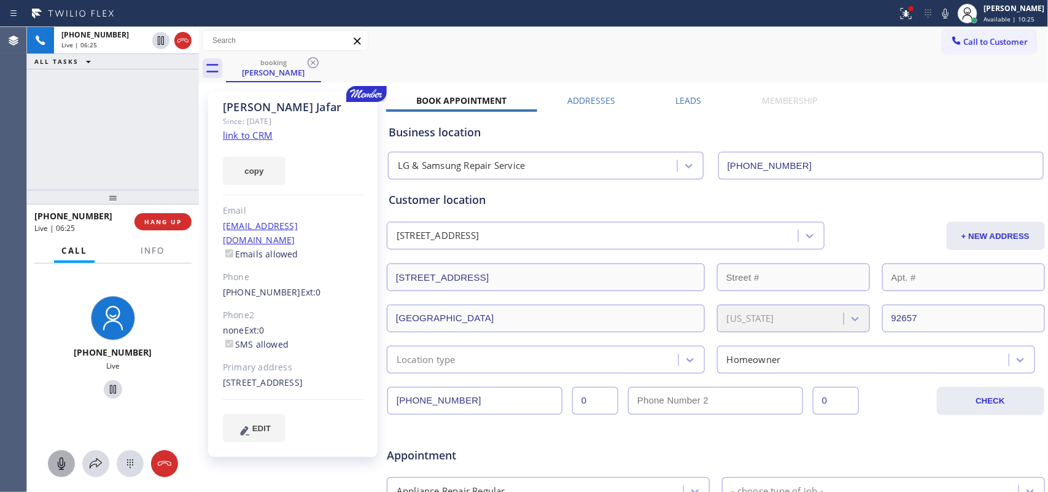
click at [62, 393] on icon at bounding box center [61, 463] width 15 height 15
click at [106, 385] on icon at bounding box center [113, 389] width 15 height 15
drag, startPoint x: 64, startPoint y: 464, endPoint x: 66, endPoint y: 443, distance: 21.5
click at [64, 393] on icon at bounding box center [61, 463] width 15 height 15
drag, startPoint x: 105, startPoint y: 391, endPoint x: 117, endPoint y: 361, distance: 33.1
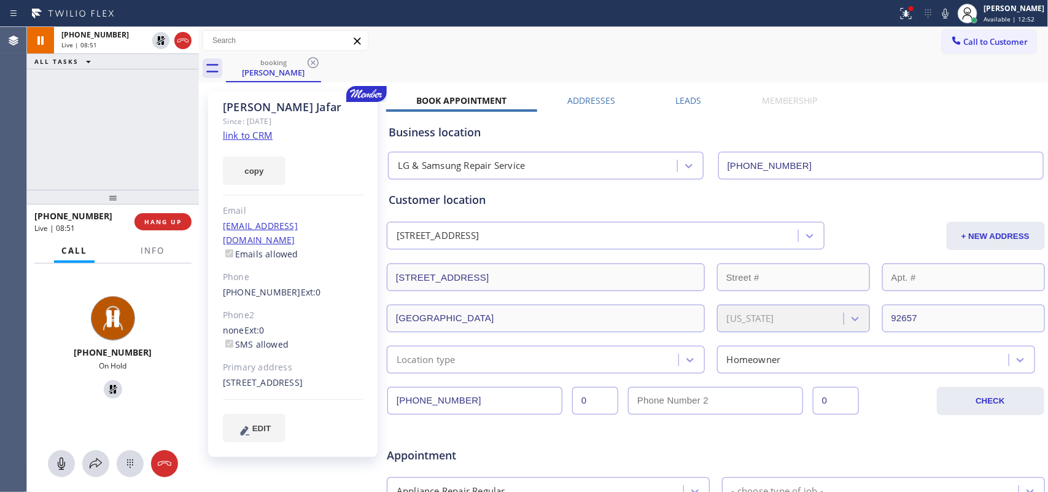
click at [106, 391] on icon at bounding box center [113, 389] width 15 height 15
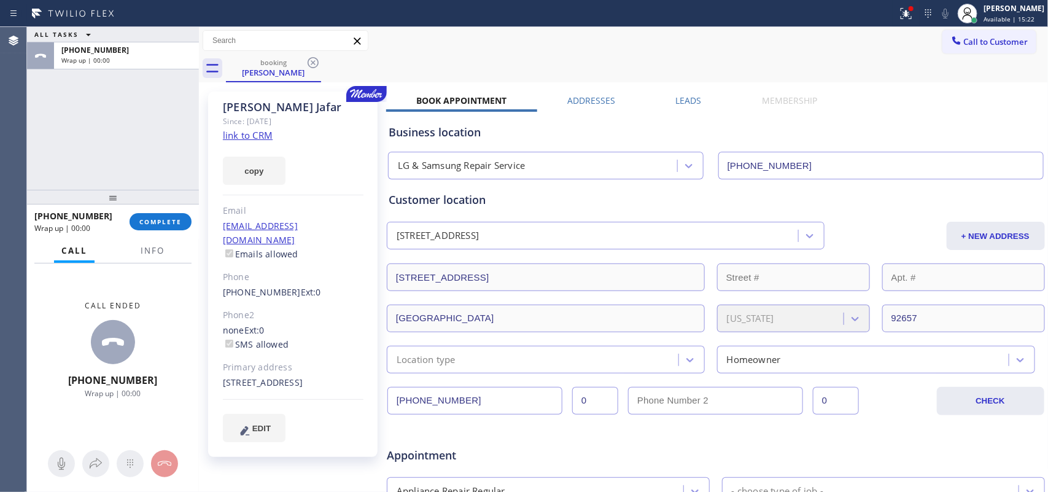
click at [158, 230] on div "[PHONE_NUMBER] Wrap up | 00:00 COMPLETE" at bounding box center [112, 222] width 157 height 32
click at [173, 217] on span "COMPLETE" at bounding box center [160, 221] width 42 height 9
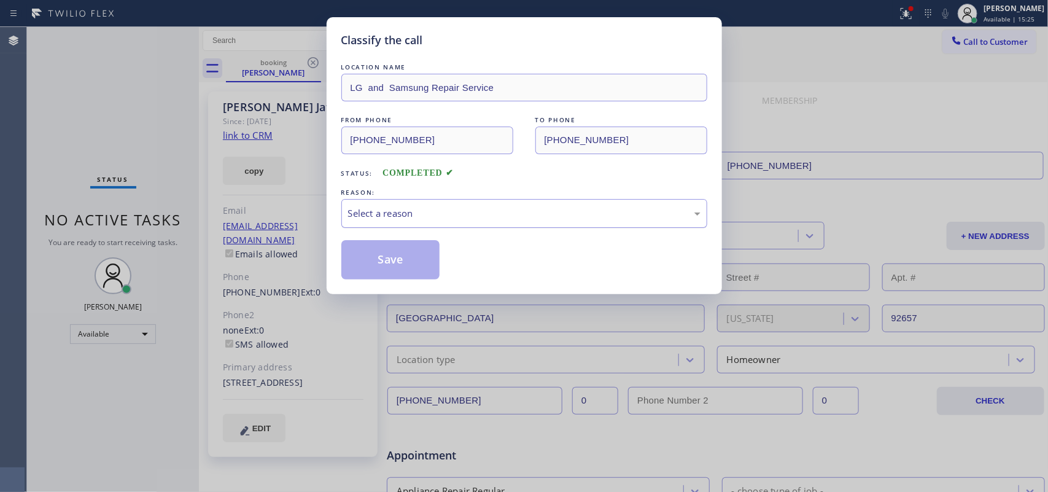
click at [487, 212] on div "Select a reason" at bounding box center [524, 213] width 353 height 14
click at [416, 267] on button "Save" at bounding box center [390, 259] width 99 height 39
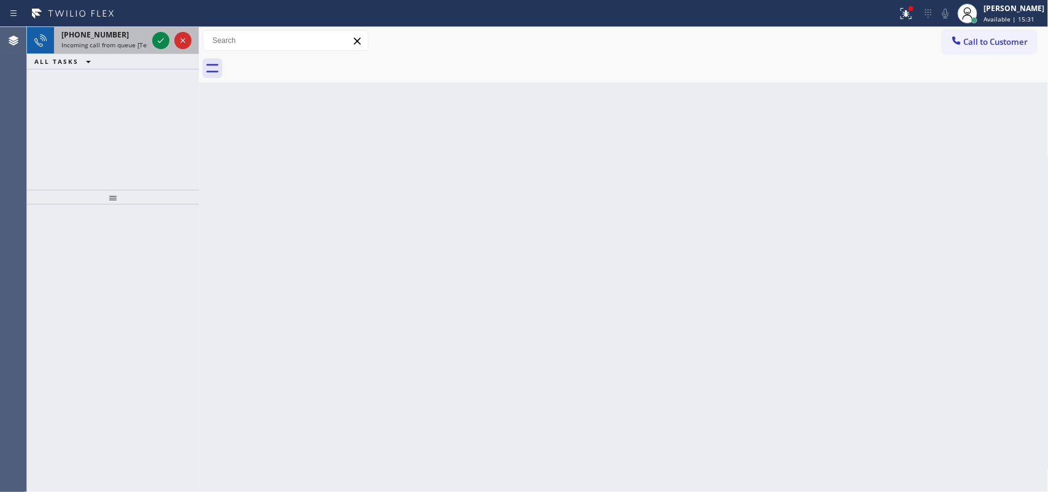
click at [93, 33] on span "[PHONE_NUMBER]" at bounding box center [95, 34] width 68 height 10
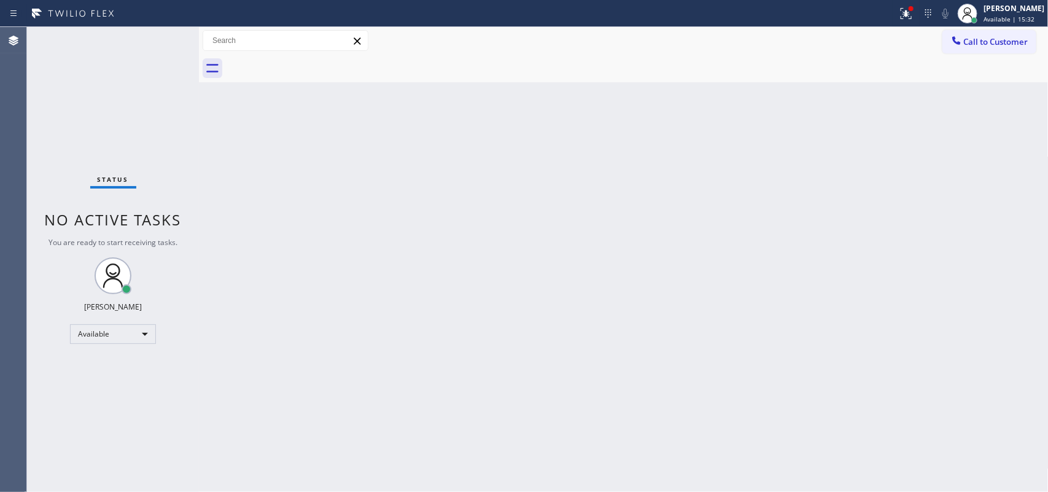
click at [155, 246] on span "You are ready to start receiving tasks." at bounding box center [113, 242] width 129 height 10
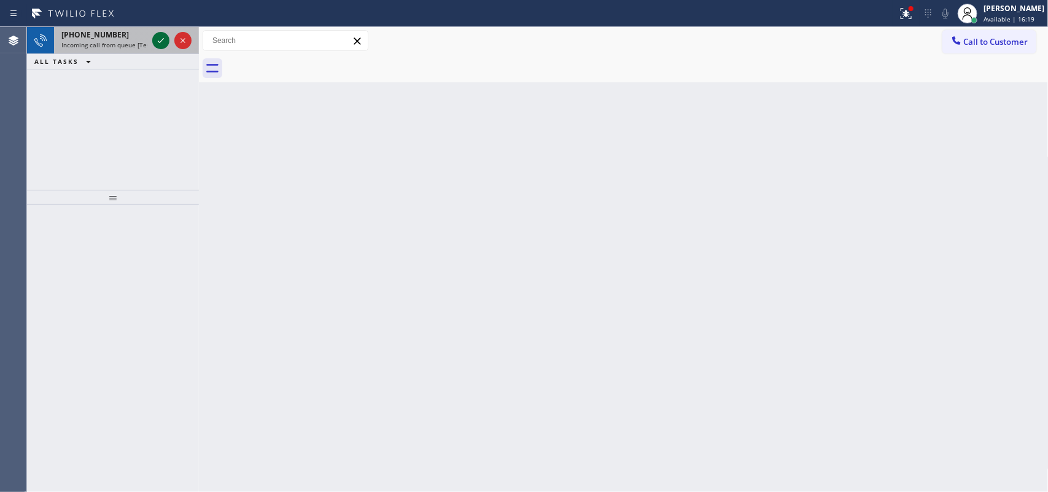
click at [160, 38] on icon at bounding box center [161, 40] width 15 height 15
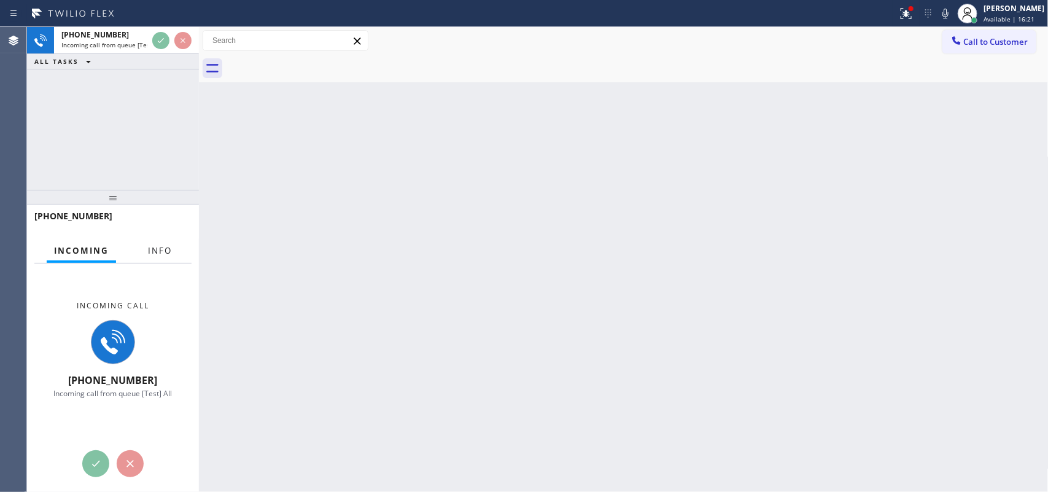
click at [163, 246] on span "Info" at bounding box center [160, 250] width 24 height 11
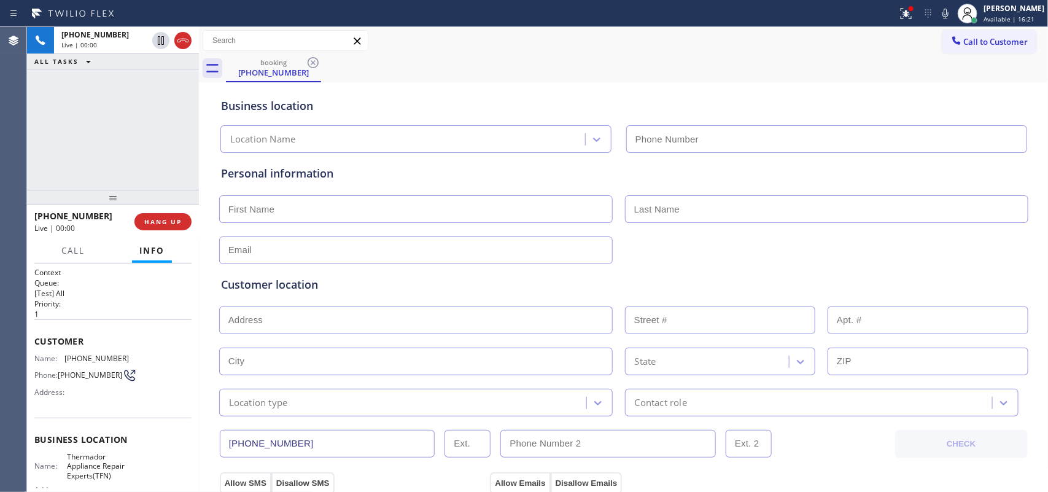
type input "[PHONE_NUMBER]"
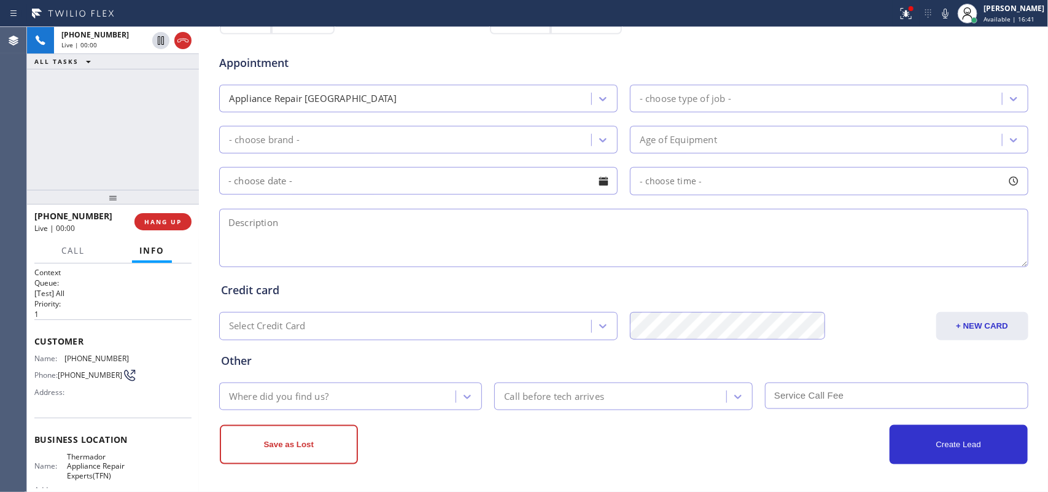
click at [134, 158] on div "[PHONE_NUMBER] Live | 00:00 ALL TASKS ALL TASKS ACTIVE TASKS TASKS IN WRAP UP" at bounding box center [113, 108] width 172 height 163
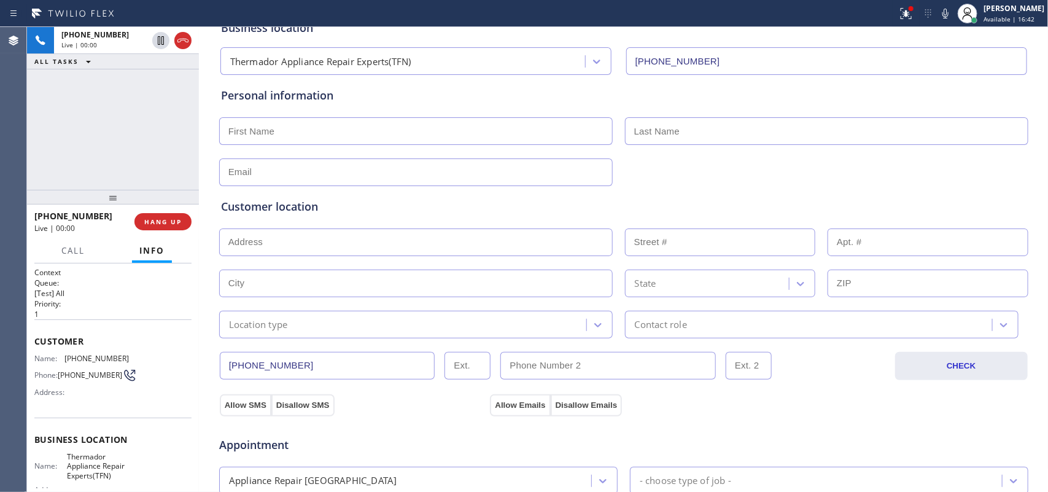
scroll to position [0, 0]
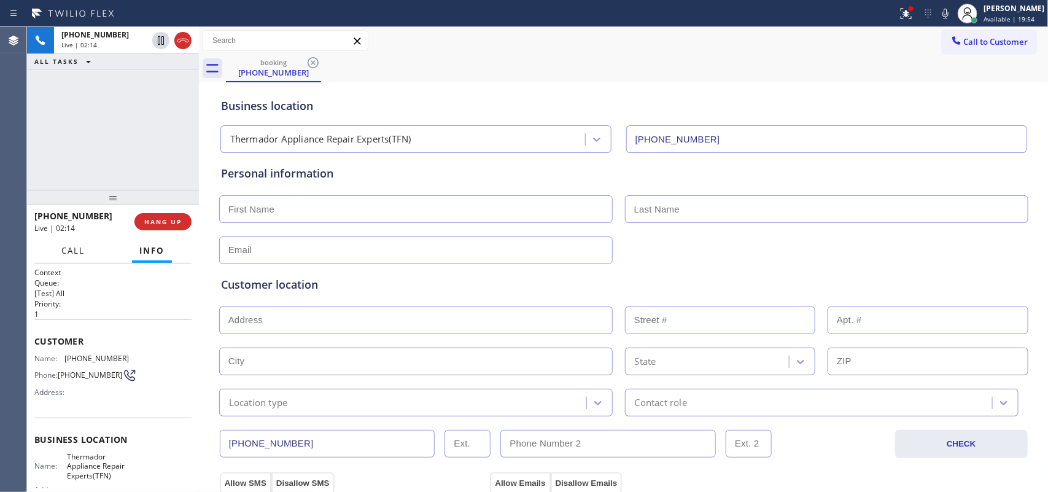
click at [75, 252] on span "Call" at bounding box center [72, 250] width 23 height 11
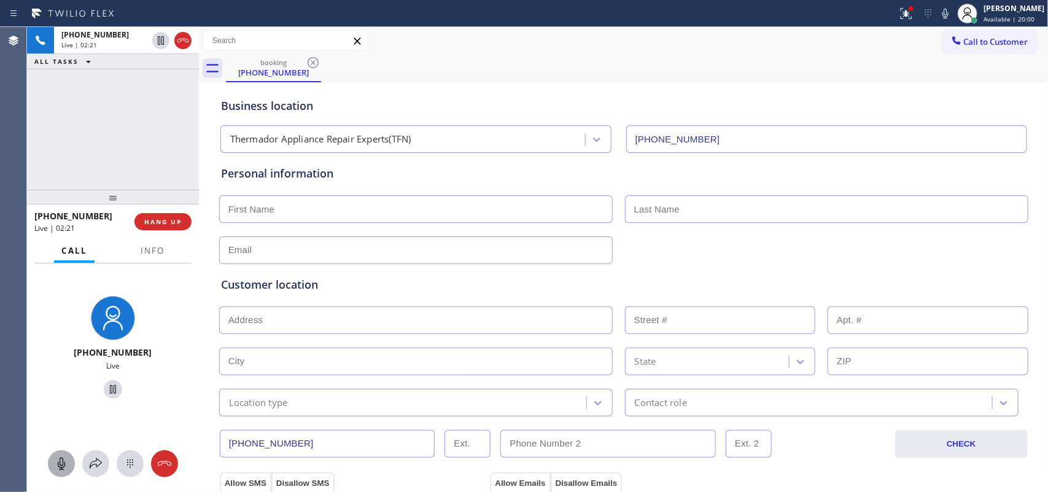
click at [68, 393] on icon at bounding box center [61, 463] width 15 height 15
click at [110, 393] on icon at bounding box center [113, 389] width 6 height 9
drag, startPoint x: 56, startPoint y: 462, endPoint x: 96, endPoint y: 397, distance: 76.4
click at [56, 393] on icon at bounding box center [61, 463] width 15 height 15
click at [109, 378] on div at bounding box center [113, 389] width 95 height 25
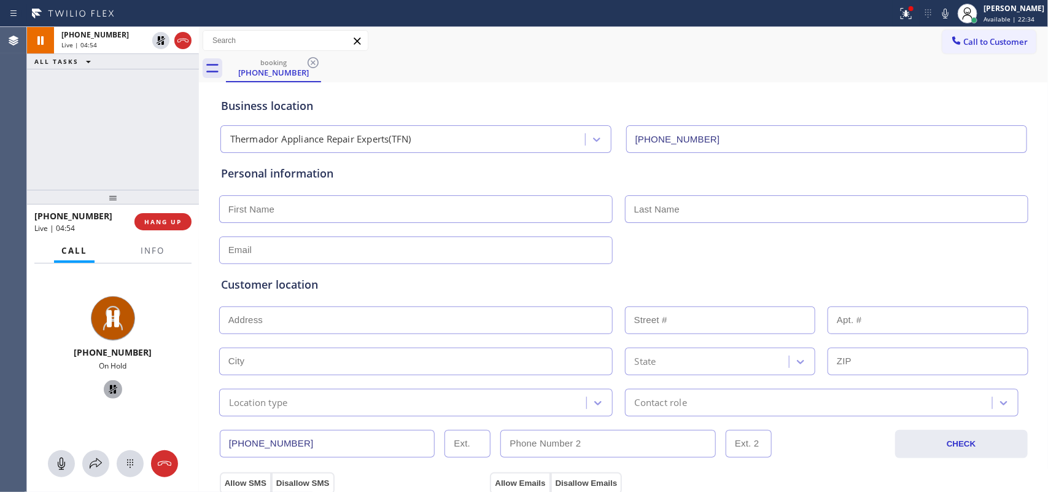
click at [109, 387] on icon at bounding box center [113, 389] width 9 height 9
click at [513, 215] on input "text" at bounding box center [416, 209] width 394 height 28
type input "Miss"
type input "[PERSON_NAME]"
click at [427, 241] on input "text" at bounding box center [416, 250] width 394 height 28
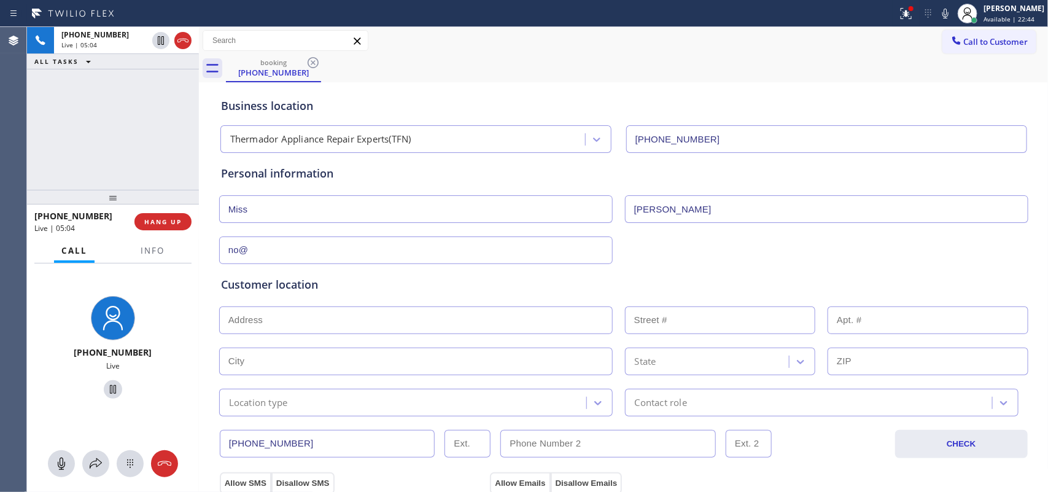
type input "no@"
click at [146, 121] on div "[PHONE_NUMBER] Live | 06:45 ALL TASKS ALL TASKS ACTIVE TASKS TASKS IN WRAP UP" at bounding box center [113, 108] width 172 height 163
click at [548, 316] on input "text" at bounding box center [416, 320] width 394 height 28
click at [323, 323] on input "text" at bounding box center [416, 320] width 394 height 28
paste input "[STREET_ADDRESS],"
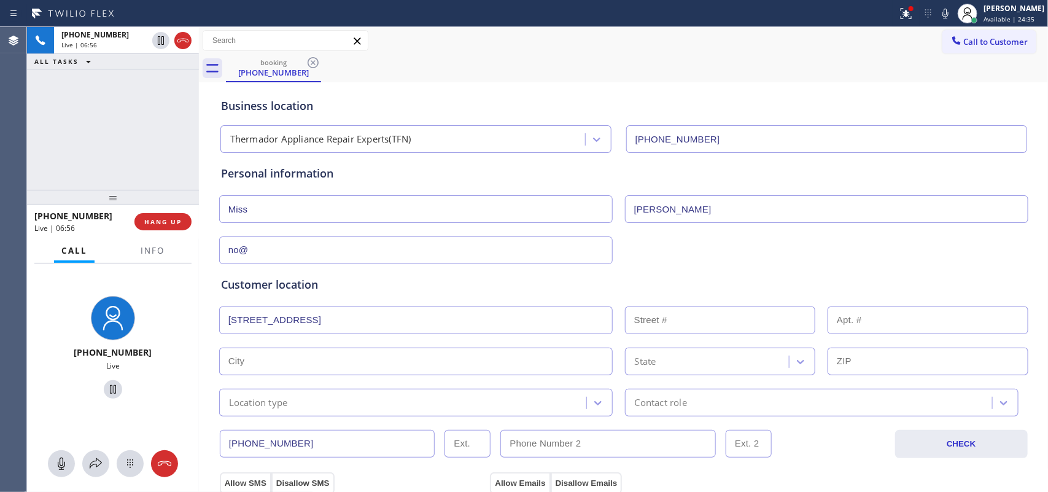
type input "[STREET_ADDRESS]"
type input "3110"
type input "Bremerton"
type input "98310"
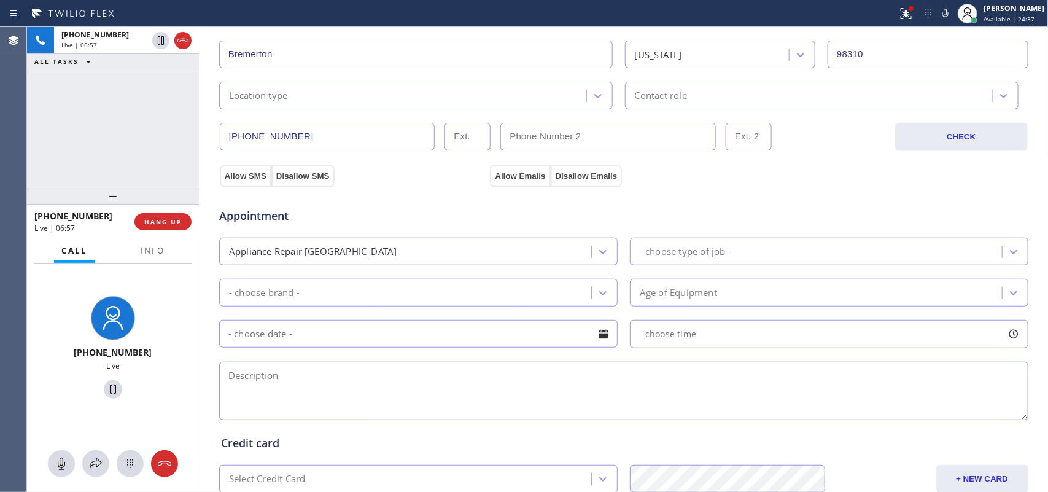
click at [501, 92] on div "Location type" at bounding box center [405, 95] width 364 height 21
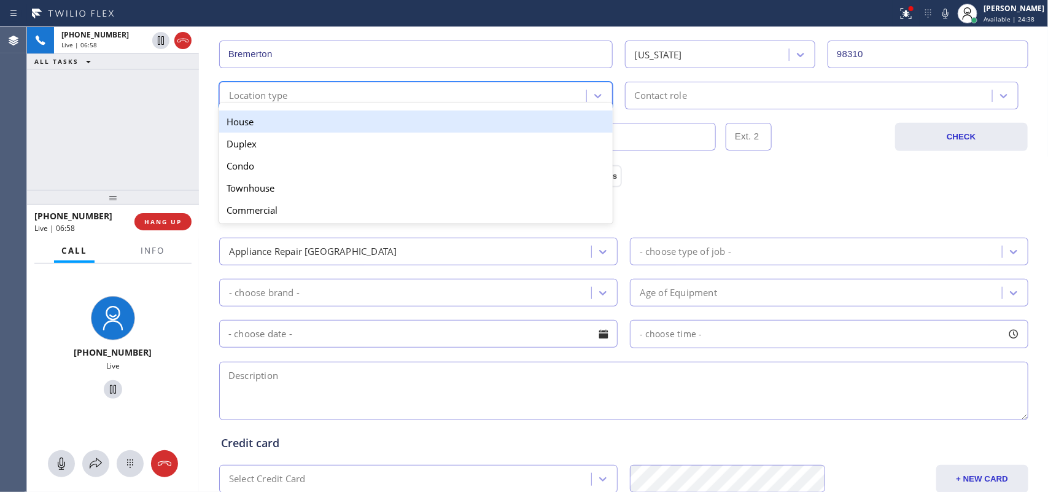
click at [493, 122] on div "House" at bounding box center [416, 122] width 394 height 22
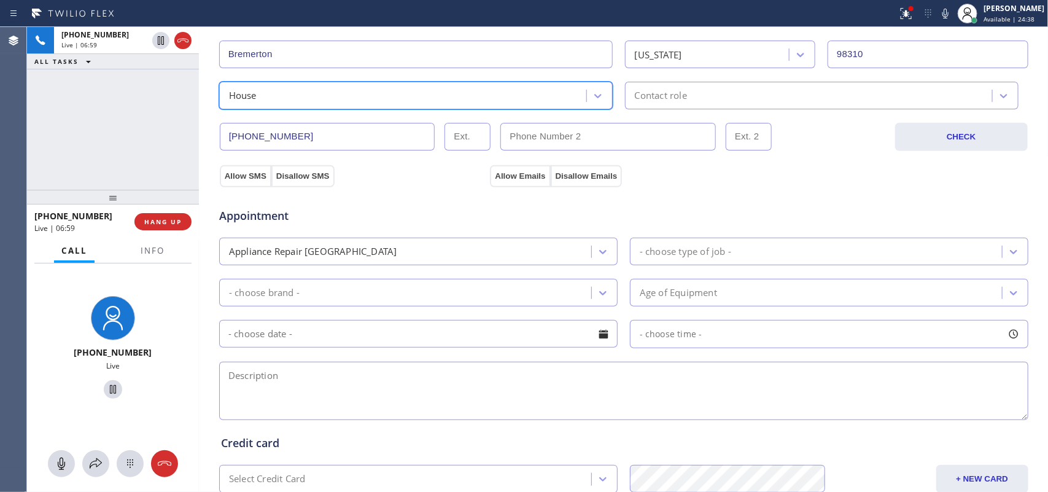
click at [733, 97] on div "Contact role" at bounding box center [811, 95] width 364 height 21
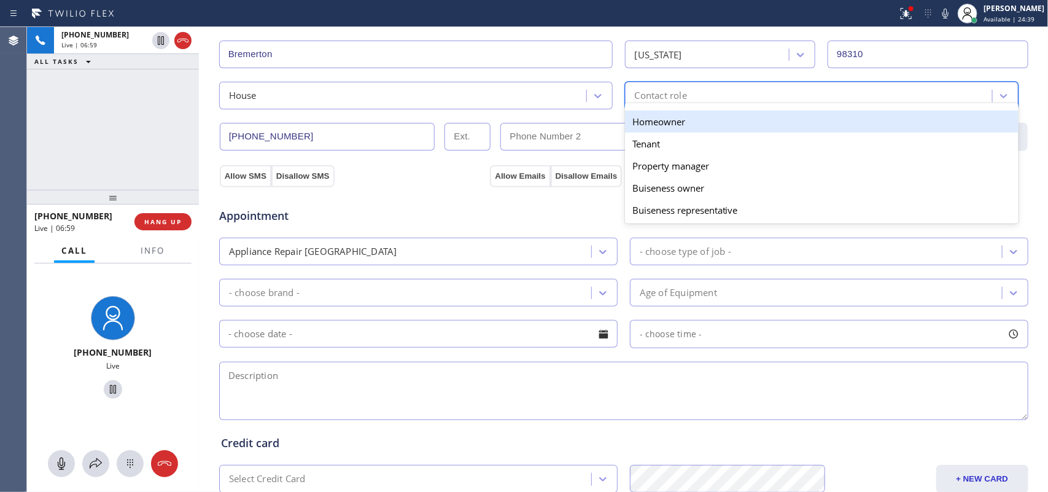
click at [728, 127] on div "Homeowner" at bounding box center [822, 122] width 394 height 22
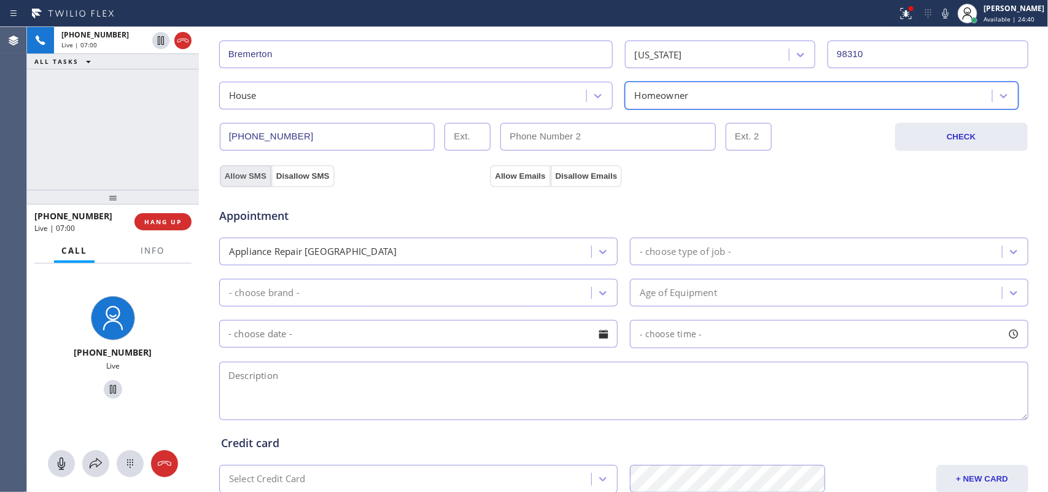
click at [241, 180] on button "Allow SMS" at bounding box center [246, 176] width 52 height 22
click at [504, 174] on button "Allow Emails" at bounding box center [520, 176] width 60 height 22
click at [668, 255] on div "- choose type of job -" at bounding box center [686, 251] width 92 height 14
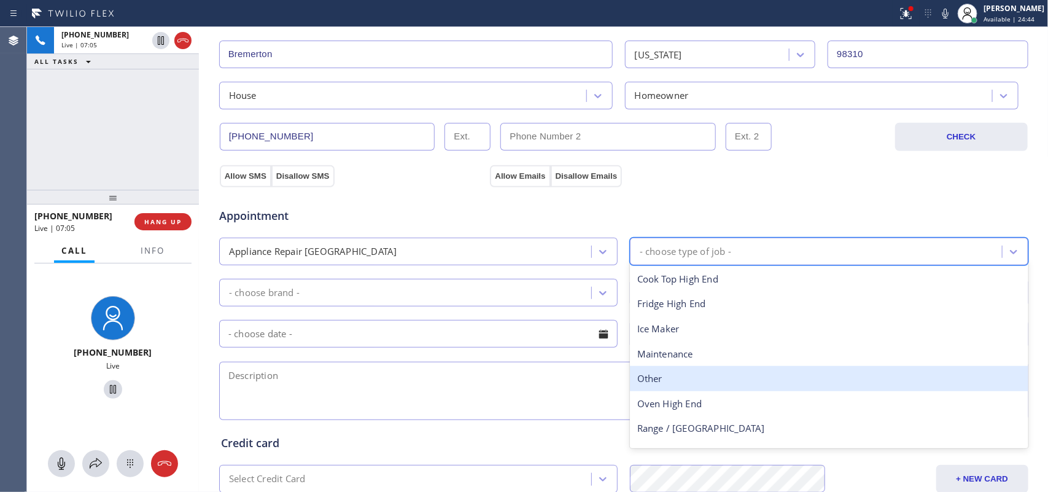
scroll to position [44, 0]
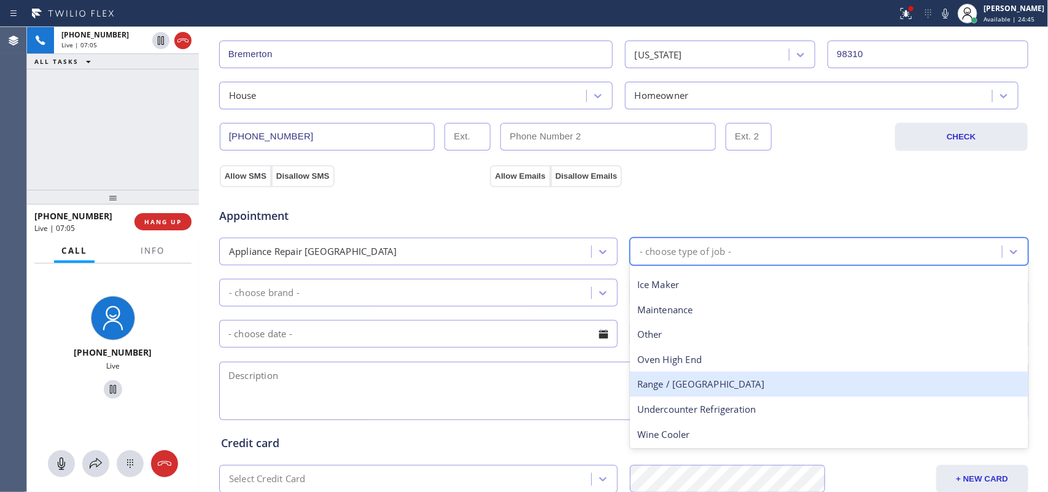
click at [754, 385] on div "Range / [GEOGRAPHIC_DATA]" at bounding box center [829, 384] width 399 height 25
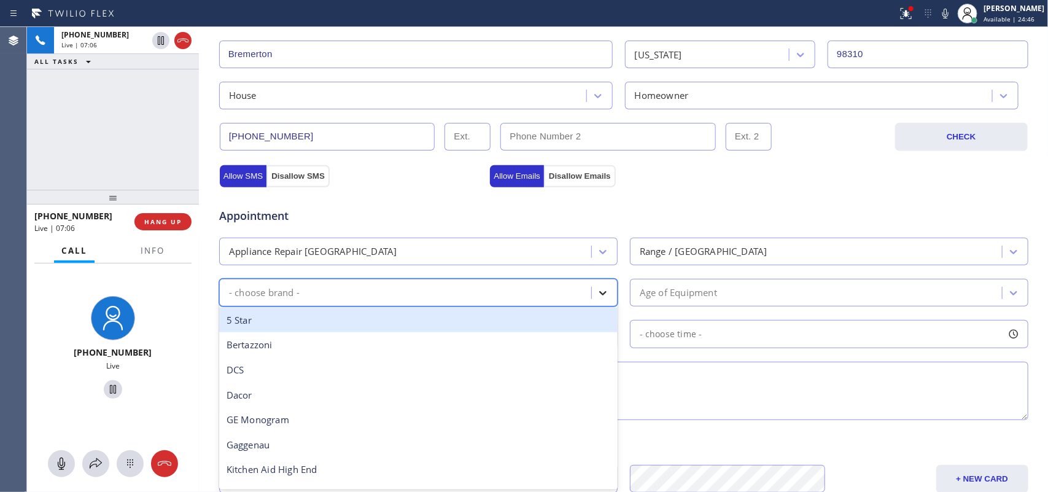
click at [598, 298] on icon at bounding box center [603, 293] width 12 height 12
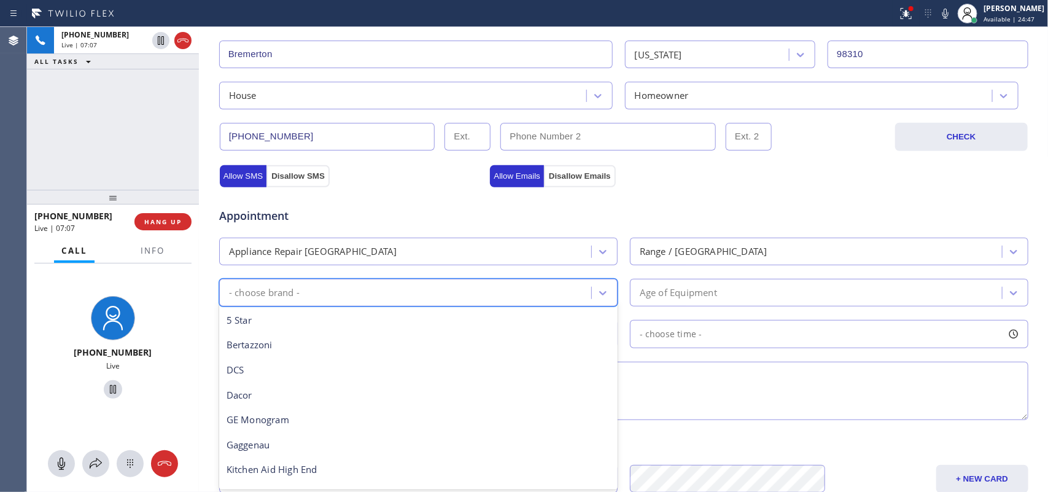
scroll to position [170, 0]
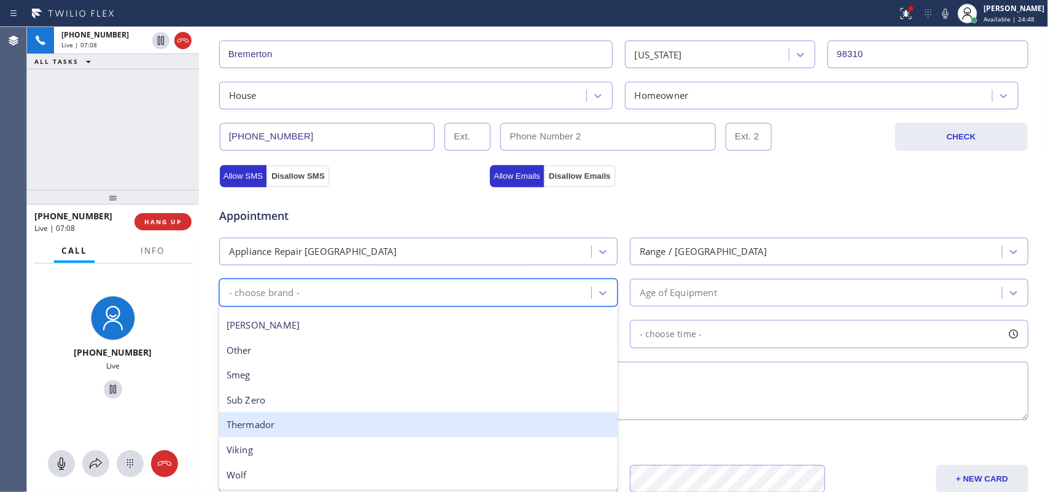
click at [404, 393] on div "Thermador" at bounding box center [418, 424] width 399 height 25
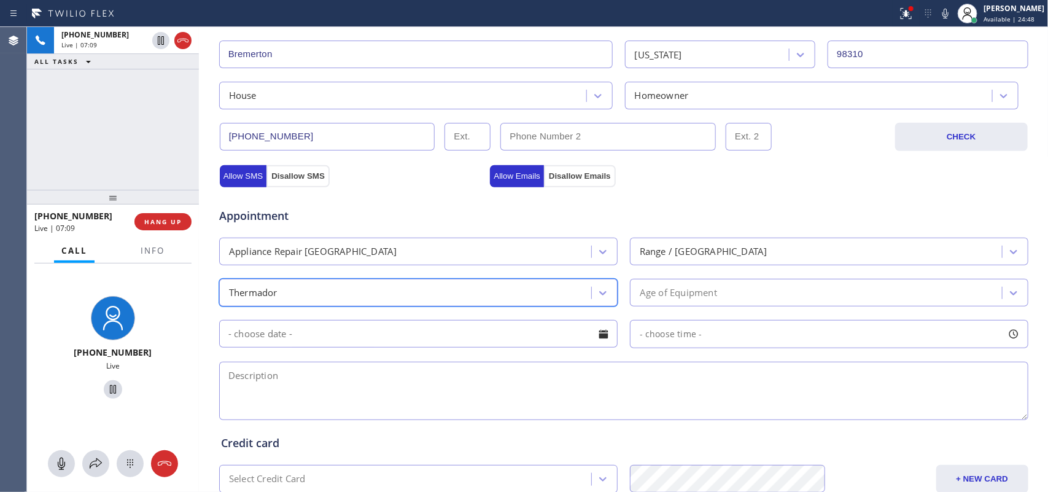
click at [668, 287] on div "Age of Equipment" at bounding box center [678, 293] width 77 height 14
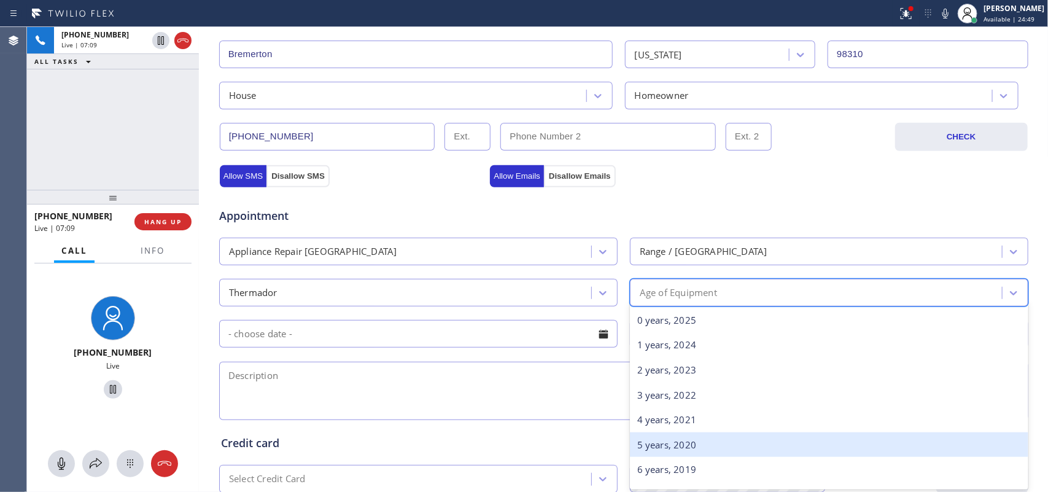
scroll to position [384, 0]
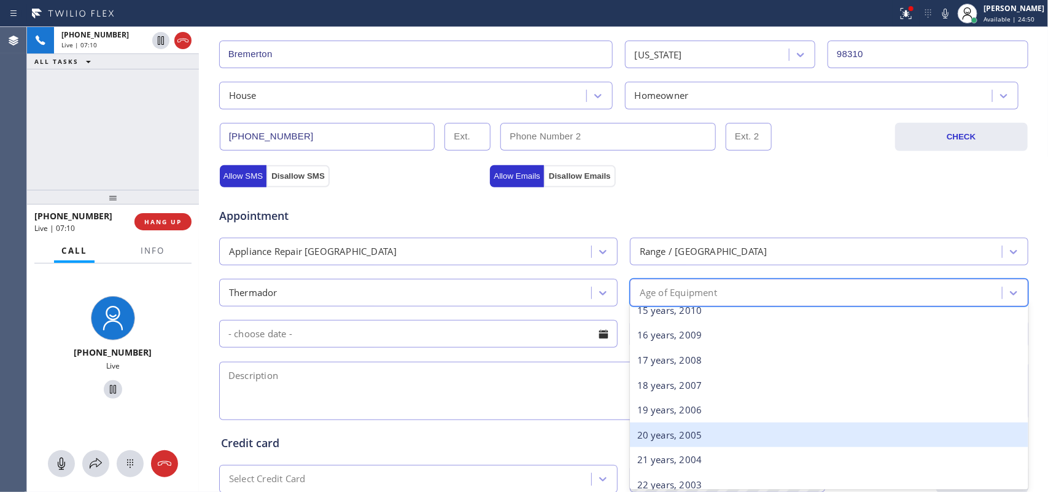
click at [705, 393] on div "20 years, 2005" at bounding box center [829, 435] width 399 height 25
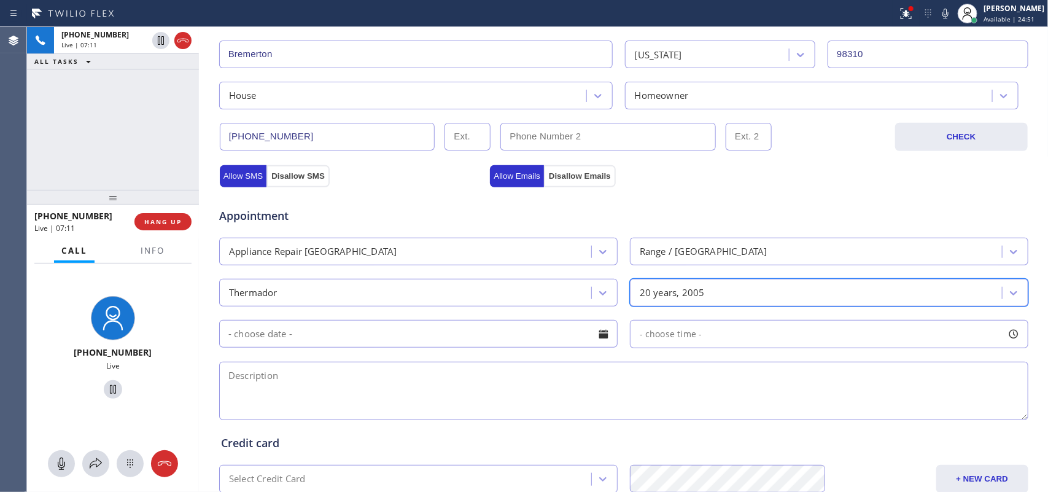
scroll to position [462, 0]
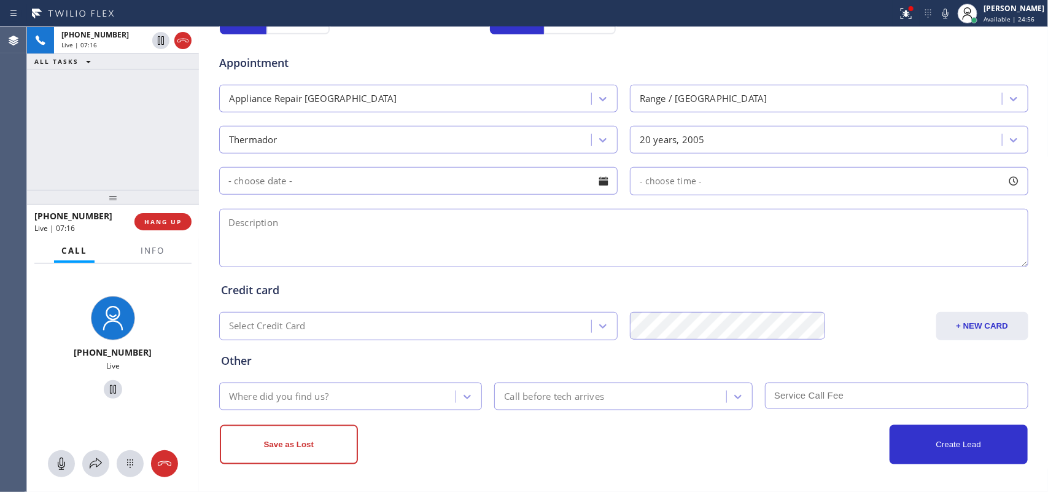
click at [275, 234] on textarea at bounding box center [624, 238] width 810 height 58
click at [305, 222] on textarea at bounding box center [624, 238] width 810 height 58
paste textarea "Thermador Range Stove Oven/ atleast [DEMOGRAPHIC_DATA]/other night while using …"
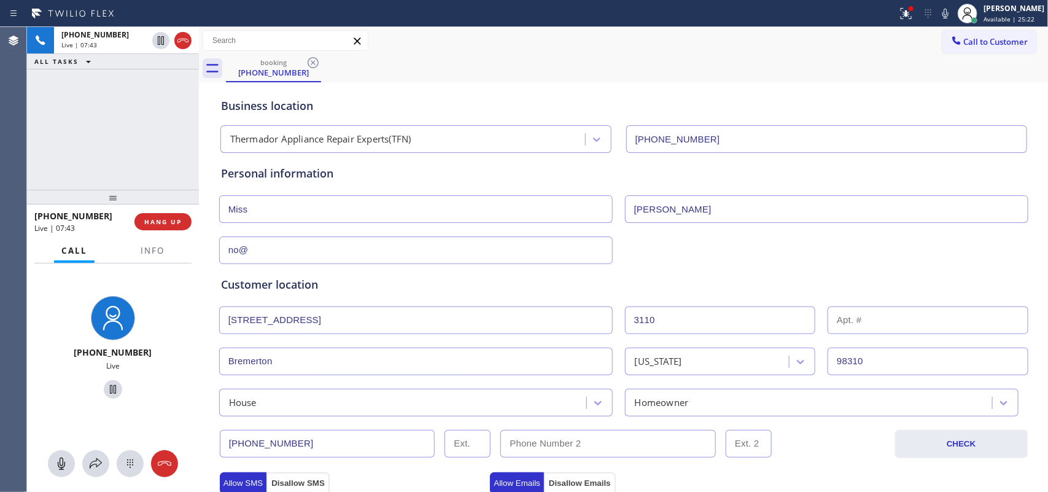
scroll to position [461, 0]
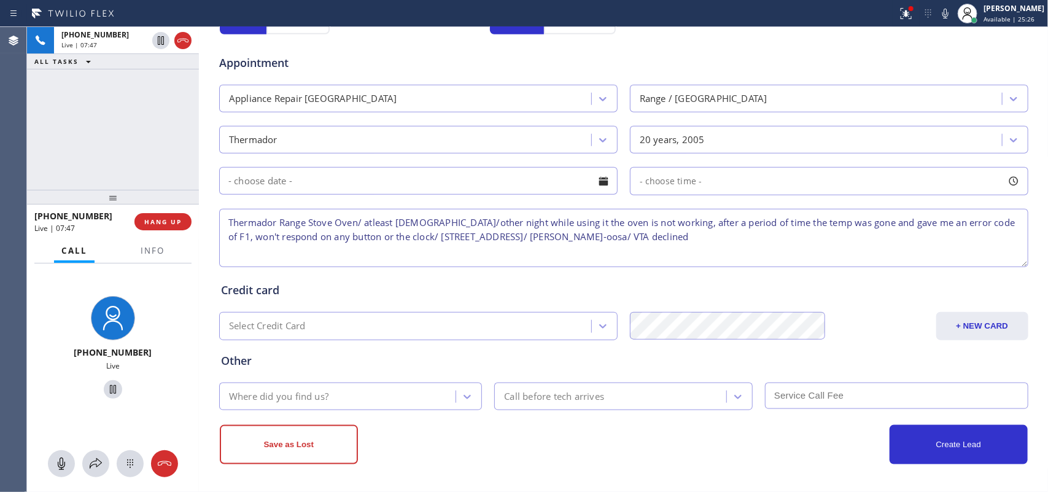
type textarea "Thermador Range Stove Oven/ atleast [DEMOGRAPHIC_DATA]/other night while using …"
click at [428, 393] on div "Where did you find us?" at bounding box center [339, 396] width 233 height 21
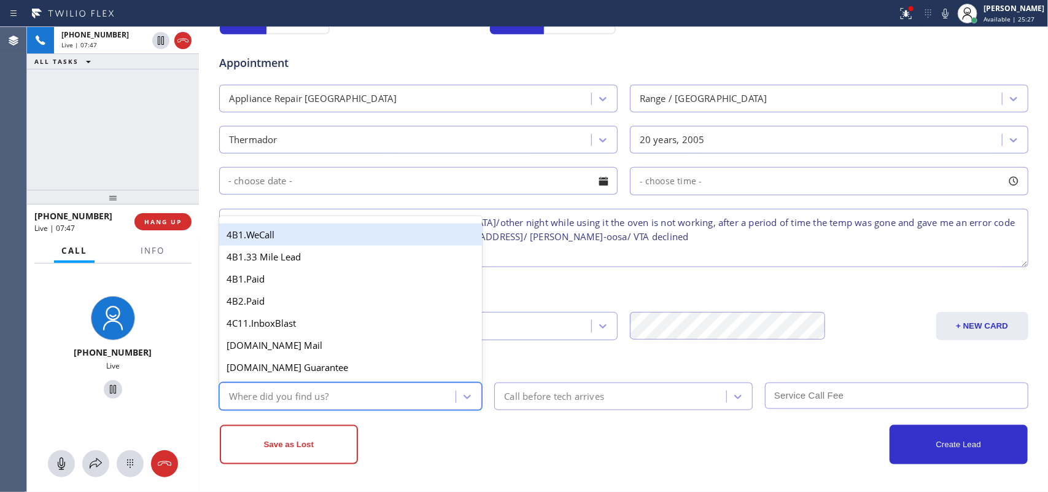
type input "g"
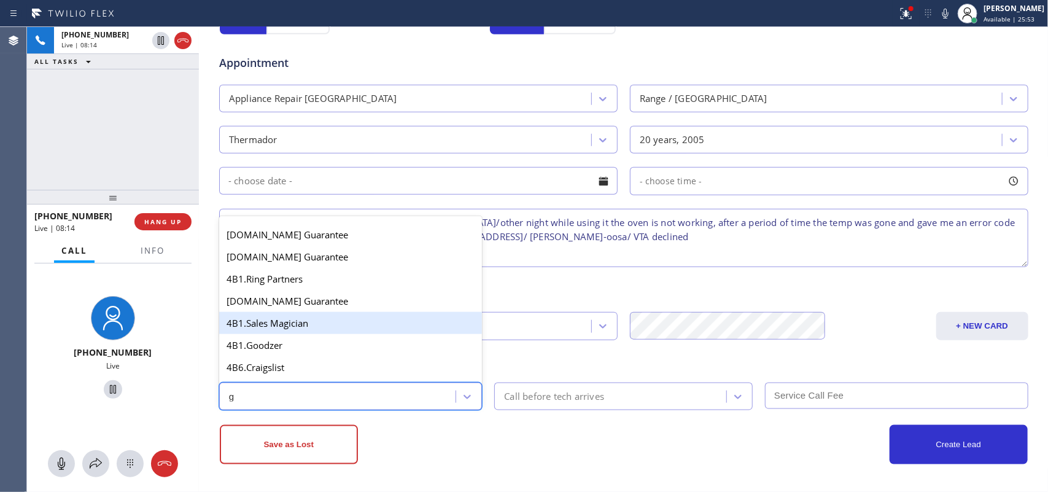
scroll to position [230, 0]
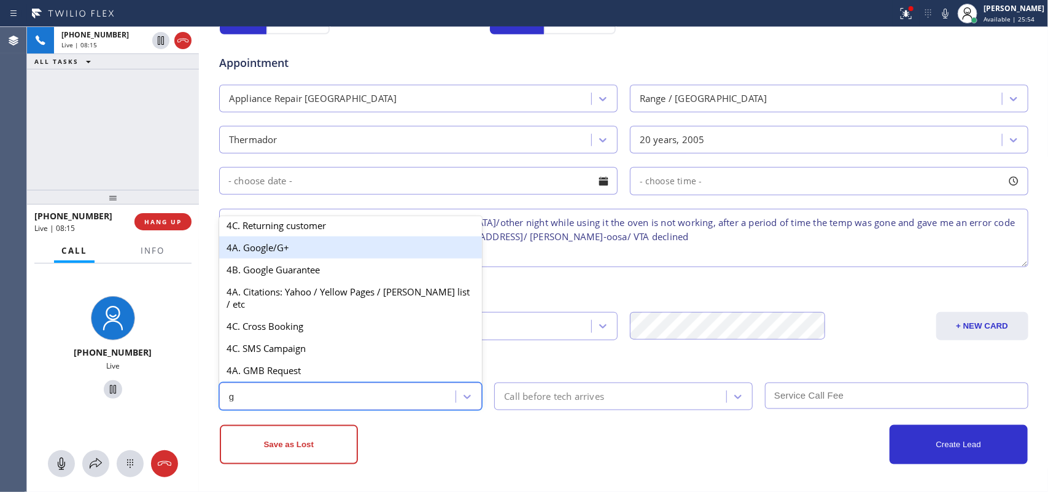
click at [303, 259] on div "4A. Google/G+" at bounding box center [350, 247] width 263 height 22
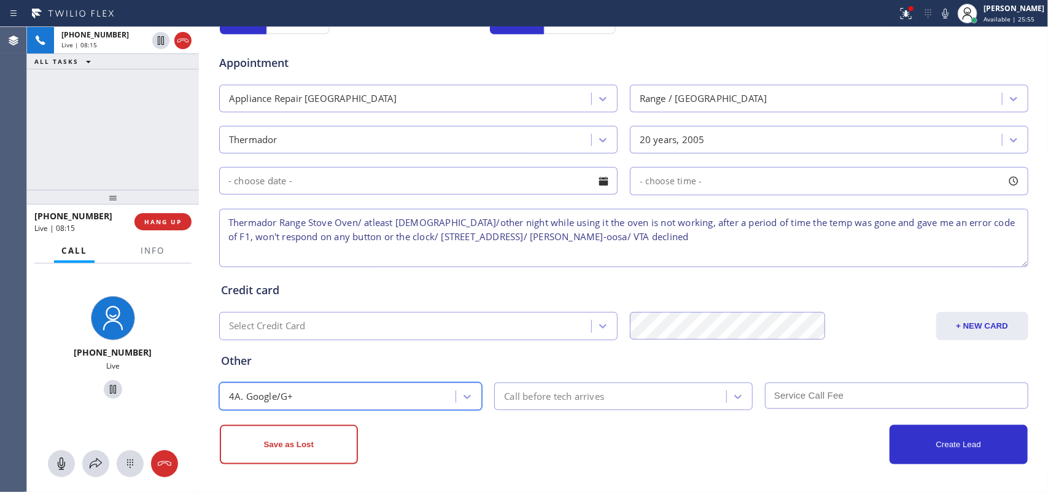
click at [530, 393] on div "Call before tech arrives" at bounding box center [554, 396] width 100 height 14
click at [434, 367] on div "Other" at bounding box center [624, 361] width 806 height 17
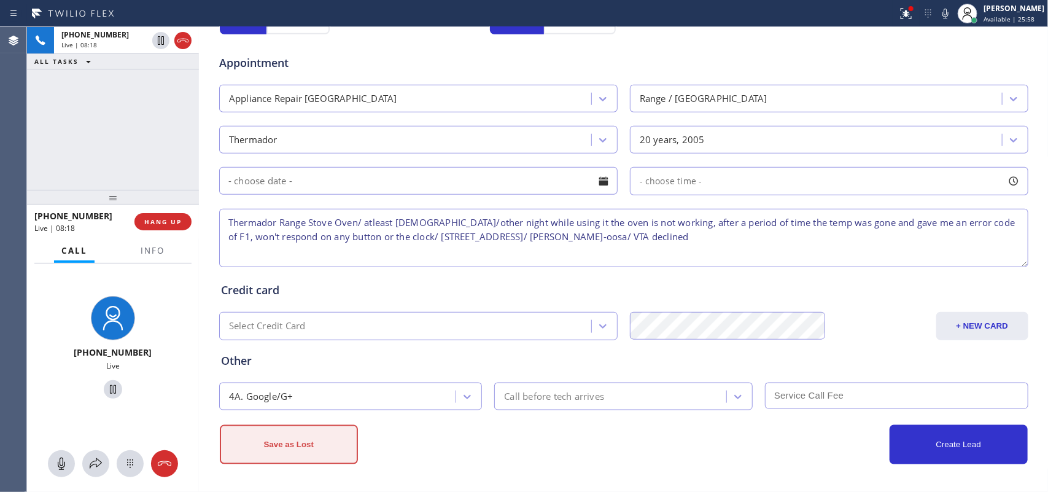
click at [312, 393] on button "Save as Lost" at bounding box center [289, 444] width 138 height 39
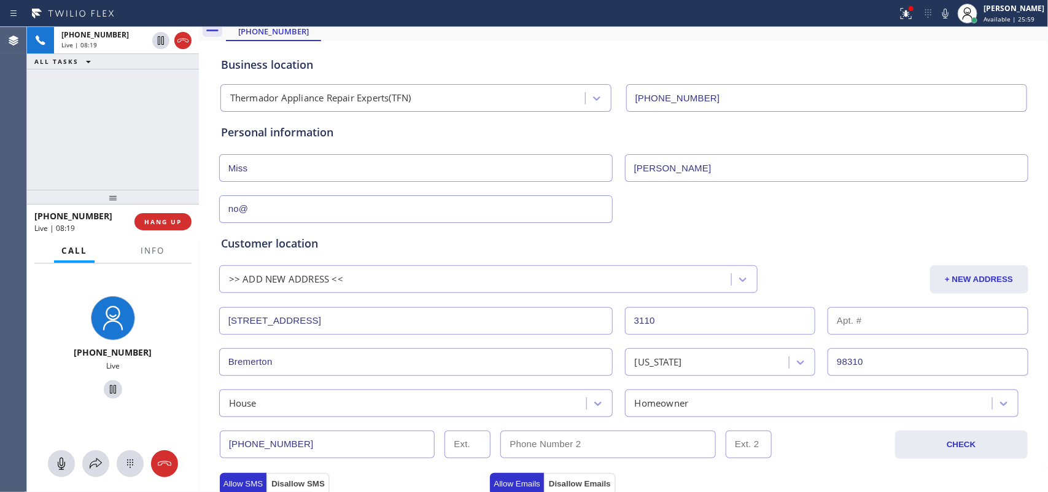
scroll to position [0, 0]
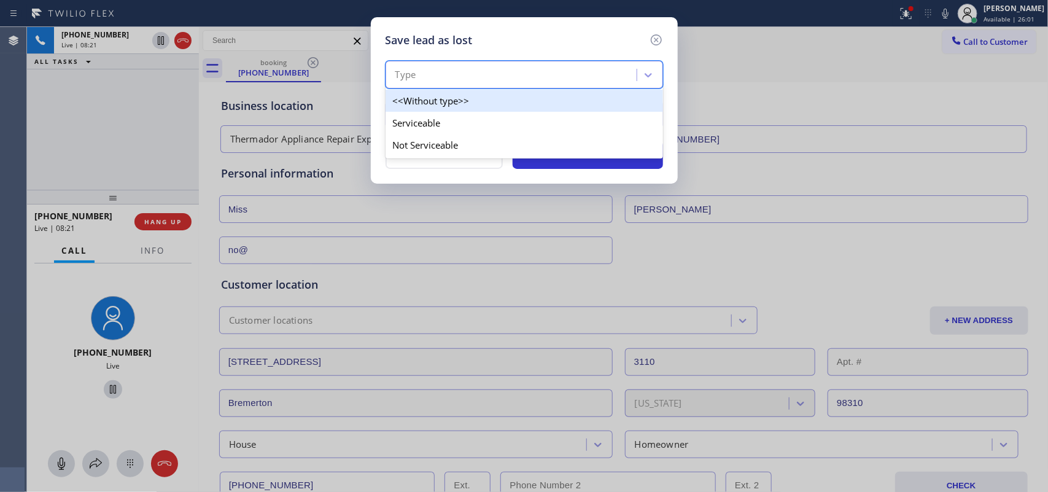
click at [562, 81] on div "Type" at bounding box center [513, 74] width 248 height 21
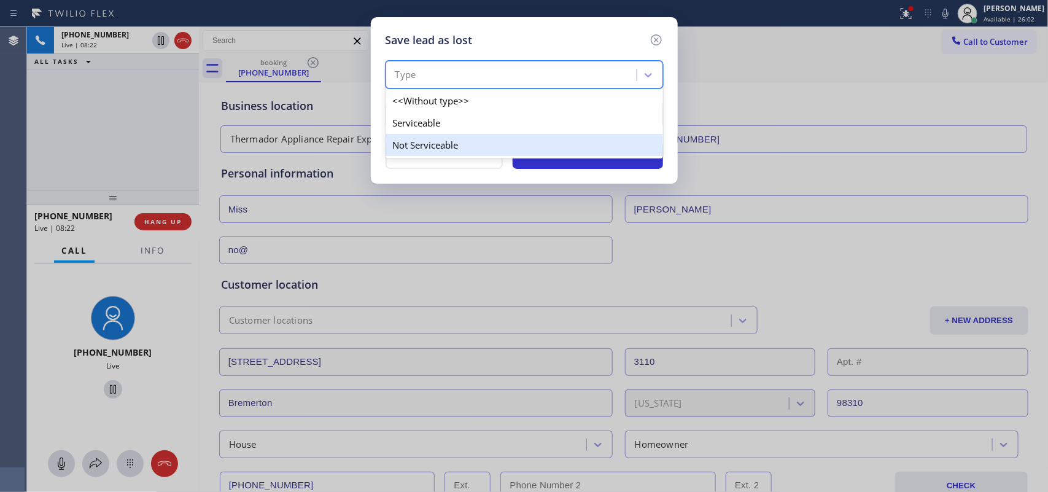
click at [544, 142] on div "Not Serviceable" at bounding box center [525, 145] width 278 height 22
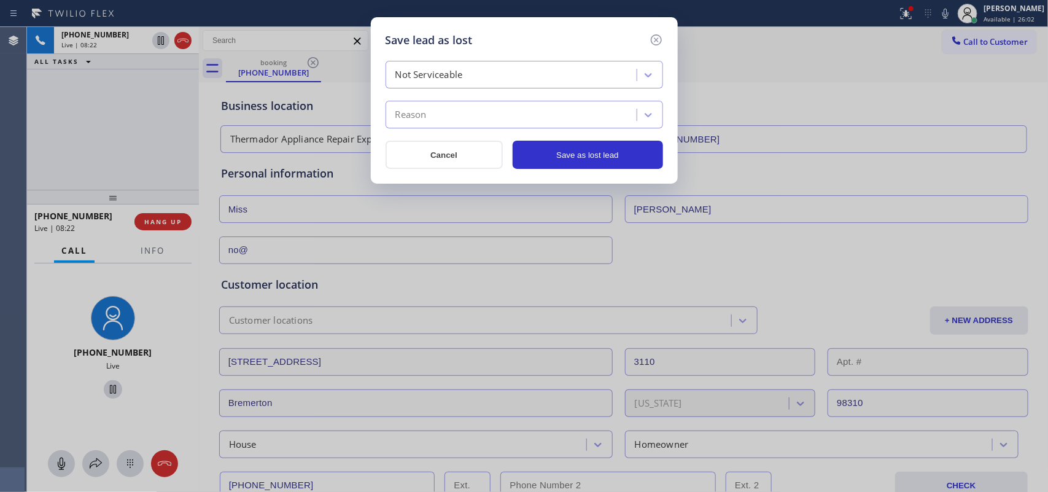
click at [539, 117] on div "Reason" at bounding box center [513, 114] width 248 height 21
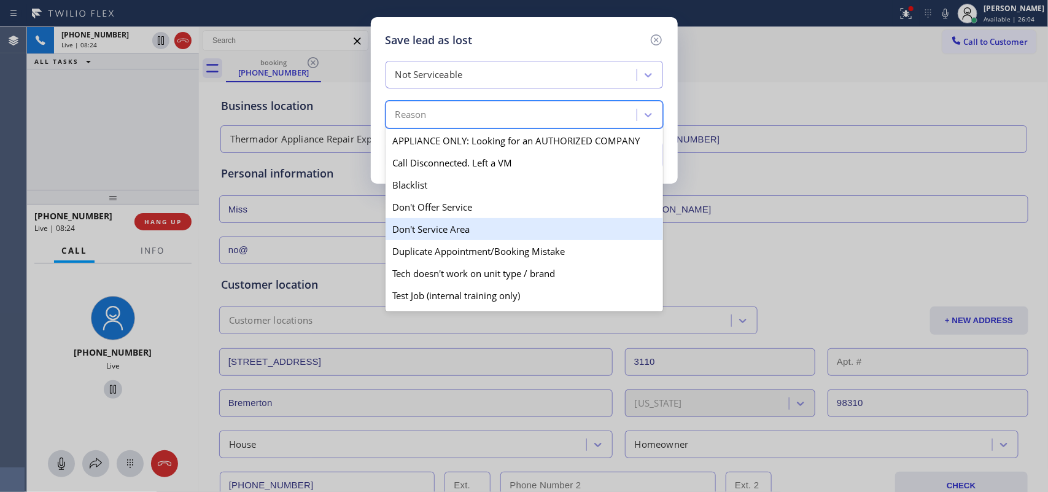
click at [485, 237] on div "Don't Service Area" at bounding box center [525, 229] width 278 height 22
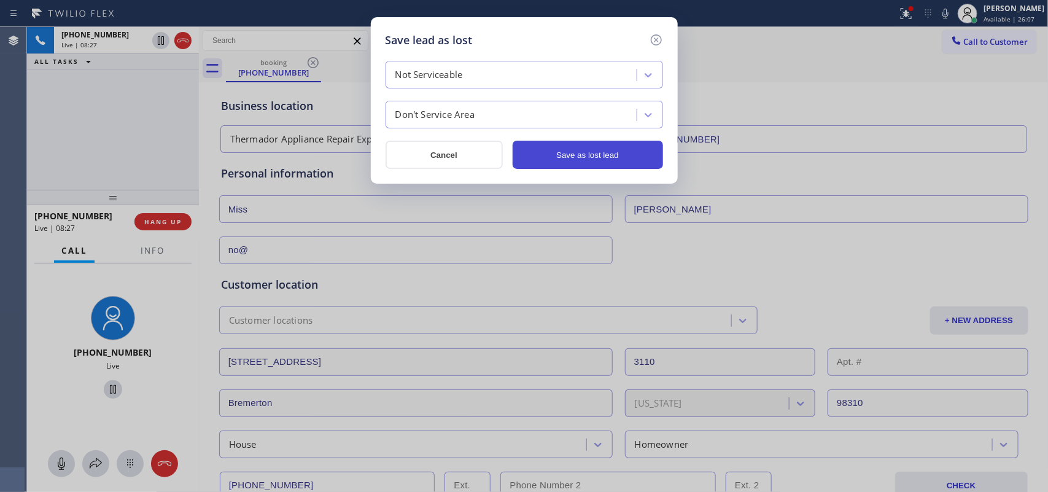
click at [575, 152] on button "Save as lost lead" at bounding box center [588, 155] width 150 height 28
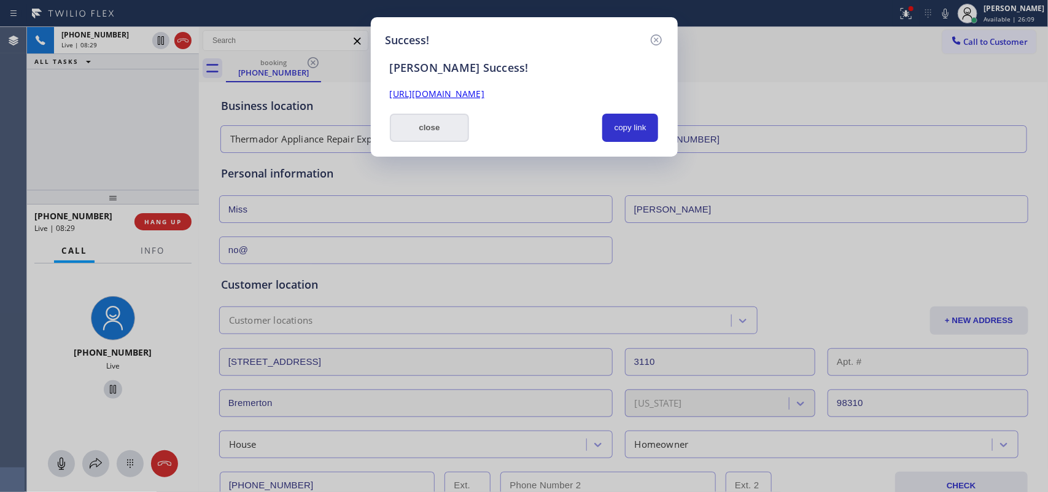
click at [447, 133] on button "close" at bounding box center [430, 128] width 80 height 28
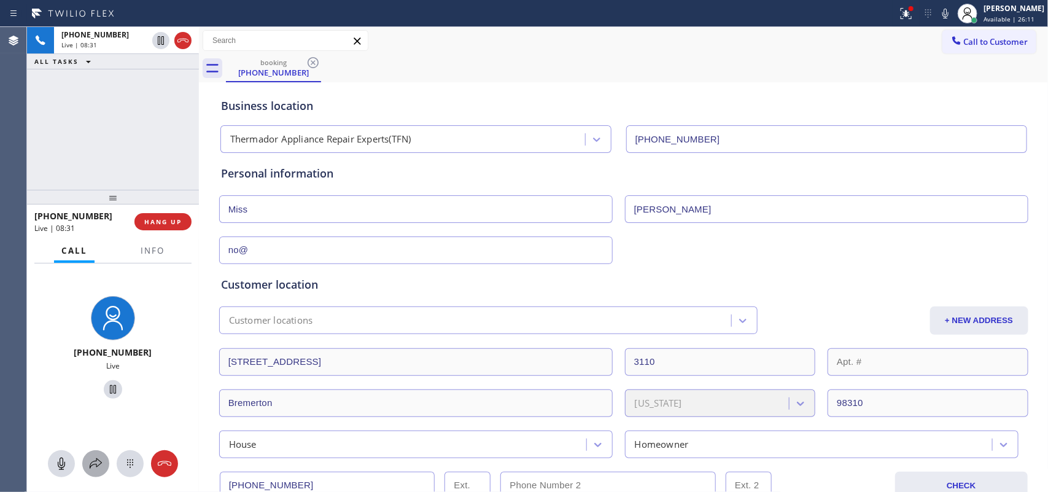
click at [91, 393] on icon at bounding box center [95, 463] width 15 height 15
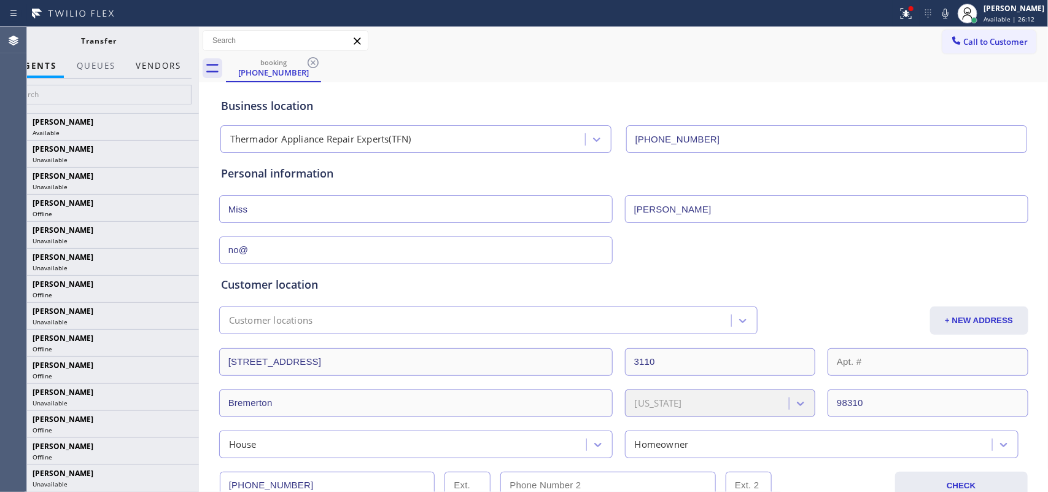
click at [173, 64] on button "Vendors" at bounding box center [158, 66] width 60 height 24
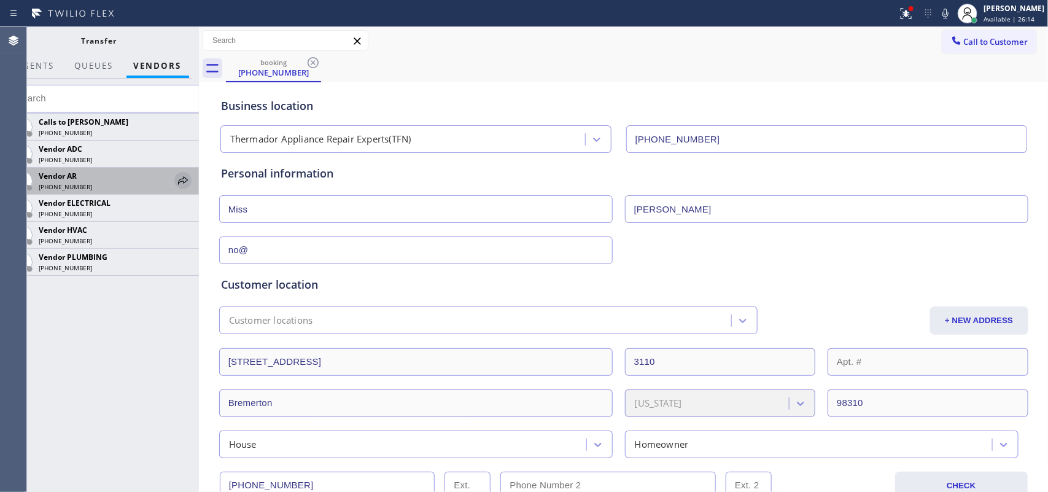
click at [182, 181] on icon at bounding box center [183, 180] width 15 height 15
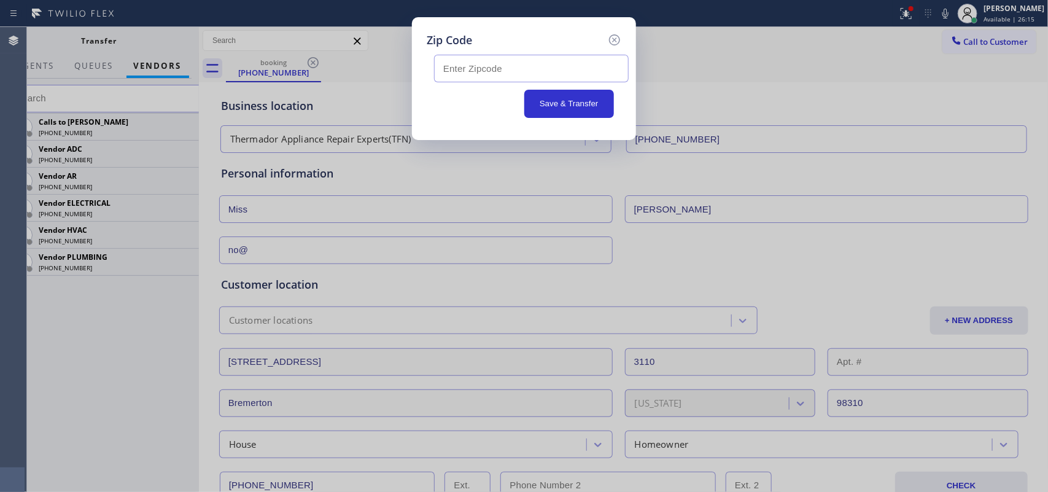
click at [550, 63] on input "text" at bounding box center [531, 69] width 195 height 28
type input "98310"
click at [593, 103] on button "Save & Transfer" at bounding box center [570, 104] width 90 height 28
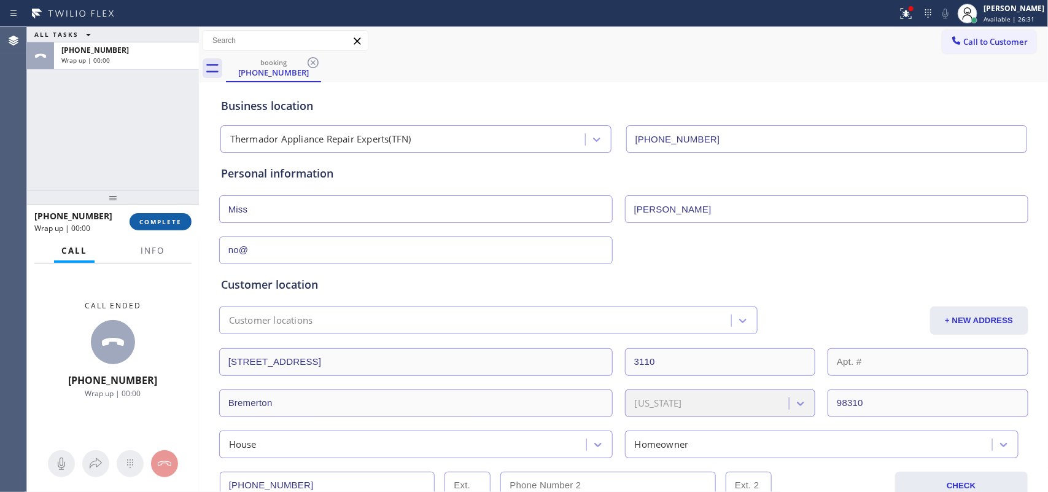
click at [184, 225] on button "COMPLETE" at bounding box center [161, 221] width 62 height 17
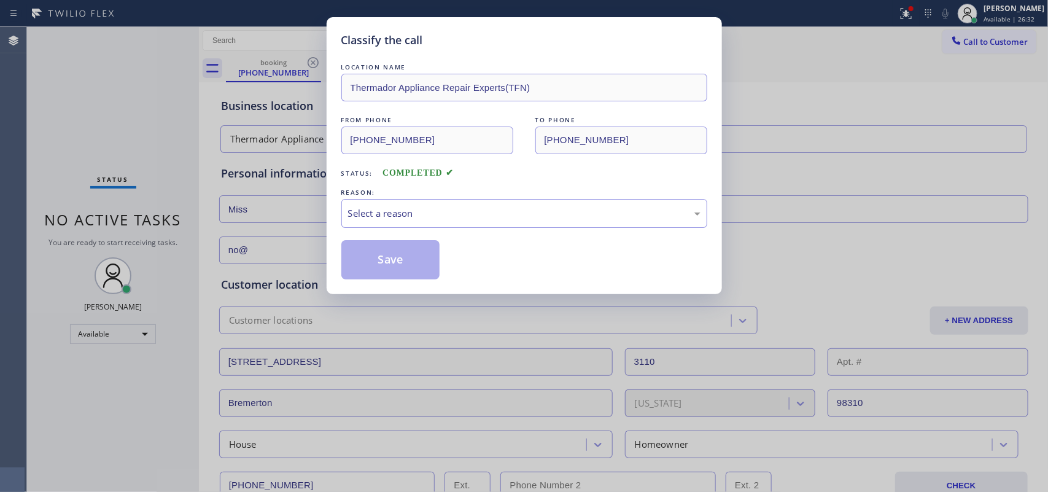
click at [80, 139] on div "Classify the call LOCATION NAME Thermador Appliance Repair Experts(TFN) FROM PH…" at bounding box center [524, 246] width 1048 height 492
click at [439, 215] on div "Select a reason" at bounding box center [524, 213] width 353 height 14
click at [394, 255] on button "Save" at bounding box center [390, 259] width 99 height 39
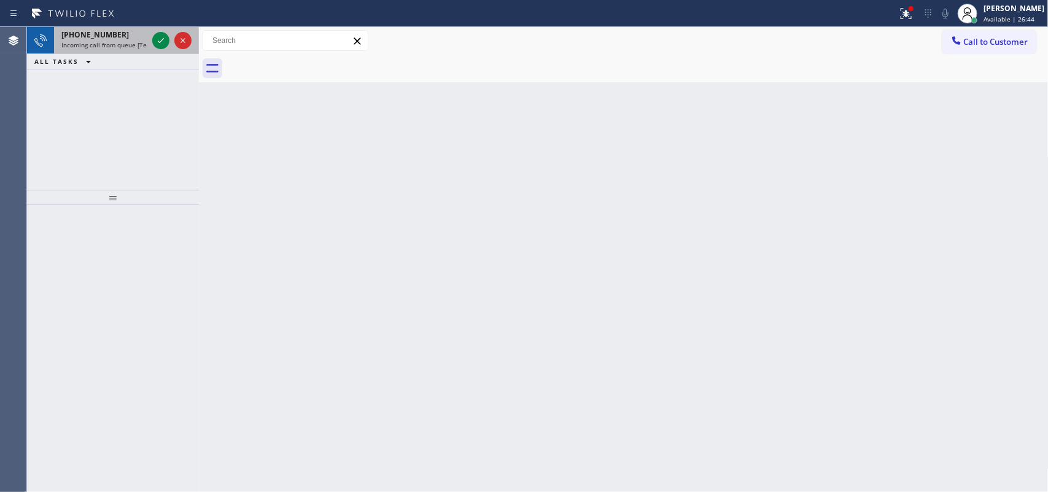
click at [118, 38] on div "[PHONE_NUMBER]" at bounding box center [104, 34] width 86 height 10
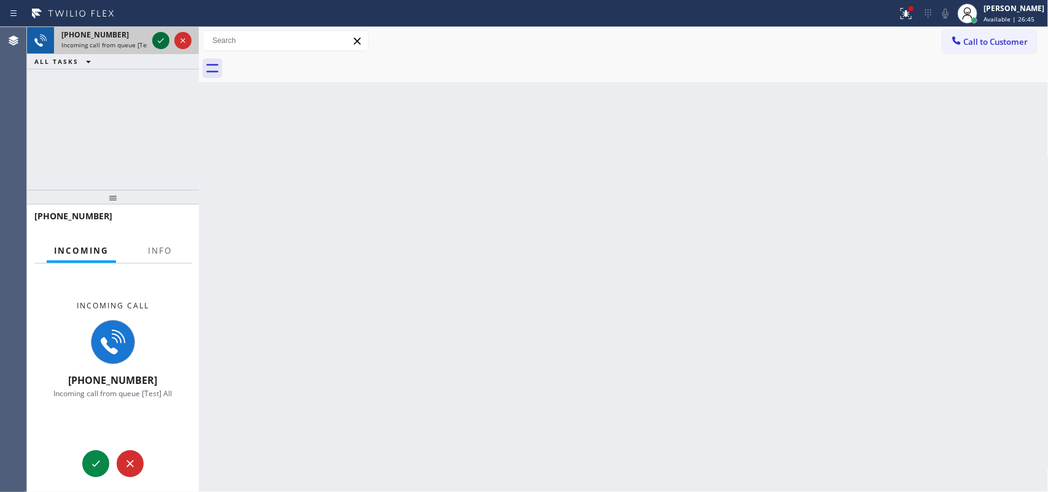
click at [155, 34] on icon at bounding box center [161, 40] width 15 height 15
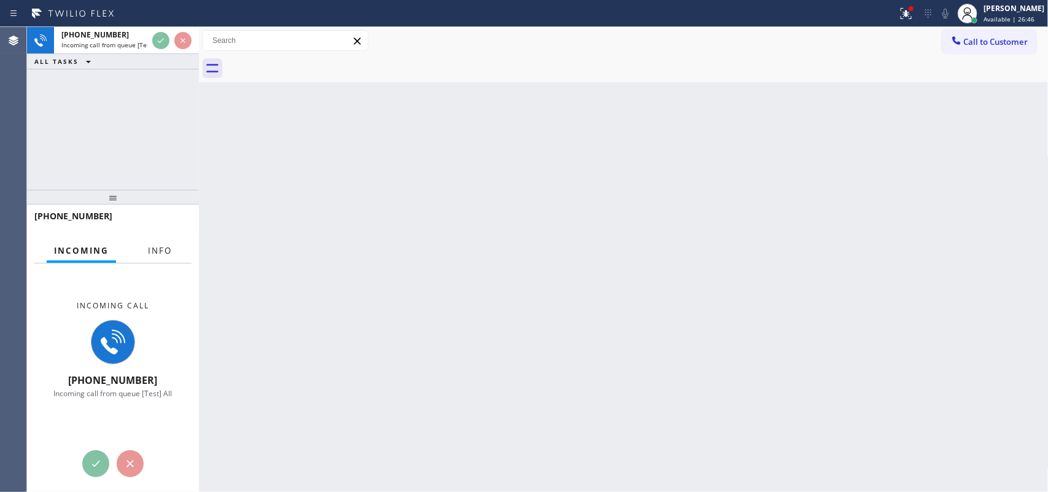
click at [162, 243] on button "Info" at bounding box center [160, 251] width 39 height 24
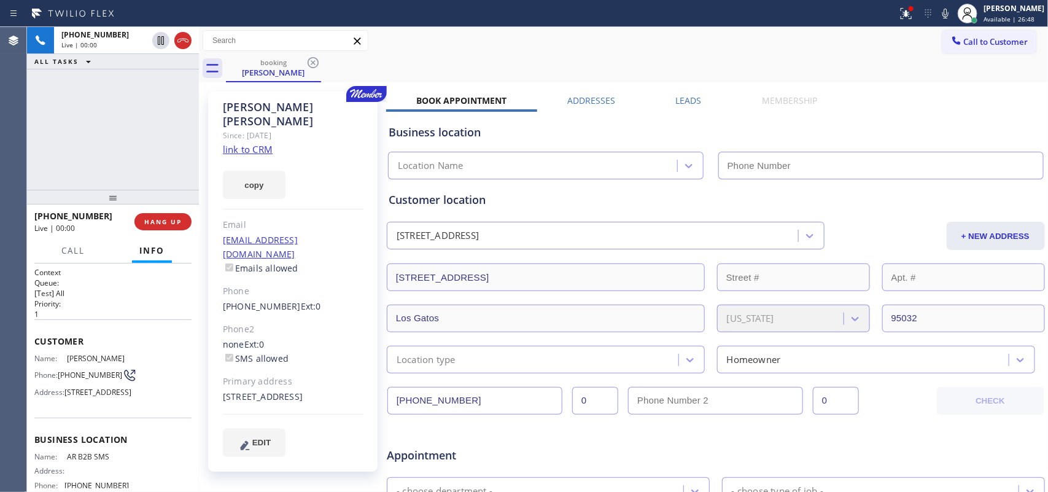
type input "[PHONE_NUMBER]"
click at [257, 143] on link "link to CRM" at bounding box center [248, 149] width 50 height 12
click at [72, 253] on span "Call" at bounding box center [72, 250] width 23 height 11
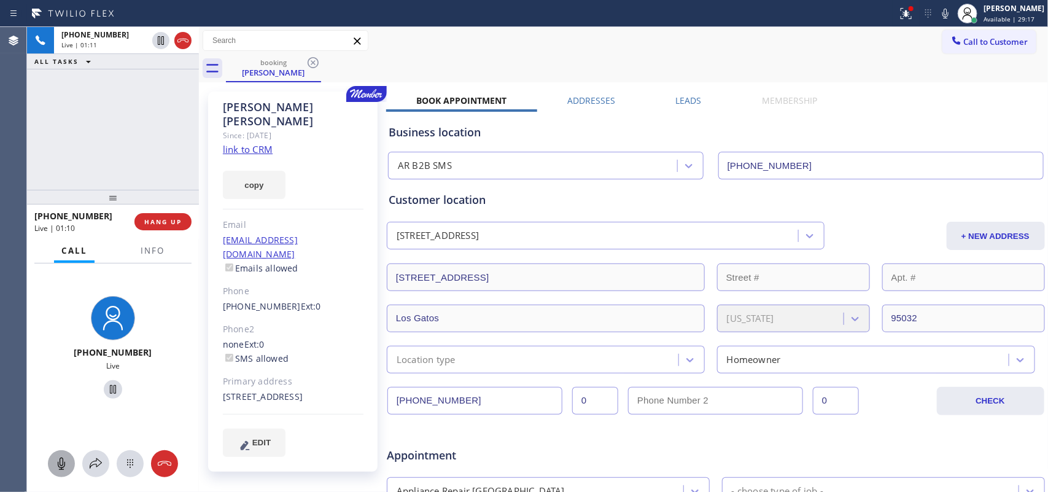
drag, startPoint x: 62, startPoint y: 462, endPoint x: 69, endPoint y: 455, distance: 10.0
click at [63, 393] on icon at bounding box center [61, 463] width 15 height 15
click at [111, 390] on icon at bounding box center [113, 389] width 15 height 15
drag, startPoint x: 63, startPoint y: 470, endPoint x: 78, endPoint y: 428, distance: 45.1
click at [61, 393] on icon at bounding box center [61, 463] width 15 height 15
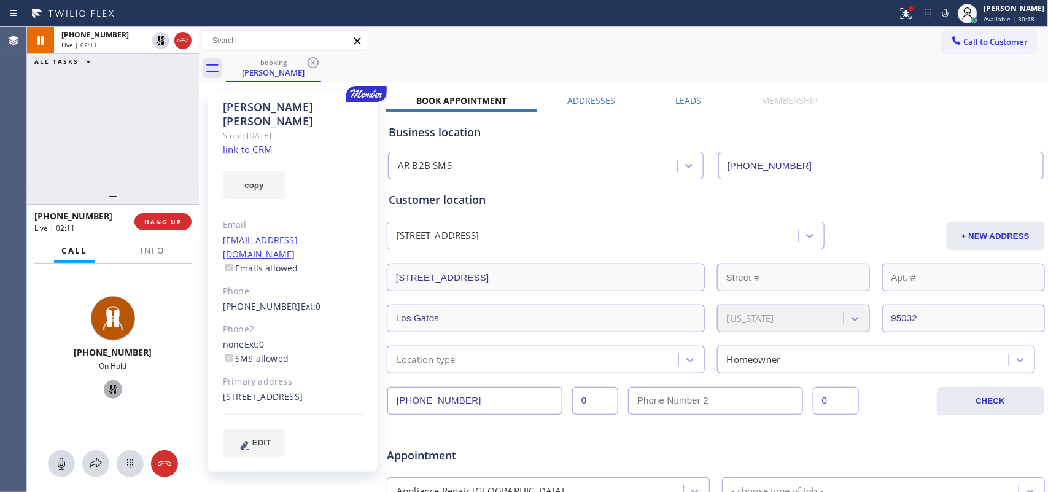
click at [109, 392] on icon at bounding box center [113, 389] width 9 height 9
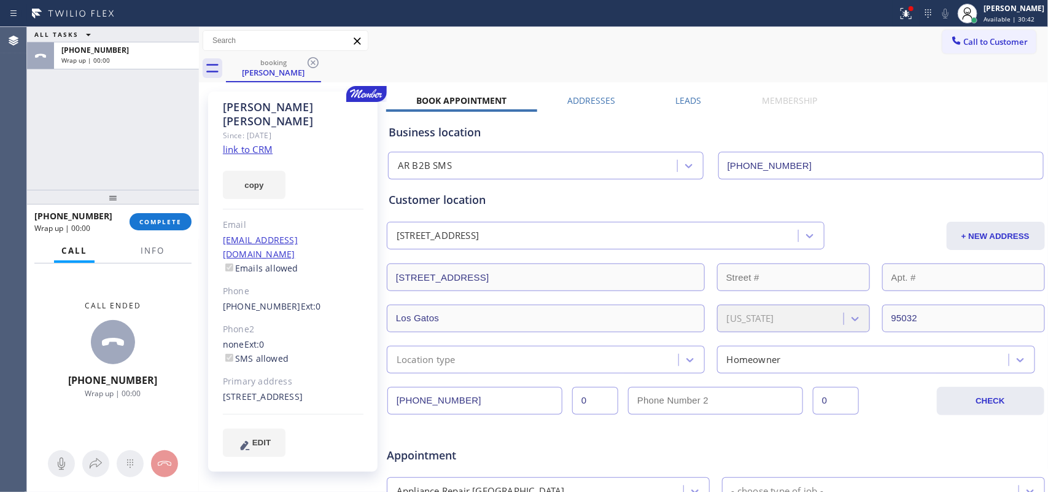
drag, startPoint x: 182, startPoint y: 222, endPoint x: 337, endPoint y: 295, distance: 171.2
click at [306, 305] on div "ALL TASKS ALL TASKS ACTIVE TASKS TASKS IN WRAP UP [PHONE_NUMBER] Wrap up | 00:0…" at bounding box center [537, 259] width 1021 height 465
click at [76, 136] on div "ALL TASKS ALL TASKS ACTIVE TASKS TASKS IN WRAP UP [PHONE_NUMBER] Wrap up | 00:00" at bounding box center [113, 108] width 172 height 163
click at [838, 13] on div "[PERSON_NAME]" at bounding box center [1014, 8] width 61 height 10
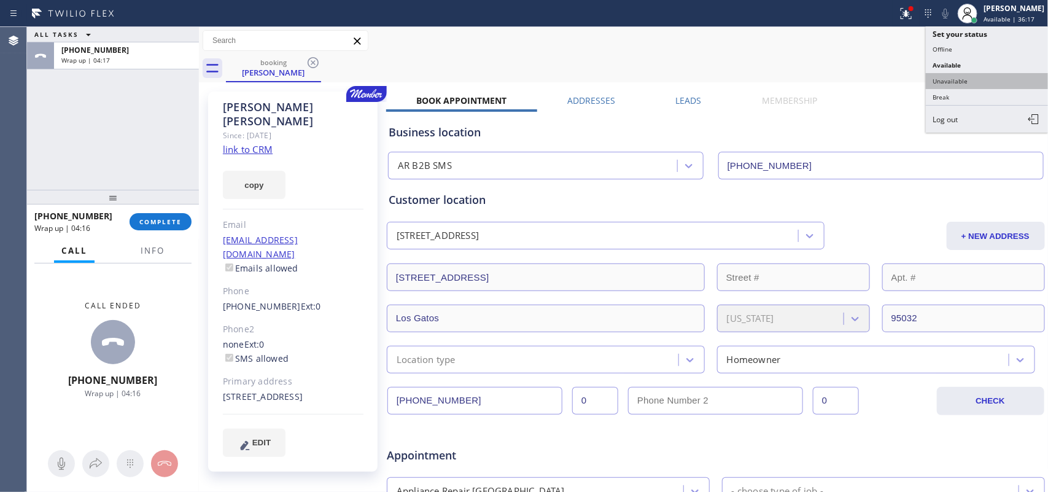
click at [838, 82] on button "Unavailable" at bounding box center [987, 81] width 123 height 16
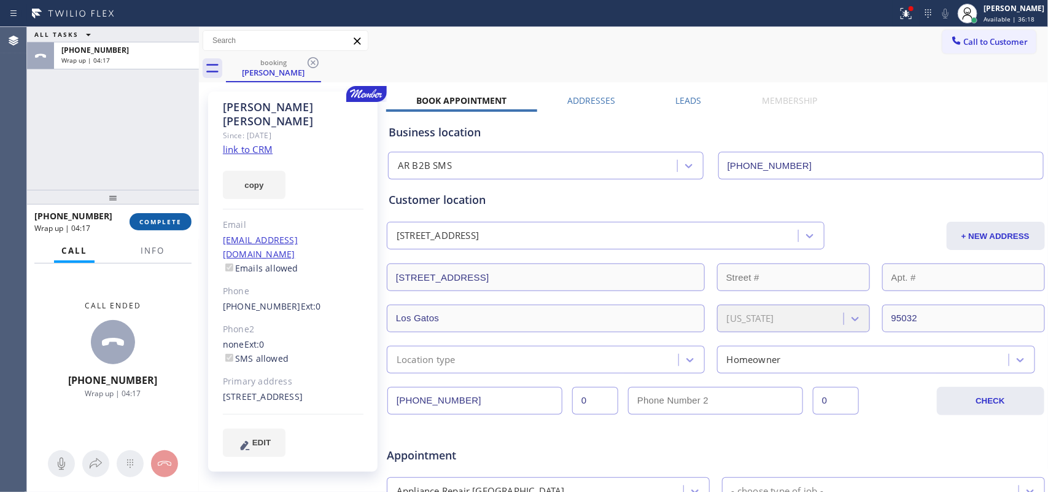
click at [174, 222] on span "COMPLETE" at bounding box center [160, 221] width 42 height 9
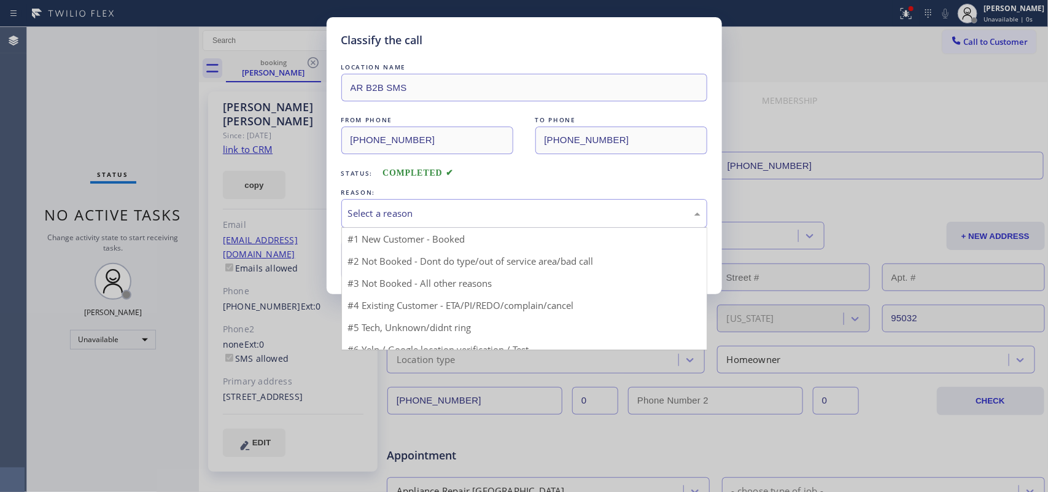
click at [436, 208] on div "Select a reason" at bounding box center [524, 213] width 353 height 14
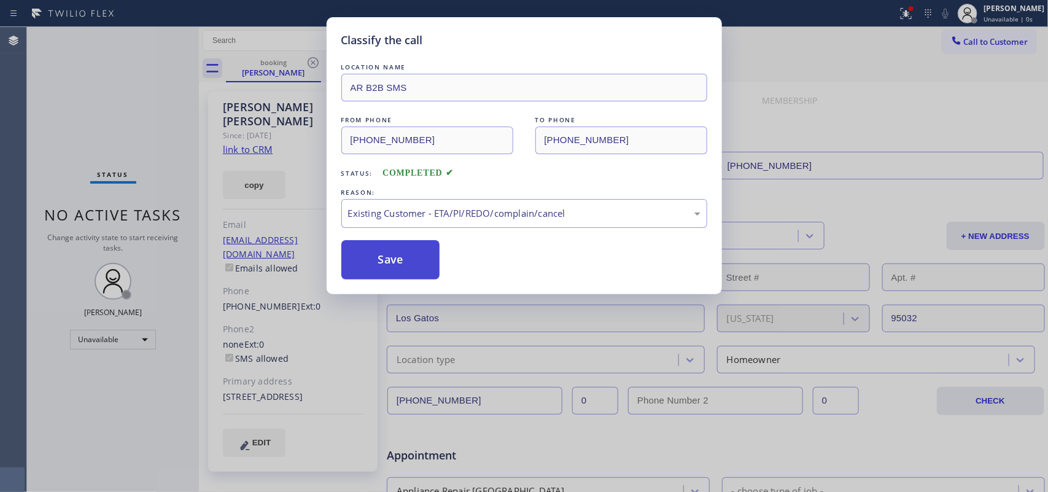
click at [410, 271] on button "Save" at bounding box center [390, 259] width 99 height 39
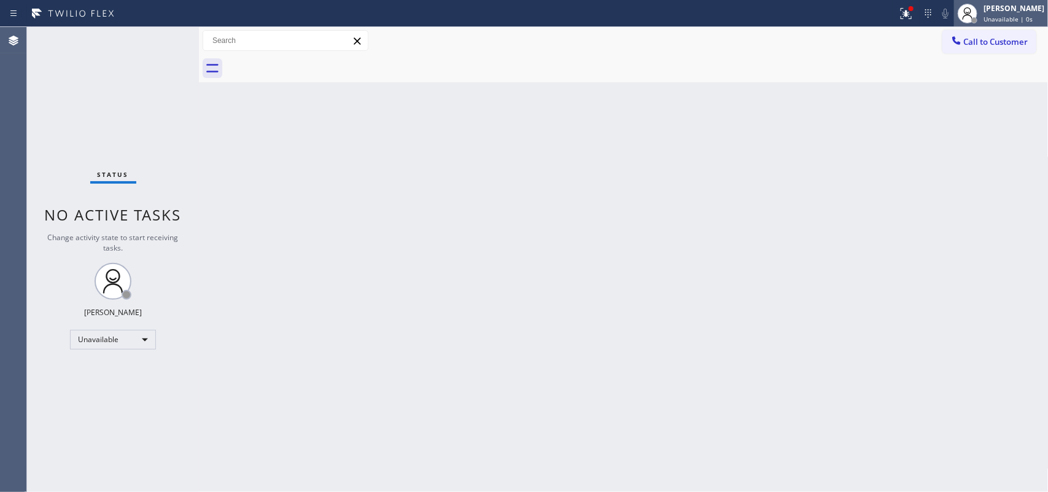
click at [838, 18] on span "Unavailable | 0s" at bounding box center [1008, 19] width 49 height 9
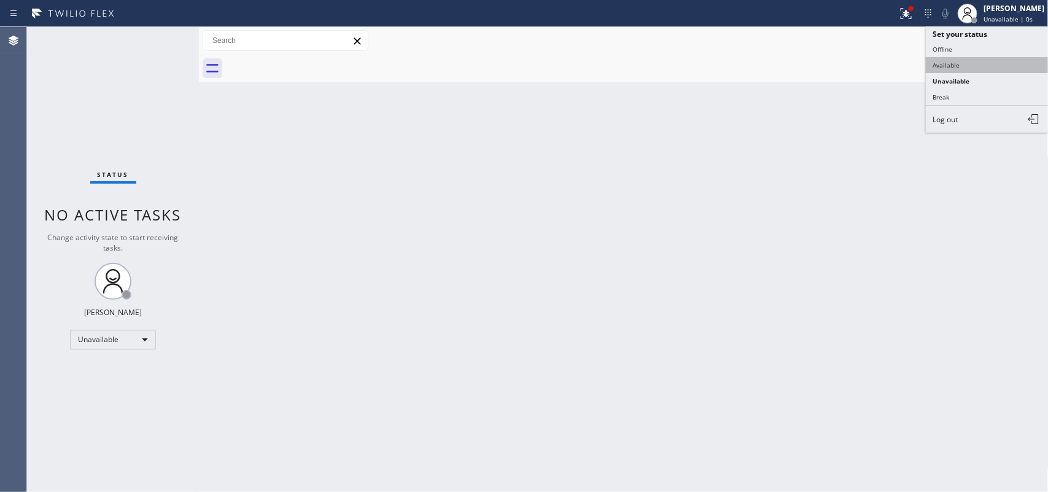
click at [838, 57] on button "Available" at bounding box center [987, 65] width 123 height 16
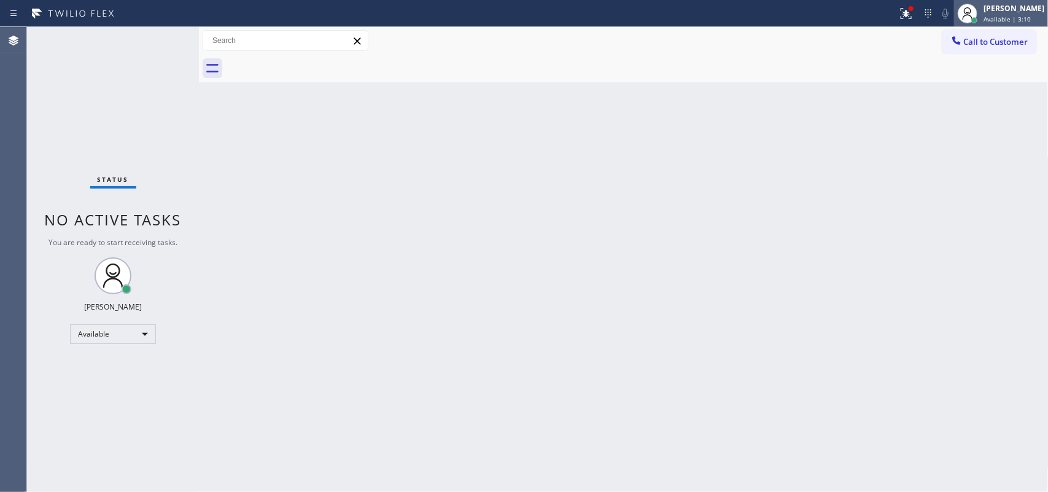
click at [838, 15] on span "Available | 3:10" at bounding box center [1007, 19] width 47 height 9
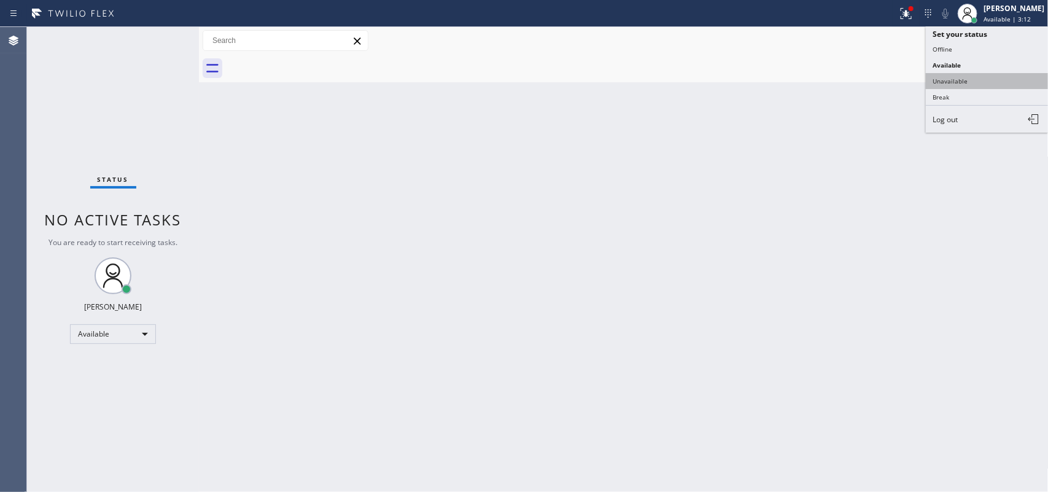
click at [838, 84] on button "Unavailable" at bounding box center [987, 81] width 123 height 16
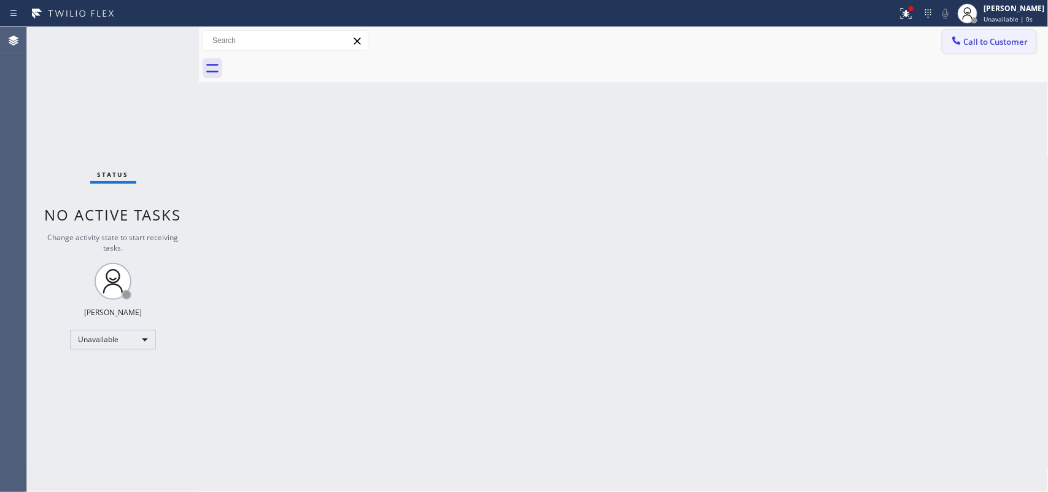
click at [838, 45] on span "Call to Customer" at bounding box center [996, 41] width 64 height 11
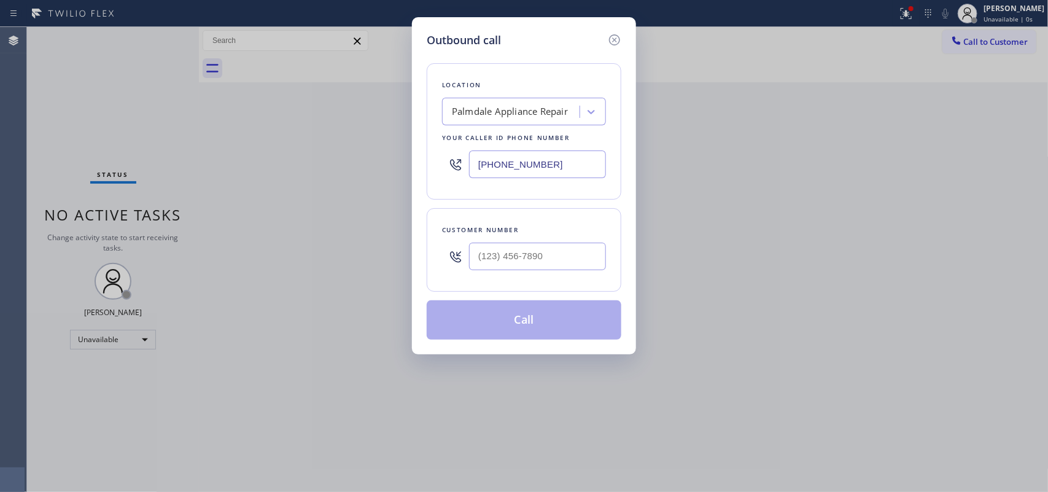
click at [496, 20] on div "Outbound call Location [GEOGRAPHIC_DATA] Appliance Repair Your caller id phone …" at bounding box center [524, 185] width 224 height 337
drag, startPoint x: 576, startPoint y: 166, endPoint x: 486, endPoint y: 166, distance: 89.7
click at [486, 166] on input "[PHONE_NUMBER]" at bounding box center [537, 164] width 137 height 28
paste input "83) 369-2227"
drag, startPoint x: 550, startPoint y: 163, endPoint x: 455, endPoint y: 163, distance: 95.2
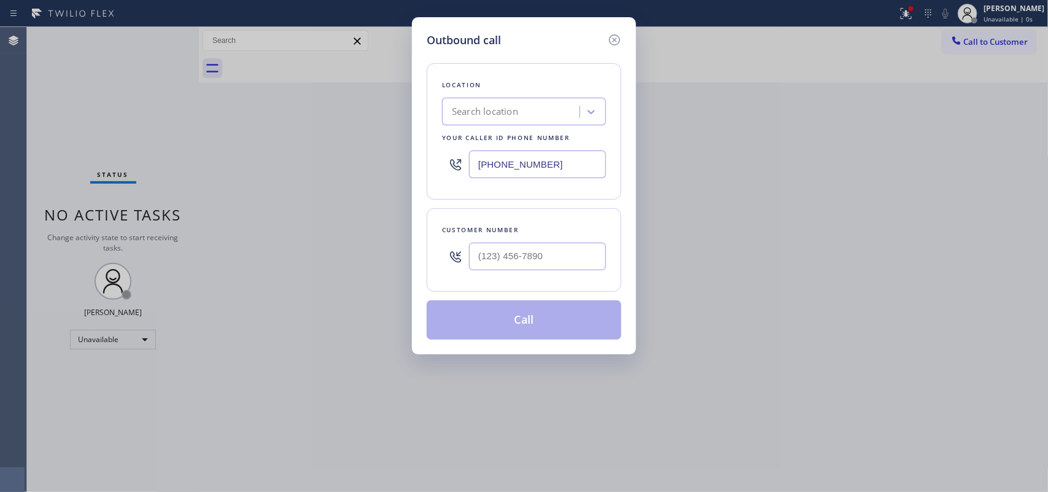
click at [455, 163] on div "[PHONE_NUMBER]" at bounding box center [524, 164] width 164 height 40
paste input "833) 692-2271"
type input "[PHONE_NUMBER]"
click at [345, 264] on div "Outbound call Location 4C.SMS Campaign AR B2B SMS Your caller id phone number […" at bounding box center [524, 246] width 1048 height 492
click at [533, 255] on input "(___) ___-____" at bounding box center [537, 257] width 137 height 28
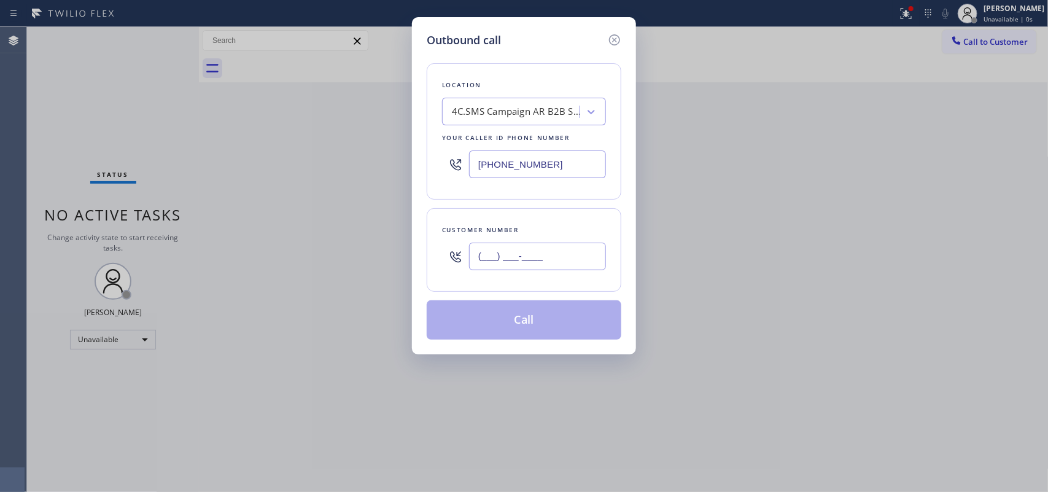
paste input "408) 608-4642"
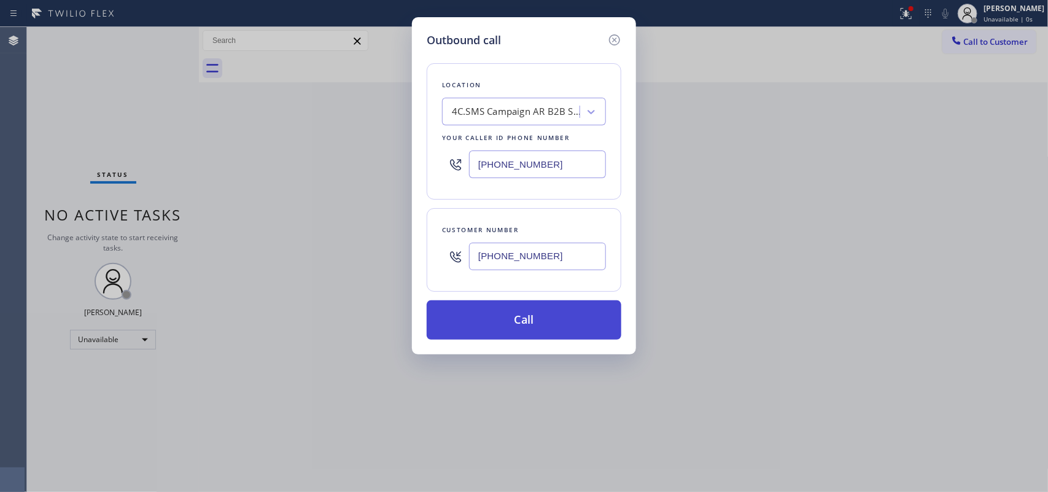
type input "[PHONE_NUMBER]"
click at [566, 318] on button "Call" at bounding box center [524, 319] width 195 height 39
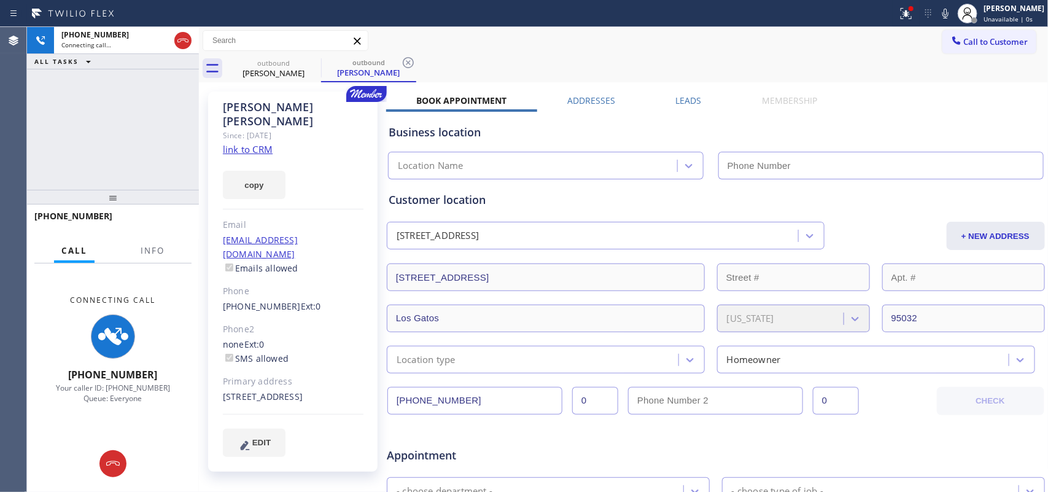
type input "[PHONE_NUMBER]"
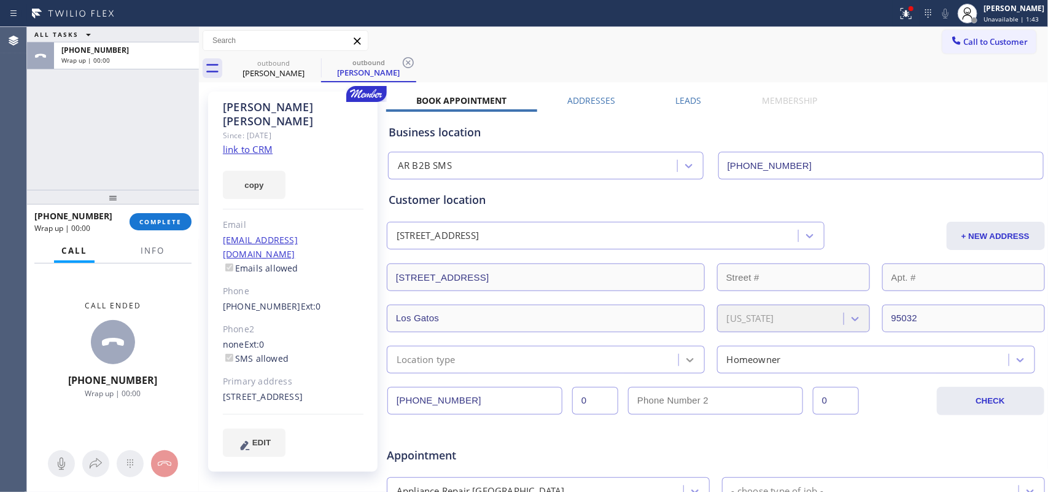
scroll to position [307, 0]
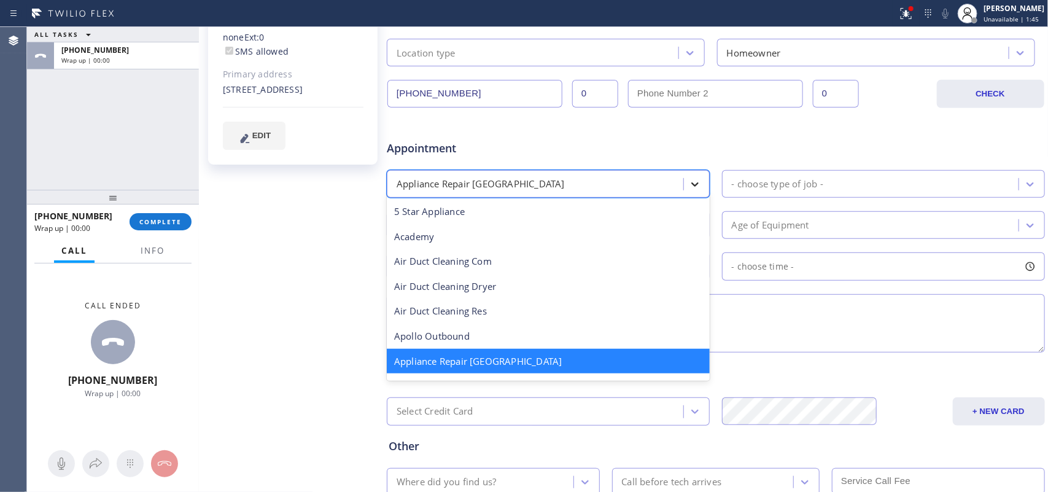
click at [700, 194] on div at bounding box center [695, 184] width 22 height 22
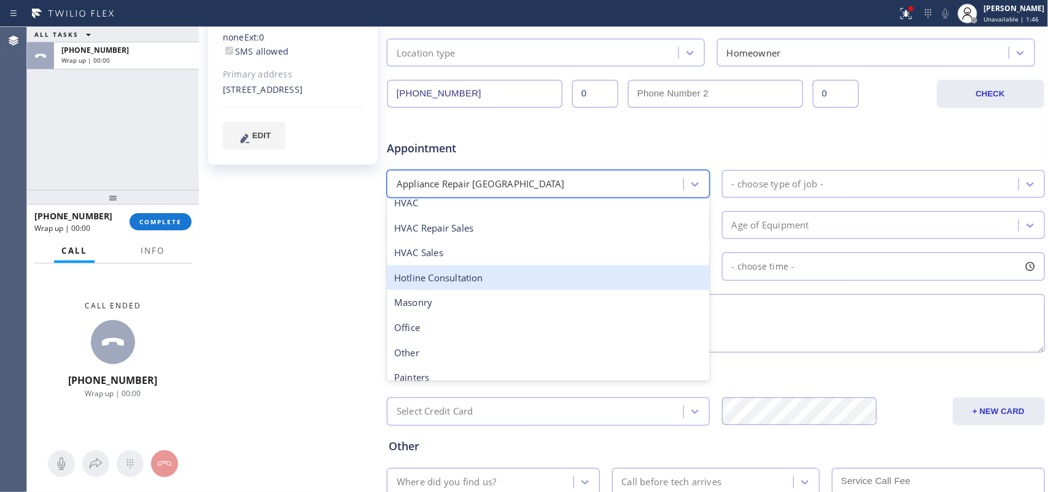
scroll to position [231, 0]
click at [838, 321] on textarea at bounding box center [716, 323] width 658 height 58
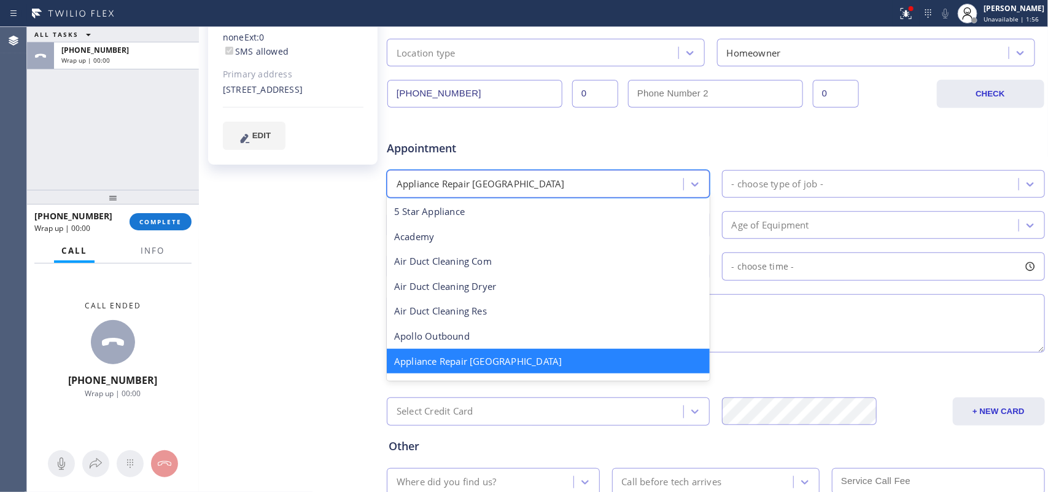
click at [565, 181] on div "Appliance Repair [GEOGRAPHIC_DATA]" at bounding box center [537, 183] width 293 height 21
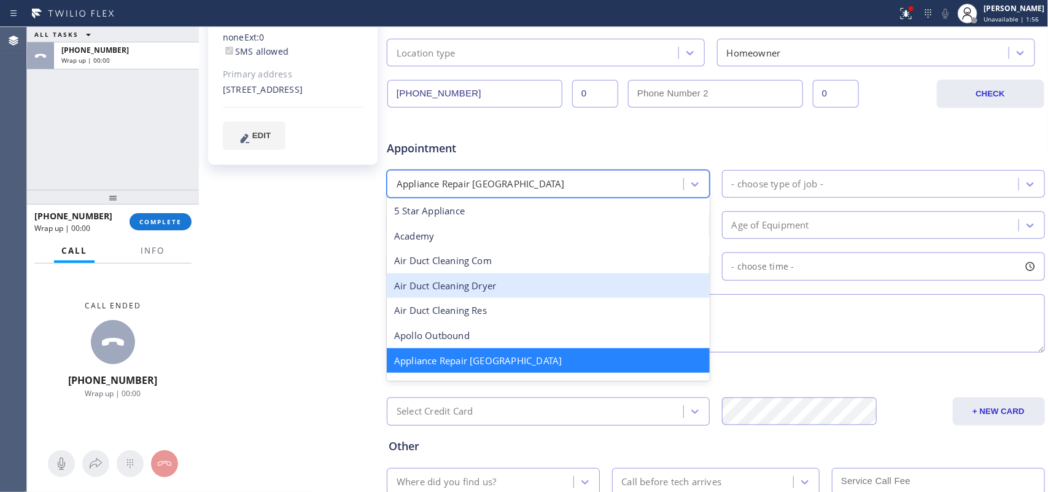
scroll to position [154, 0]
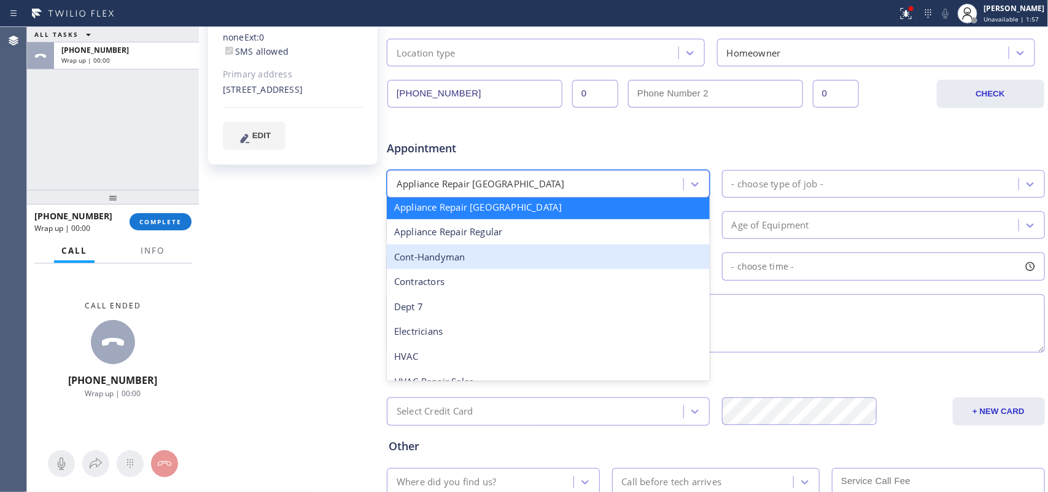
click at [517, 259] on div "Cont-Handyman" at bounding box center [548, 256] width 323 height 25
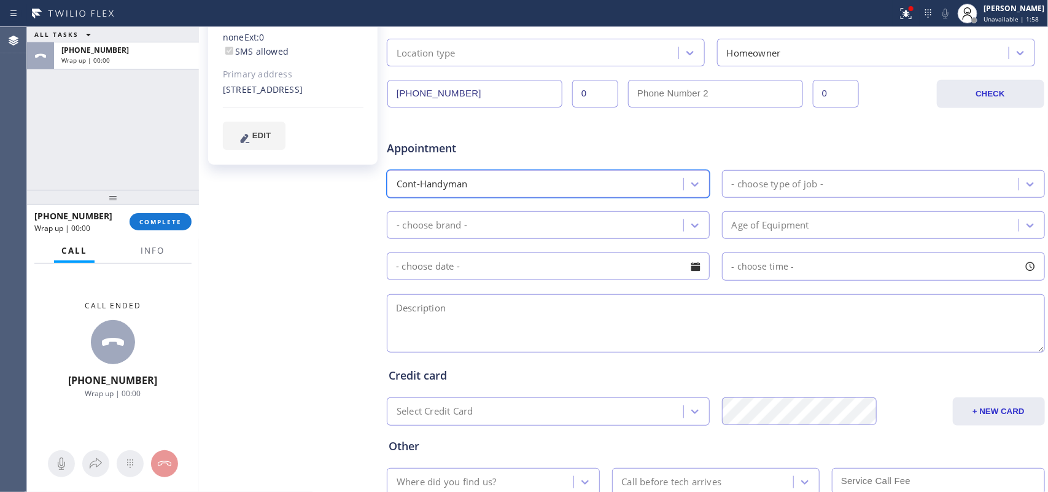
click at [787, 184] on div "- choose type of job -" at bounding box center [778, 184] width 92 height 14
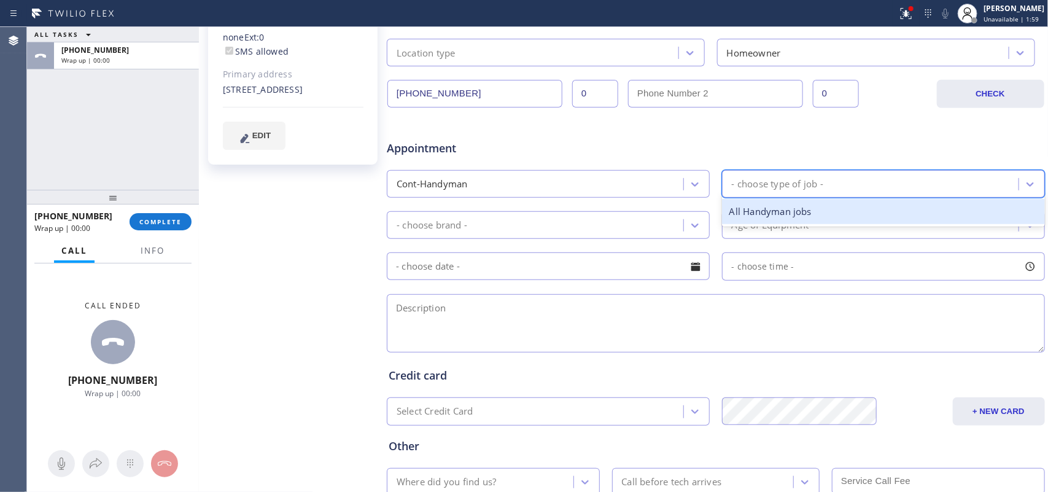
click at [794, 207] on div "All Handyman jobs" at bounding box center [883, 211] width 323 height 25
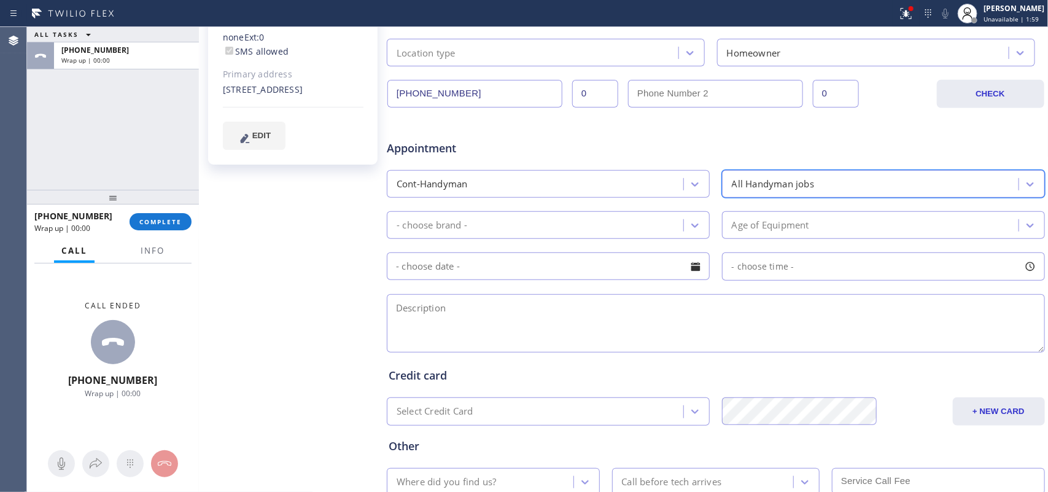
click at [621, 216] on div "- choose brand -" at bounding box center [537, 224] width 293 height 21
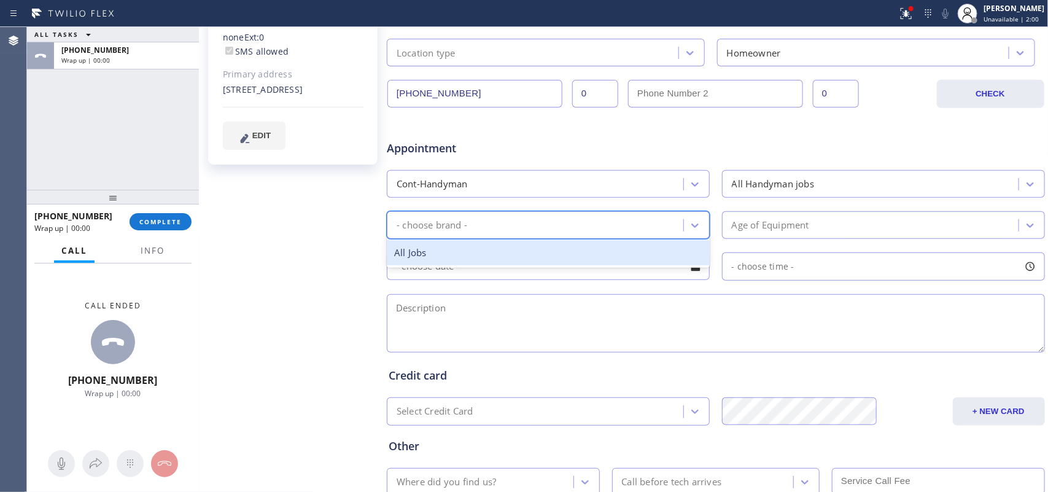
click at [599, 250] on div "All Jobs" at bounding box center [548, 252] width 323 height 25
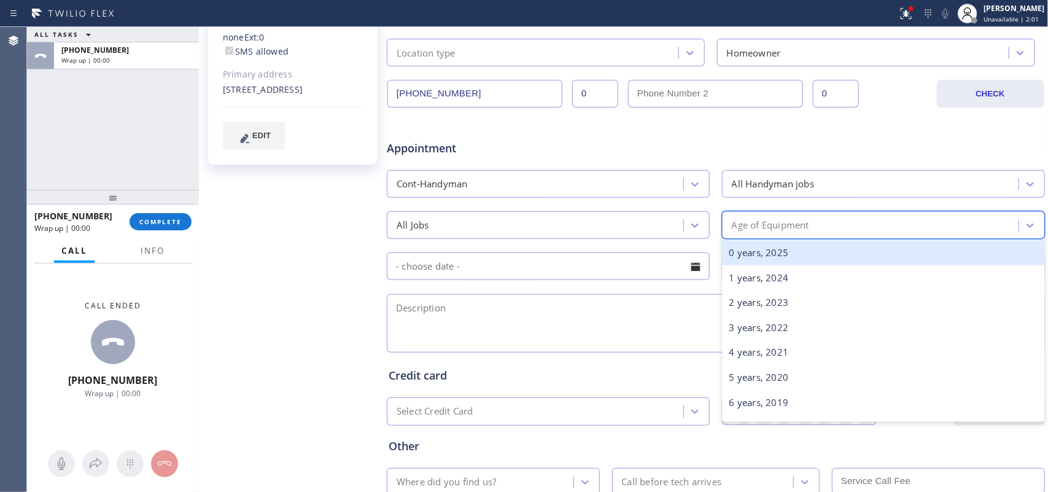
click at [805, 212] on div "Age of Equipment" at bounding box center [883, 225] width 323 height 28
click at [800, 251] on div "0 years, 2025" at bounding box center [883, 252] width 323 height 25
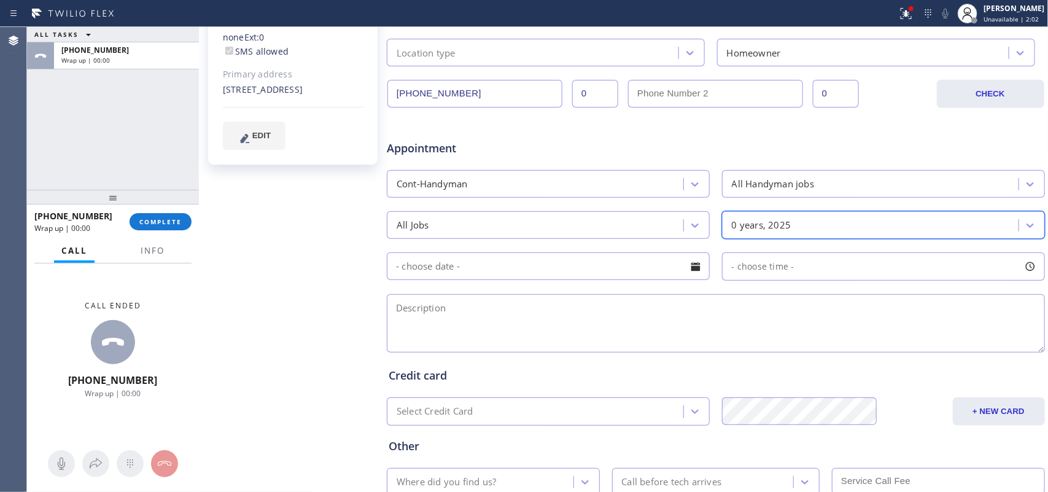
click at [652, 265] on input "text" at bounding box center [548, 266] width 323 height 28
click at [838, 322] on textarea at bounding box center [716, 323] width 658 height 58
click at [394, 322] on textarea at bounding box center [716, 323] width 658 height 58
paste textarea "I have a roof vent, and I extended the window too far. I can't retract it. Is t…"
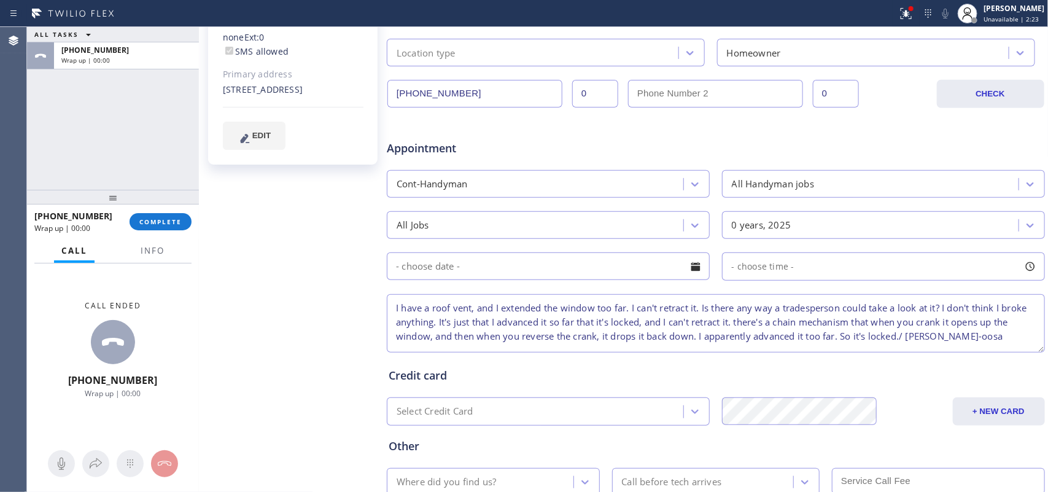
scroll to position [393, 0]
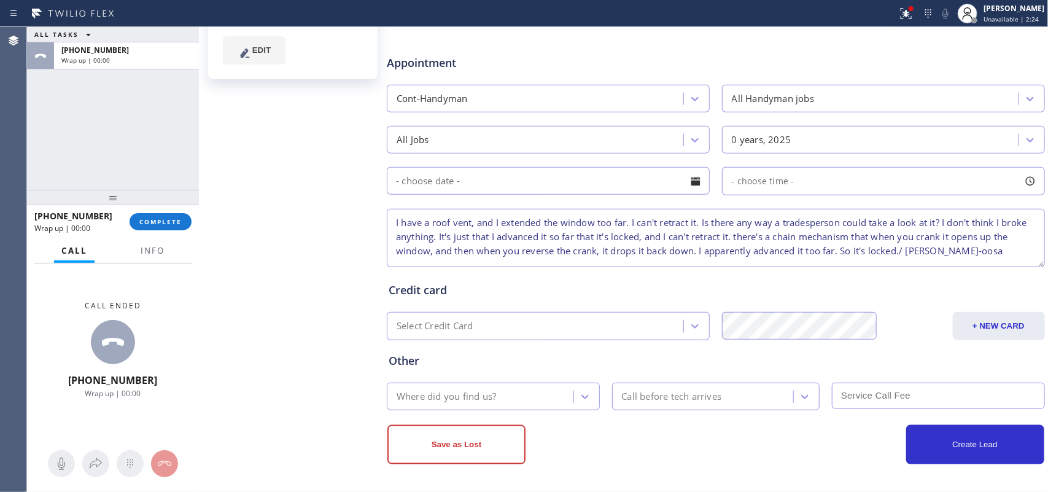
type textarea "I have a roof vent, and I extended the window too far. I can't retract it. Is t…"
click at [579, 393] on icon at bounding box center [585, 397] width 12 height 12
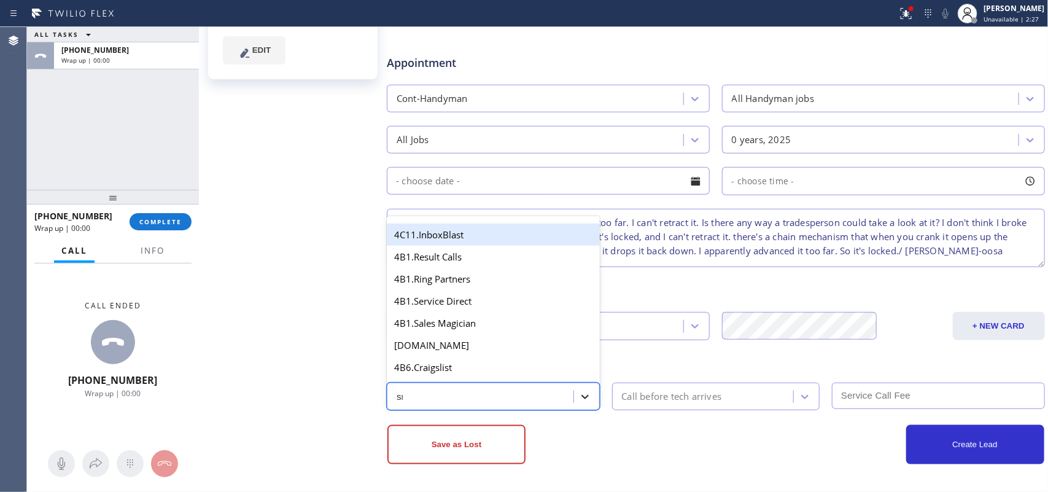
type input "sms"
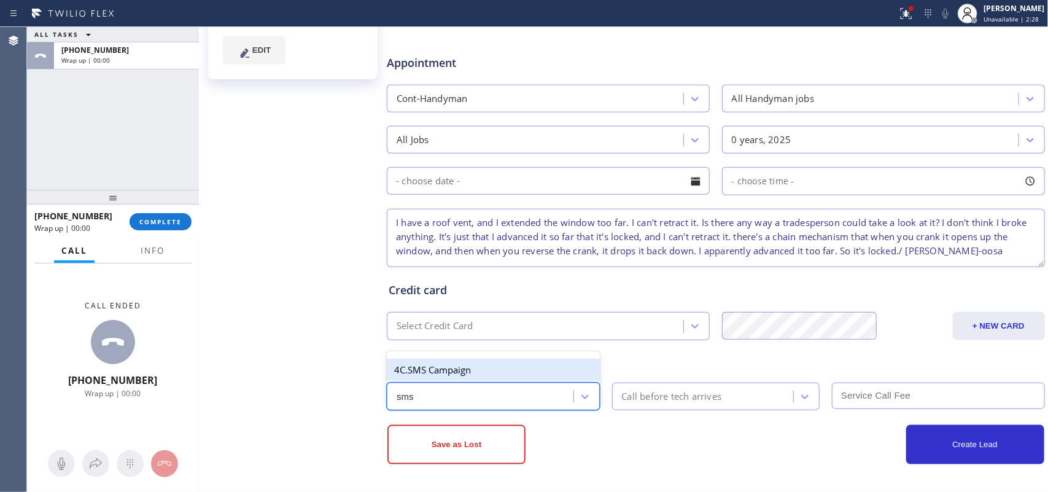
click at [550, 370] on div "4C.SMS Campaign" at bounding box center [493, 370] width 213 height 22
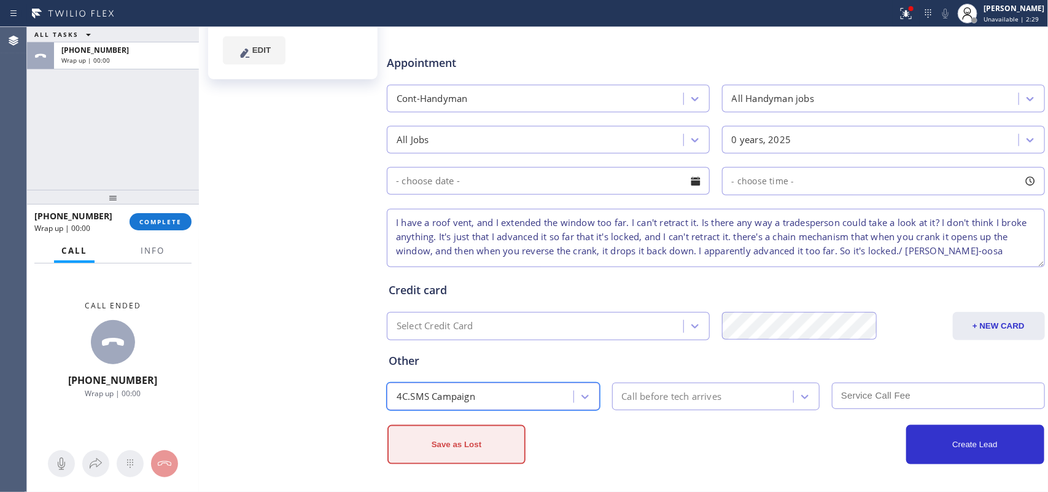
click at [459, 393] on button "Save as Lost" at bounding box center [457, 444] width 138 height 39
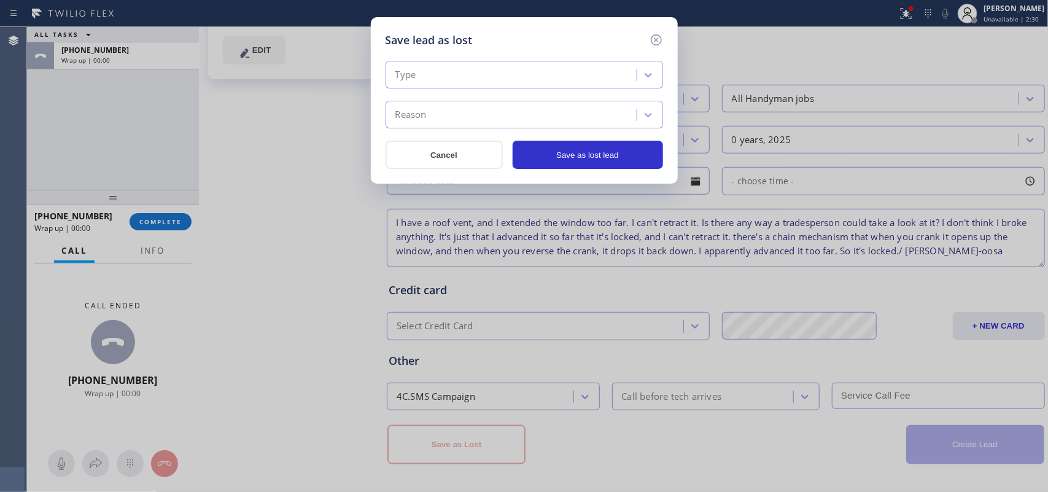
click at [634, 77] on div "Type" at bounding box center [513, 74] width 248 height 21
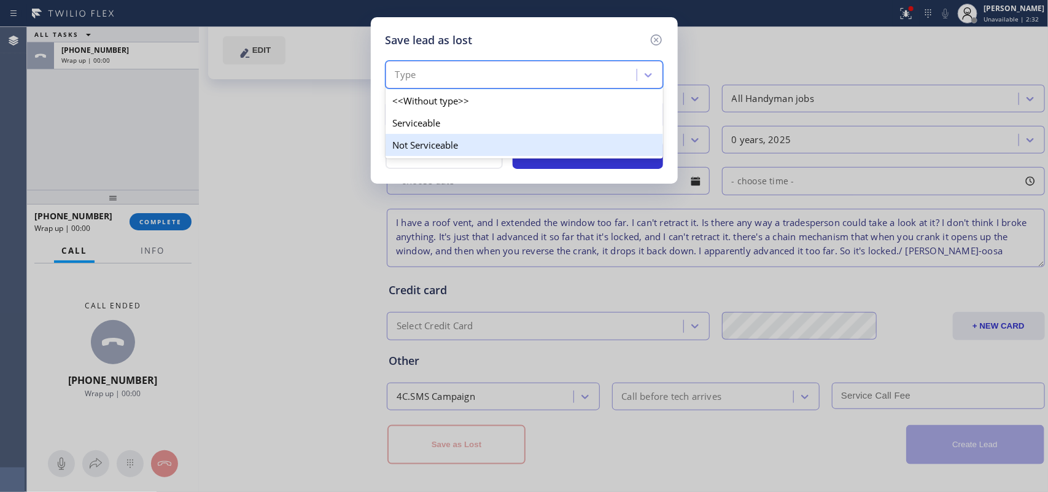
click at [594, 140] on div "Not Serviceable" at bounding box center [525, 145] width 278 height 22
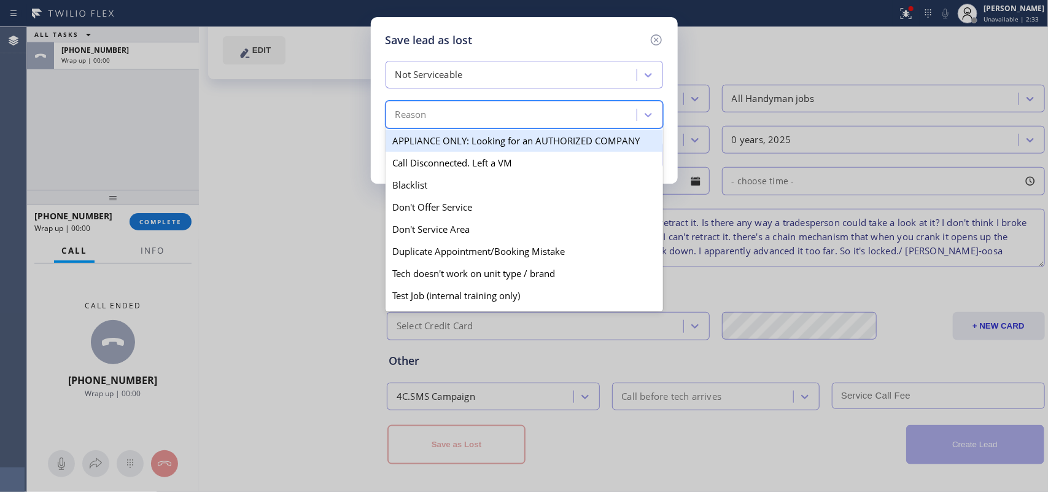
click at [599, 114] on div "Reason" at bounding box center [513, 114] width 248 height 21
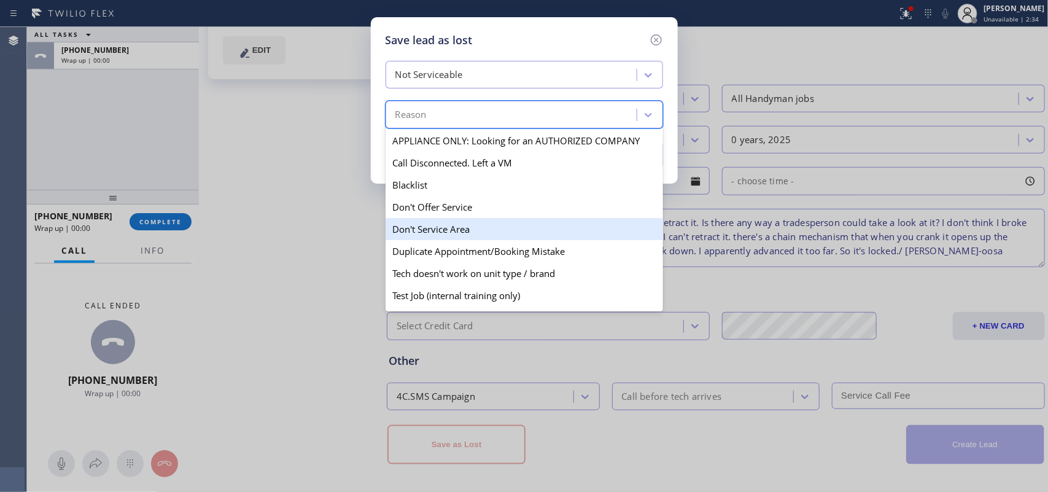
click at [533, 240] on div "Don't Service Area" at bounding box center [525, 229] width 278 height 22
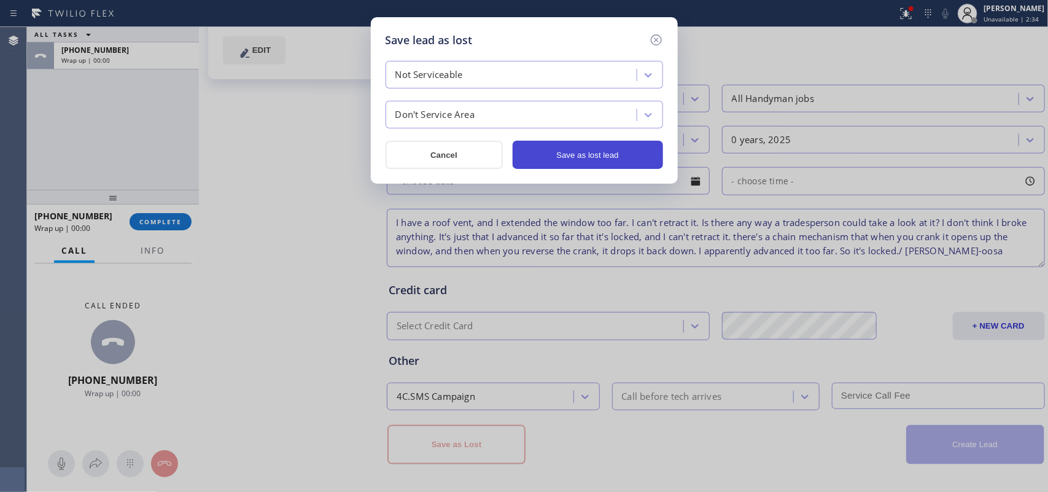
click at [591, 155] on button "Save as lost lead" at bounding box center [588, 155] width 150 height 28
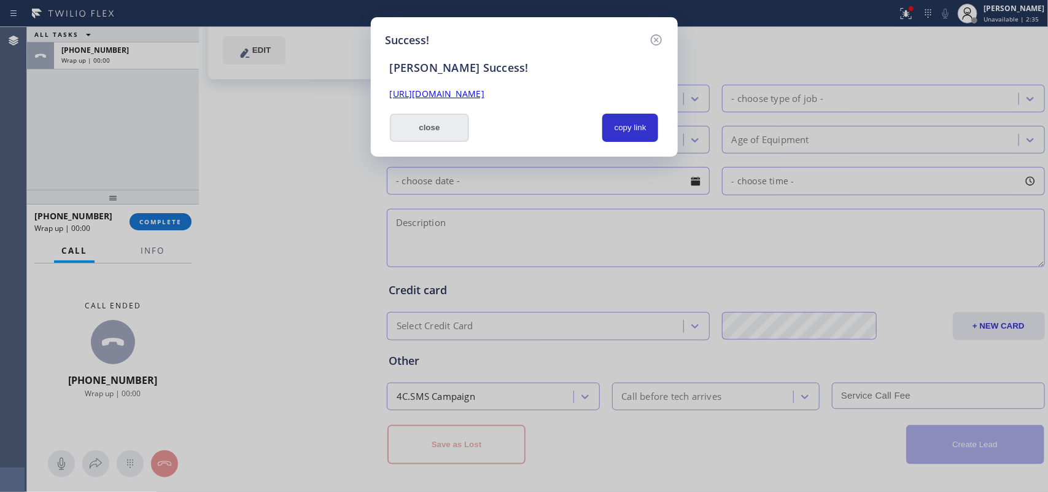
click at [440, 134] on button "close" at bounding box center [430, 128] width 80 height 28
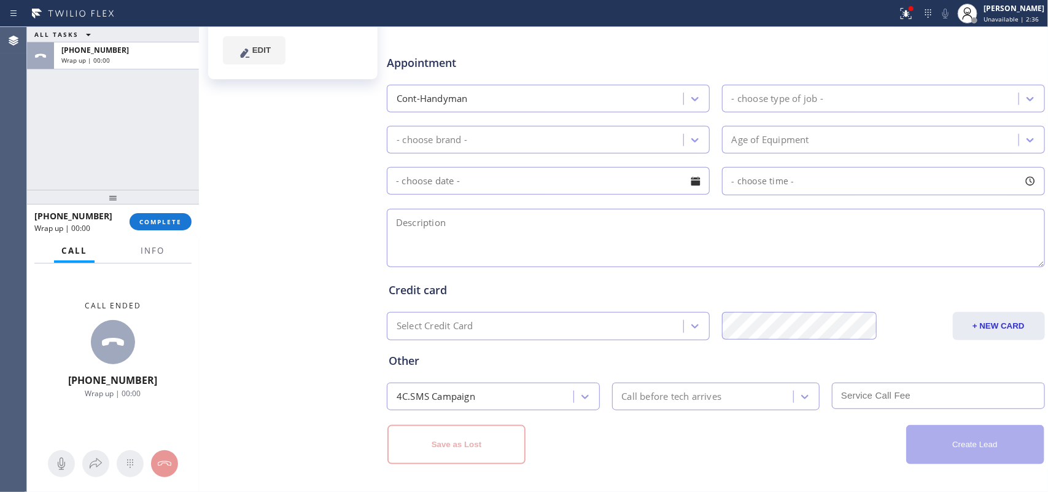
scroll to position [0, 0]
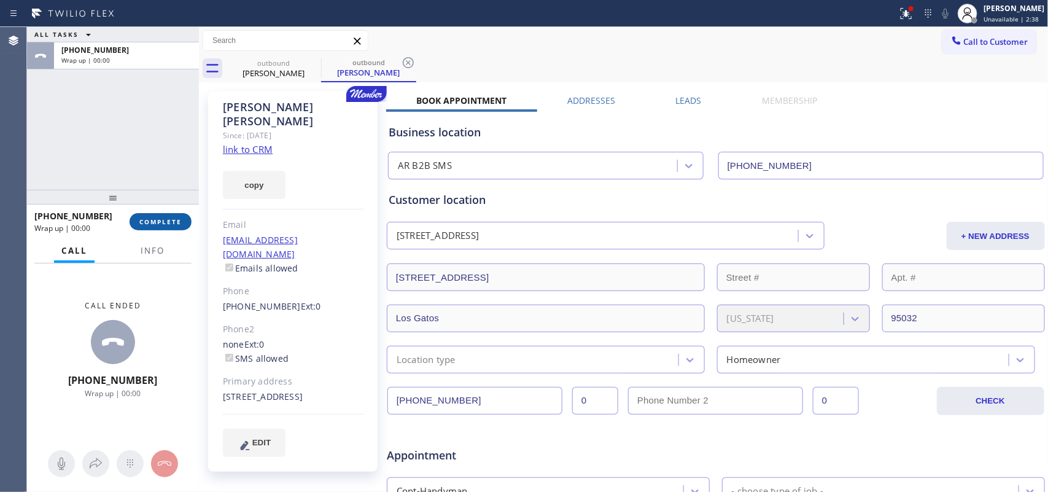
click at [177, 225] on span "COMPLETE" at bounding box center [160, 221] width 42 height 9
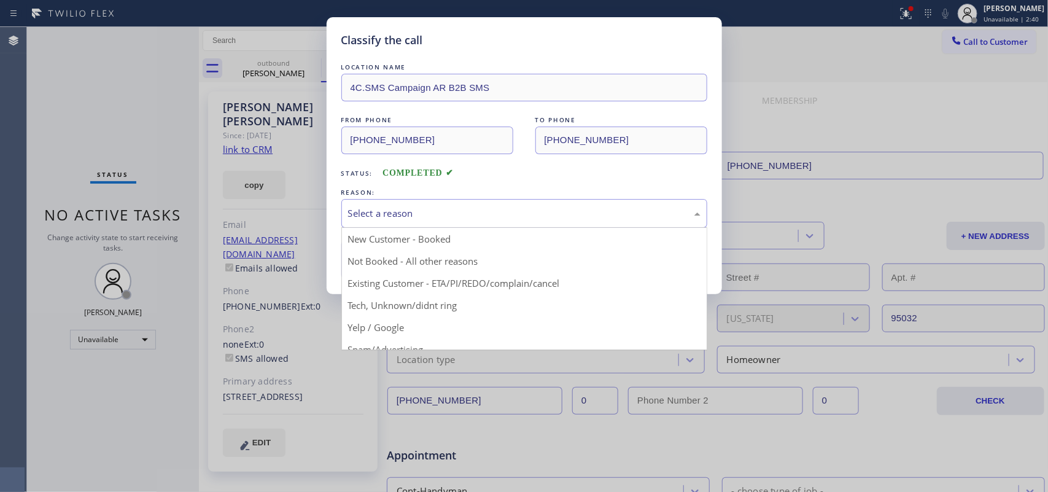
click at [562, 213] on div "Select a reason" at bounding box center [524, 213] width 353 height 14
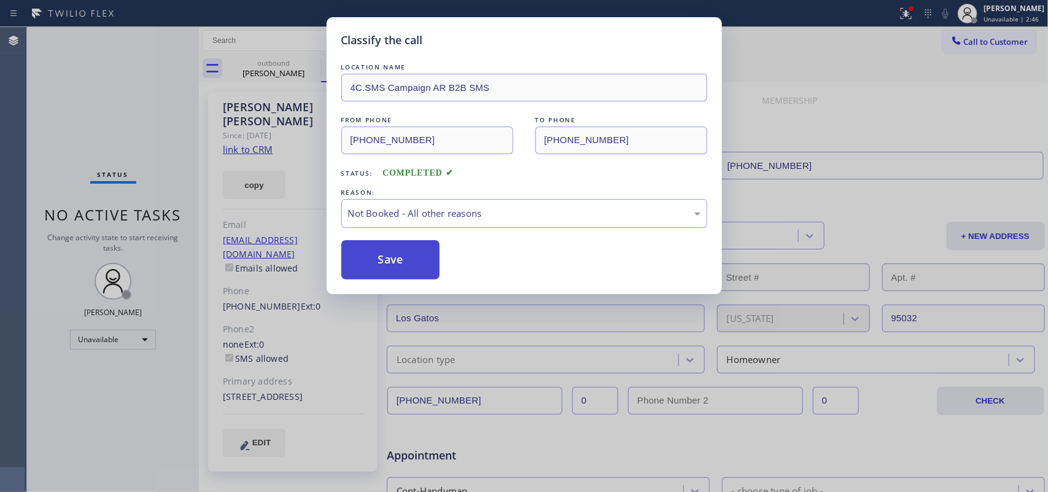
click at [413, 260] on button "Save" at bounding box center [390, 259] width 99 height 39
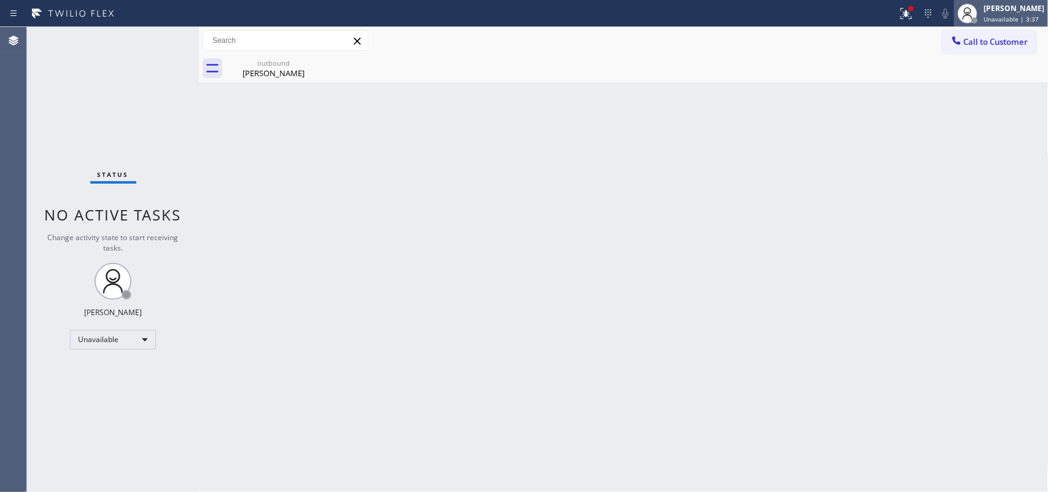
click at [838, 15] on span "Unavailable | 3:37" at bounding box center [1011, 19] width 55 height 9
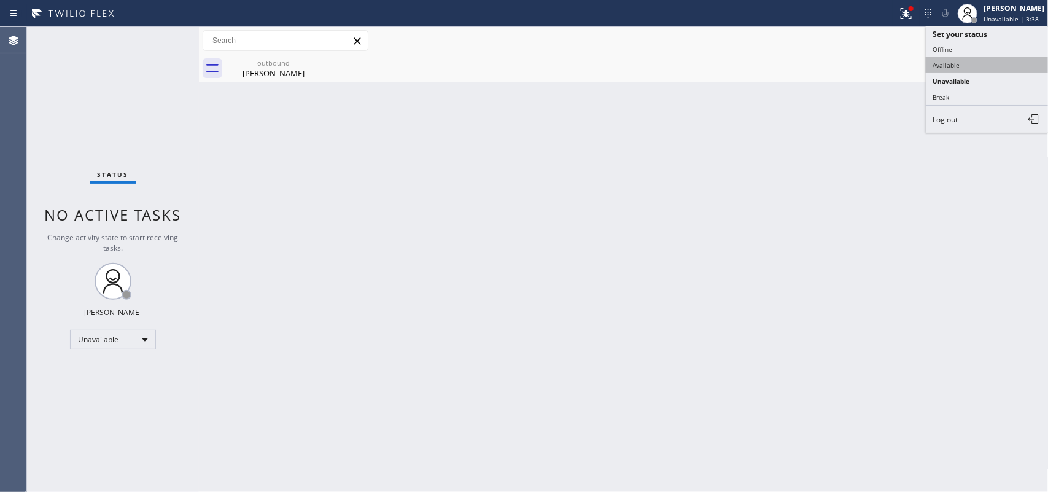
click at [838, 66] on button "Available" at bounding box center [987, 65] width 123 height 16
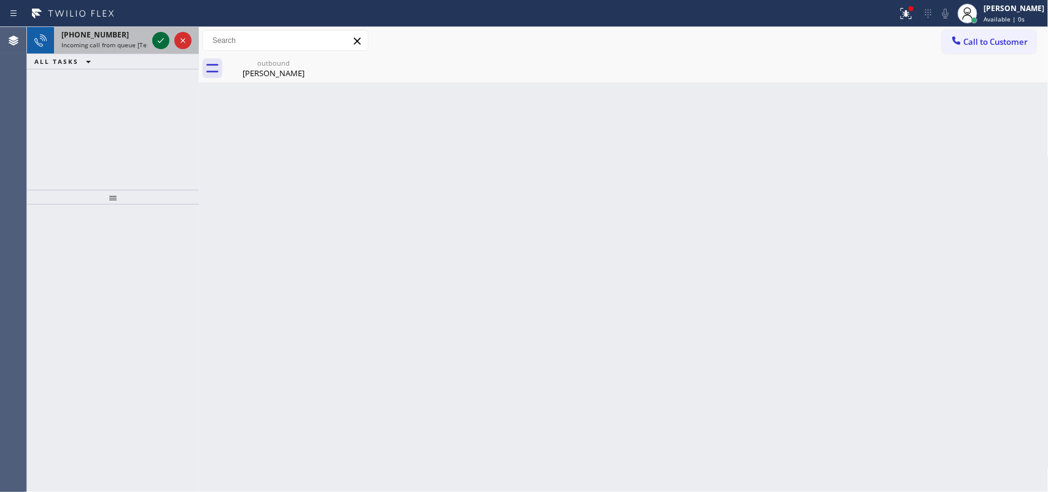
click at [163, 42] on icon at bounding box center [161, 40] width 15 height 15
click at [163, 43] on icon at bounding box center [161, 40] width 15 height 15
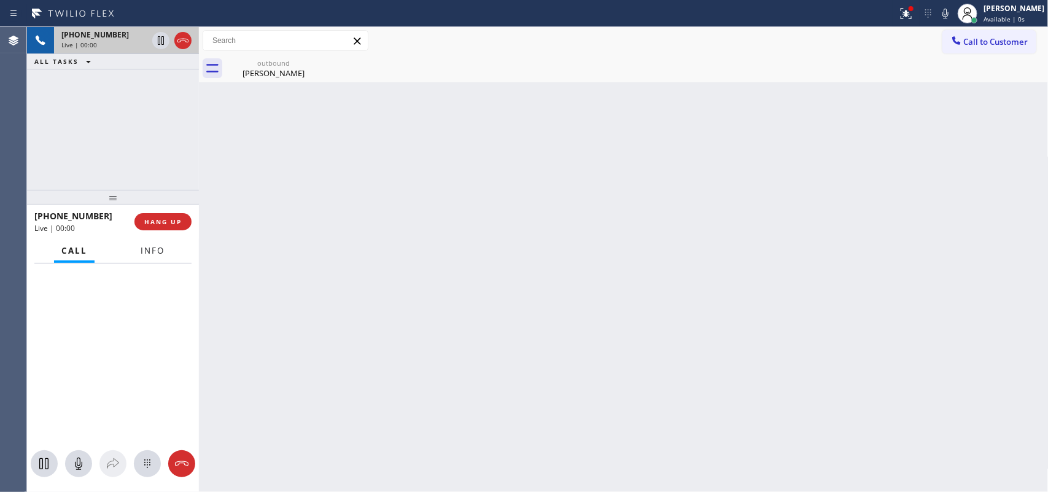
click at [157, 253] on span "Info" at bounding box center [153, 250] width 24 height 11
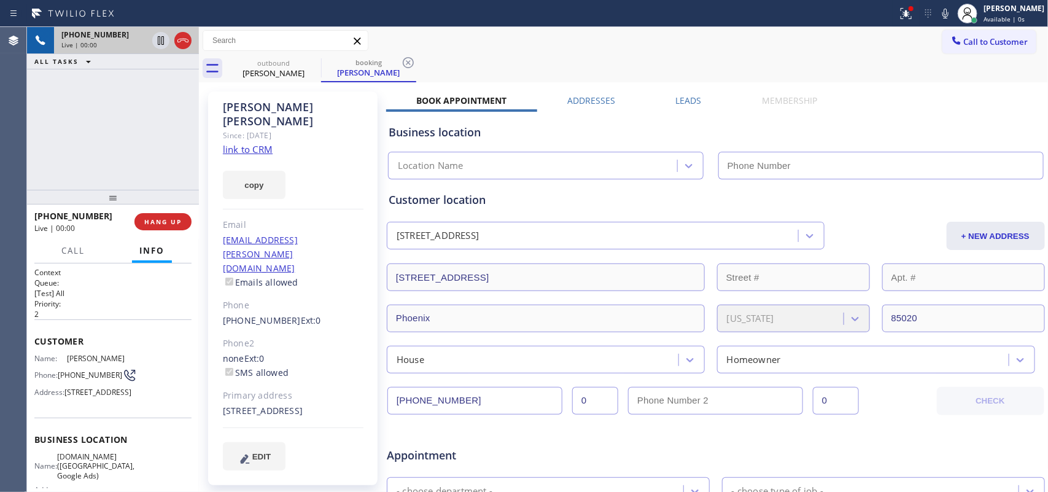
type input "[PHONE_NUMBER]"
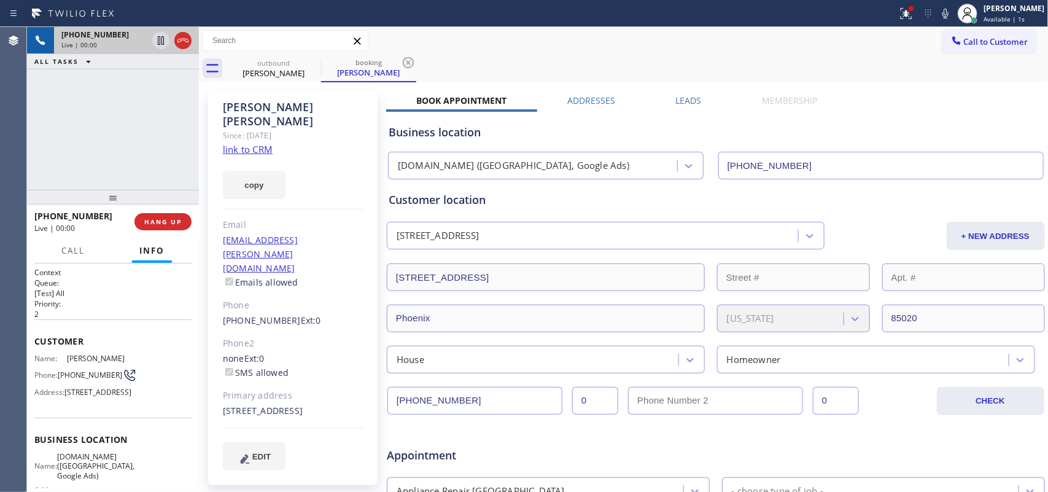
click at [263, 143] on link "link to CRM" at bounding box center [248, 149] width 50 height 12
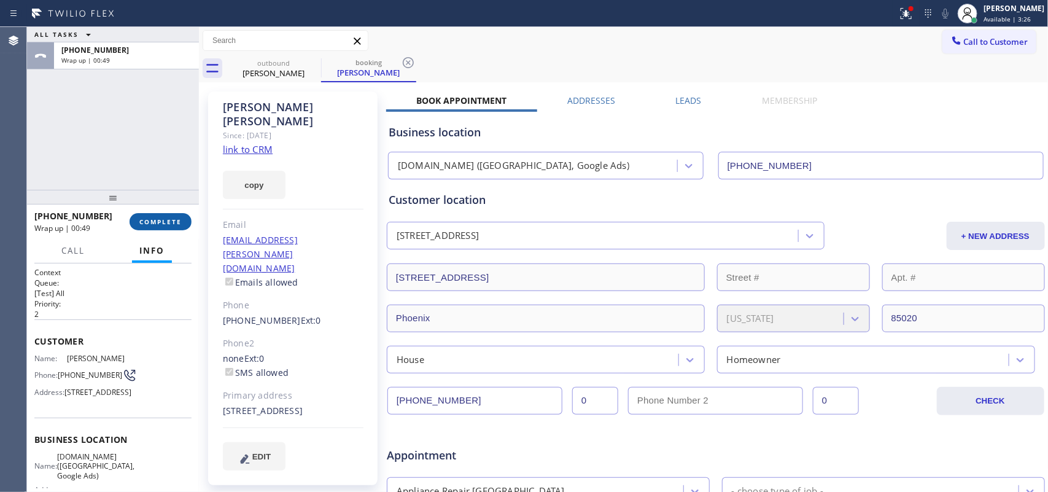
click at [157, 228] on button "COMPLETE" at bounding box center [161, 221] width 62 height 17
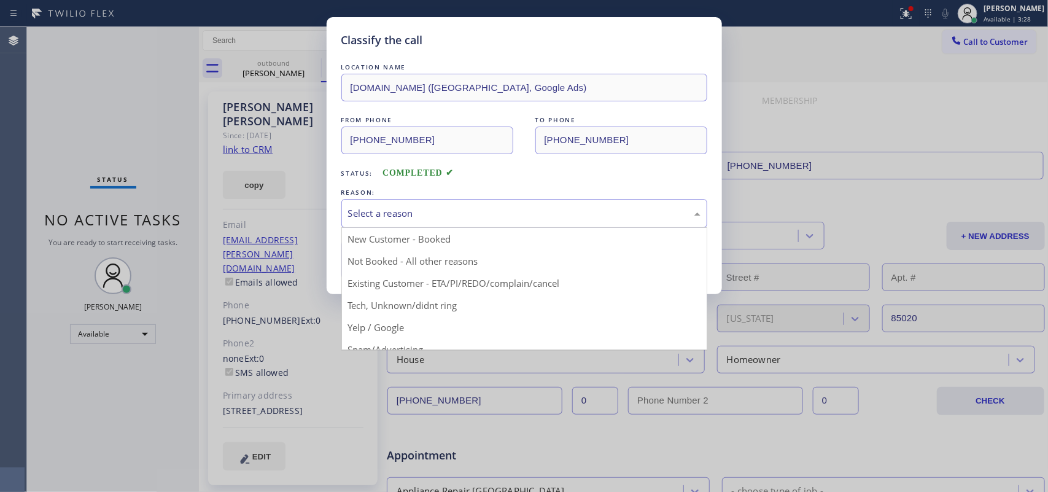
click at [453, 215] on div "Select a reason" at bounding box center [524, 213] width 353 height 14
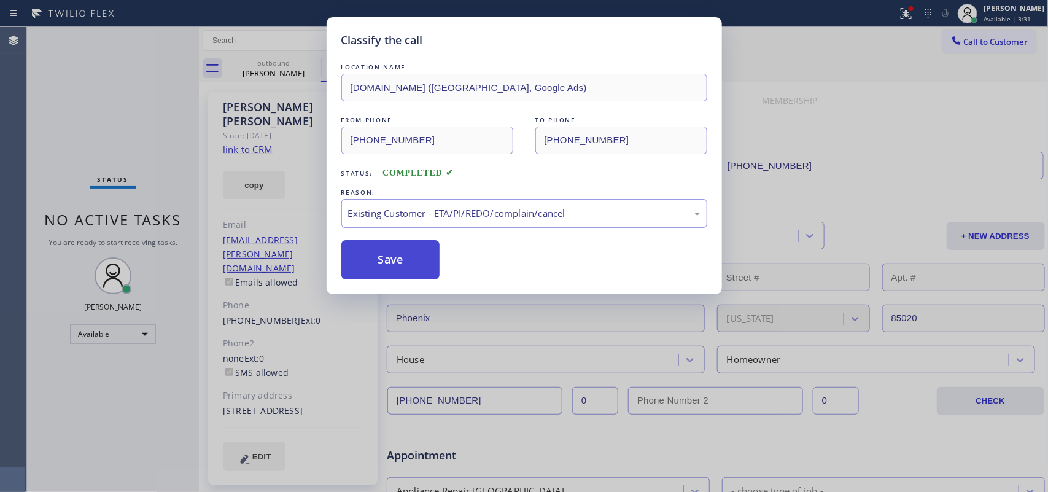
click at [408, 268] on button "Save" at bounding box center [390, 259] width 99 height 39
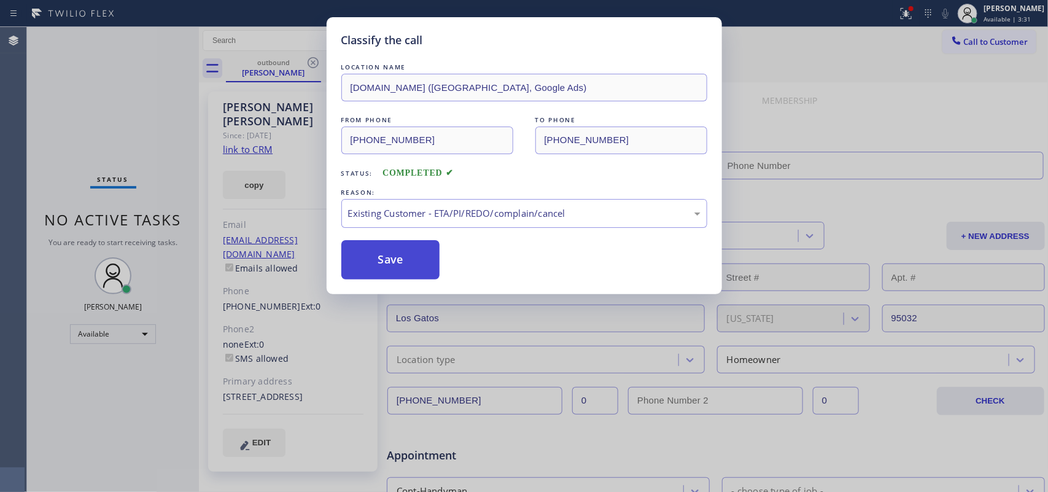
type input "[PHONE_NUMBER]"
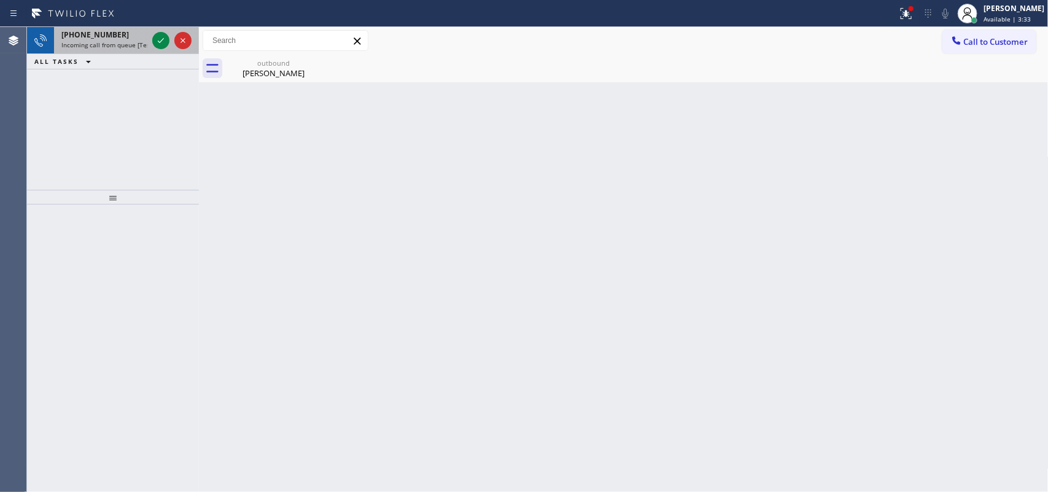
click at [124, 43] on span "Incoming call from queue [Test] All" at bounding box center [112, 45] width 102 height 9
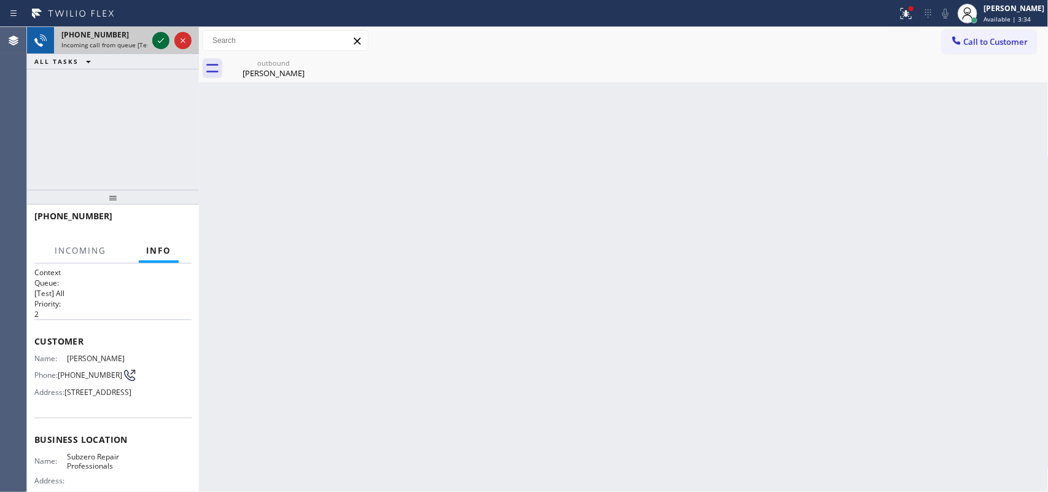
click at [154, 43] on icon at bounding box center [161, 40] width 15 height 15
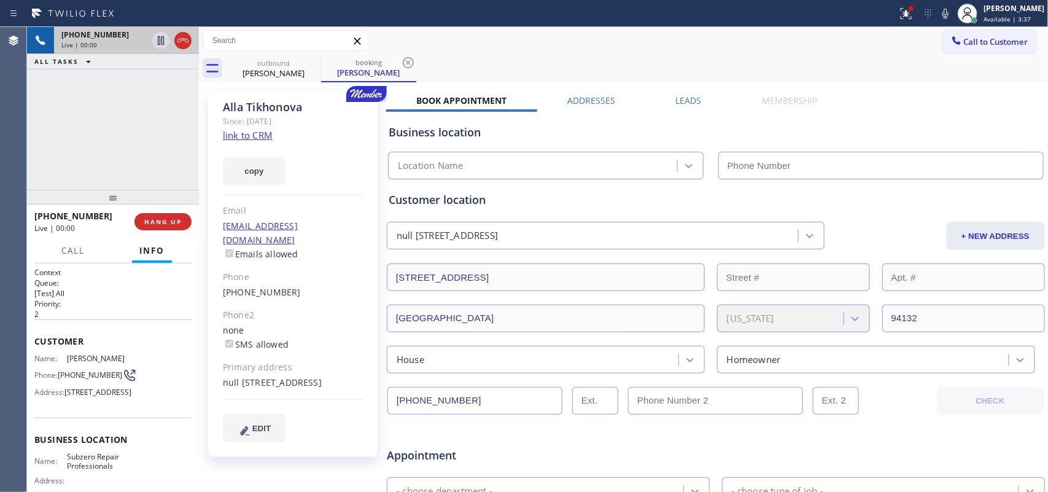
type input "(415) 914-8003"
click at [252, 134] on link "link to CRM" at bounding box center [248, 135] width 50 height 12
click at [72, 249] on span "Call" at bounding box center [72, 250] width 23 height 11
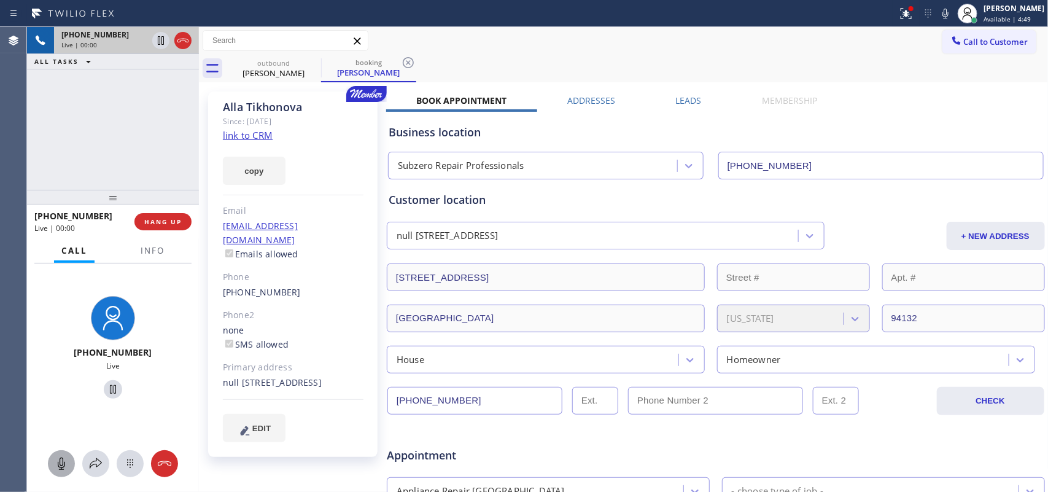
click at [61, 462] on icon at bounding box center [61, 463] width 15 height 15
click at [106, 387] on icon at bounding box center [113, 389] width 15 height 15
drag, startPoint x: 60, startPoint y: 464, endPoint x: 112, endPoint y: 399, distance: 83.5
click at [61, 464] on icon at bounding box center [61, 463] width 15 height 15
click at [106, 391] on icon at bounding box center [113, 389] width 15 height 15
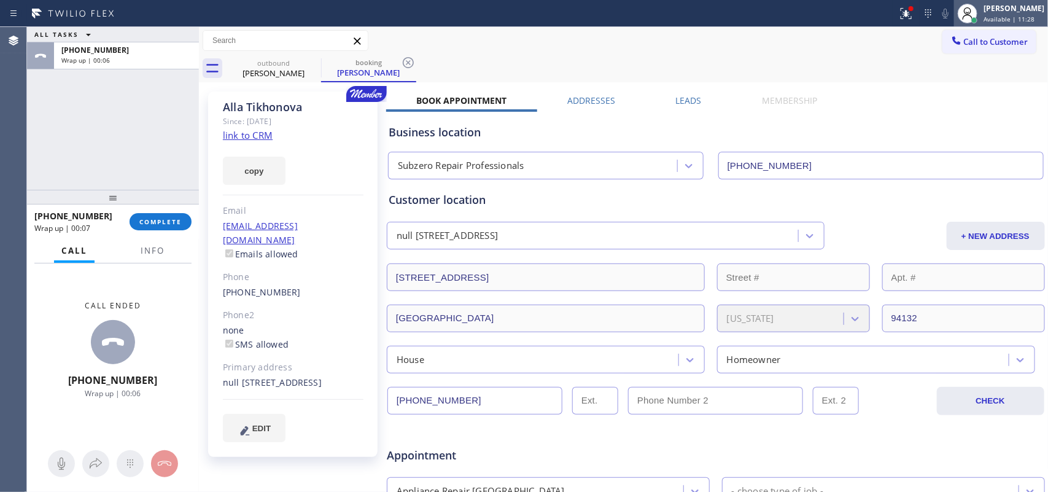
click at [999, 16] on span "Available | 11:28" at bounding box center [1009, 19] width 51 height 9
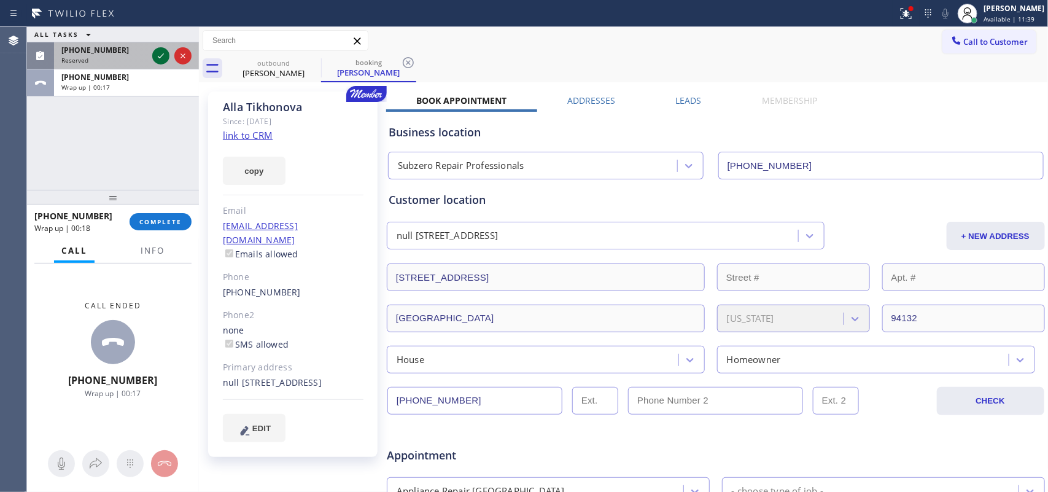
click at [164, 50] on icon at bounding box center [161, 56] width 15 height 15
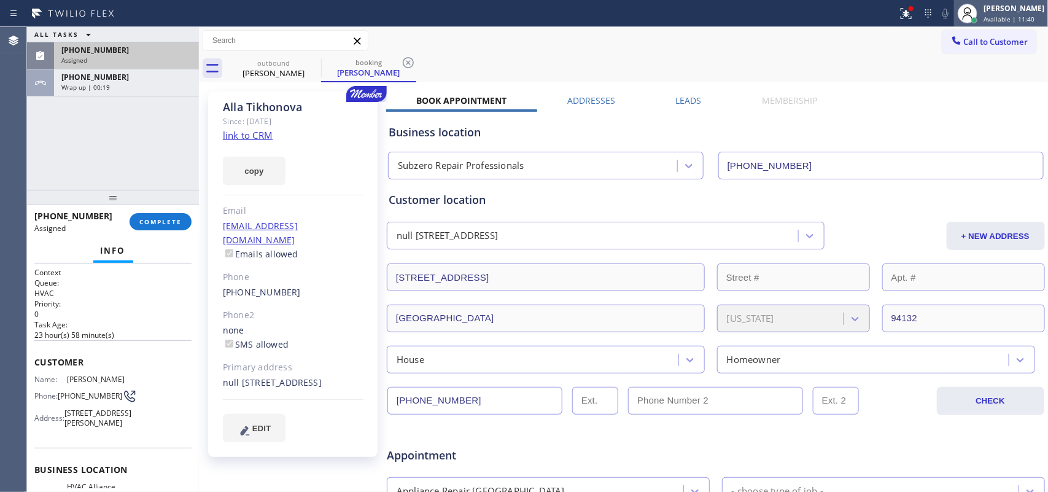
click at [1007, 15] on span "Available | 11:40" at bounding box center [1009, 19] width 51 height 9
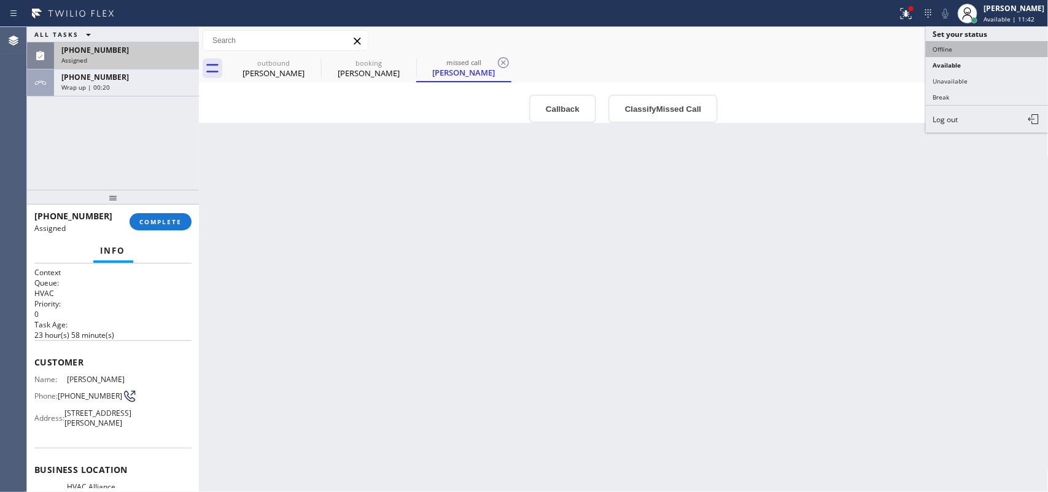
click at [995, 52] on button "Offline" at bounding box center [987, 49] width 123 height 16
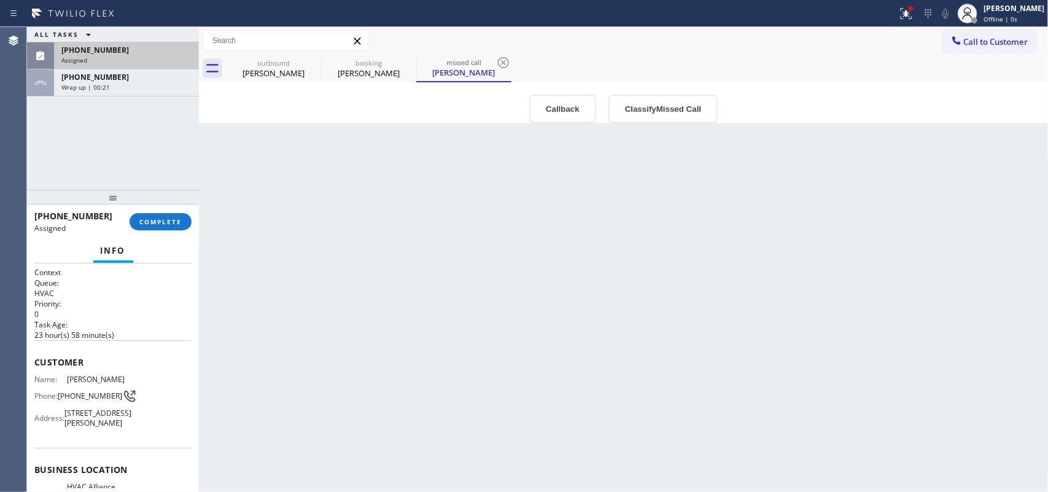
click at [136, 53] on div "(310) 498-2078" at bounding box center [126, 50] width 130 height 10
click at [127, 432] on div "Name: Monica Dennis Phone: (310) 498-2078 Address: 14144 Dickens St APT 311 APT…" at bounding box center [112, 404] width 157 height 58
drag, startPoint x: 128, startPoint y: 453, endPoint x: 127, endPoint y: 271, distance: 181.8
click at [125, 257] on div "Info Context Queue: HVAC Priority: 0 Task Age: 23 hour(s) 58 minute(s) Customer…" at bounding box center [113, 365] width 172 height 253
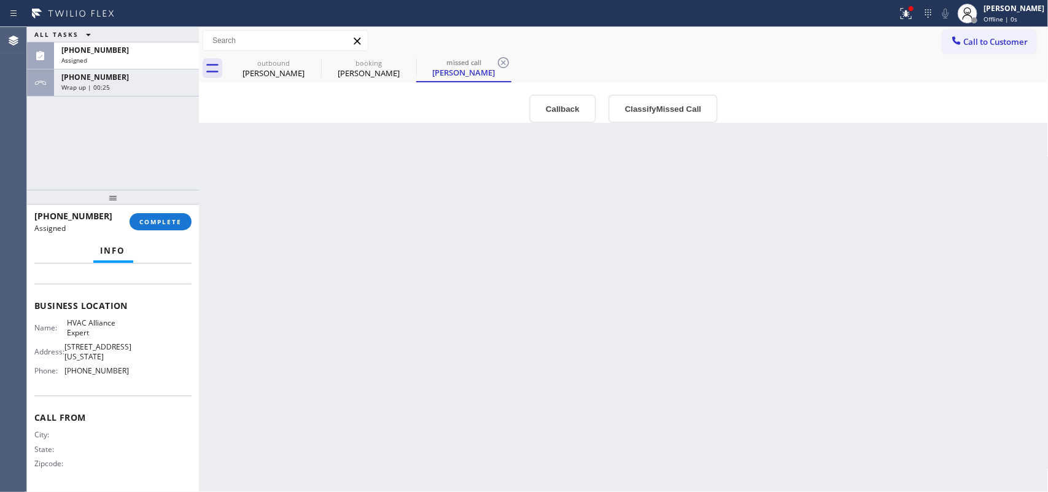
click at [149, 378] on div "Name: HVAC Alliance Expert Address: 10866 Washington Blvd Phone: (855) 999-4417" at bounding box center [112, 349] width 157 height 62
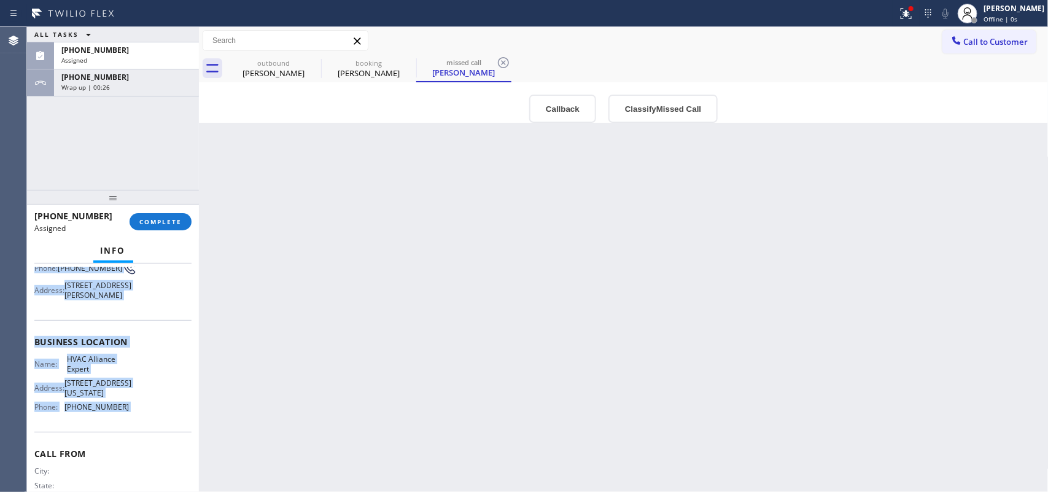
scroll to position [0, 0]
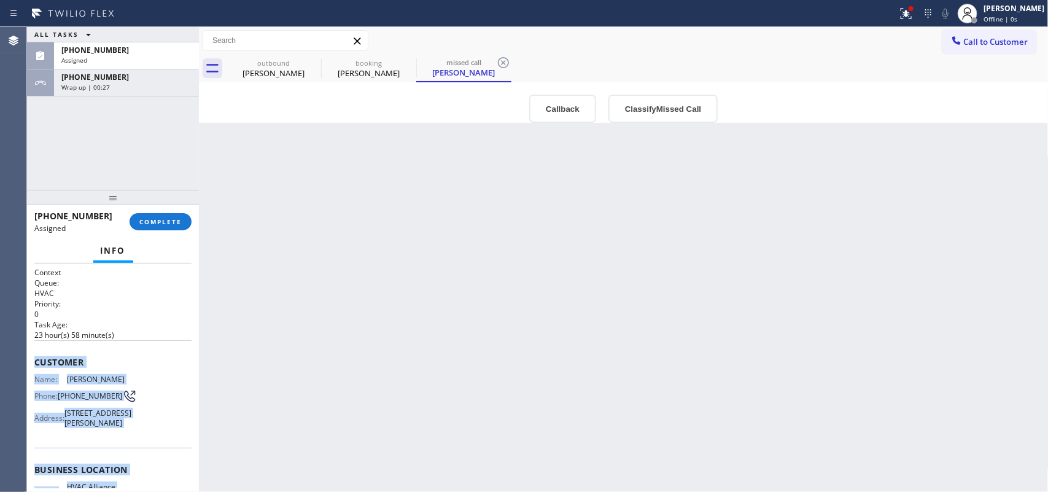
drag, startPoint x: 149, startPoint y: 378, endPoint x: 32, endPoint y: 354, distance: 119.7
click at [32, 354] on div "Context Queue: HVAC Priority: 0 Task Age: 23 hour(s) 58 minute(s) Customer Name…" at bounding box center [113, 377] width 172 height 229
copy div "Customer Name: Monica Dennis Phone: (310) 498-2078 Address: 14144 Dickens St AP…"
click at [125, 58] on div "Assigned" at bounding box center [126, 60] width 130 height 9
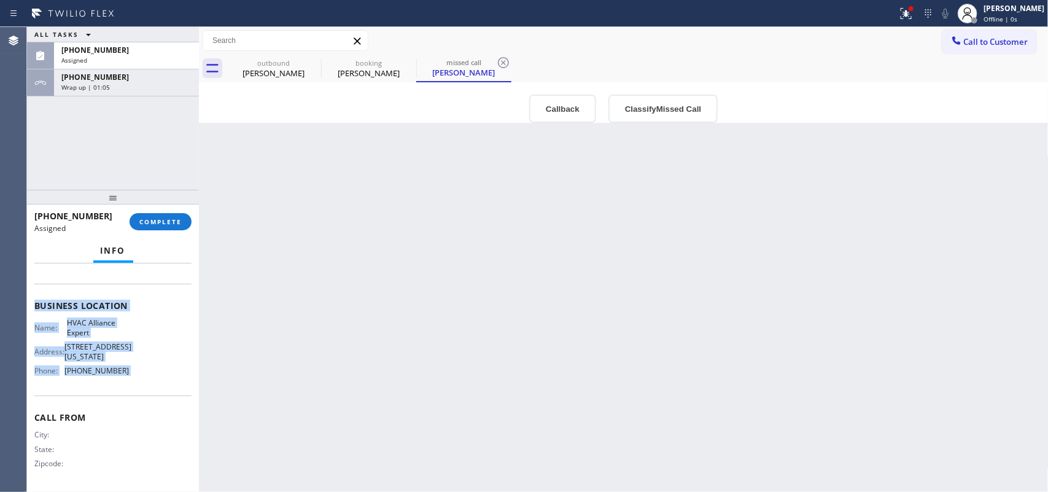
drag, startPoint x: 157, startPoint y: 222, endPoint x: 357, endPoint y: 213, distance: 201.1
click at [157, 222] on span "COMPLETE" at bounding box center [160, 221] width 42 height 9
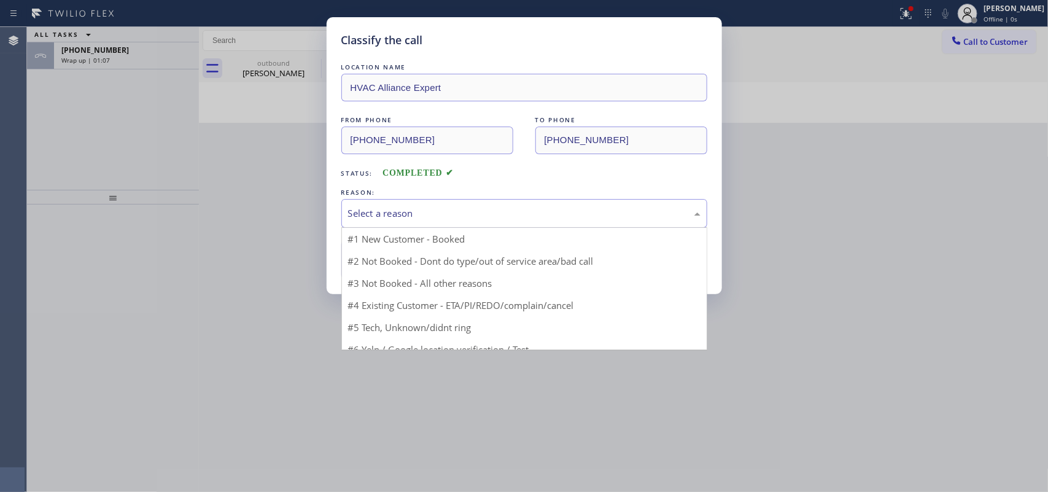
click at [484, 212] on div "Select a reason" at bounding box center [524, 213] width 353 height 14
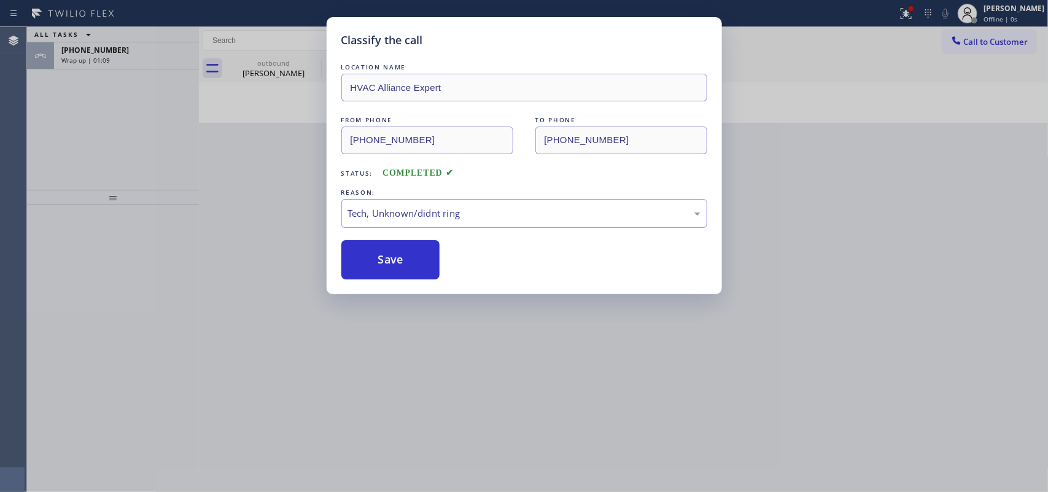
drag, startPoint x: 407, startPoint y: 262, endPoint x: 306, endPoint y: 177, distance: 132.5
click at [406, 262] on button "Save" at bounding box center [390, 259] width 99 height 39
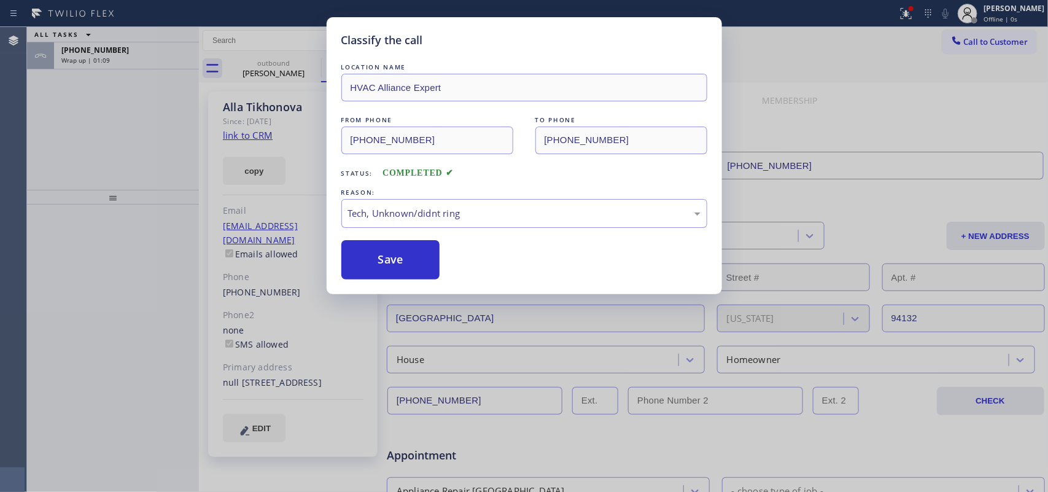
click at [119, 55] on div "Classify the call LOCATION NAME HVAC Alliance Expert FROM PHONE (310) 498-2078 …" at bounding box center [524, 246] width 1048 height 492
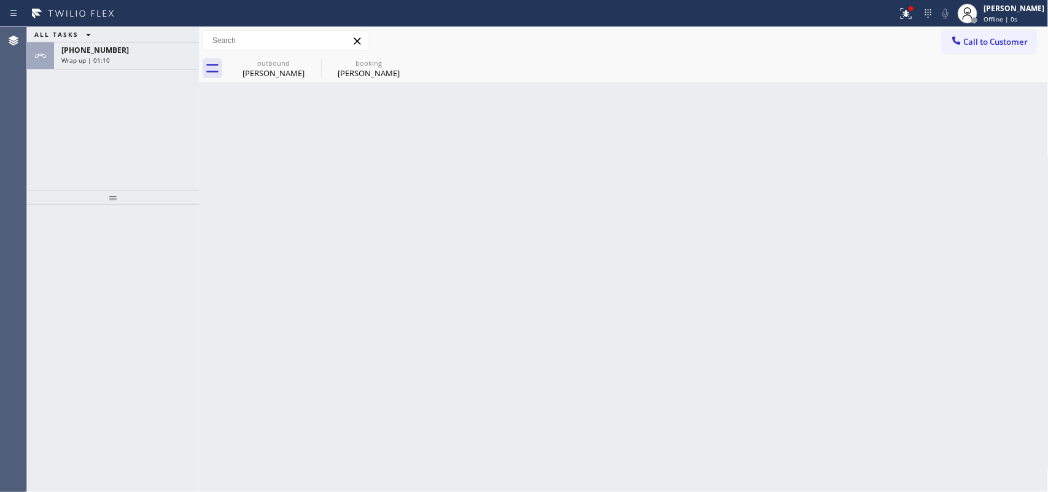
click at [119, 56] on div "Wrap up | 01:10" at bounding box center [126, 60] width 130 height 9
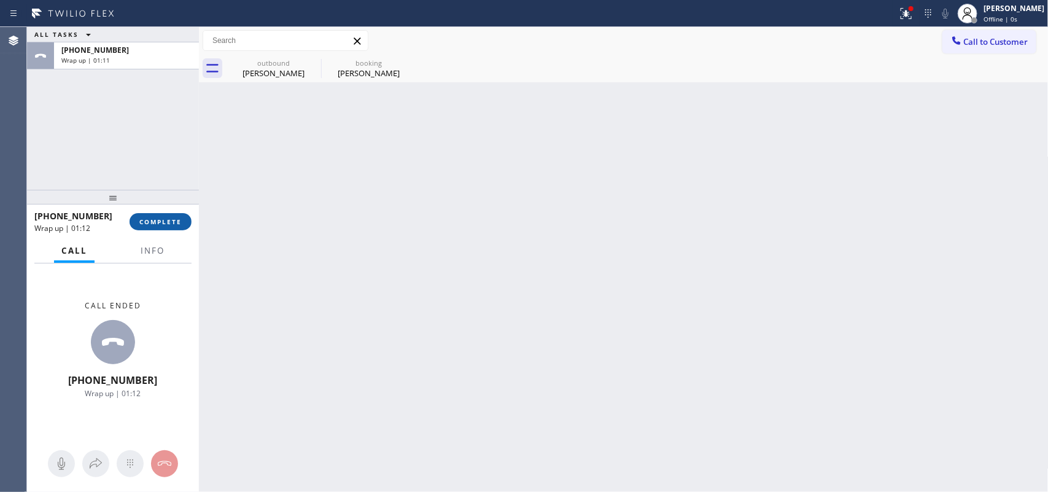
click at [184, 218] on button "COMPLETE" at bounding box center [161, 221] width 62 height 17
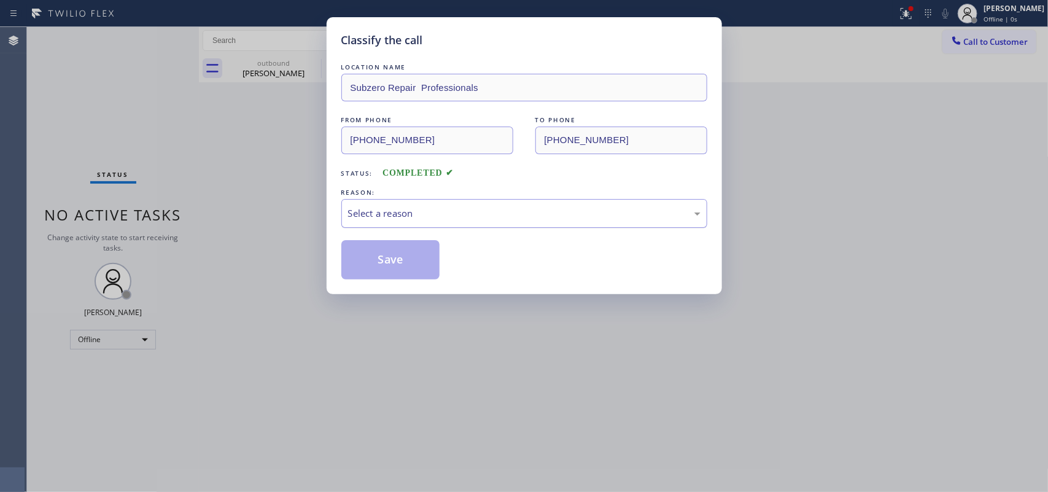
click at [527, 221] on div "Select a reason" at bounding box center [524, 213] width 366 height 29
click at [400, 258] on button "Save" at bounding box center [390, 259] width 99 height 39
type input "[PHONE_NUMBER]"
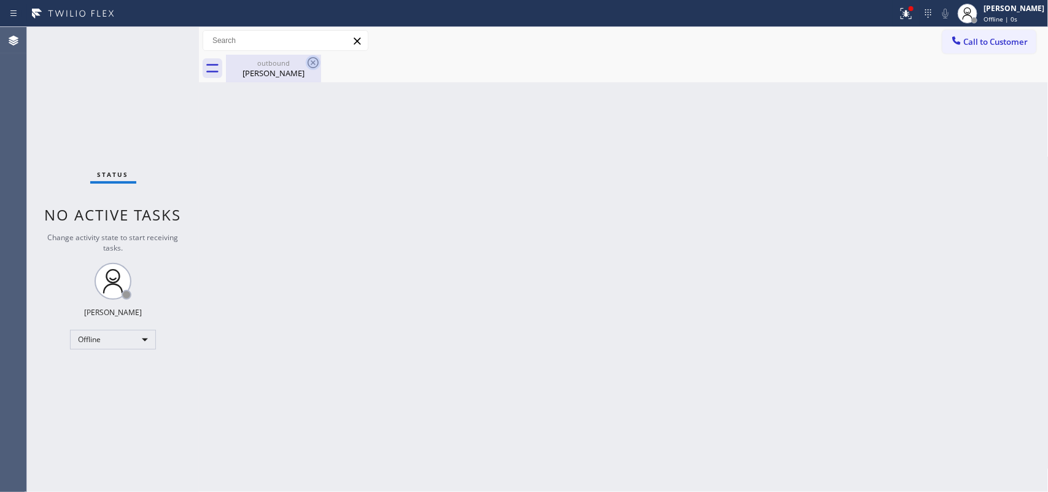
click at [311, 57] on icon at bounding box center [313, 62] width 15 height 15
click at [314, 60] on icon at bounding box center [313, 62] width 11 height 11
click at [309, 60] on icon at bounding box center [313, 62] width 11 height 11
click at [310, 62] on icon at bounding box center [313, 62] width 15 height 15
click at [309, 61] on icon at bounding box center [313, 62] width 15 height 15
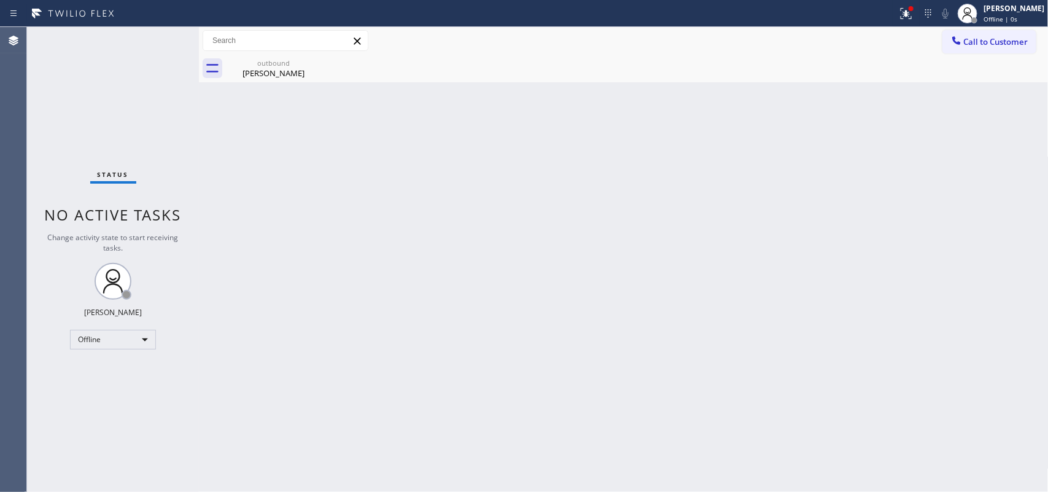
click at [299, 64] on div "outbound" at bounding box center [273, 62] width 93 height 9
click at [1041, 15] on div "Offline | 0s" at bounding box center [1014, 19] width 61 height 9
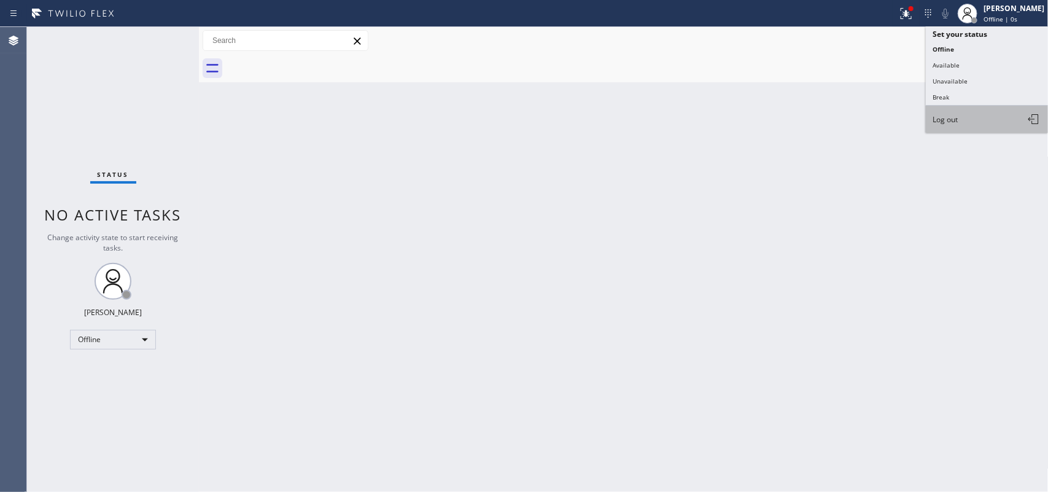
click at [964, 122] on button "Log out" at bounding box center [987, 119] width 123 height 27
